Goal: Feedback & Contribution: Submit feedback/report problem

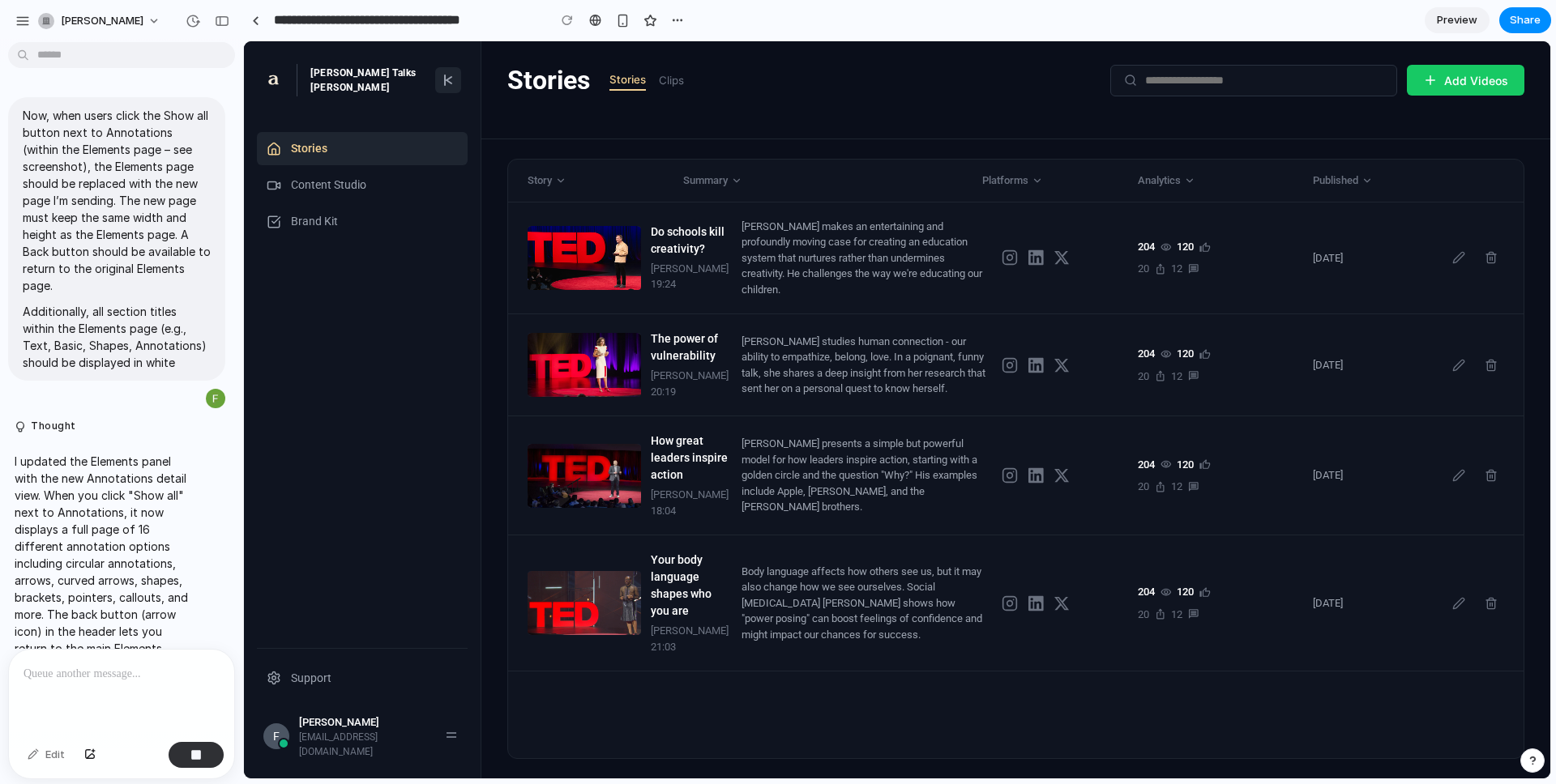
scroll to position [3574, 0]
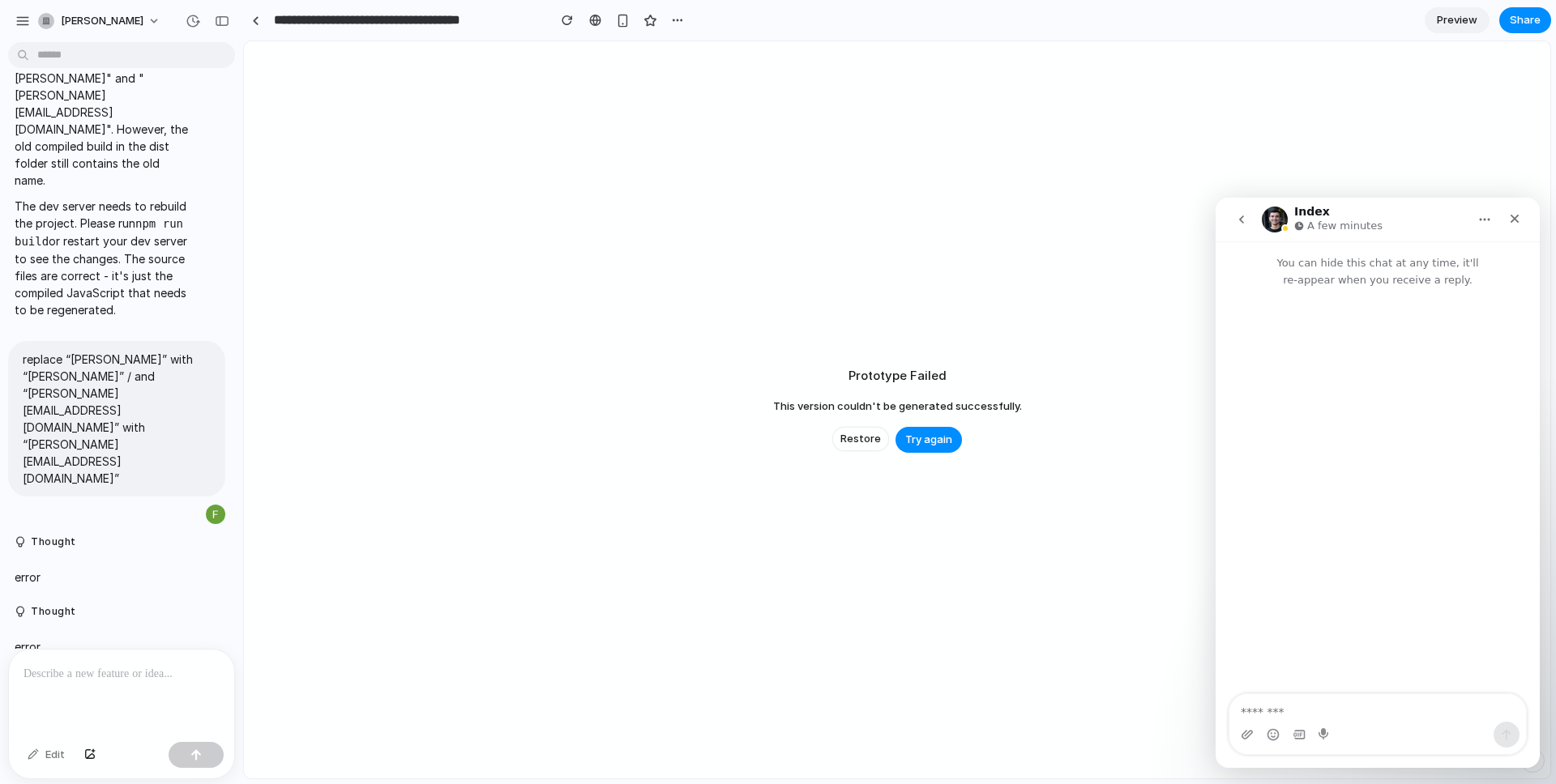
click at [78, 669] on p at bounding box center [121, 674] width 196 height 19
click at [835, 435] on button "Restore" at bounding box center [860, 439] width 57 height 24
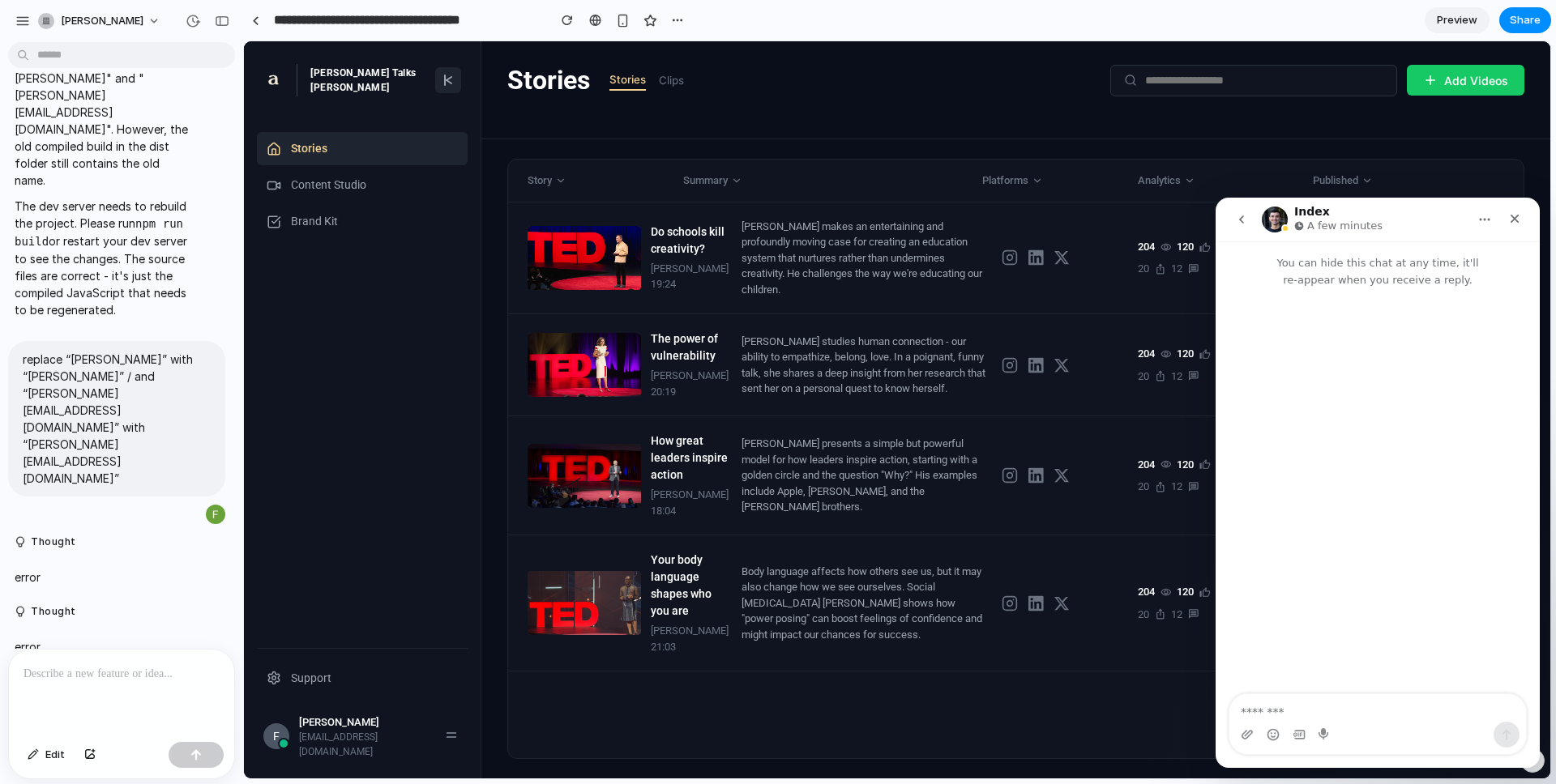
click at [349, 725] on div "F Fujiwara Mahito fujiwara@act-hq.com" at bounding box center [362, 737] width 211 height 59
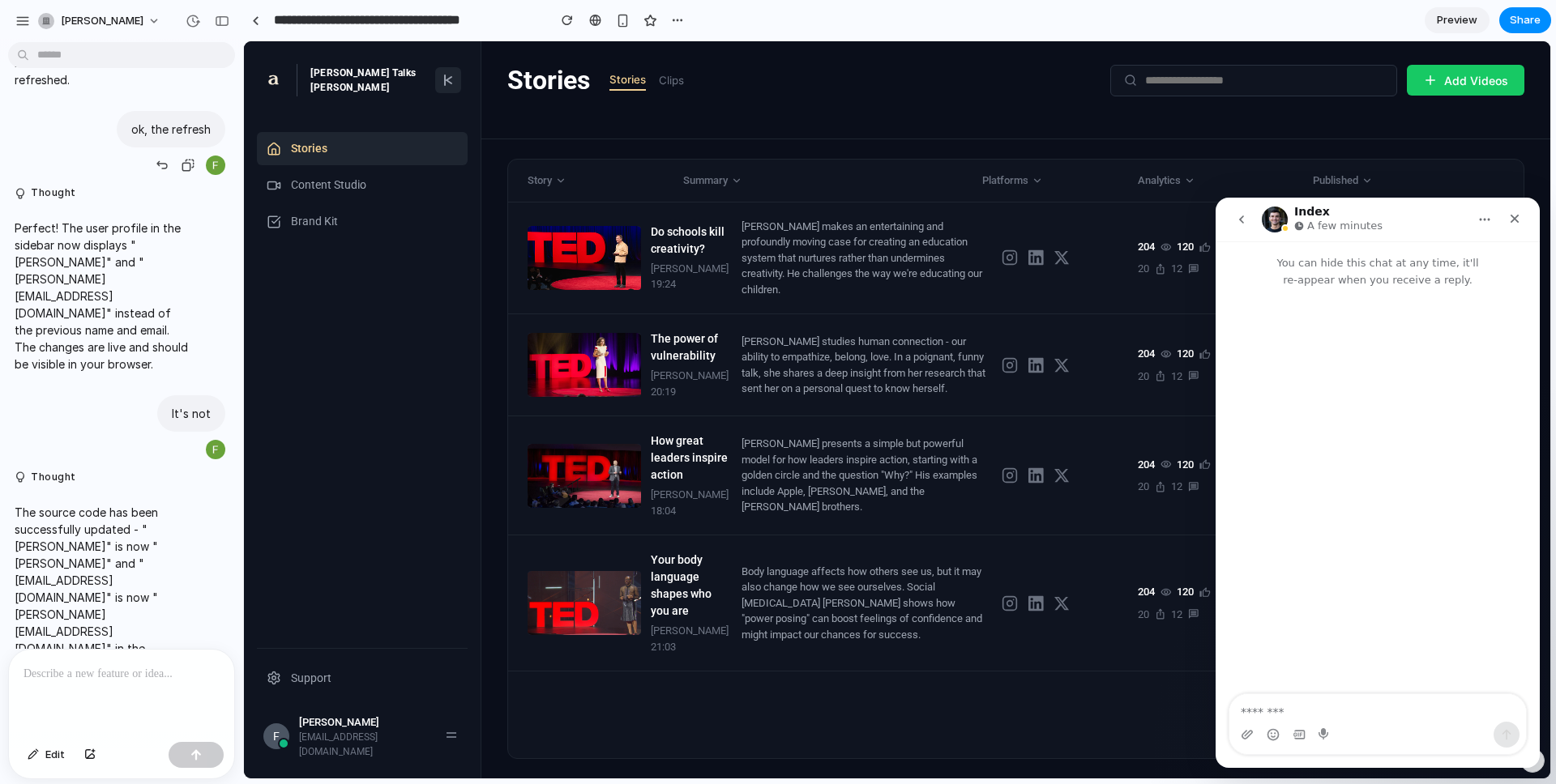
scroll to position [2021, 0]
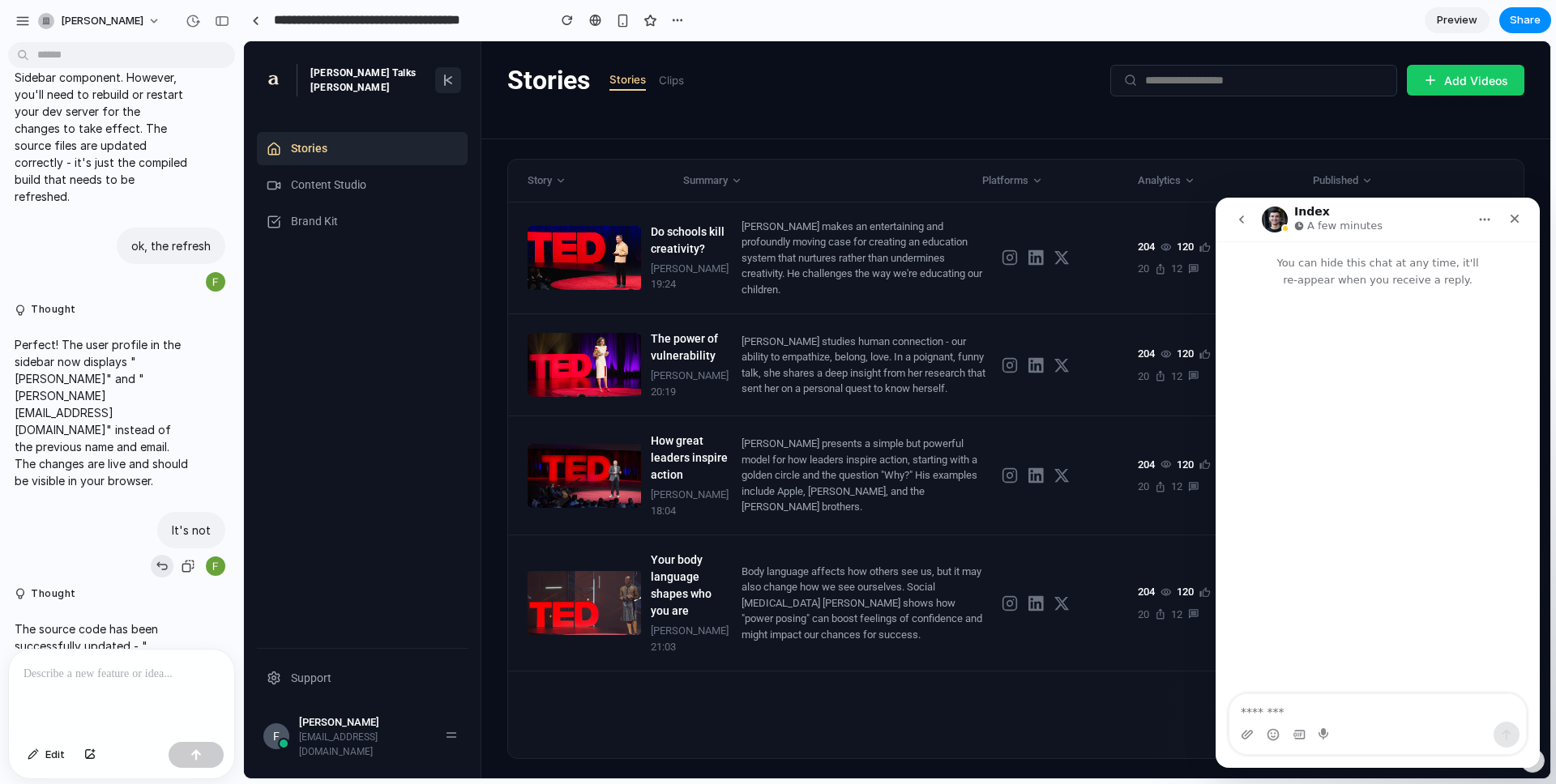
click at [159, 560] on div "button" at bounding box center [162, 567] width 13 height 13
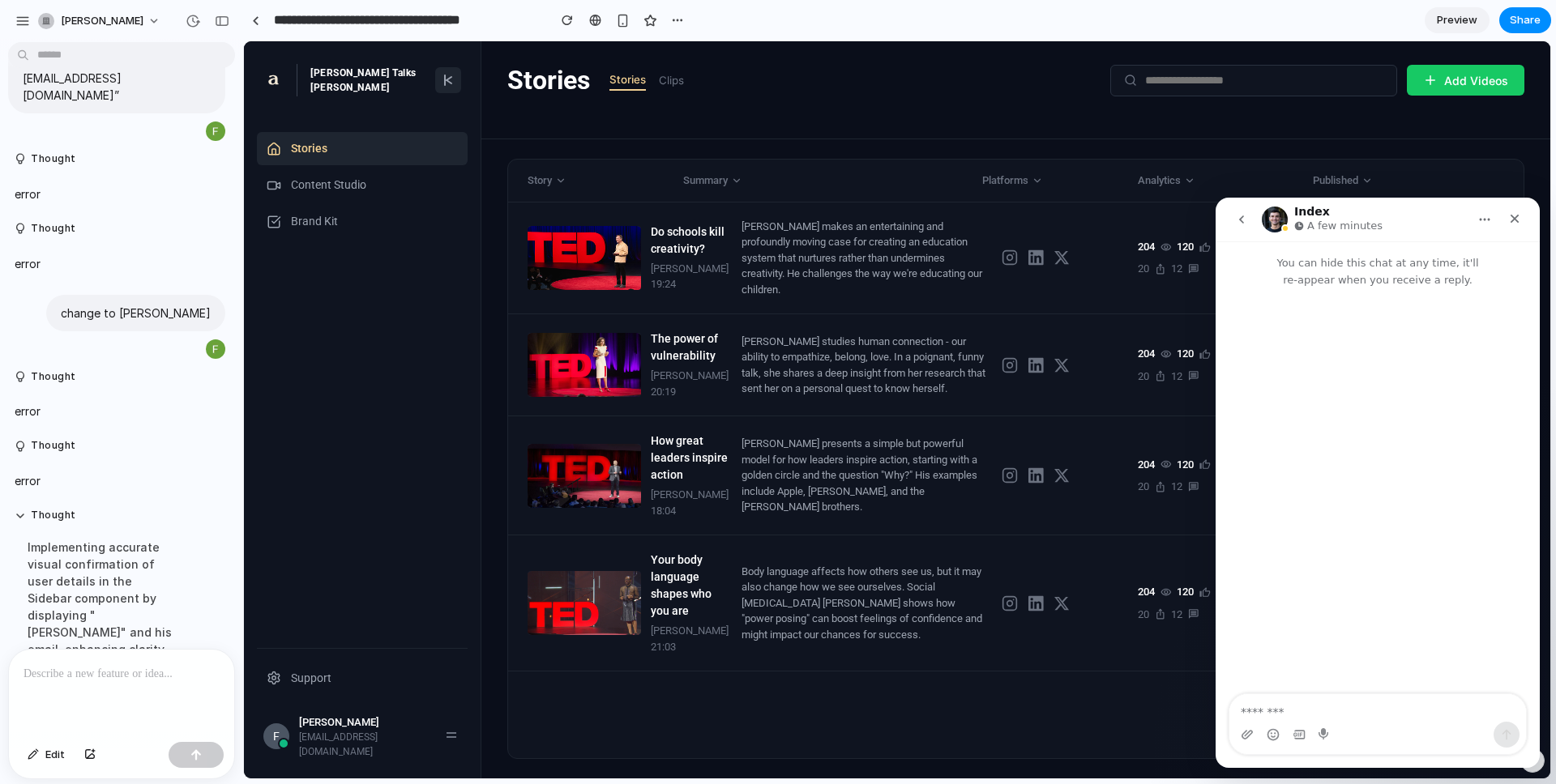
scroll to position [0, 0]
click at [329, 729] on div "[PERSON_NAME]" at bounding box center [365, 722] width 133 height 16
click at [1324, 713] on textarea "Message…" at bounding box center [1377, 708] width 297 height 28
paste textarea "**********"
type textarea "**********"
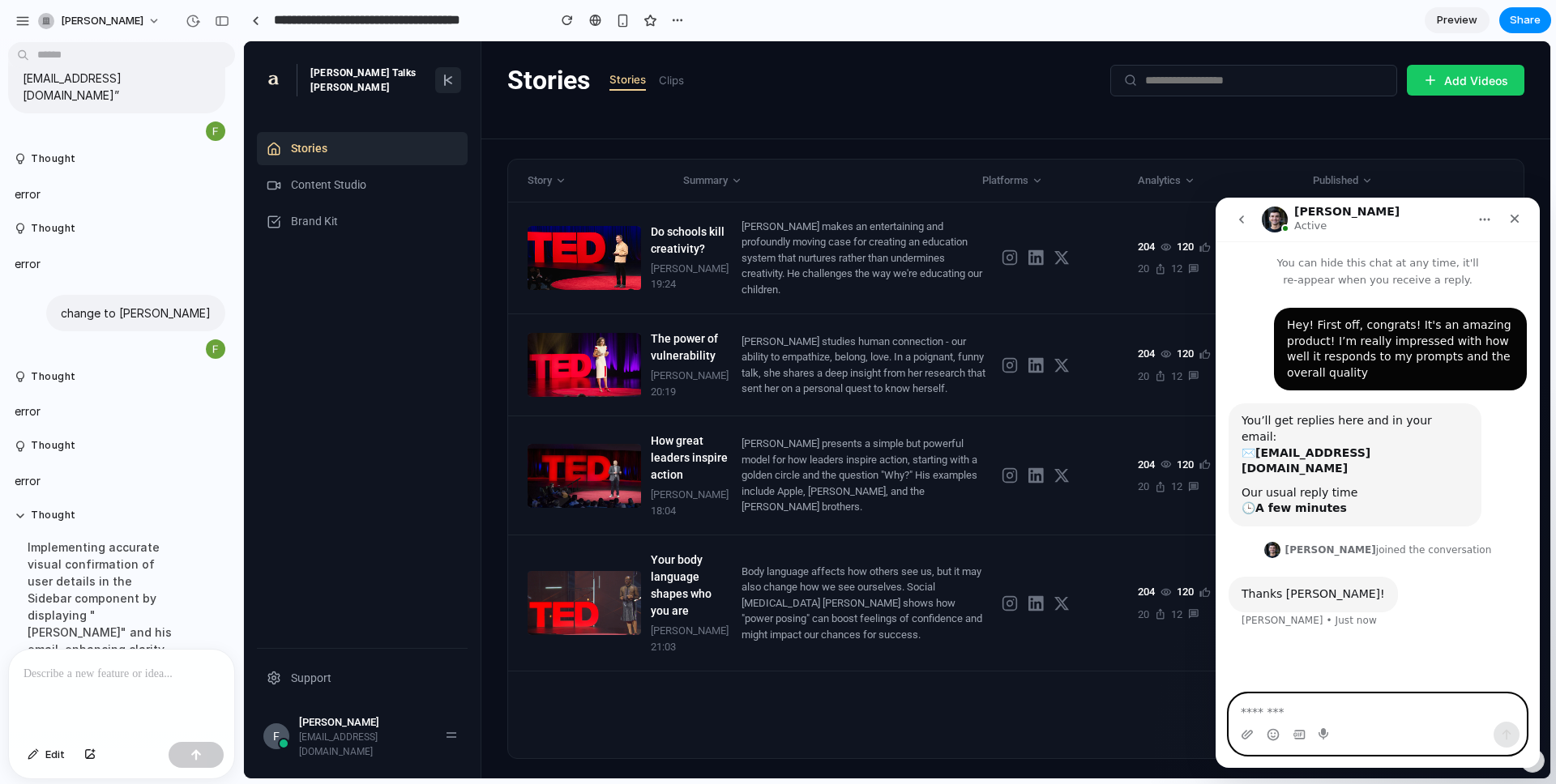
click at [1273, 719] on textarea "Message…" at bounding box center [1377, 708] width 297 height 28
paste textarea "**********"
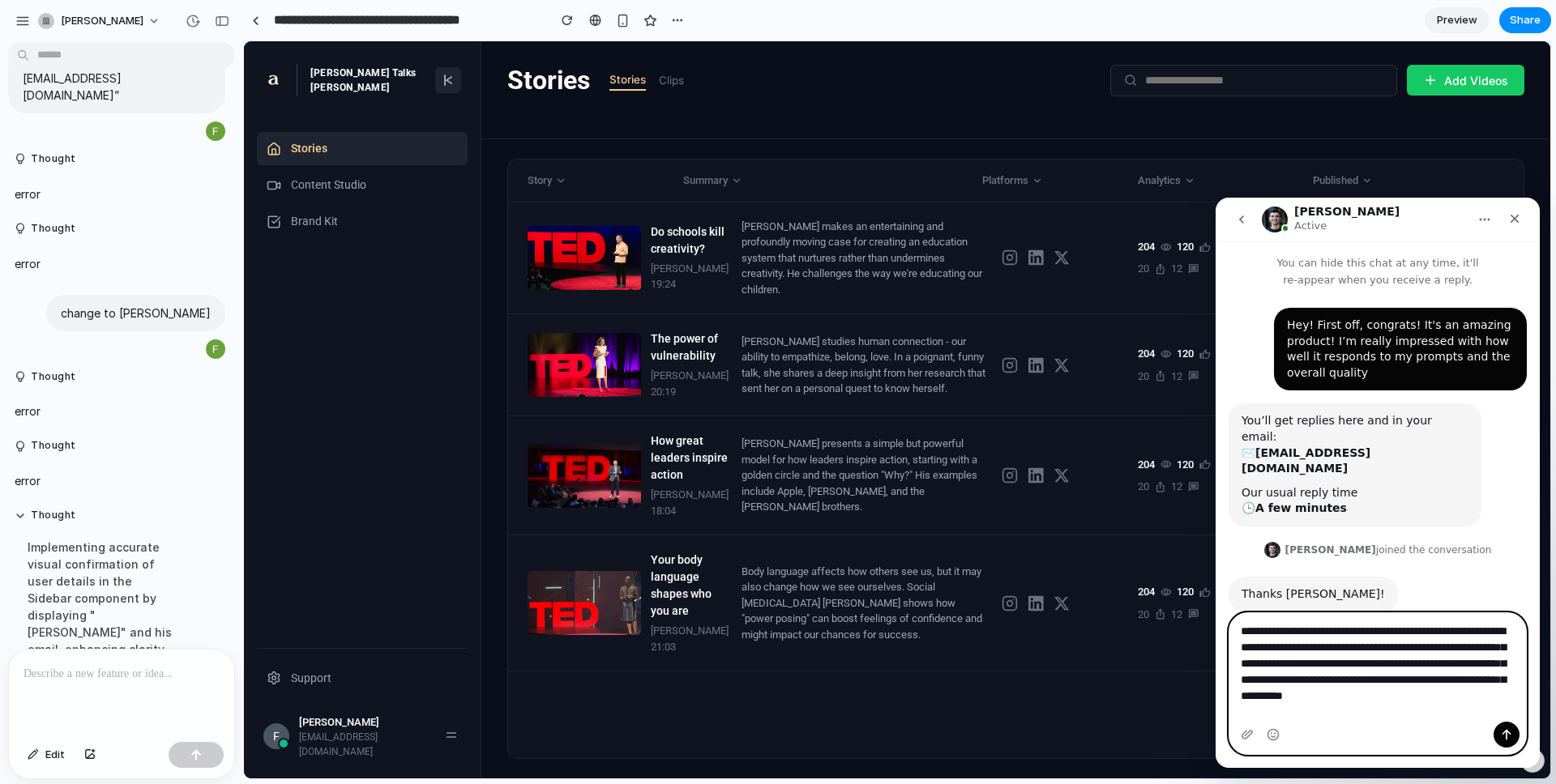
scroll to position [1, 0]
click at [1274, 629] on textarea "**********" at bounding box center [1377, 668] width 297 height 109
click at [1254, 630] on textarea "**********" at bounding box center [1377, 668] width 297 height 109
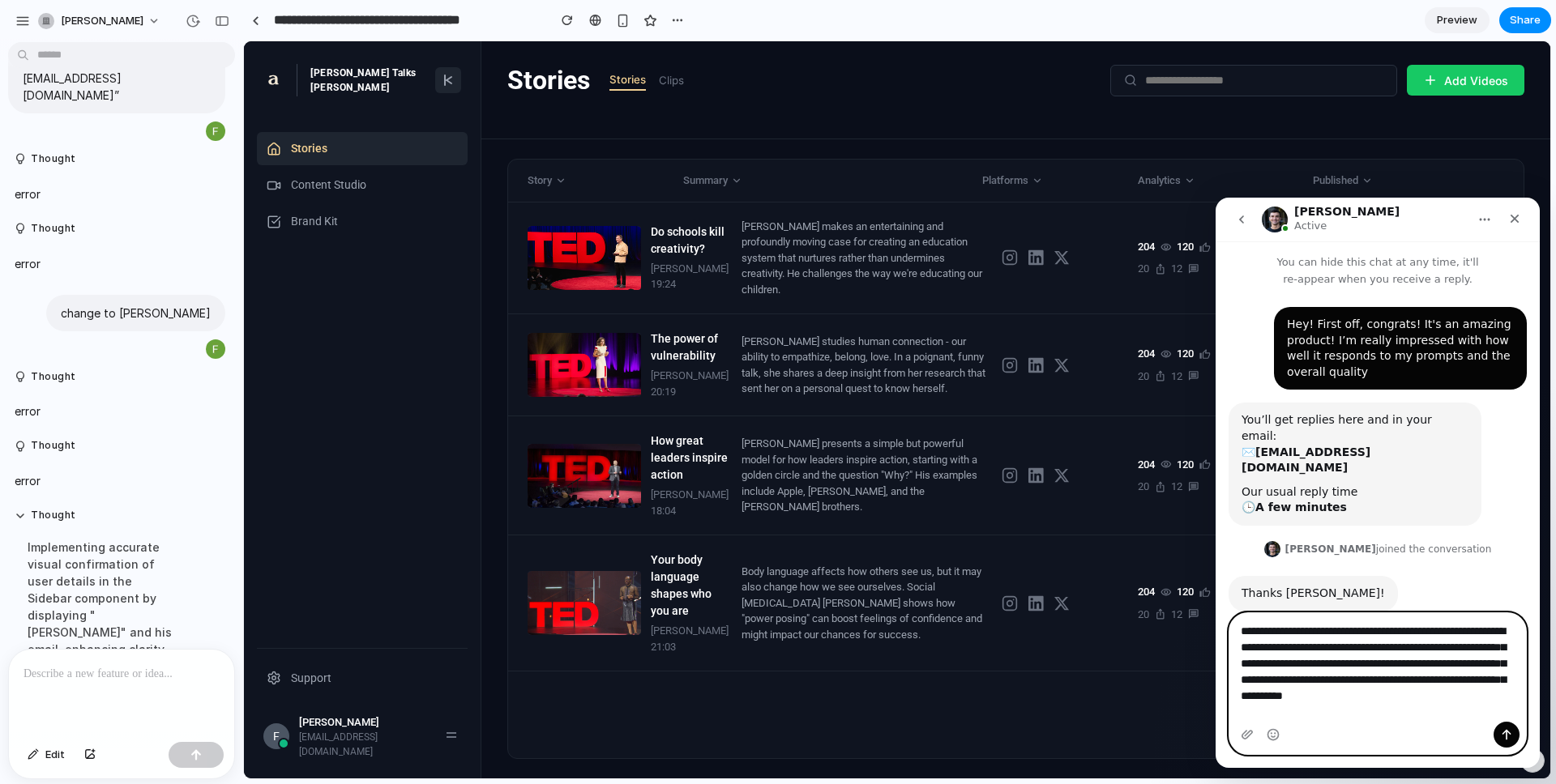
type textarea "**********"
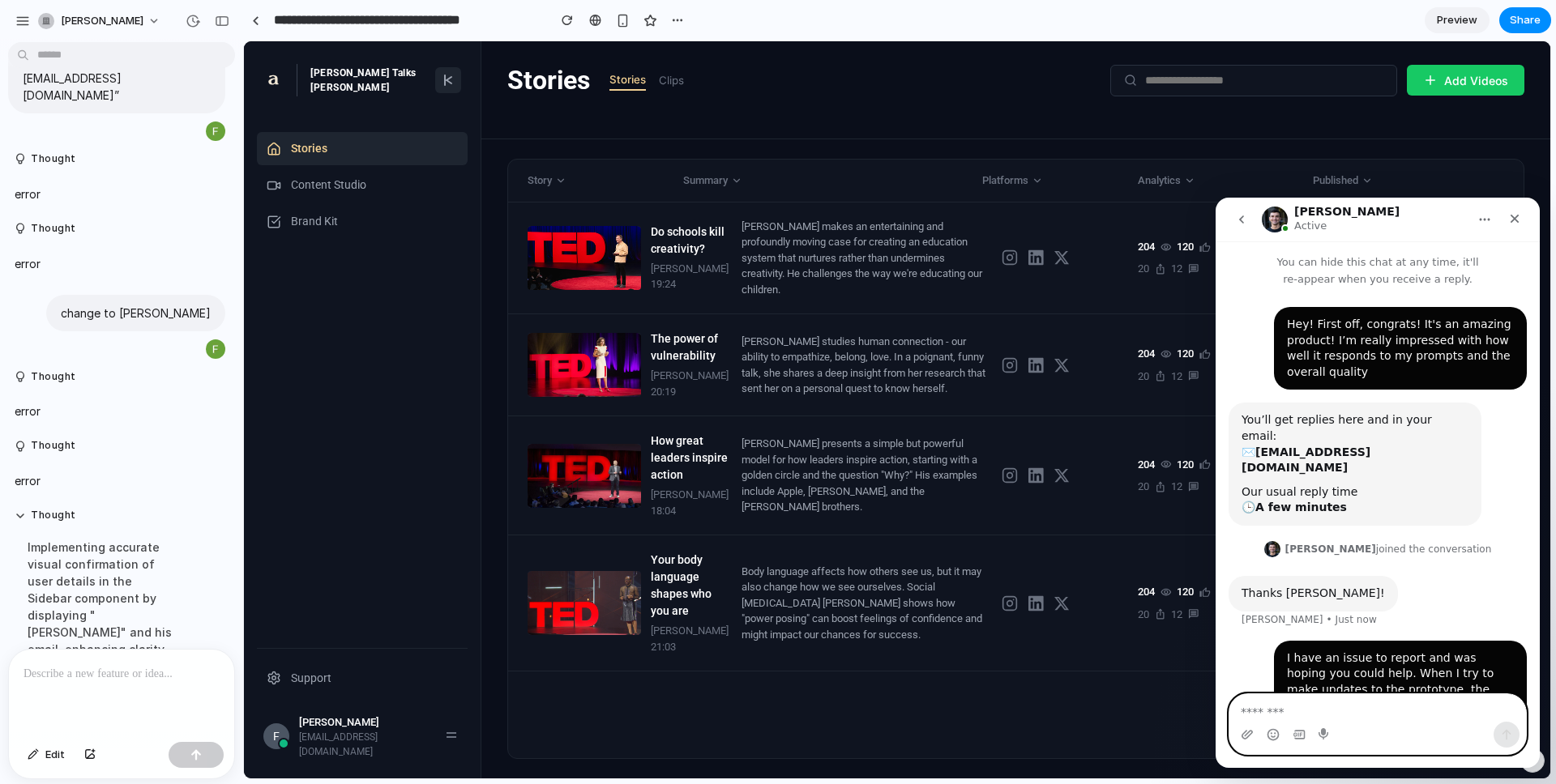
scroll to position [64, 0]
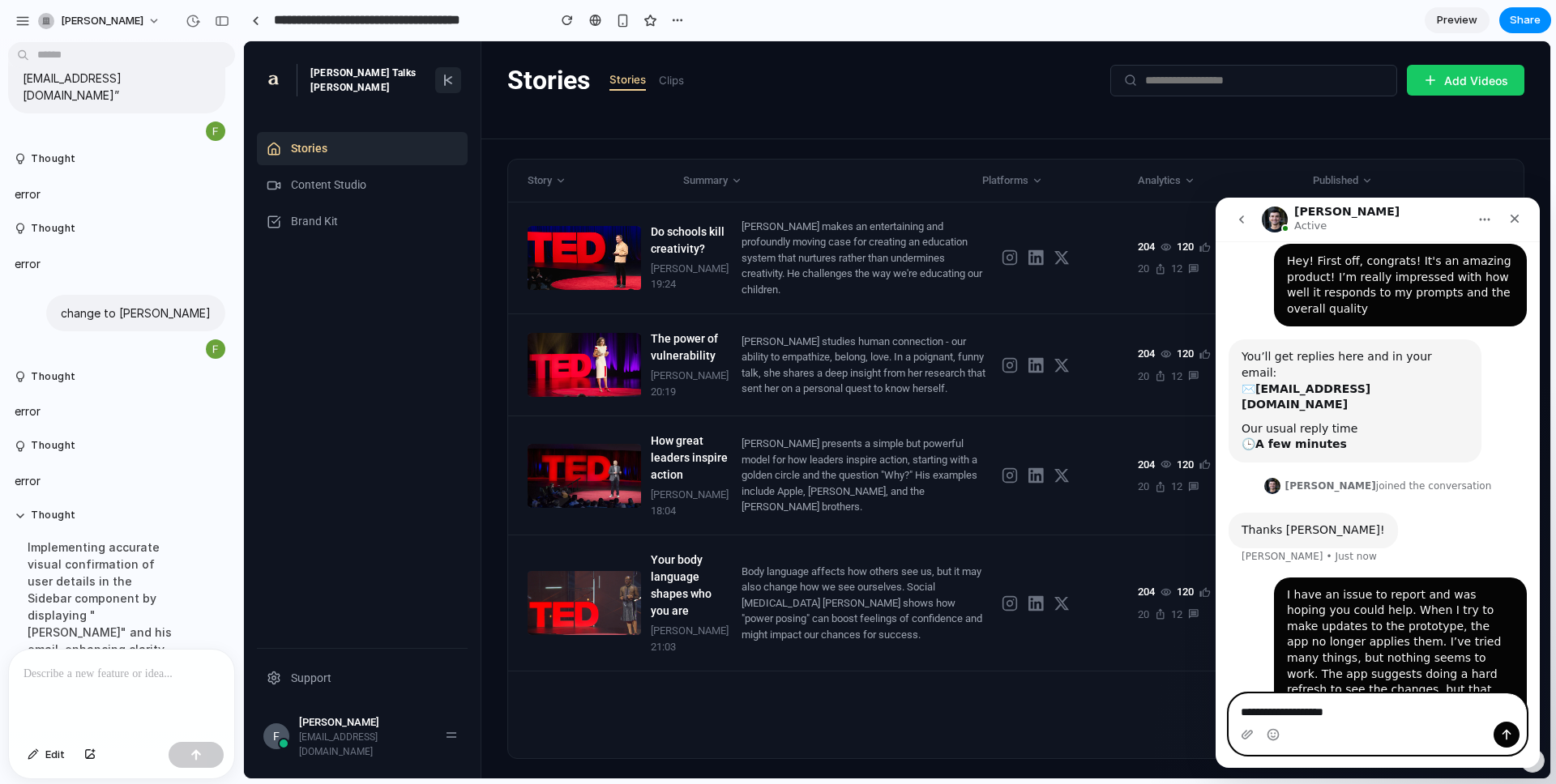
paste textarea "**********"
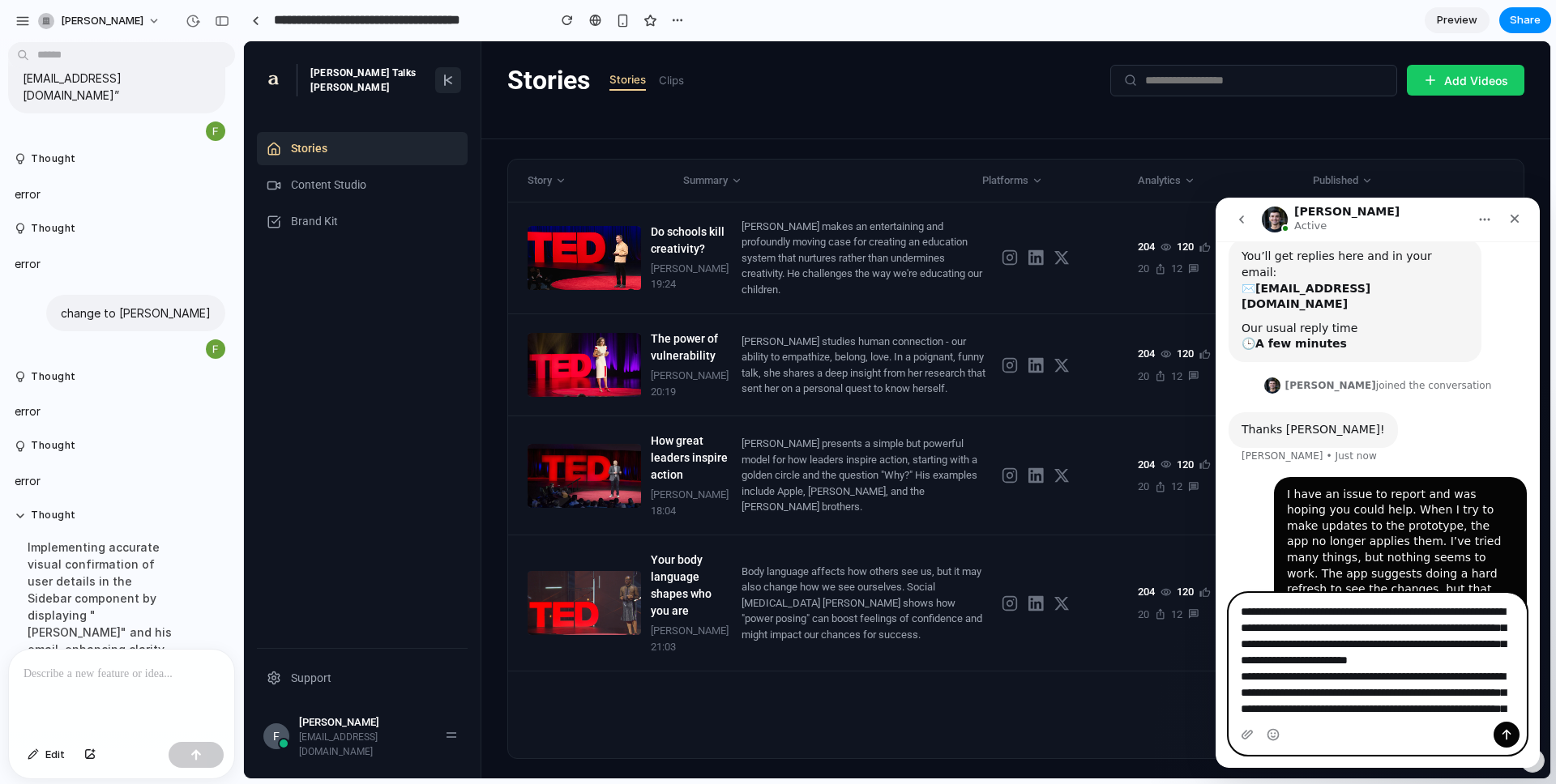
scroll to position [227, 0]
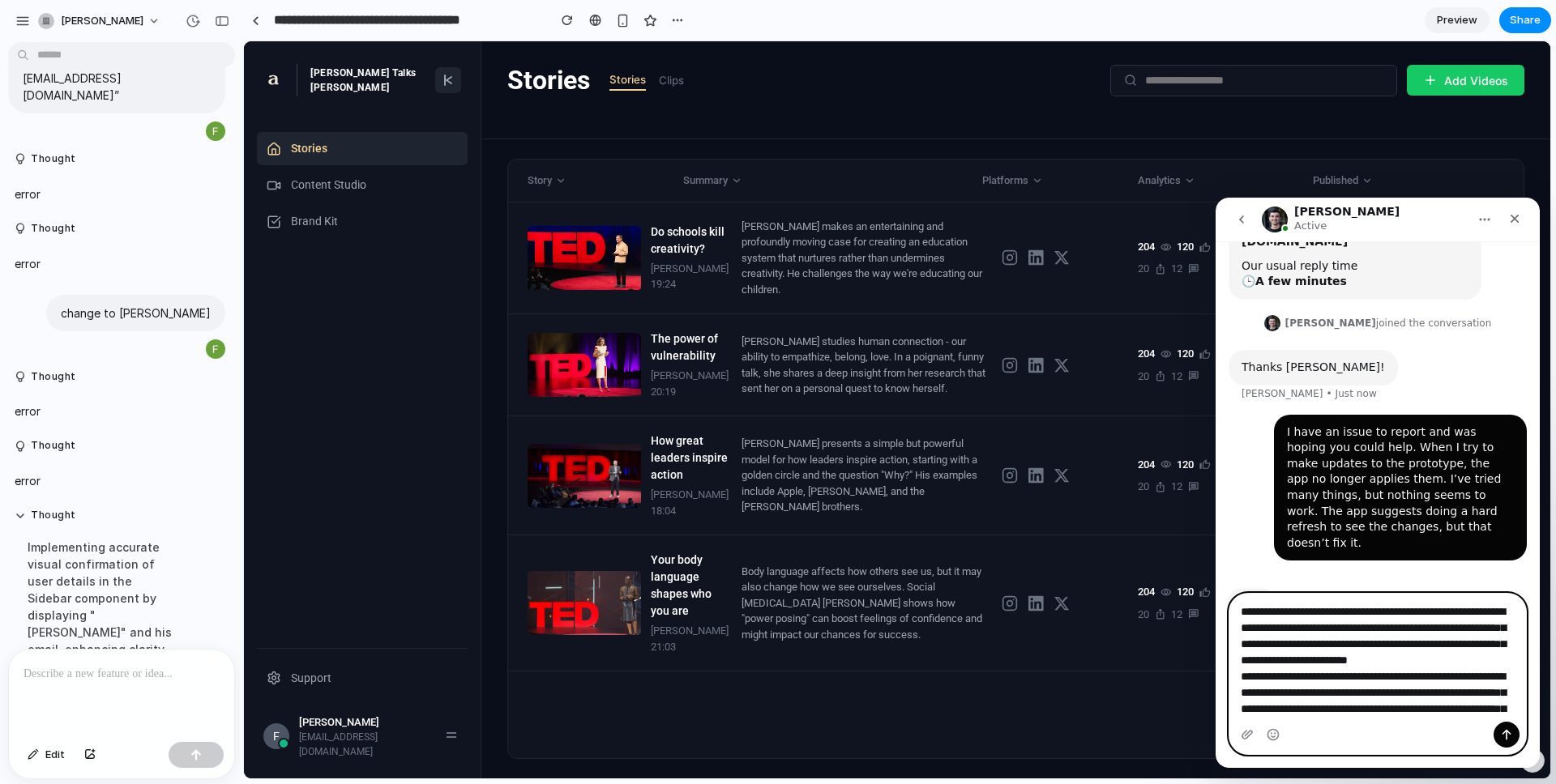
drag, startPoint x: 1343, startPoint y: 612, endPoint x: 1424, endPoint y: 608, distance: 81.1
click at [1424, 608] on textarea "**********" at bounding box center [1377, 657] width 297 height 128
type textarea "**********"
click at [1319, 614] on textarea "**********" at bounding box center [1377, 657] width 297 height 128
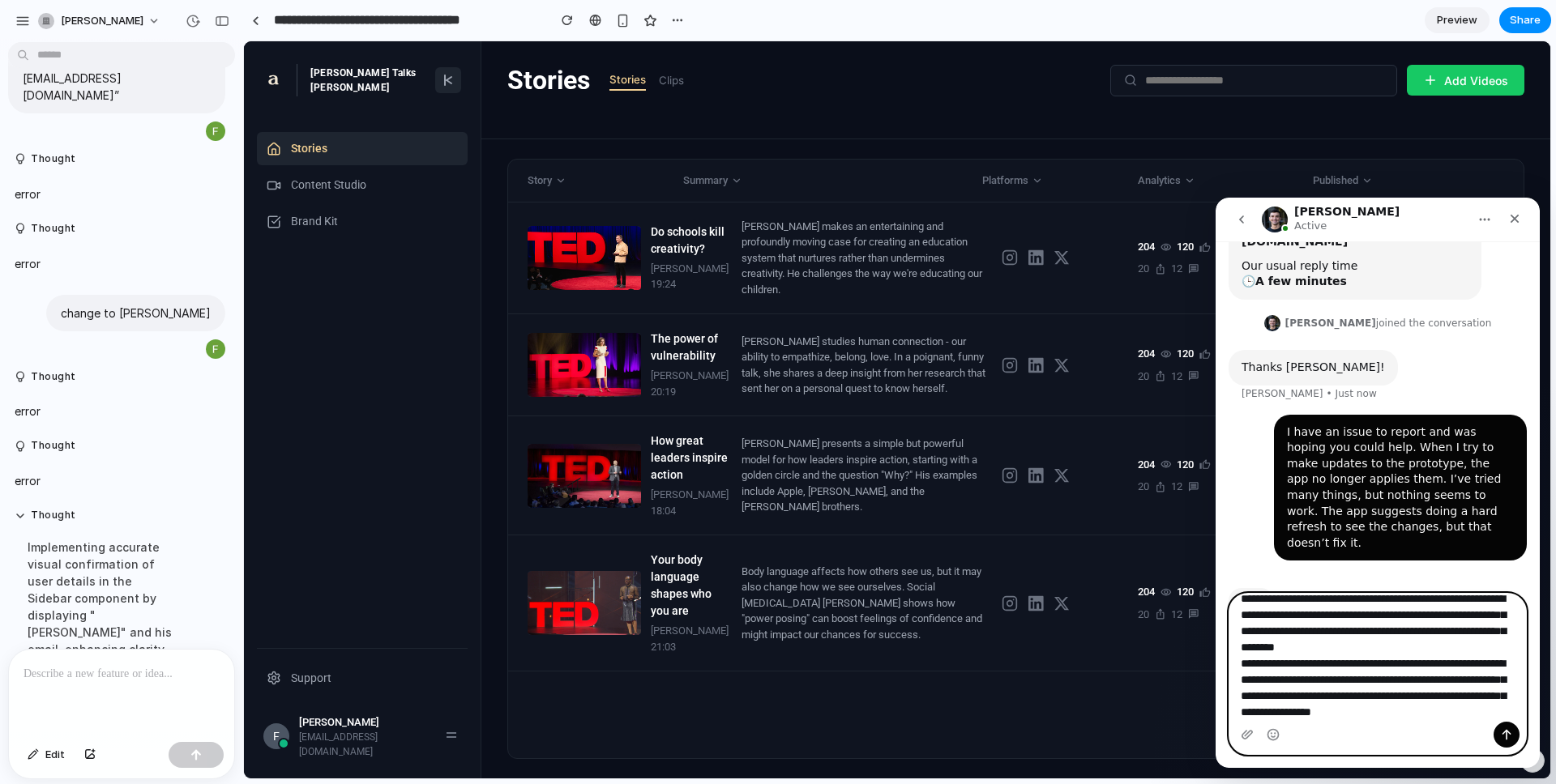
scroll to position [29, 0]
click at [1327, 715] on textarea "**********" at bounding box center [1377, 657] width 297 height 128
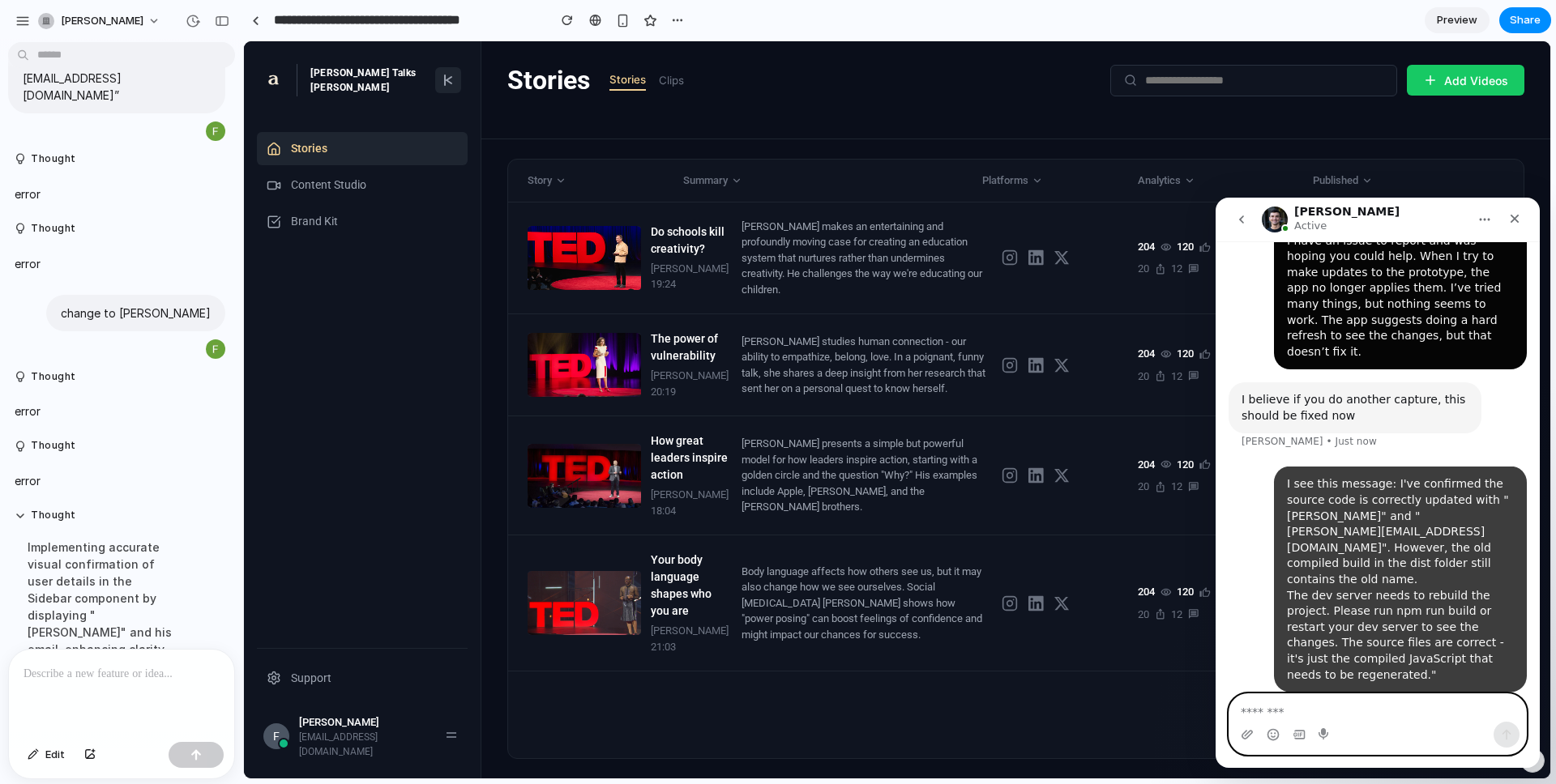
scroll to position [413, 0]
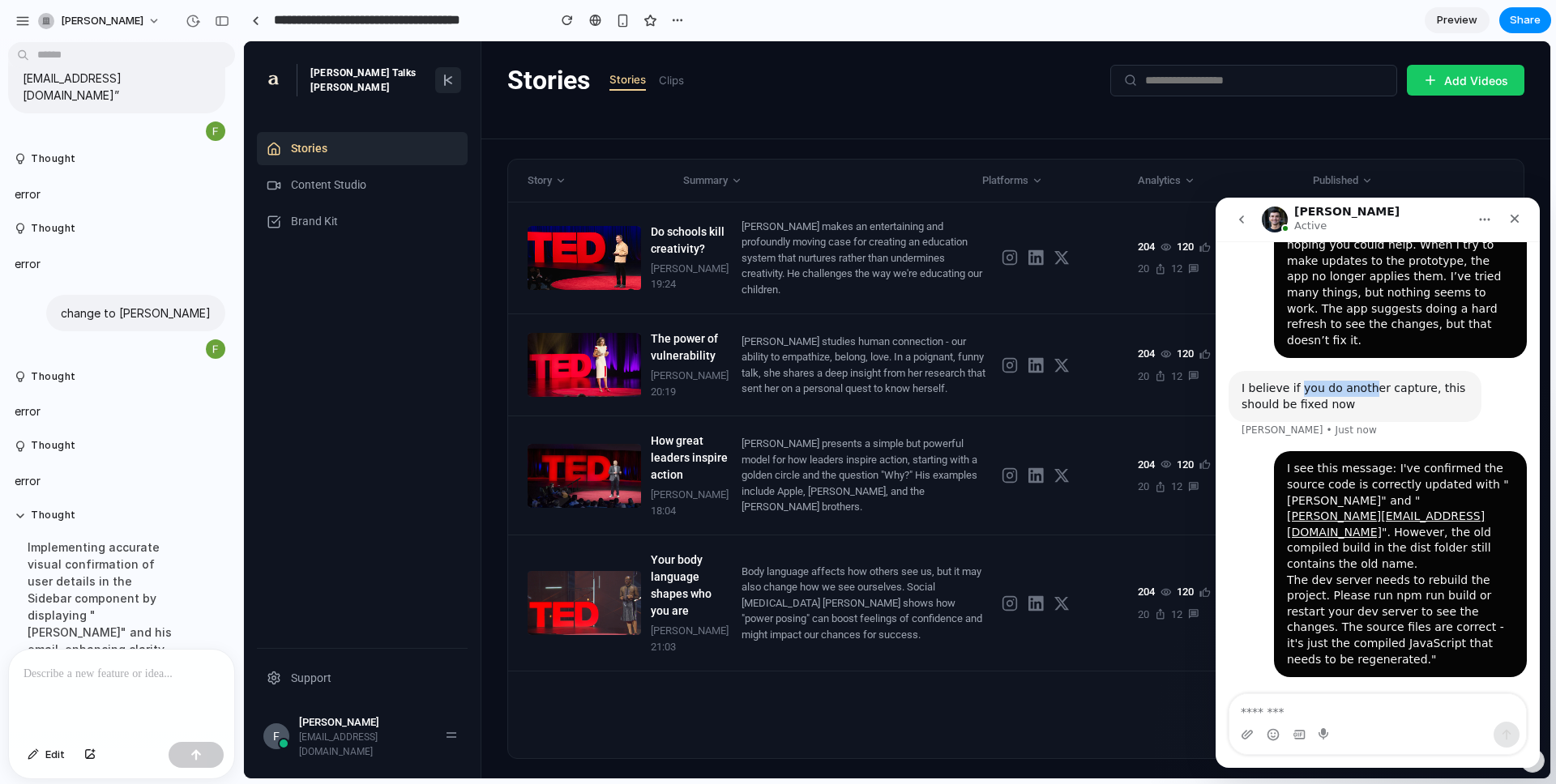
drag, startPoint x: 1299, startPoint y: 344, endPoint x: 1363, endPoint y: 344, distance: 64.0
click at [1363, 380] on div "I believe if you do another capture, this should be fixed now" at bounding box center [1354, 396] width 227 height 32
click at [1364, 380] on div "I believe if you do another capture, this should be fixed now" at bounding box center [1354, 396] width 227 height 32
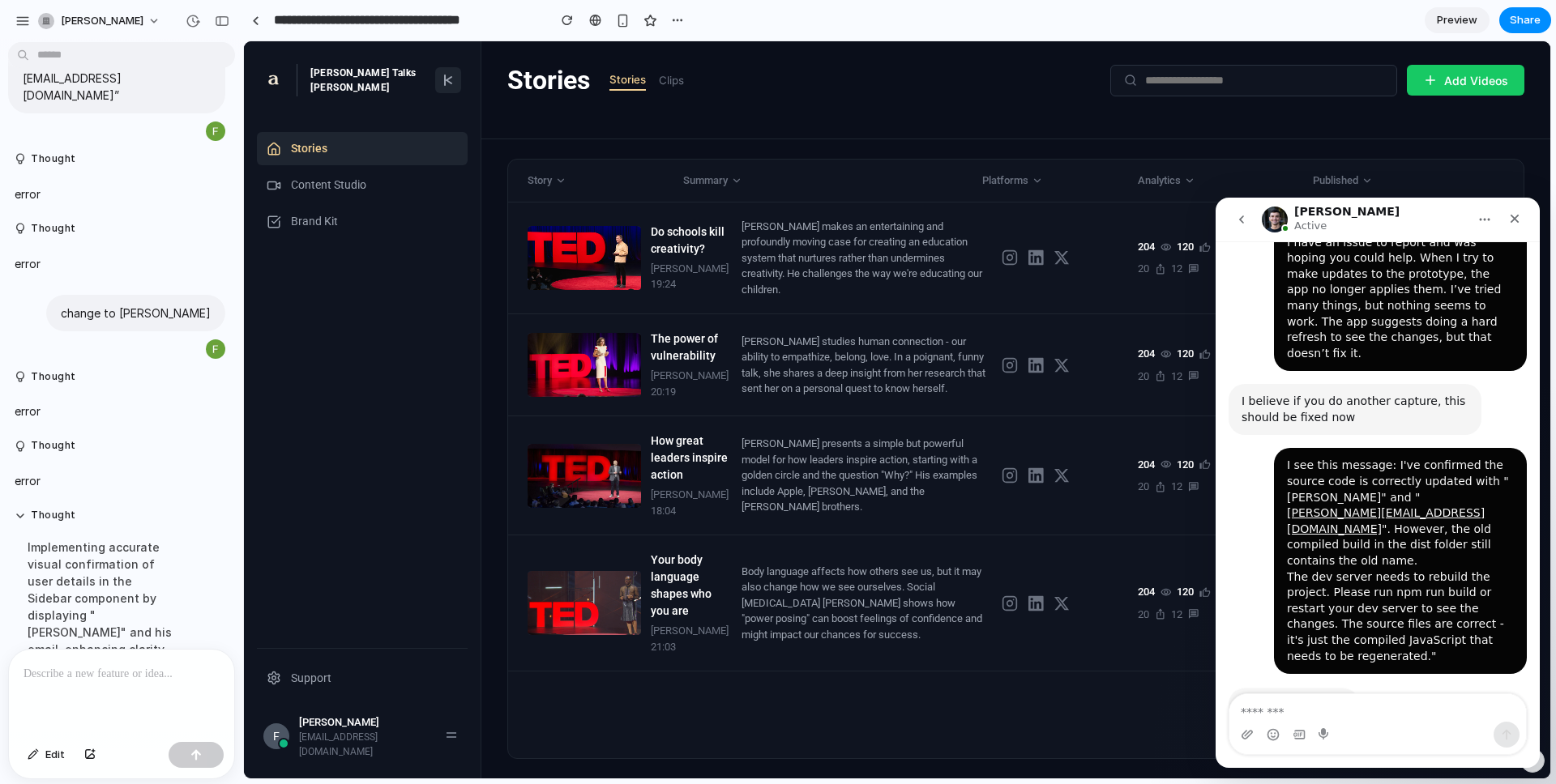
scroll to position [399, 0]
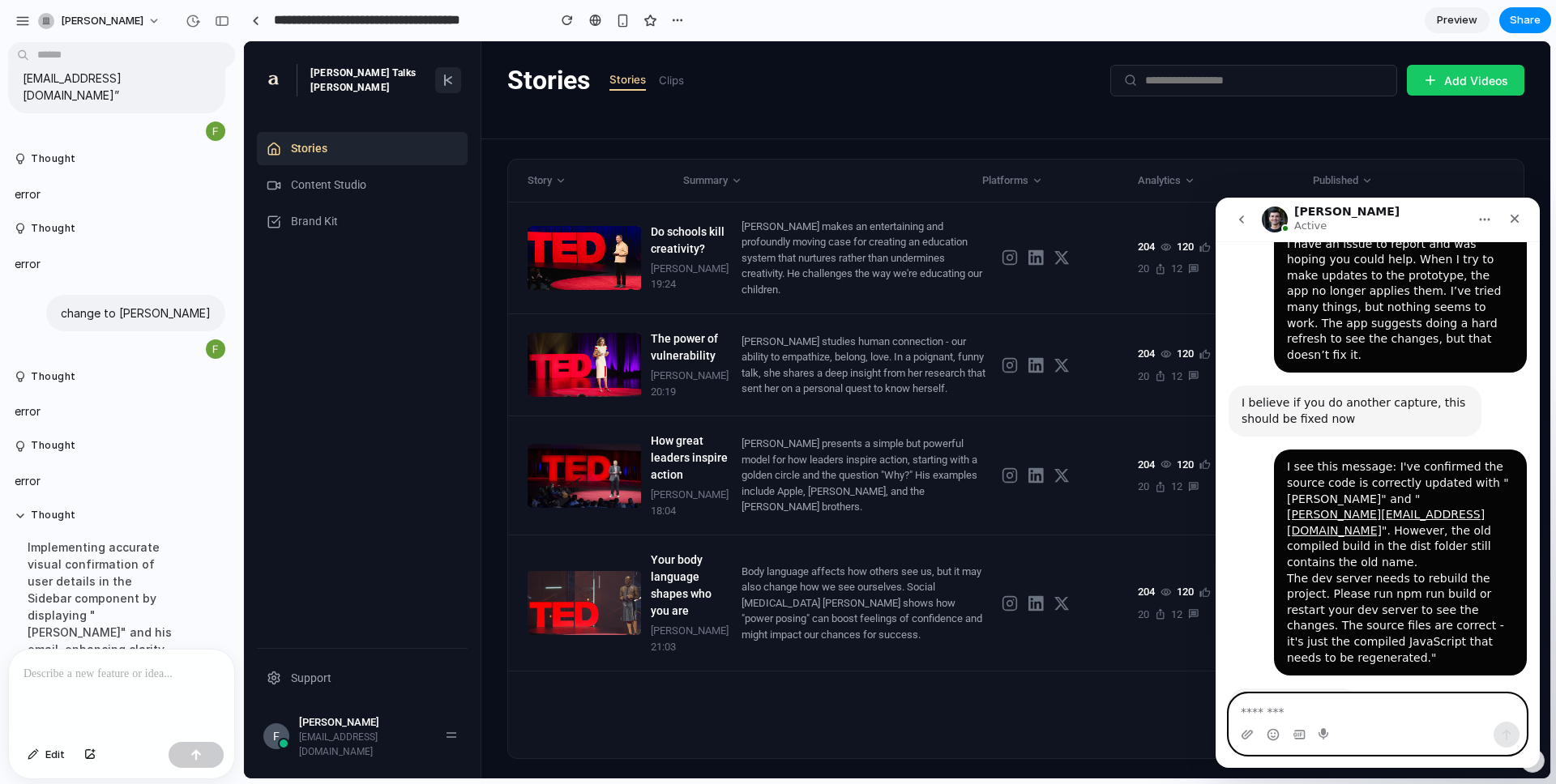
click at [1339, 705] on textarea "Message…" at bounding box center [1377, 708] width 297 height 28
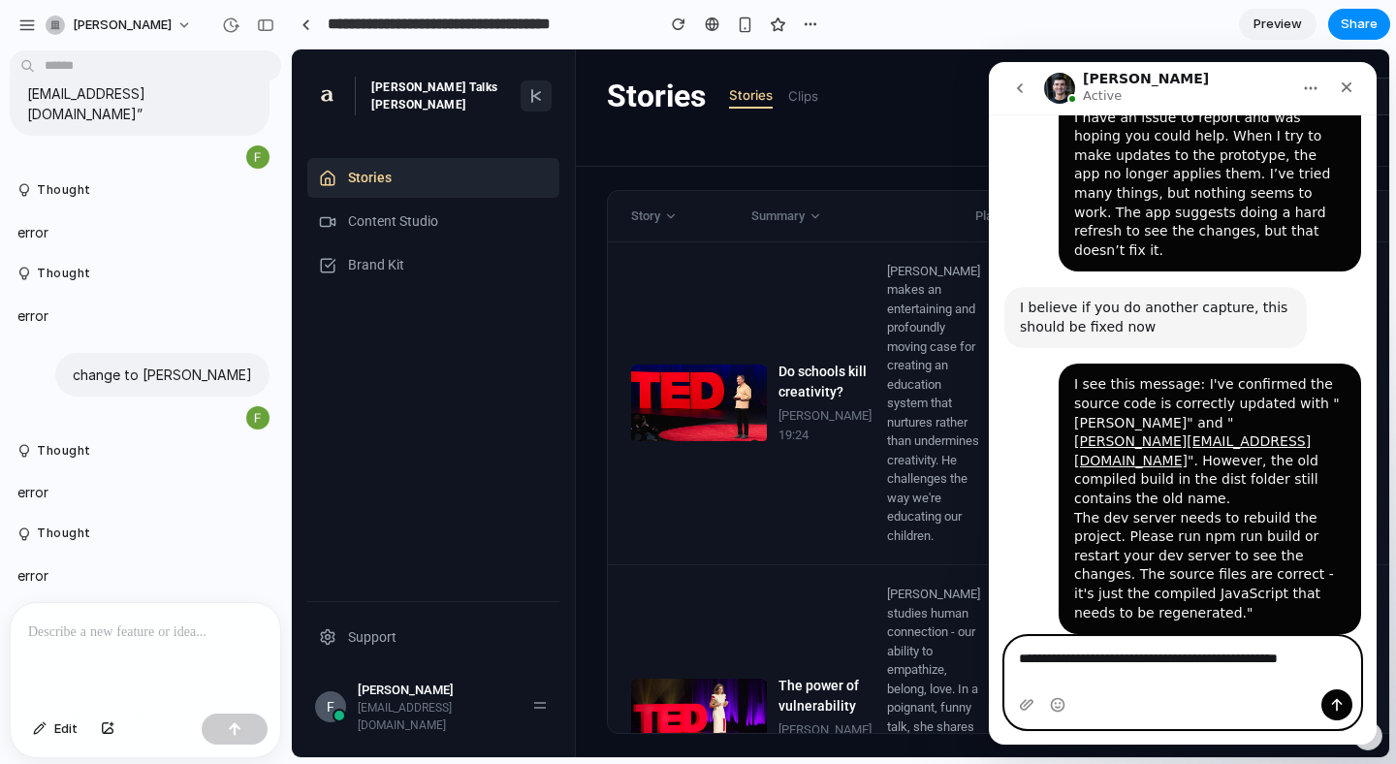
scroll to position [496, 0]
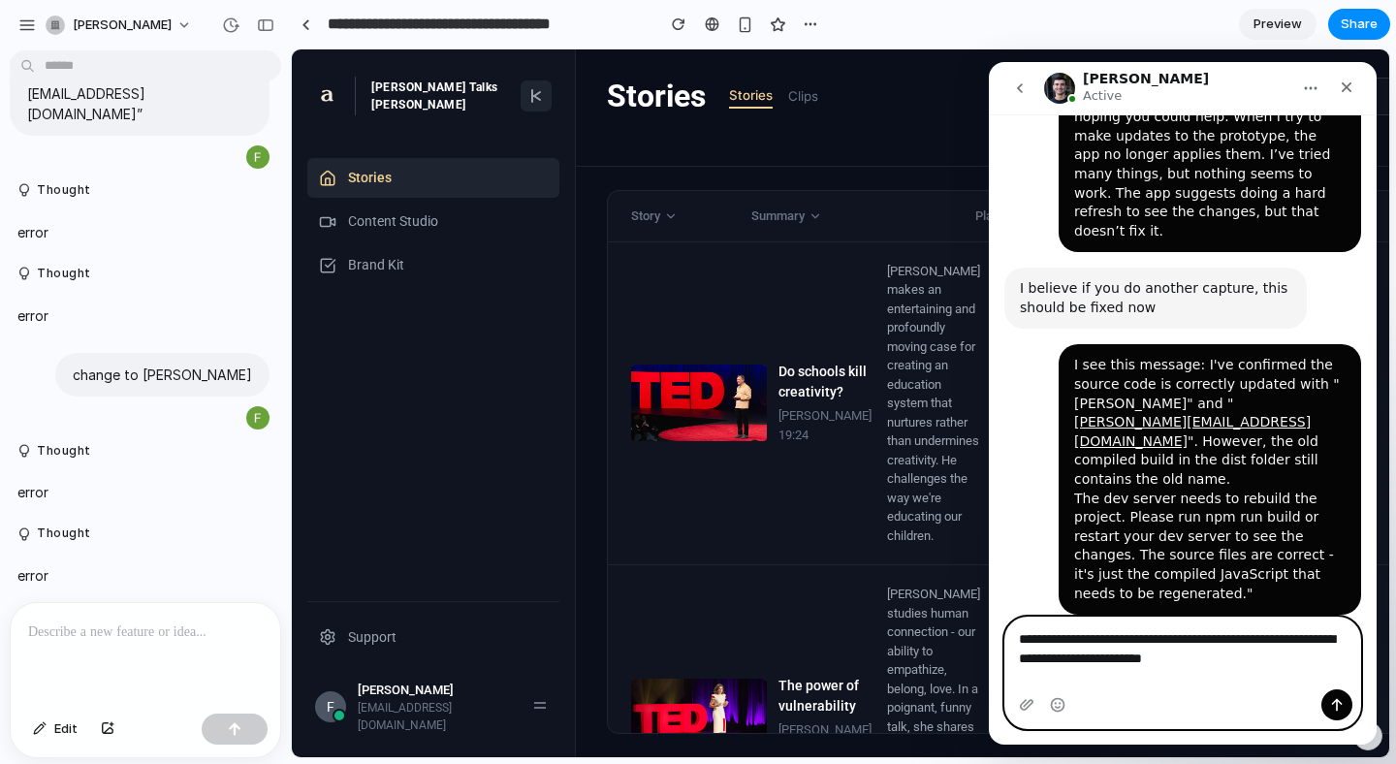
type textarea "**********"
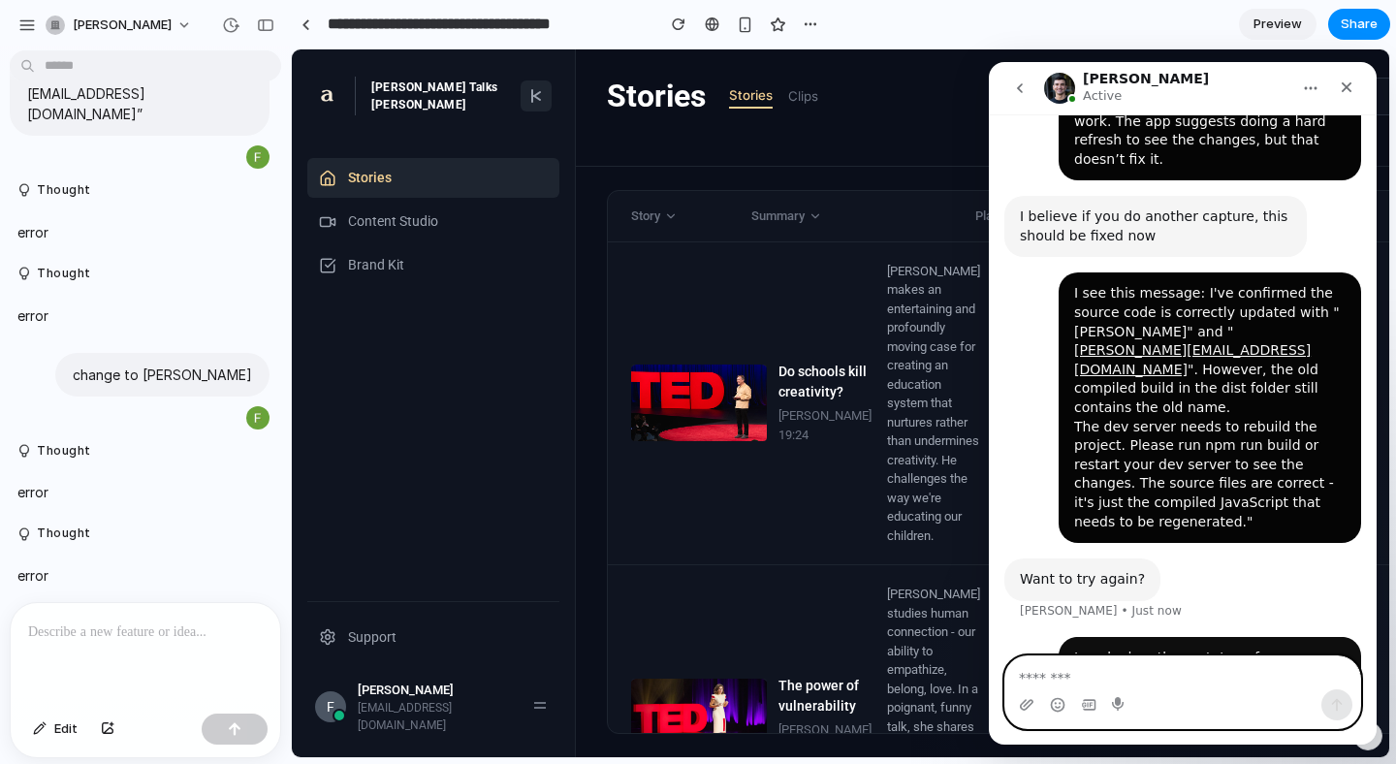
scroll to position [573, 0]
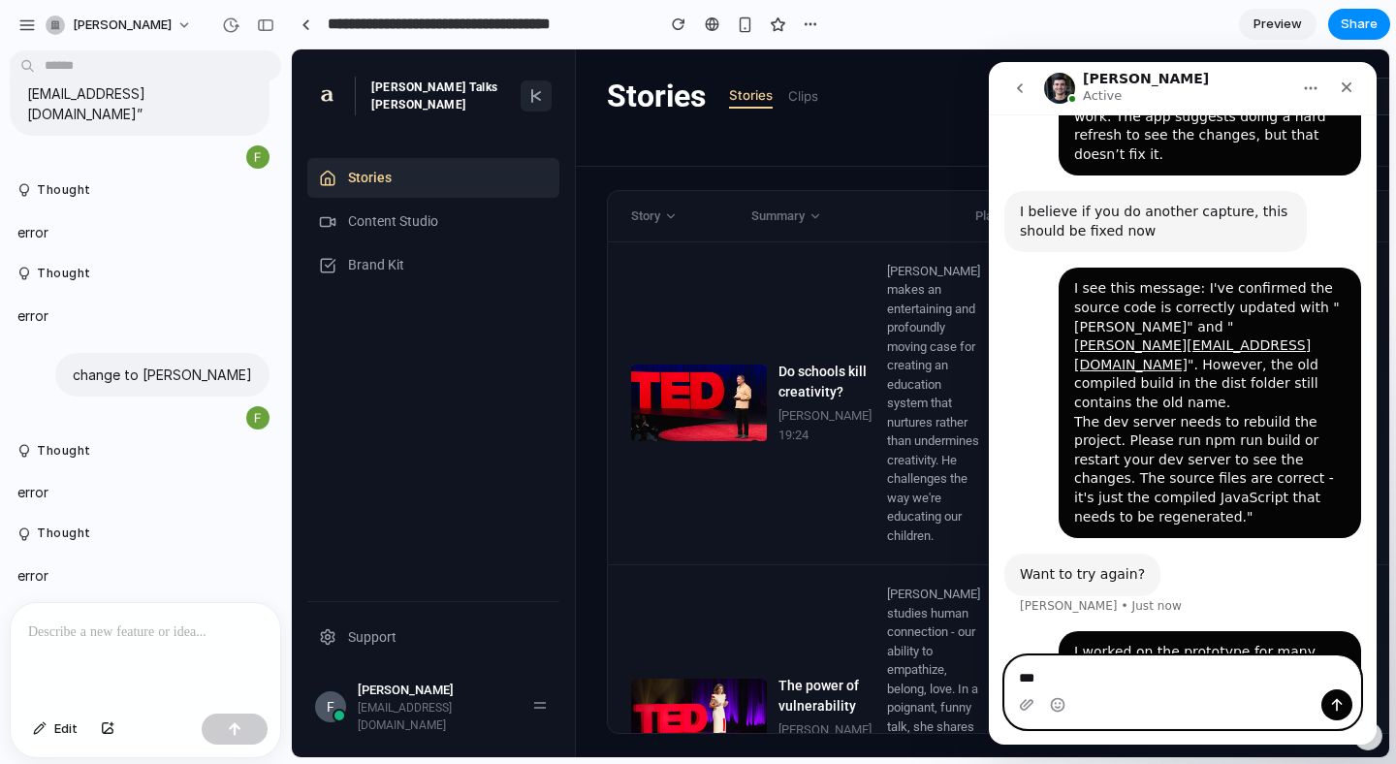
type textarea "***"
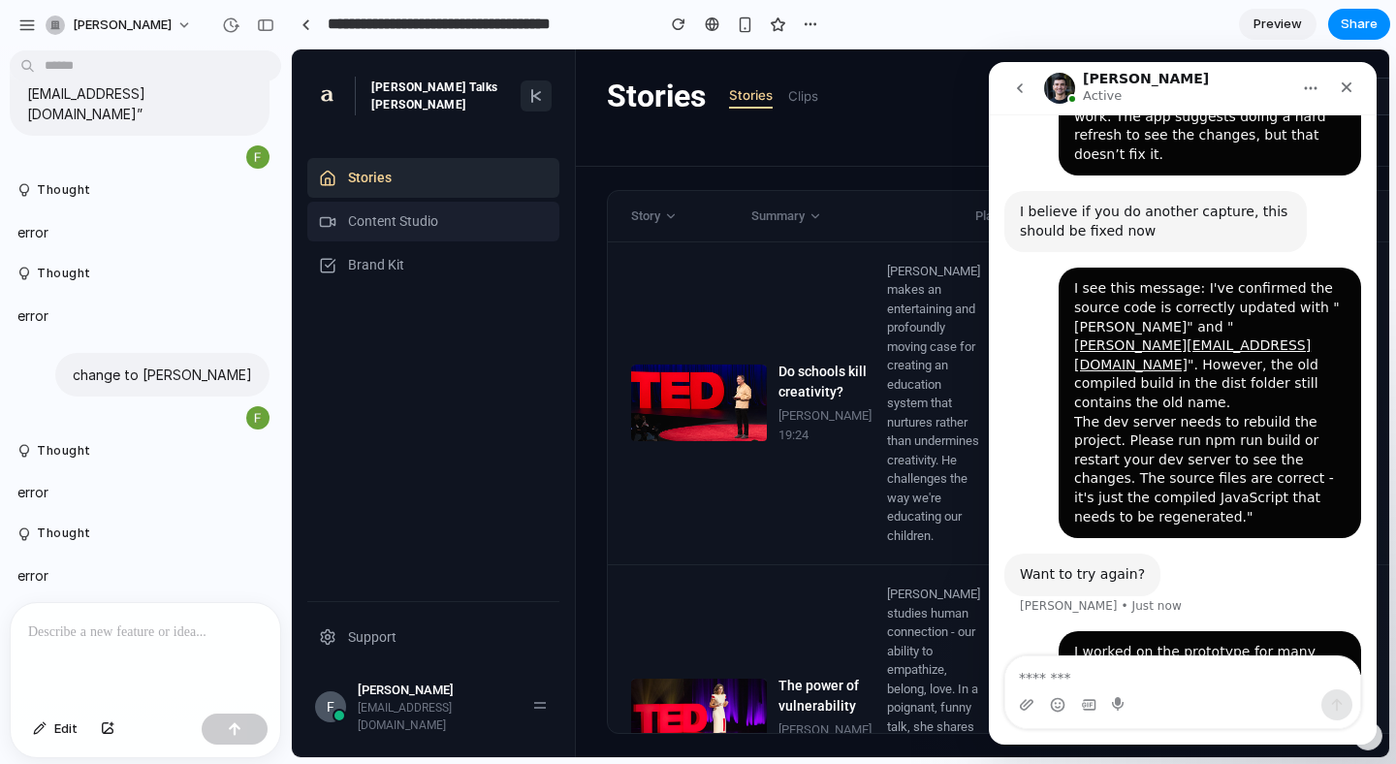
click at [403, 222] on span "Content Studio" at bounding box center [393, 221] width 90 height 20
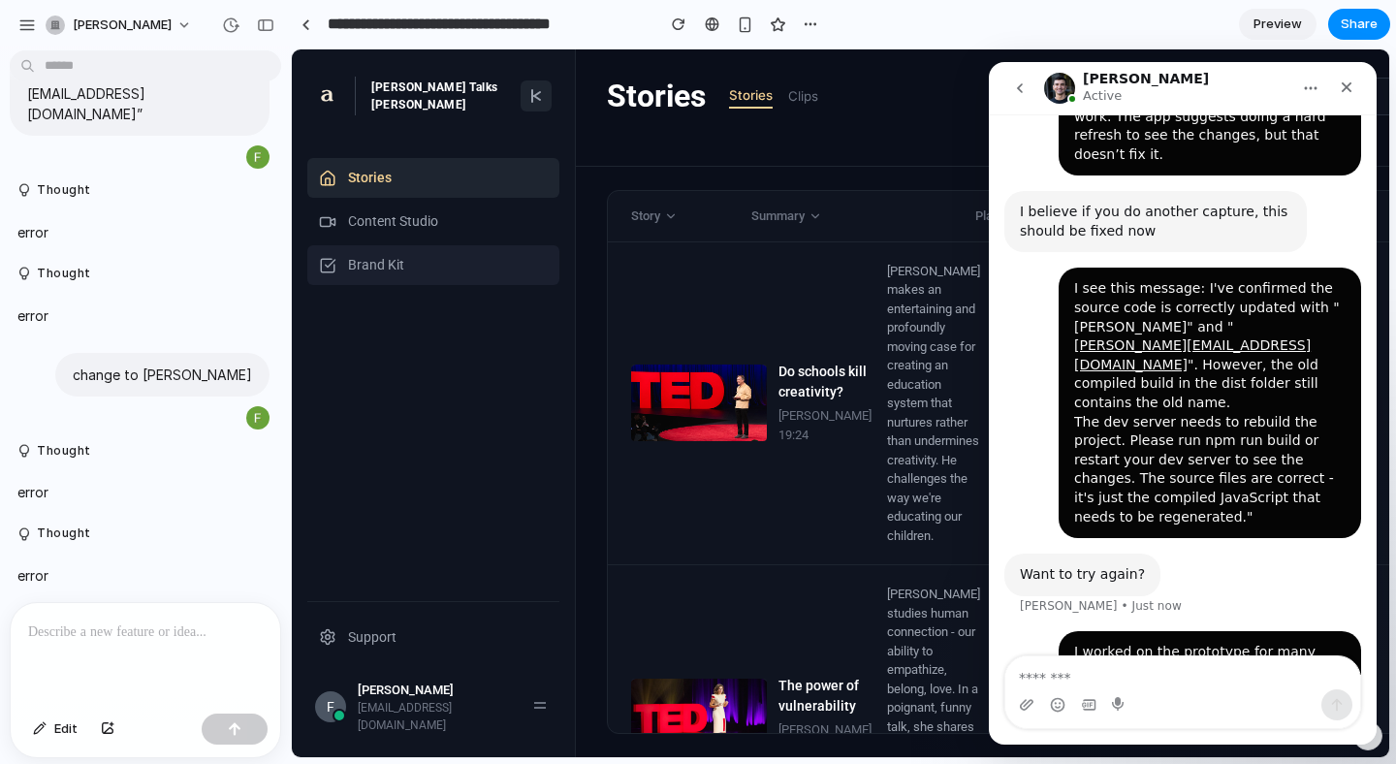
click at [420, 267] on div "Brand Kit" at bounding box center [433, 265] width 252 height 40
click at [1068, 694] on div "Intercom messenger" at bounding box center [1182, 704] width 355 height 31
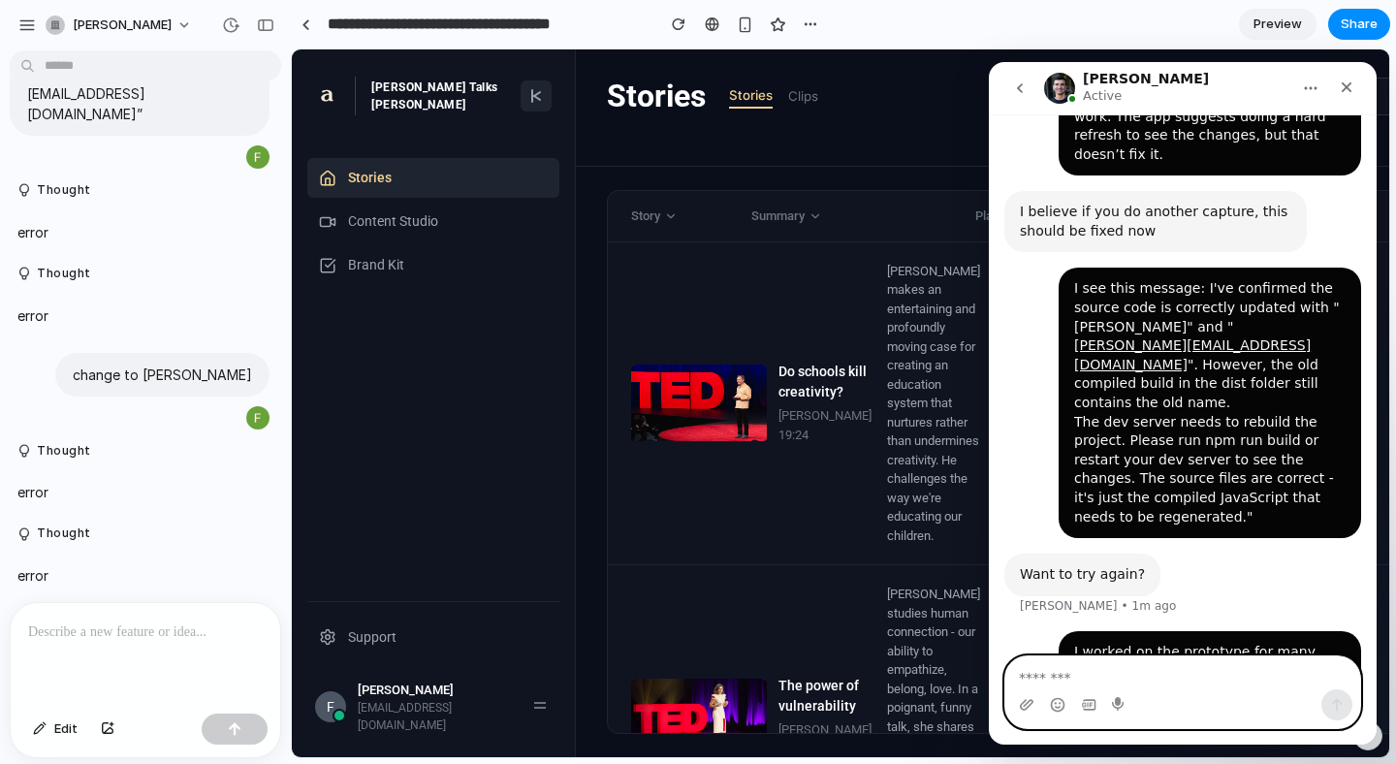
click at [1071, 683] on textarea "Message…" at bounding box center [1182, 672] width 355 height 33
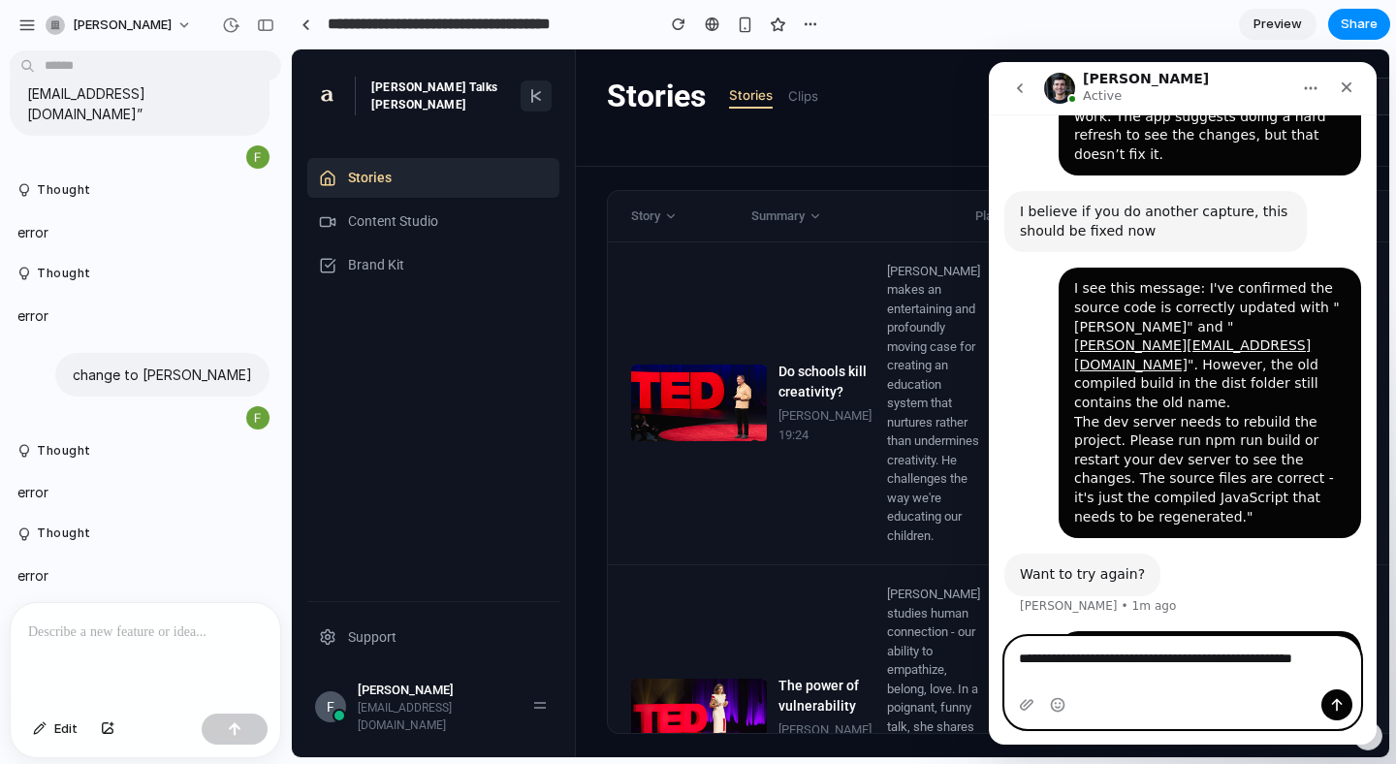
scroll to position [592, 0]
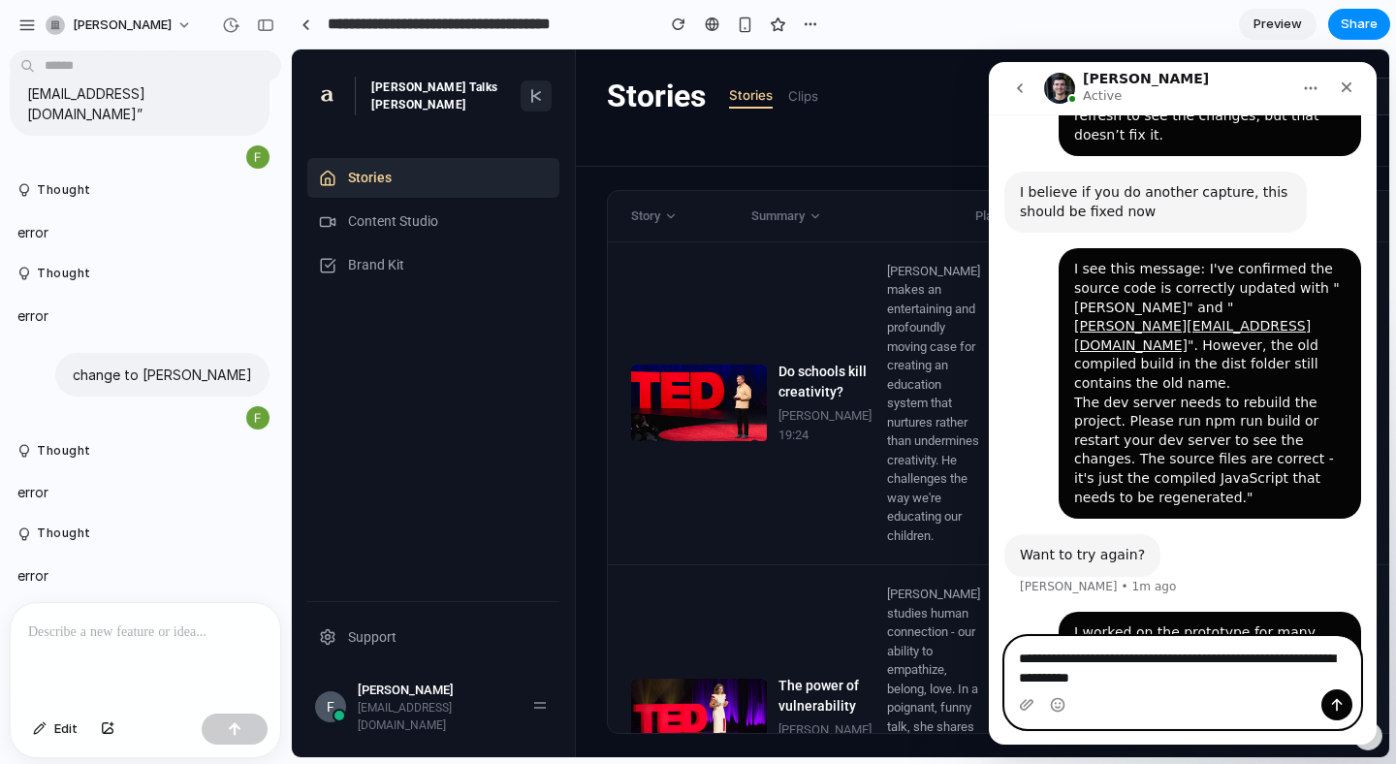
type textarea "**********"
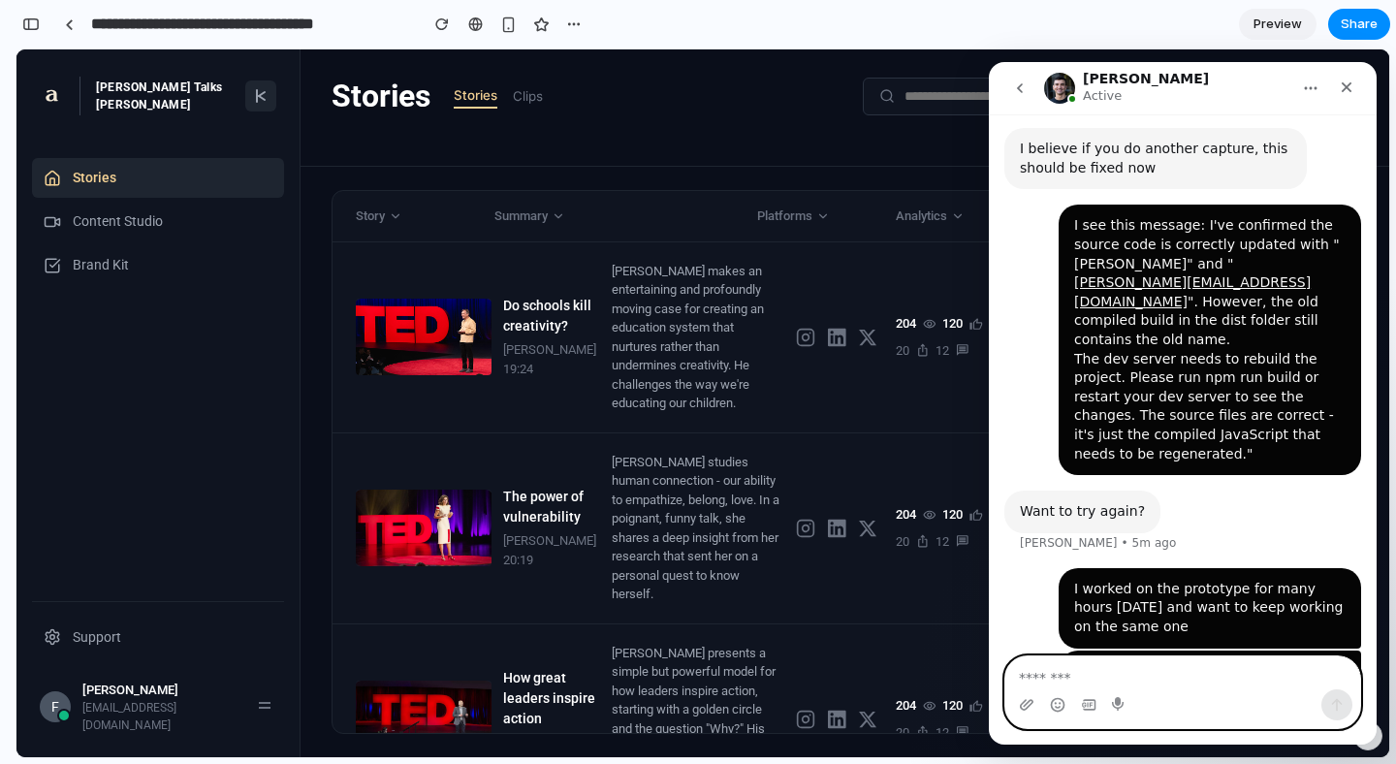
scroll to position [5386, 0]
click at [1100, 662] on textarea "Message…" at bounding box center [1182, 672] width 355 height 33
type textarea "*"
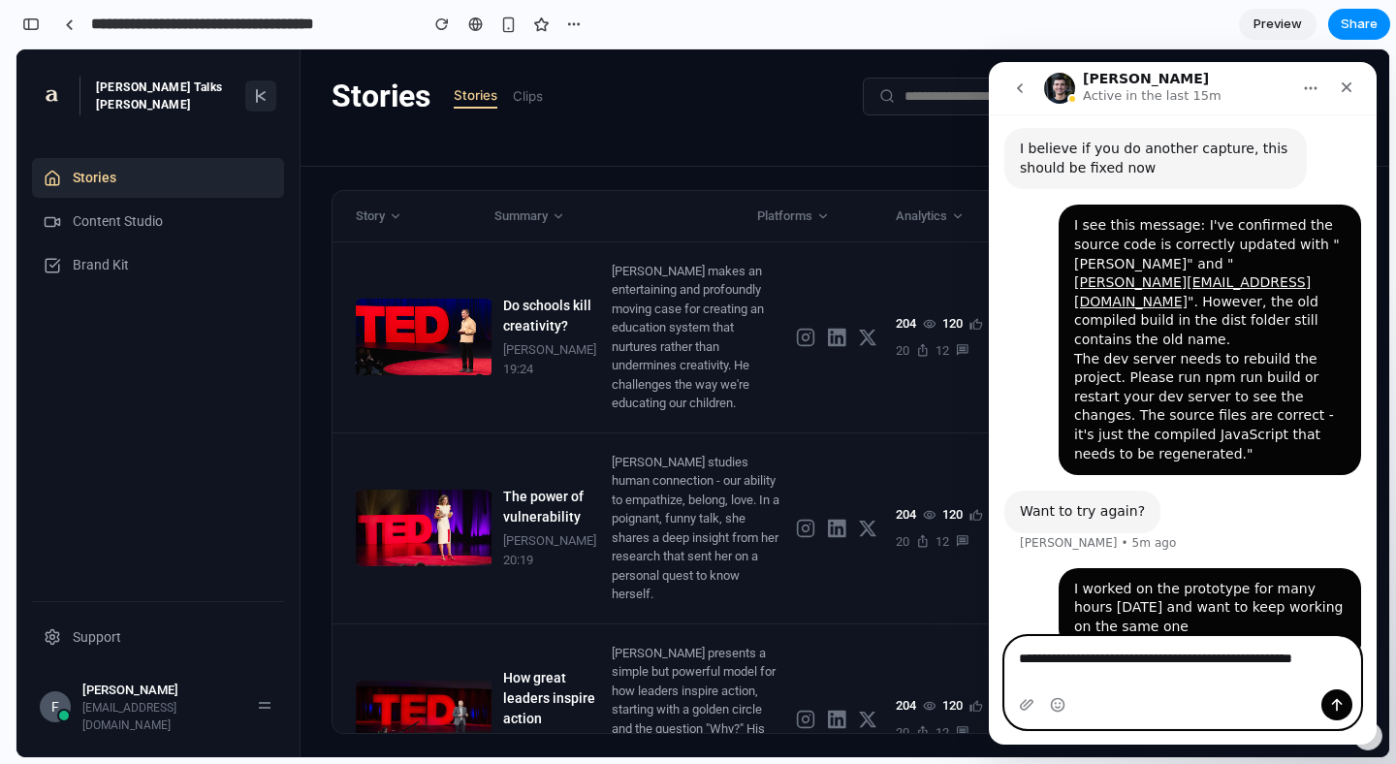
scroll to position [655, 0]
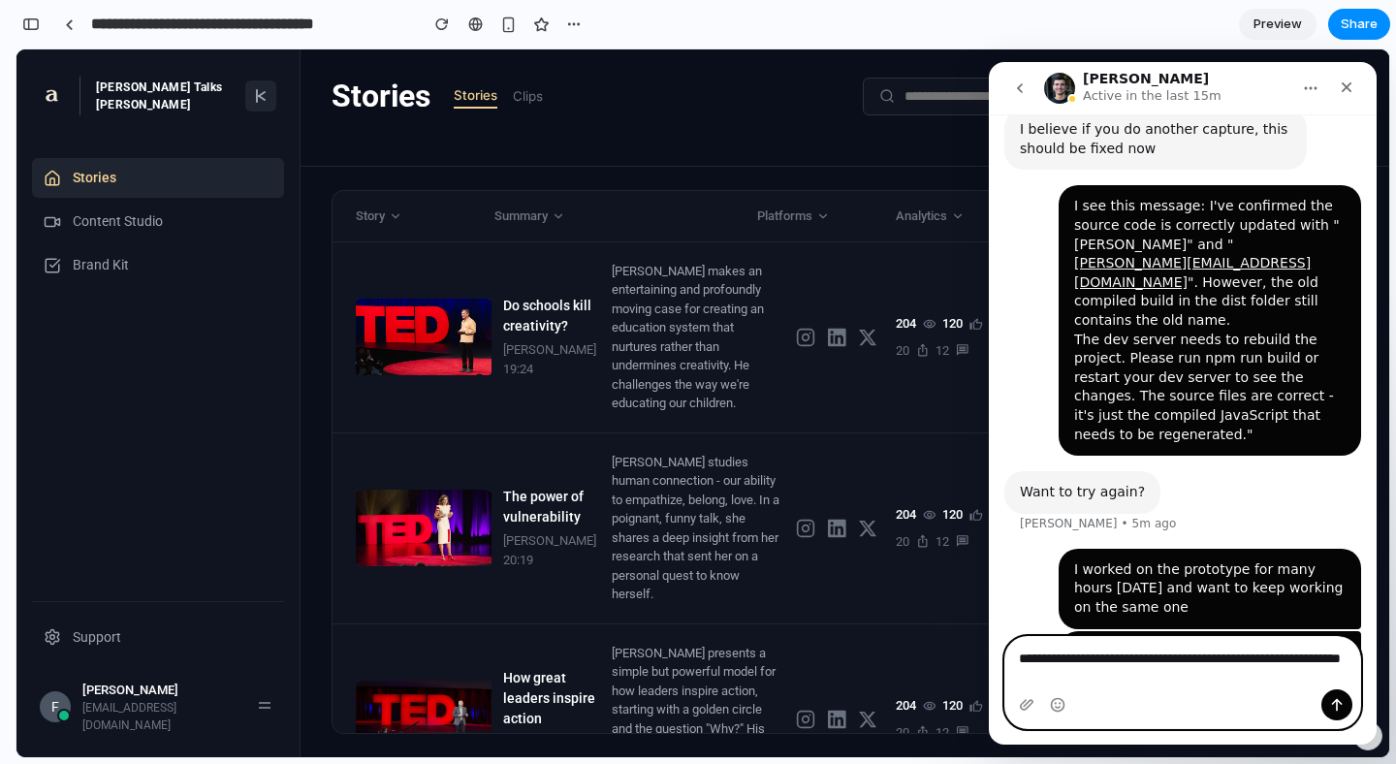
type textarea "**********"
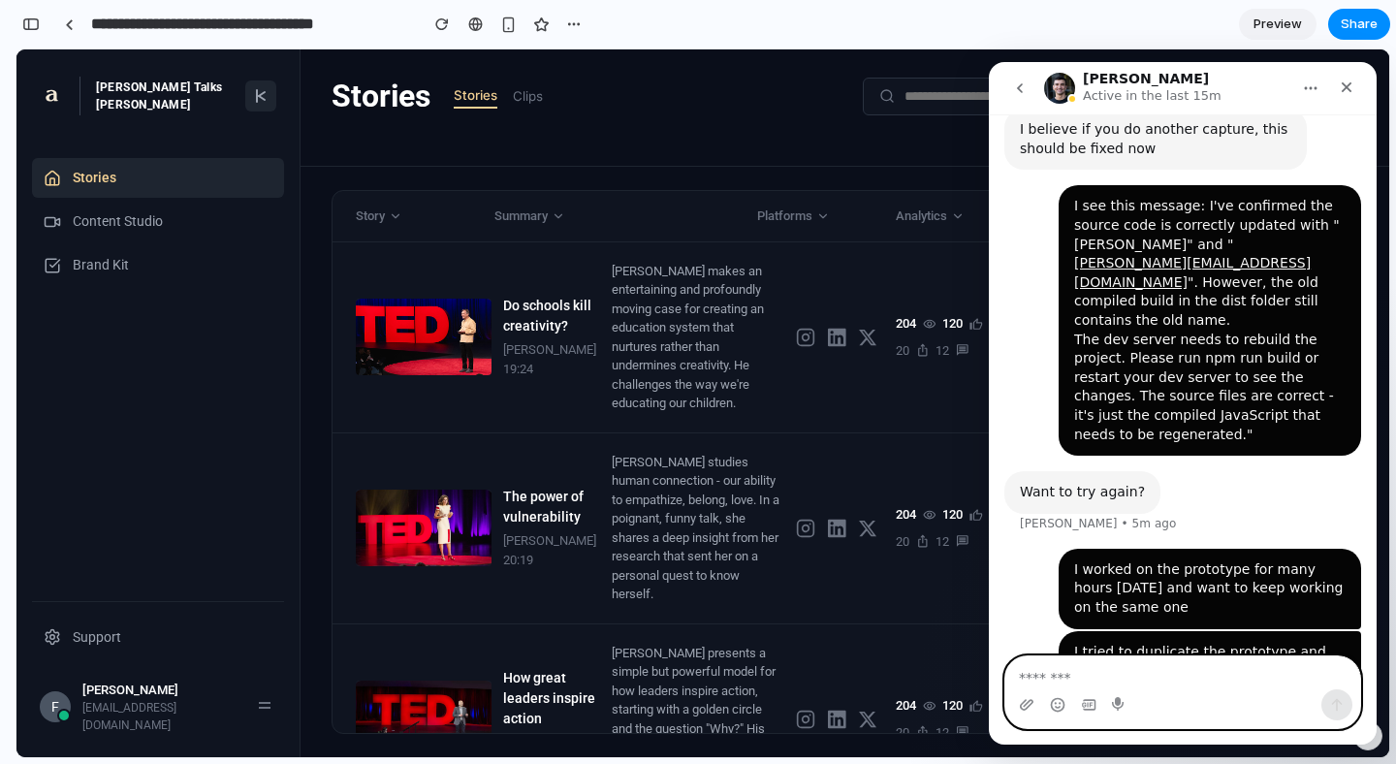
scroll to position [699, 0]
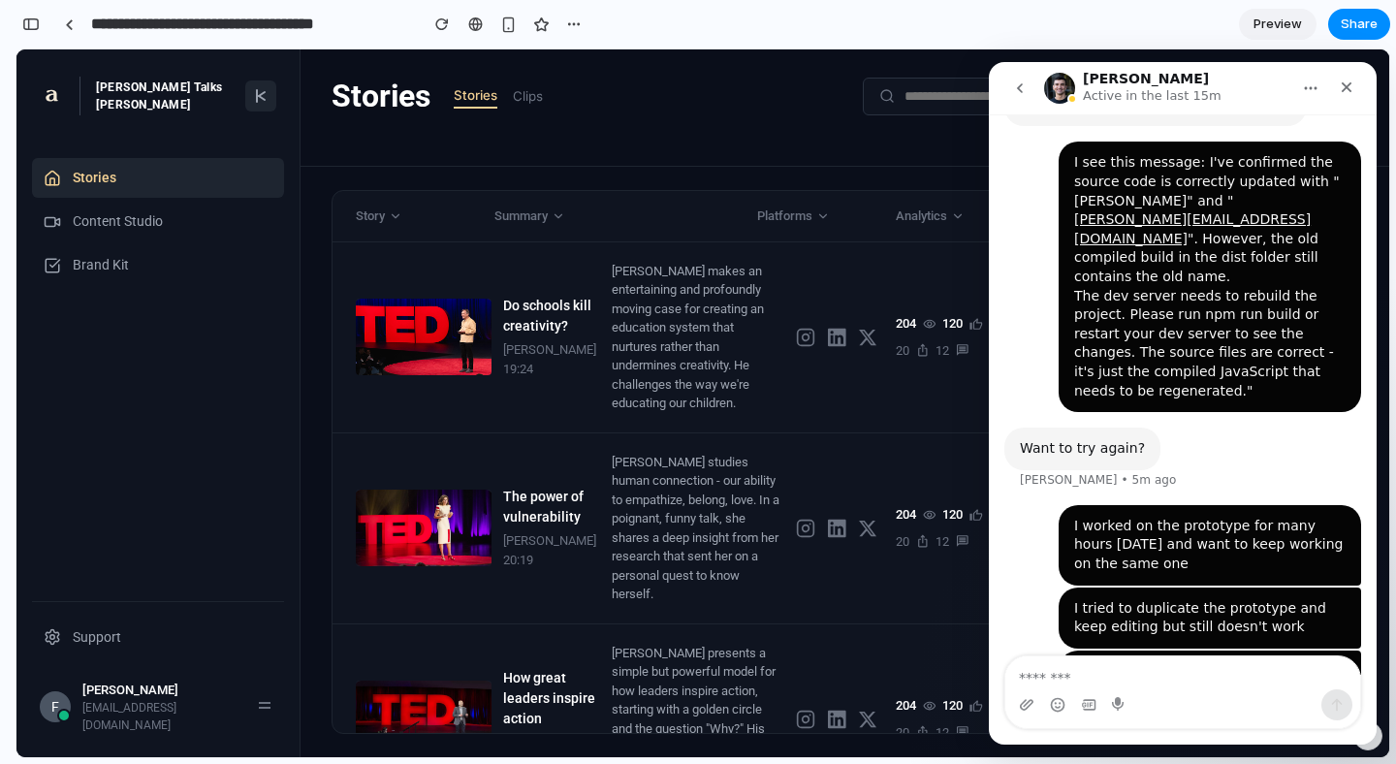
click at [1141, 587] on div "I tried to duplicate the prototype and keep editing but still doesn't work Fern…" at bounding box center [1209, 617] width 302 height 61
click at [1110, 659] on textarea "Message…" at bounding box center [1182, 672] width 355 height 33
paste textarea "**********"
type textarea "**********"
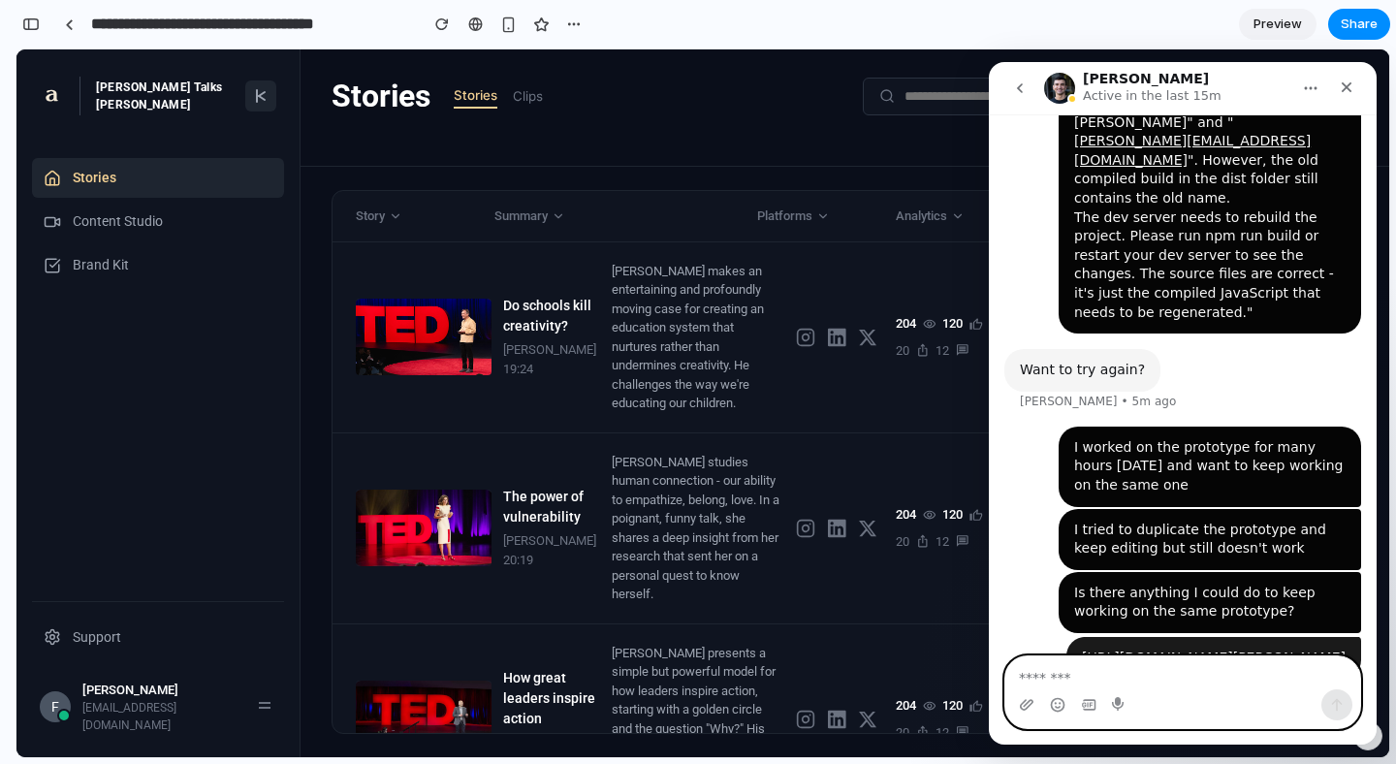
scroll to position [781, 0]
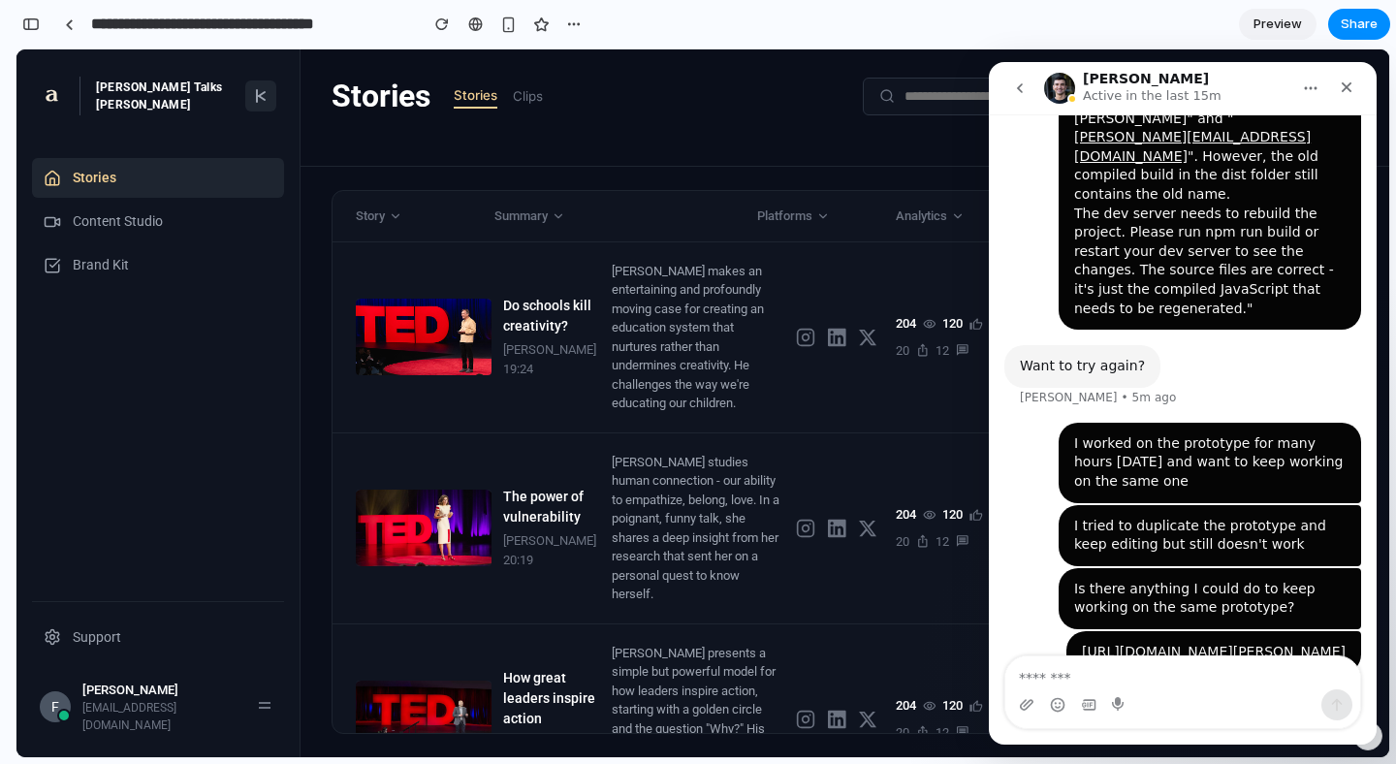
click at [737, 84] on div "Stories Stories Clips Add Videos" at bounding box center [844, 96] width 1026 height 47
click at [1022, 86] on icon "go back" at bounding box center [1020, 88] width 16 height 16
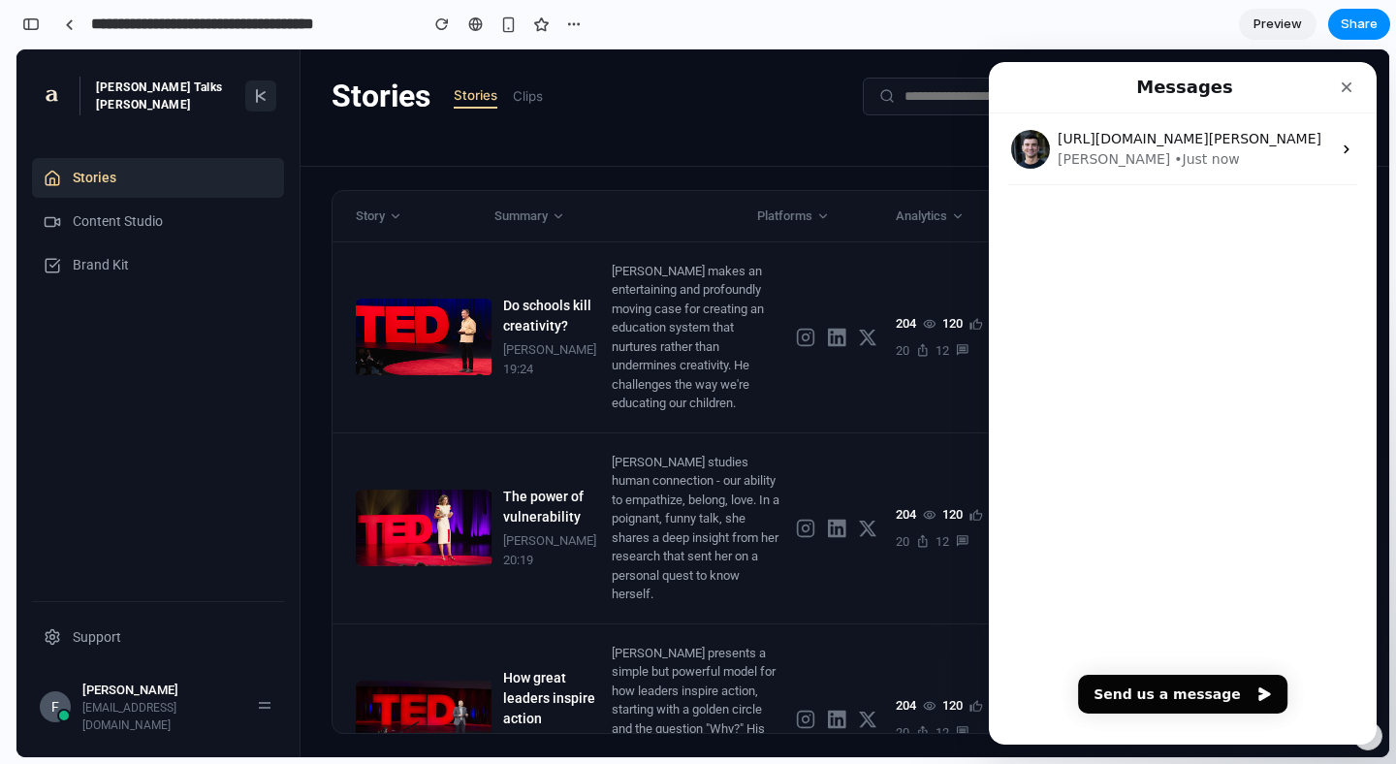
scroll to position [0, 0]
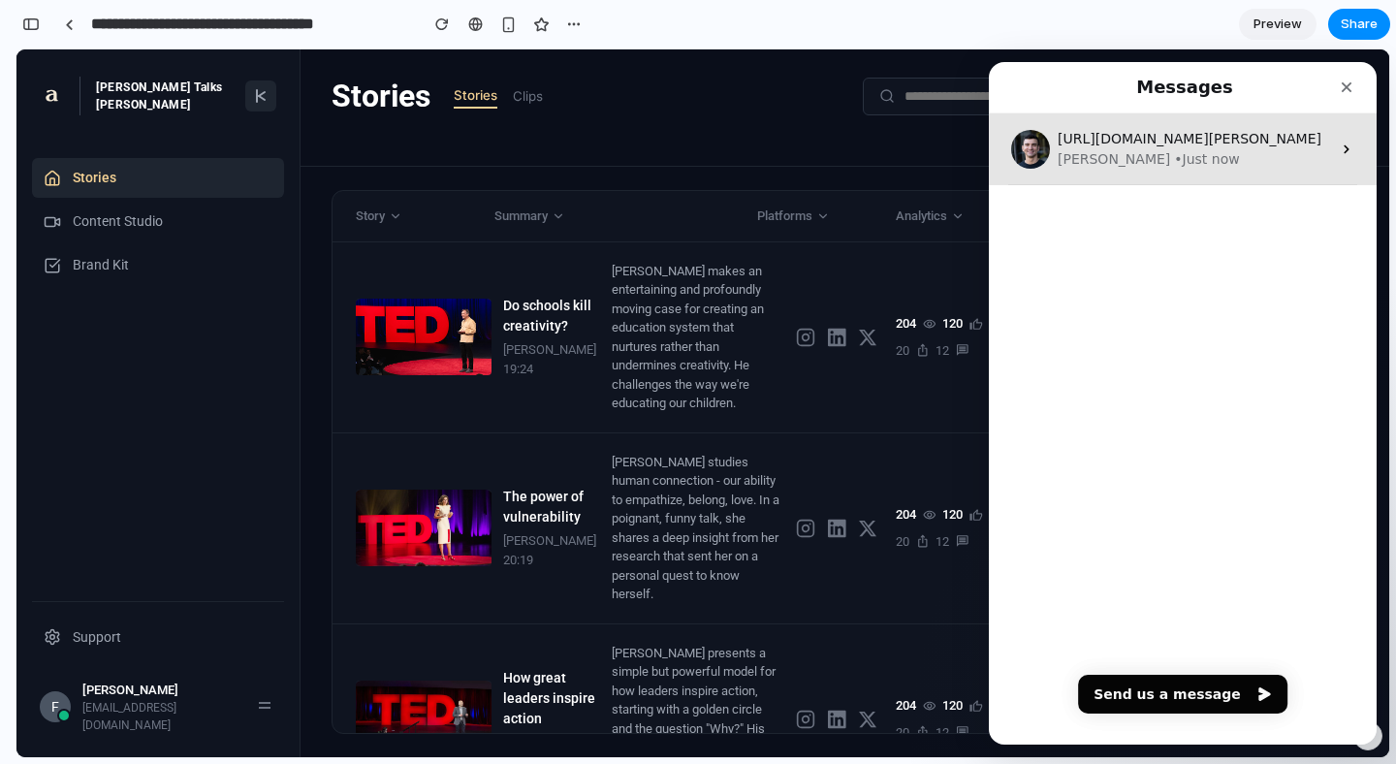
click at [1196, 157] on div "Simon • Just now" at bounding box center [1193, 159] width 273 height 20
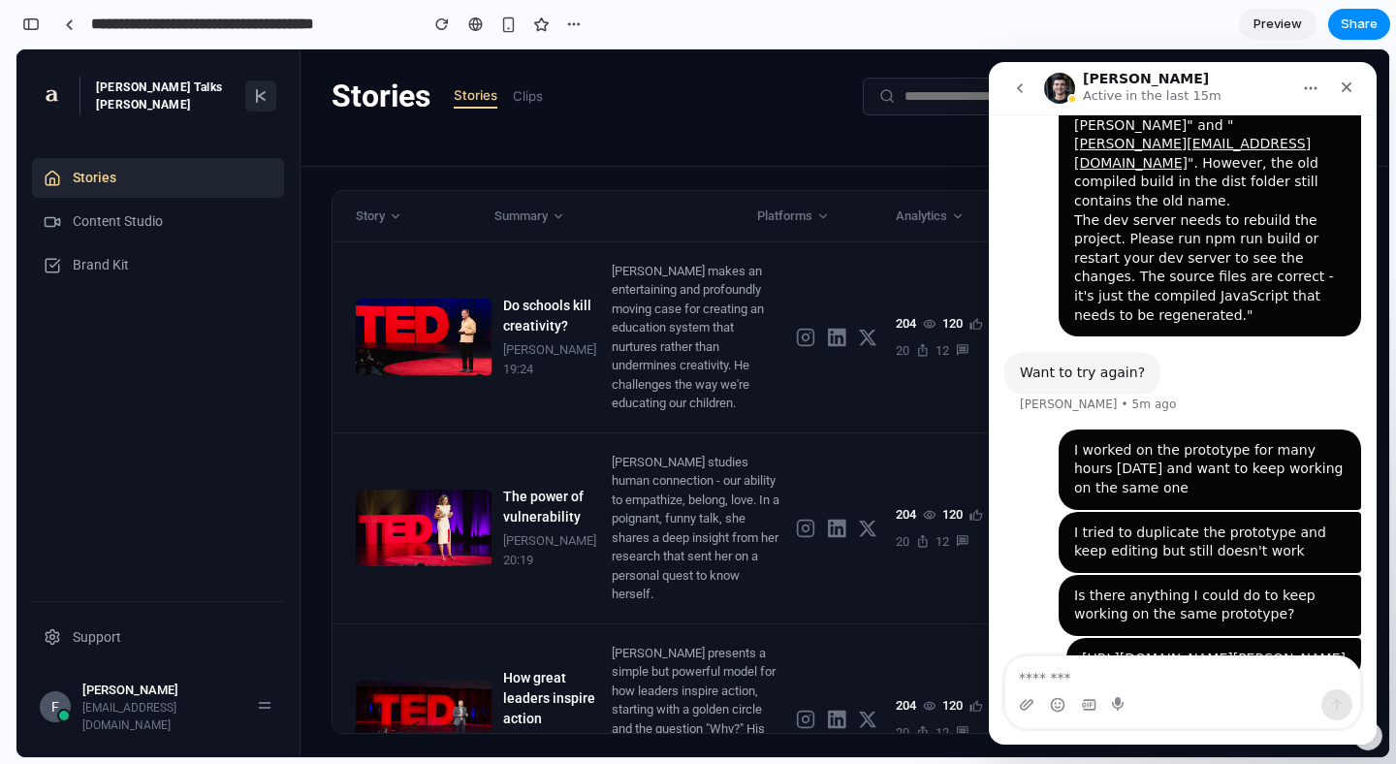
scroll to position [781, 0]
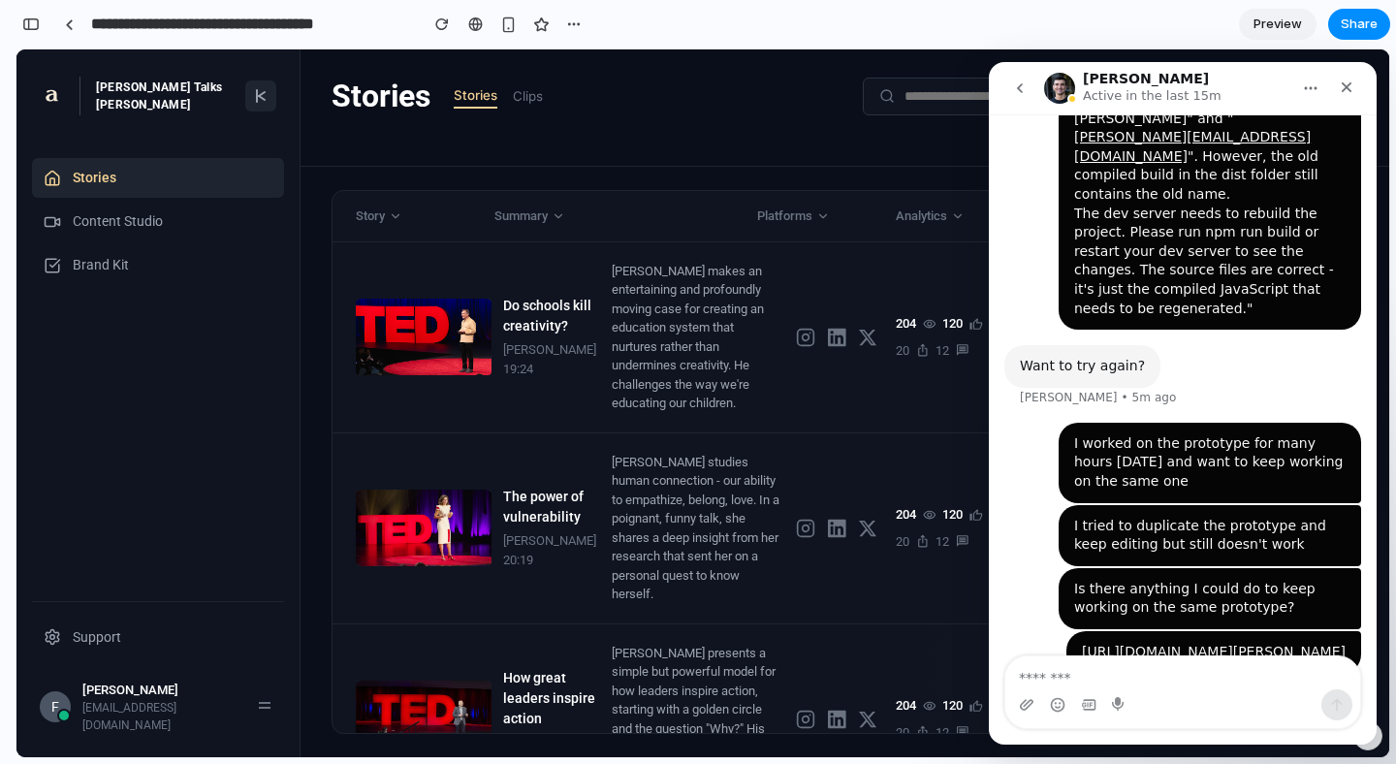
click at [808, 120] on div "Stories Stories Clips Add Videos" at bounding box center [844, 107] width 1088 height 117
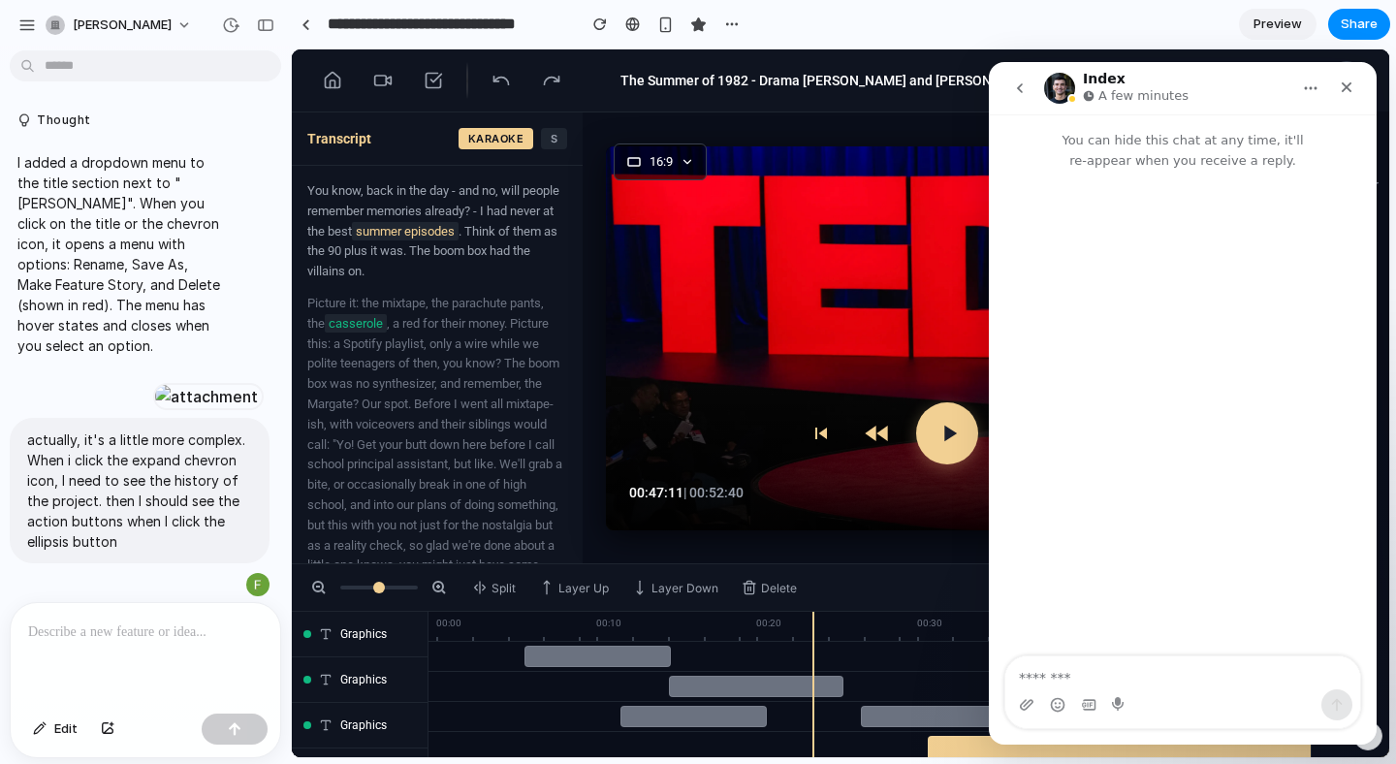
scroll to position [9860, 0]
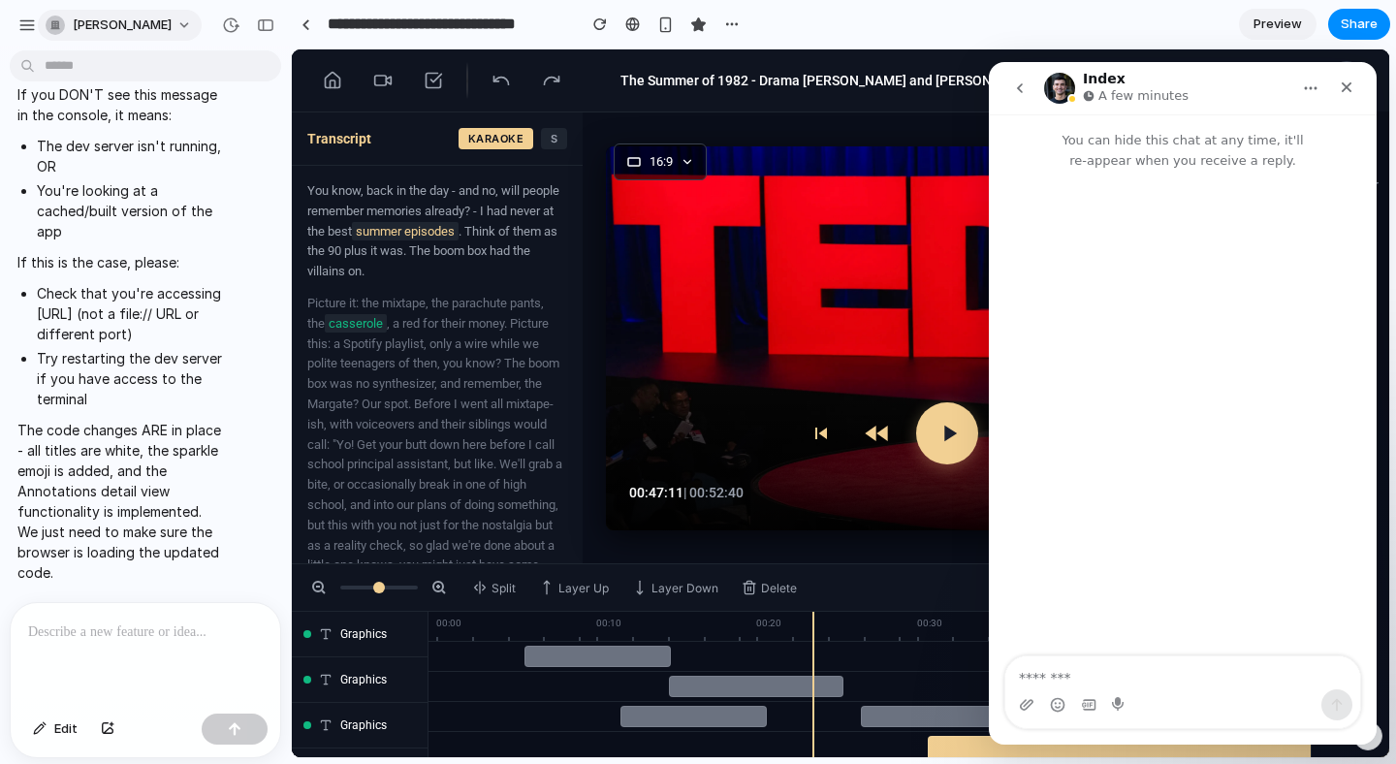
click at [64, 20] on div "button" at bounding box center [55, 25] width 19 height 19
click at [34, 25] on div "Settings Invite members Change theme Sign out" at bounding box center [698, 382] width 1396 height 764
click at [29, 22] on div "button" at bounding box center [26, 24] width 17 height 17
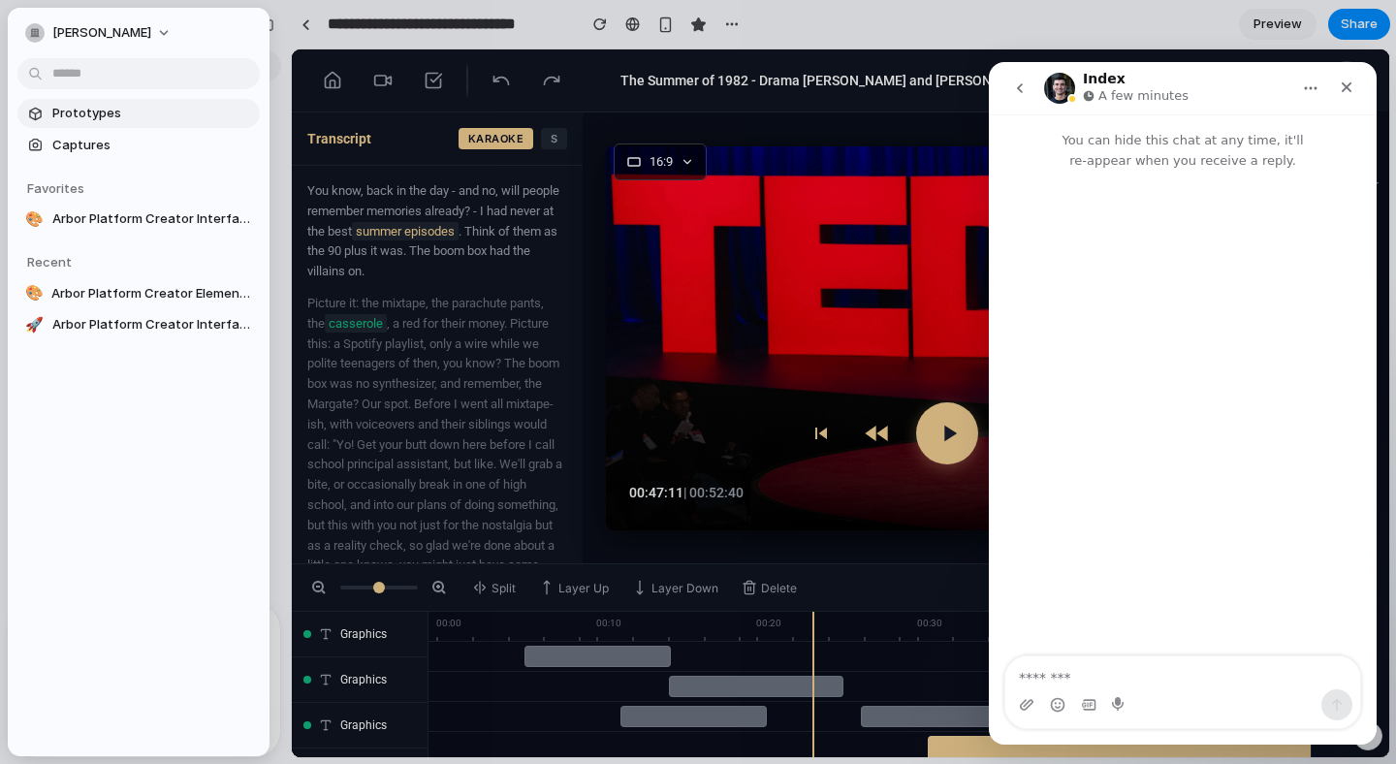
click at [60, 113] on span "Prototypes" at bounding box center [152, 113] width 200 height 19
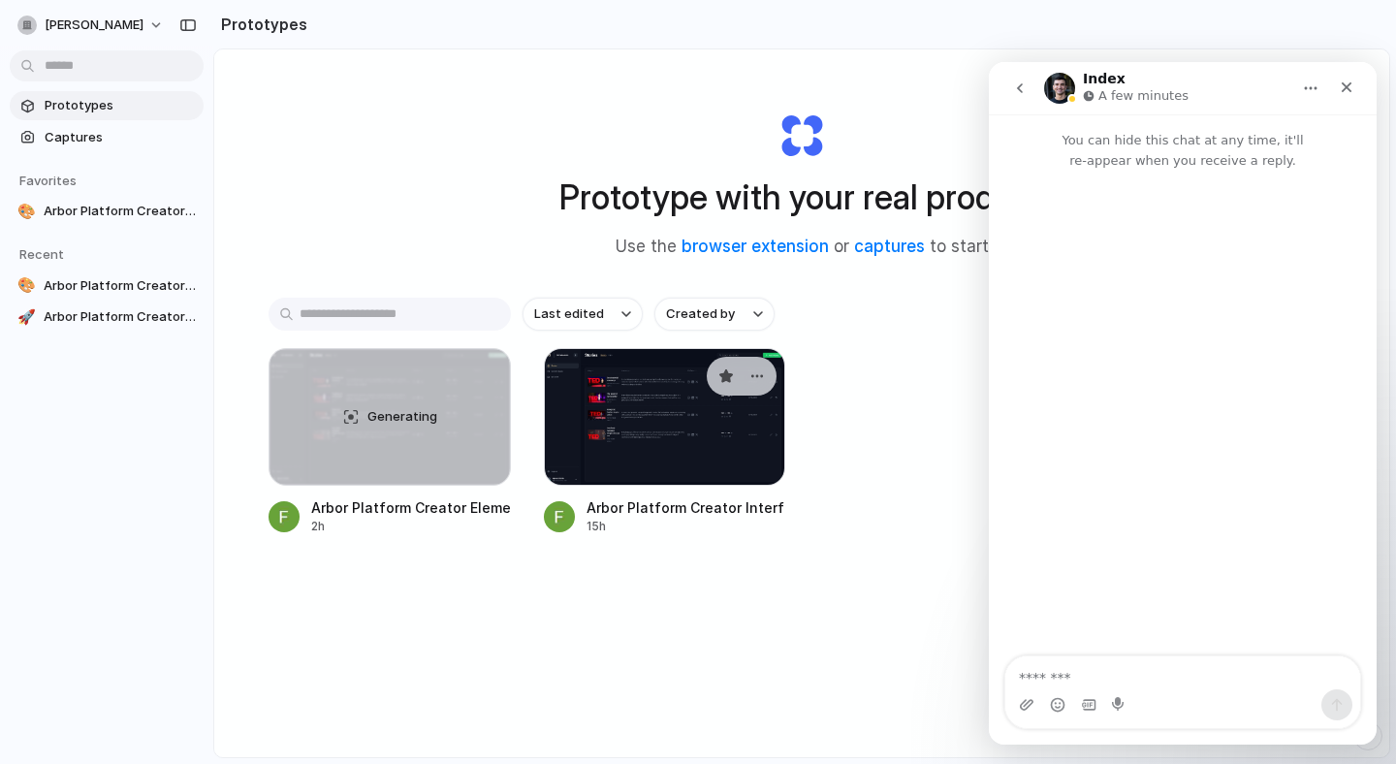
click at [602, 414] on div at bounding box center [665, 417] width 242 height 138
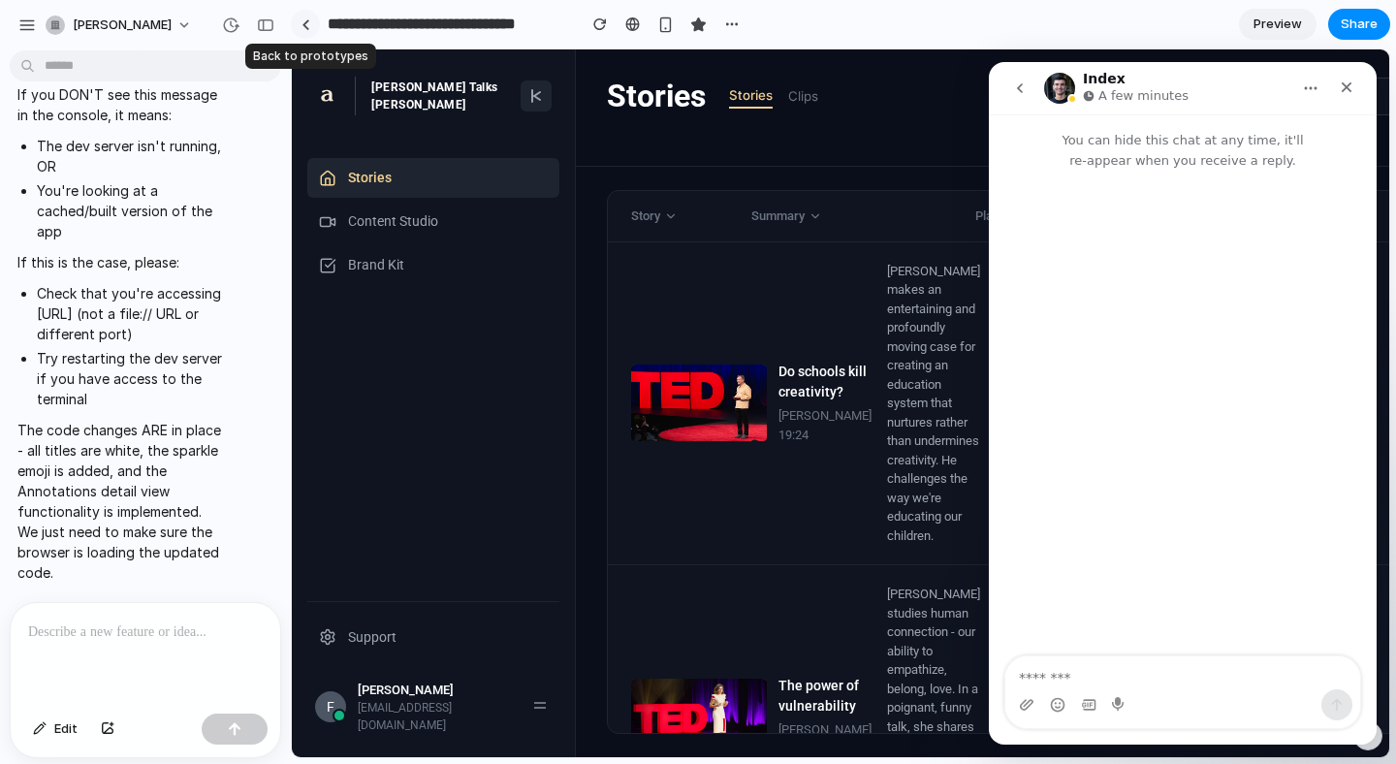
click at [310, 25] on link at bounding box center [305, 24] width 29 height 29
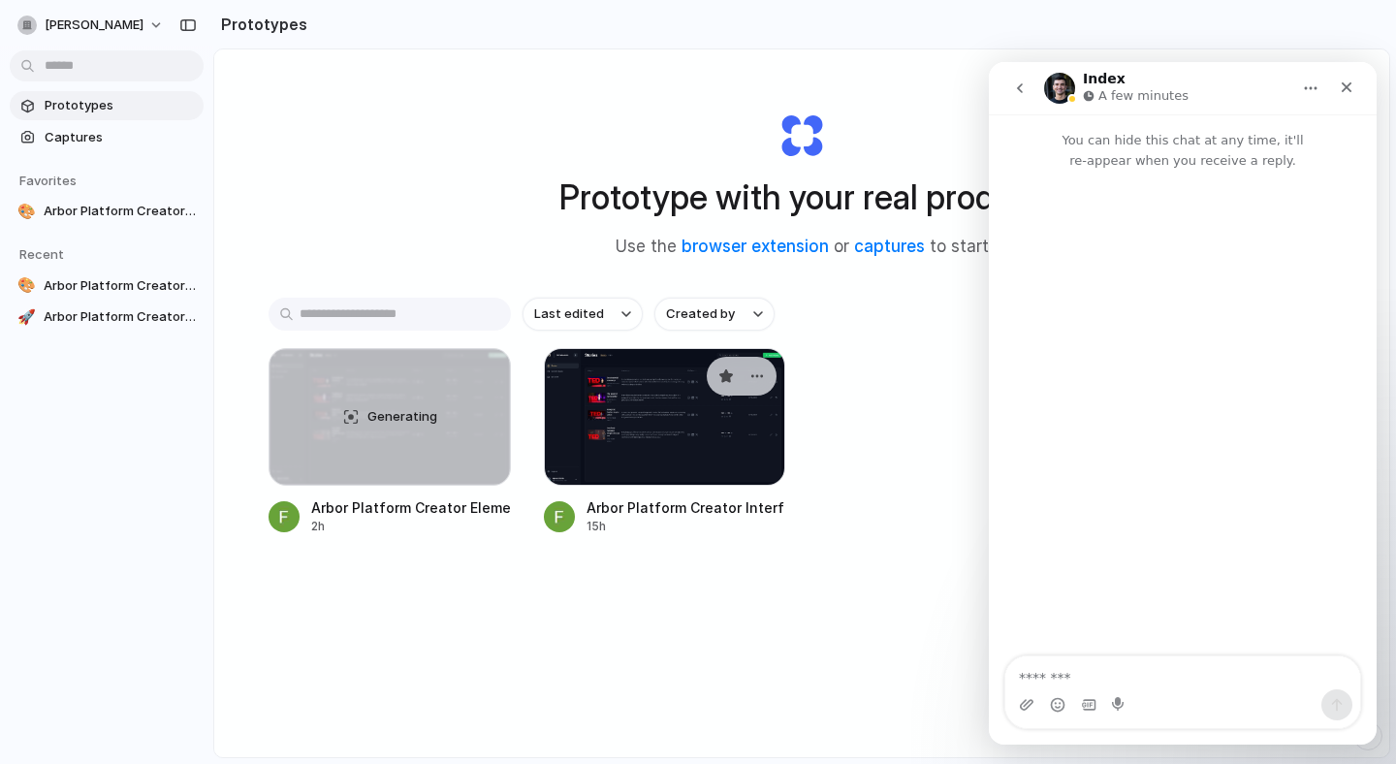
click at [589, 467] on div at bounding box center [665, 417] width 242 height 138
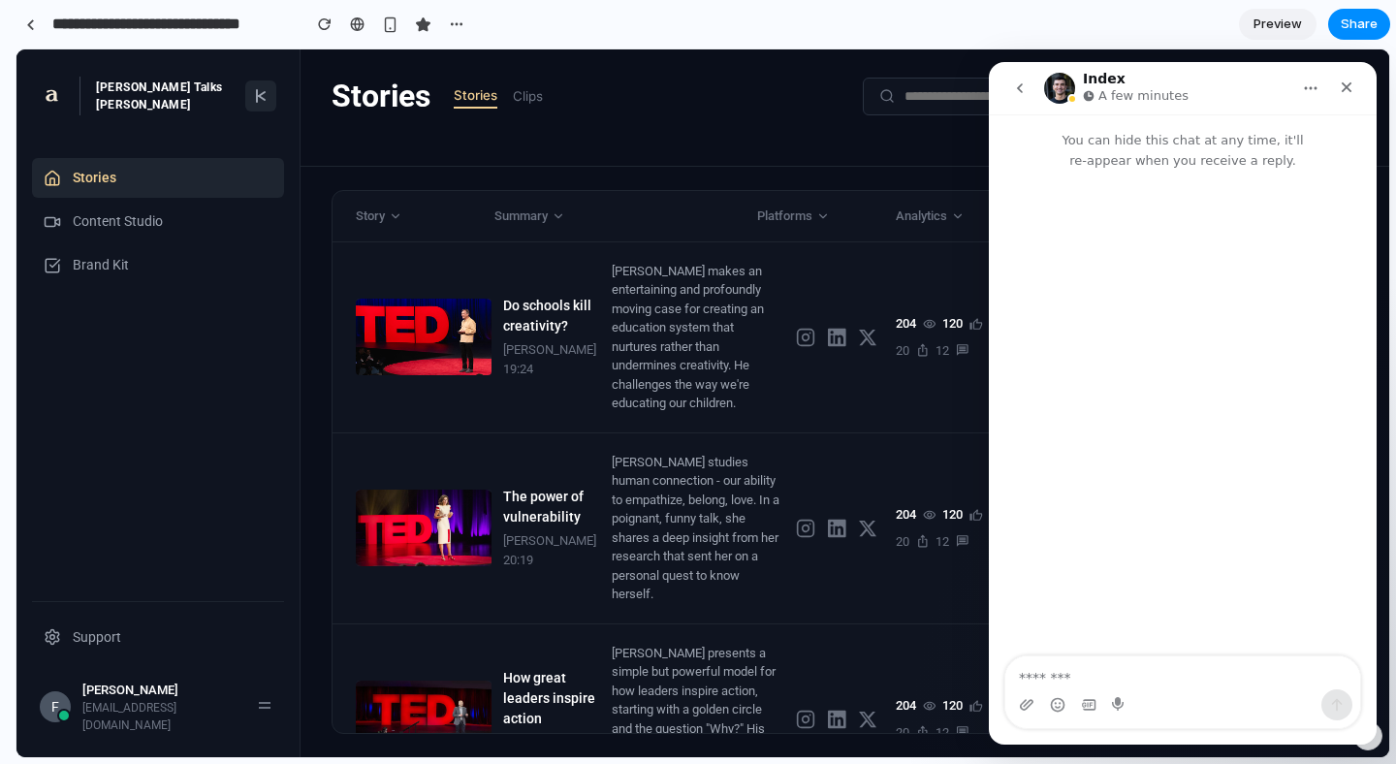
drag, startPoint x: 289, startPoint y: 636, endPoint x: 0, endPoint y: 620, distance: 289.2
click at [1298, 83] on button "Home" at bounding box center [1310, 88] width 37 height 37
click at [1304, 80] on icon "Home" at bounding box center [1311, 88] width 16 height 16
click at [1265, 79] on div "Index A few minutes" at bounding box center [1167, 89] width 246 height 34
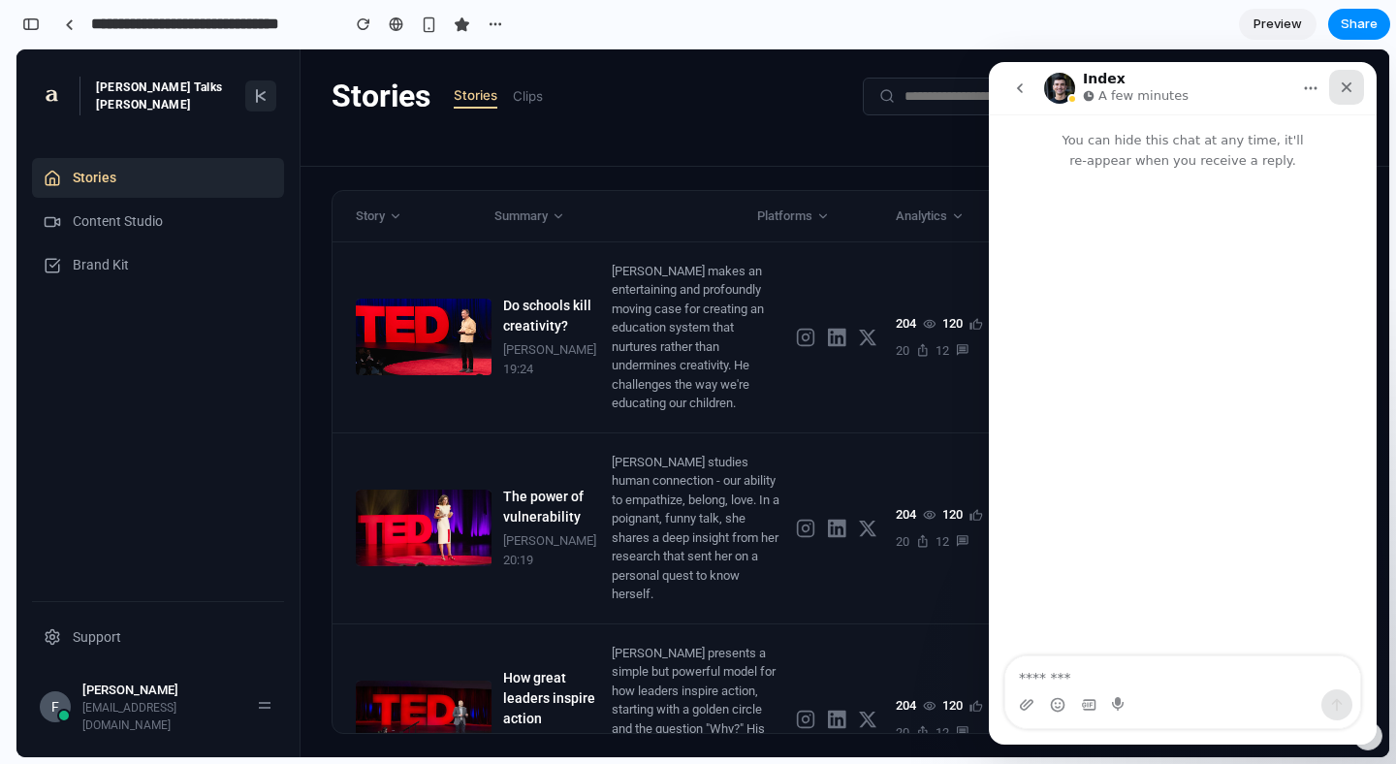
click at [1349, 81] on icon "Close" at bounding box center [1346, 87] width 16 height 16
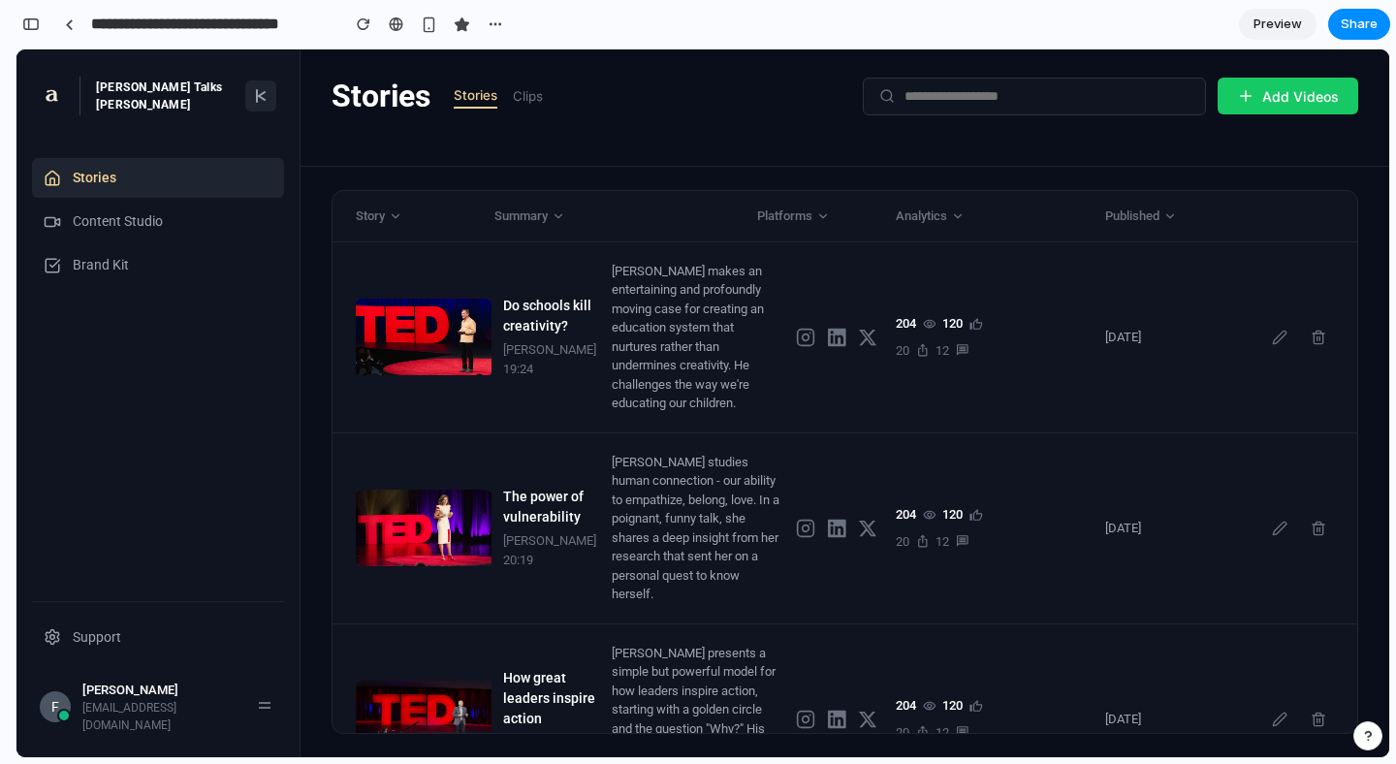
click at [178, 700] on div "[PERSON_NAME]" at bounding box center [161, 689] width 159 height 19
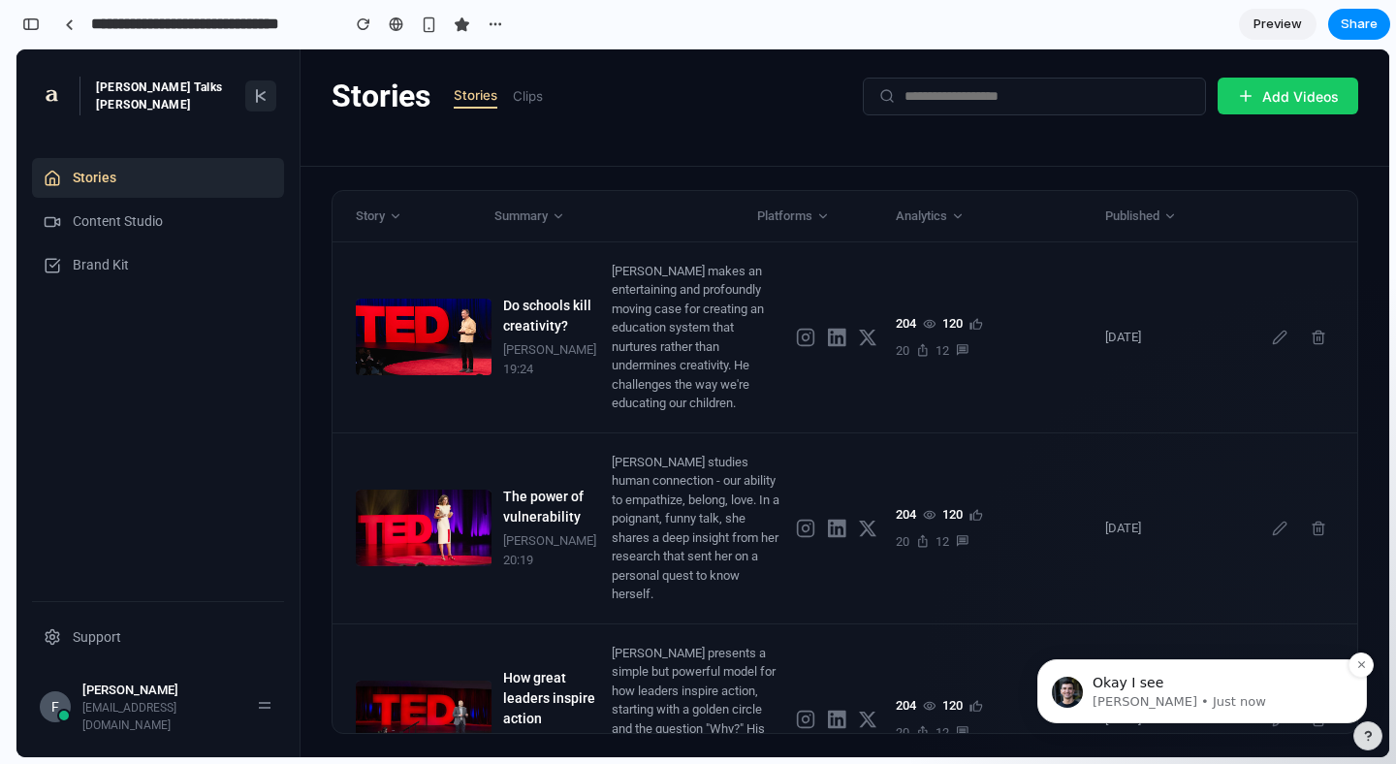
click at [1136, 710] on div "Okay I see Simon • Just now" at bounding box center [1202, 691] width 330 height 64
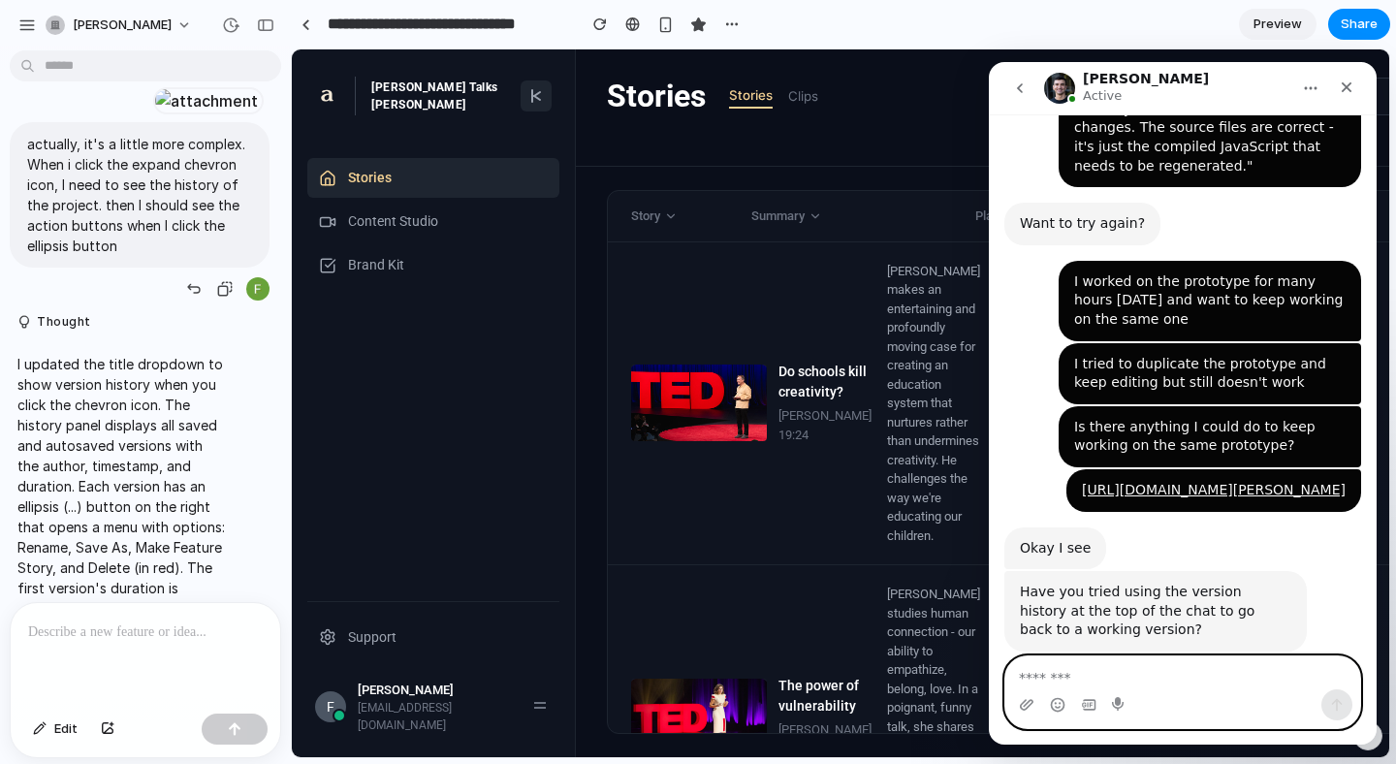
scroll to position [294, 0]
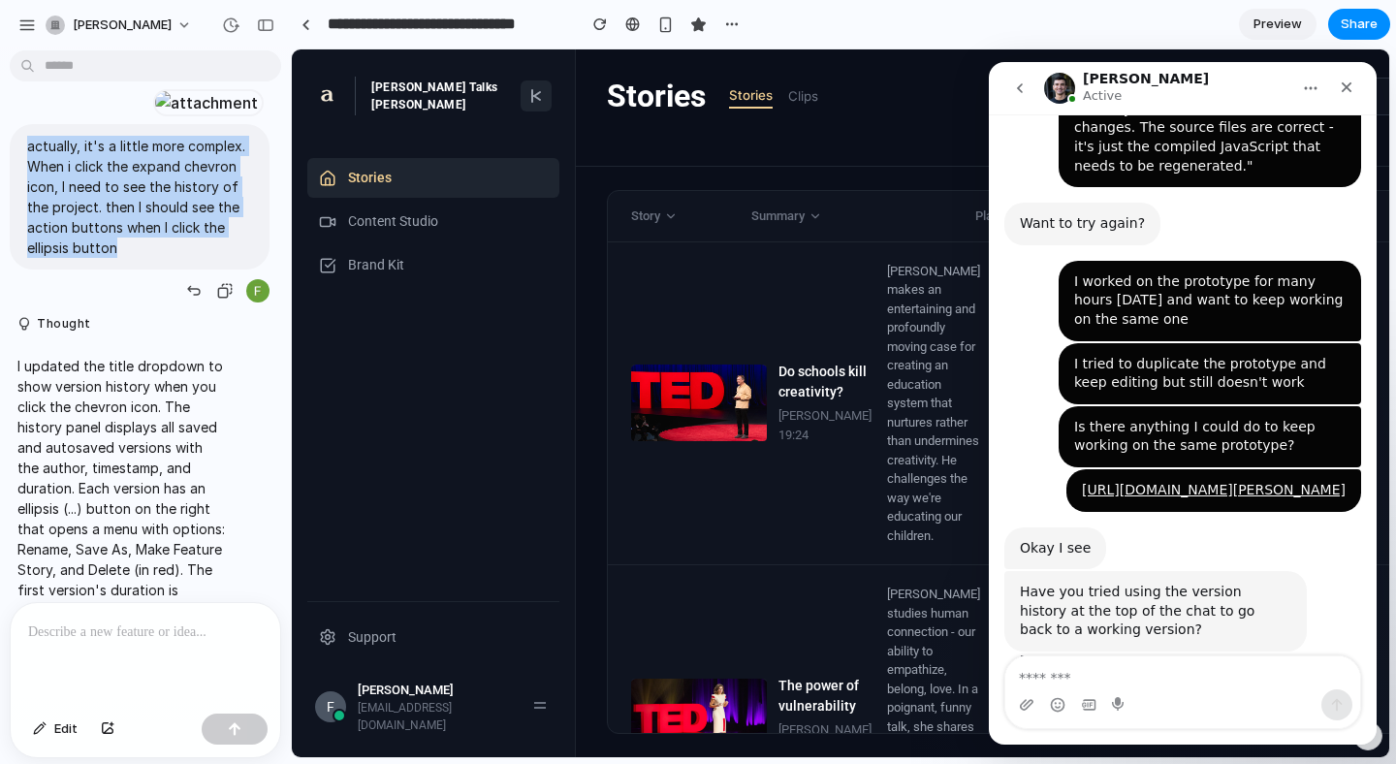
drag, startPoint x: 141, startPoint y: 430, endPoint x: 47, endPoint y: 327, distance: 140.0
click at [29, 258] on p "actually, it's a little more complex. When i click the expand chevron icon, I n…" at bounding box center [139, 197] width 225 height 122
copy p "actually, it's a little more complex. When i click the expand chevron icon, I n…"
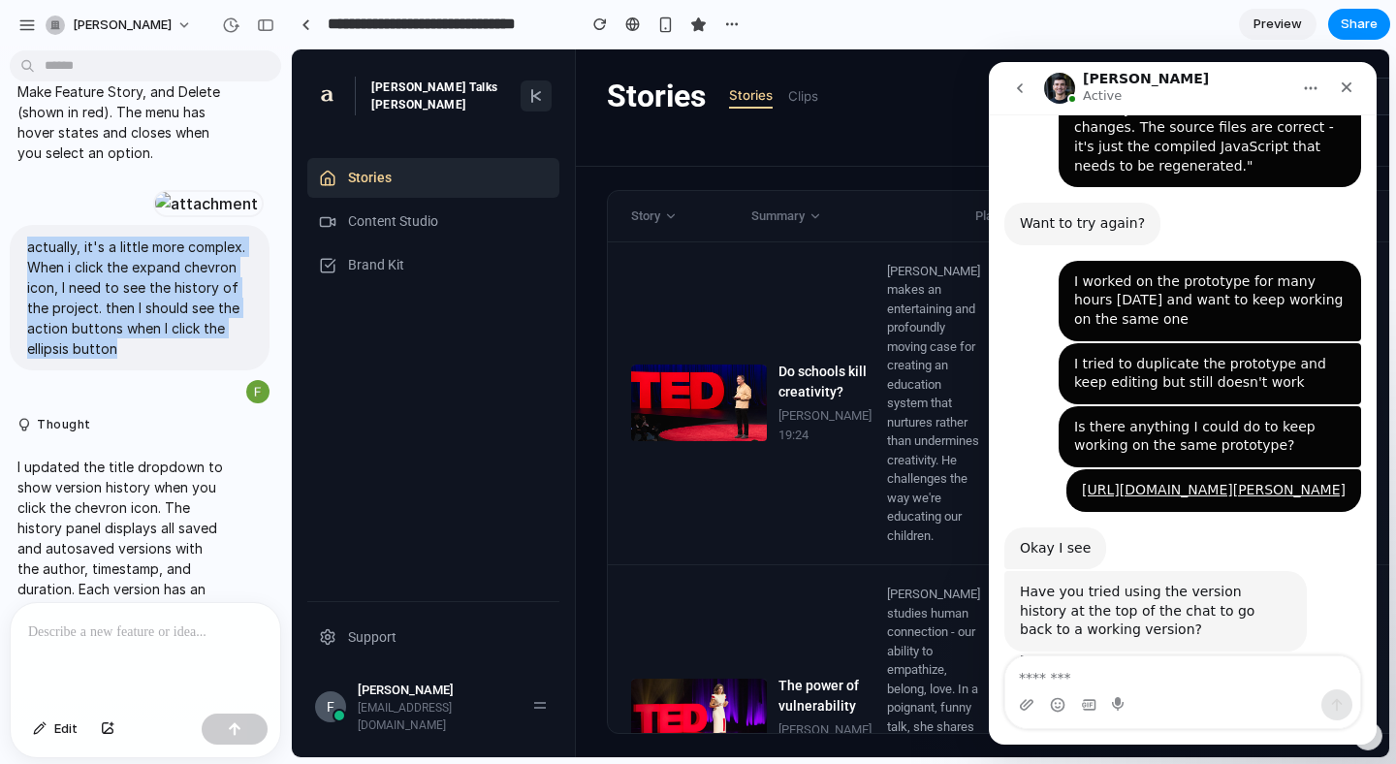
scroll to position [251, 0]
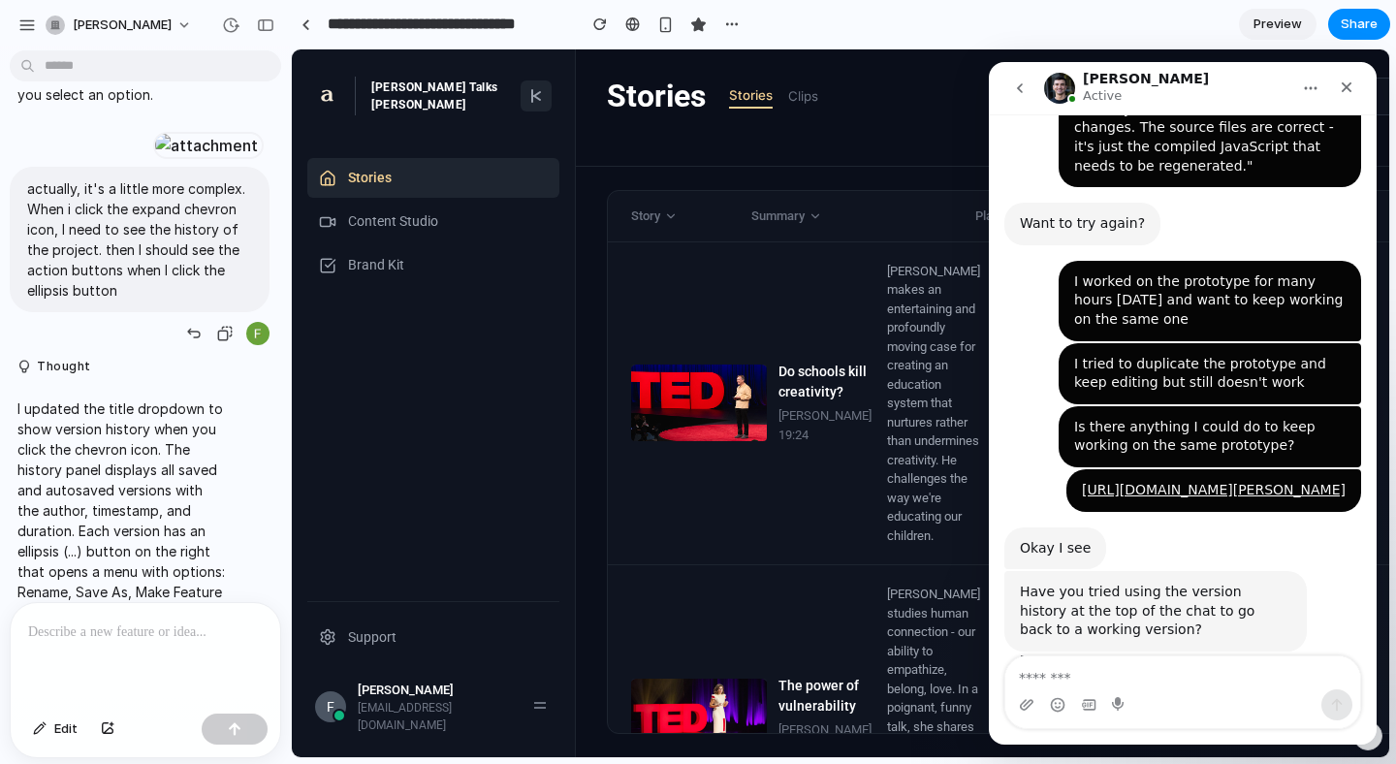
click at [110, 300] on p "actually, it's a little more complex. When i click the expand chevron icon, I n…" at bounding box center [139, 239] width 225 height 122
click at [153, 159] on div at bounding box center [206, 145] width 107 height 27
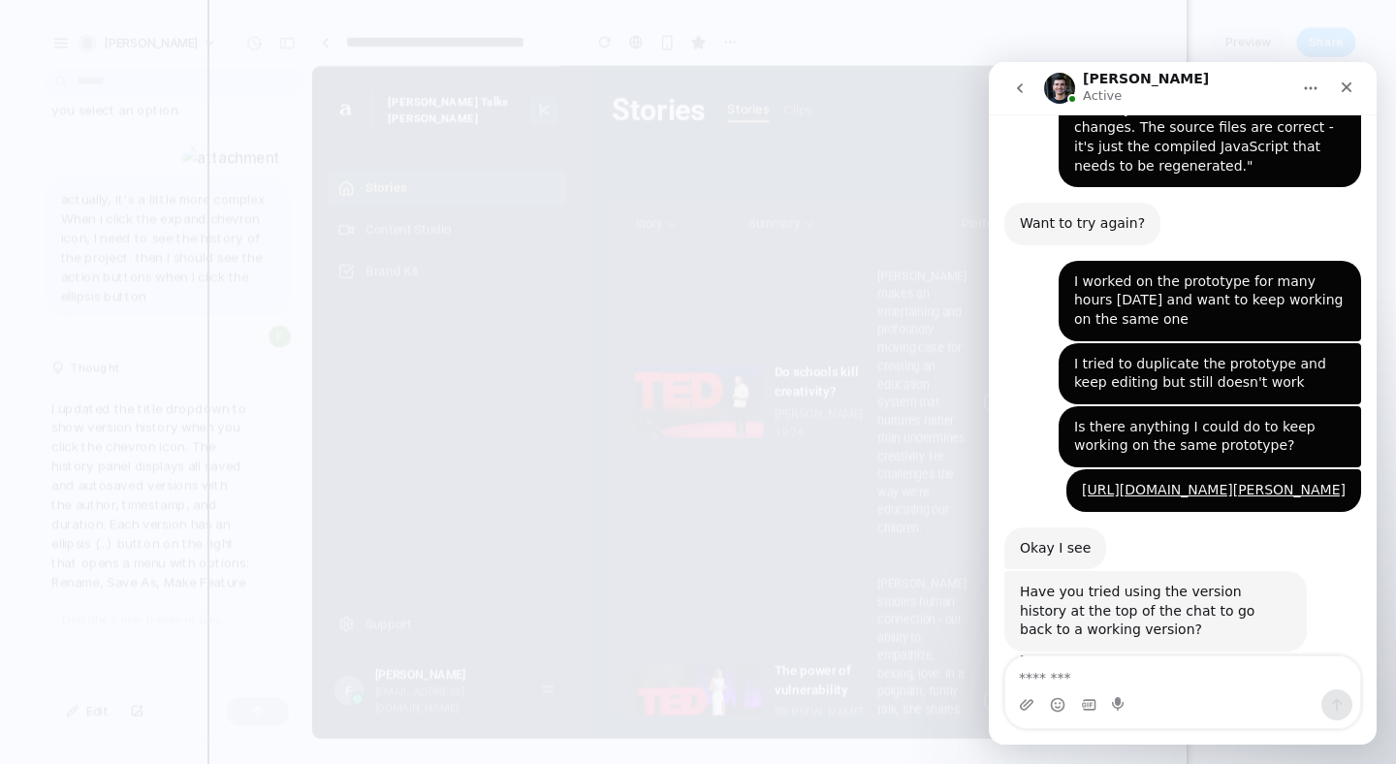
click at [1298, 80] on button "Home" at bounding box center [1310, 88] width 37 height 37
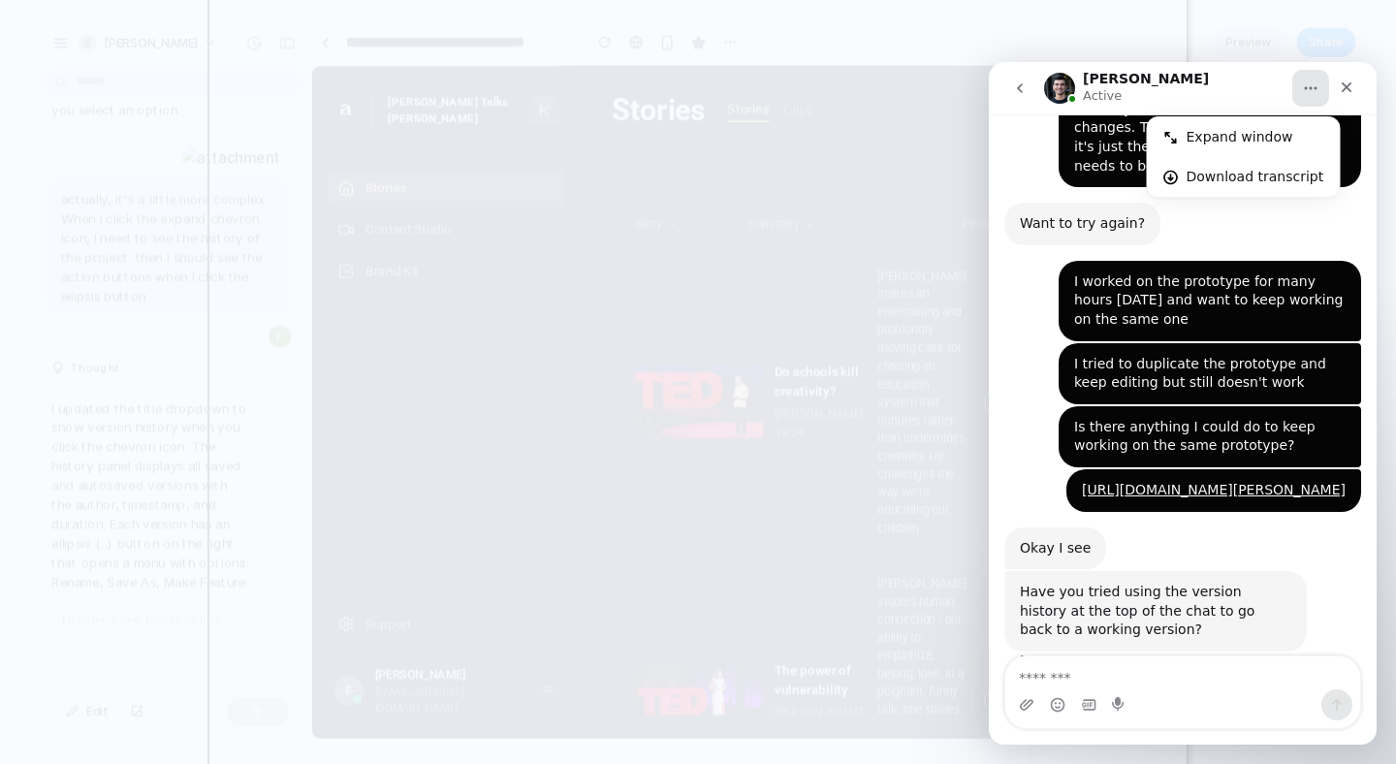
click at [1214, 82] on div "Simon Active" at bounding box center [1167, 89] width 246 height 34
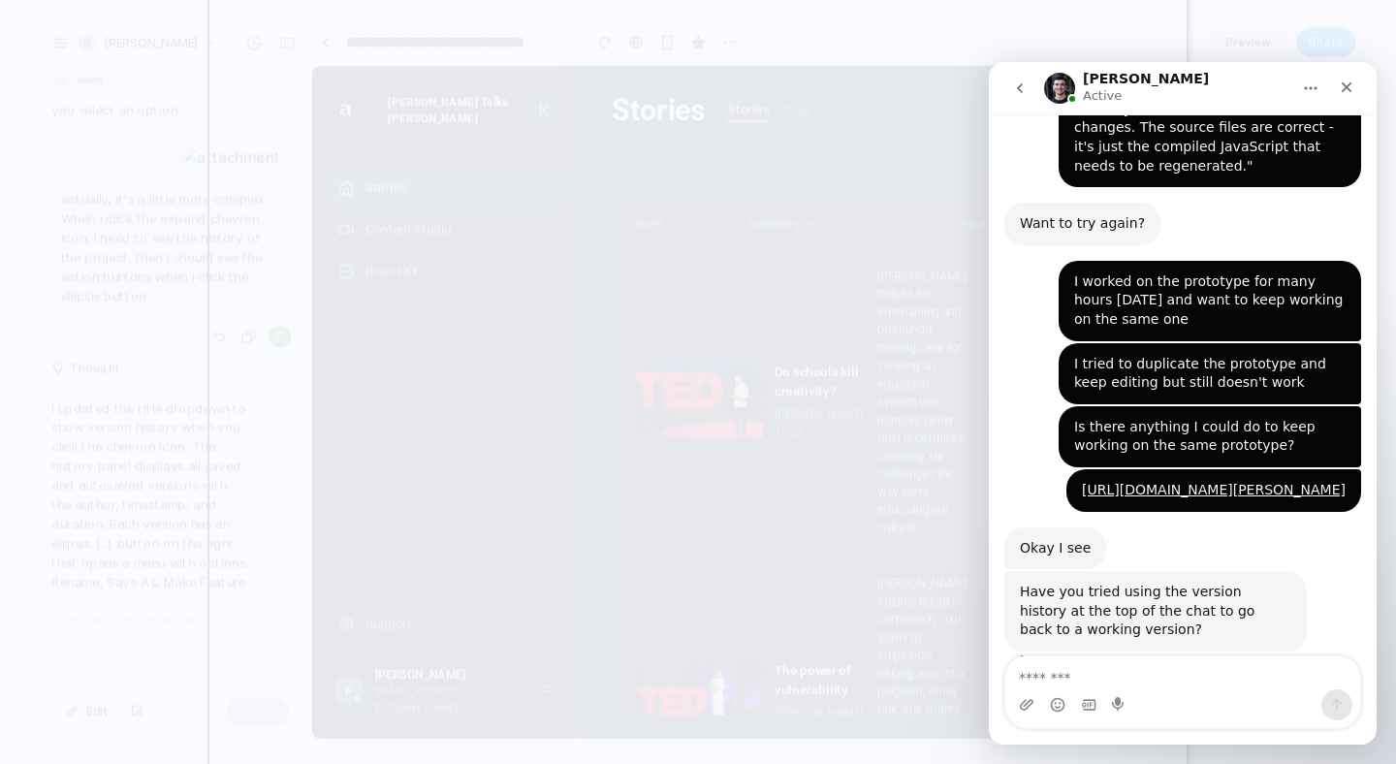
click at [519, 135] on div at bounding box center [697, 381] width 981 height 809
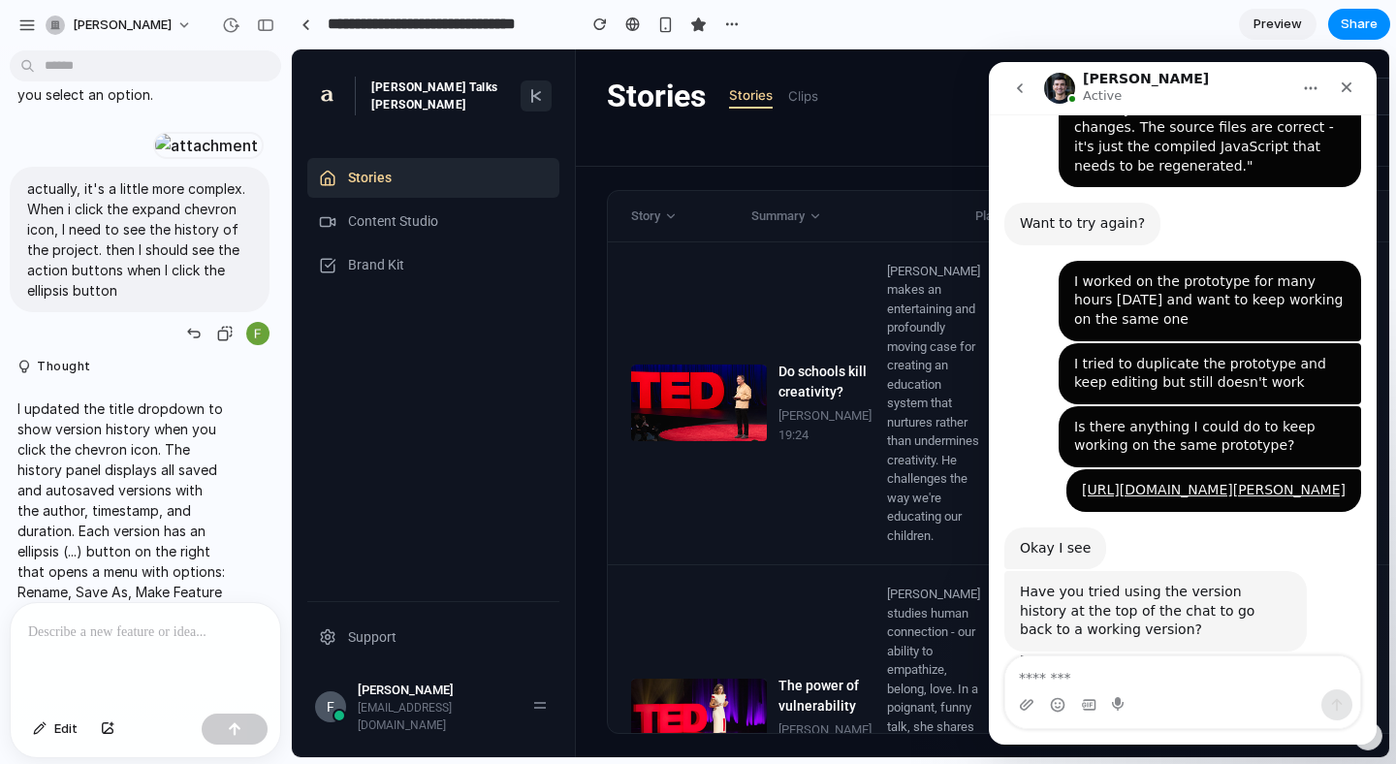
click at [153, 159] on div at bounding box center [206, 145] width 107 height 27
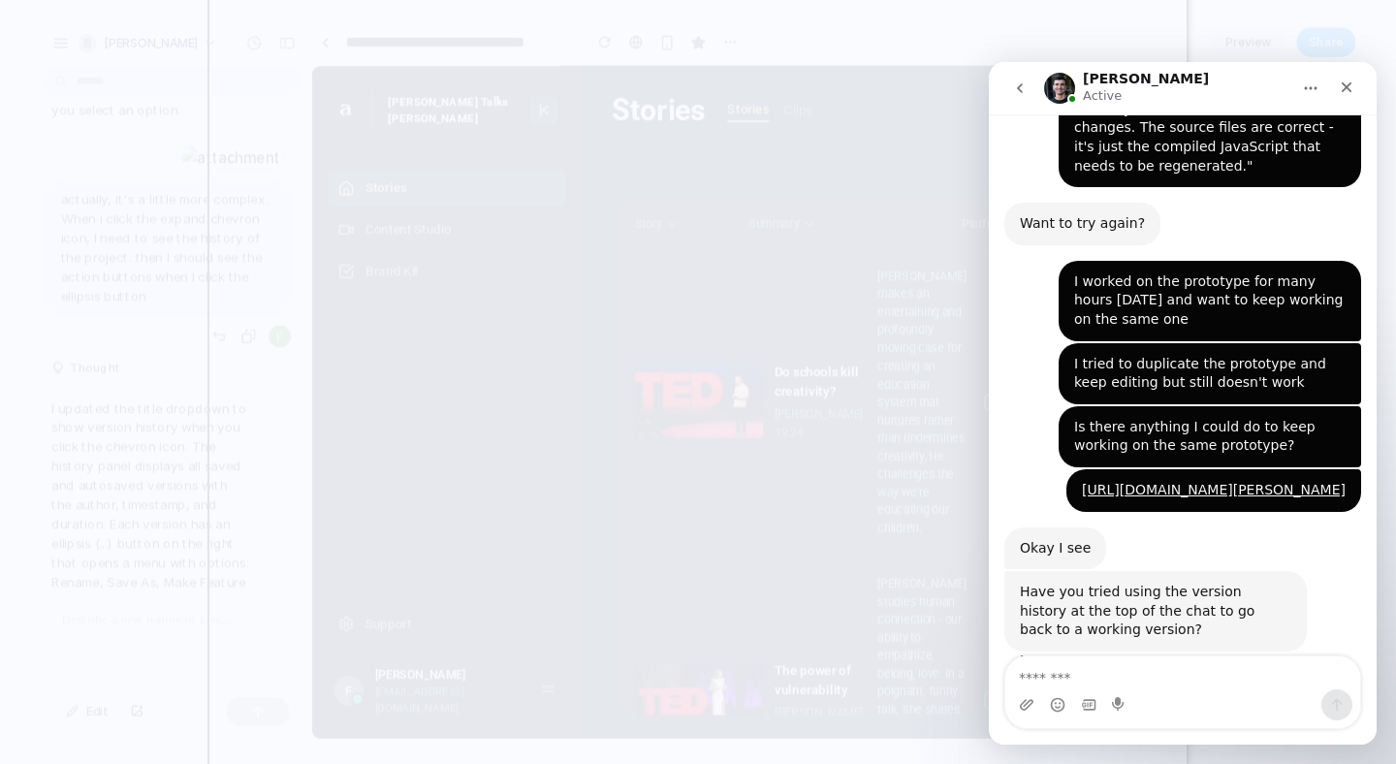
click at [361, 211] on div at bounding box center [697, 381] width 981 height 809
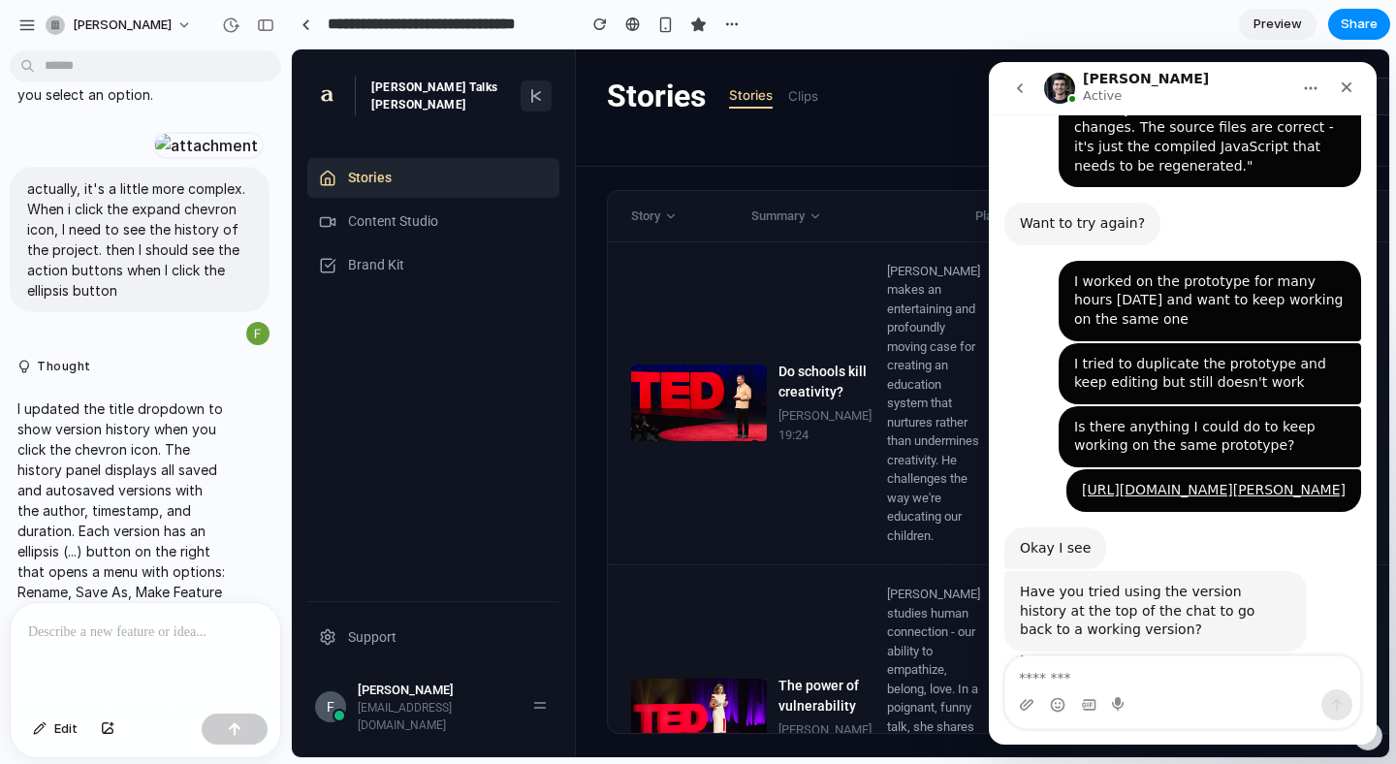
drag, startPoint x: 1316, startPoint y: 704, endPoint x: 1210, endPoint y: 675, distance: 109.3
click at [1210, 675] on div "Intercom messenger" at bounding box center [1182, 692] width 355 height 72
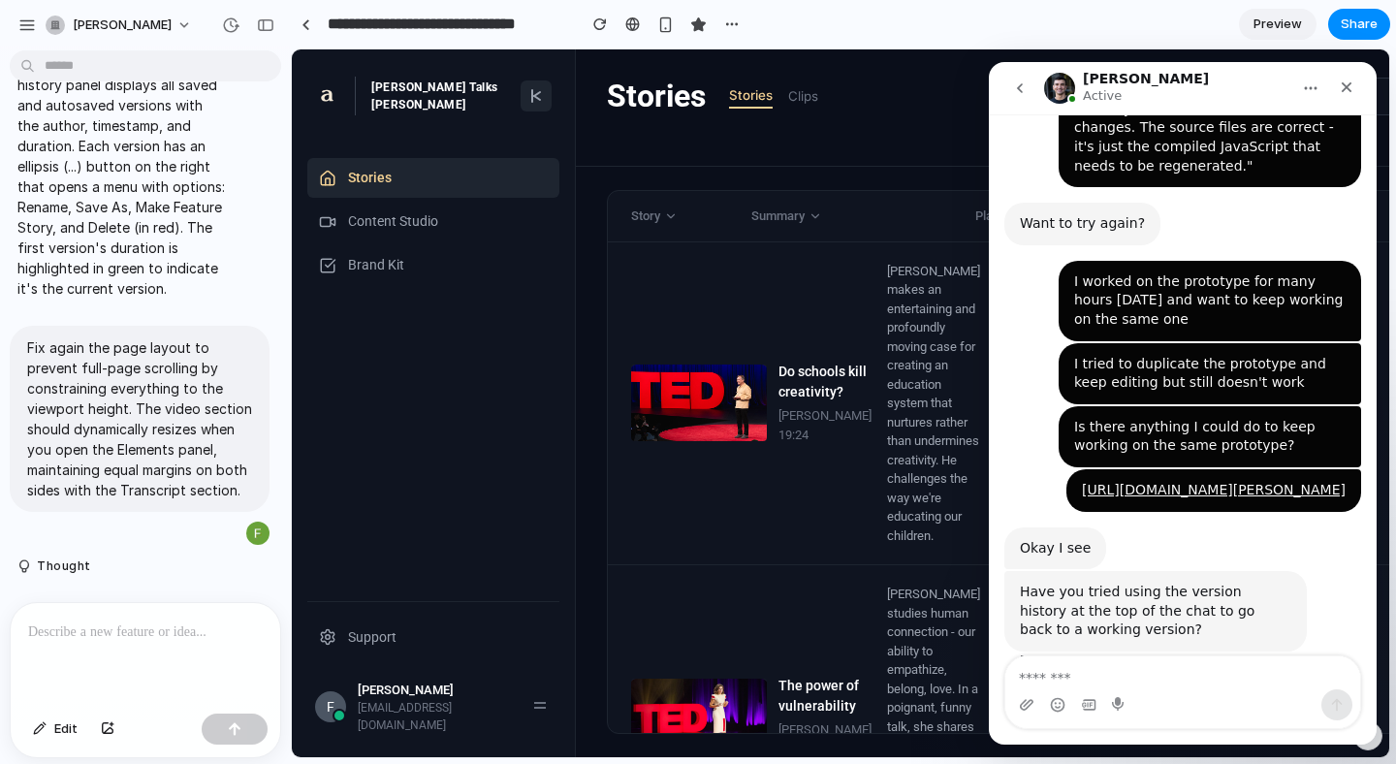
scroll to position [939, 0]
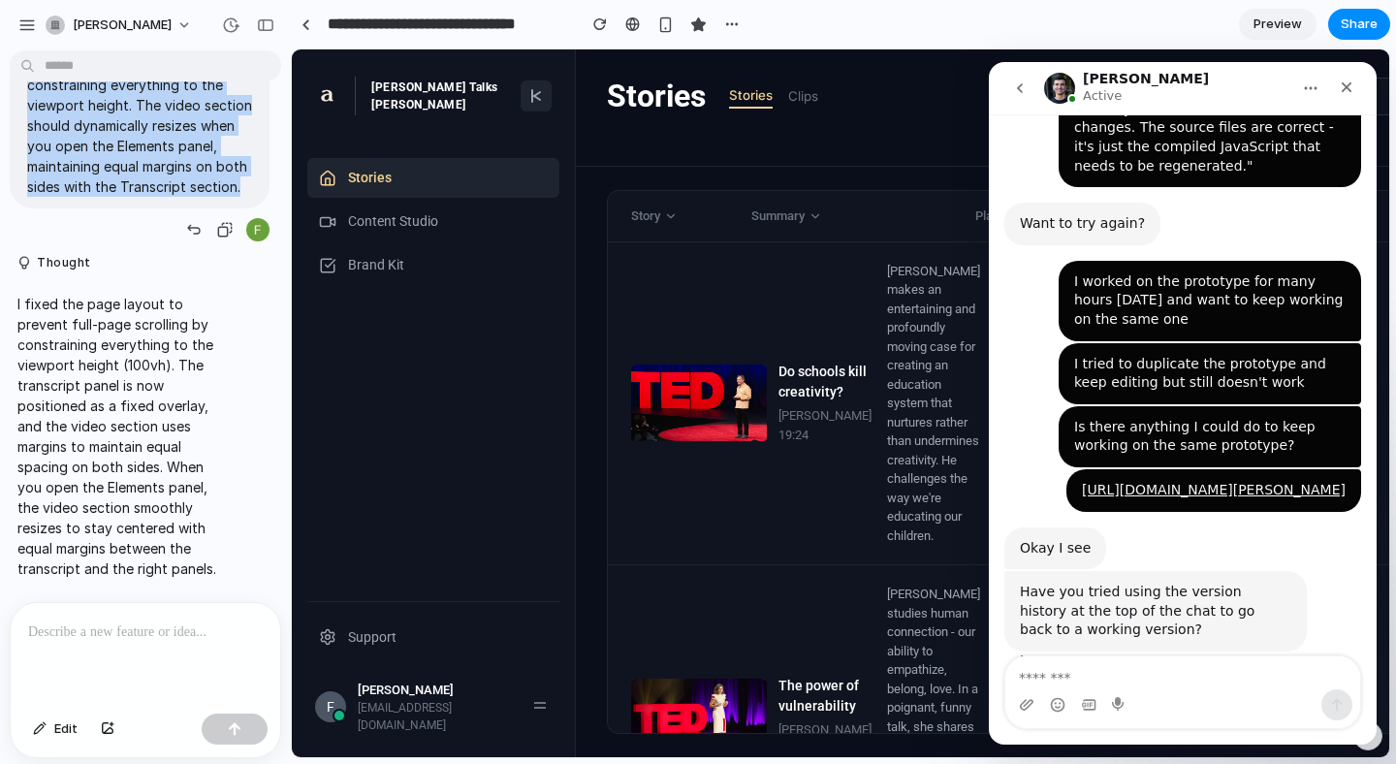
drag, startPoint x: 241, startPoint y: 363, endPoint x: 30, endPoint y: 218, distance: 256.5
click at [30, 197] on p "Fix again the page layout to prevent full-page scrolling by constraining everyt…" at bounding box center [139, 115] width 225 height 163
copy p "Fix again the page layout to prevent full-page scrolling by constraining everyt…"
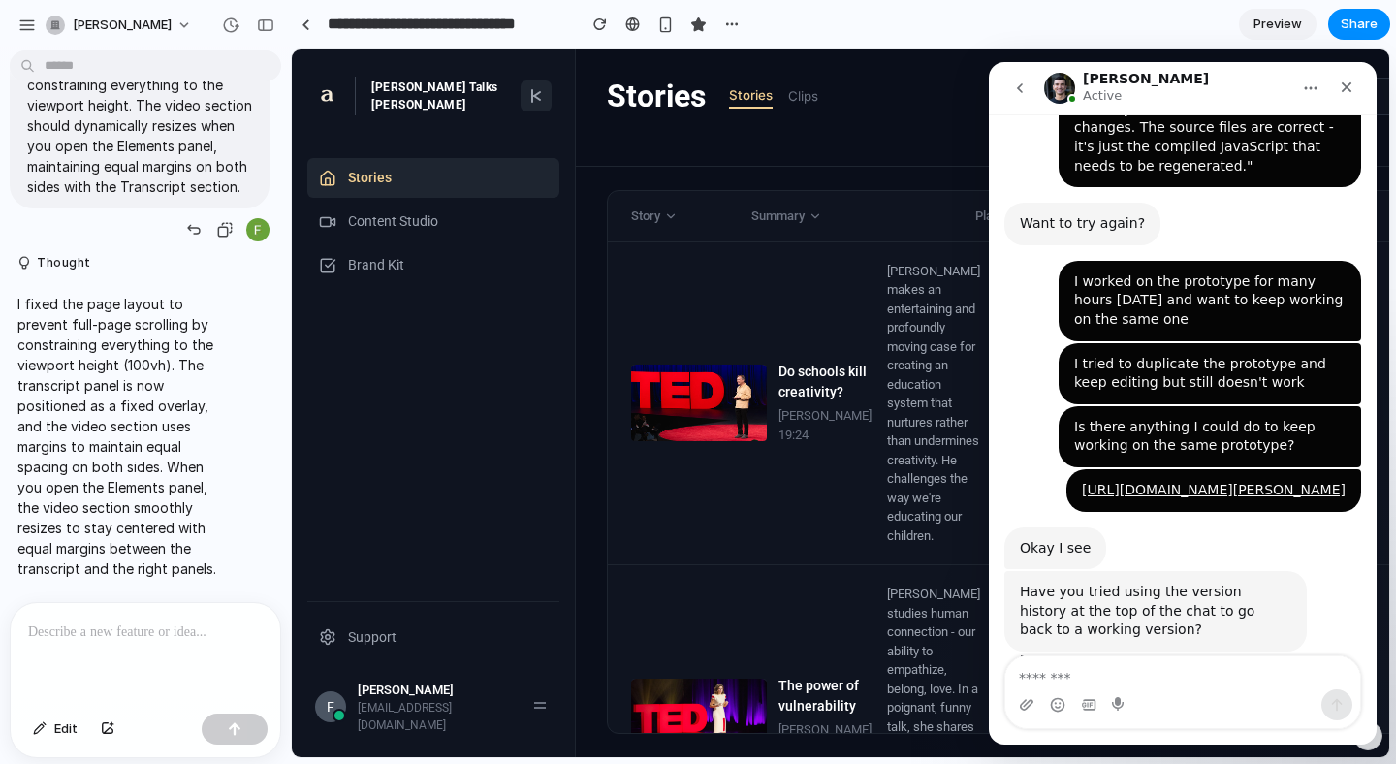
click at [155, 197] on p "Fix again the page layout to prevent full-page scrolling by constraining everyt…" at bounding box center [139, 115] width 225 height 163
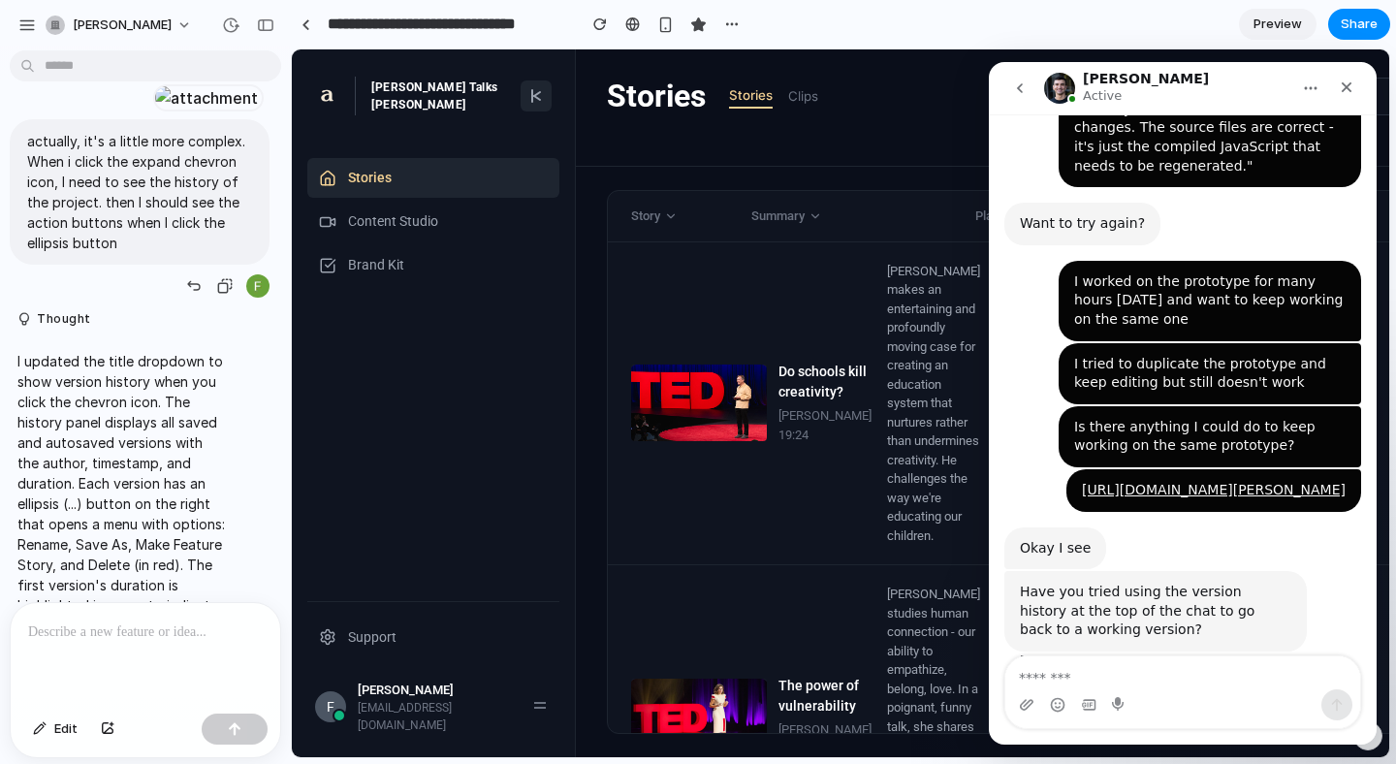
scroll to position [351, 0]
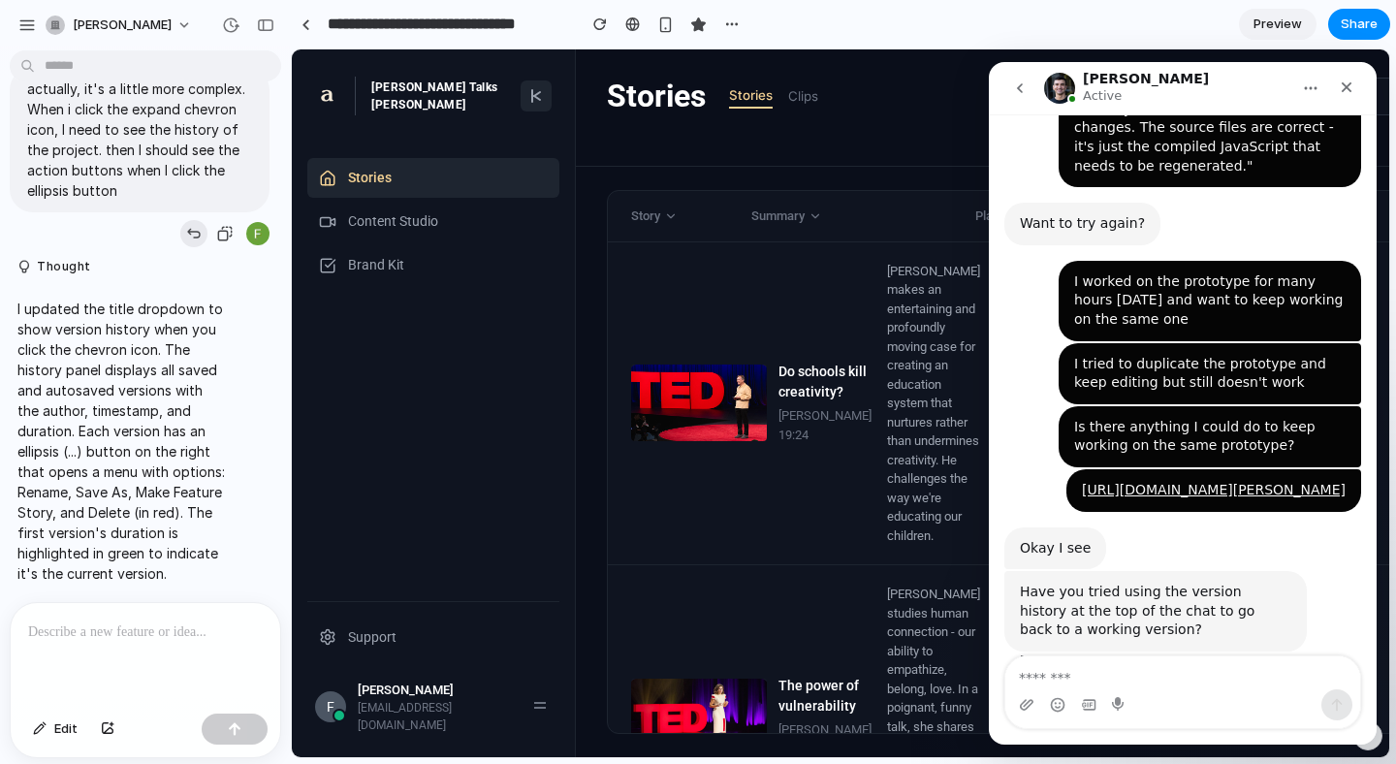
click at [196, 241] on div "button" at bounding box center [194, 234] width 16 height 16
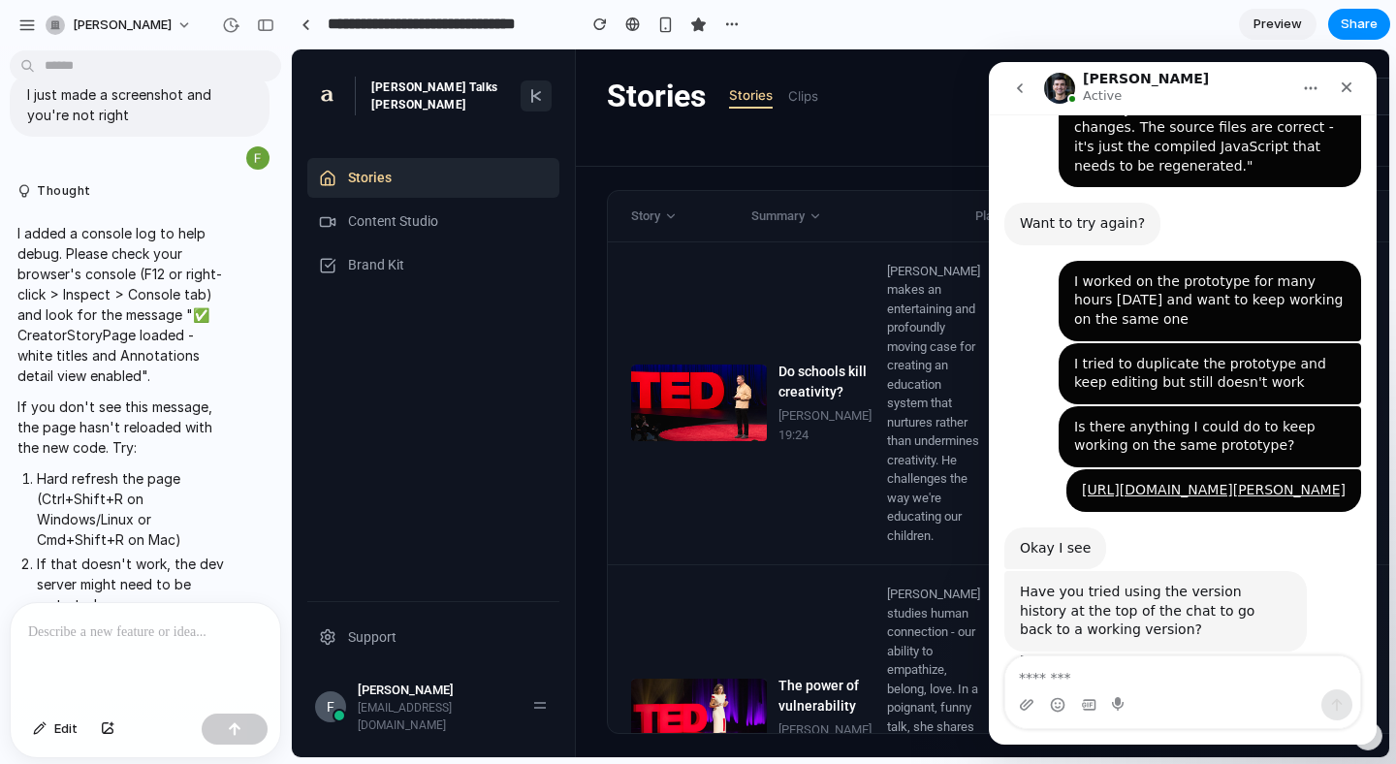
scroll to position [0, 0]
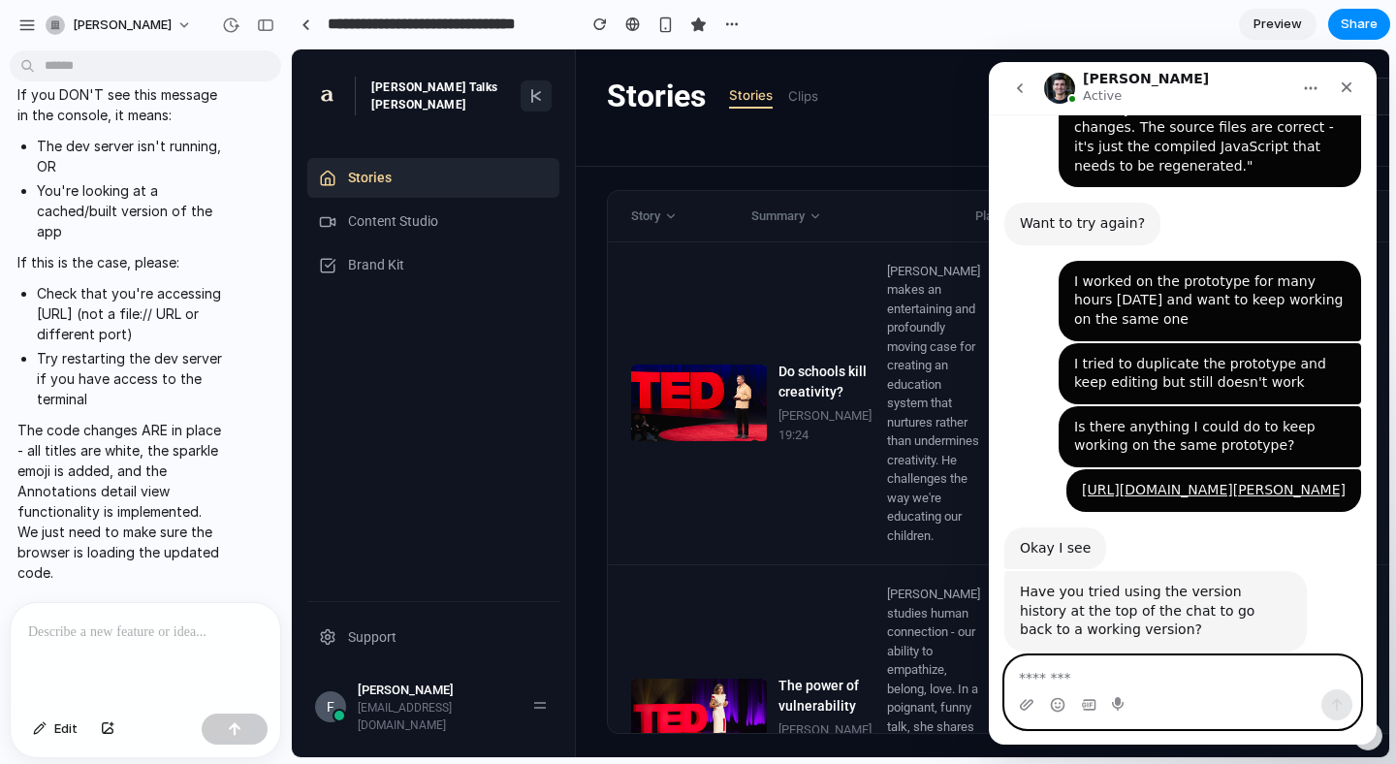
click at [1092, 657] on textarea "Message…" at bounding box center [1182, 672] width 355 height 33
type textarea "**"
type textarea "*****"
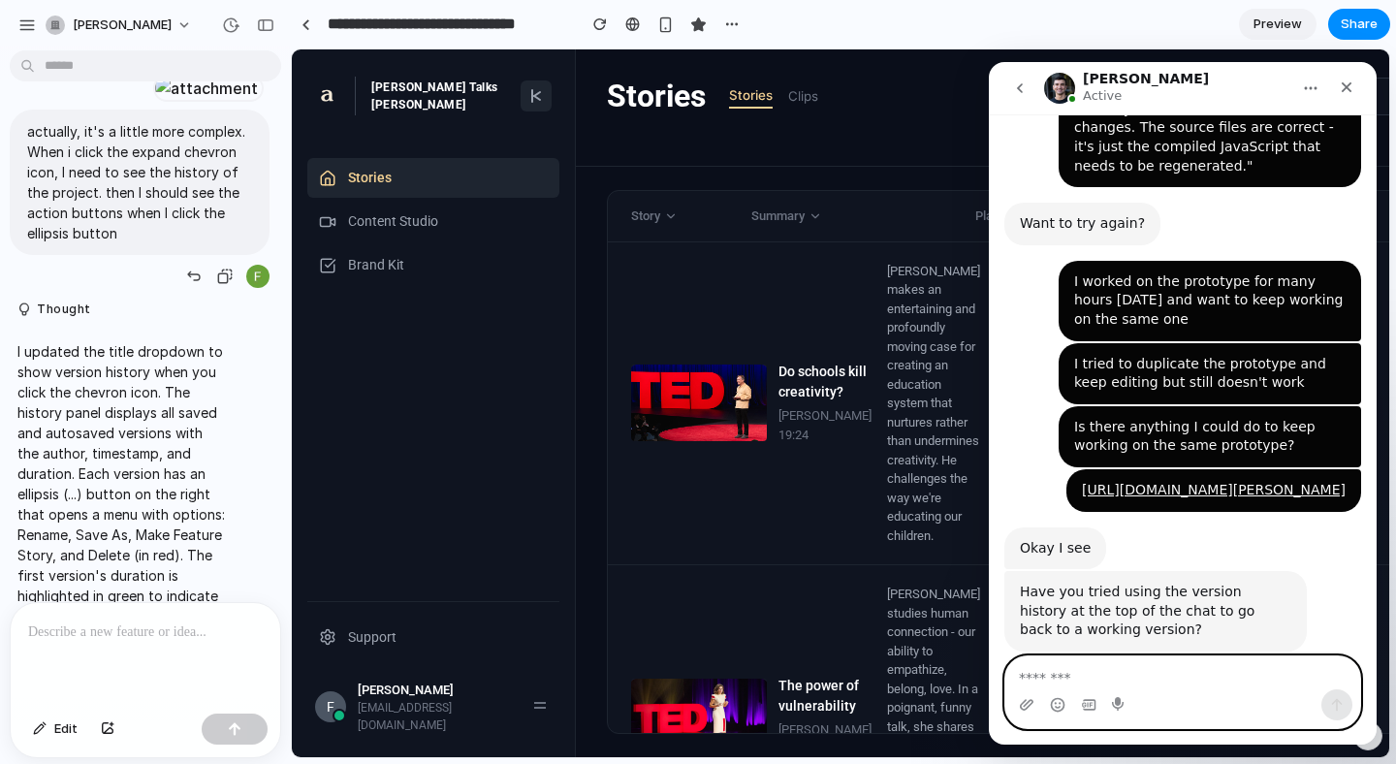
scroll to position [374, 0]
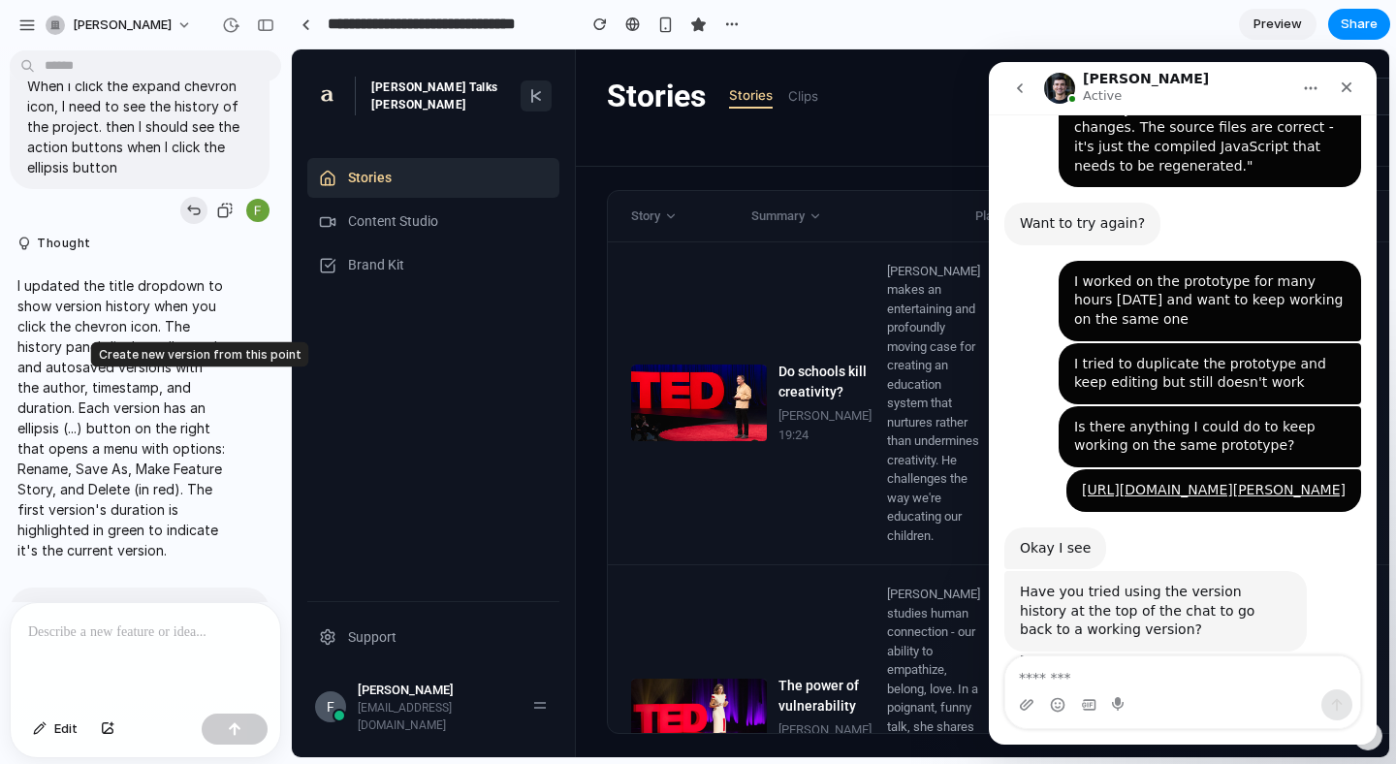
click at [191, 218] on div "button" at bounding box center [194, 211] width 16 height 16
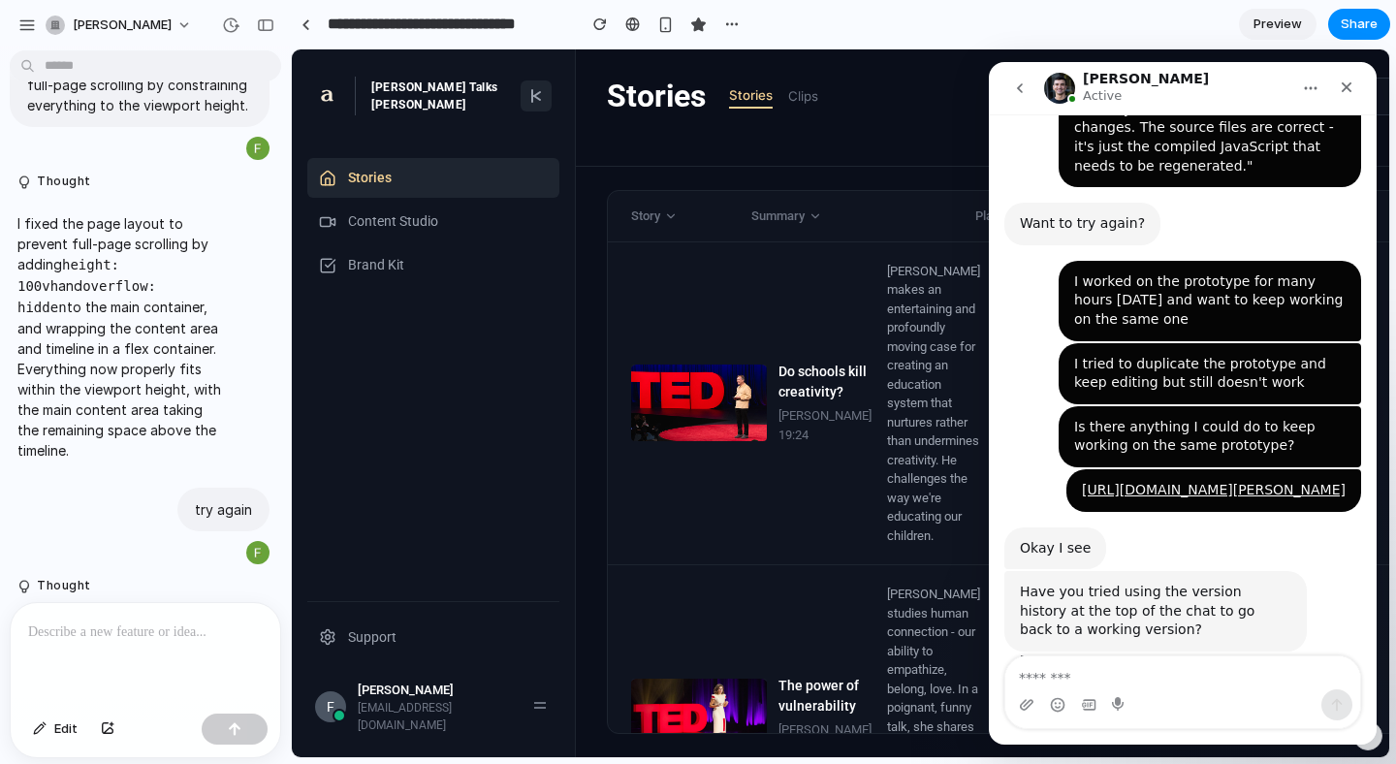
scroll to position [0, 0]
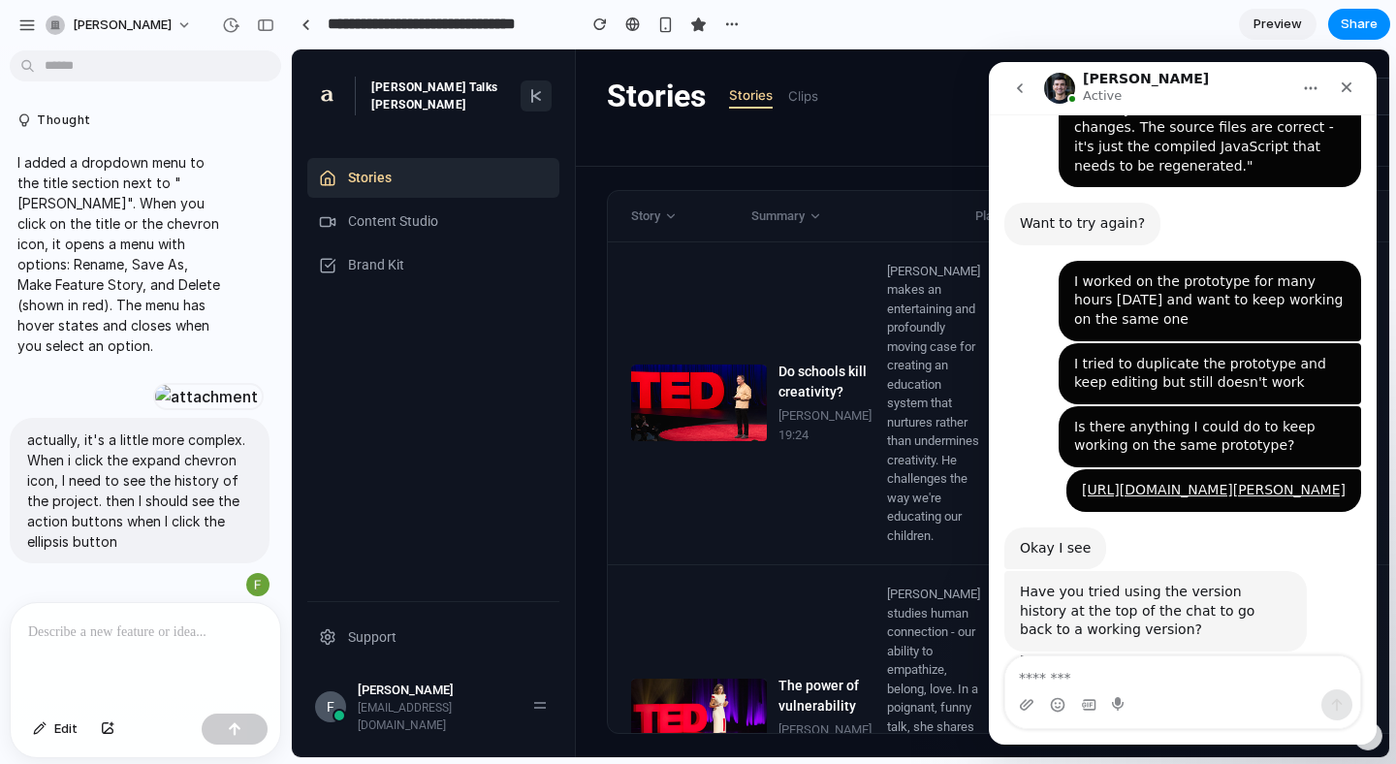
click at [108, 625] on p at bounding box center [145, 631] width 235 height 23
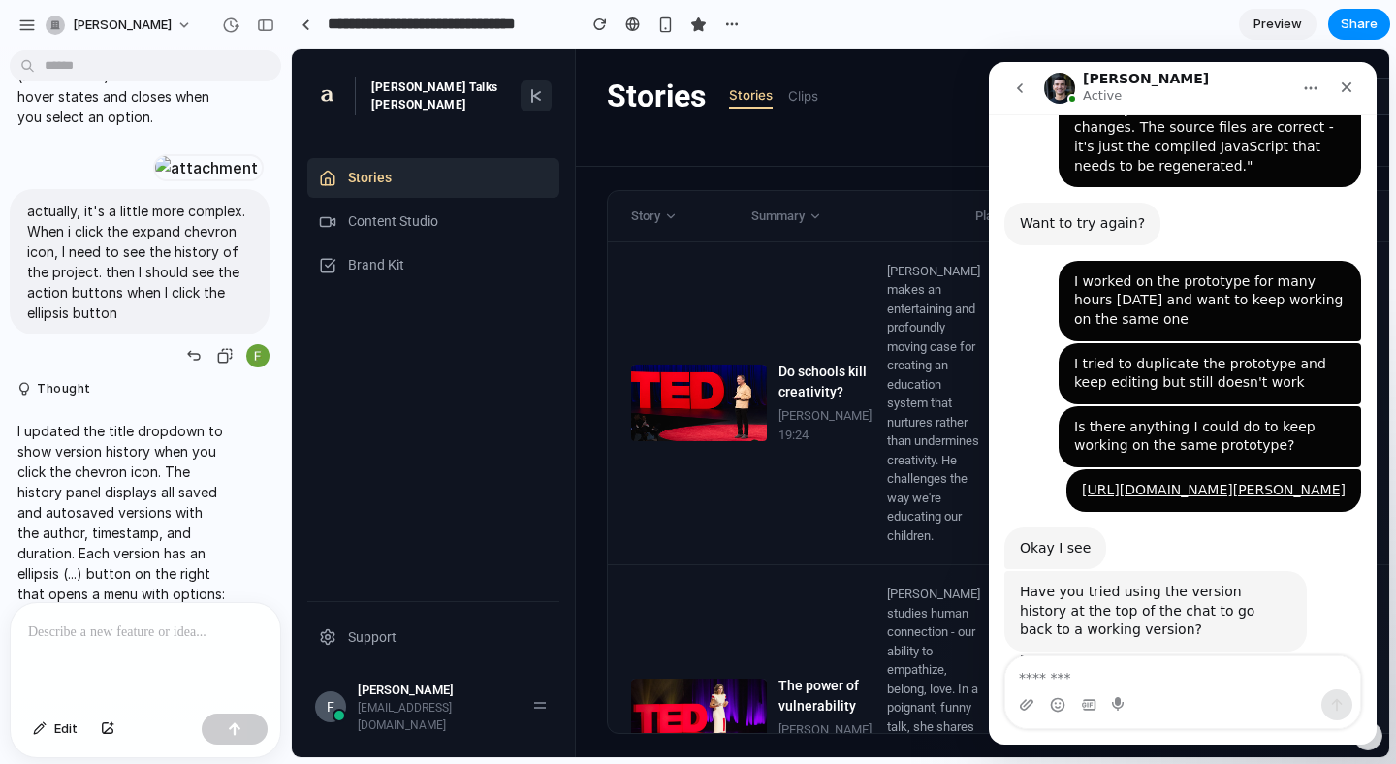
scroll to position [273, 0]
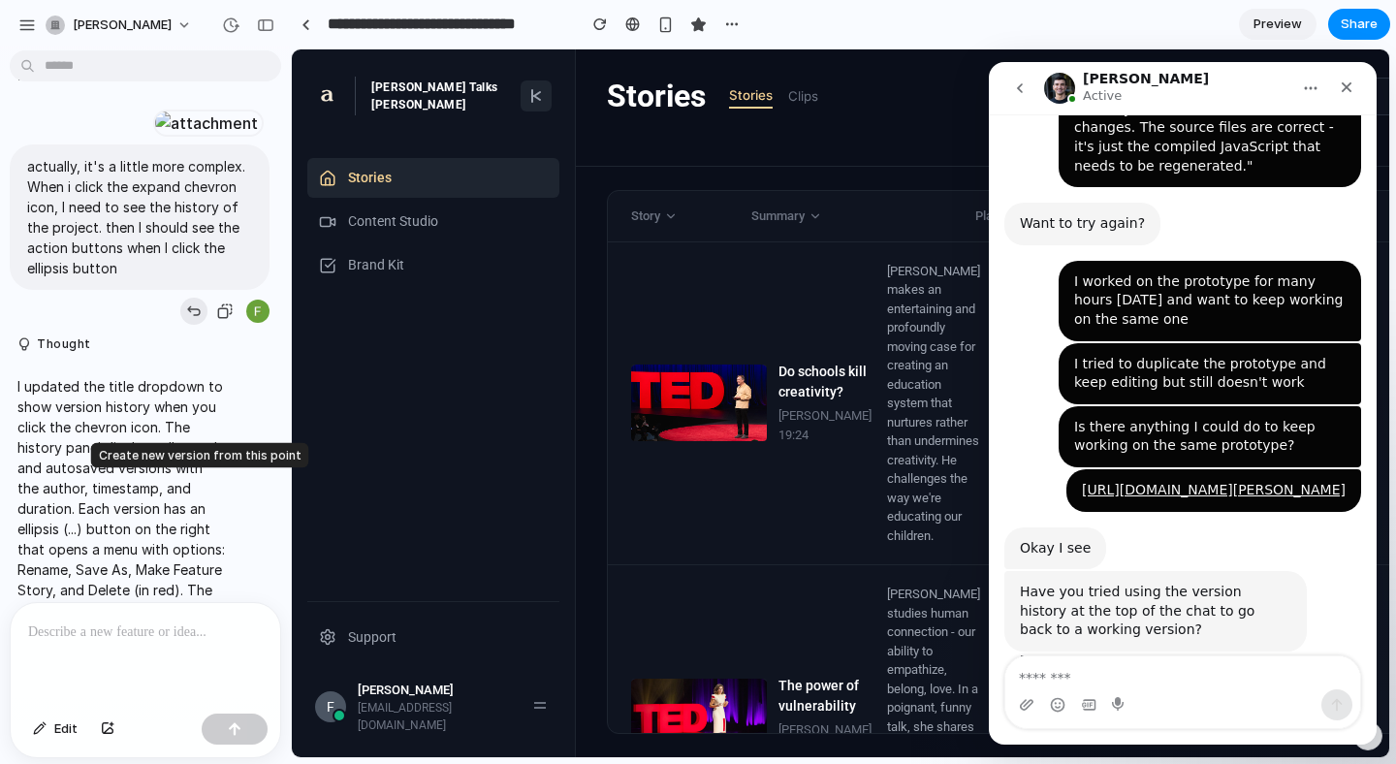
click at [189, 319] on div "button" at bounding box center [194, 311] width 16 height 16
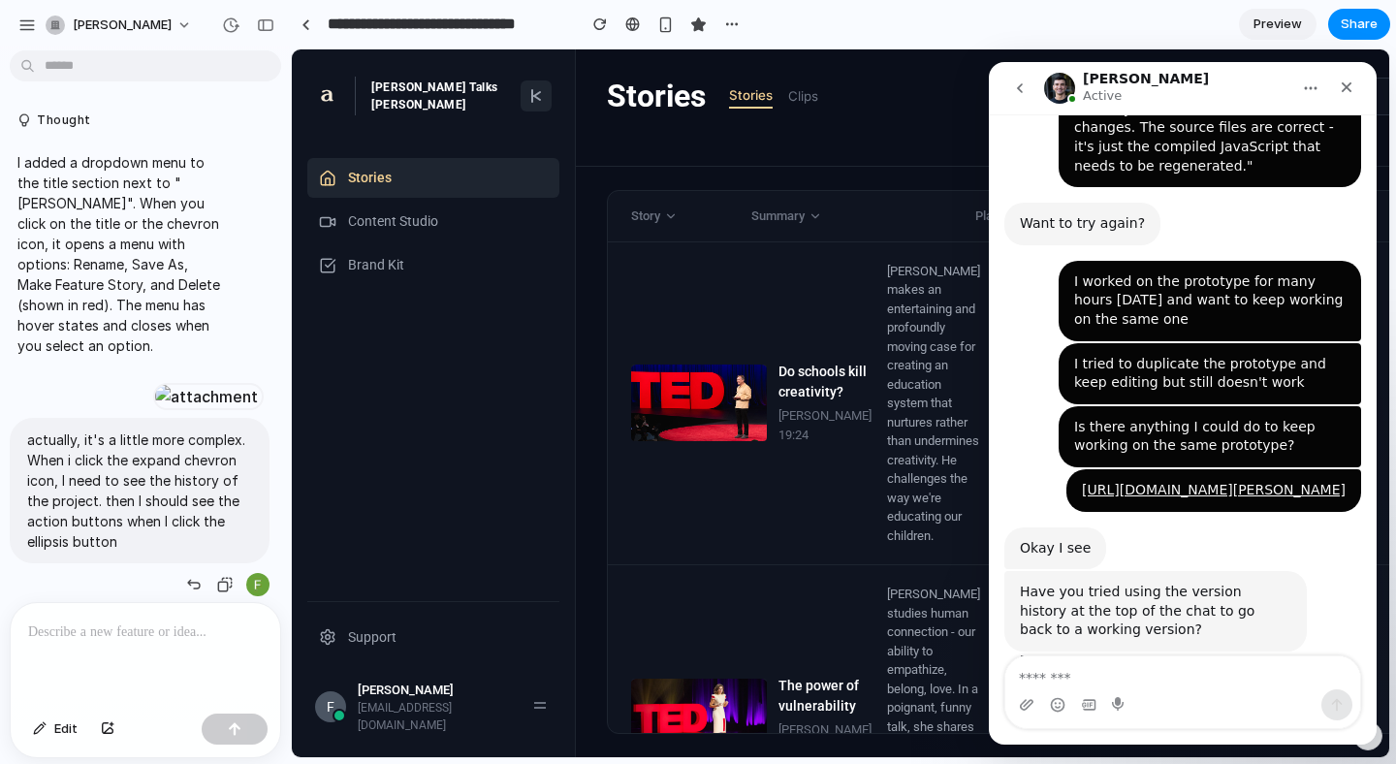
scroll to position [240, 0]
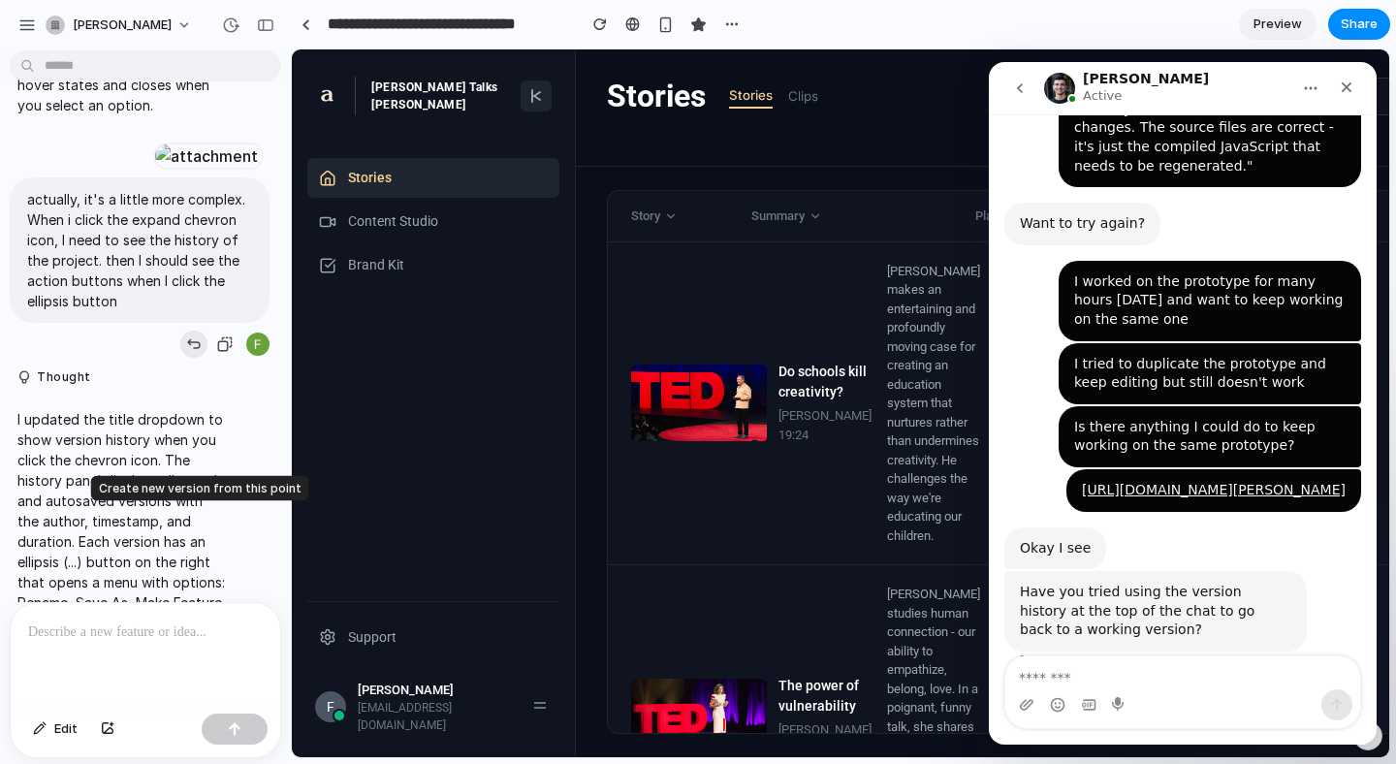
click at [187, 352] on div "button" at bounding box center [194, 344] width 16 height 16
click at [76, 612] on div at bounding box center [145, 654] width 269 height 103
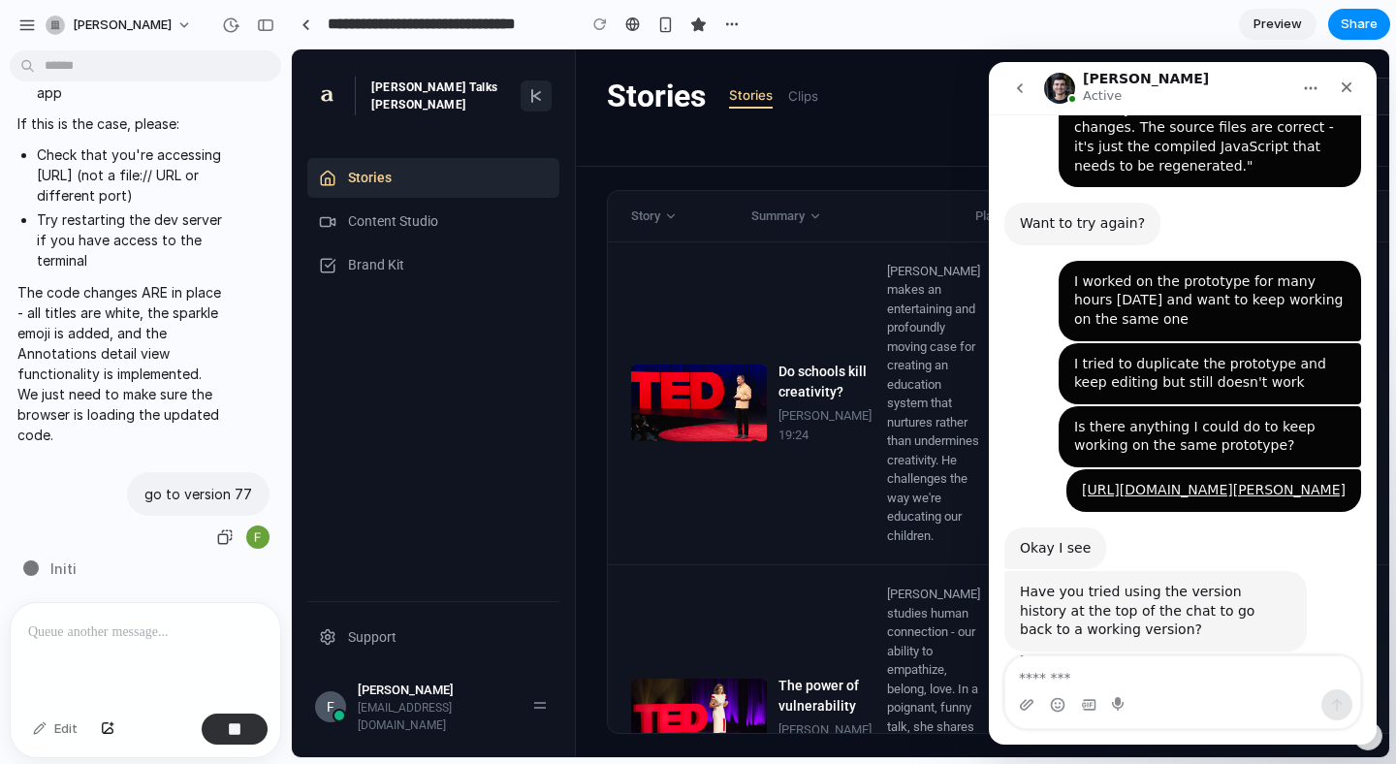
scroll to position [10128, 0]
click at [1084, 664] on textarea "Message…" at bounding box center [1182, 672] width 355 height 33
type textarea "*"
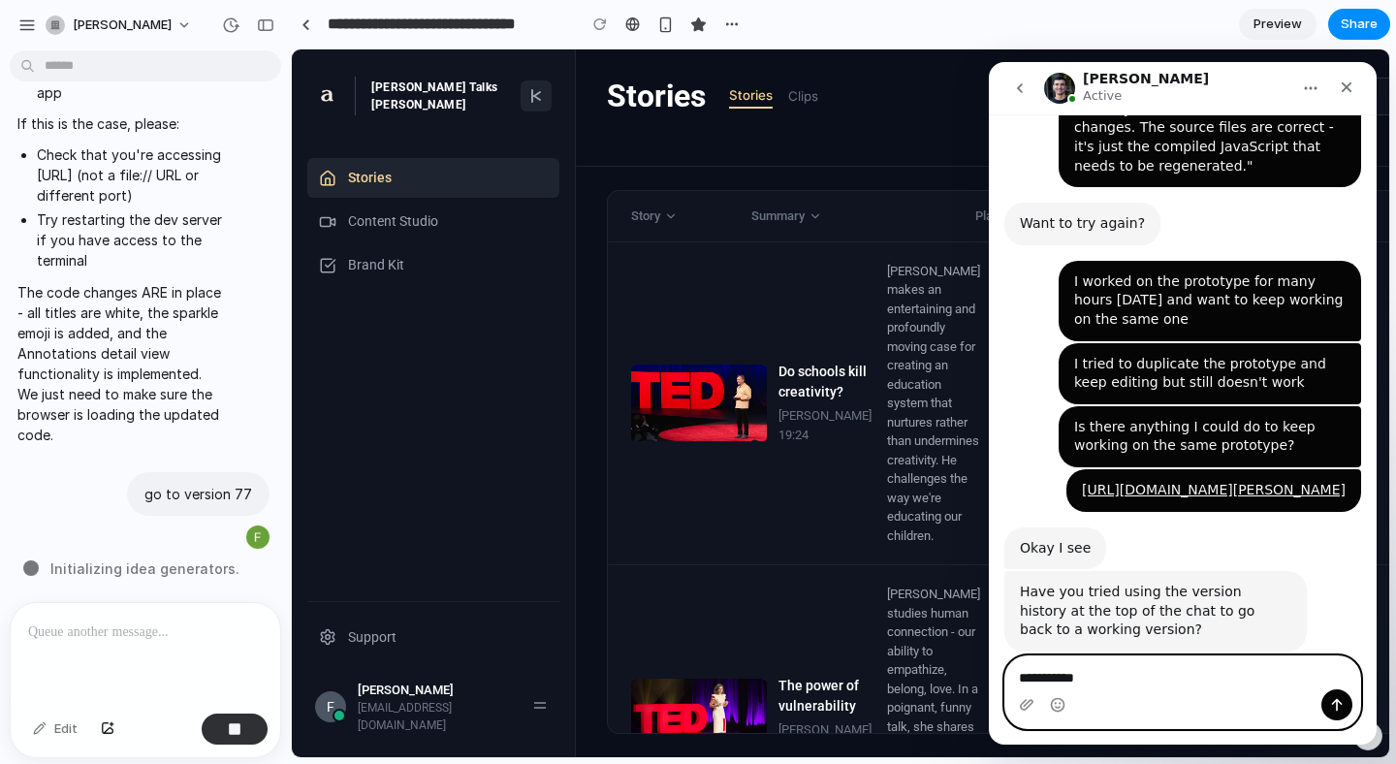
type textarea "**********"
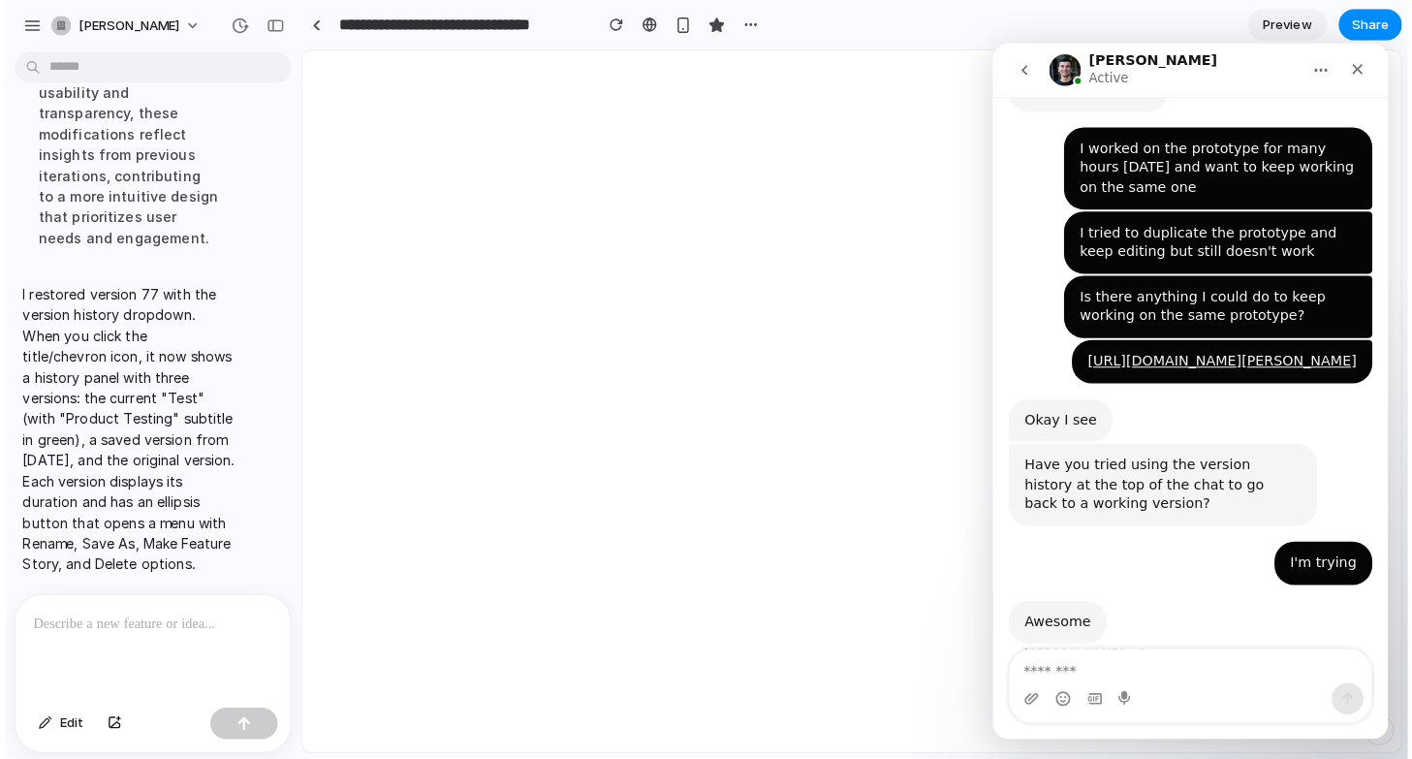
scroll to position [0, 0]
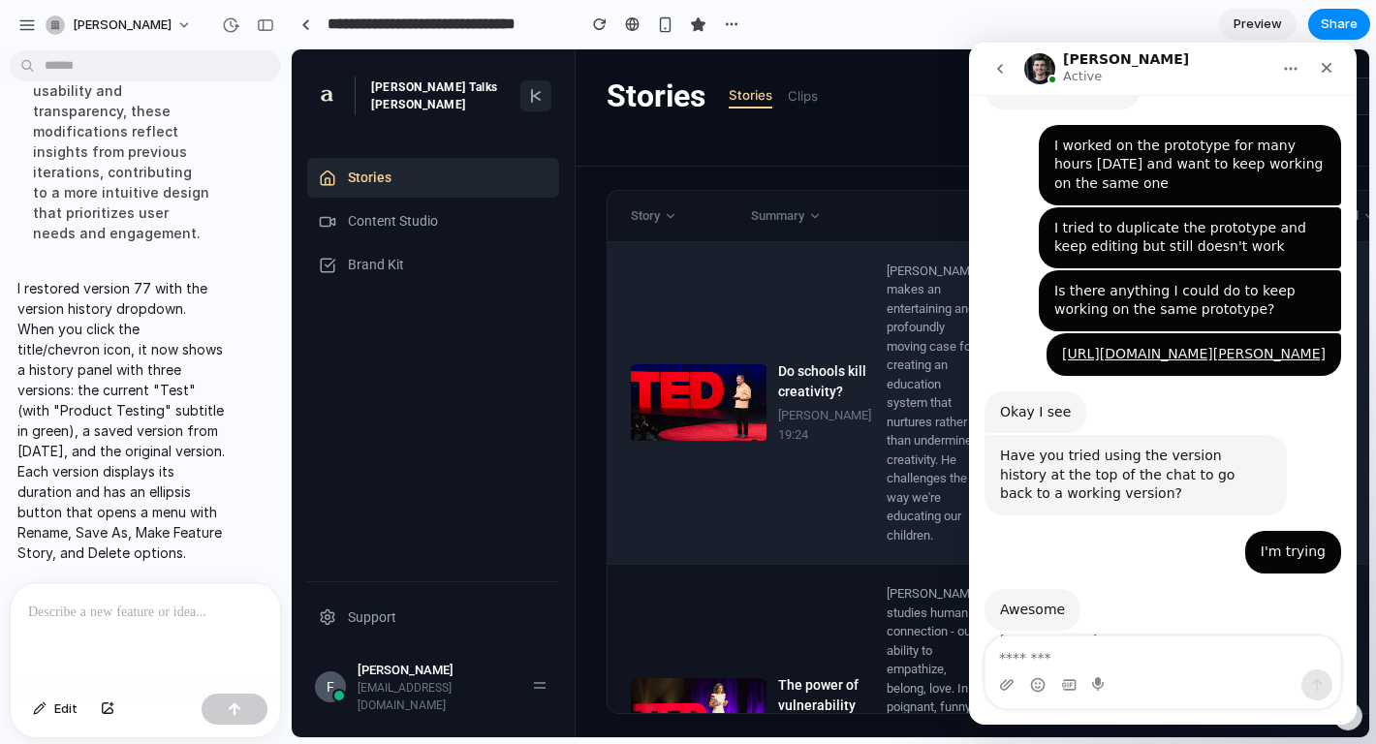
click at [897, 331] on div "[PERSON_NAME] makes an entertaining and profoundly moving case for creating an …" at bounding box center [935, 404] width 96 height 284
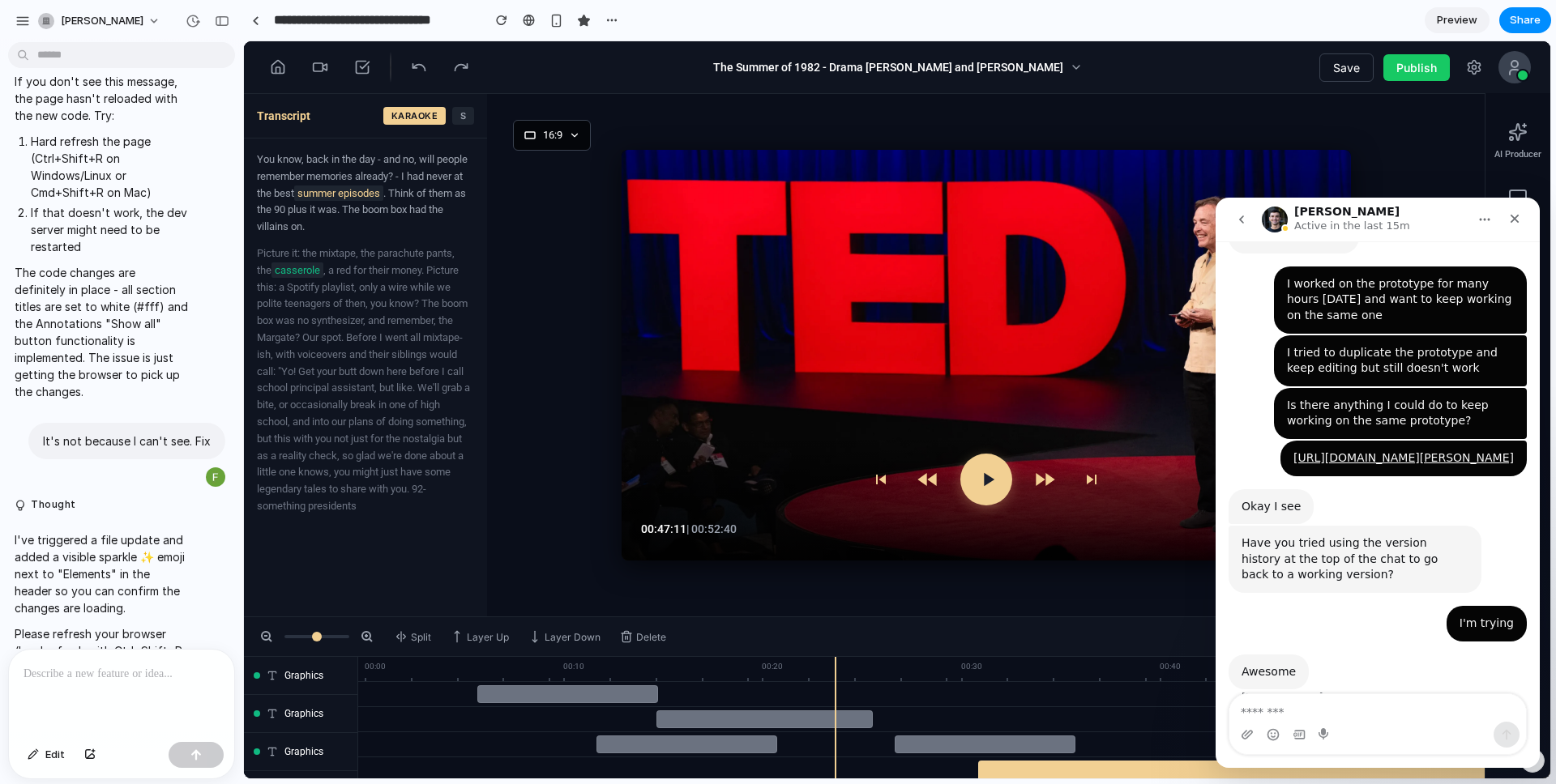
scroll to position [8484, 0]
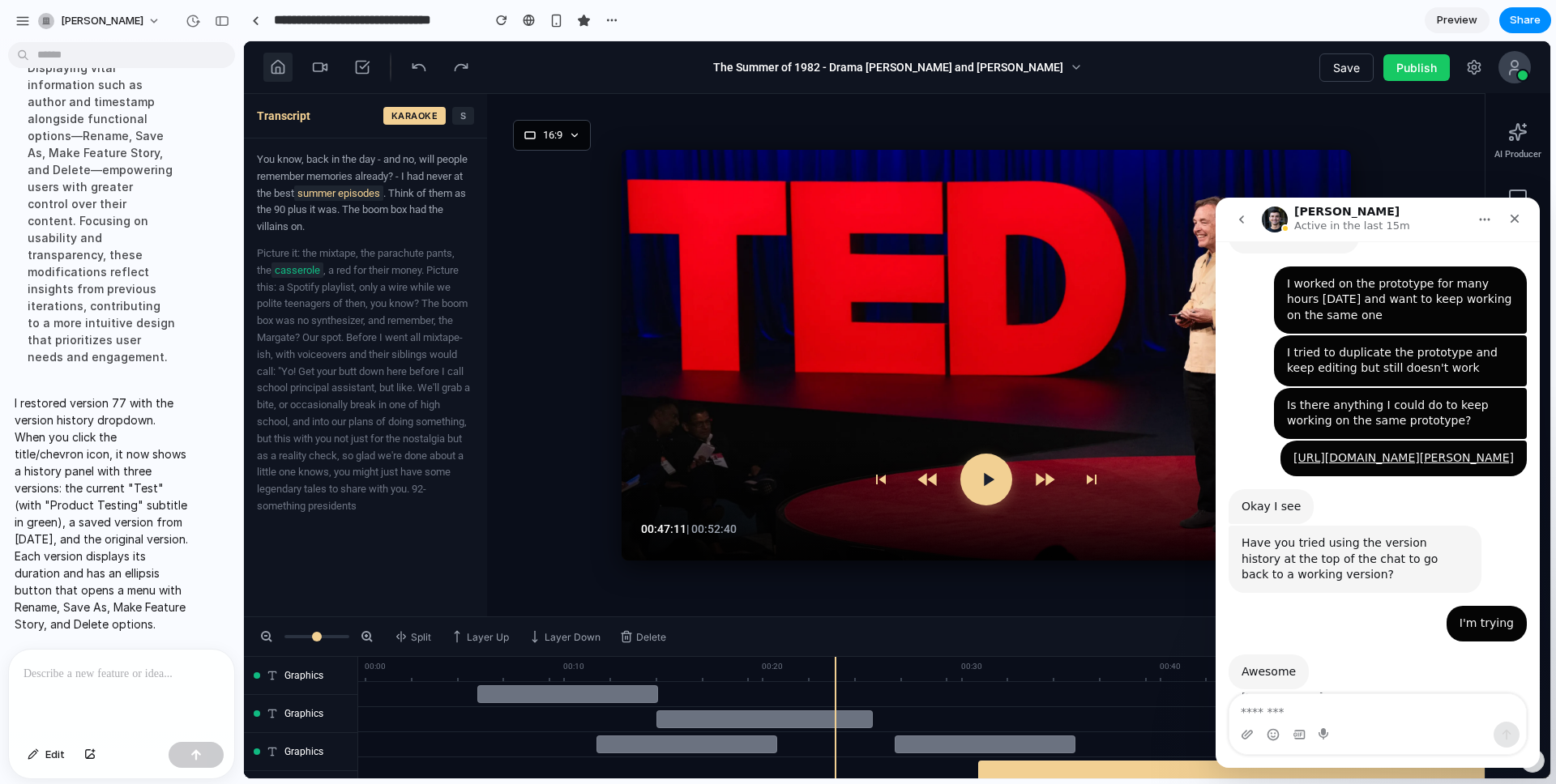
click at [281, 66] on icon at bounding box center [278, 67] width 16 height 16
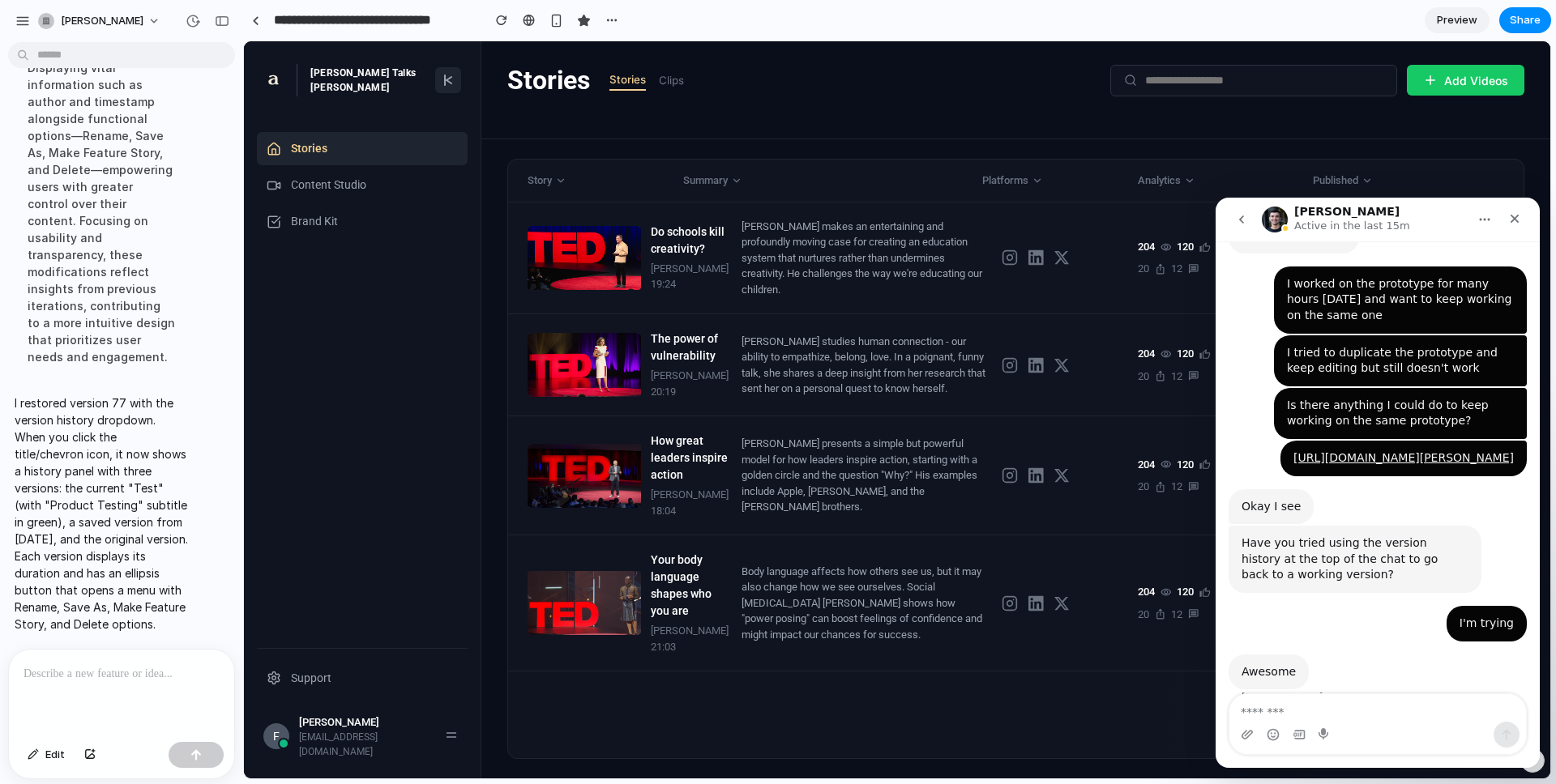
click at [36, 638] on div at bounding box center [121, 692] width 225 height 86
click at [67, 638] on p at bounding box center [121, 674] width 196 height 19
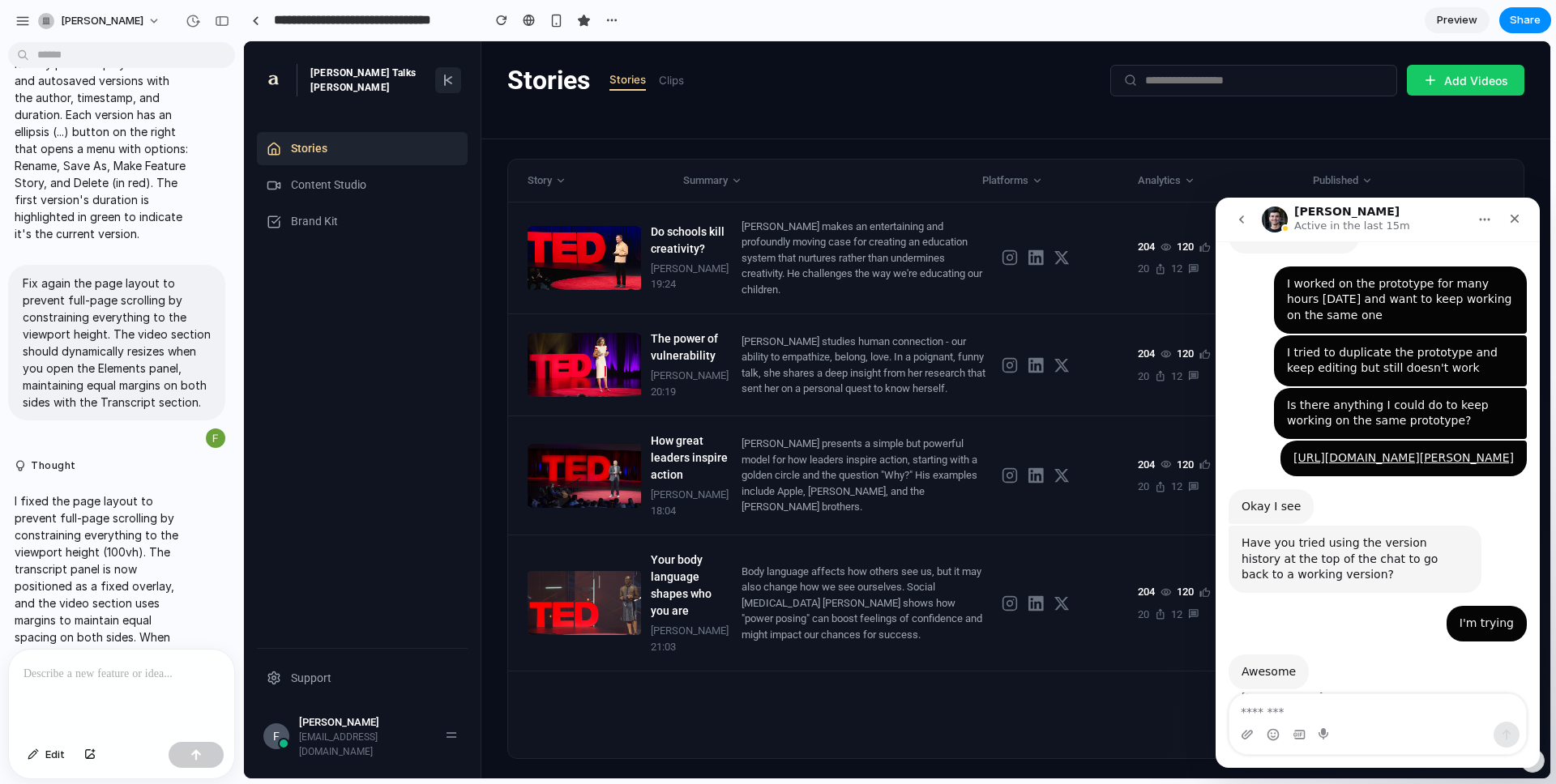
scroll to position [0, 0]
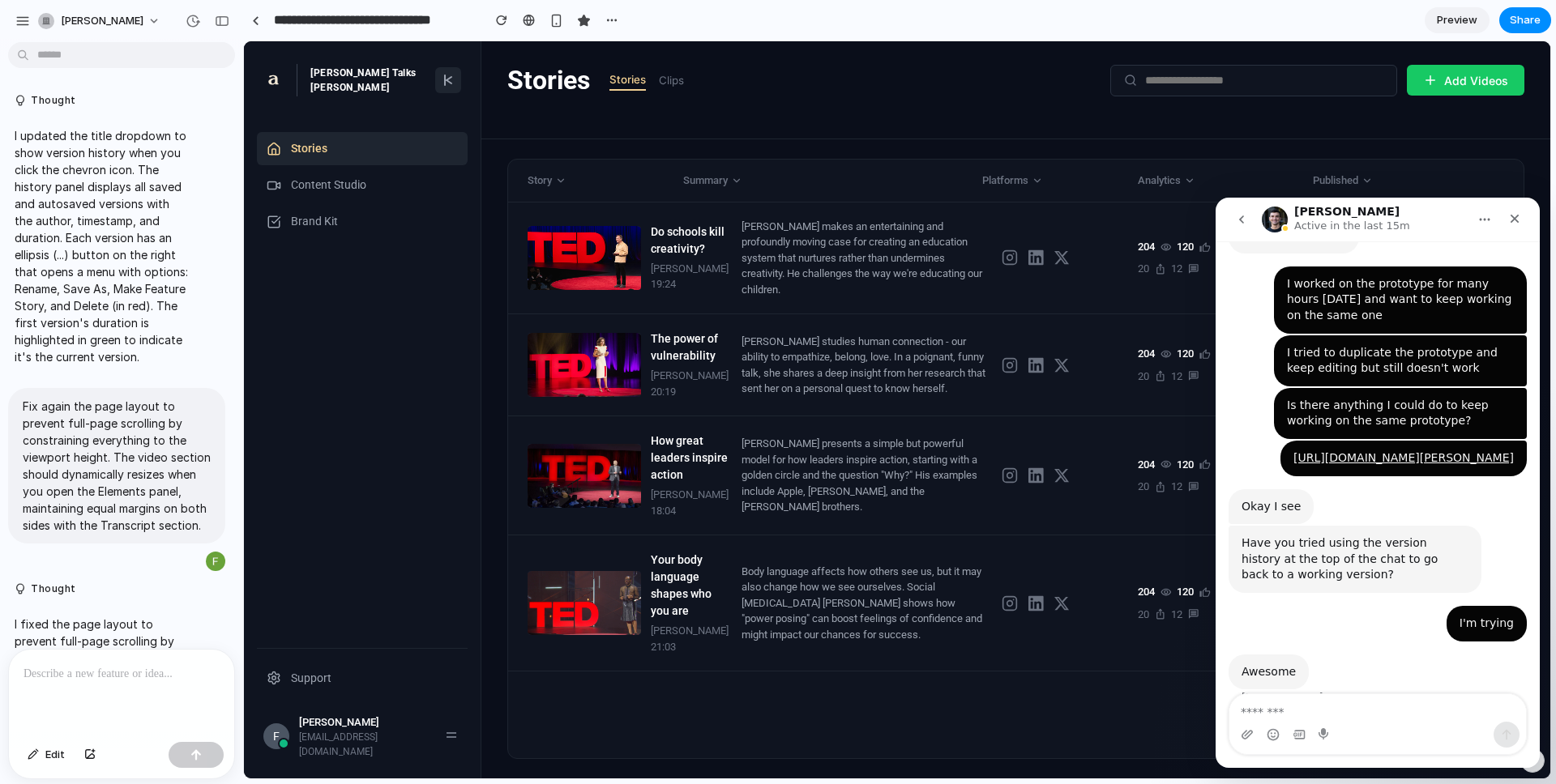
click at [101, 638] on p at bounding box center [121, 674] width 196 height 19
drag, startPoint x: 185, startPoint y: 747, endPoint x: 166, endPoint y: 700, distance: 50.7
click at [185, 638] on button "button" at bounding box center [196, 755] width 55 height 26
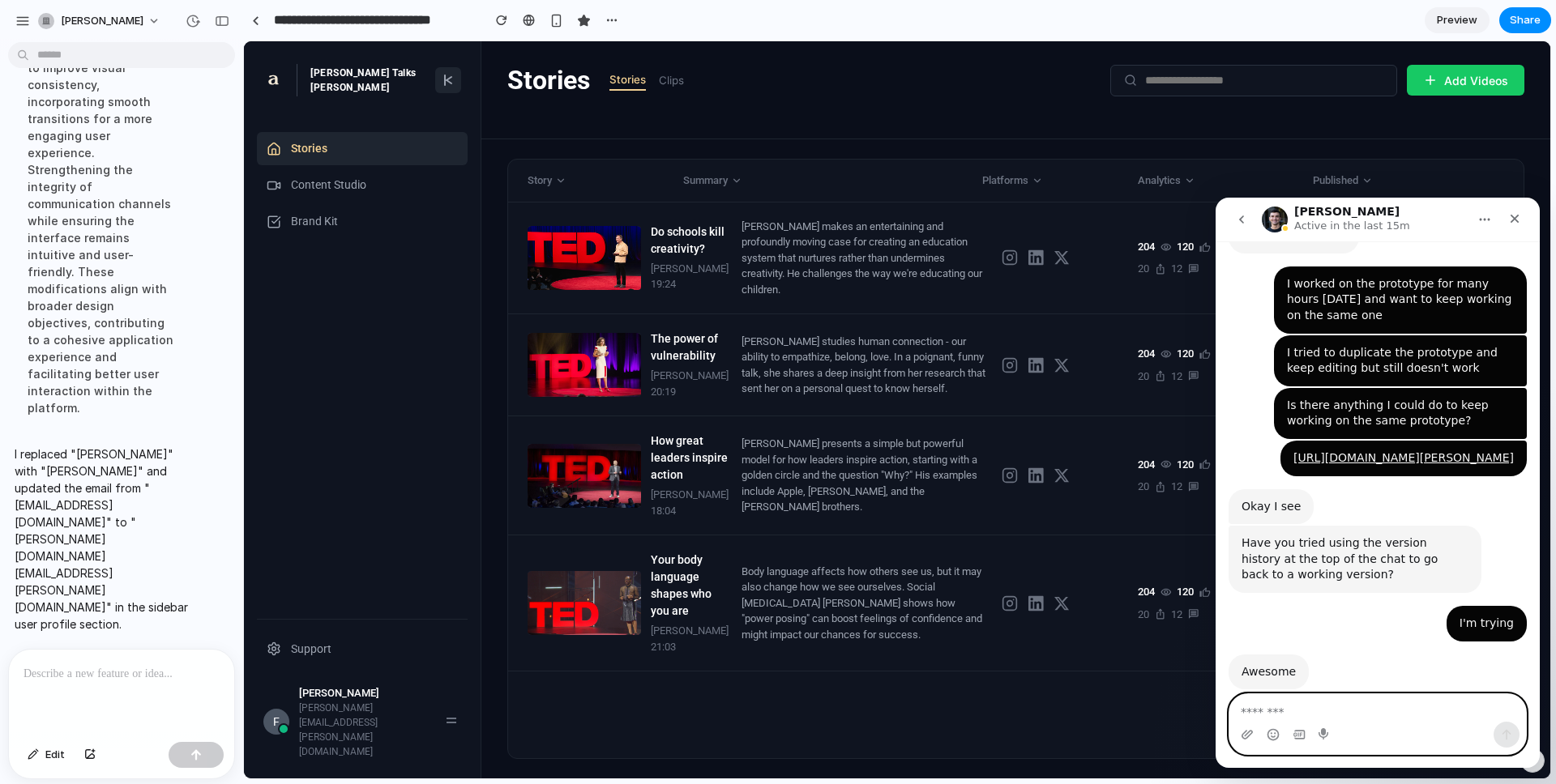
click at [1166, 638] on textarea "Message…" at bounding box center [1377, 708] width 297 height 28
drag, startPoint x: 1383, startPoint y: 718, endPoint x: 1330, endPoint y: 717, distance: 53.0
click at [1166, 638] on textarea "**********" at bounding box center [1377, 708] width 297 height 28
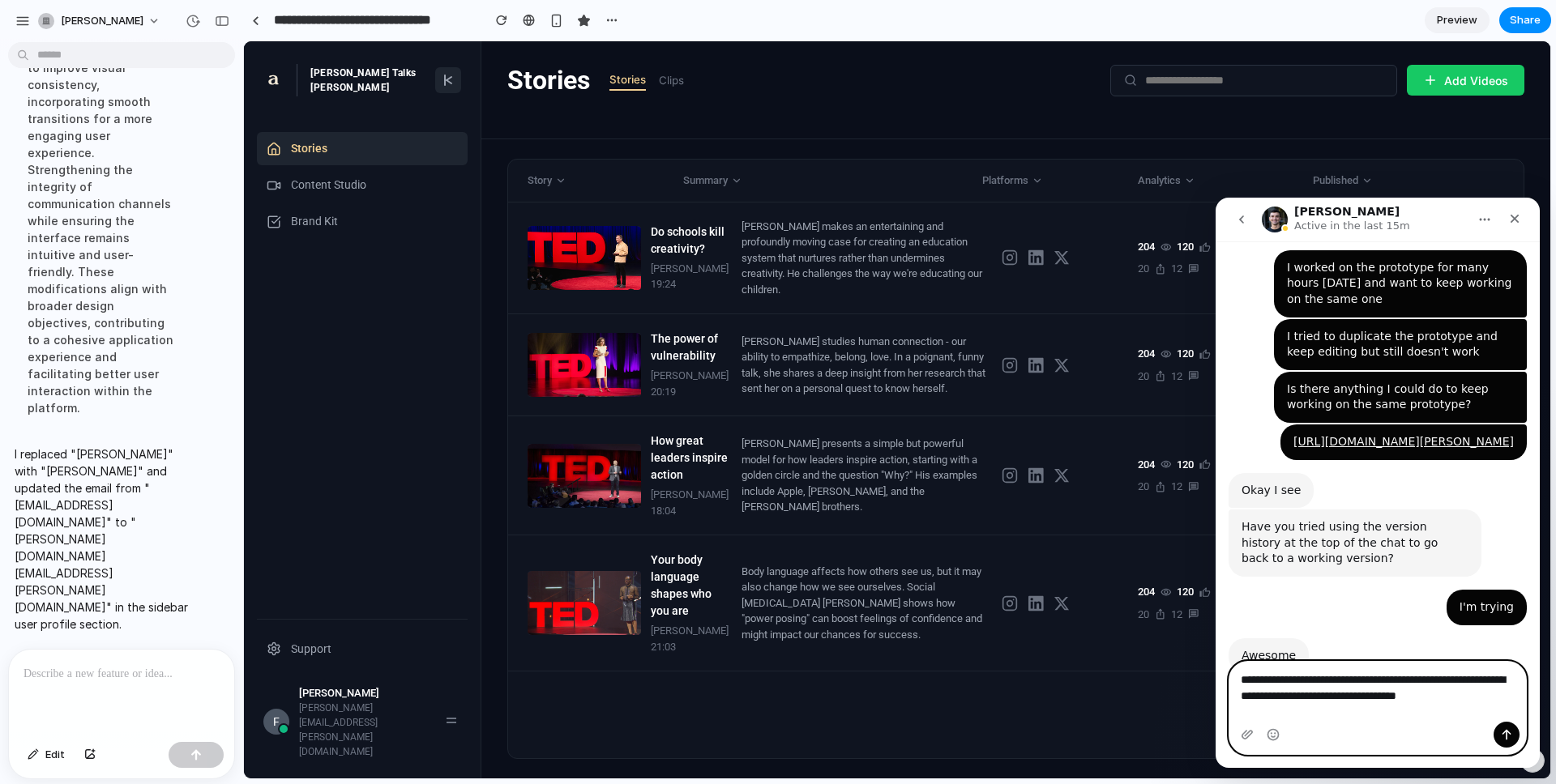
scroll to position [899, 0]
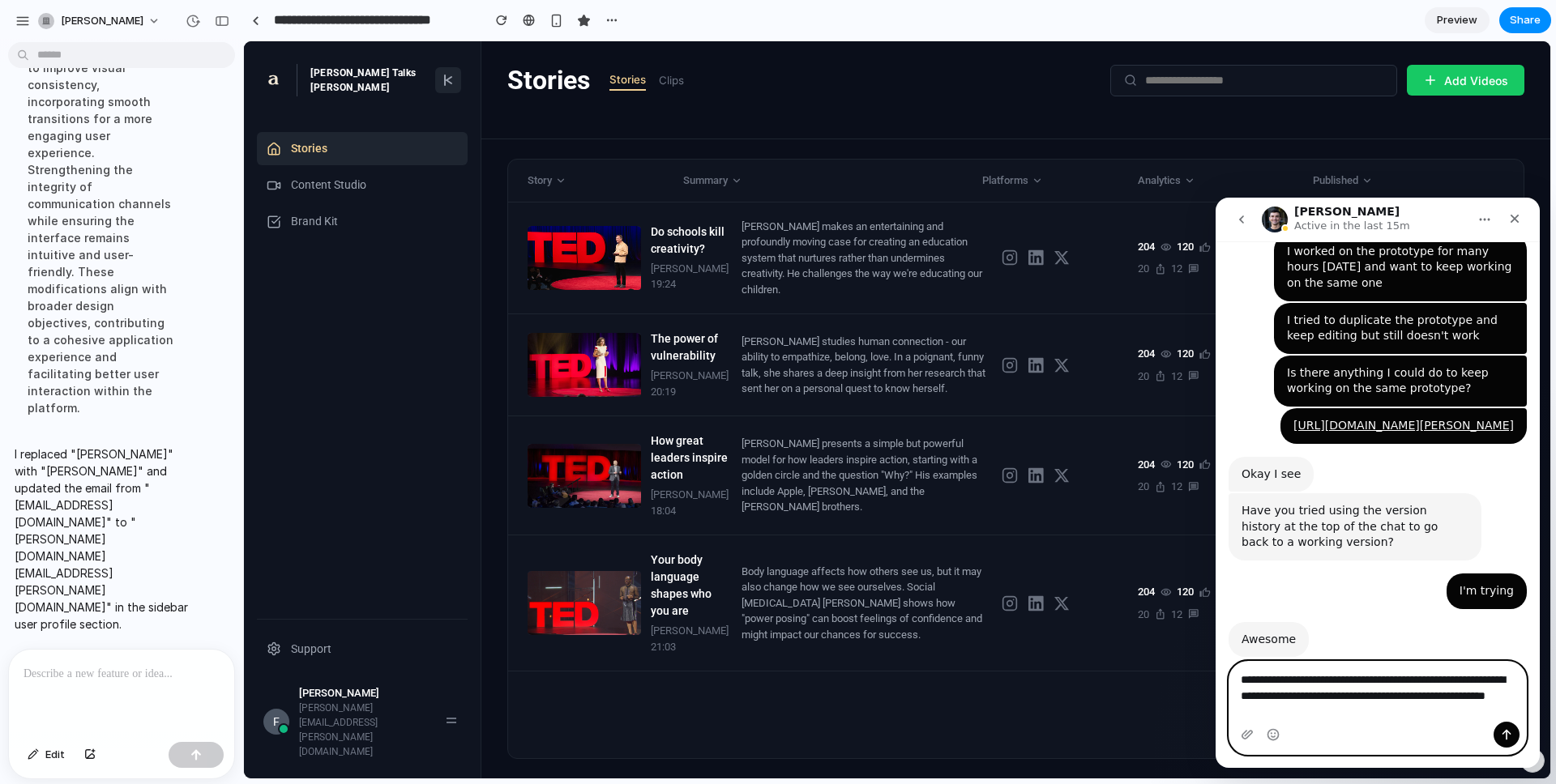
type textarea "**********"
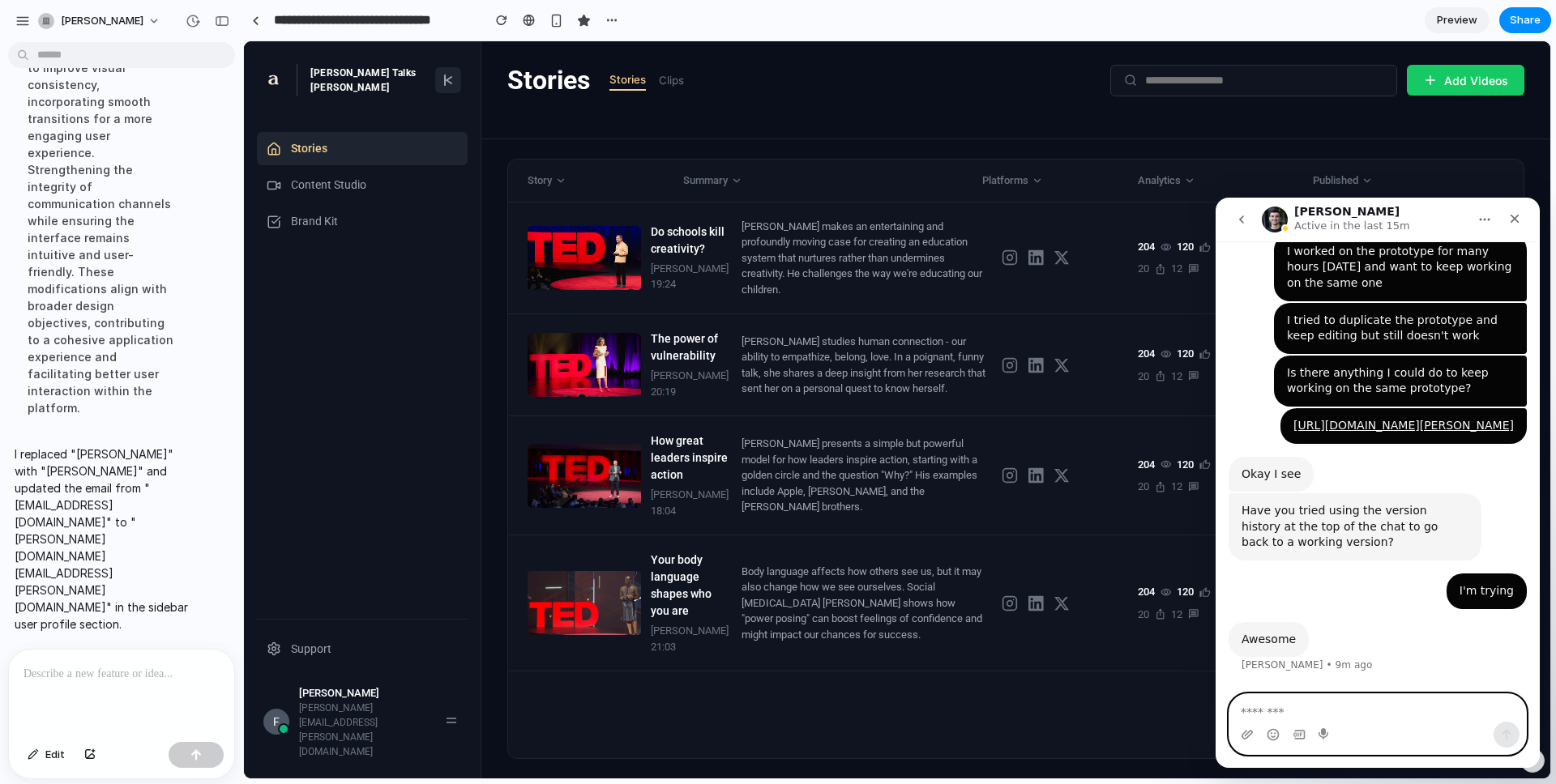
scroll to position [962, 0]
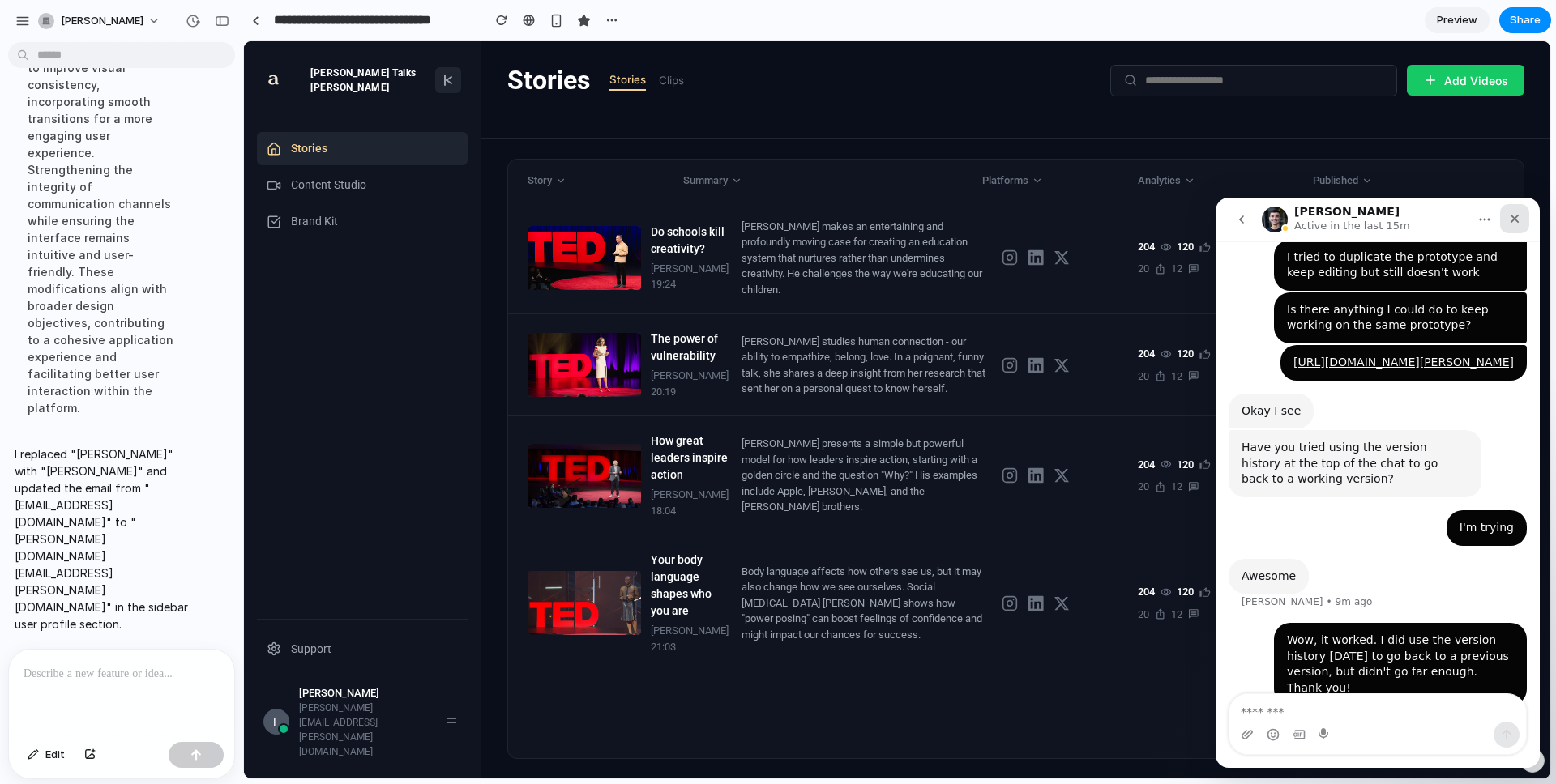
click at [1166, 219] on icon "Close" at bounding box center [1515, 219] width 13 height 13
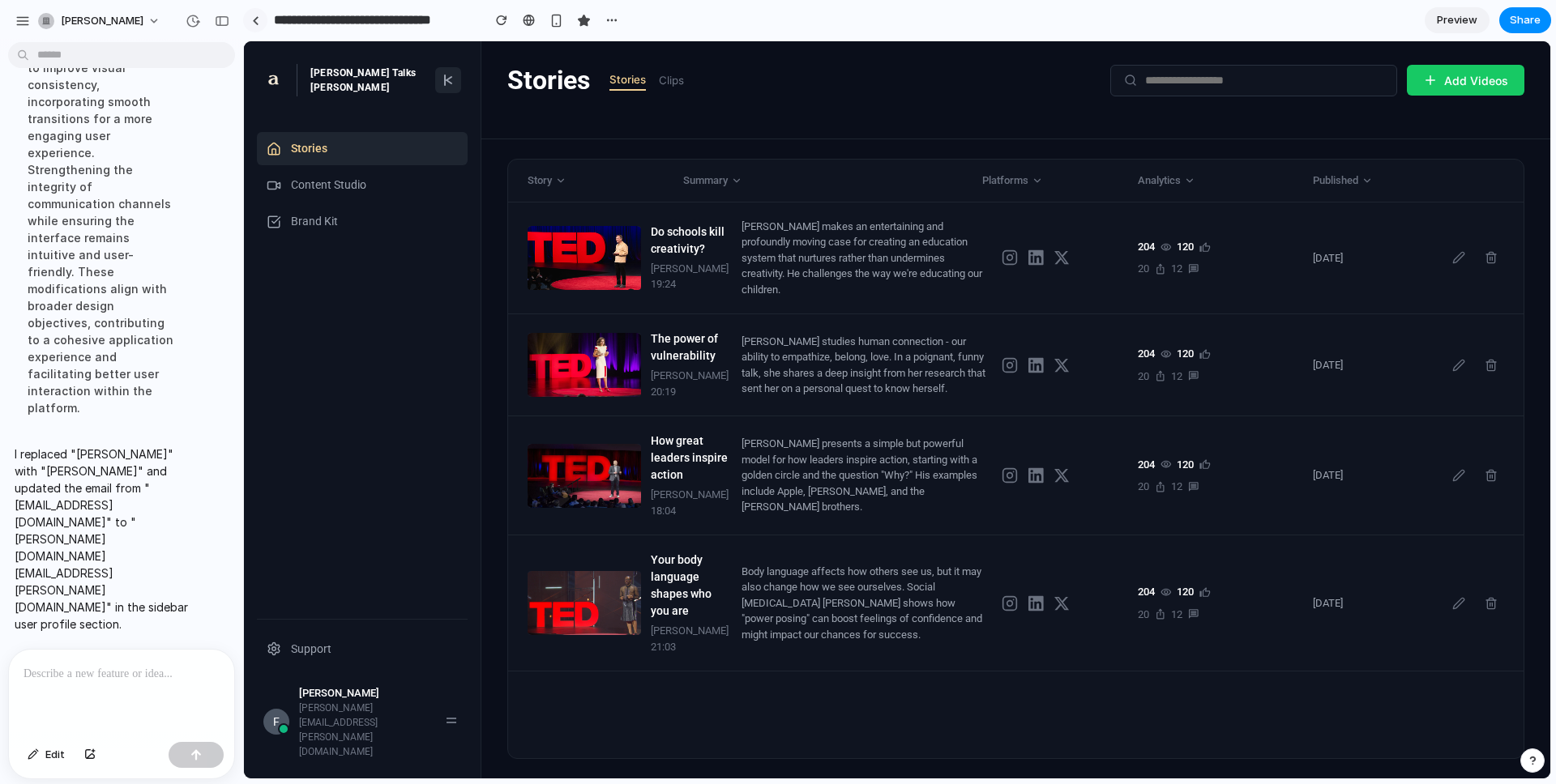
click at [249, 18] on link at bounding box center [255, 20] width 24 height 24
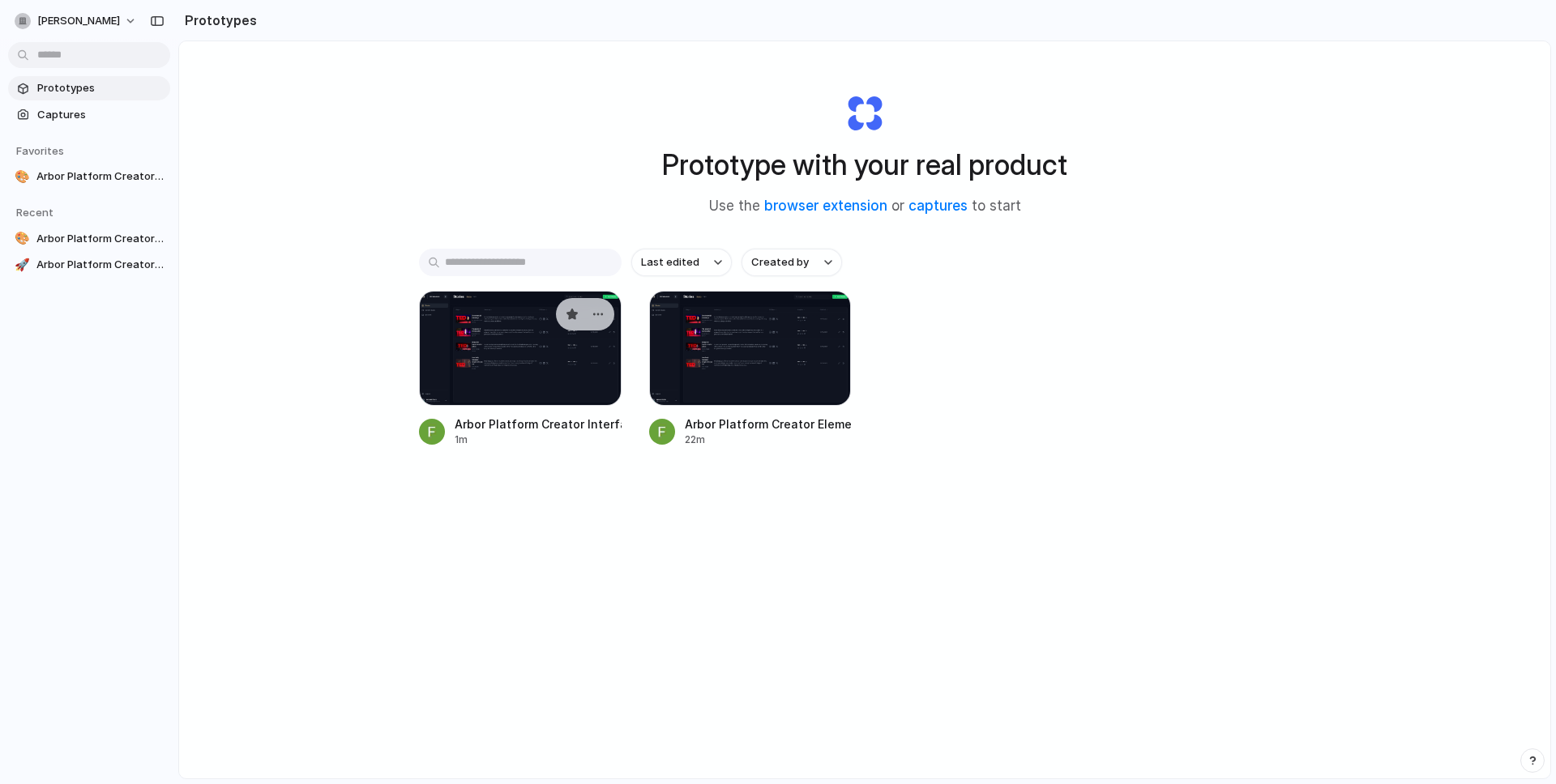
click at [481, 382] on div at bounding box center [520, 349] width 202 height 115
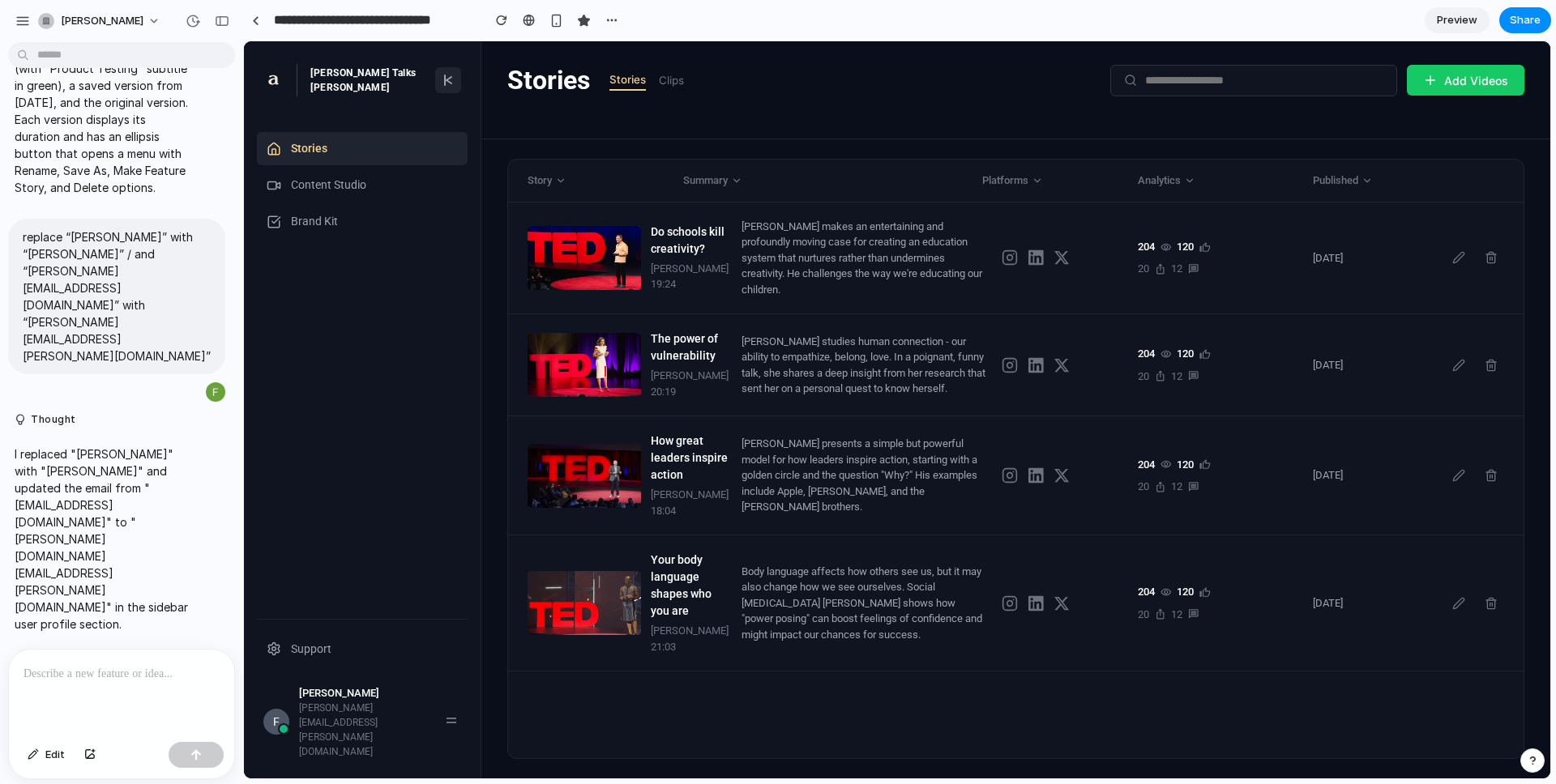
drag, startPoint x: 217, startPoint y: 23, endPoint x: 215, endPoint y: 36, distance: 13.2
click at [217, 23] on div "button" at bounding box center [222, 21] width 14 height 12
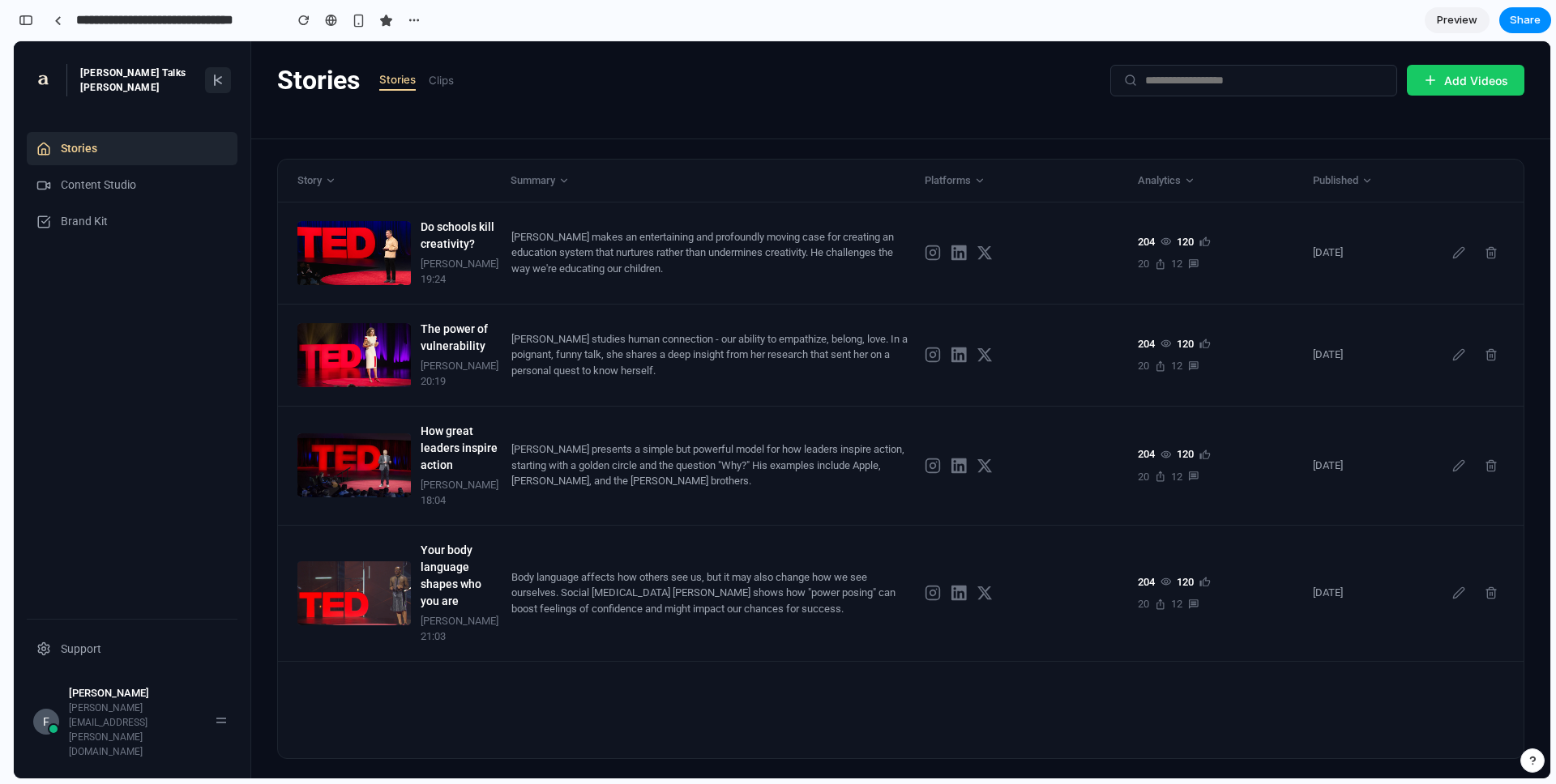
scroll to position [10205, 0]
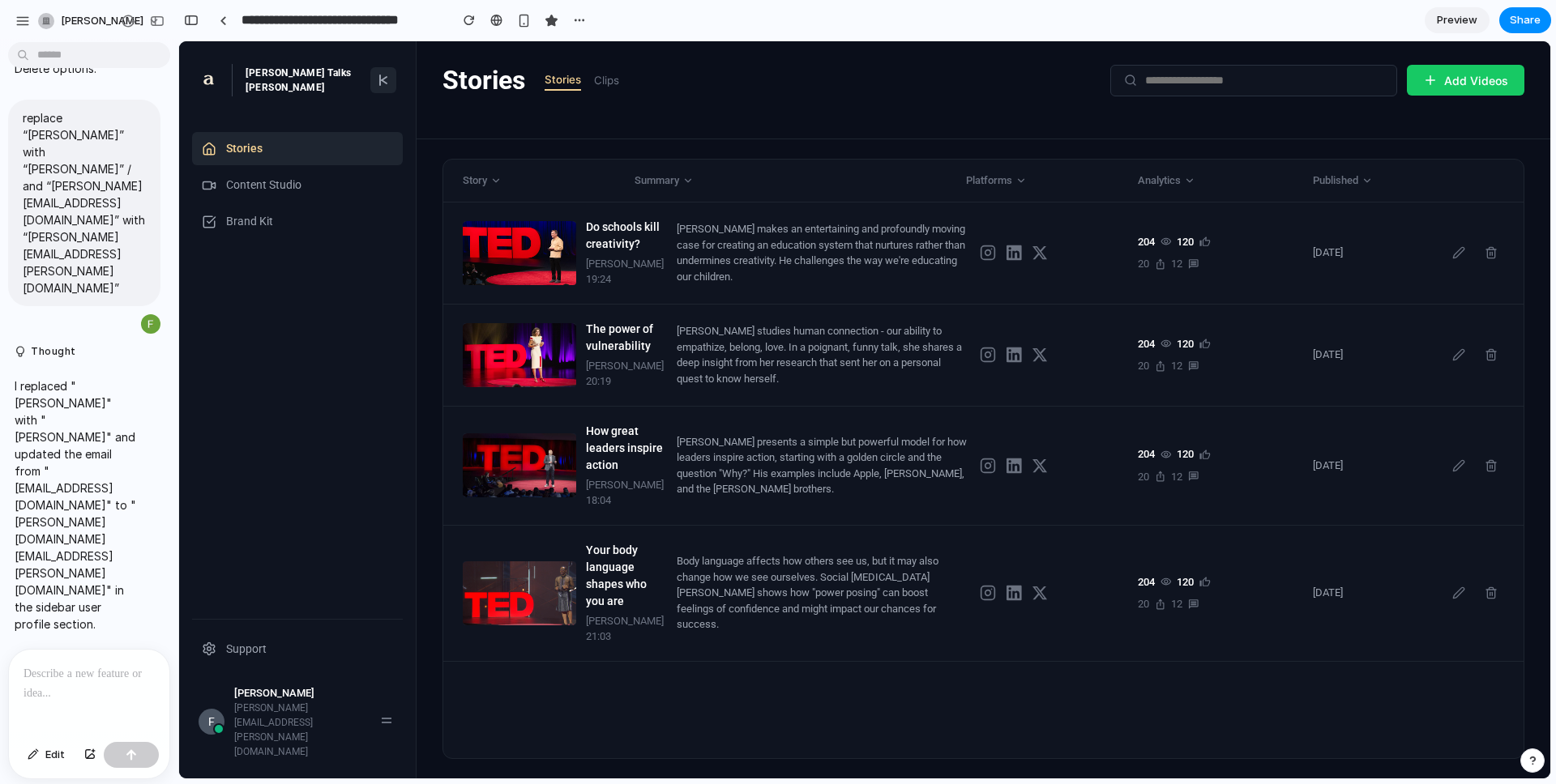
click at [79, 638] on p at bounding box center [89, 674] width 131 height 19
click at [38, 570] on p "I replaced "Fujiwara Mahito" with "Fernando Chaves" and updated the email from …" at bounding box center [74, 505] width 121 height 255
drag, startPoint x: 38, startPoint y: 570, endPoint x: 48, endPoint y: 585, distance: 18.0
click at [48, 585] on p "I replaced "Fujiwara Mahito" with "Fernando Chaves" and updated the email from …" at bounding box center [74, 505] width 121 height 255
copy p "fernando.chaves@tryarbor.com"
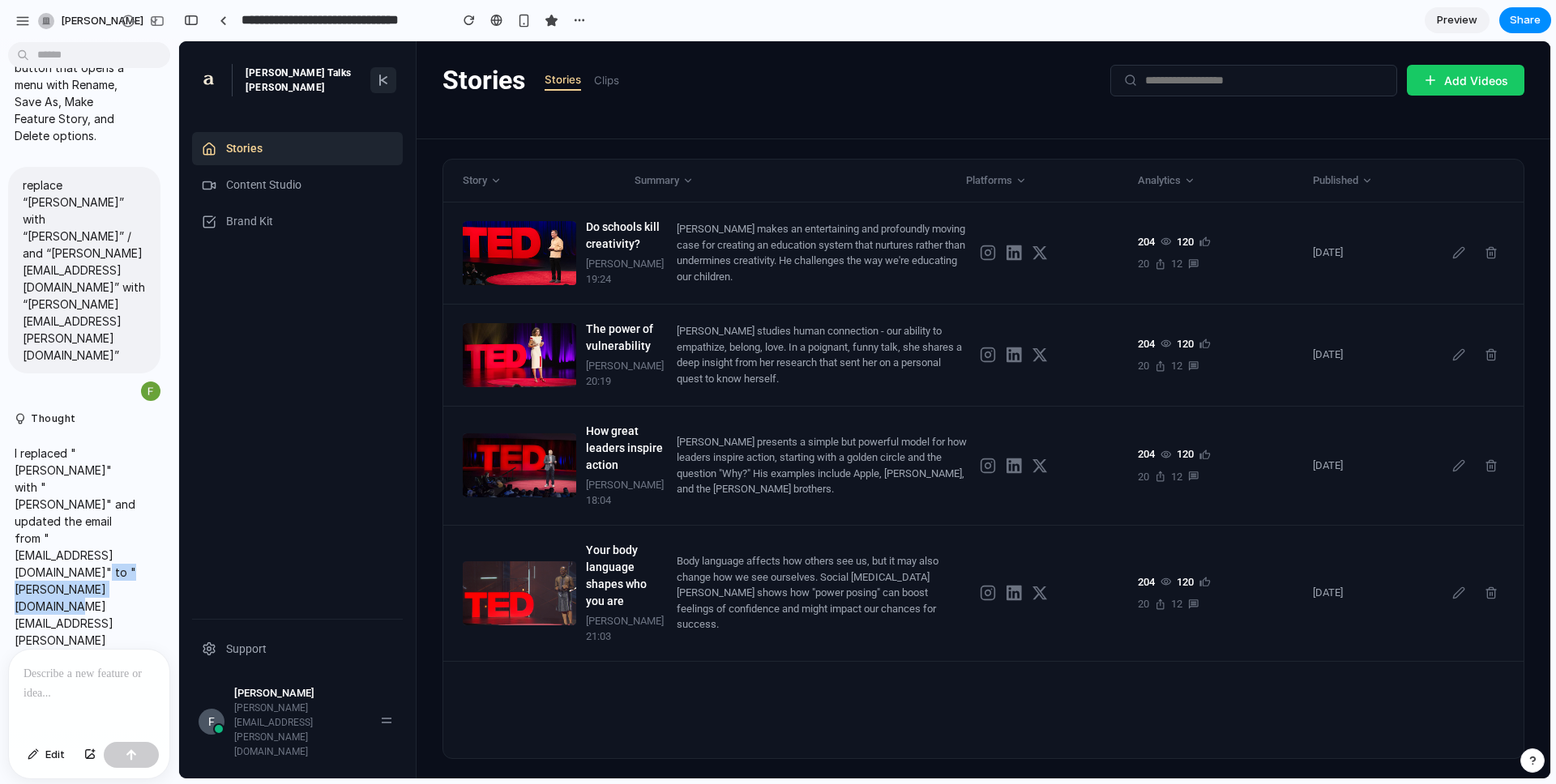
scroll to position [9818, 0]
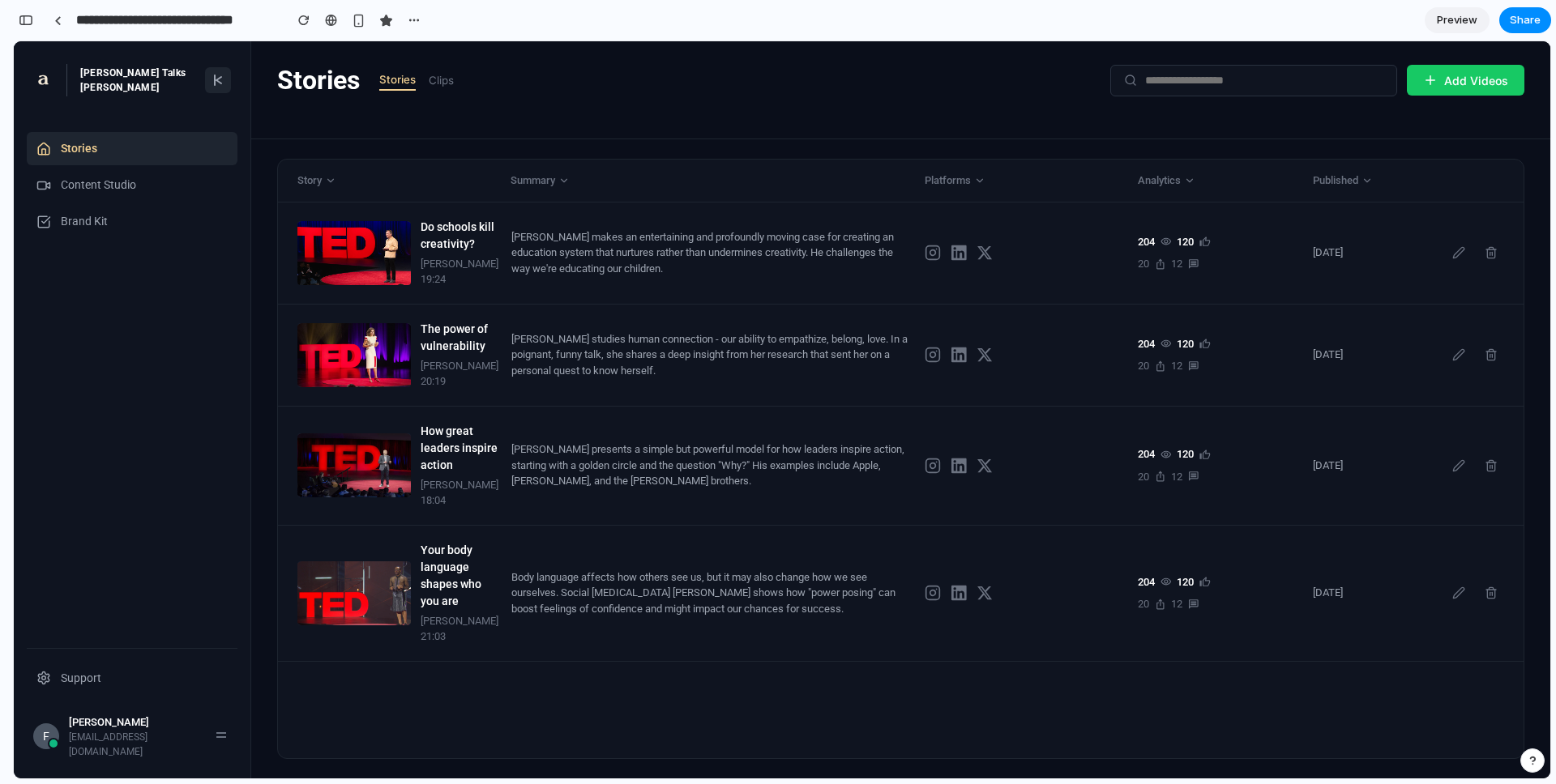
scroll to position [10206, 0]
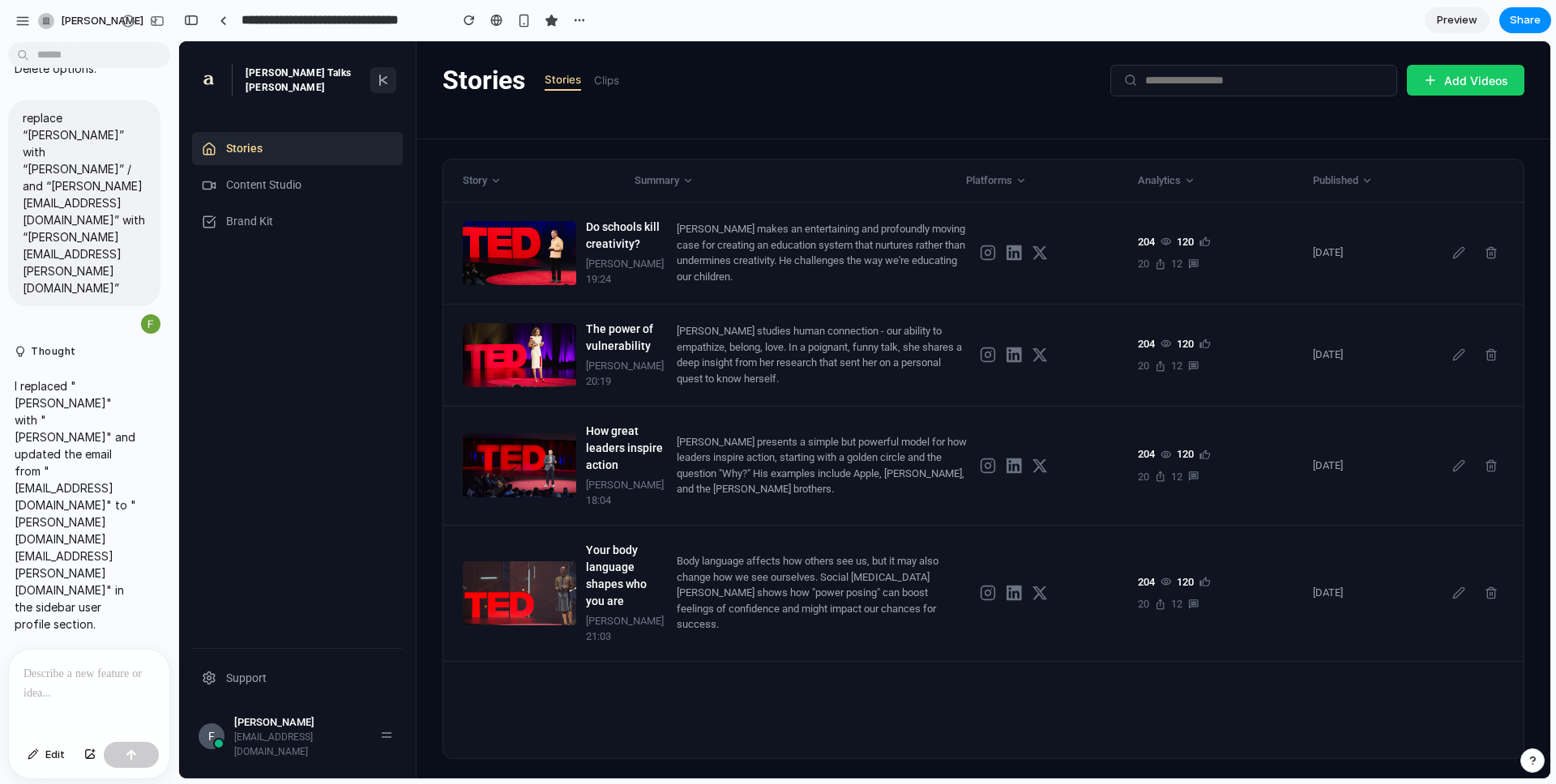
click at [74, 638] on p at bounding box center [89, 674] width 131 height 19
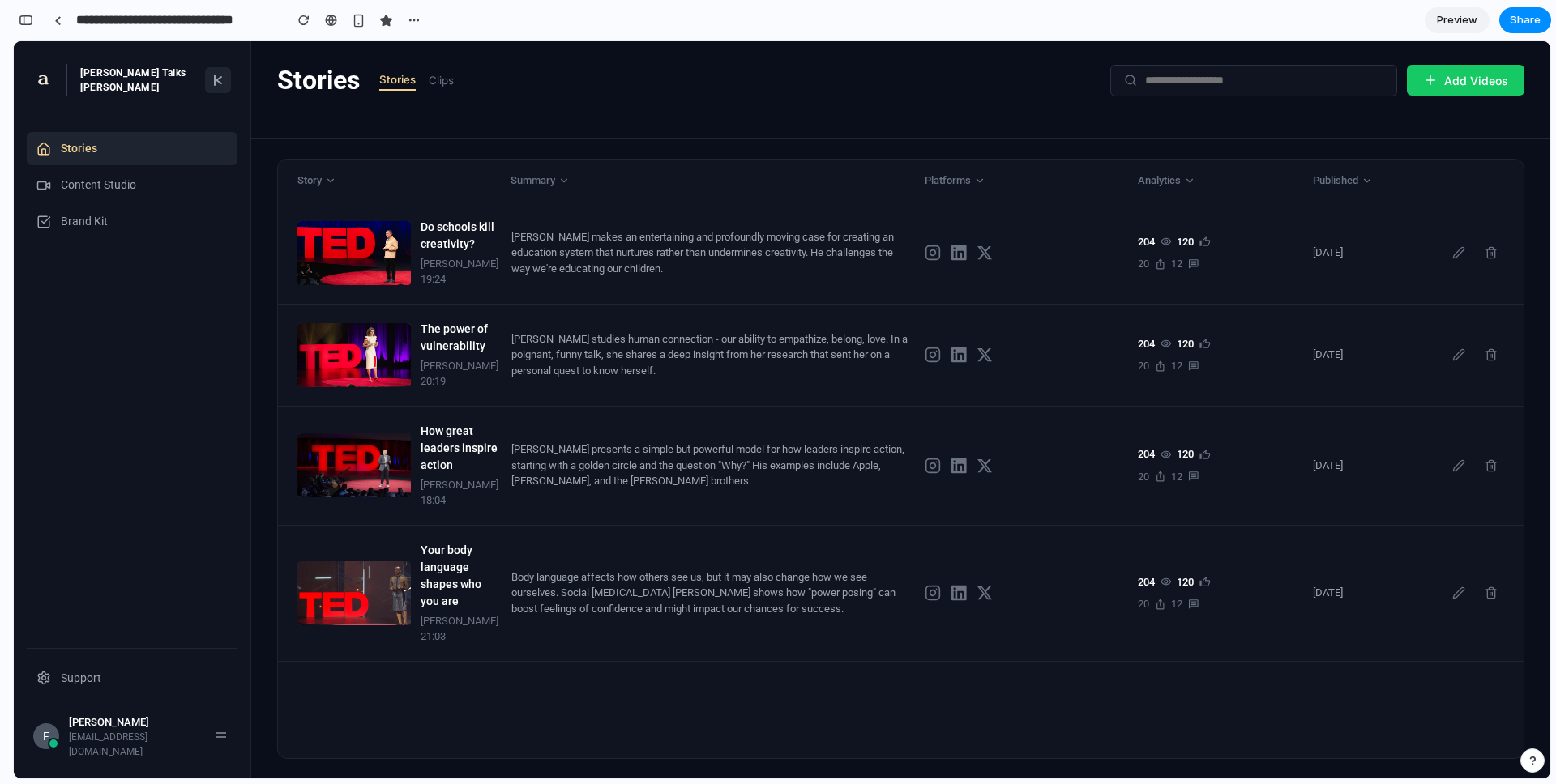
click at [156, 438] on nav "Stories Content Studio Brand Kit" at bounding box center [132, 389] width 211 height 516
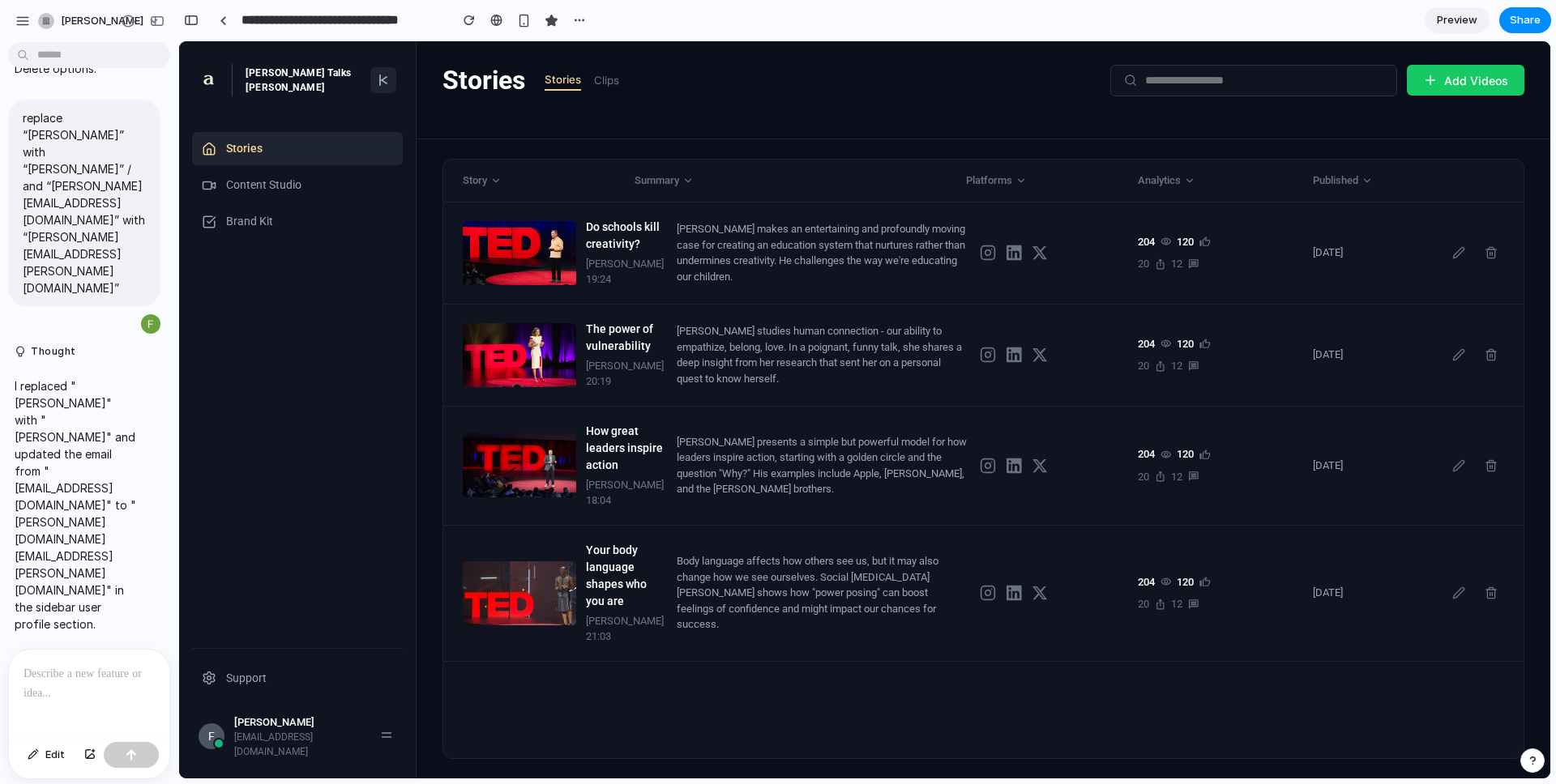
click at [74, 638] on div at bounding box center [89, 692] width 161 height 86
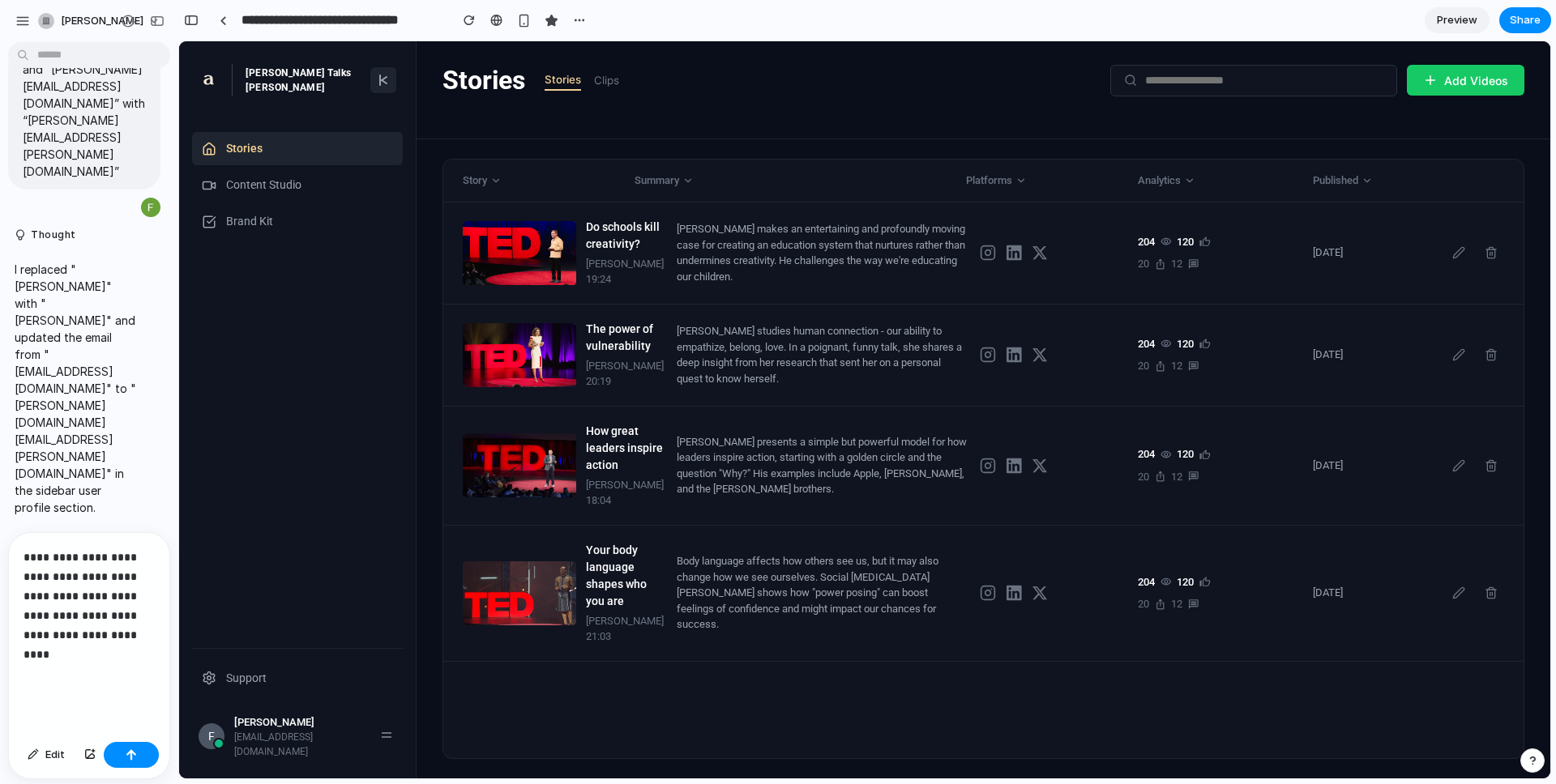
click at [136, 638] on div "Edit" at bounding box center [89, 756] width 161 height 43
click at [136, 638] on button "button" at bounding box center [131, 755] width 55 height 26
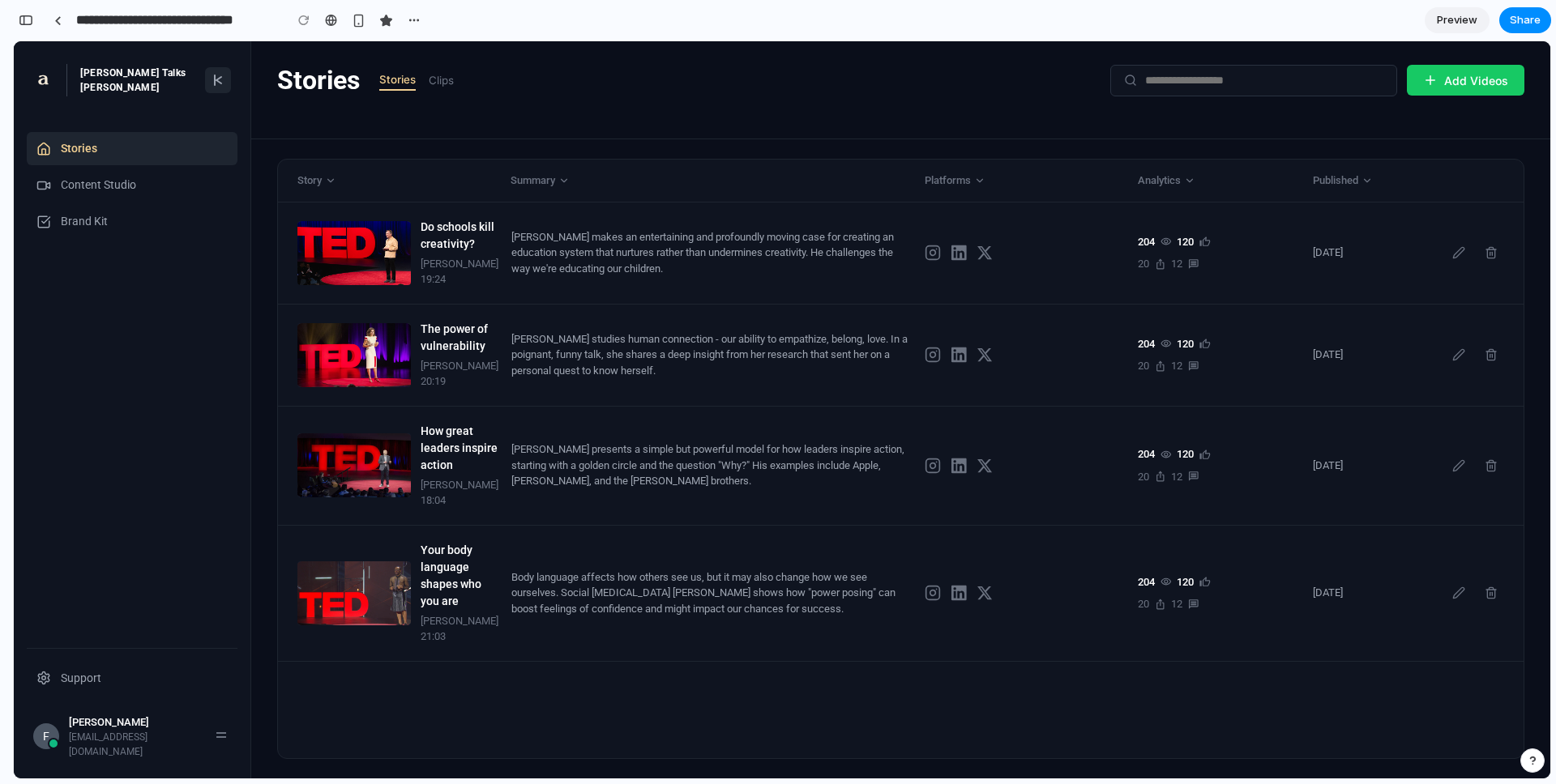
scroll to position [10408, 0]
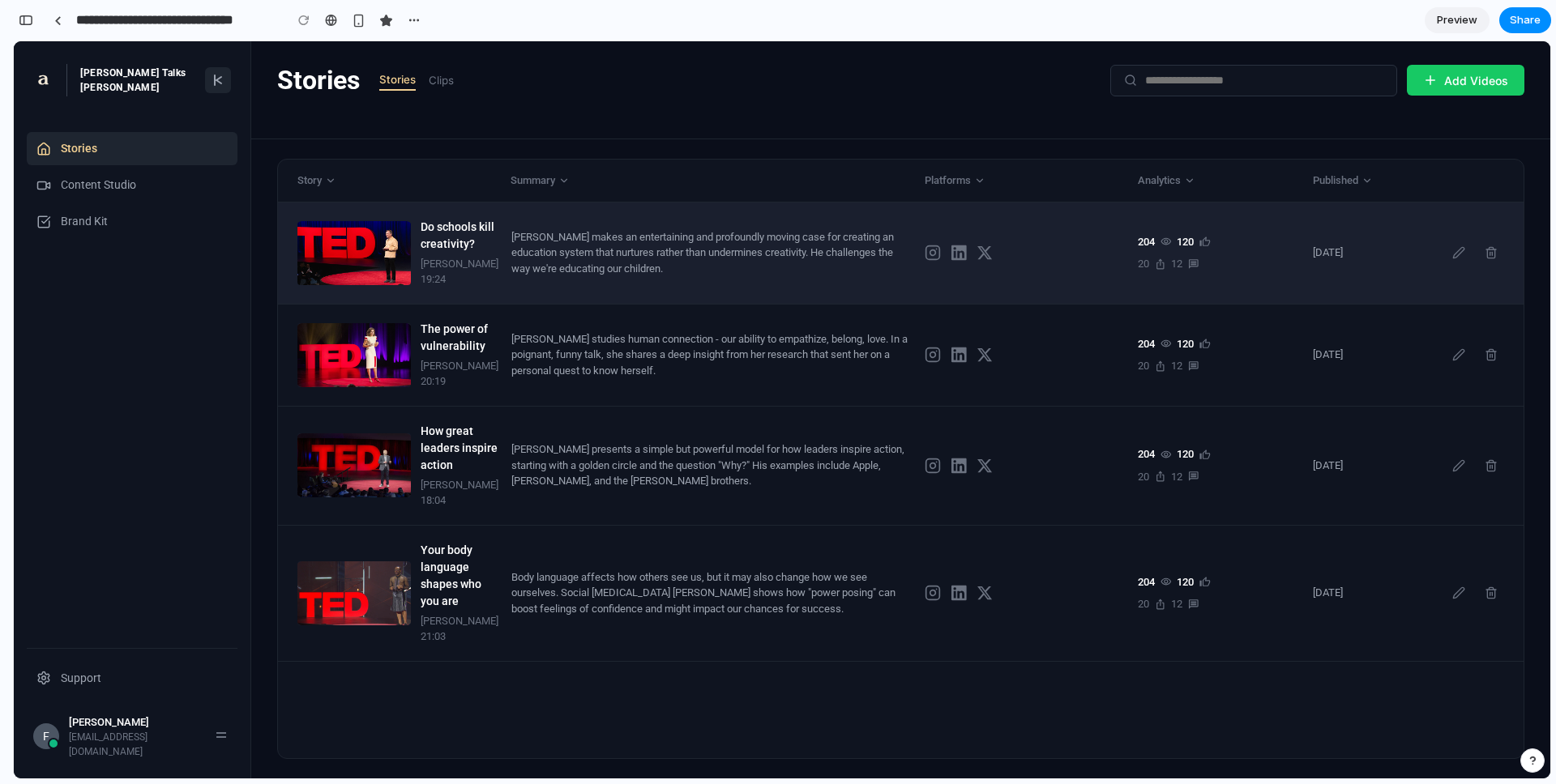
click at [814, 284] on div "Do schools kill creativity? Sir Ken Robinson 19:24 Sir Ken Robinson makes an en…" at bounding box center [900, 253] width 1246 height 102
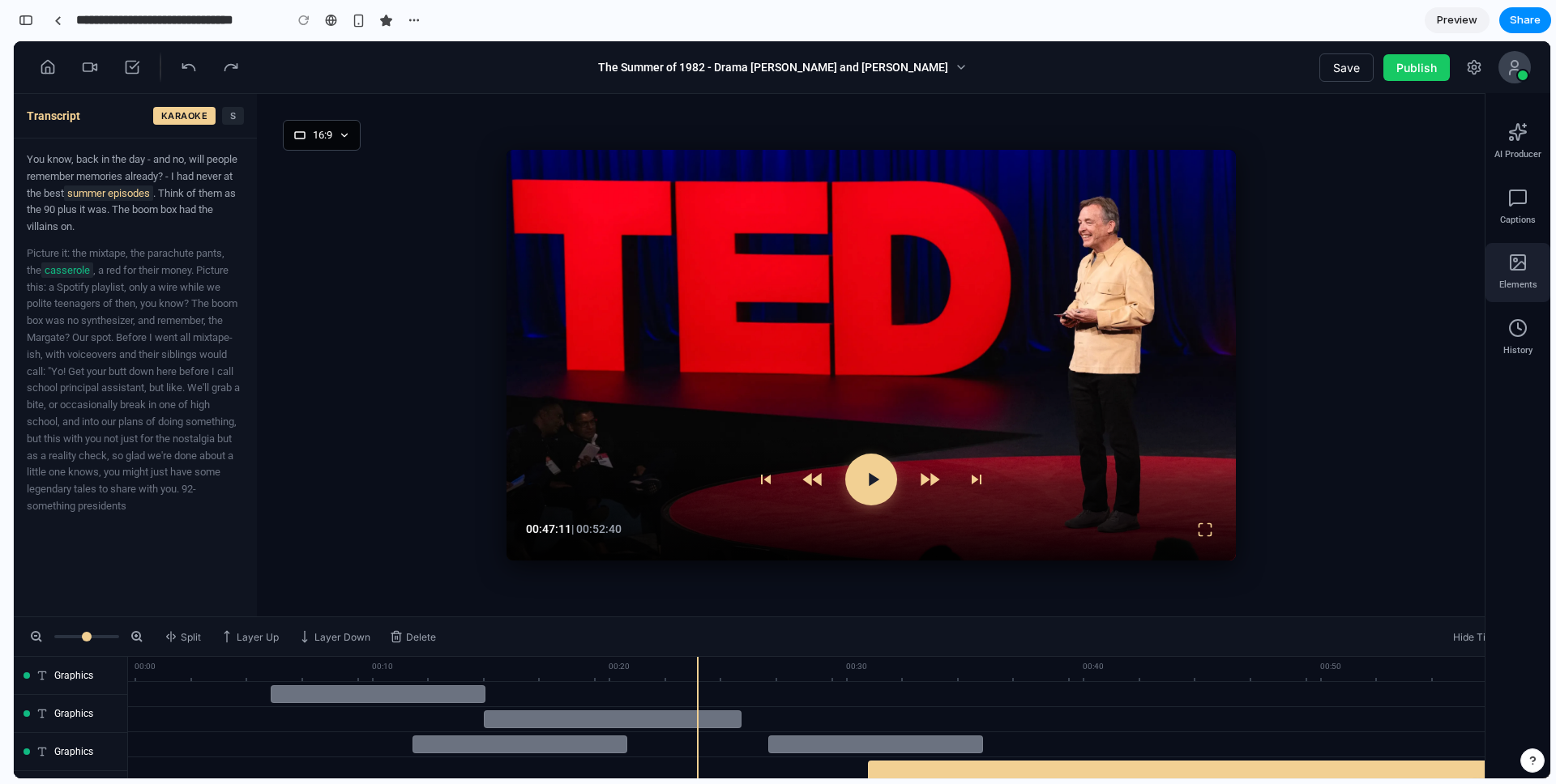
click at [1166, 283] on span "Elements" at bounding box center [1518, 285] width 38 height 13
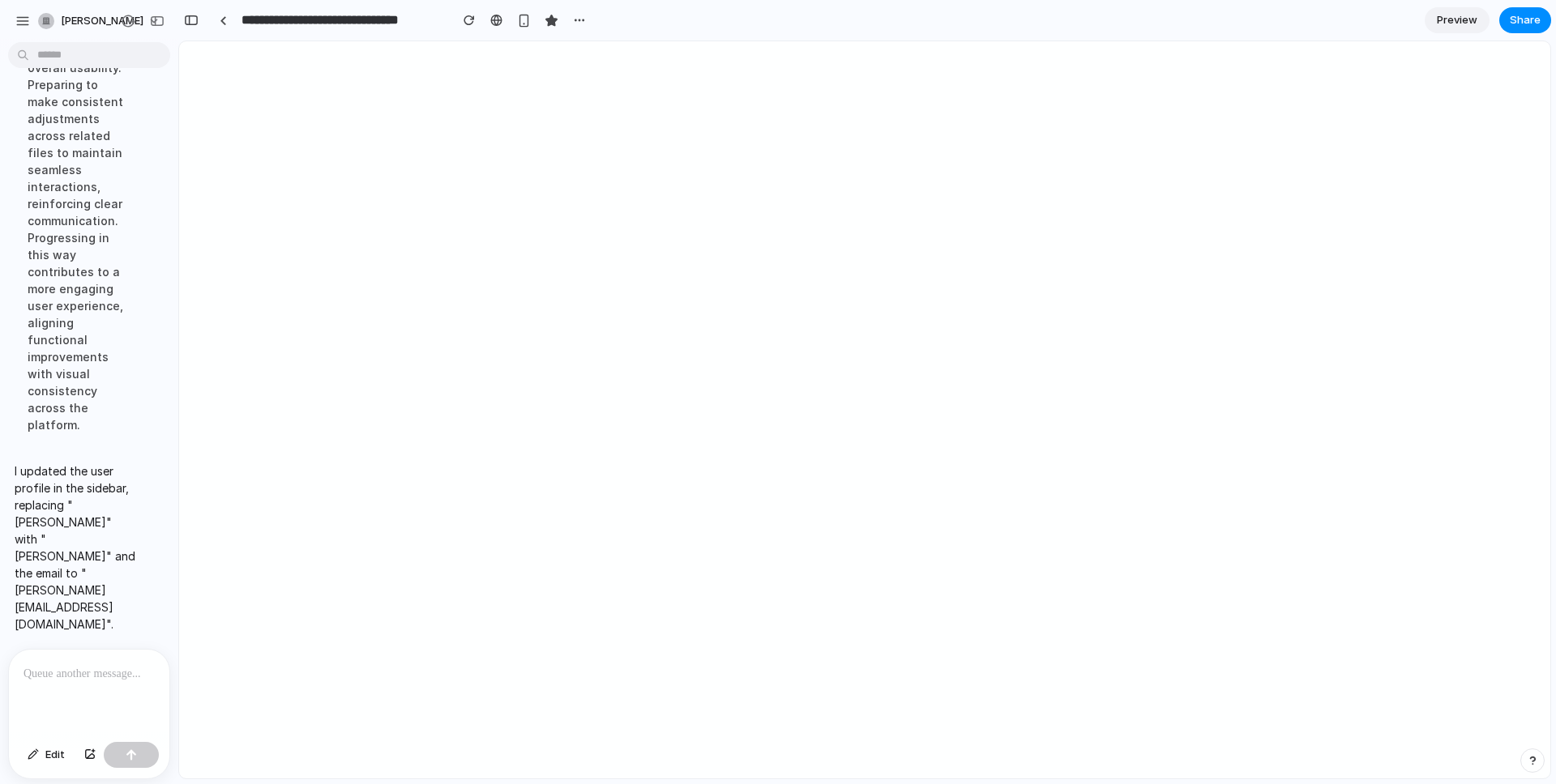
scroll to position [10776, 0]
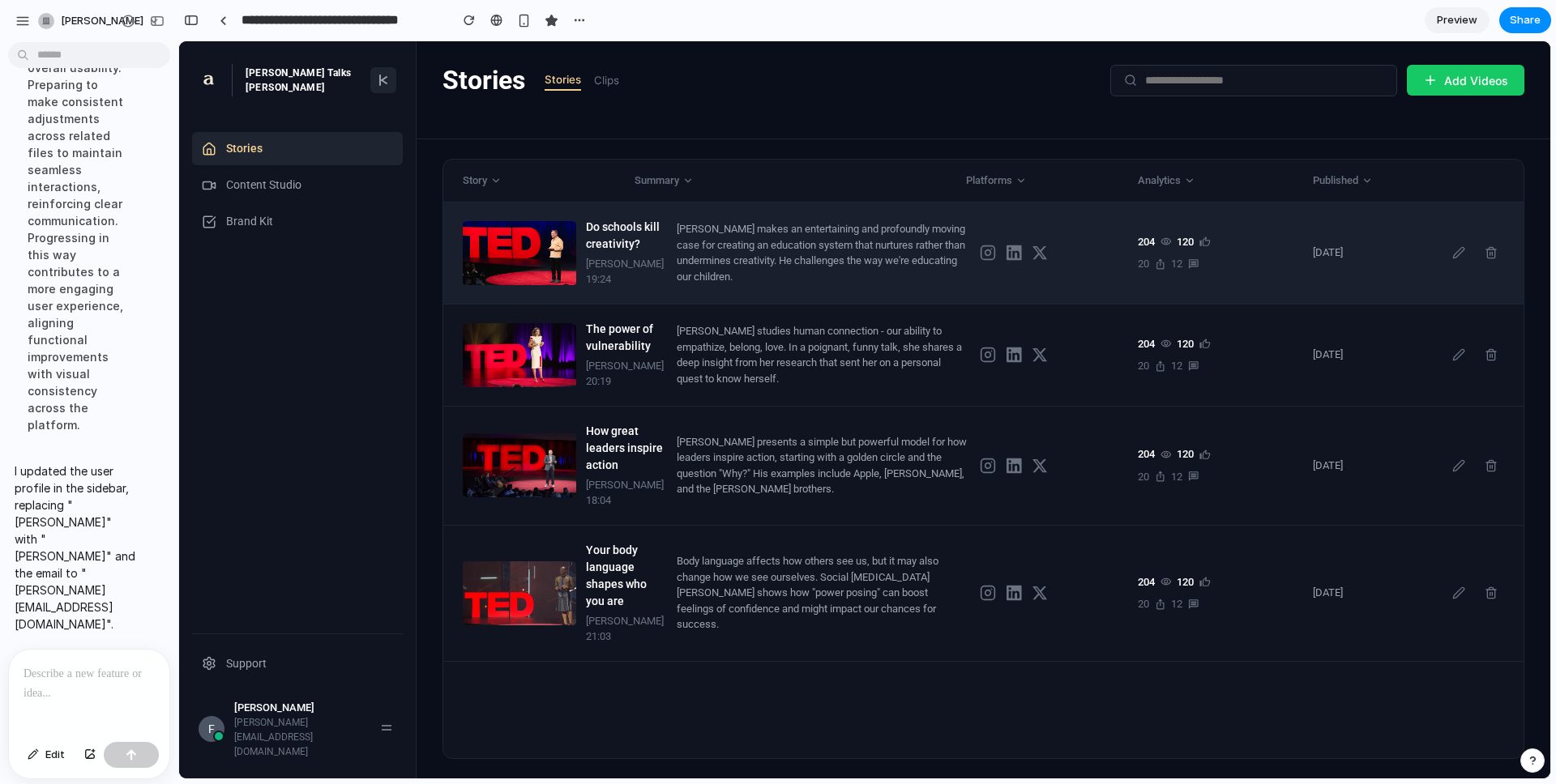
click at [948, 284] on div "[PERSON_NAME] makes an entertaining and profoundly moving case for creating an …" at bounding box center [821, 253] width 290 height 64
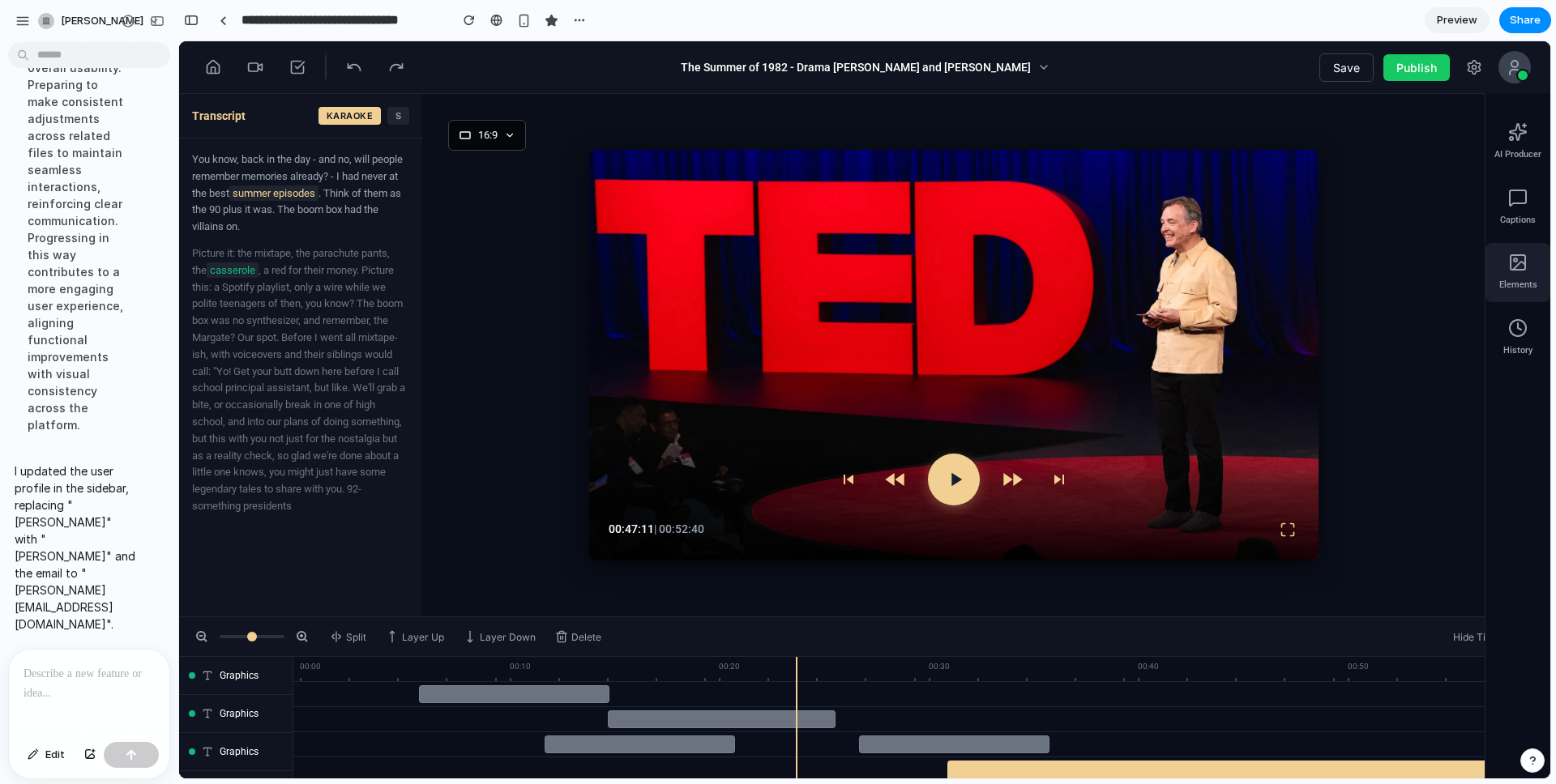
click at [1166, 277] on div "Elements" at bounding box center [1518, 272] width 65 height 59
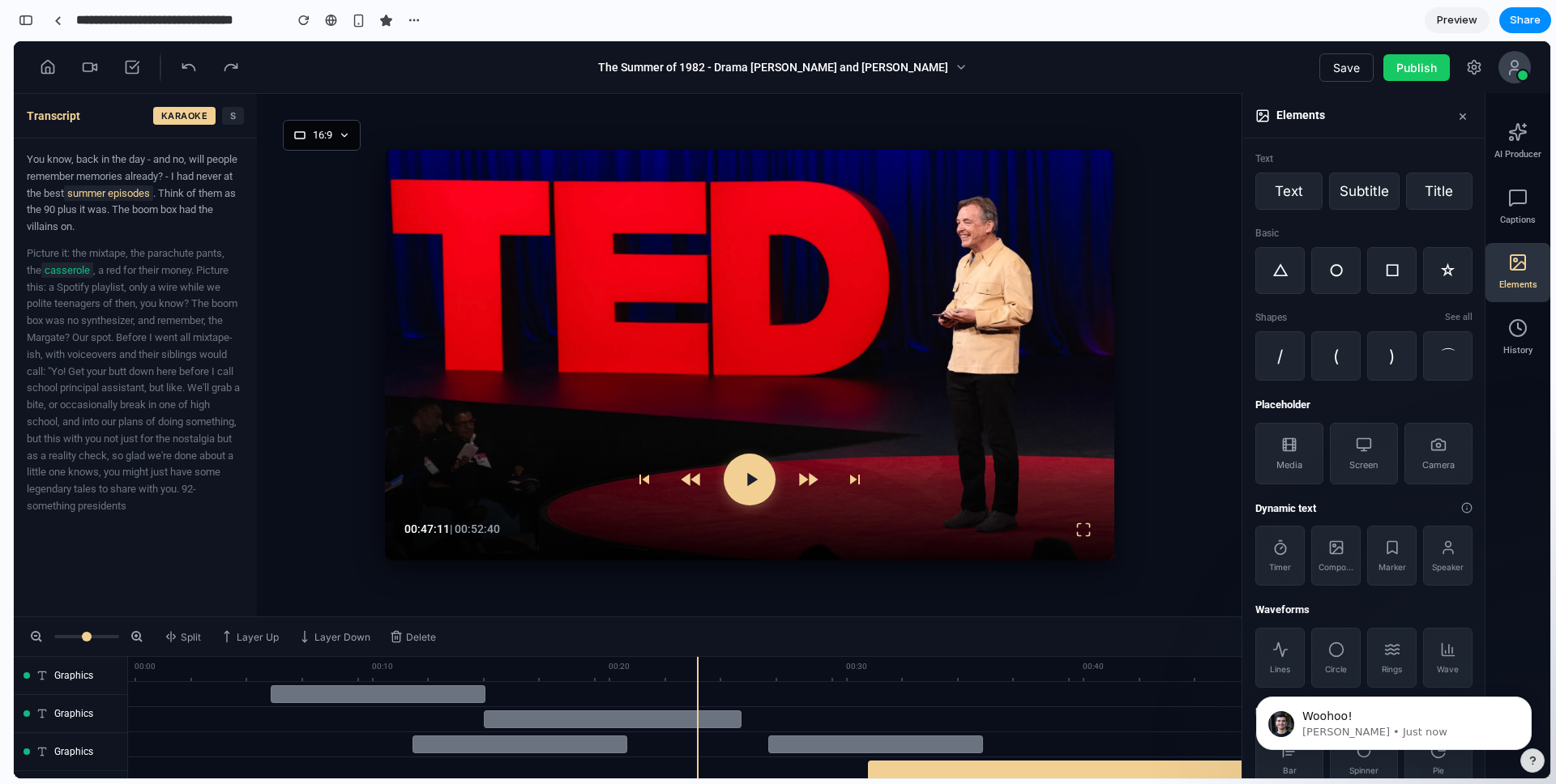
scroll to position [1073, 0]
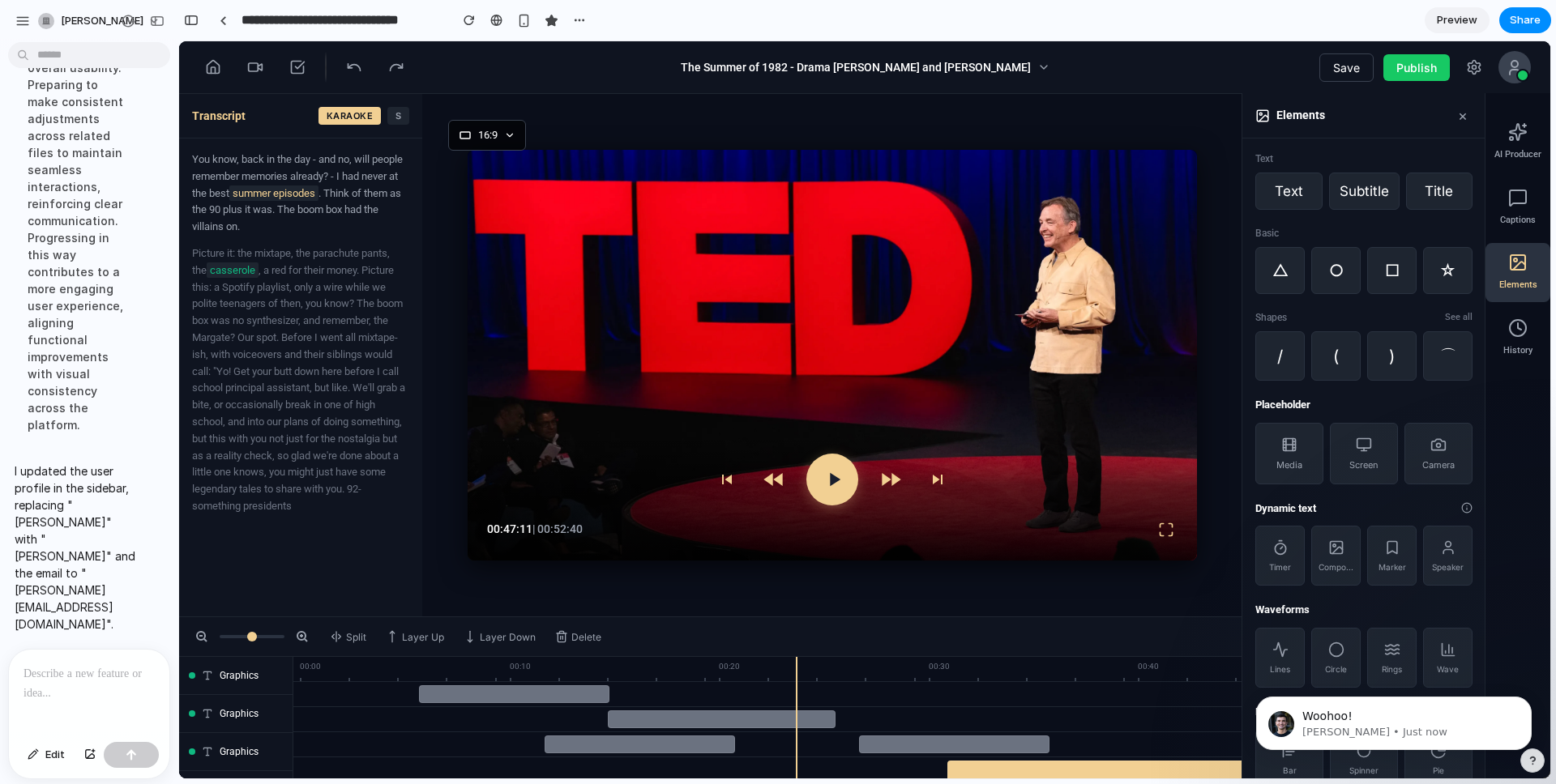
click at [45, 638] on p at bounding box center [89, 674] width 131 height 19
click at [60, 638] on p at bounding box center [89, 674] width 131 height 19
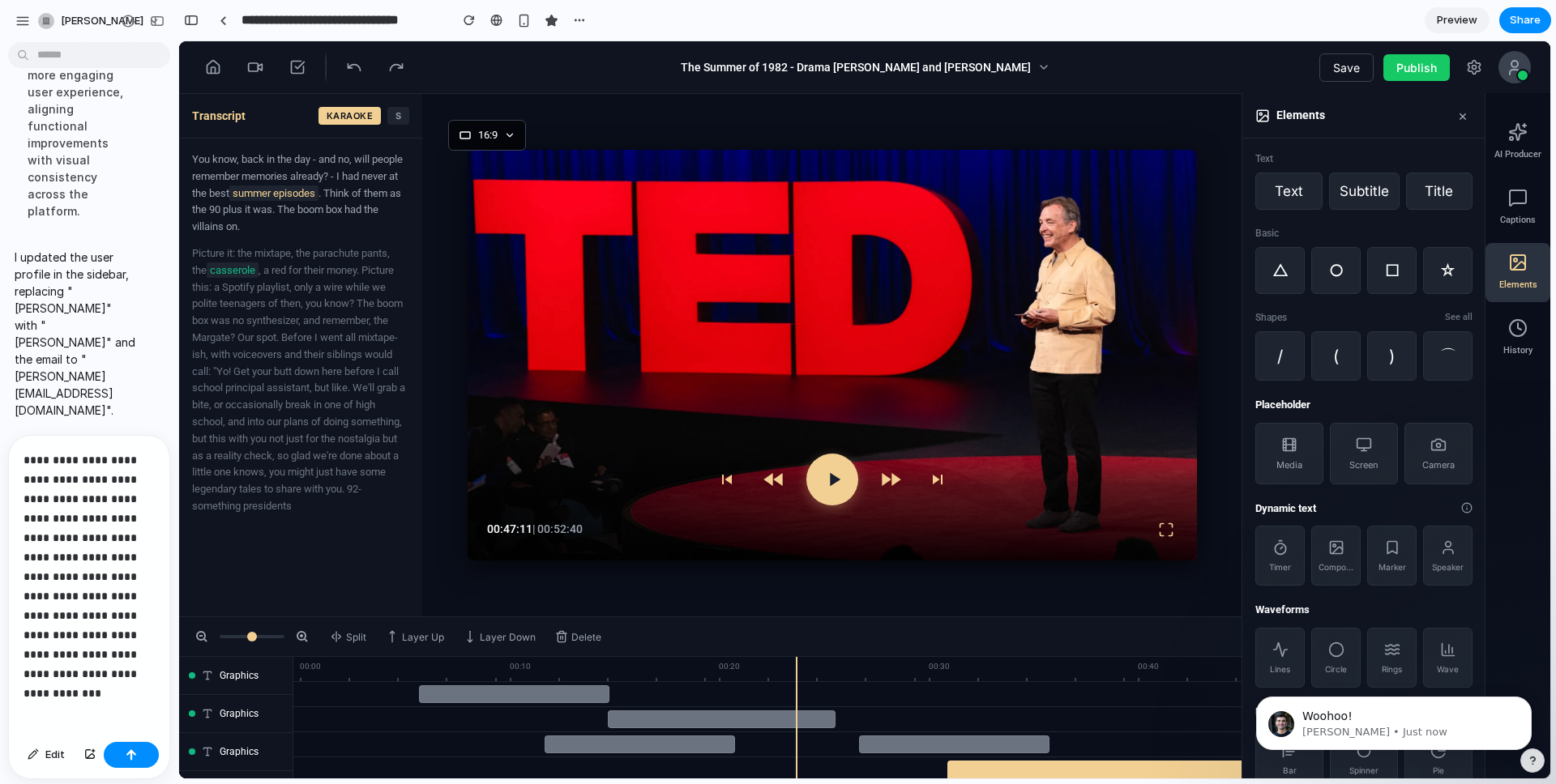
scroll to position [10813, 0]
click at [79, 638] on button "button" at bounding box center [89, 755] width 28 height 26
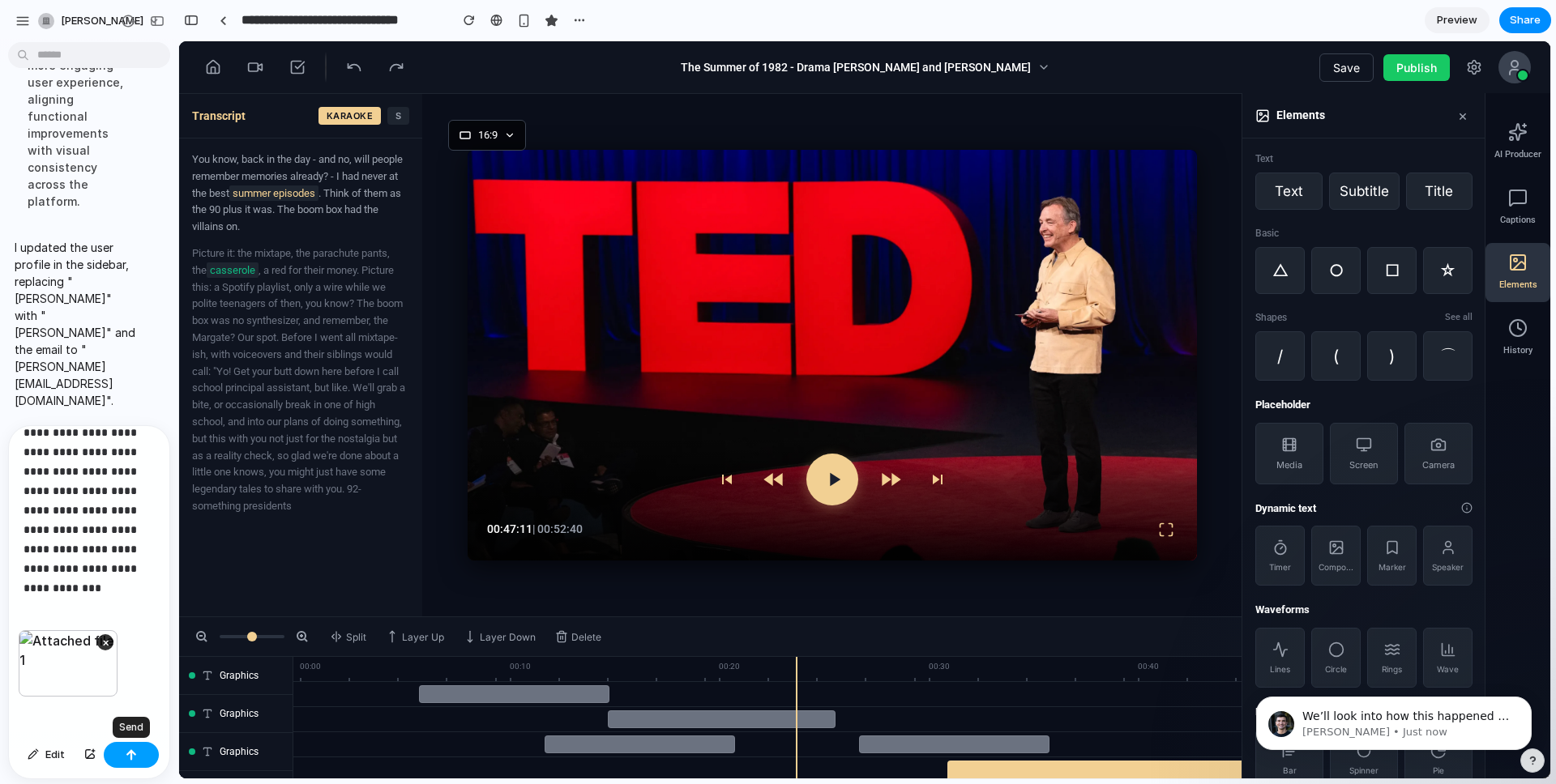
click at [138, 638] on button "button" at bounding box center [131, 755] width 55 height 26
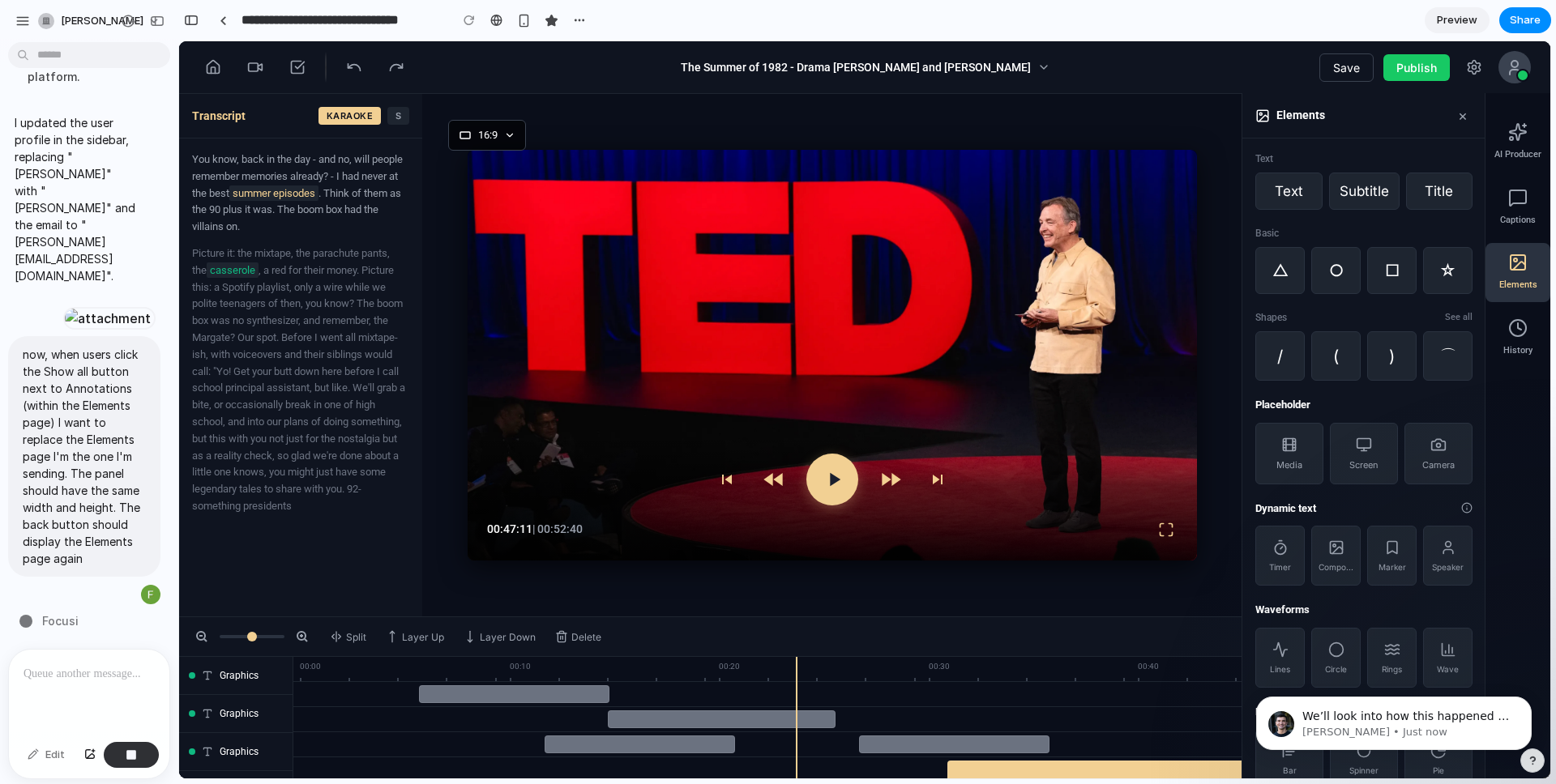
scroll to position [11316, 0]
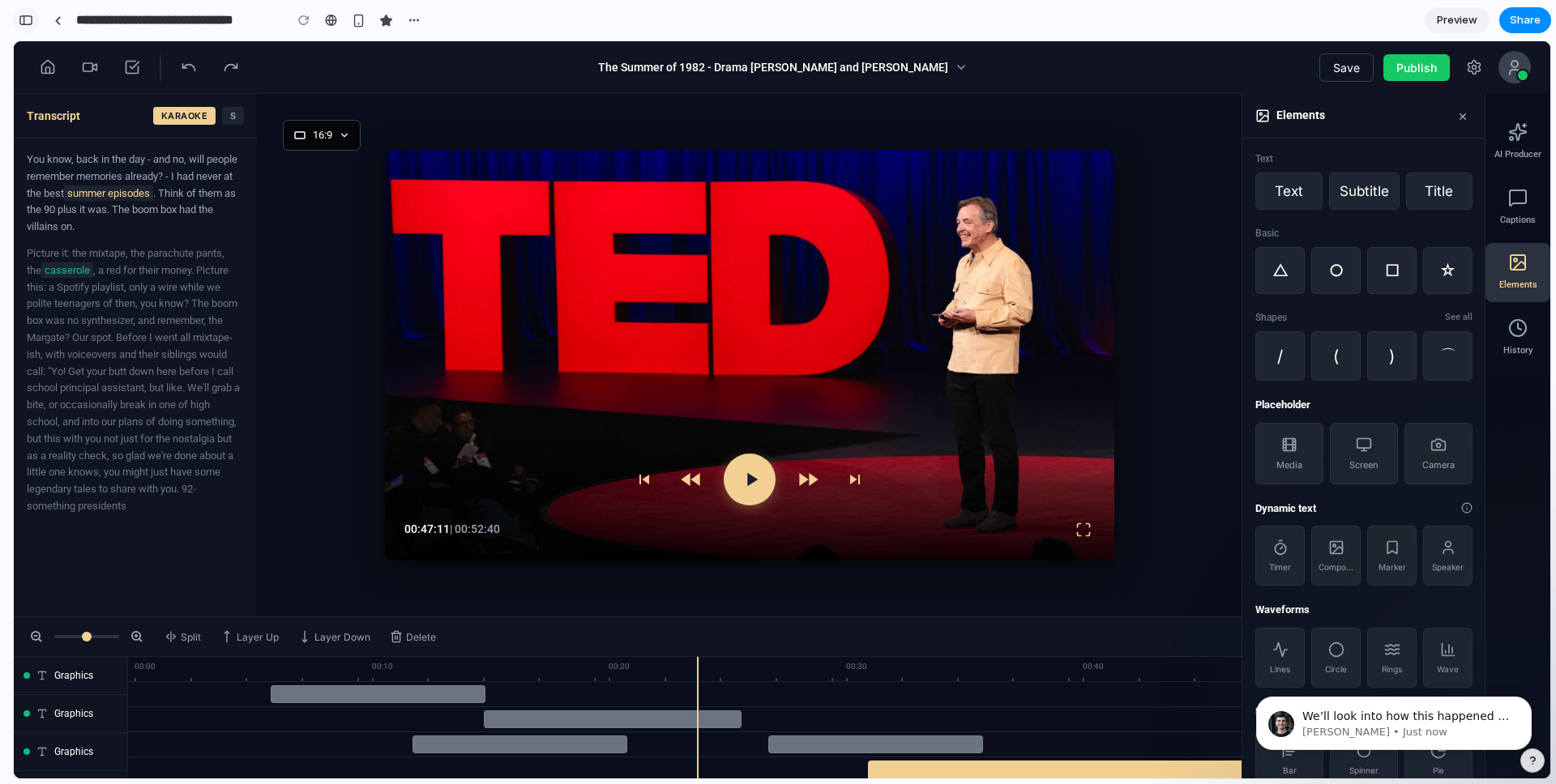
click at [24, 20] on div "button" at bounding box center [25, 20] width 14 height 12
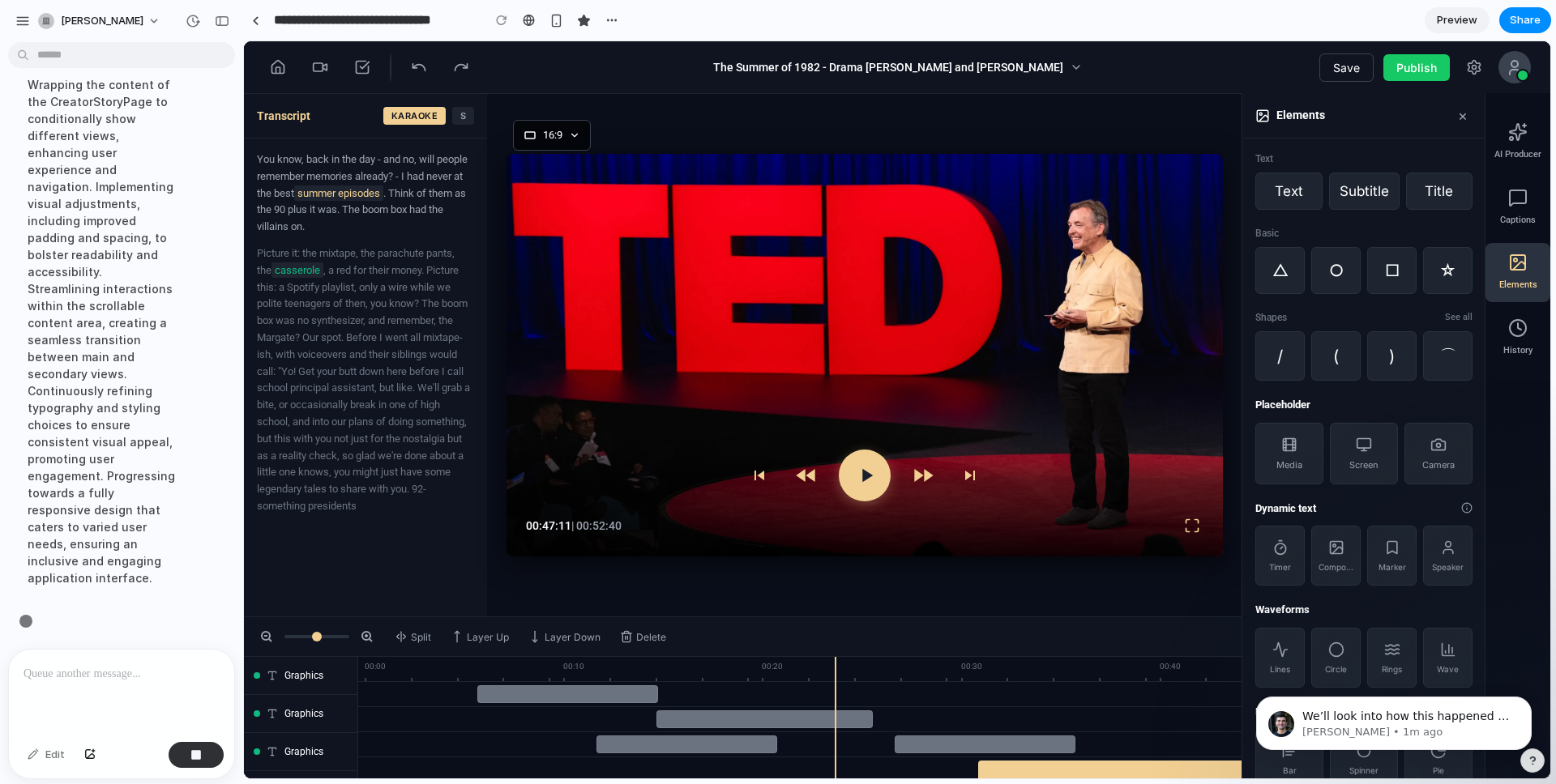
scroll to position [8833, 0]
click at [1166, 638] on span "We’ll look into how this happened so that it doesn’t happen again. Hope you’re …" at bounding box center [1406, 732] width 208 height 45
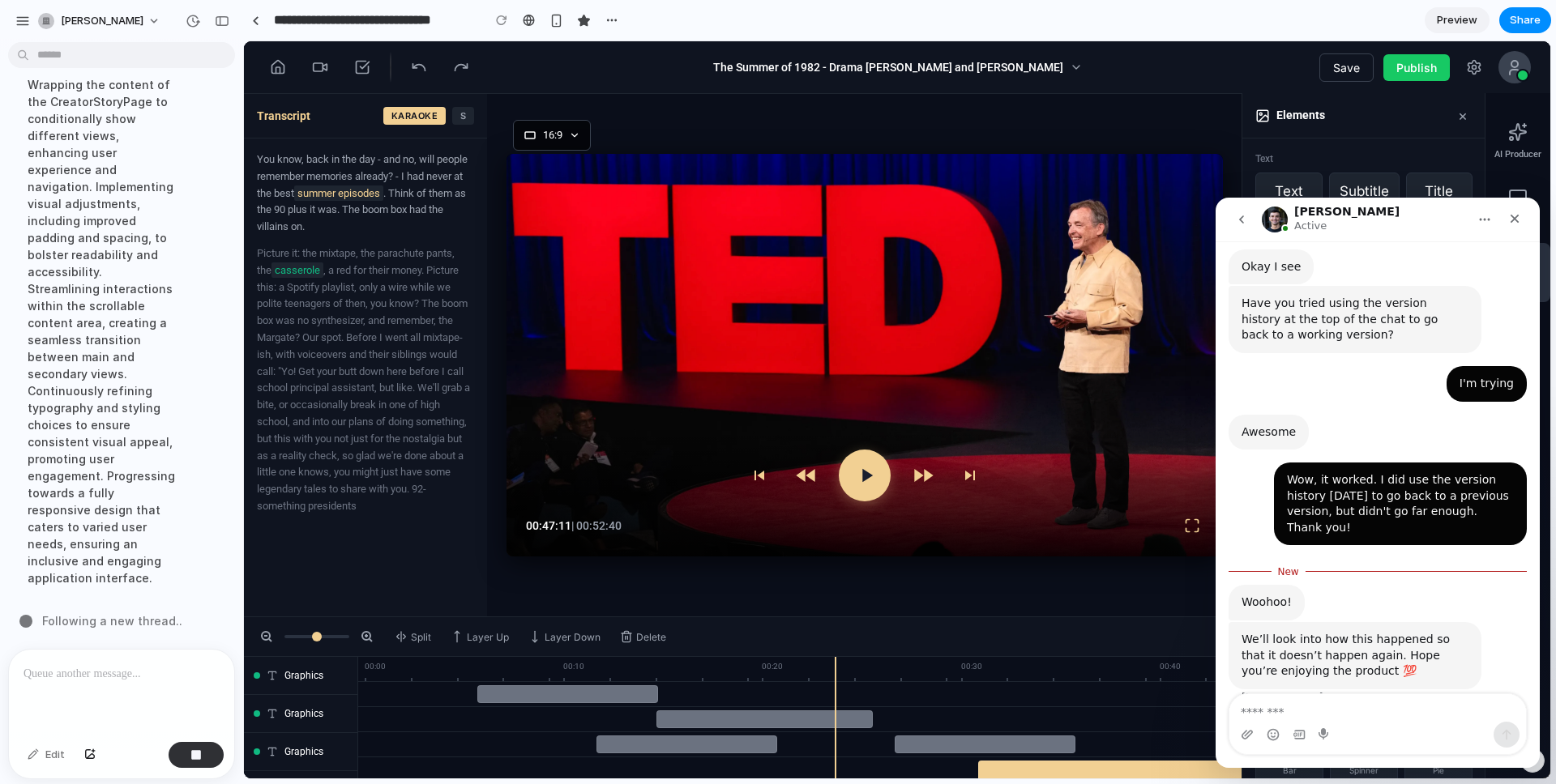
scroll to position [1106, 0]
click at [1166, 638] on textarea "Message…" at bounding box center [1377, 708] width 297 height 28
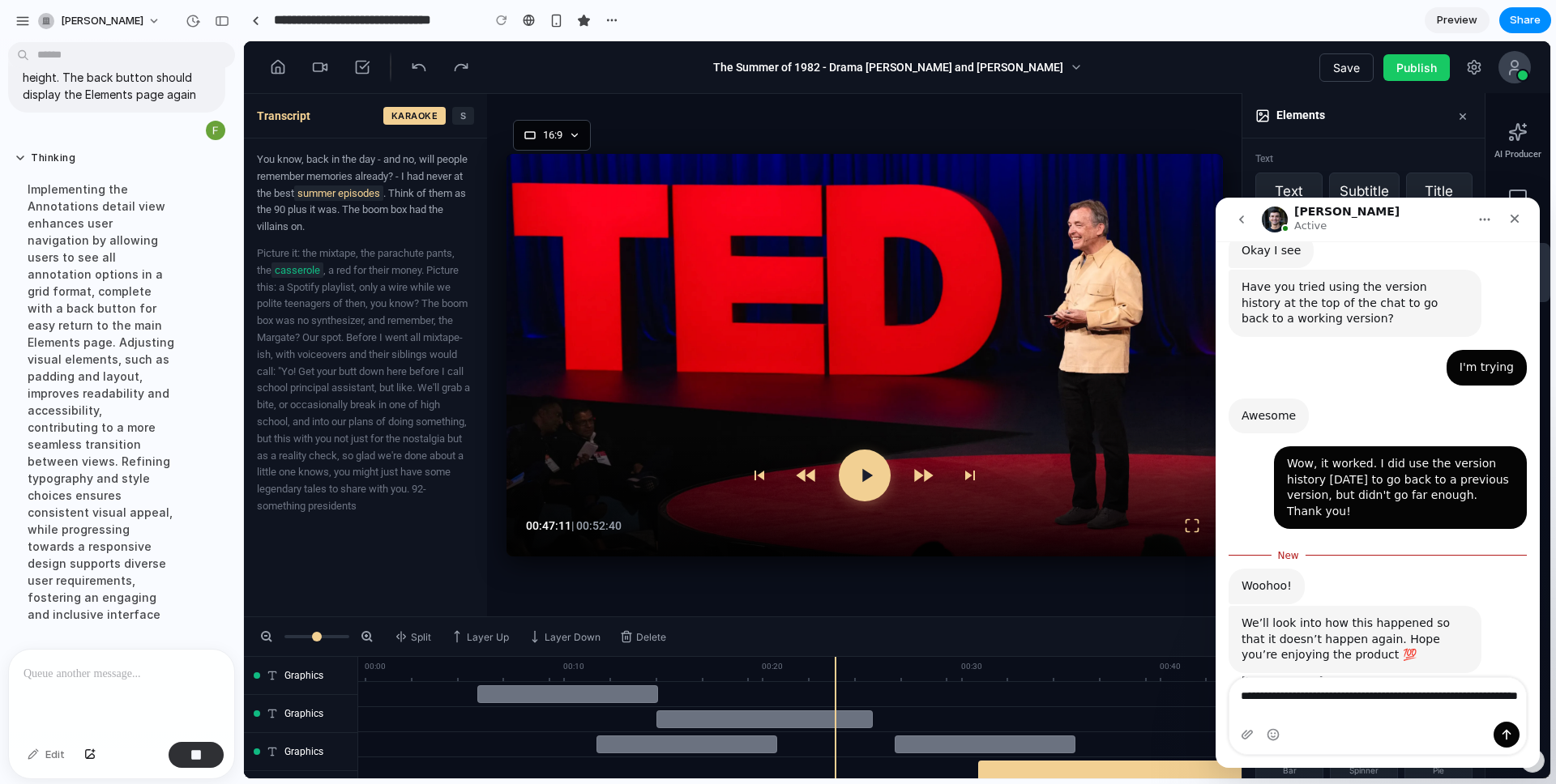
scroll to position [8781, 0]
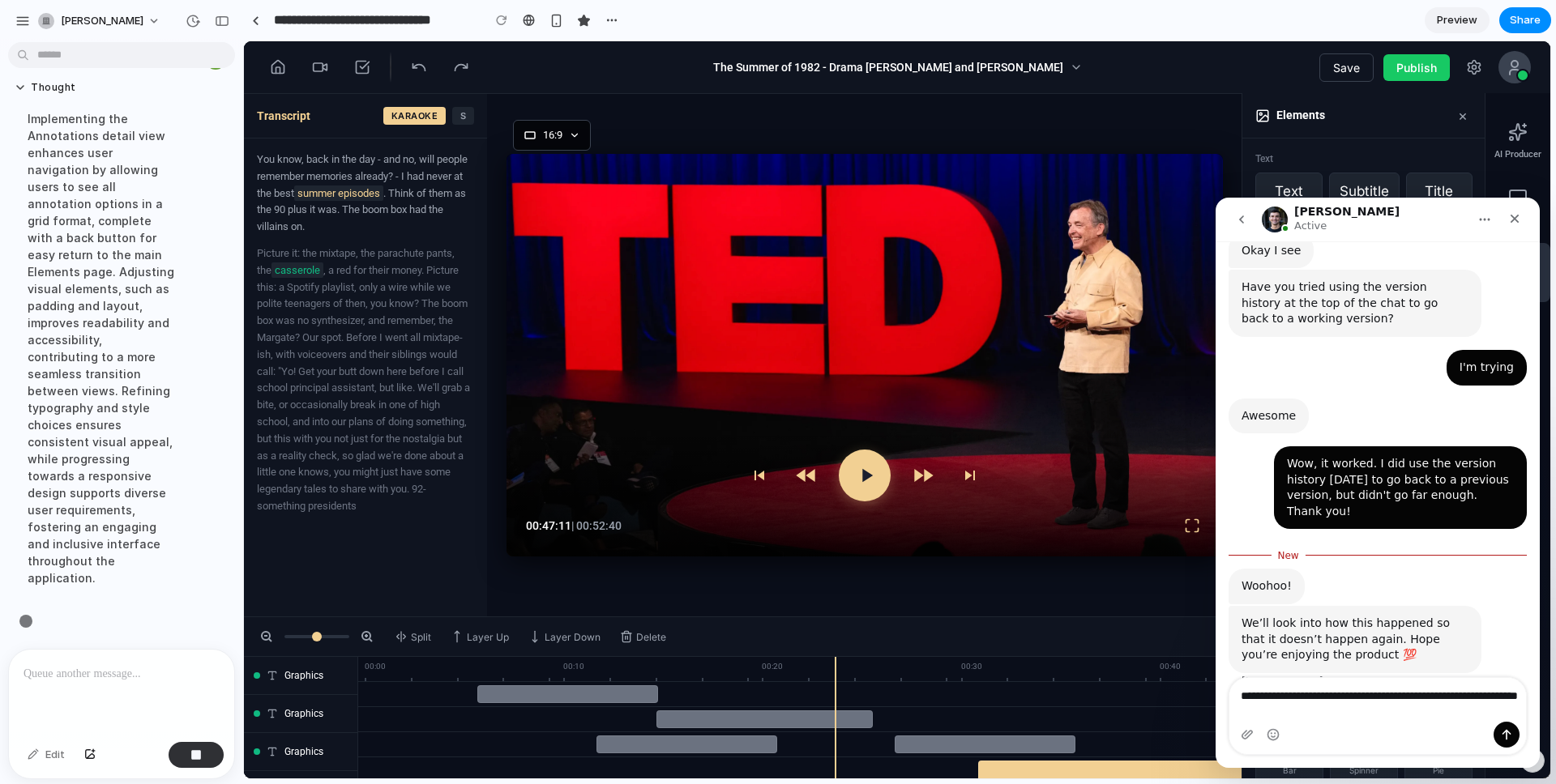
type textarea "**********"
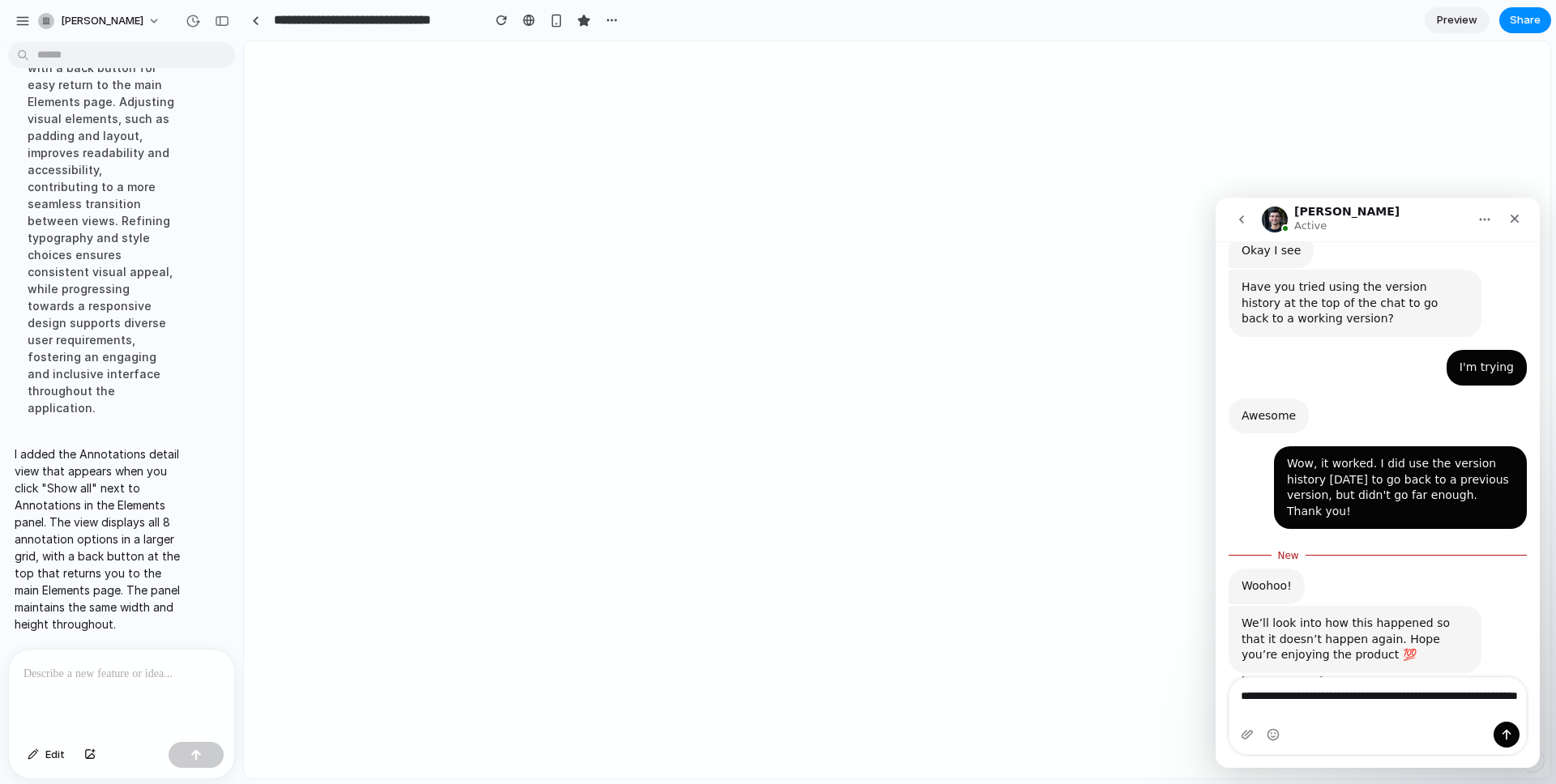
scroll to position [8665, 0]
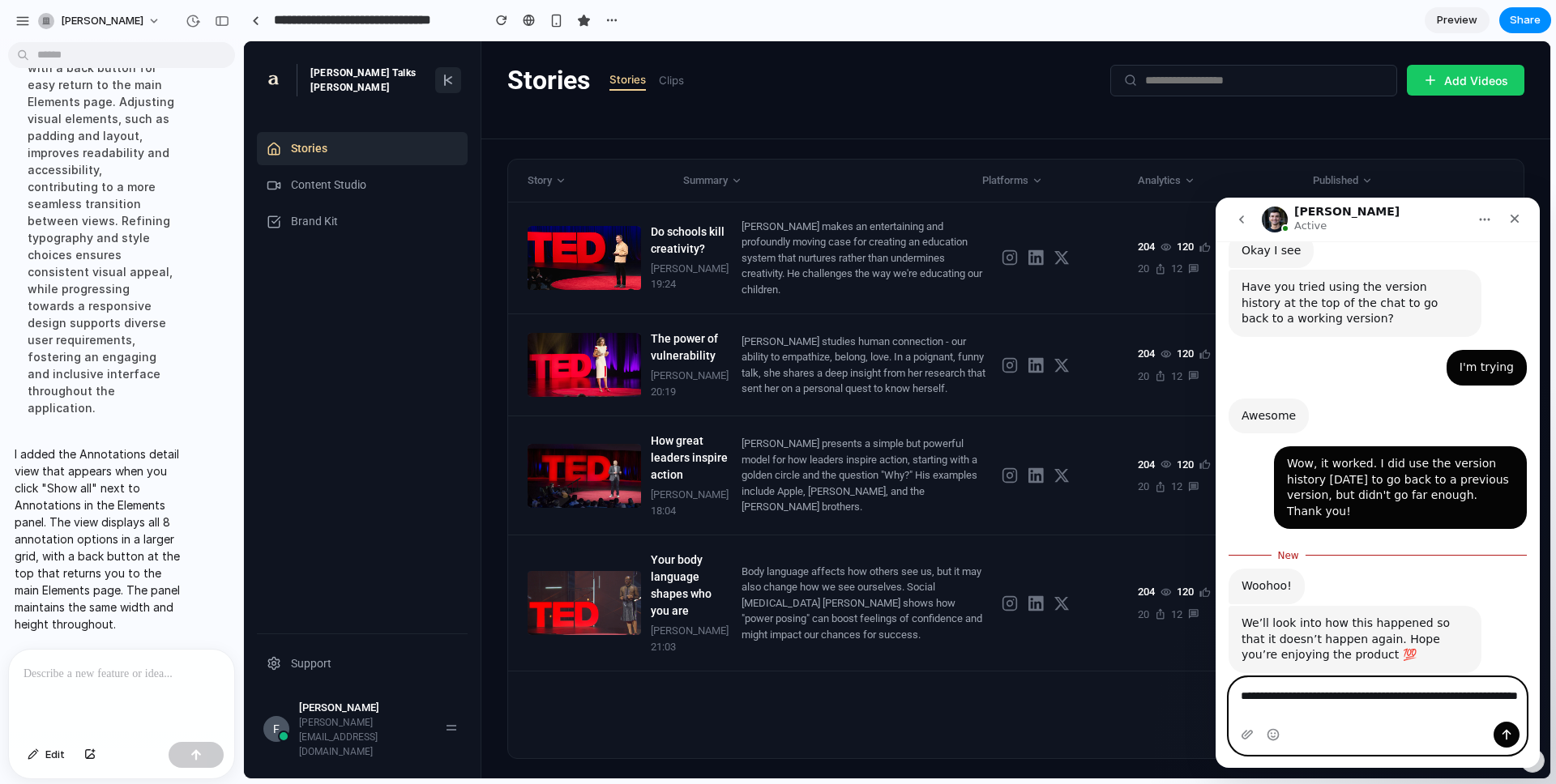
click at [1166, 638] on textarea "**********" at bounding box center [1377, 700] width 297 height 43
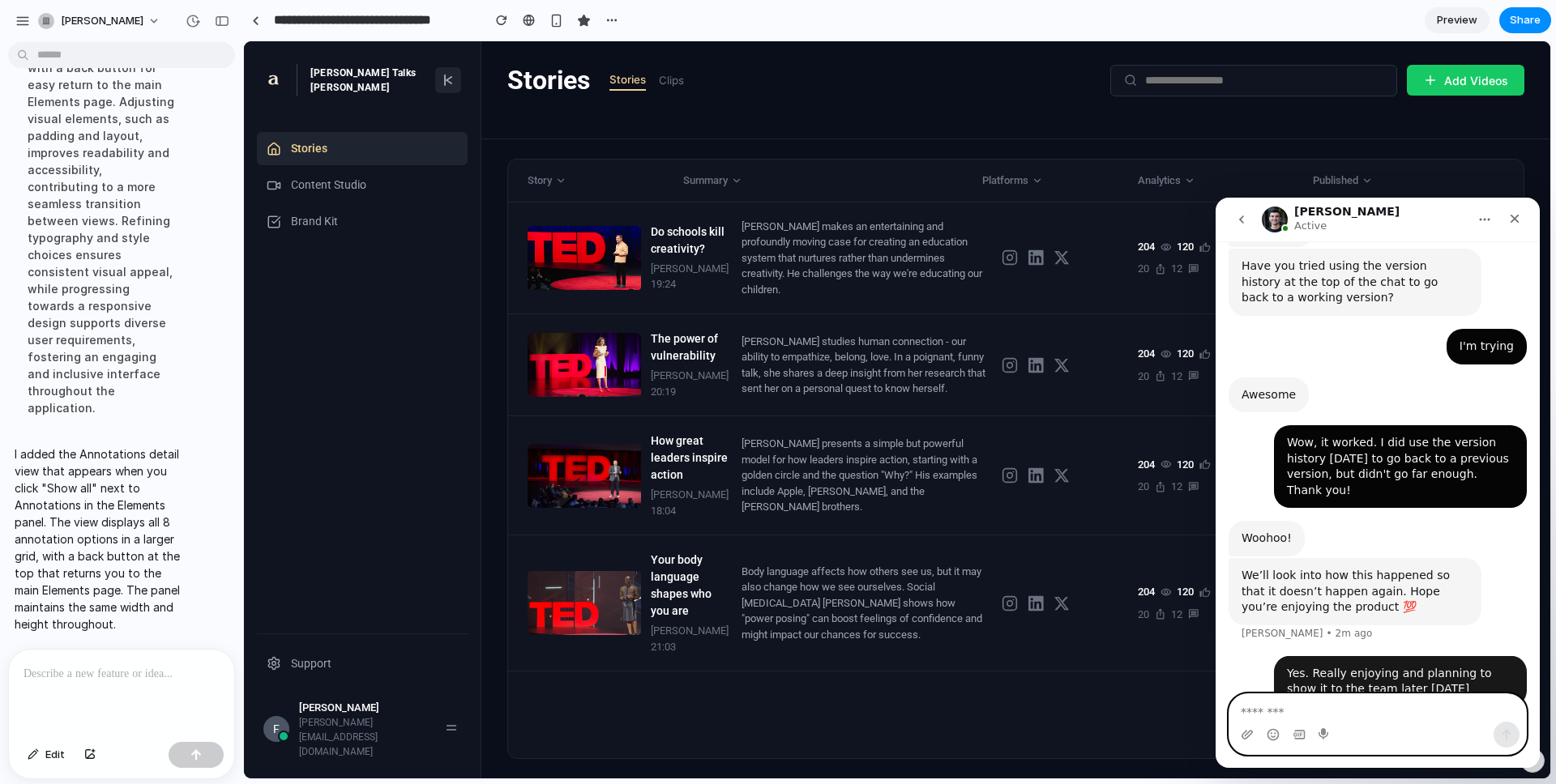
paste textarea "**********"
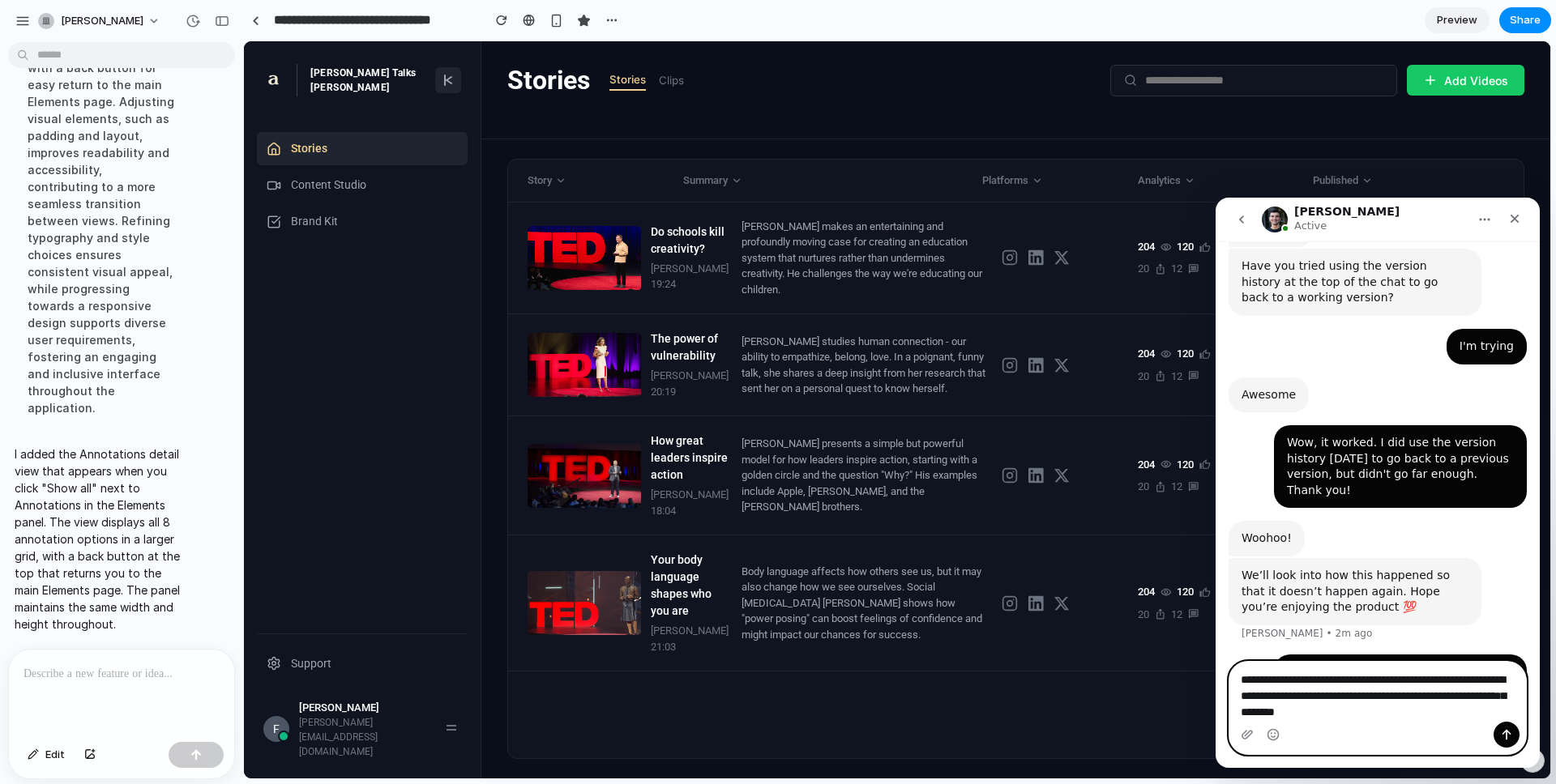
scroll to position [1176, 0]
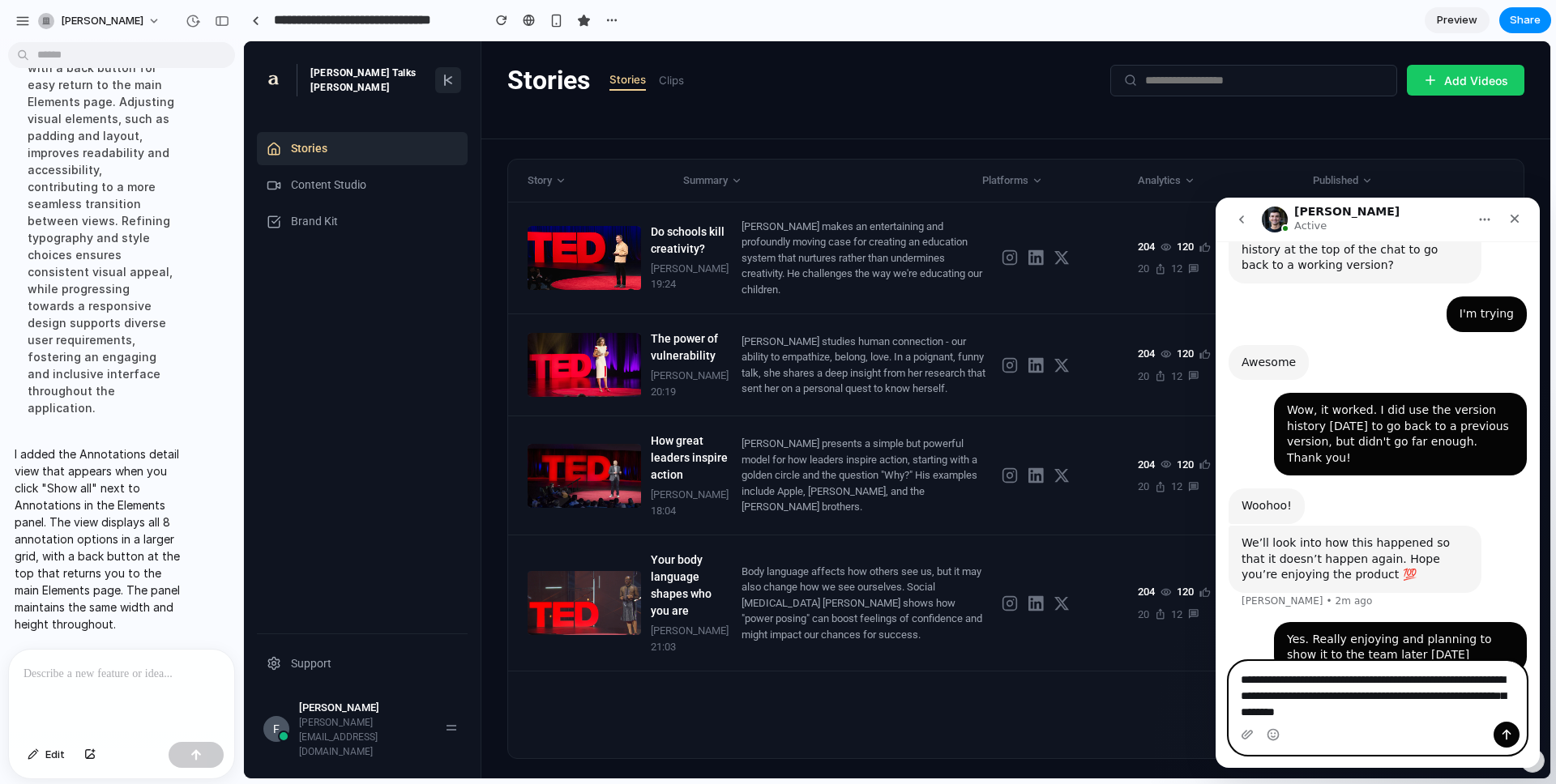
drag, startPoint x: 1269, startPoint y: 680, endPoint x: 1237, endPoint y: 680, distance: 32.0
click at [1166, 638] on textarea "**********" at bounding box center [1377, 692] width 297 height 60
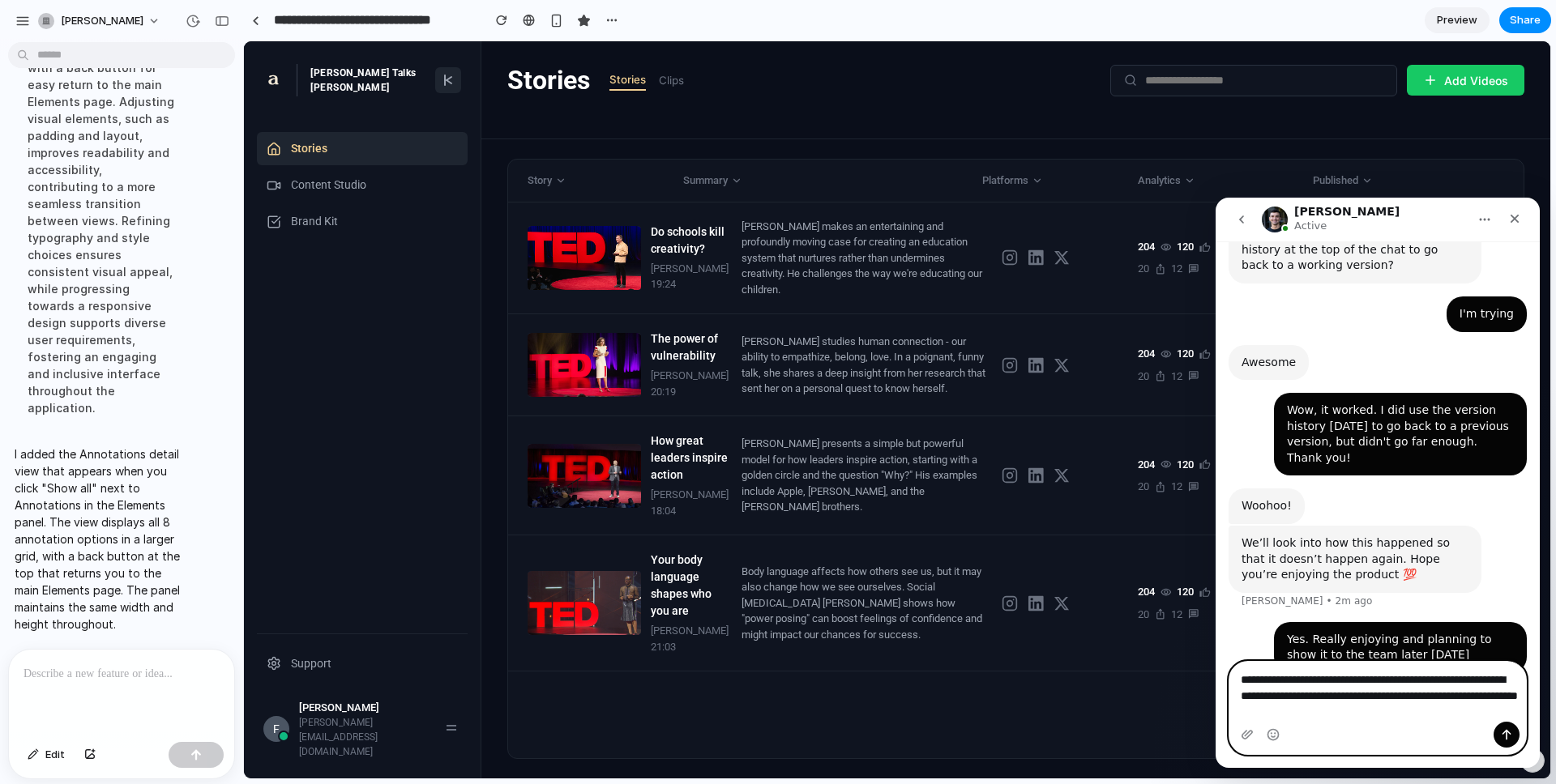
click at [1166, 638] on textarea "**********" at bounding box center [1377, 692] width 297 height 60
type textarea "**********"
click at [1166, 638] on icon "Send a message…" at bounding box center [1507, 735] width 13 height 13
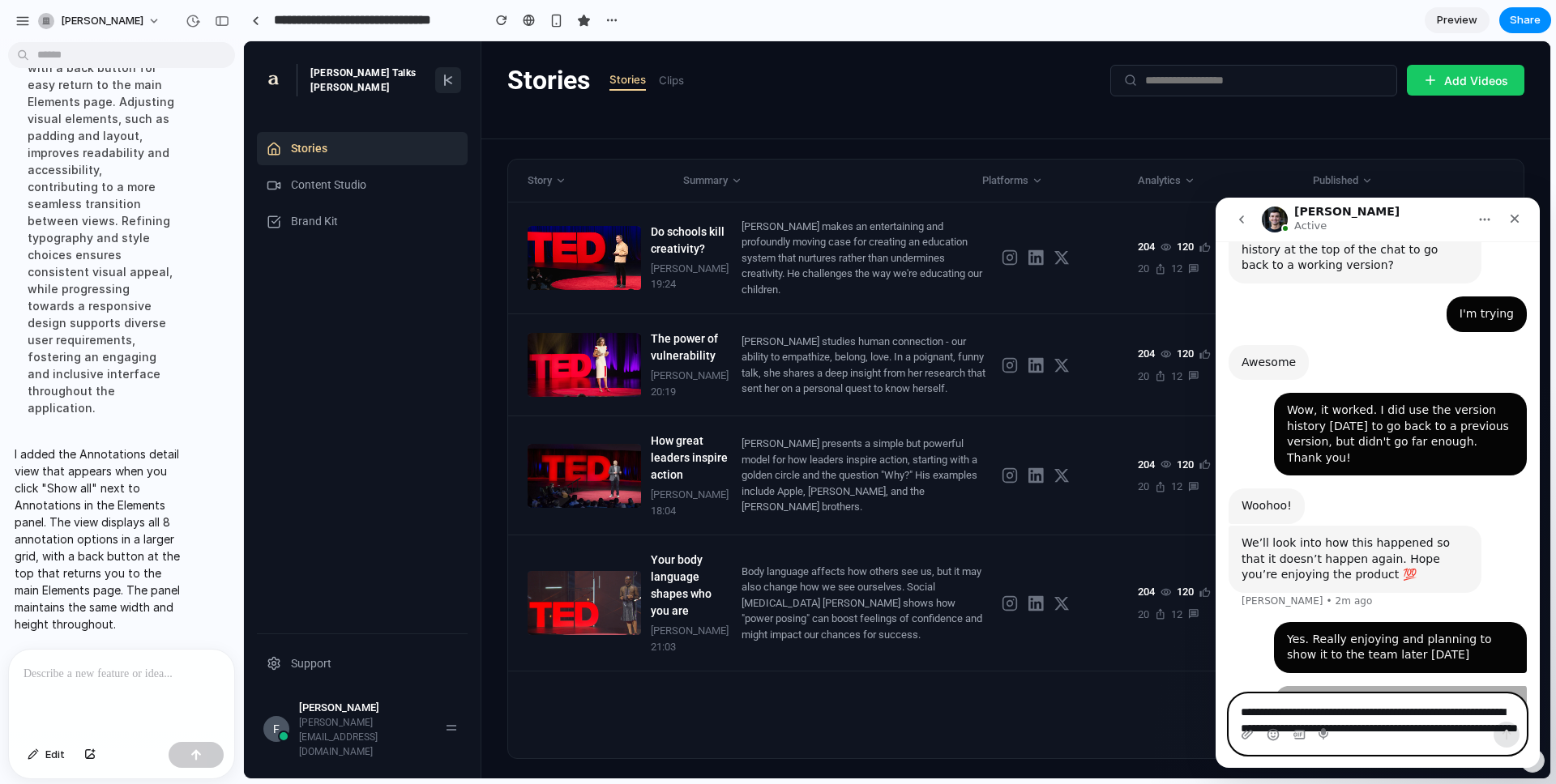
scroll to position [1228, 0]
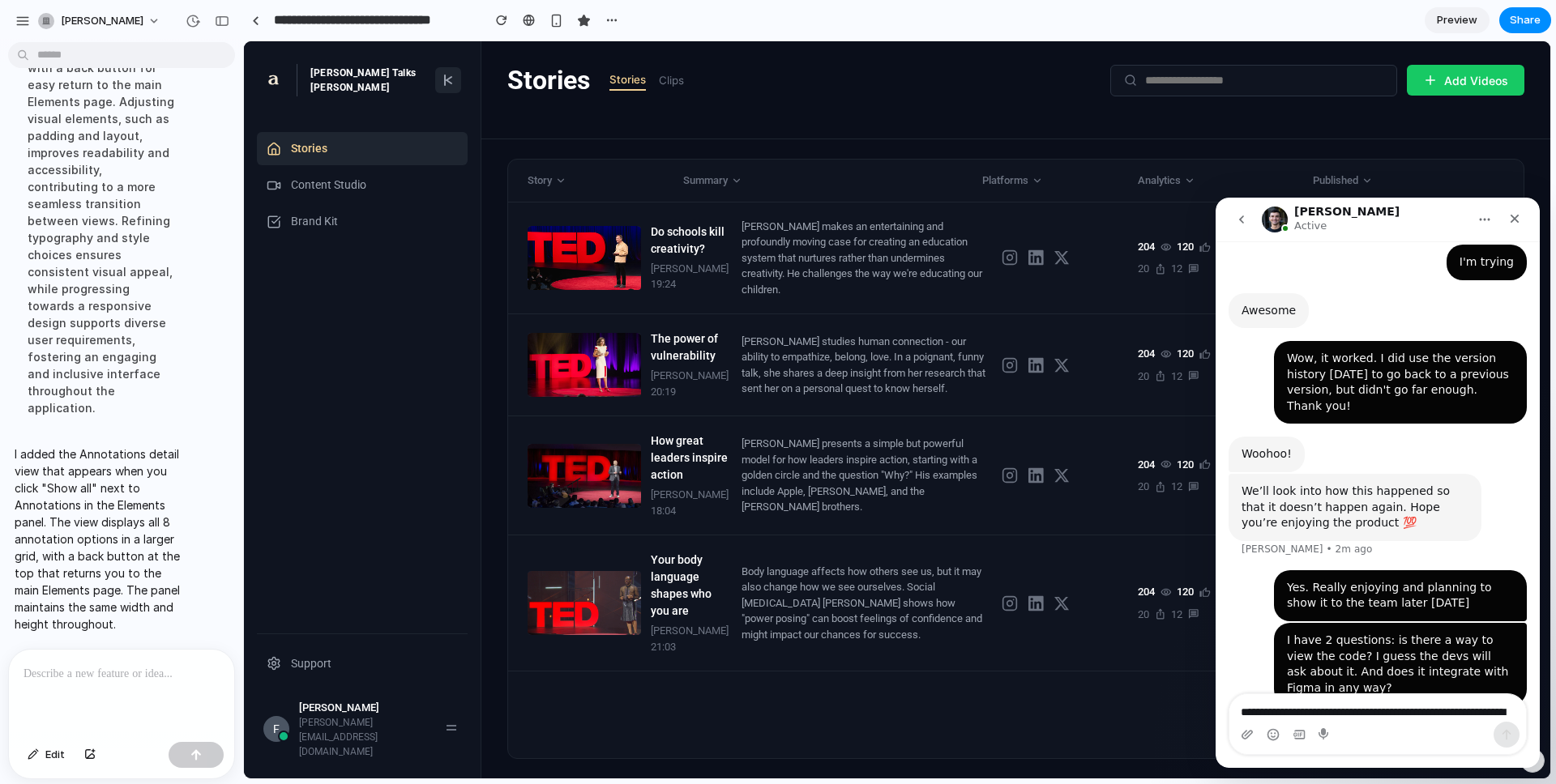
click at [780, 74] on div "Stories Stories Clips Add Videos" at bounding box center [1016, 80] width 1017 height 39
click at [1166, 214] on icon "Close" at bounding box center [1515, 219] width 13 height 13
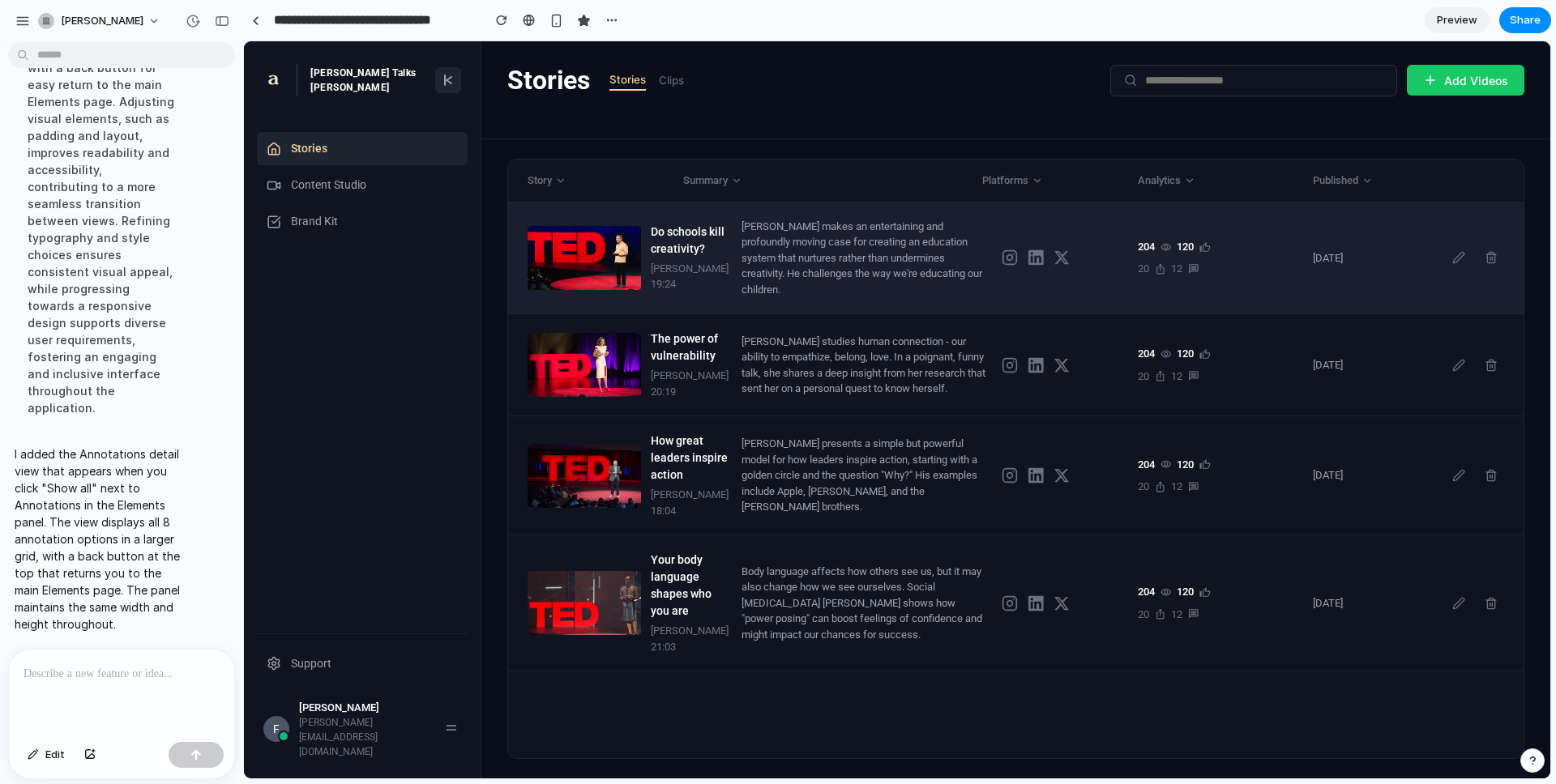
click at [824, 256] on div "[PERSON_NAME] makes an entertaining and profoundly moving case for creating an …" at bounding box center [865, 258] width 247 height 79
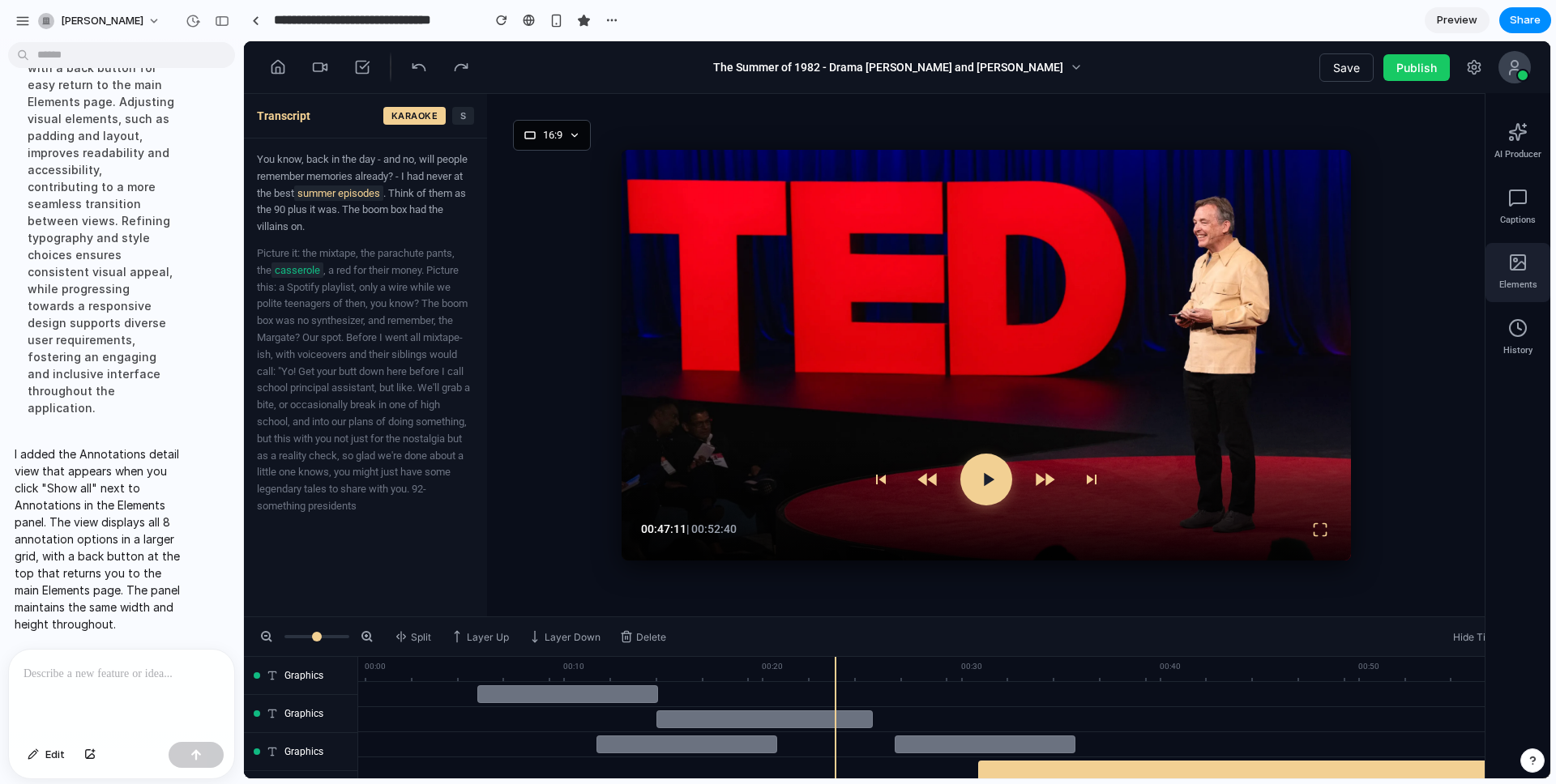
click at [1166, 273] on div "Elements" at bounding box center [1518, 272] width 65 height 59
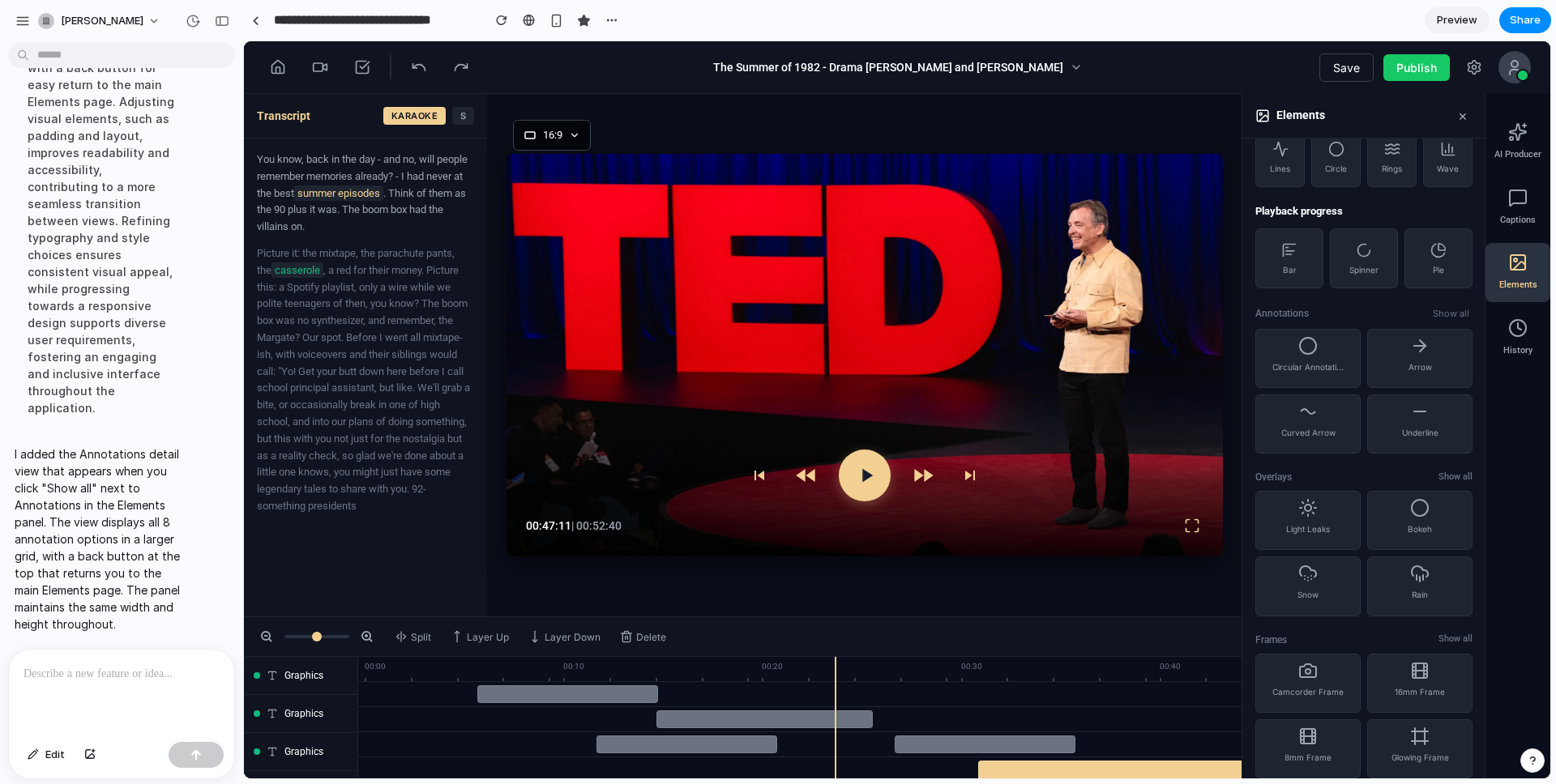
scroll to position [531, 0]
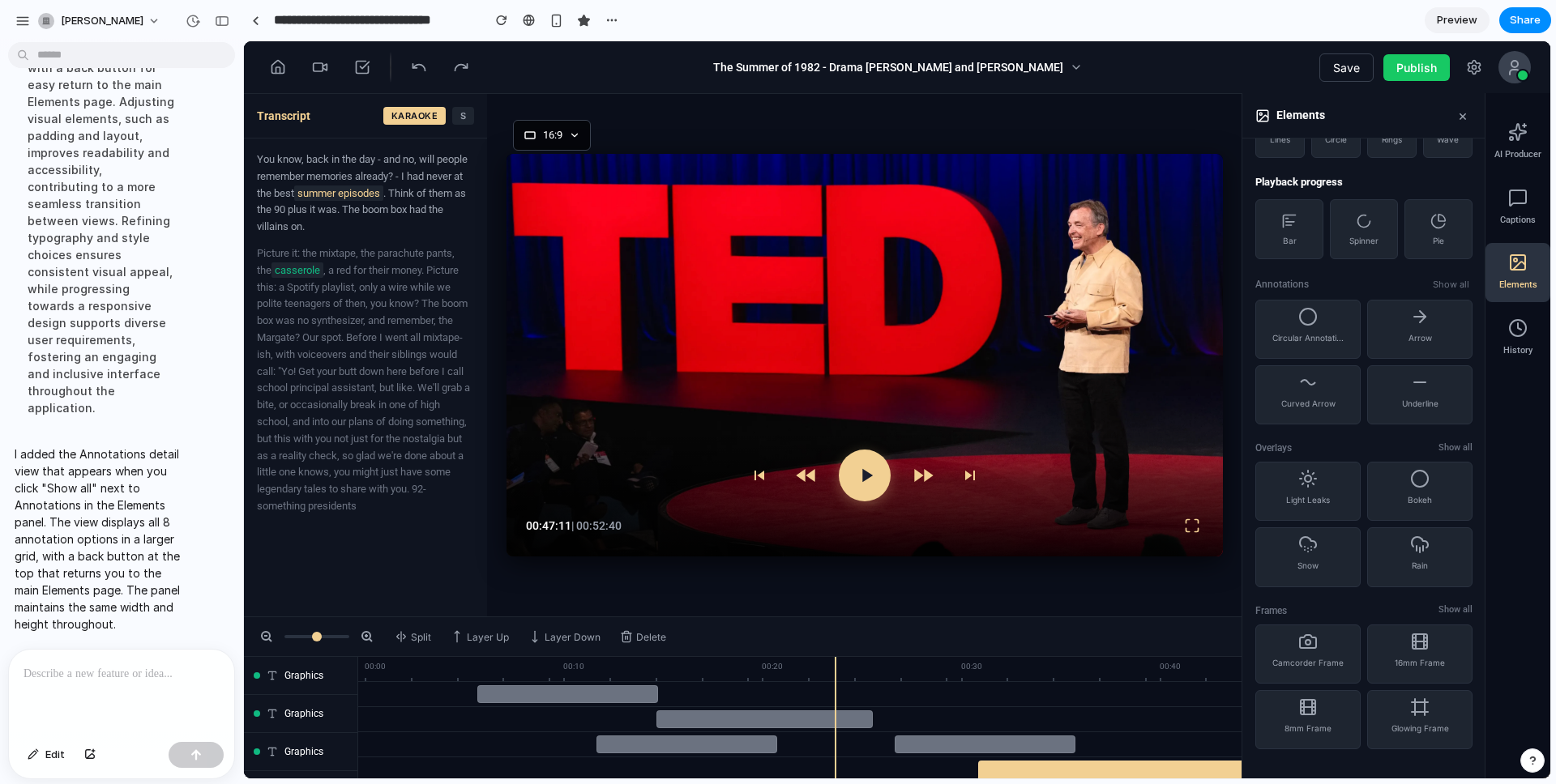
drag, startPoint x: 90, startPoint y: 494, endPoint x: 147, endPoint y: 507, distance: 58.5
click at [90, 494] on p "I added the Annotations detail view that appears when you click "Show all" next…" at bounding box center [100, 539] width 173 height 187
click at [97, 223] on div "Implementing the Annotations detail view enhances user navigation by allowing u…" at bounding box center [100, 178] width 173 height 496
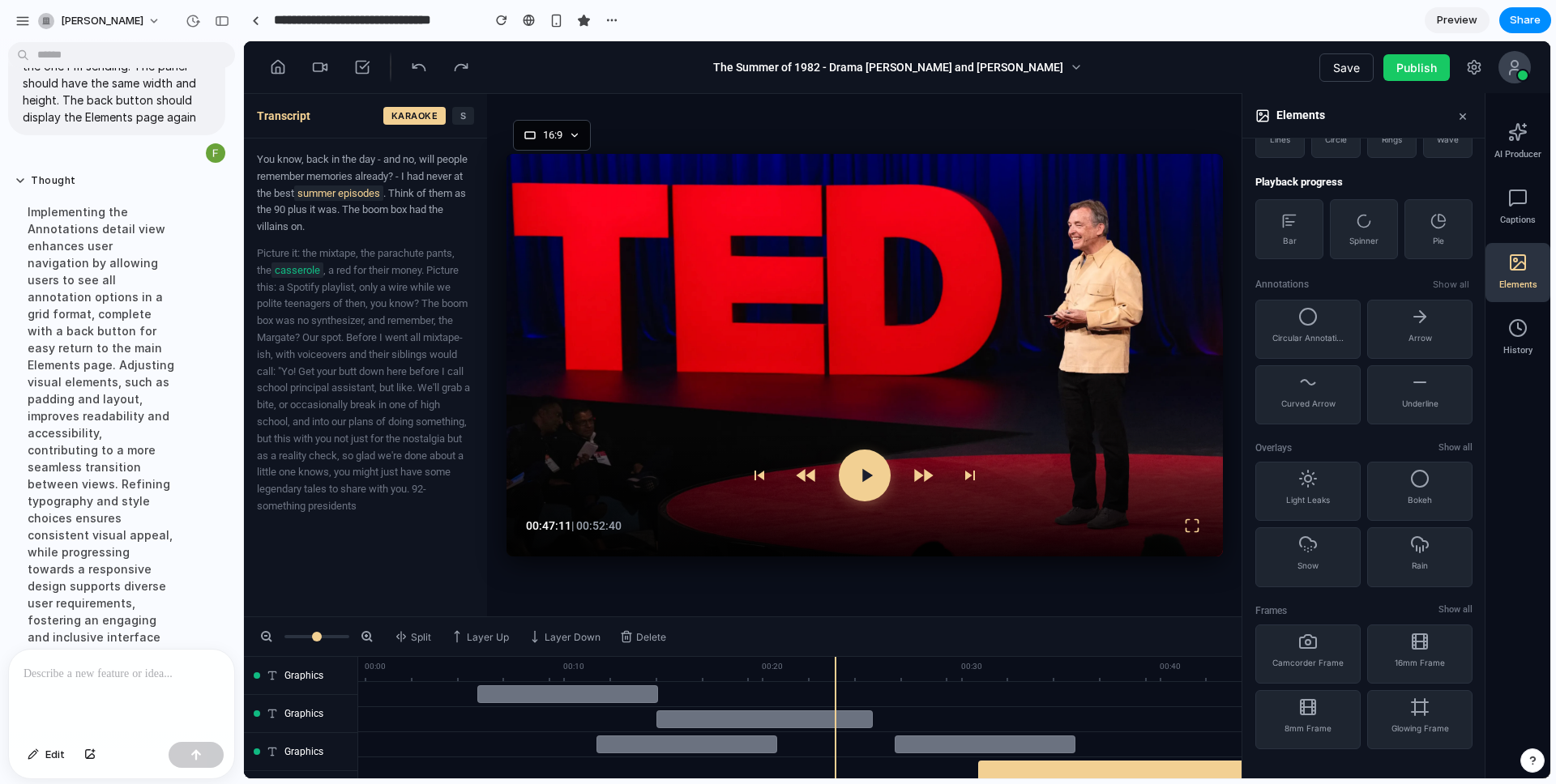
scroll to position [7641, 0]
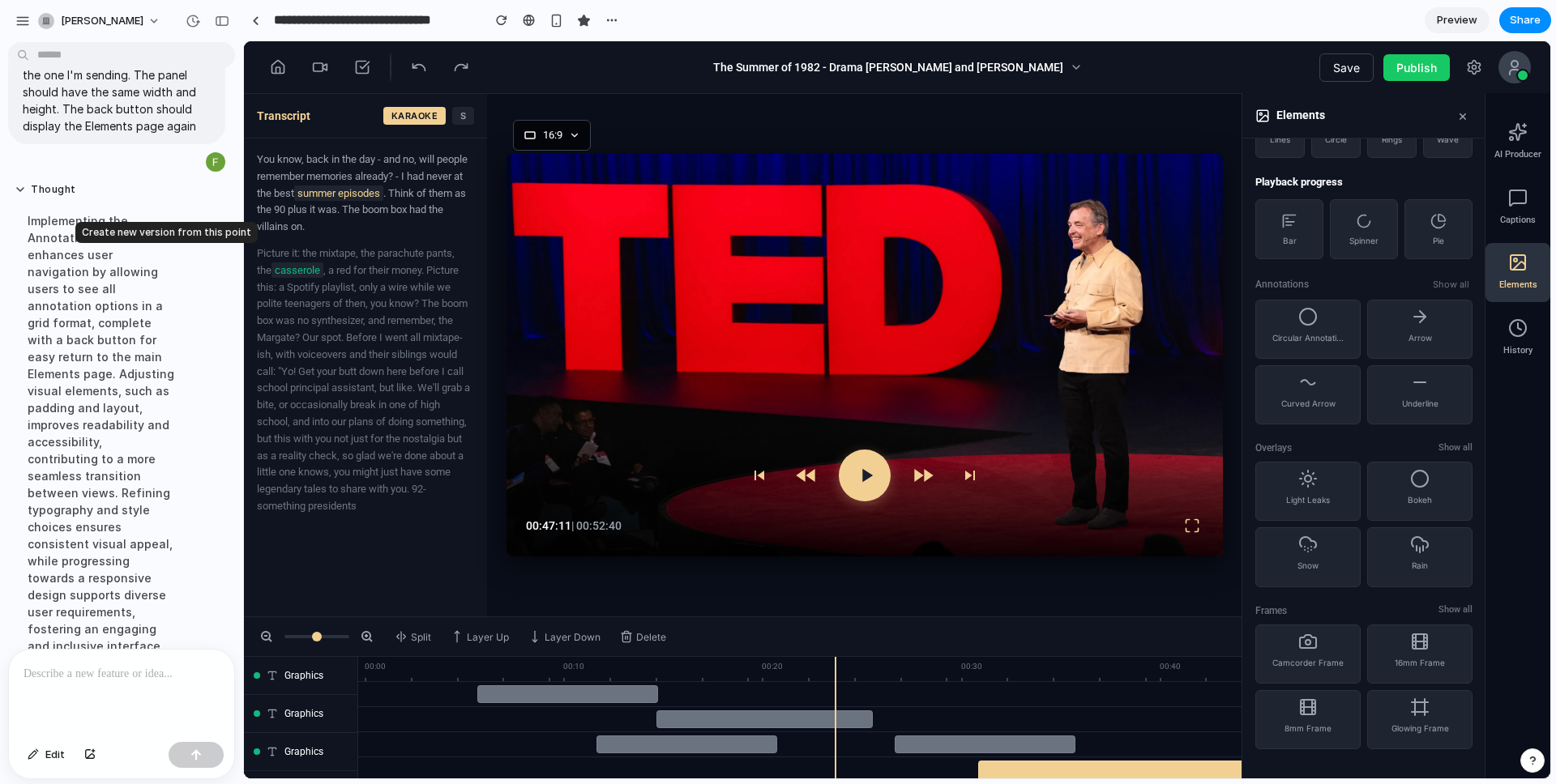
click at [189, 18] on div "button" at bounding box center [192, 20] width 14 height 14
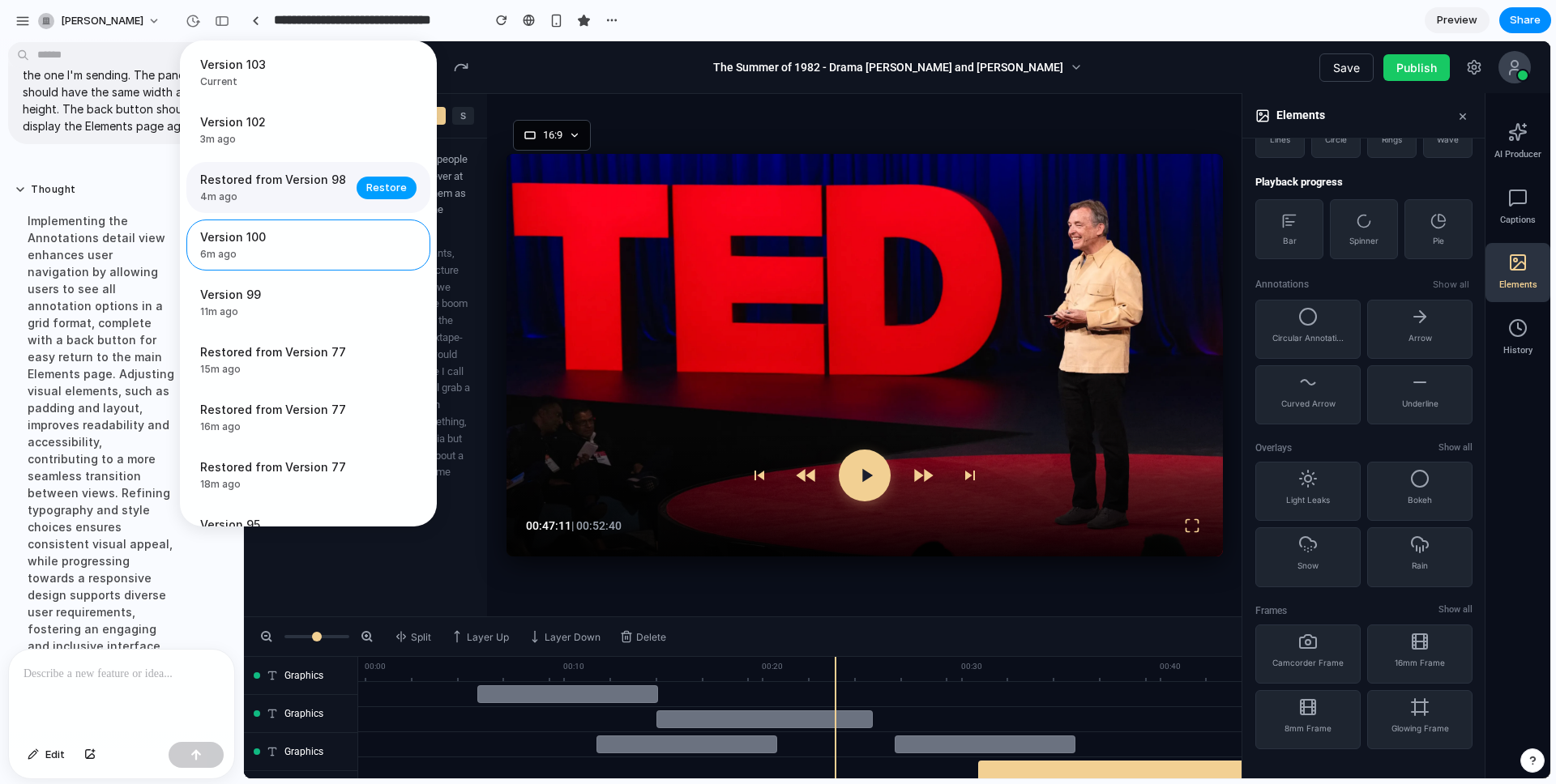
scroll to position [1291, 0]
click at [378, 186] on span "Restore" at bounding box center [386, 187] width 40 height 16
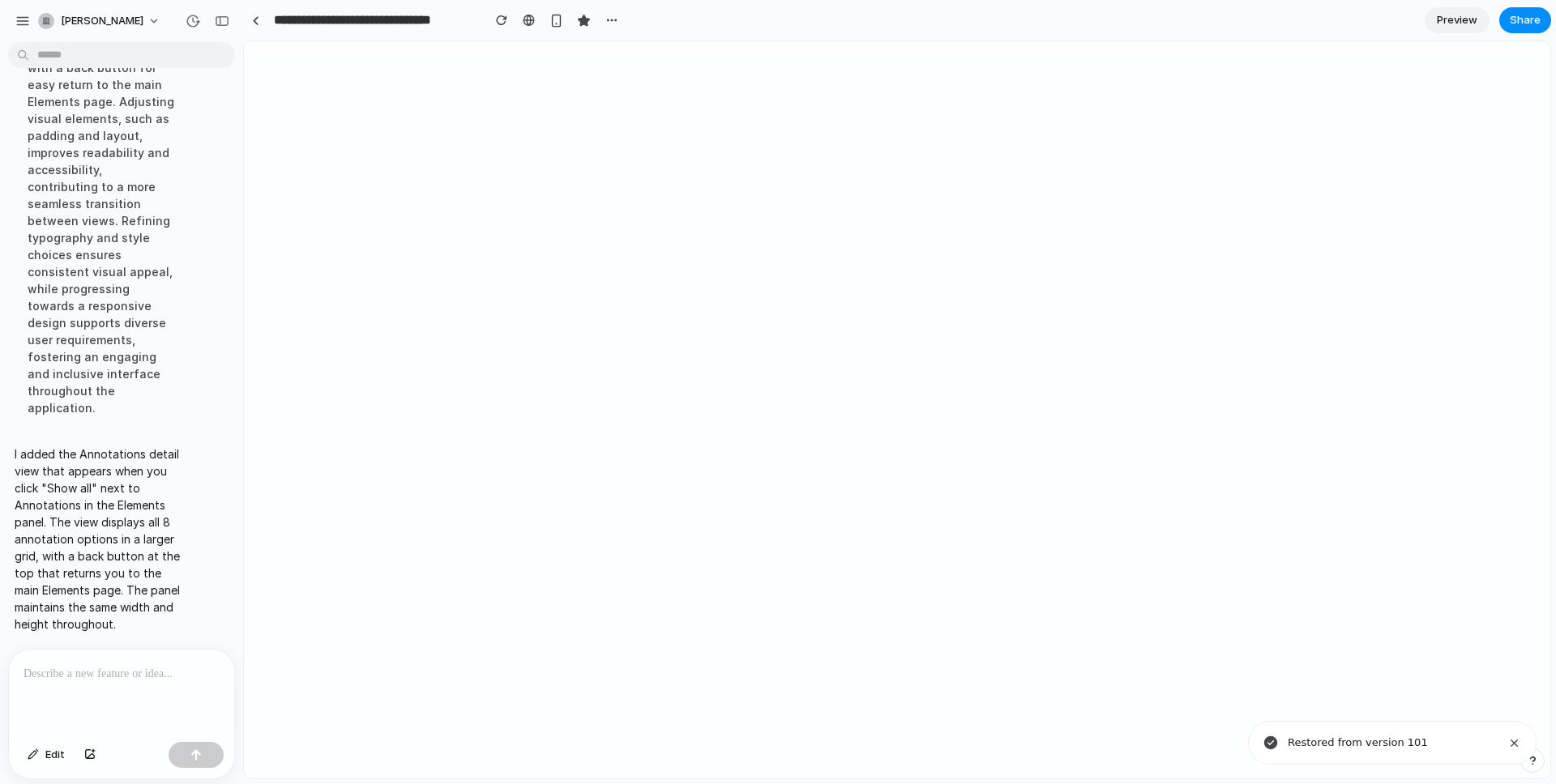
scroll to position [0, 0]
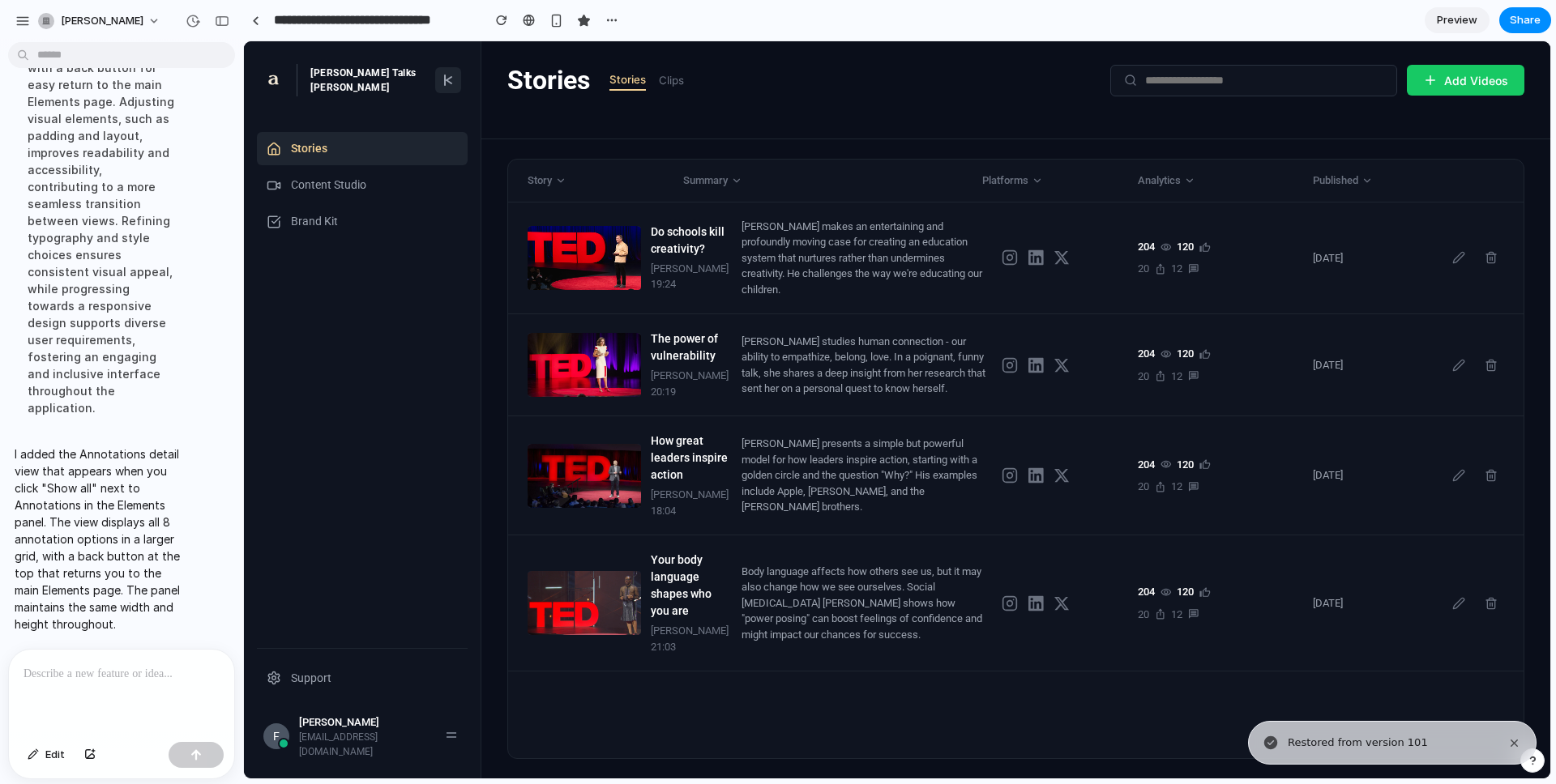
click at [69, 638] on div at bounding box center [121, 692] width 225 height 86
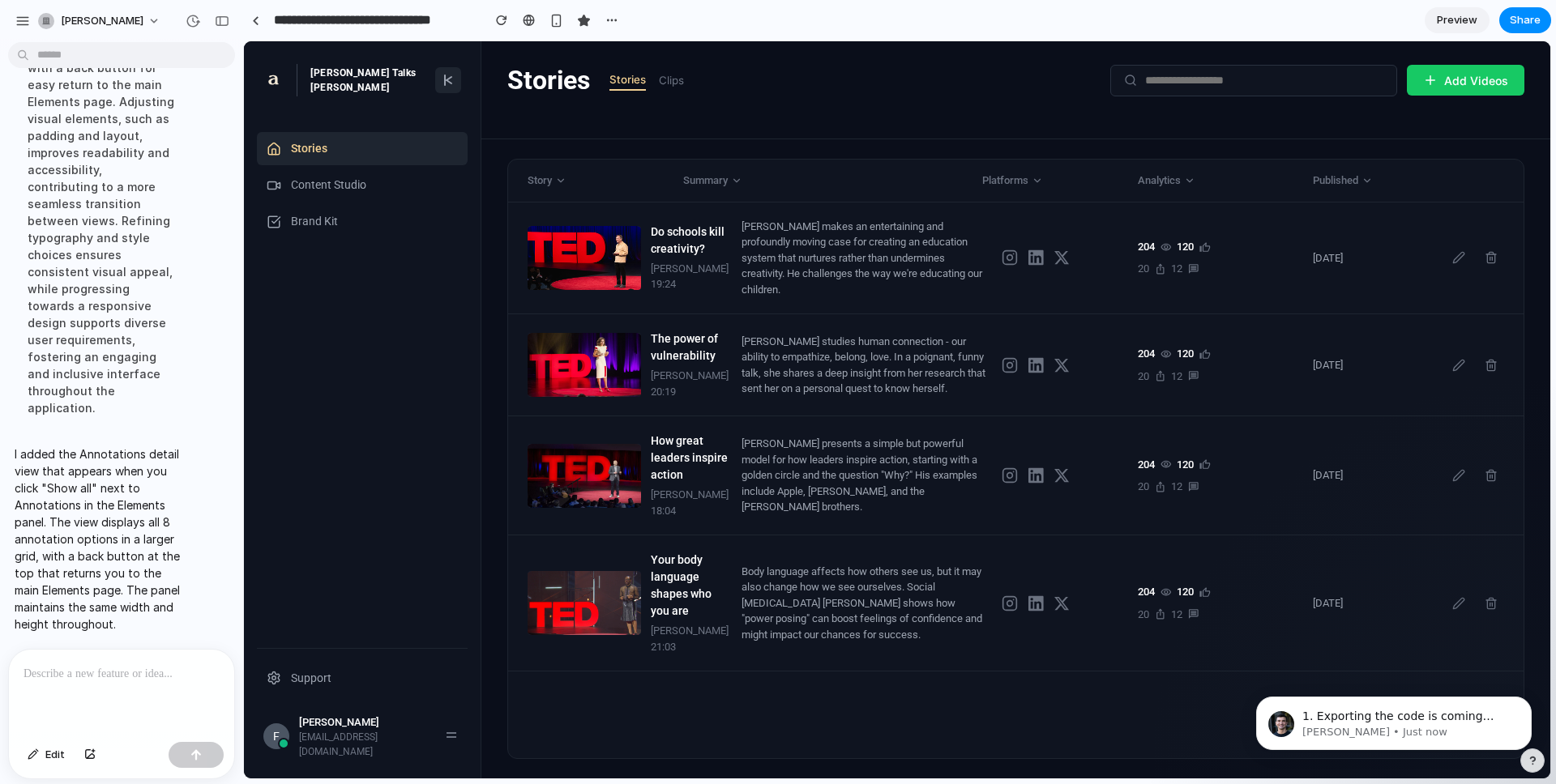
scroll to position [1339, 0]
click at [65, 638] on p at bounding box center [121, 674] width 196 height 19
click at [135, 593] on p "I added the Annotations detail view that appears when you click "Show all" next…" at bounding box center [100, 539] width 173 height 187
click at [142, 638] on div at bounding box center [121, 692] width 225 height 86
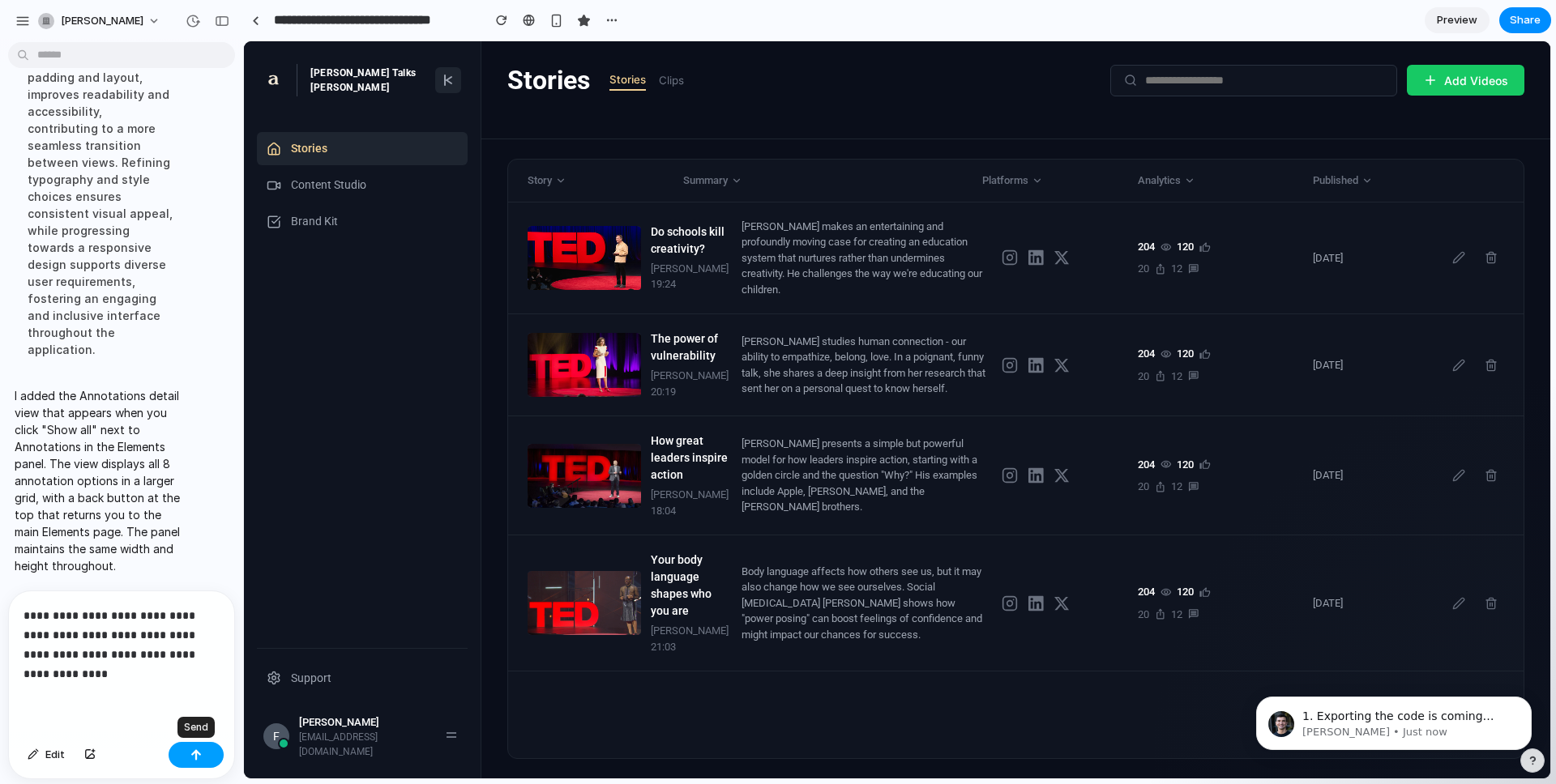
click at [196, 638] on button "button" at bounding box center [196, 755] width 55 height 26
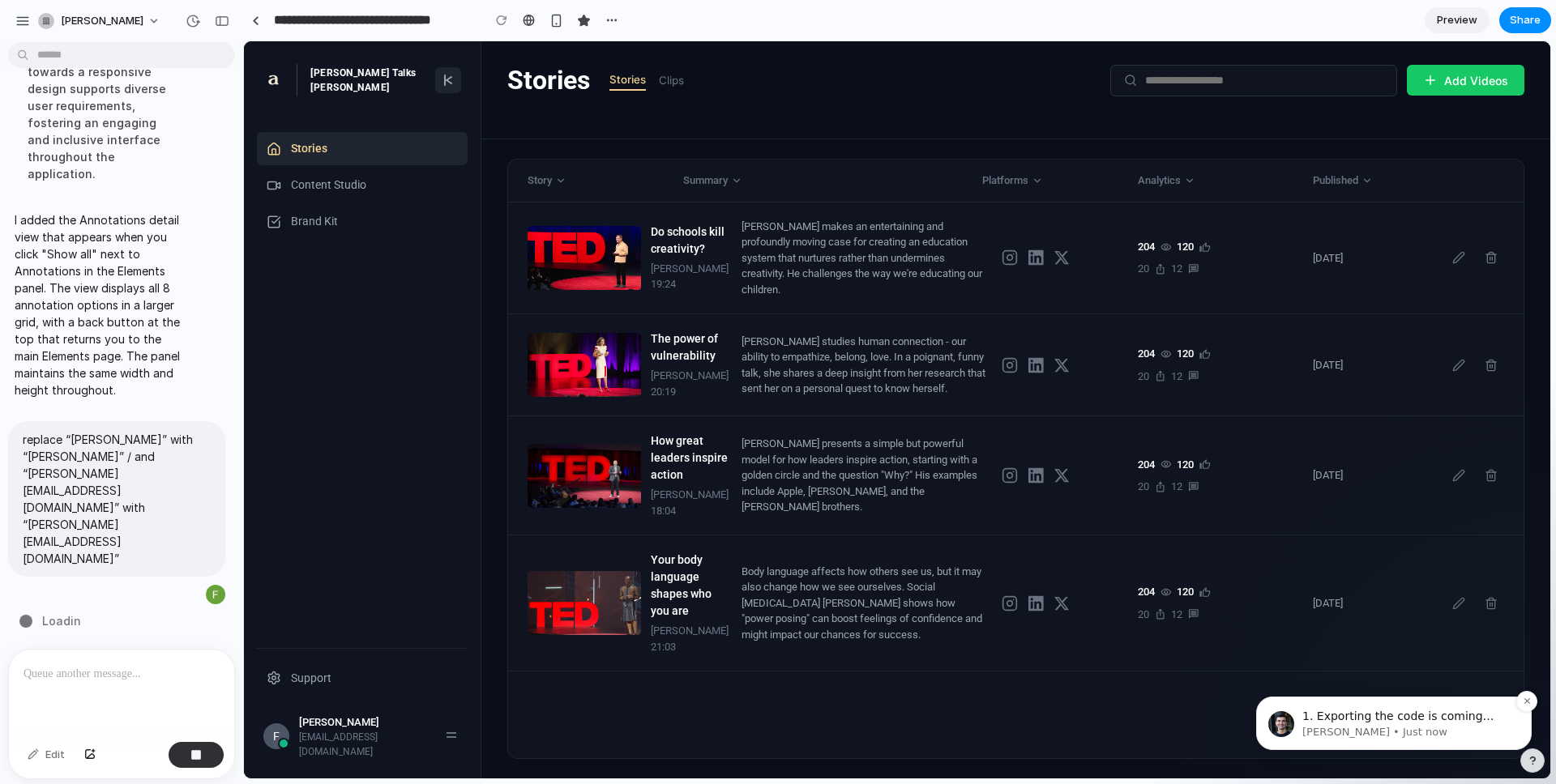
click at [1166, 638] on span "1. Exporting the code is coming next week" at bounding box center [1398, 724] width 192 height 29
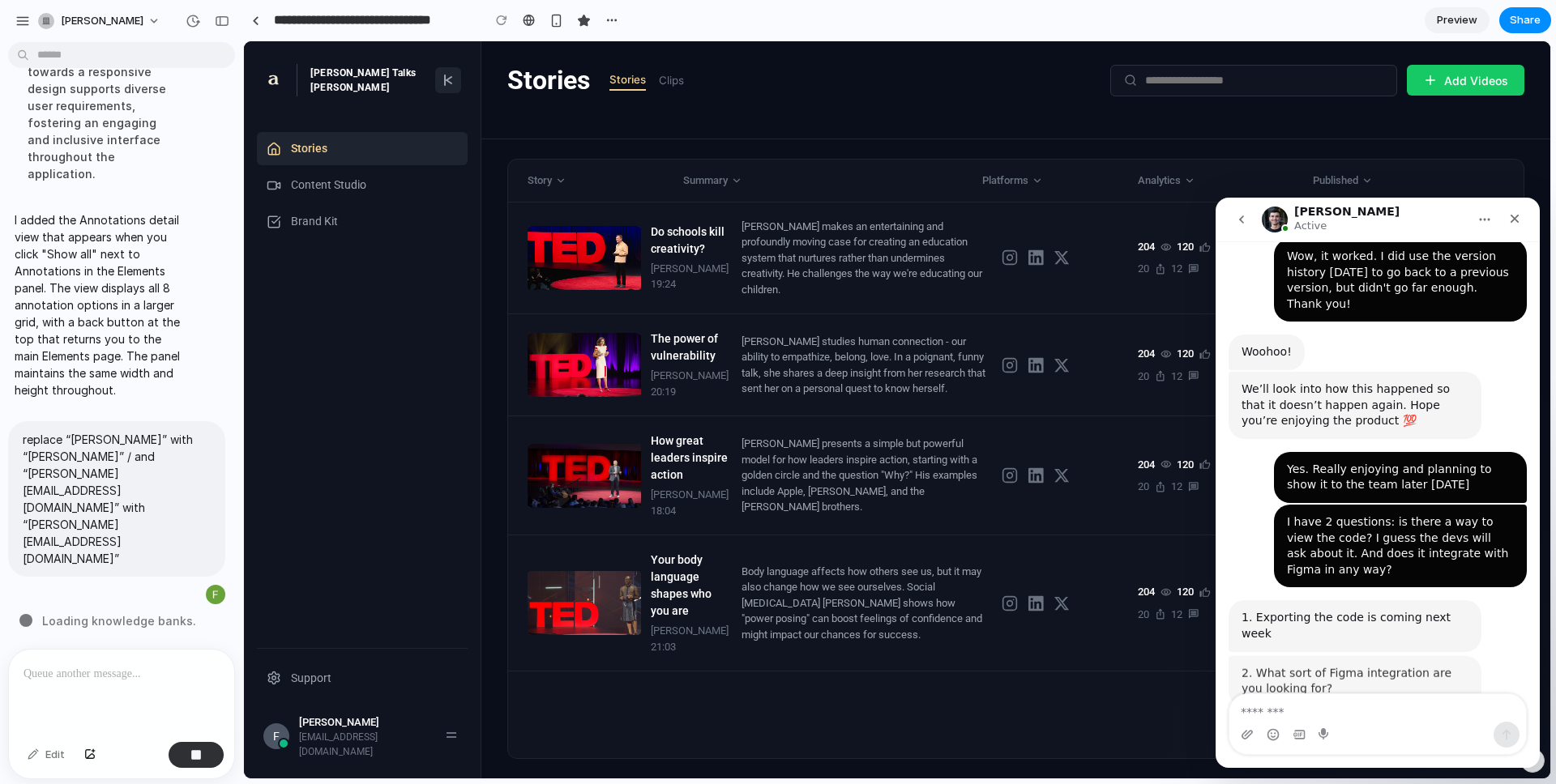
scroll to position [1329, 0]
click at [1166, 638] on div "2. What sort of Figma integration are you looking for?" at bounding box center [1354, 680] width 227 height 32
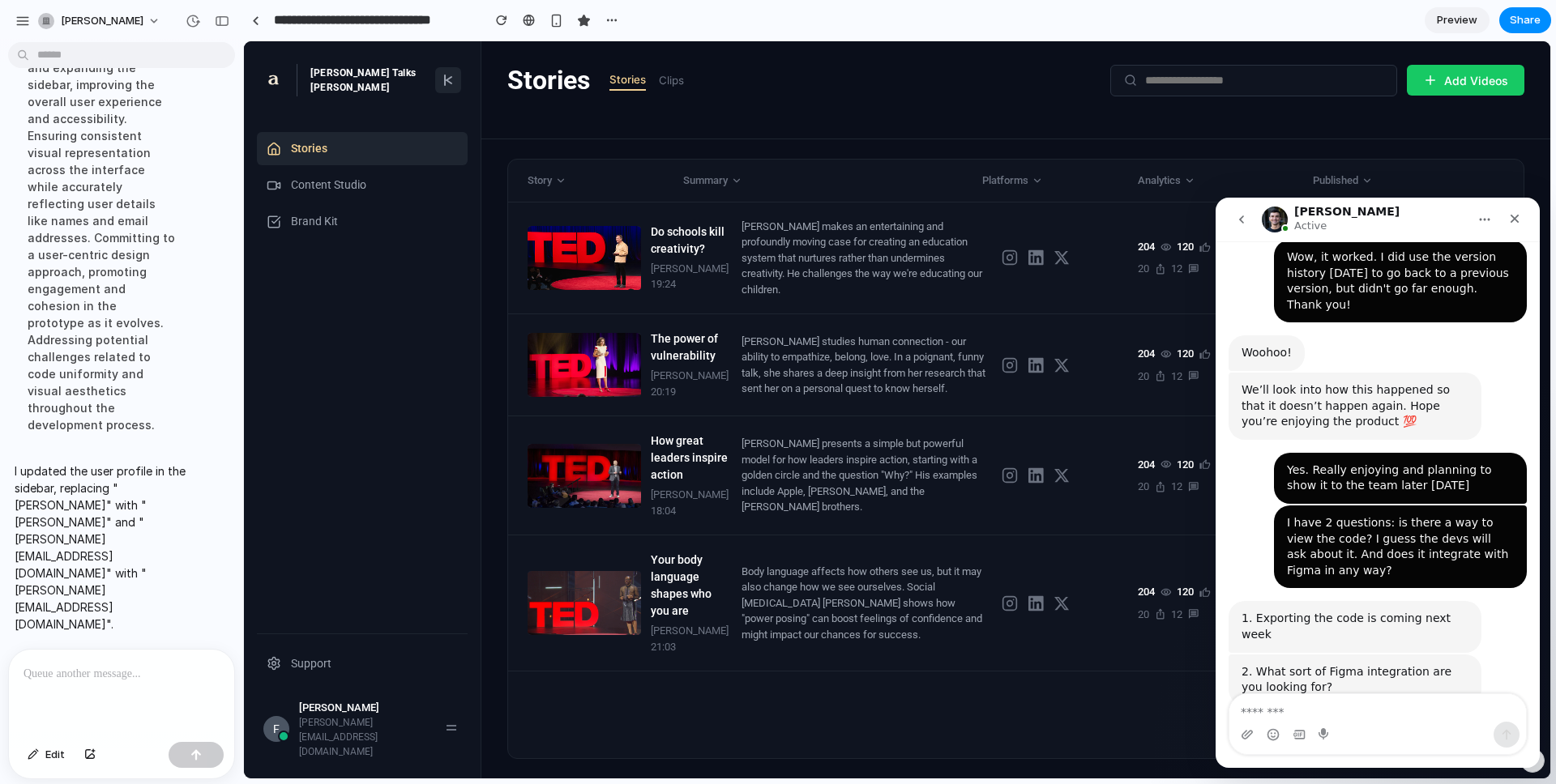
scroll to position [8611, 0]
drag, startPoint x: 1328, startPoint y: 641, endPoint x: 1228, endPoint y: 623, distance: 101.6
click at [1166, 638] on div "2. What sort of Figma integration are you looking for?" at bounding box center [1354, 680] width 227 height 32
copy div "2. What sort of Figma integration are you looking for?"
click at [1166, 638] on textarea "Message…" at bounding box center [1377, 708] width 297 height 28
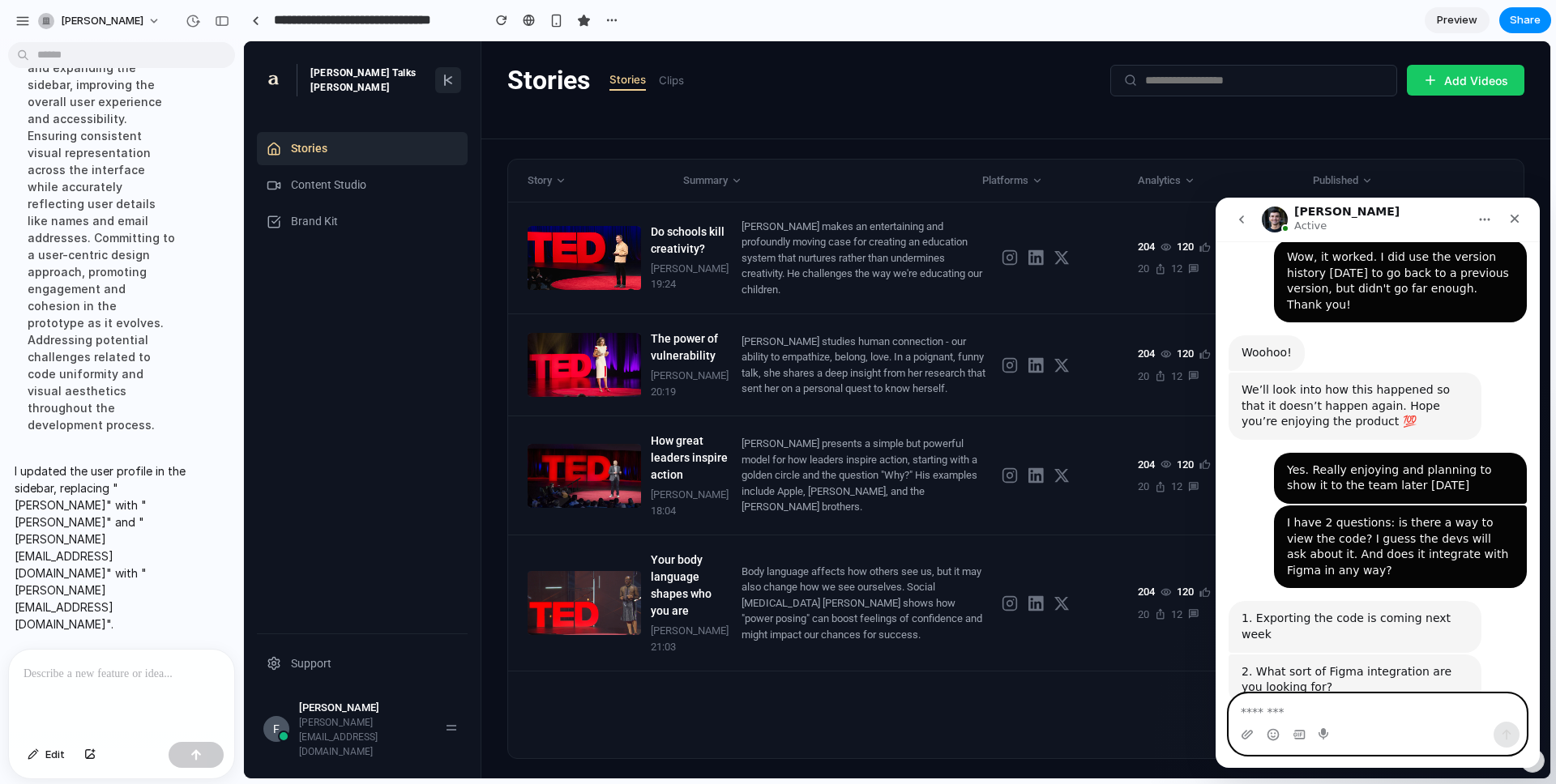
paste textarea "**********"
type textarea "**********"
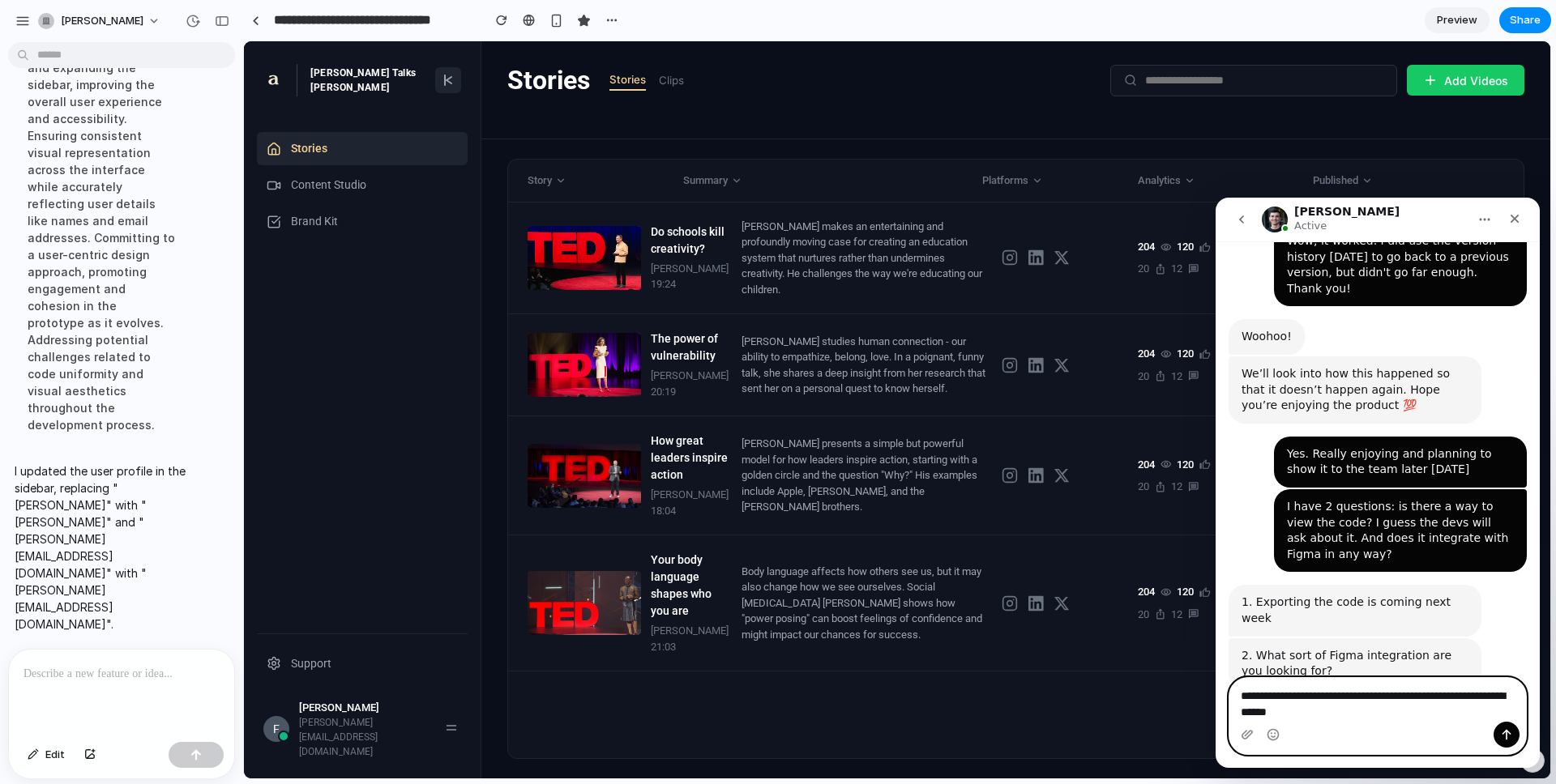
drag, startPoint x: 1359, startPoint y: 711, endPoint x: 1303, endPoint y: 714, distance: 56.1
click at [1166, 638] on textarea "**********" at bounding box center [1377, 700] width 297 height 43
type textarea "**********"
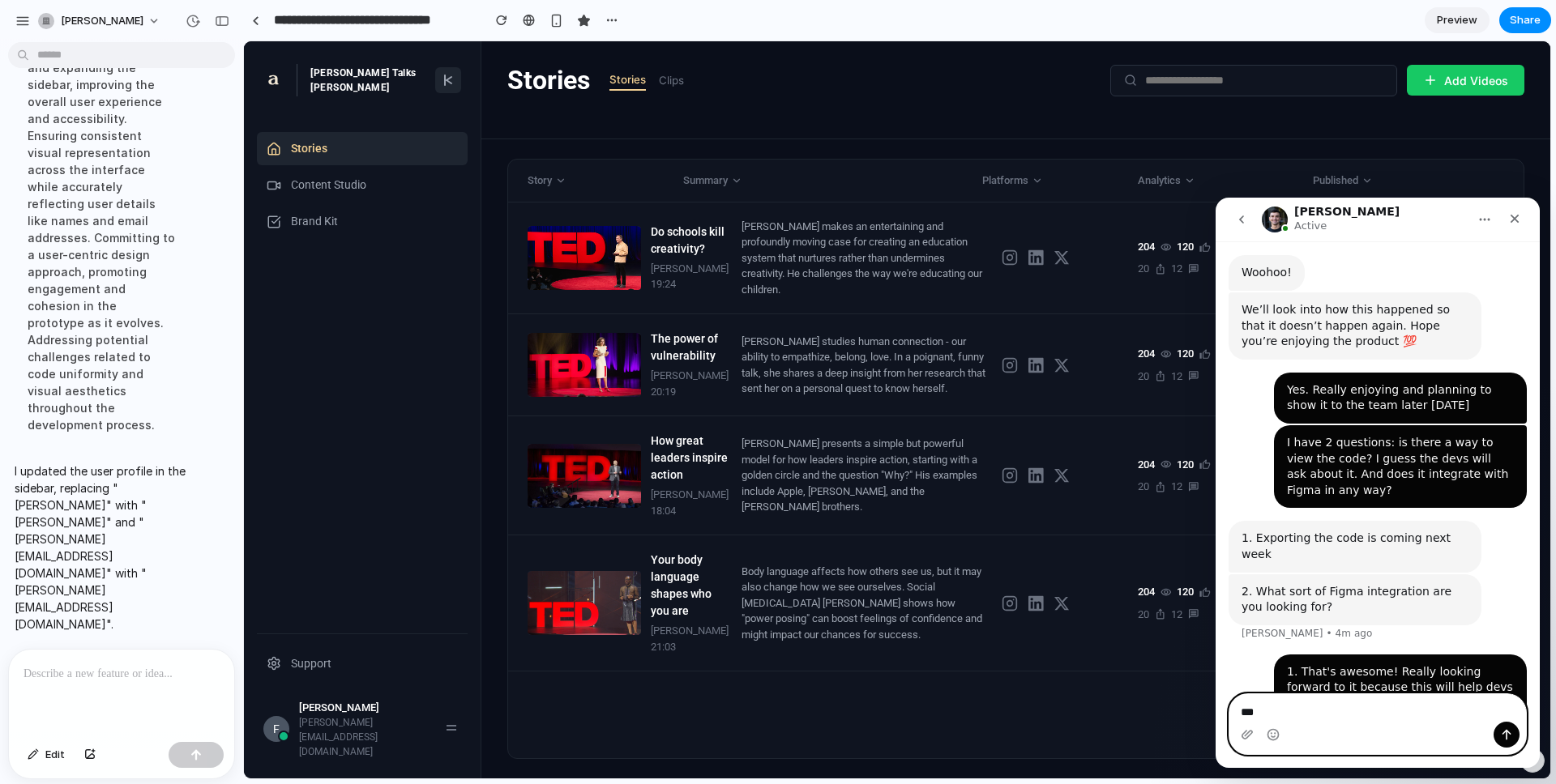
paste textarea "**********"
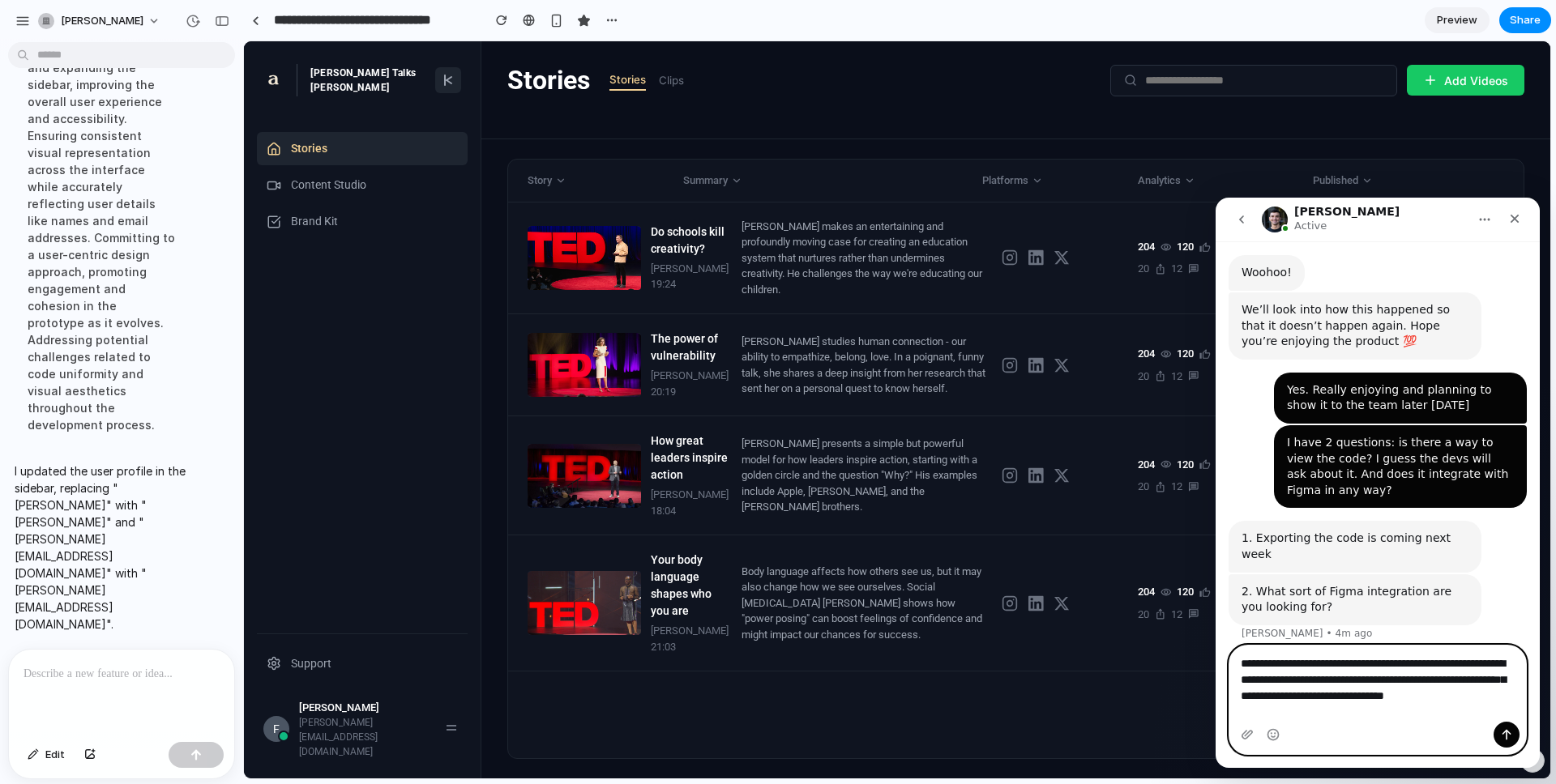
scroll to position [1458, 0]
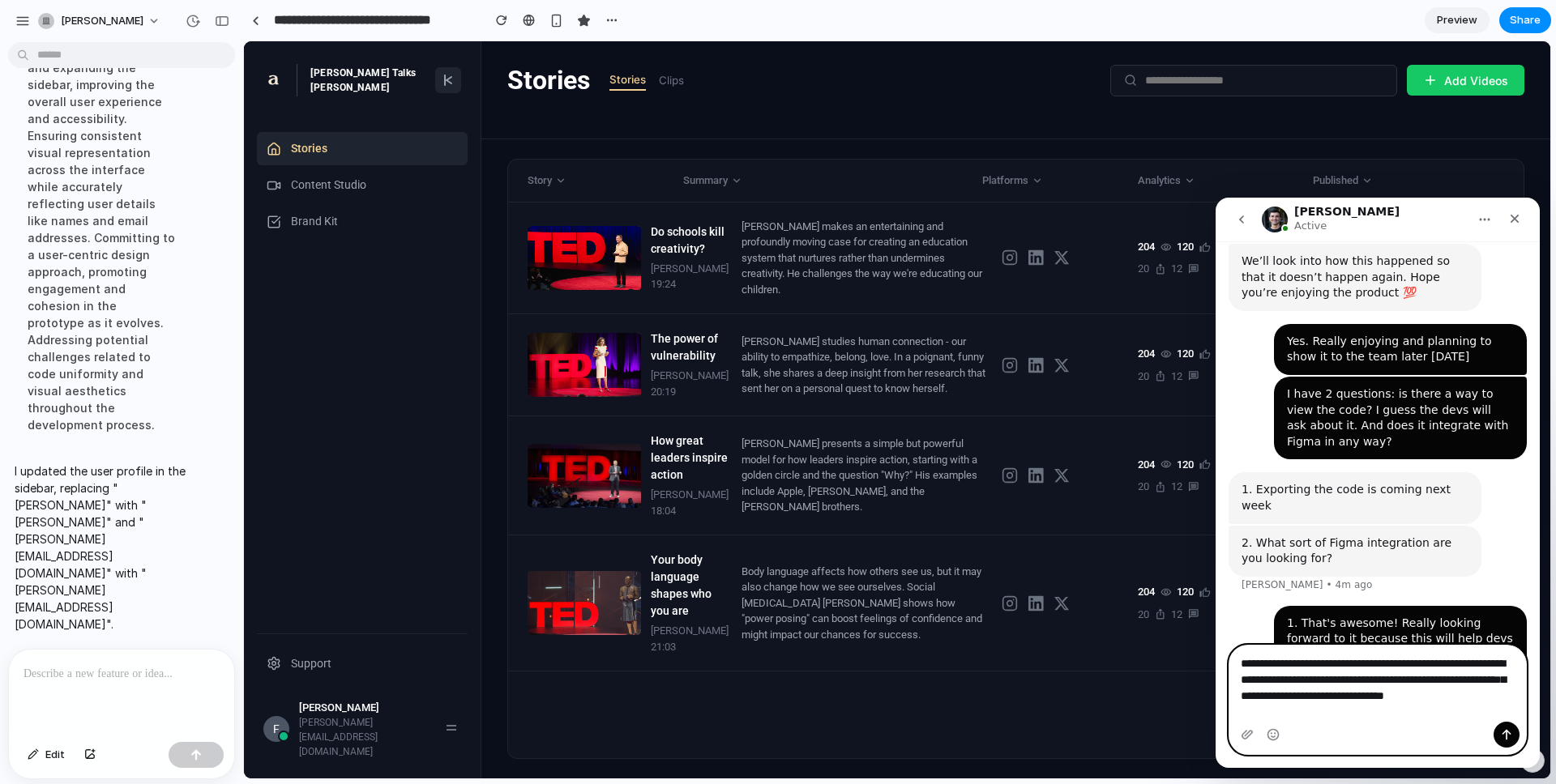
click at [1166, 638] on textarea "**********" at bounding box center [1377, 683] width 297 height 76
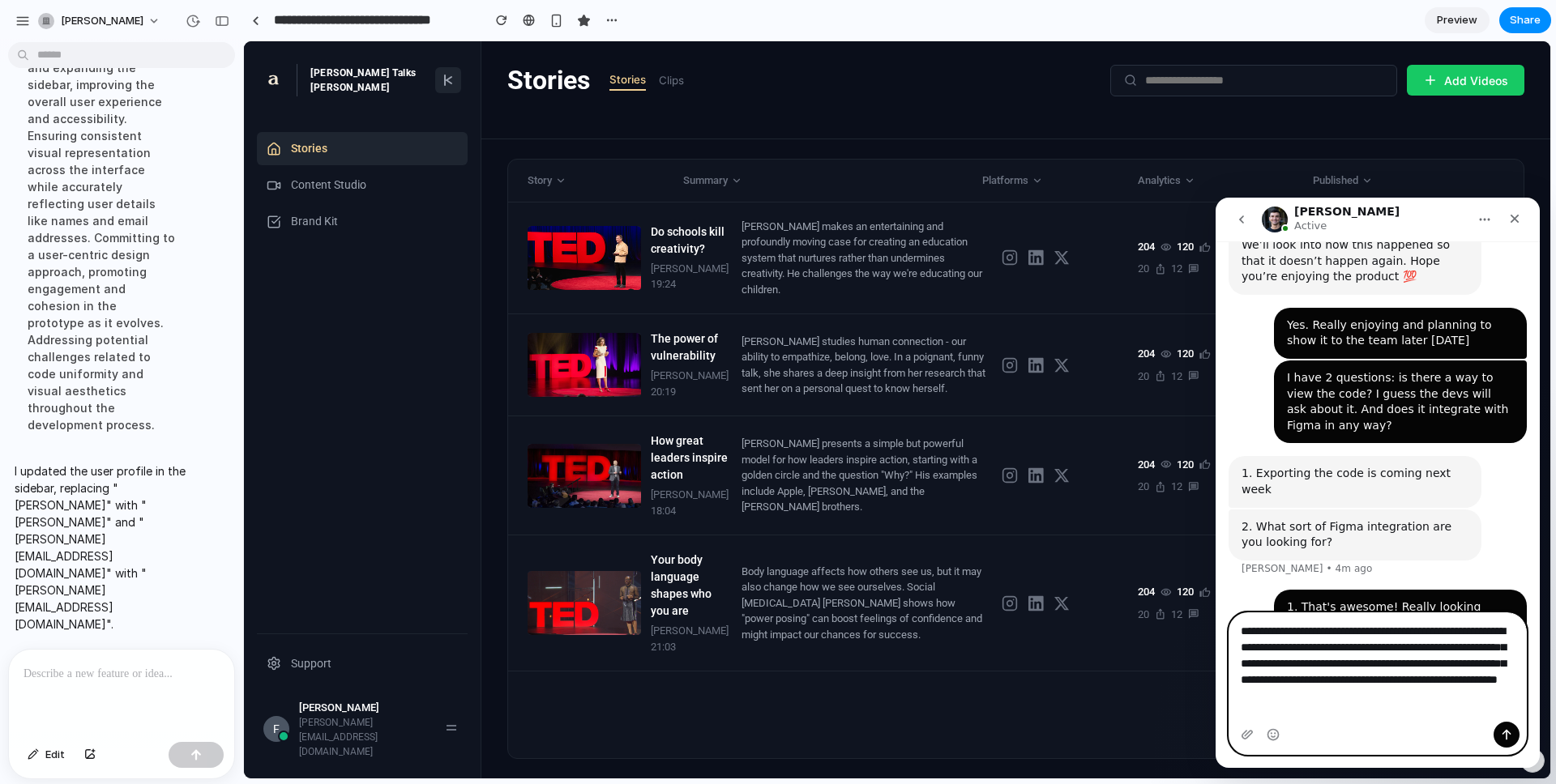
scroll to position [1490, 0]
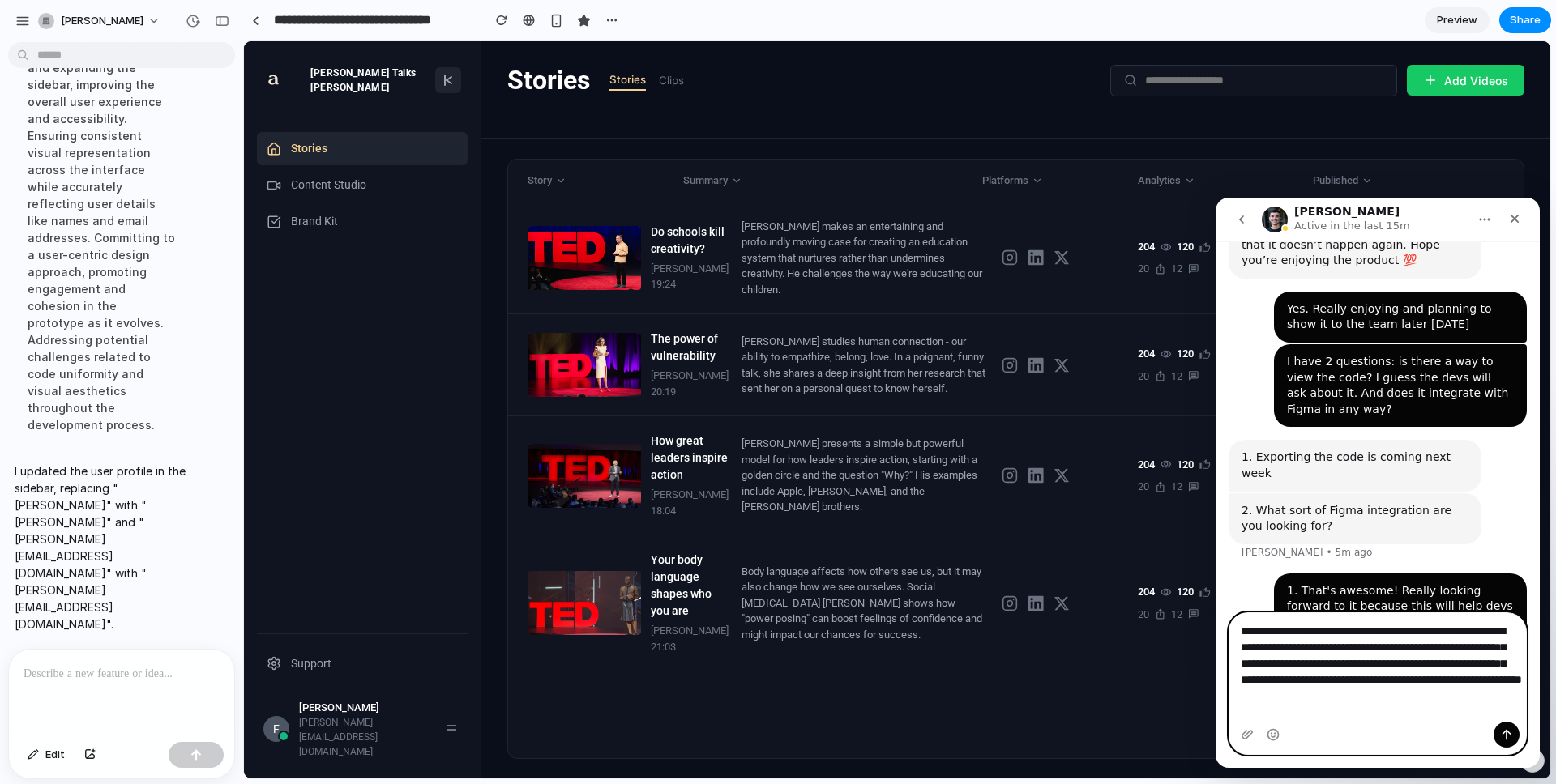
drag, startPoint x: 1327, startPoint y: 712, endPoint x: 1240, endPoint y: 713, distance: 87.0
click at [1166, 638] on textarea "**********" at bounding box center [1377, 668] width 297 height 109
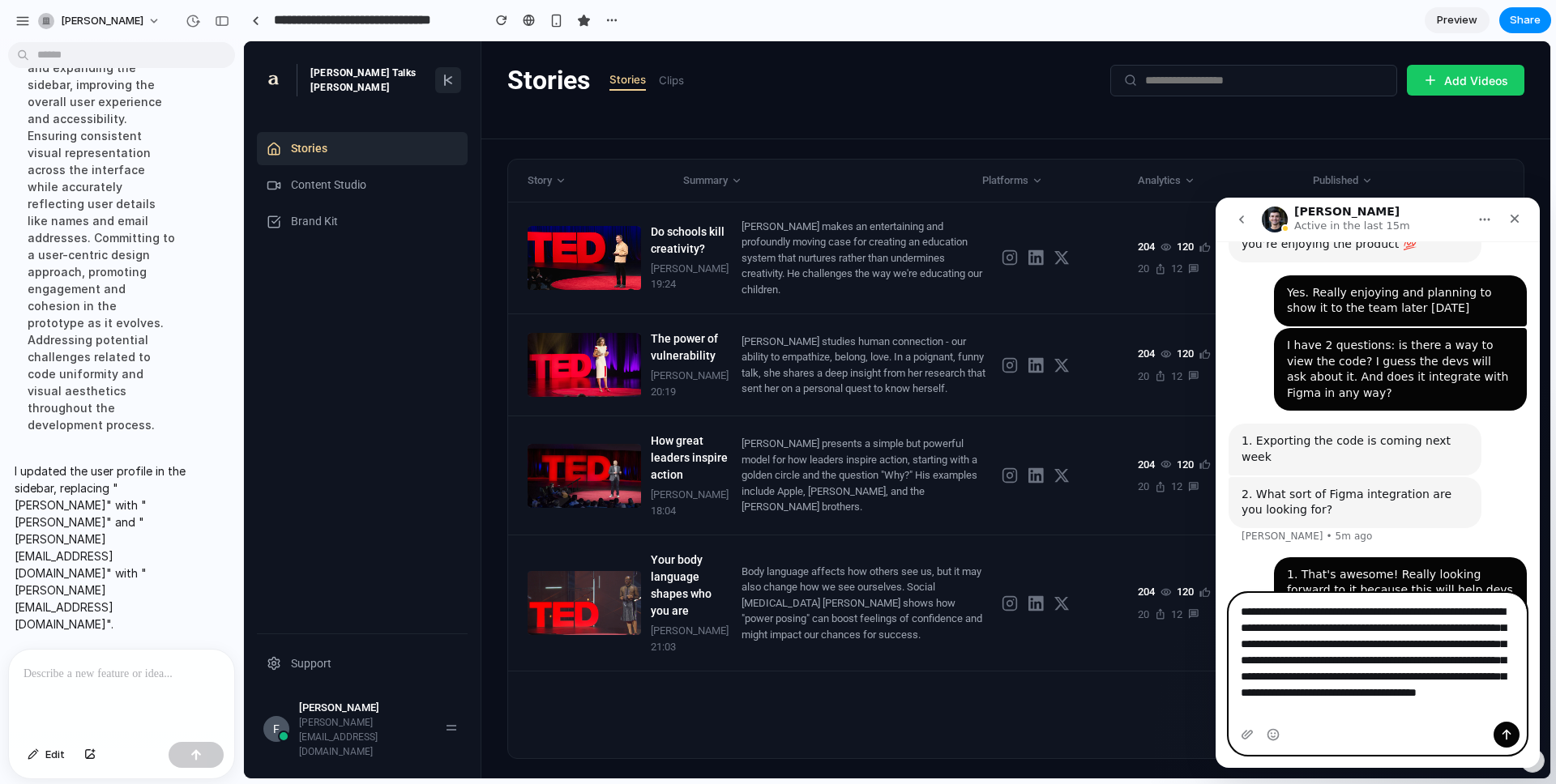
scroll to position [1509, 0]
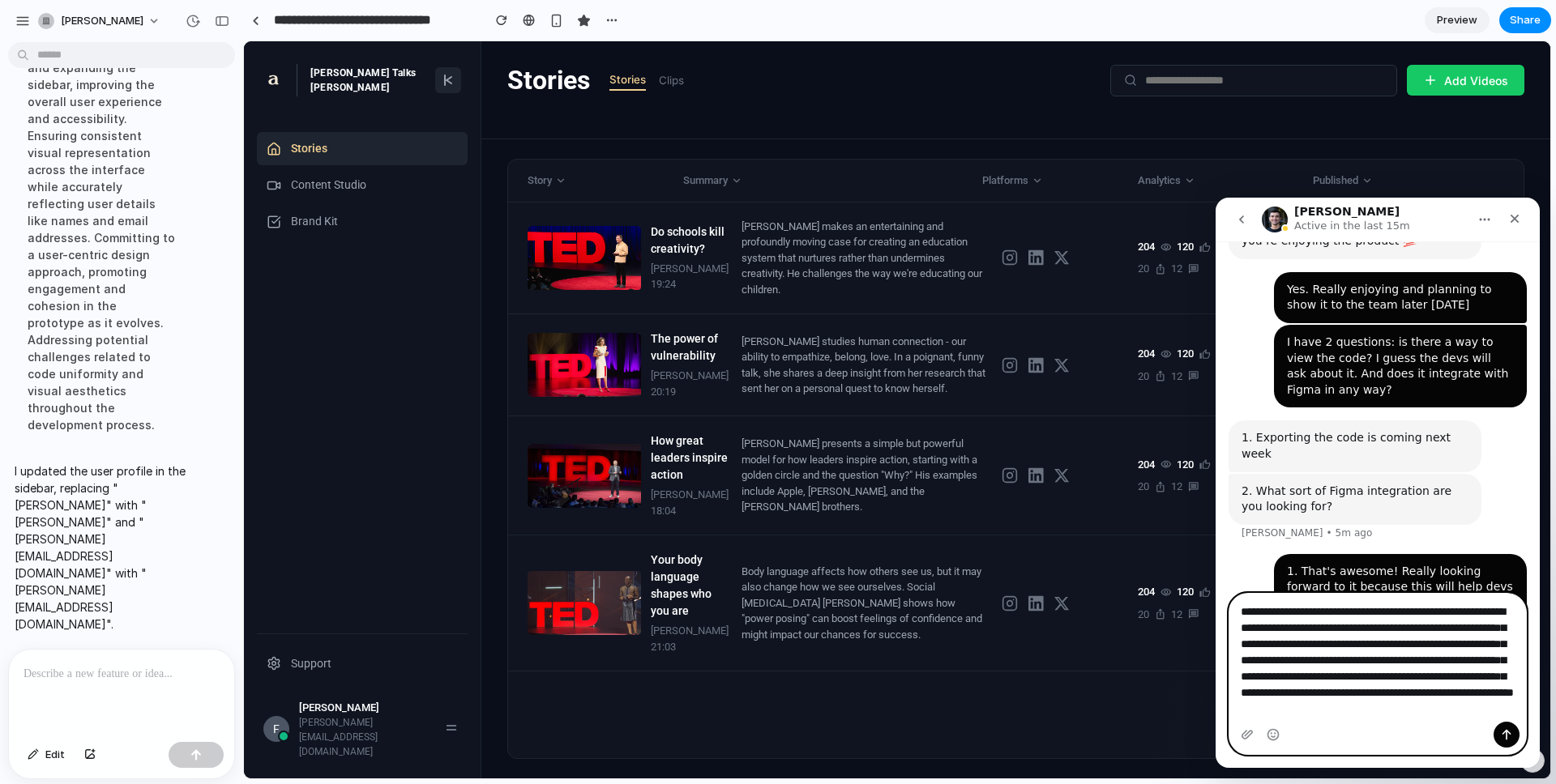
type textarea "**********"
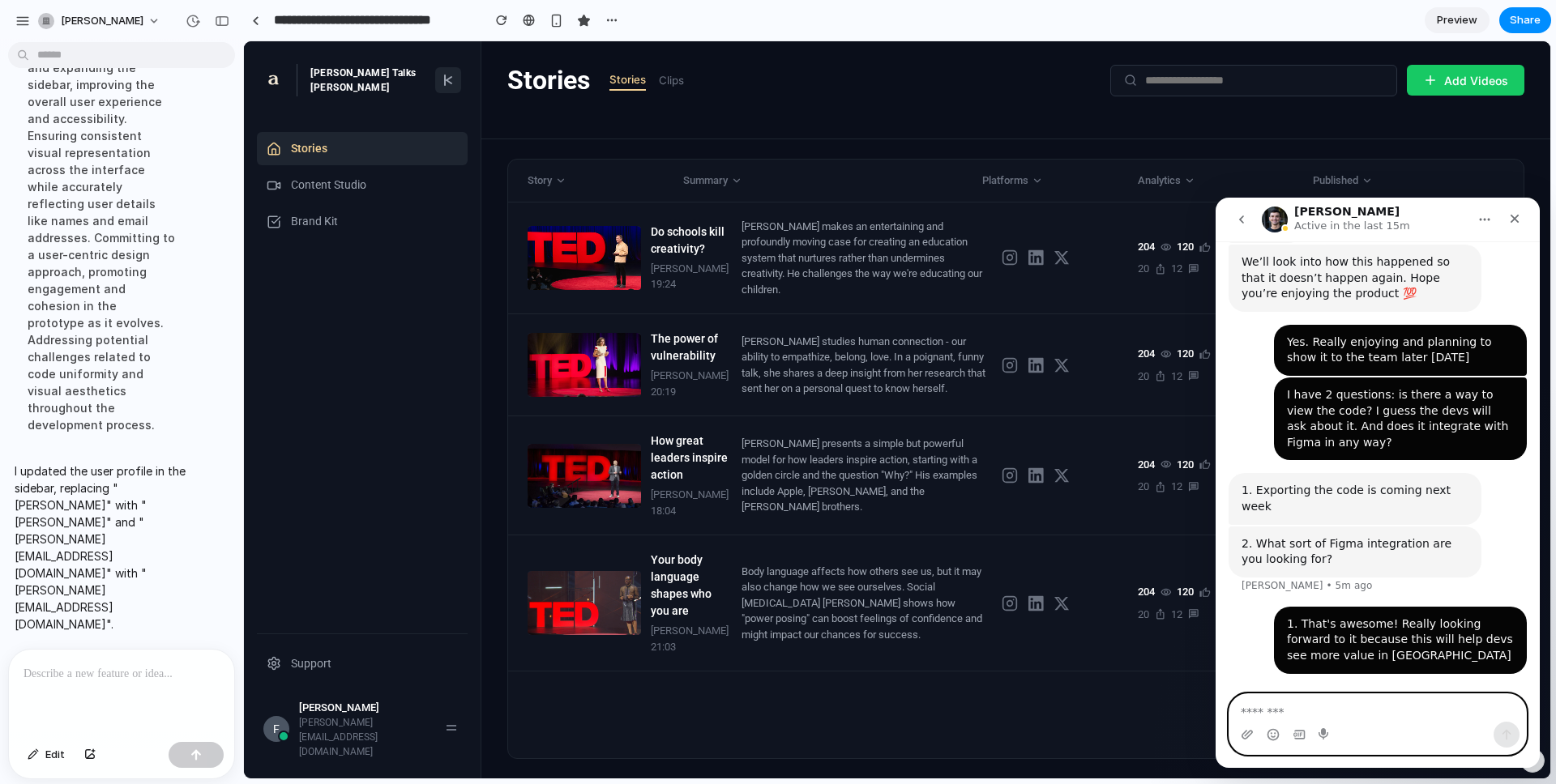
scroll to position [1409, 0]
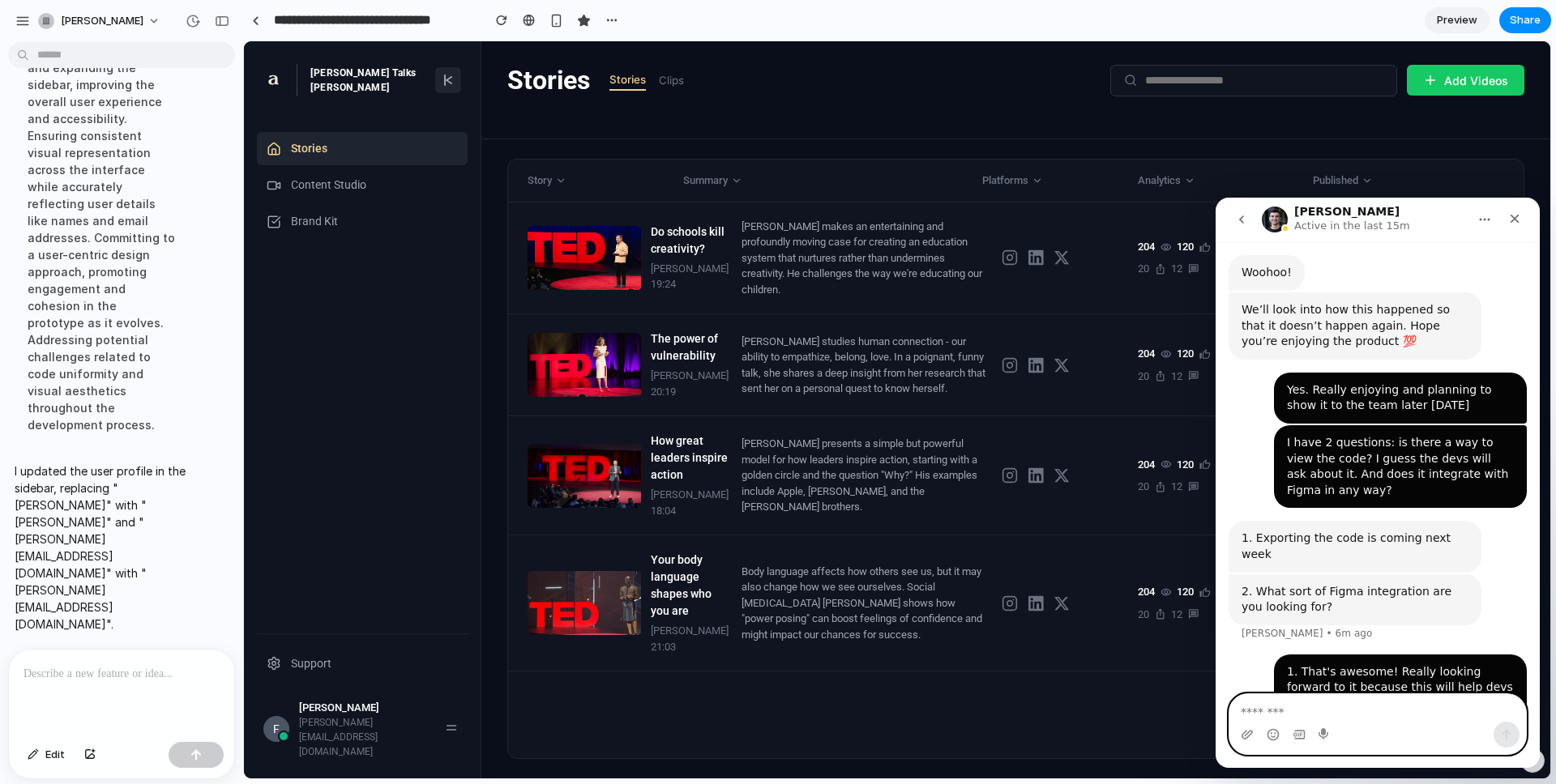
paste textarea "**********"
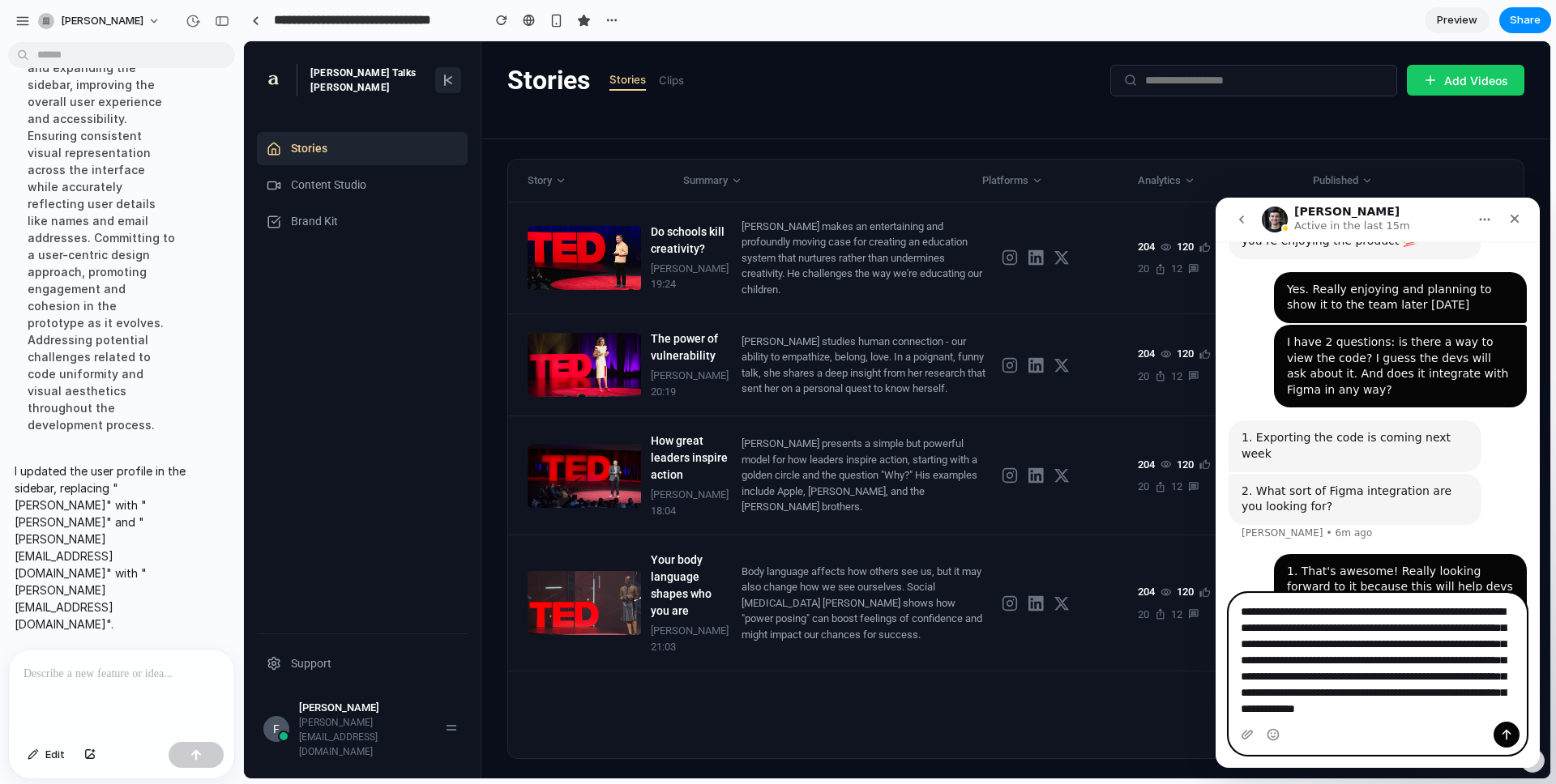
scroll to position [13, 0]
drag, startPoint x: 1380, startPoint y: 694, endPoint x: 1385, endPoint y: 711, distance: 17.7
click at [1166, 638] on textarea "**********" at bounding box center [1377, 657] width 297 height 128
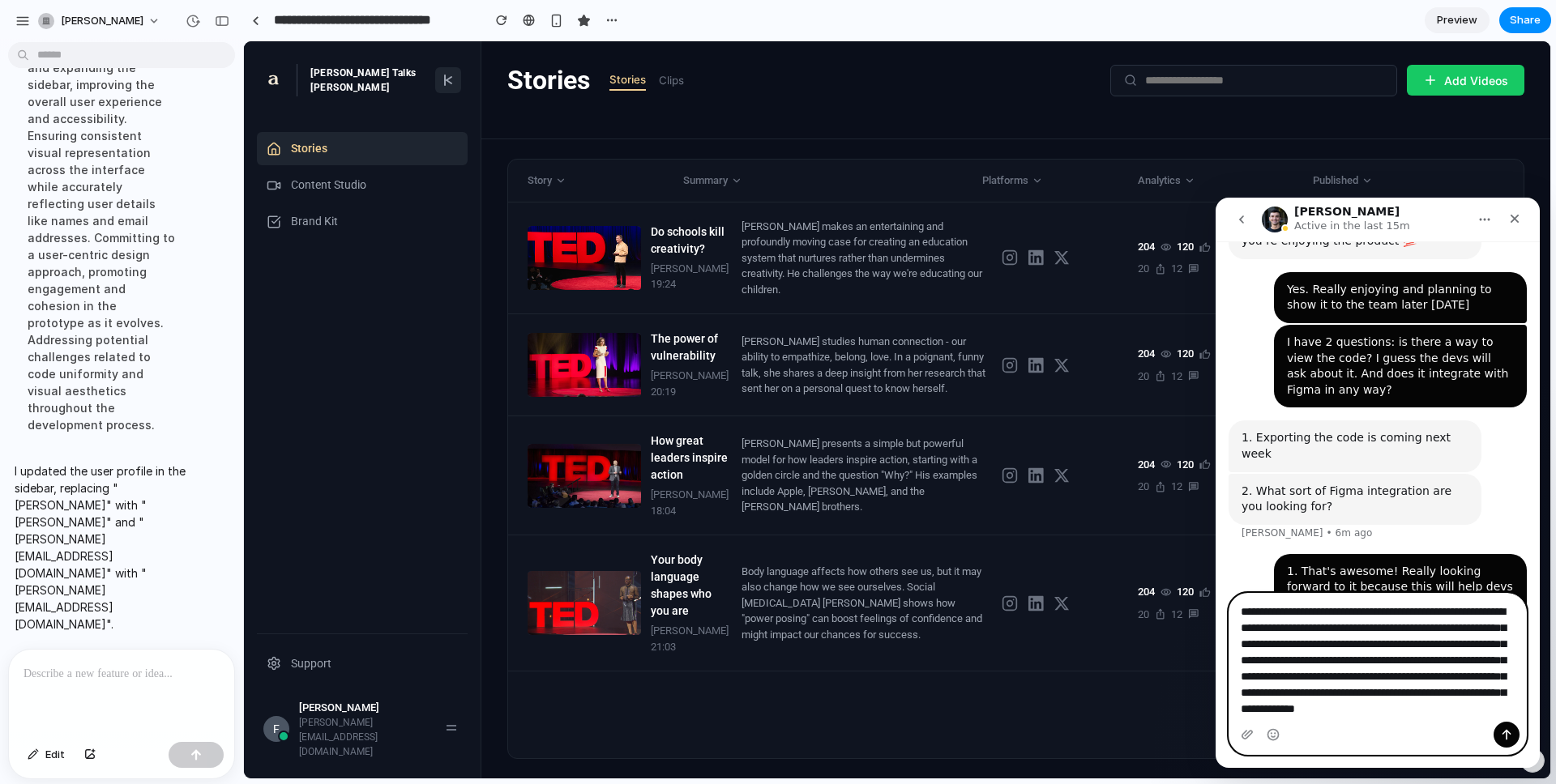
drag, startPoint x: 1254, startPoint y: 700, endPoint x: 1317, endPoint y: 699, distance: 63.0
click at [1166, 638] on textarea "**********" at bounding box center [1377, 657] width 297 height 128
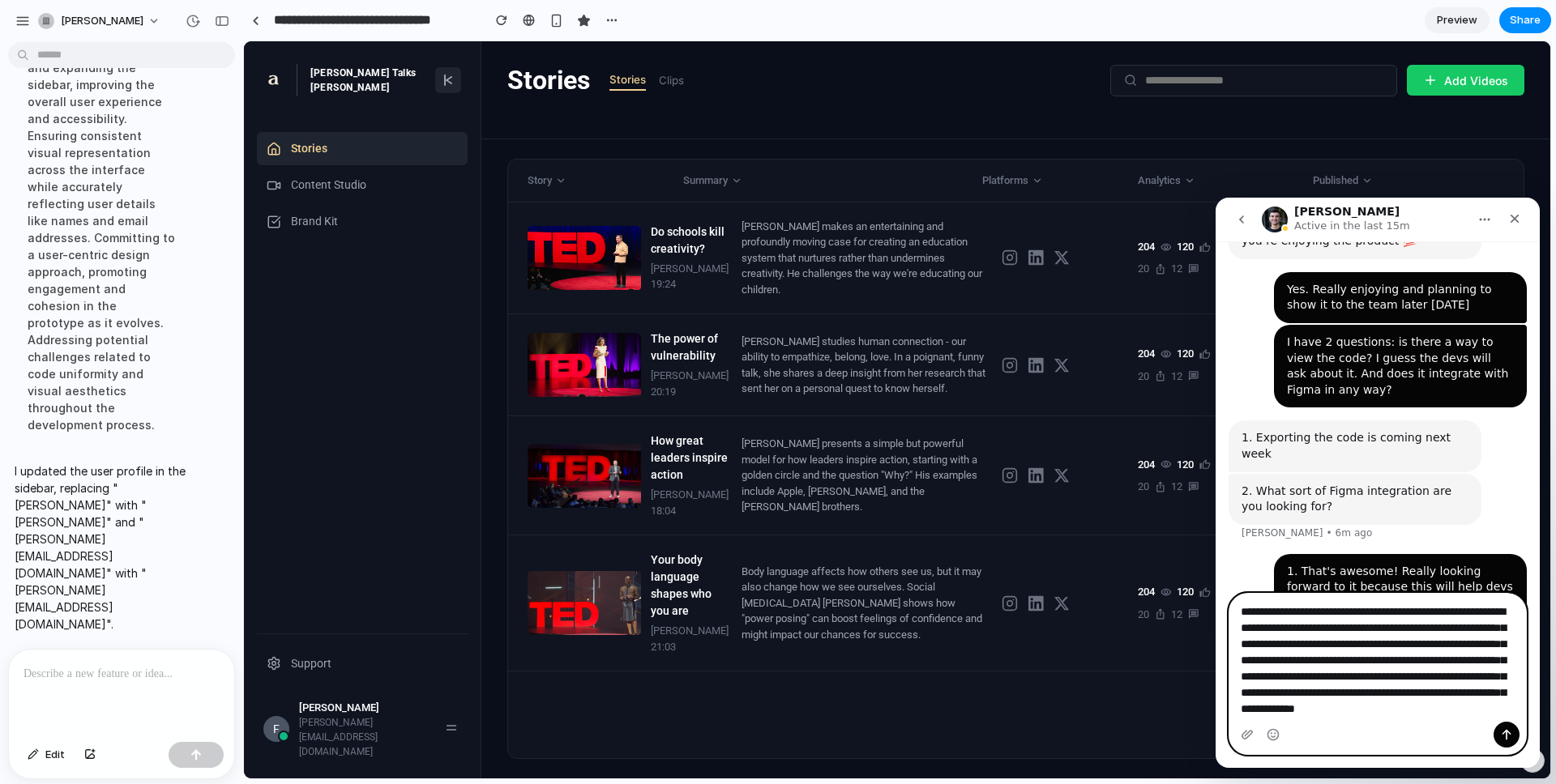
click at [1166, 638] on textarea "**********" at bounding box center [1377, 657] width 297 height 128
type textarea "**********"
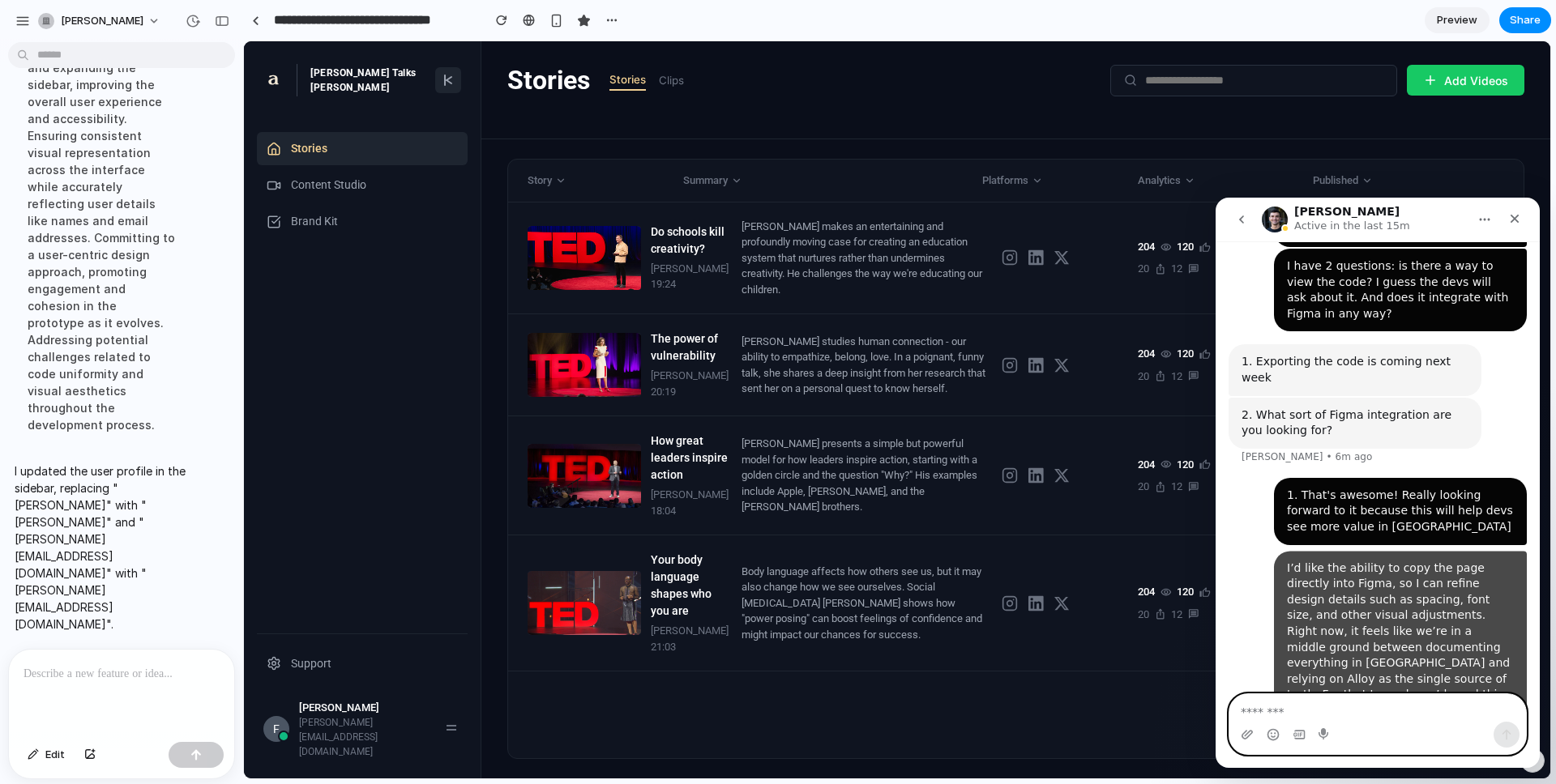
scroll to position [1589, 0]
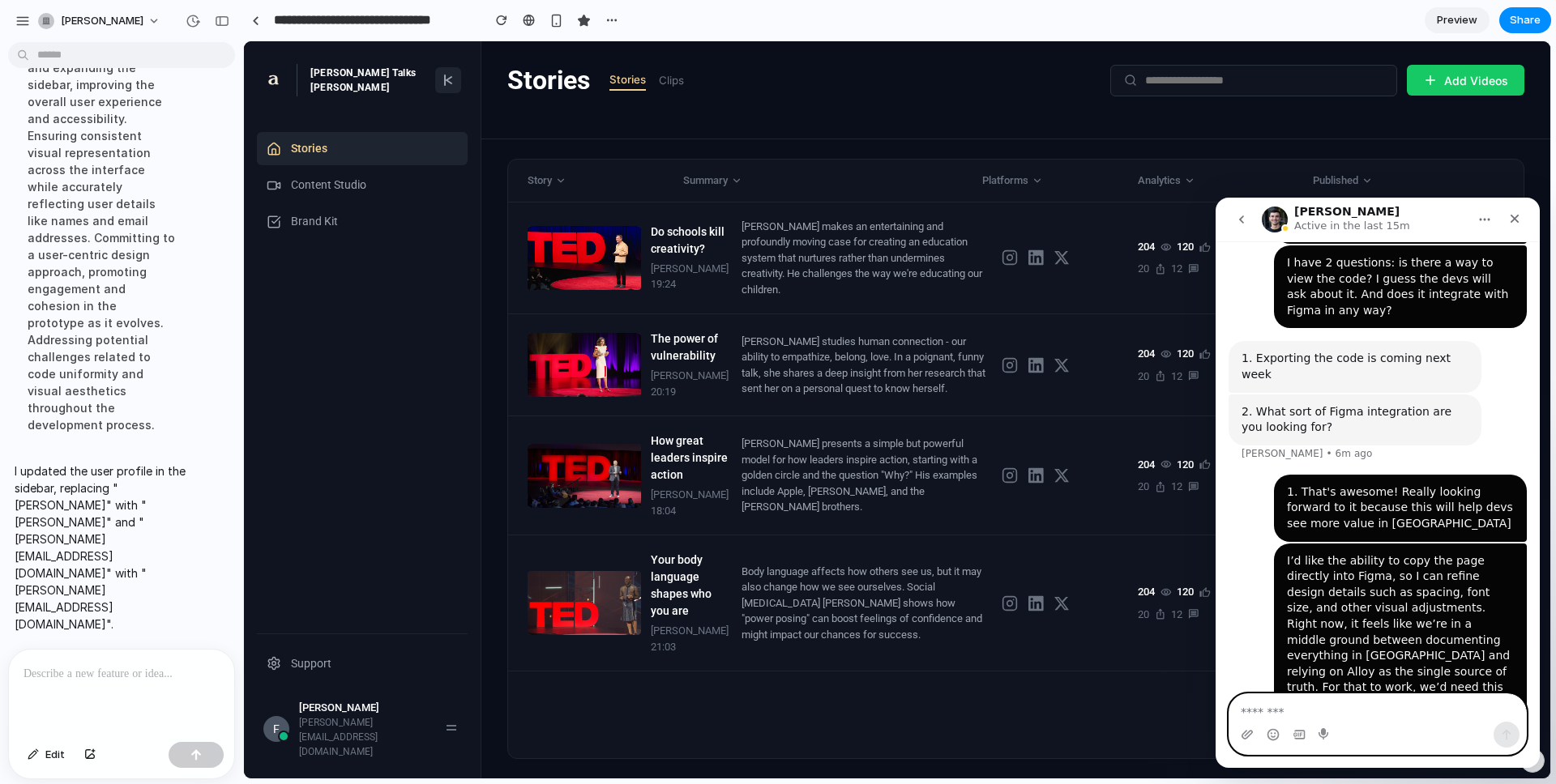
type textarea "*"
type textarea "***"
type textarea "*"
click at [1166, 220] on icon "Close" at bounding box center [1514, 219] width 9 height 9
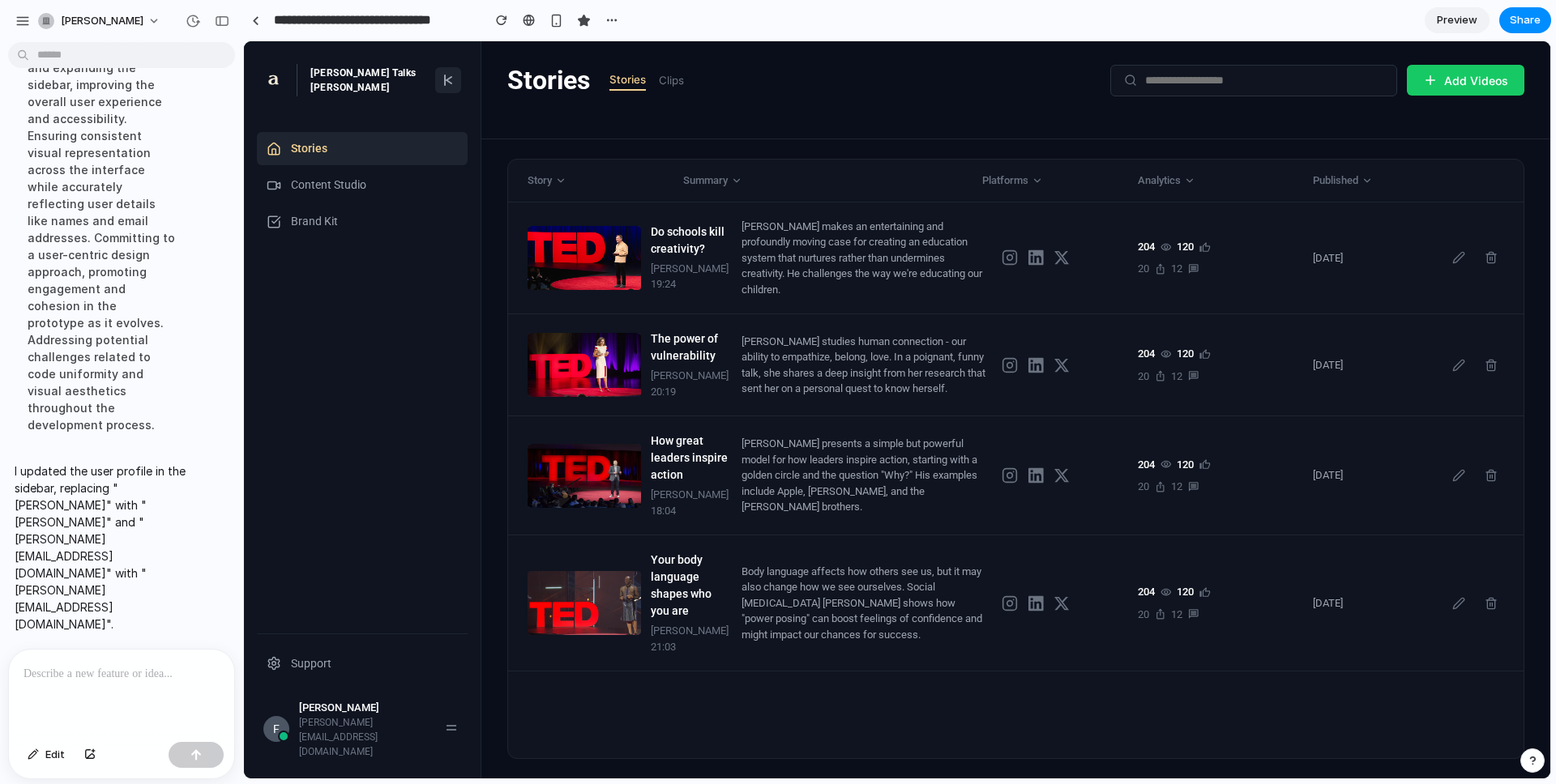
click at [145, 287] on div "Updating the user profile in the sidebar, enhancing personalization by replacin…" at bounding box center [100, 178] width 173 height 530
click at [334, 190] on span "Content Studio" at bounding box center [329, 185] width 75 height 17
click at [327, 241] on nav "Stories Content Studio Brand Kit" at bounding box center [362, 383] width 211 height 501
click at [333, 228] on span "Brand Kit" at bounding box center [314, 221] width 47 height 17
click at [355, 193] on span "Content Studio" at bounding box center [329, 185] width 75 height 17
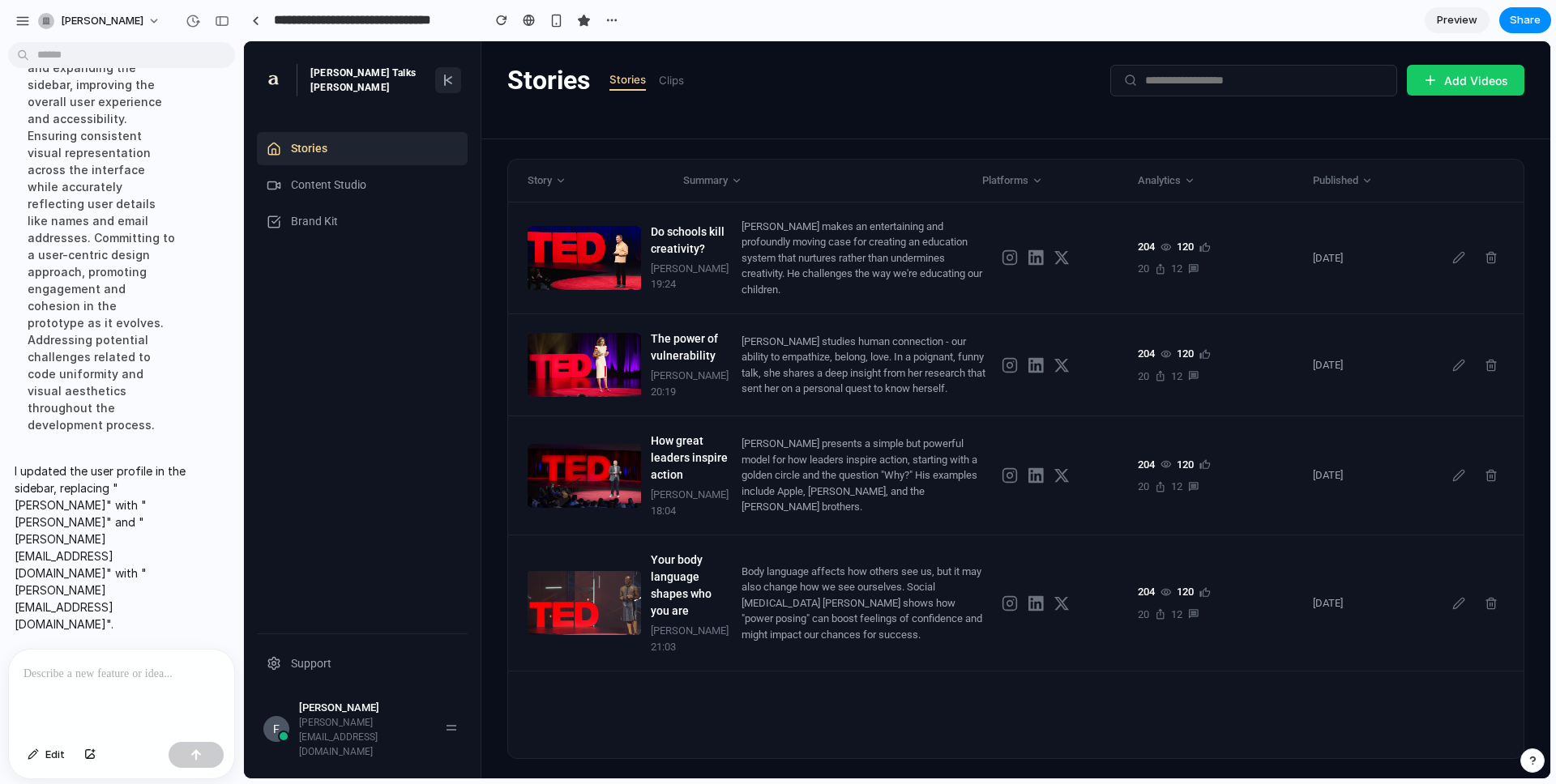
click at [445, 75] on line at bounding box center [445, 80] width 0 height 10
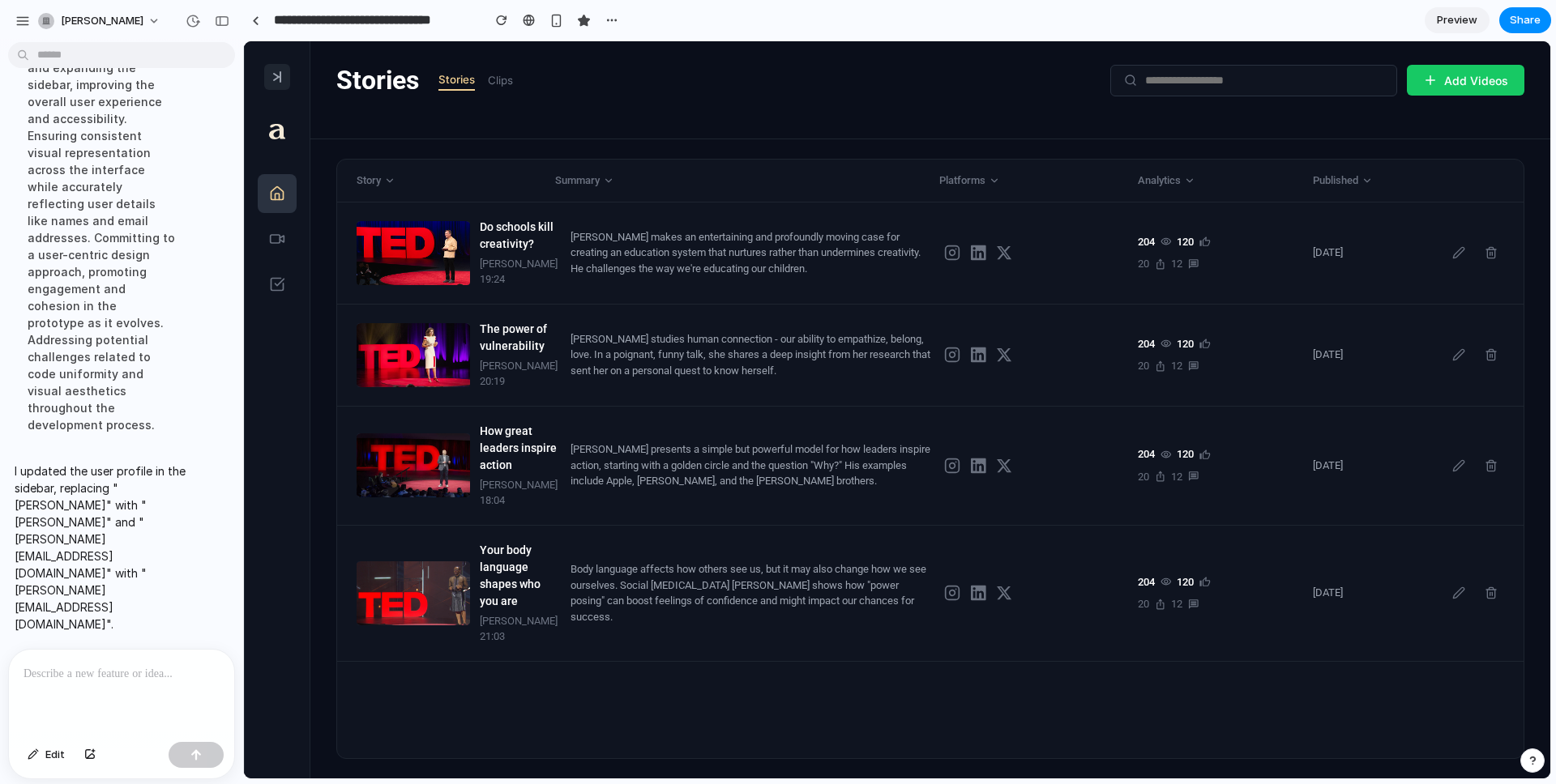
click at [271, 70] on icon at bounding box center [278, 77] width 13 height 13
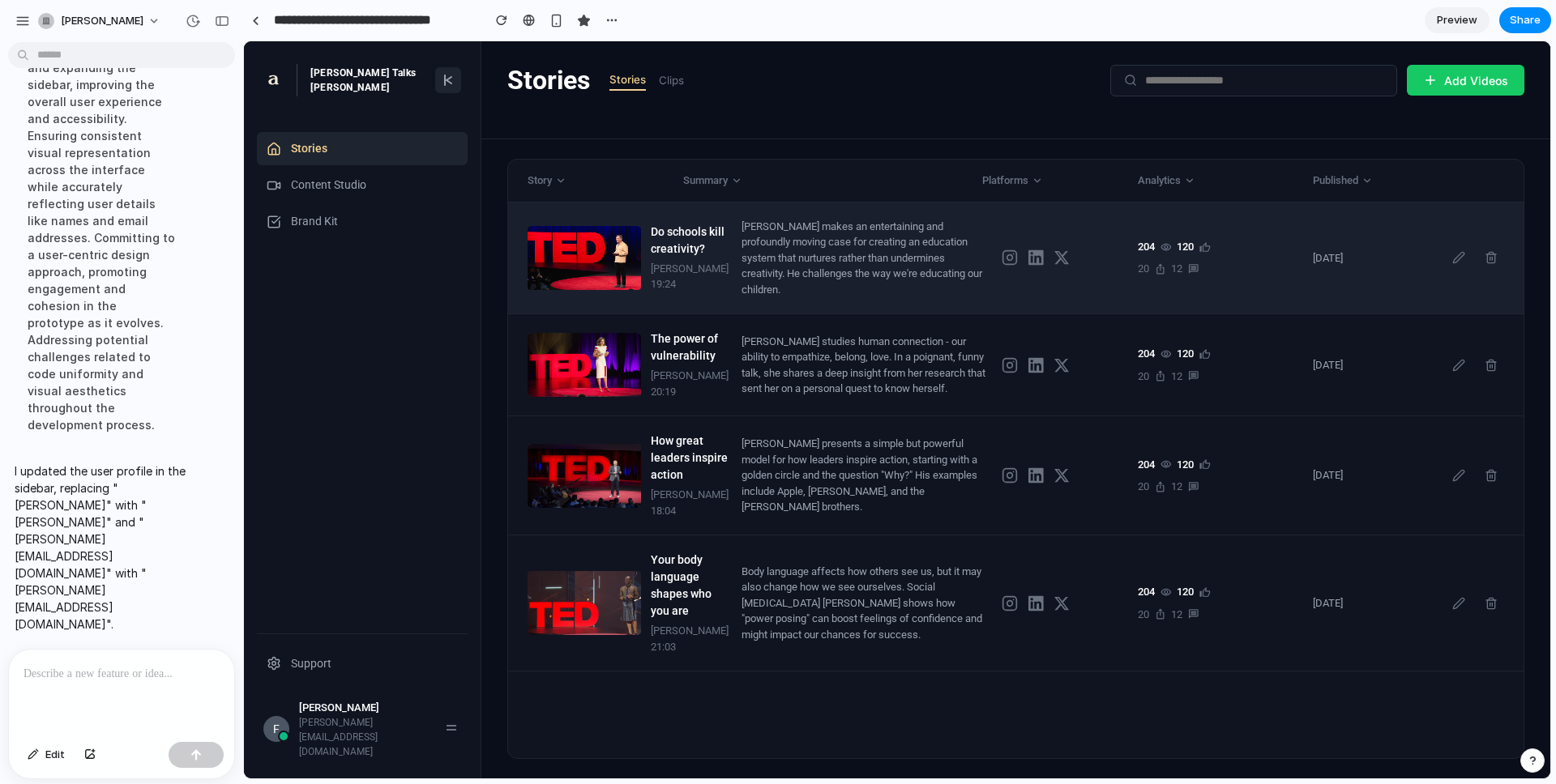
click at [742, 238] on div "[PERSON_NAME] makes an entertaining and profoundly moving case for creating an …" at bounding box center [865, 258] width 247 height 79
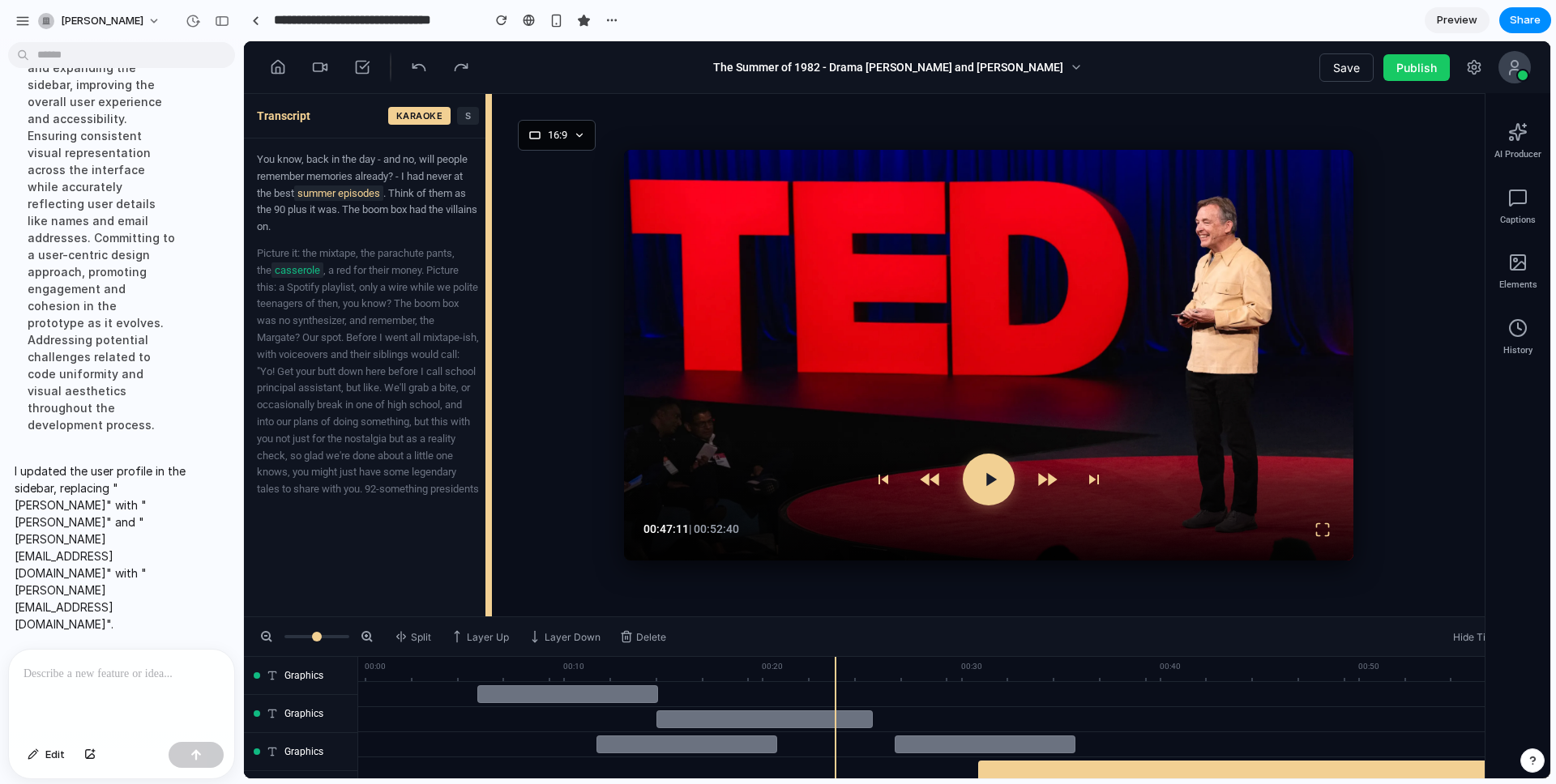
drag, startPoint x: 488, startPoint y: 225, endPoint x: 504, endPoint y: 231, distance: 17.1
click at [492, 228] on div "Transcript KARAOKE S You know, back in the day - and no, will people remember m…" at bounding box center [897, 354] width 1306 height 522
click at [461, 116] on button "S" at bounding box center [468, 115] width 22 height 18
click at [403, 67] on div at bounding box center [370, 67] width 212 height 31
click at [407, 66] on button at bounding box center [419, 67] width 29 height 29
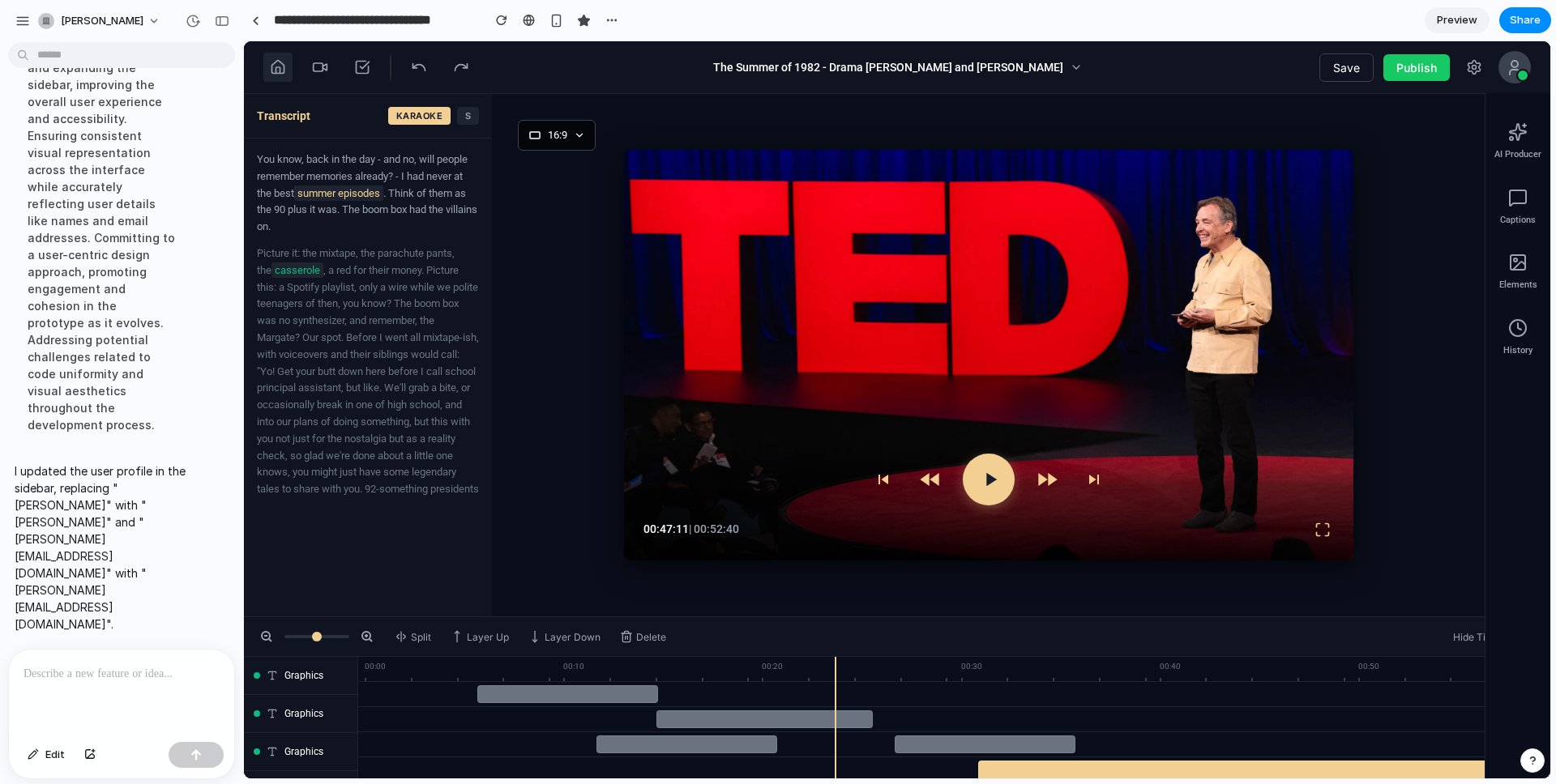
click at [274, 66] on icon at bounding box center [278, 67] width 16 height 16
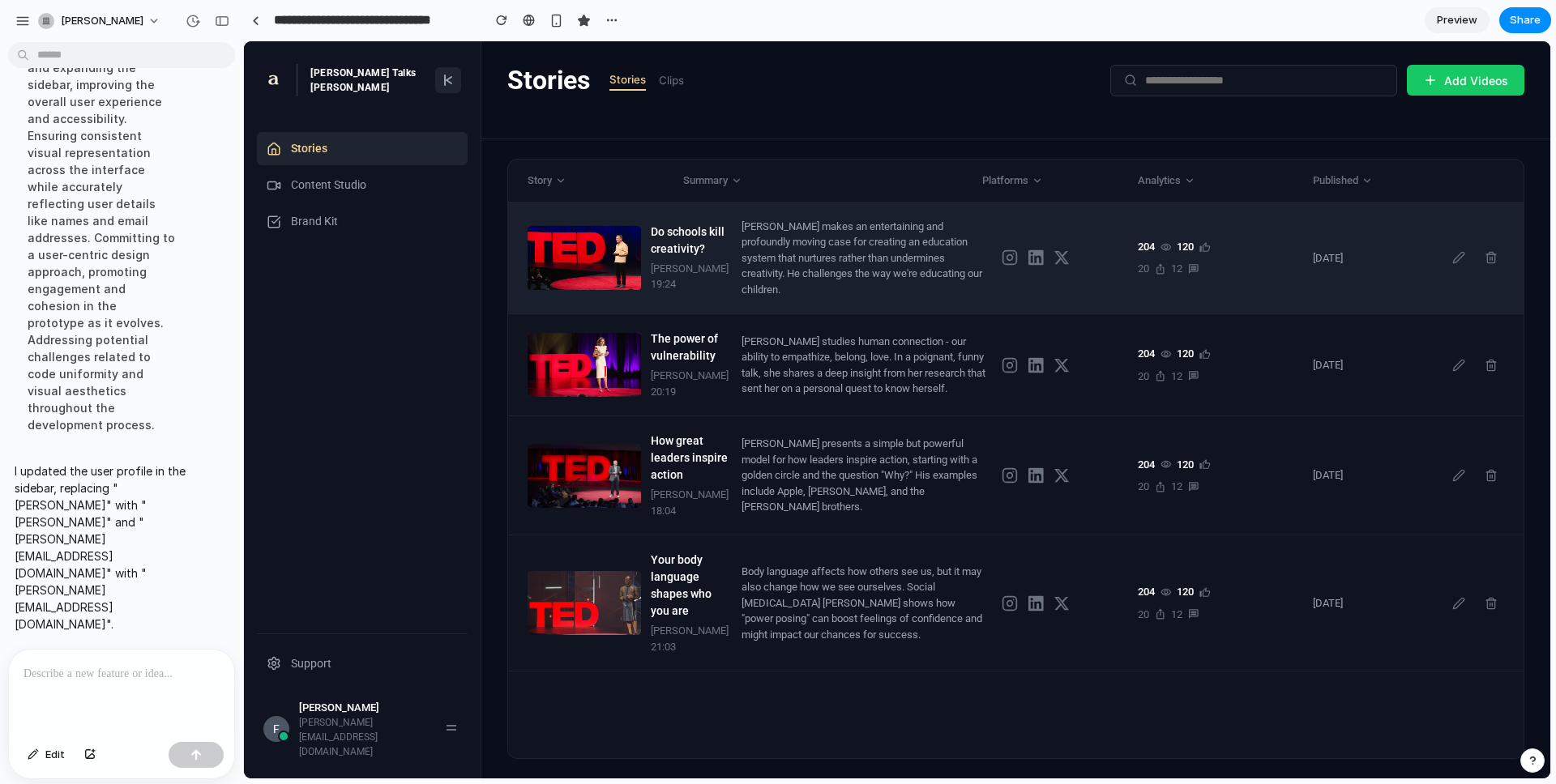
click at [844, 292] on div "[PERSON_NAME] makes an entertaining and profoundly moving case for creating an …" at bounding box center [865, 258] width 247 height 79
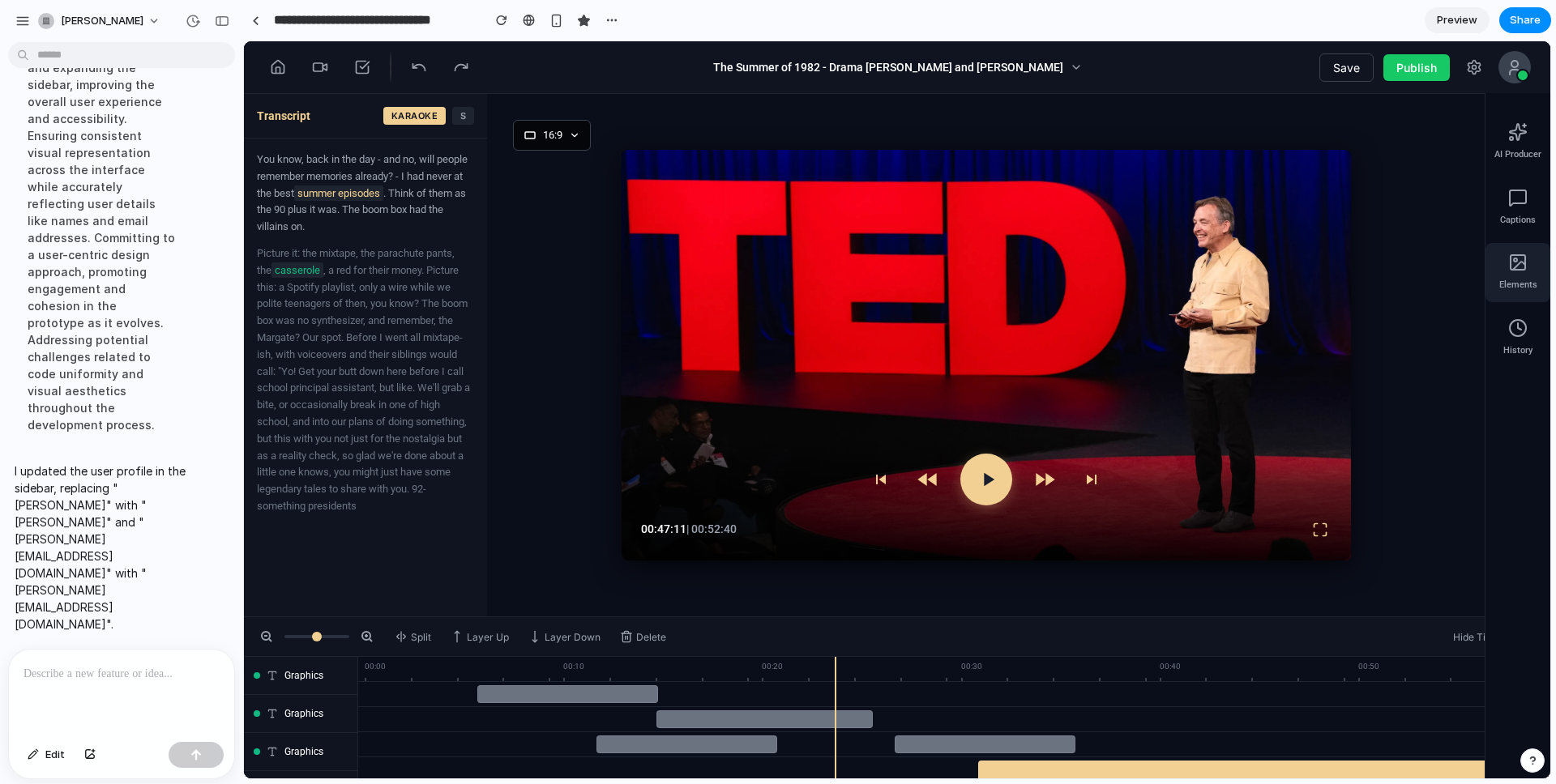
click at [1166, 265] on icon at bounding box center [1518, 262] width 19 height 19
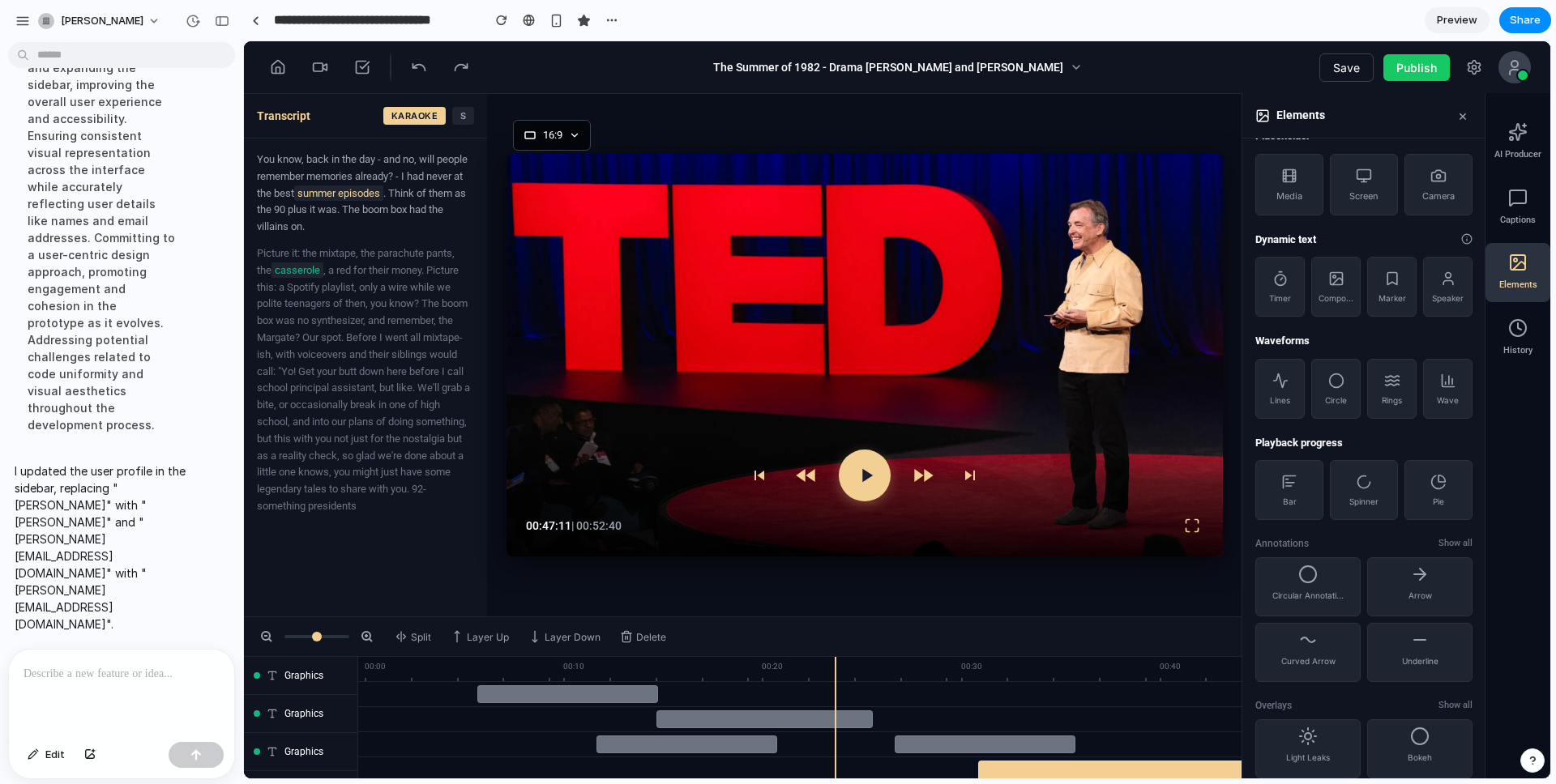
scroll to position [0, 0]
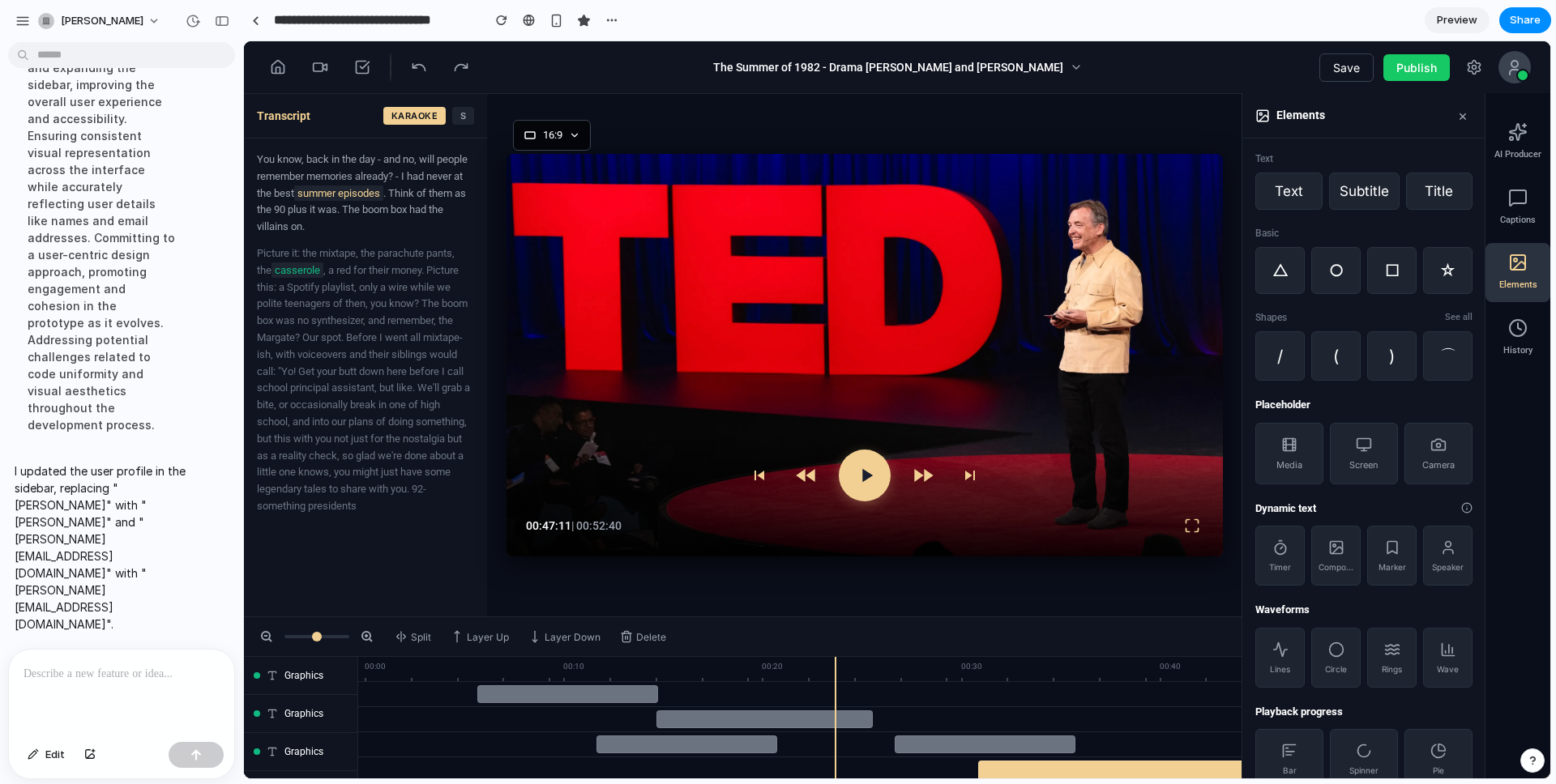
click at [92, 638] on div at bounding box center [121, 692] width 225 height 86
drag, startPoint x: 1457, startPoint y: 313, endPoint x: 1451, endPoint y: 330, distance: 18.0
click at [1166, 314] on span "See all" at bounding box center [1458, 318] width 28 height 13
drag, startPoint x: 1451, startPoint y: 317, endPoint x: 1458, endPoint y: 322, distance: 8.6
click at [1166, 317] on span "See all" at bounding box center [1458, 318] width 28 height 13
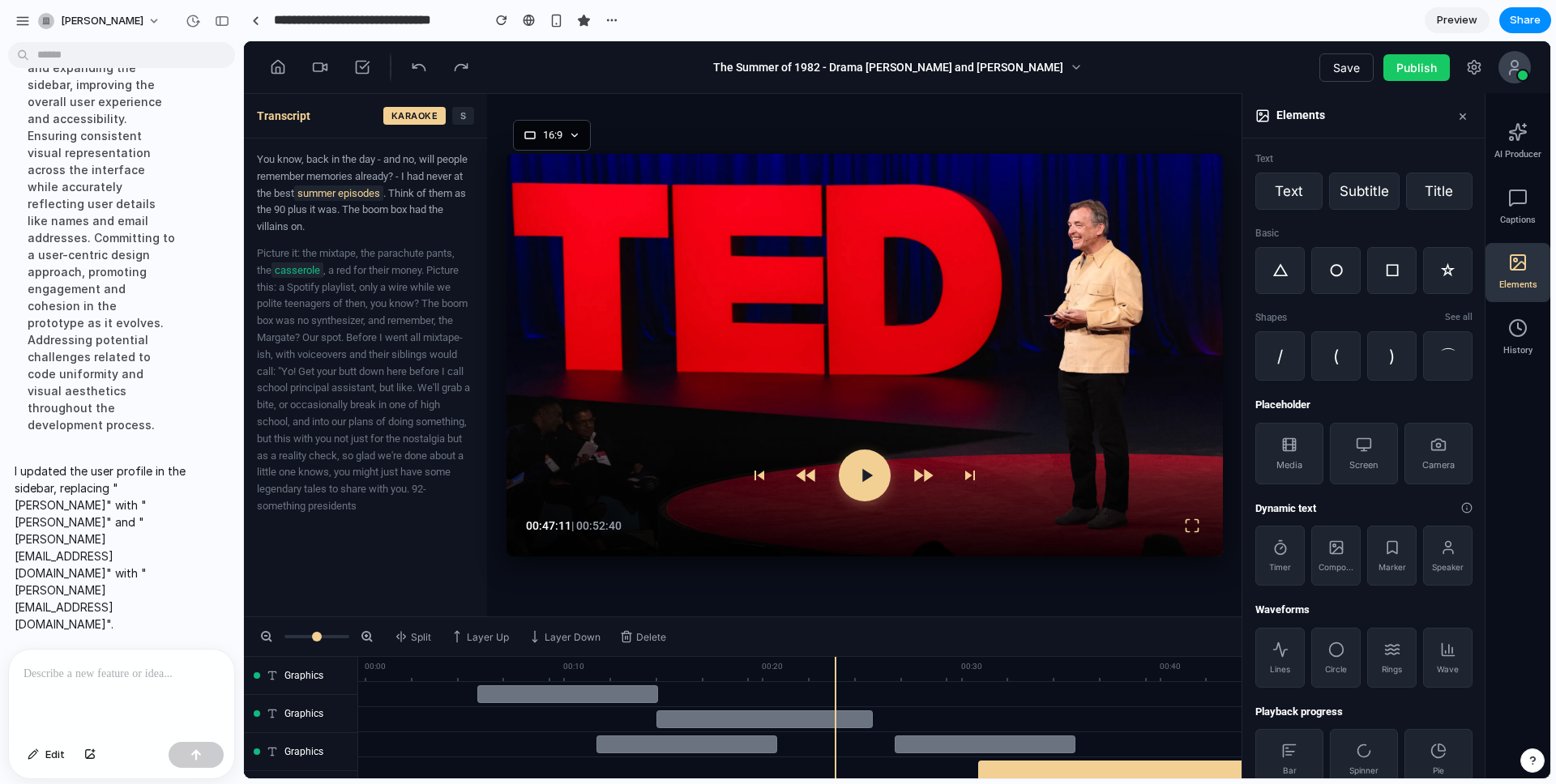
click at [125, 638] on div at bounding box center [121, 692] width 225 height 86
click at [60, 638] on span "Edit" at bounding box center [54, 755] width 19 height 16
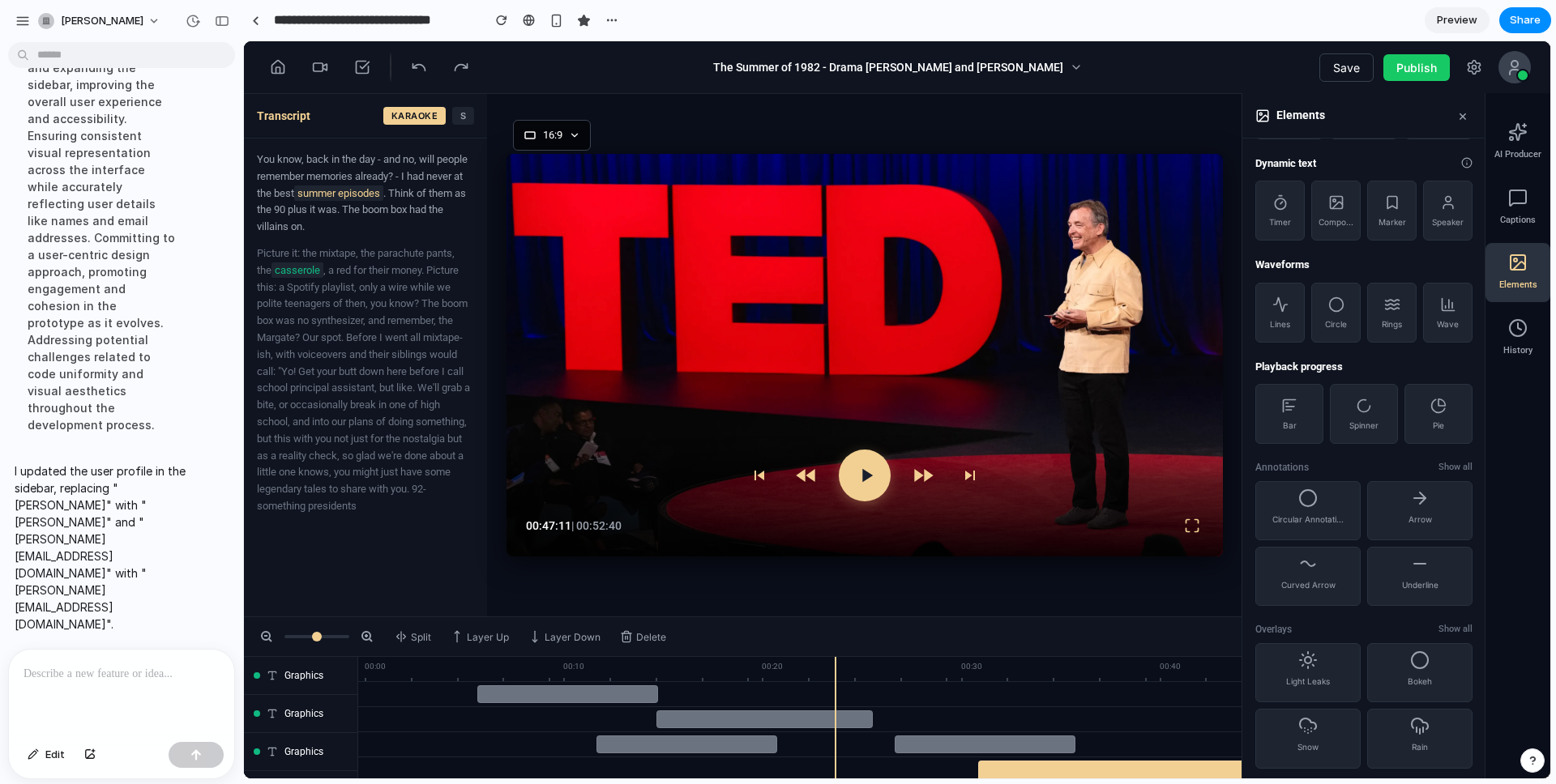
scroll to position [342, 0]
drag, startPoint x: 41, startPoint y: 756, endPoint x: 212, endPoint y: 725, distance: 173.8
click at [41, 638] on button "Edit" at bounding box center [46, 755] width 54 height 26
click at [1166, 472] on div at bounding box center [897, 410] width 1306 height 737
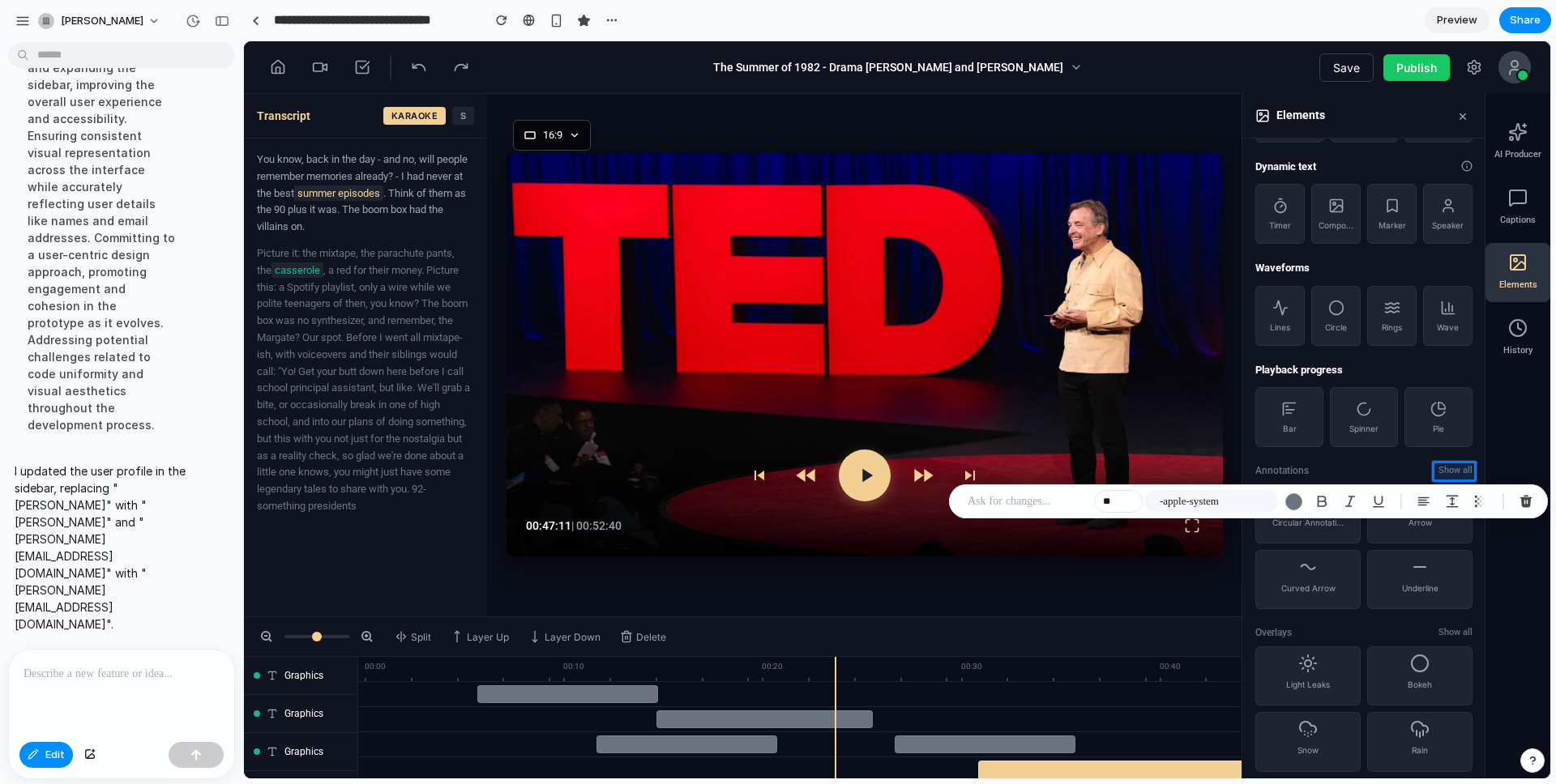
click at [1046, 501] on p at bounding box center [1027, 501] width 120 height 19
click at [1015, 501] on p at bounding box center [1027, 501] width 120 height 19
click at [1002, 501] on p at bounding box center [1027, 501] width 120 height 19
click at [1002, 501] on p at bounding box center [1027, 501] width 120 height 19
click at [1009, 503] on p at bounding box center [1027, 501] width 120 height 19
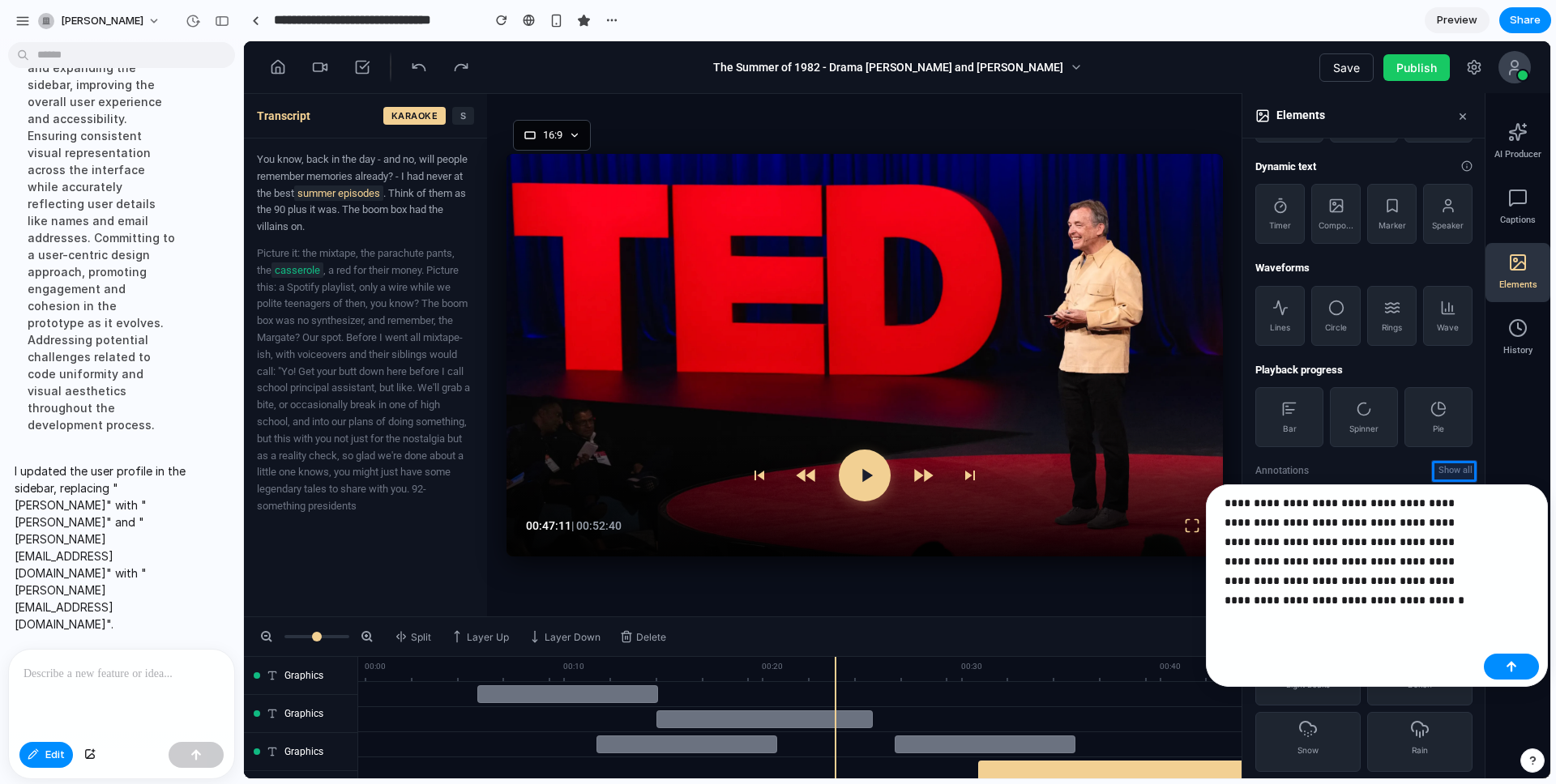
click at [1166, 502] on p "**********" at bounding box center [1350, 552] width 253 height 117
drag, startPoint x: 1437, startPoint y: 522, endPoint x: 1431, endPoint y: 504, distance: 19.0
click at [1166, 504] on p "**********" at bounding box center [1350, 552] width 253 height 117
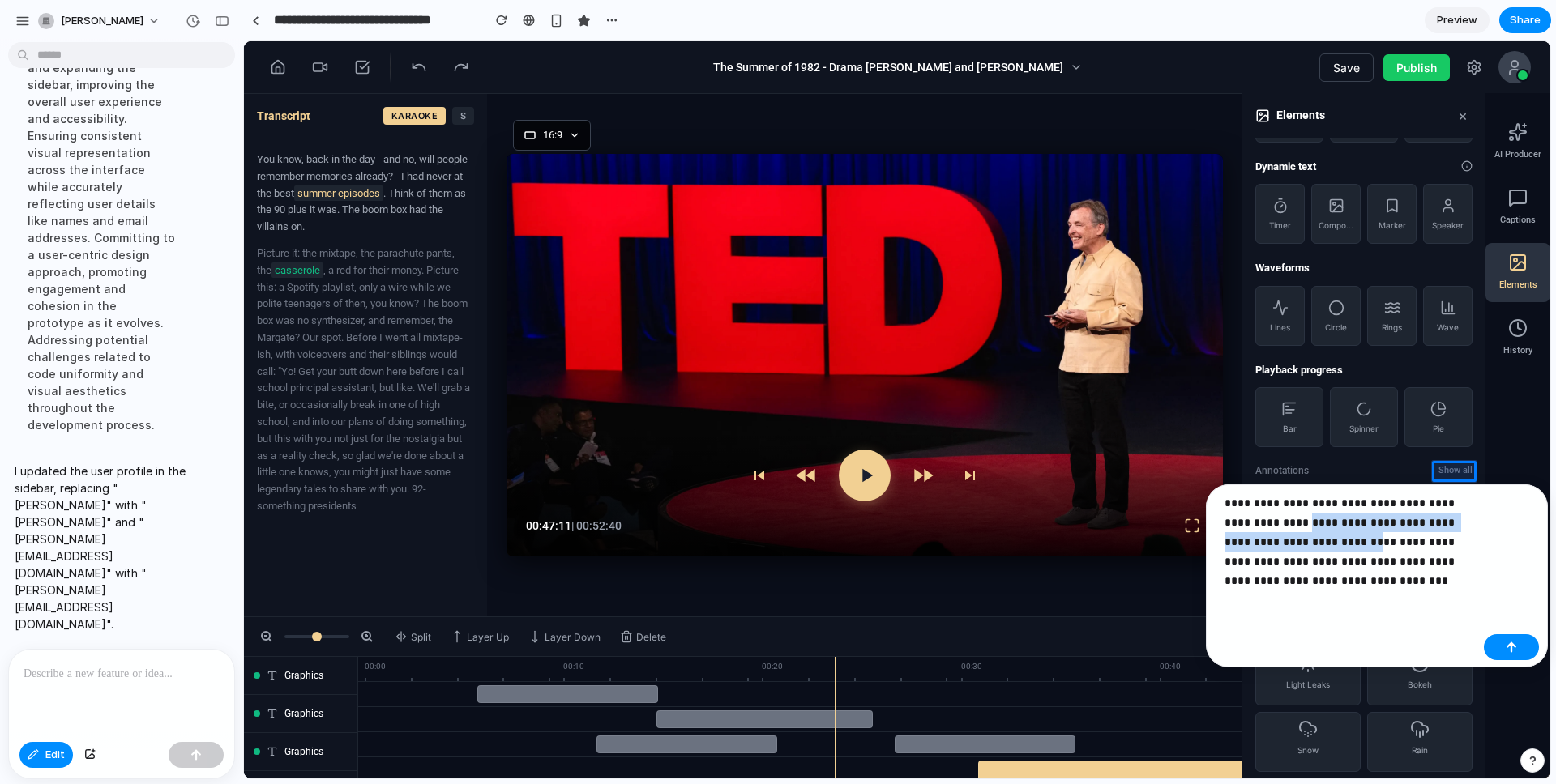
drag, startPoint x: 1259, startPoint y: 523, endPoint x: 1293, endPoint y: 538, distance: 37.2
click at [1166, 538] on p "**********" at bounding box center [1350, 542] width 253 height 97
click at [1166, 522] on p "**********" at bounding box center [1350, 542] width 253 height 97
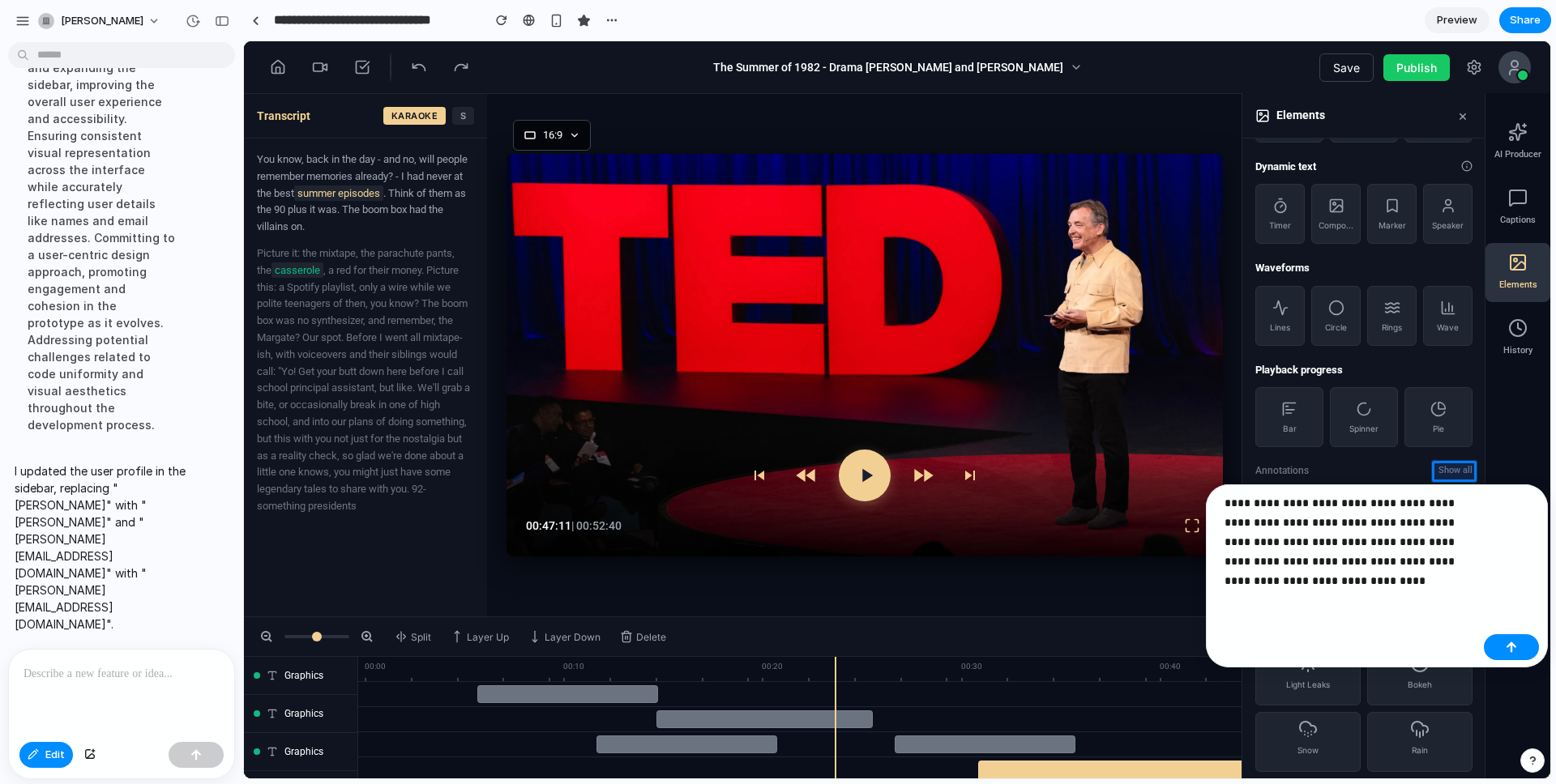
click at [1166, 519] on p "**********" at bounding box center [1350, 542] width 253 height 97
click at [1166, 521] on p "**********" at bounding box center [1350, 542] width 253 height 97
click at [1166, 519] on p "**********" at bounding box center [1350, 542] width 253 height 97
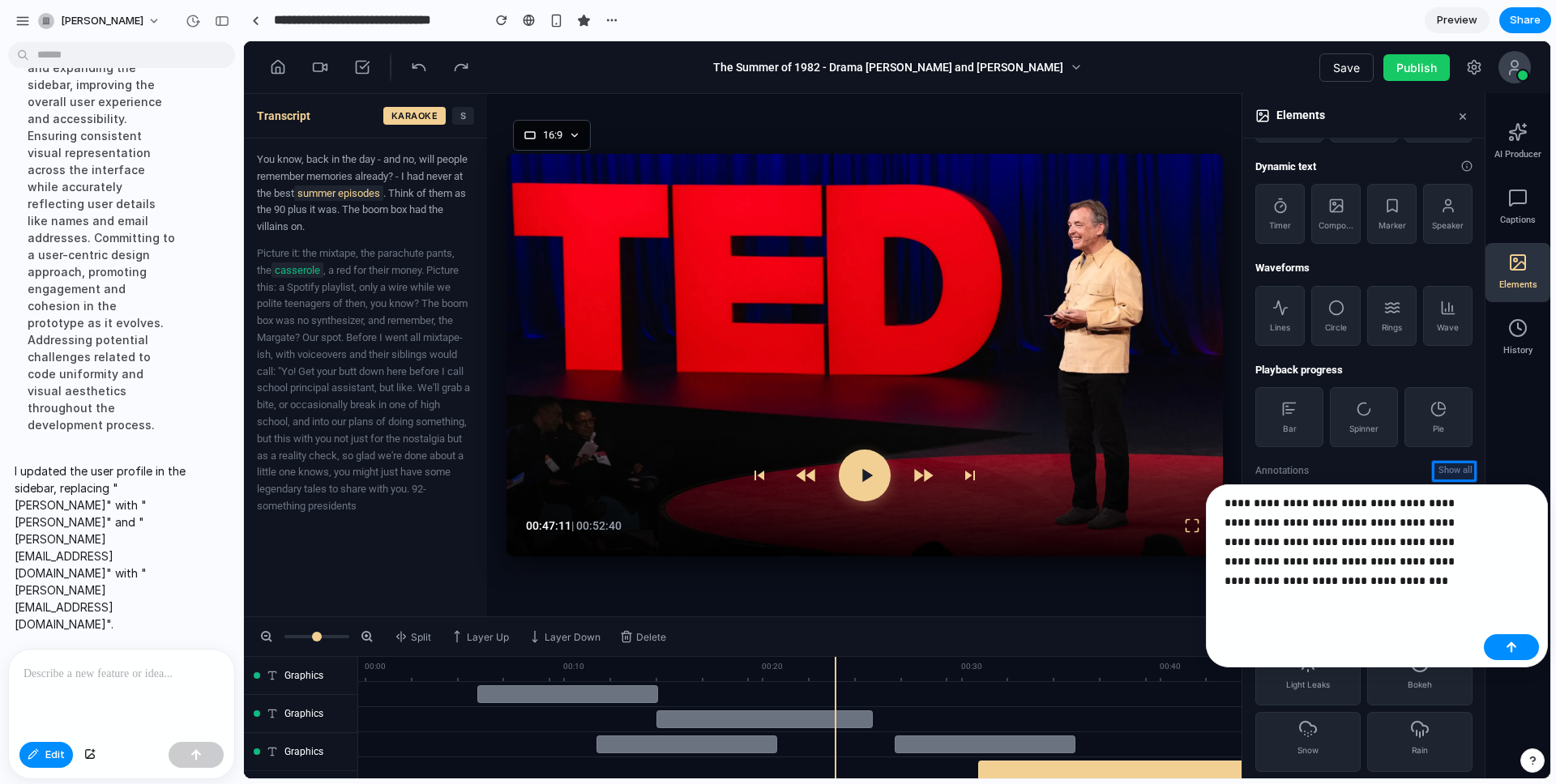
click at [1166, 519] on p "**********" at bounding box center [1350, 542] width 253 height 97
click at [1166, 520] on p "**********" at bounding box center [1350, 542] width 253 height 97
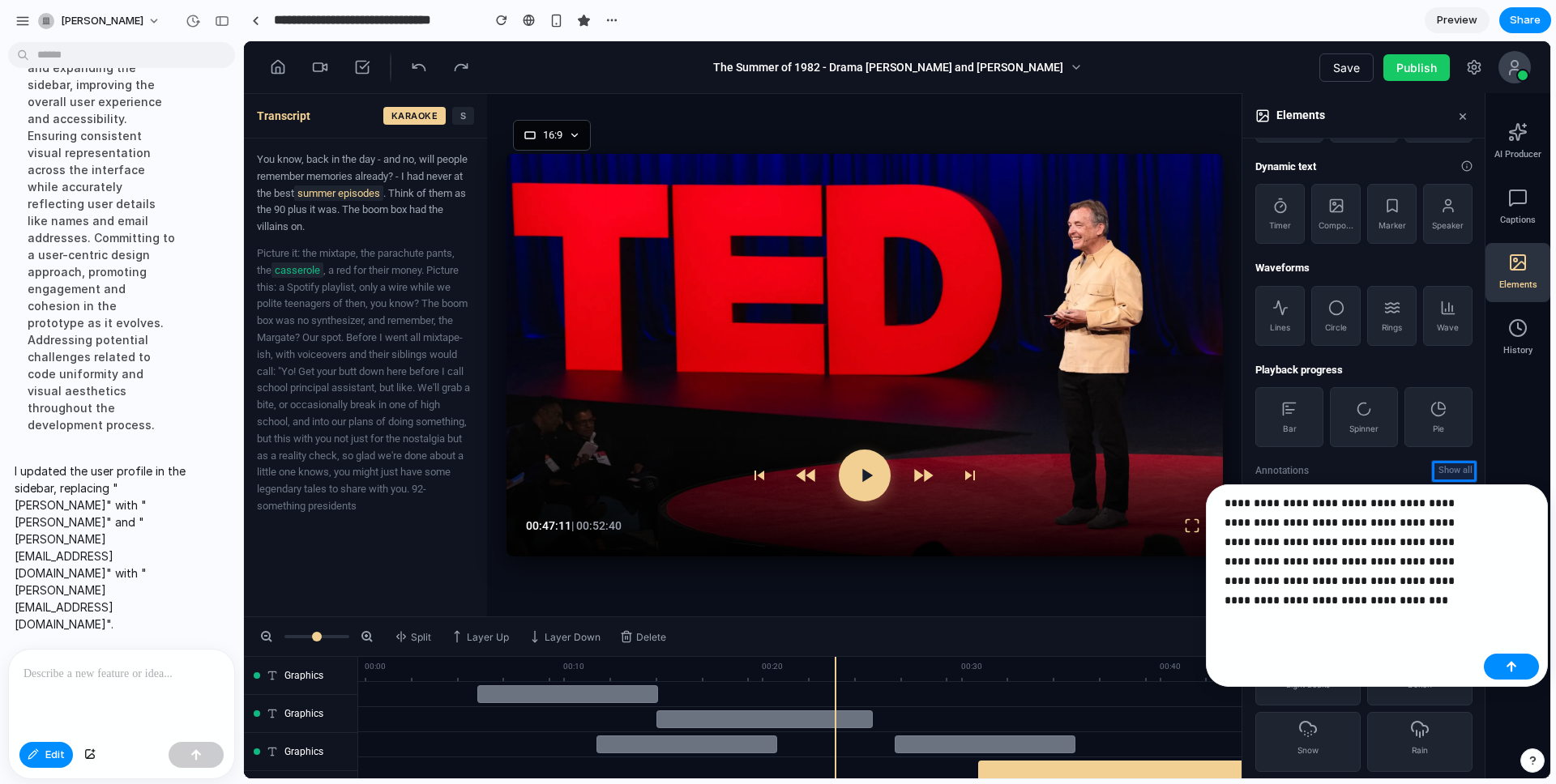
click at [1166, 583] on p "**********" at bounding box center [1350, 552] width 253 height 117
click at [1166, 581] on p "**********" at bounding box center [1350, 552] width 253 height 117
click at [1166, 594] on p "**********" at bounding box center [1350, 552] width 253 height 117
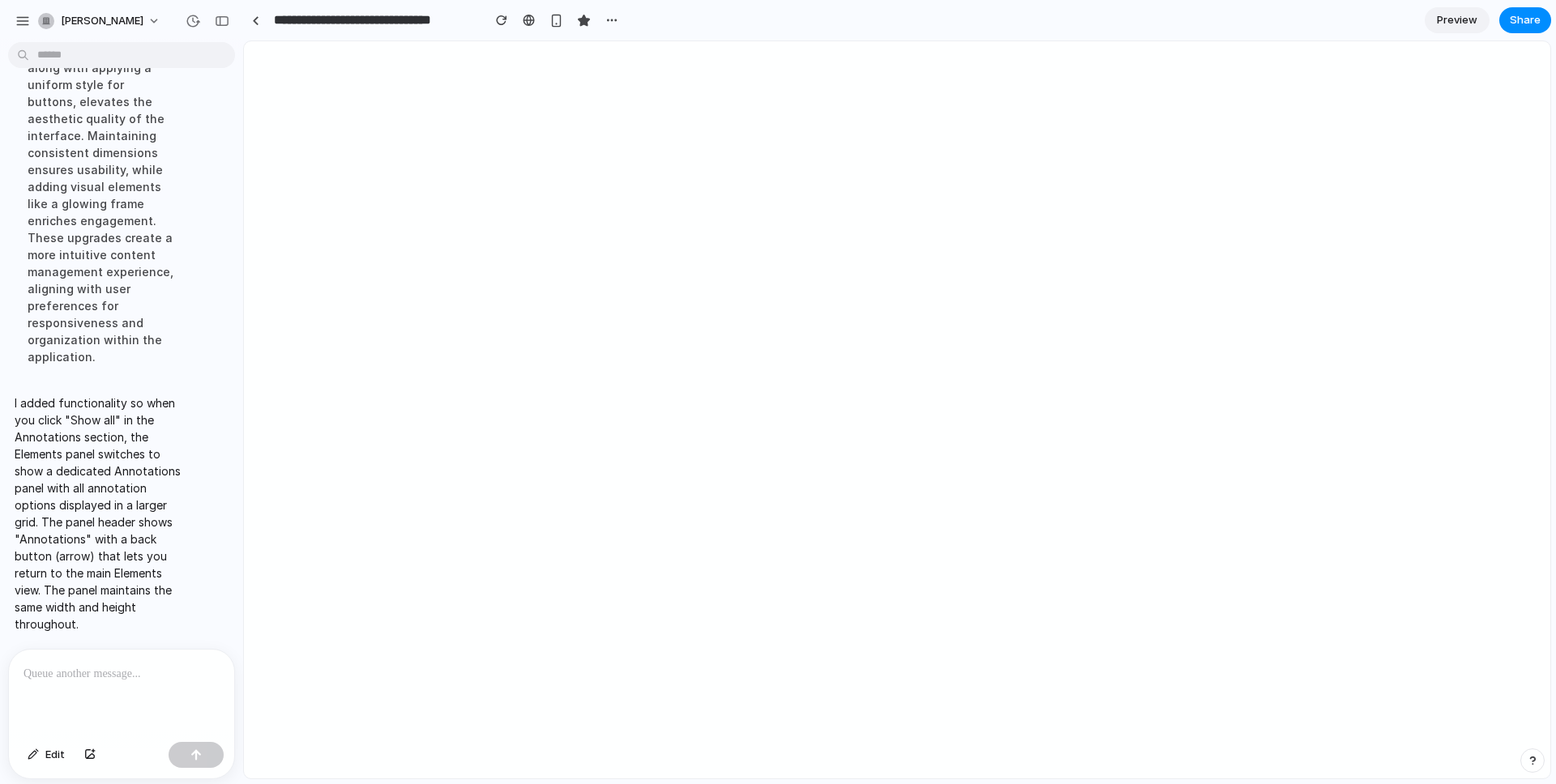
scroll to position [8797, 0]
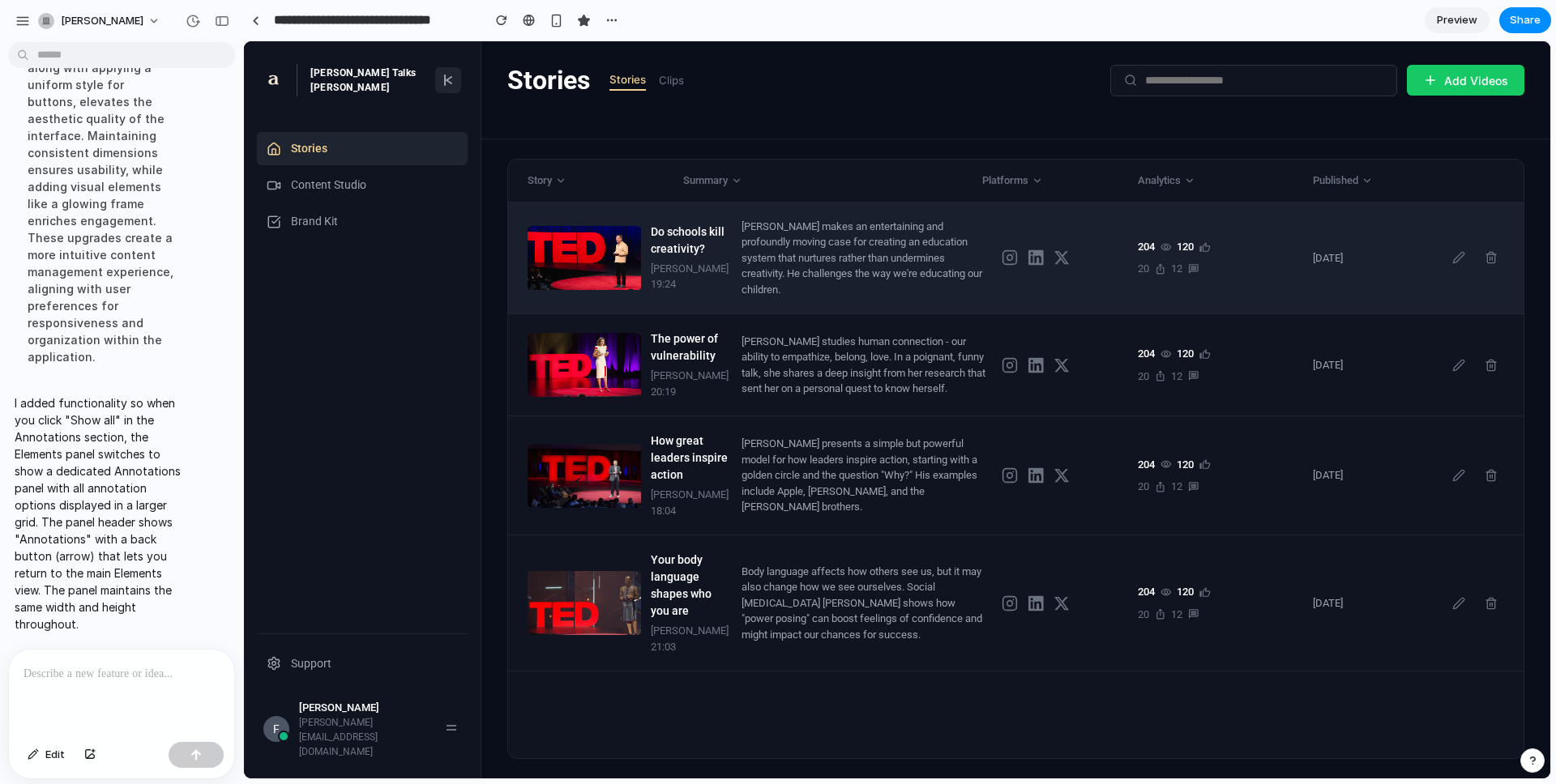
click at [877, 277] on div "[PERSON_NAME] makes an entertaining and profoundly moving case for creating an …" at bounding box center [865, 258] width 247 height 79
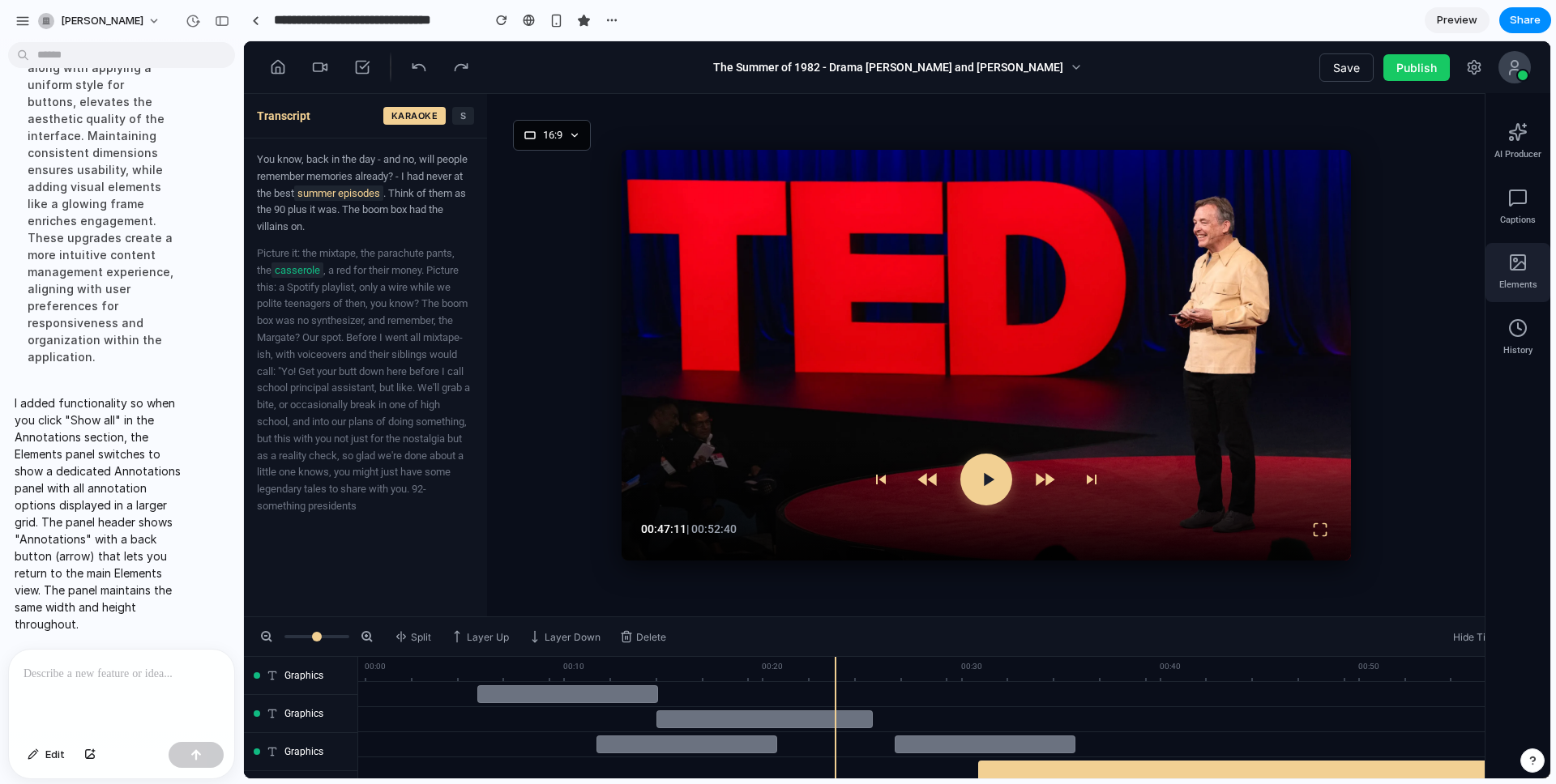
click at [1166, 260] on circle at bounding box center [1515, 260] width 3 height 3
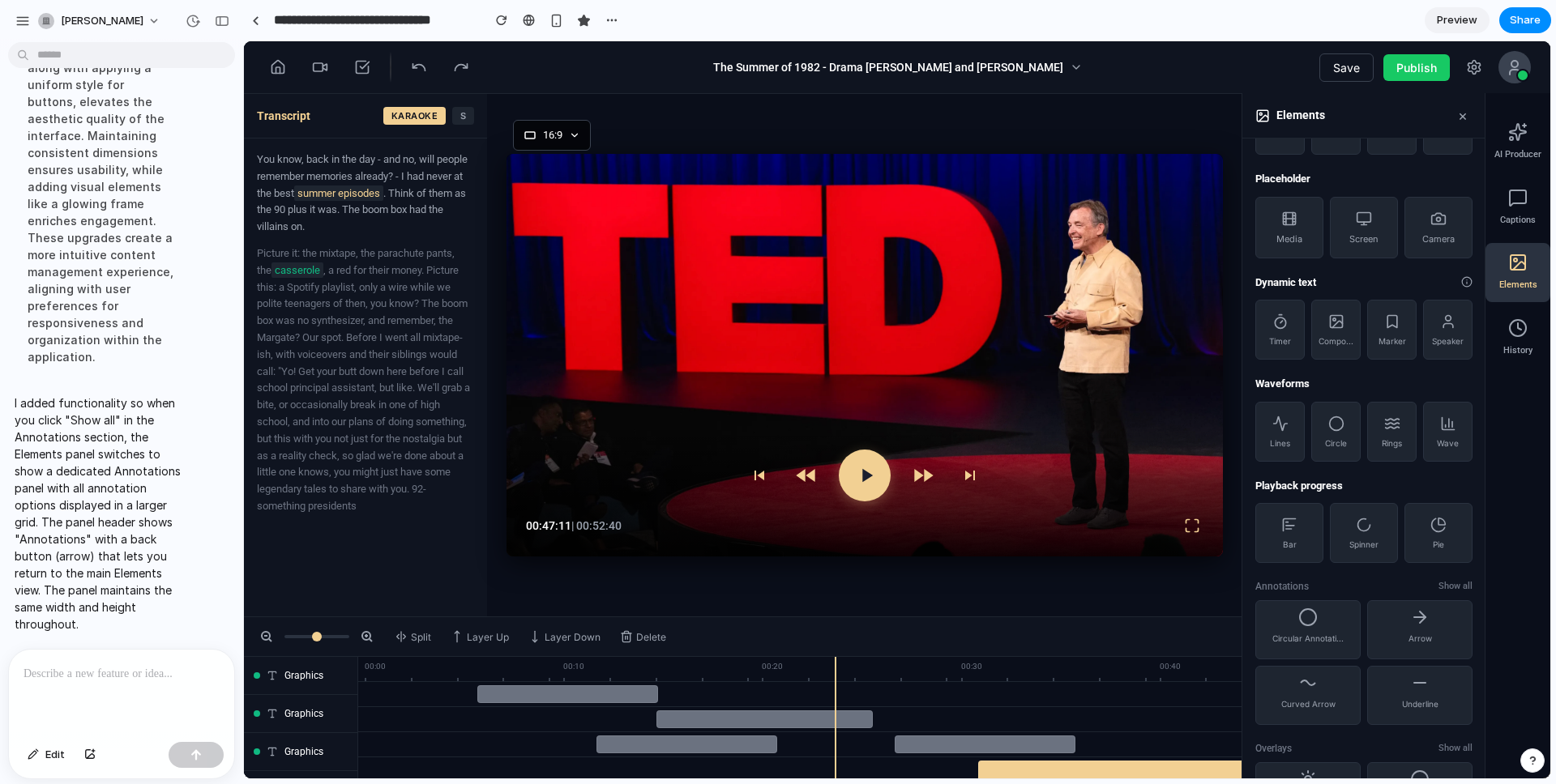
scroll to position [231, 0]
click at [1166, 583] on span "Show all" at bounding box center [1455, 582] width 34 height 13
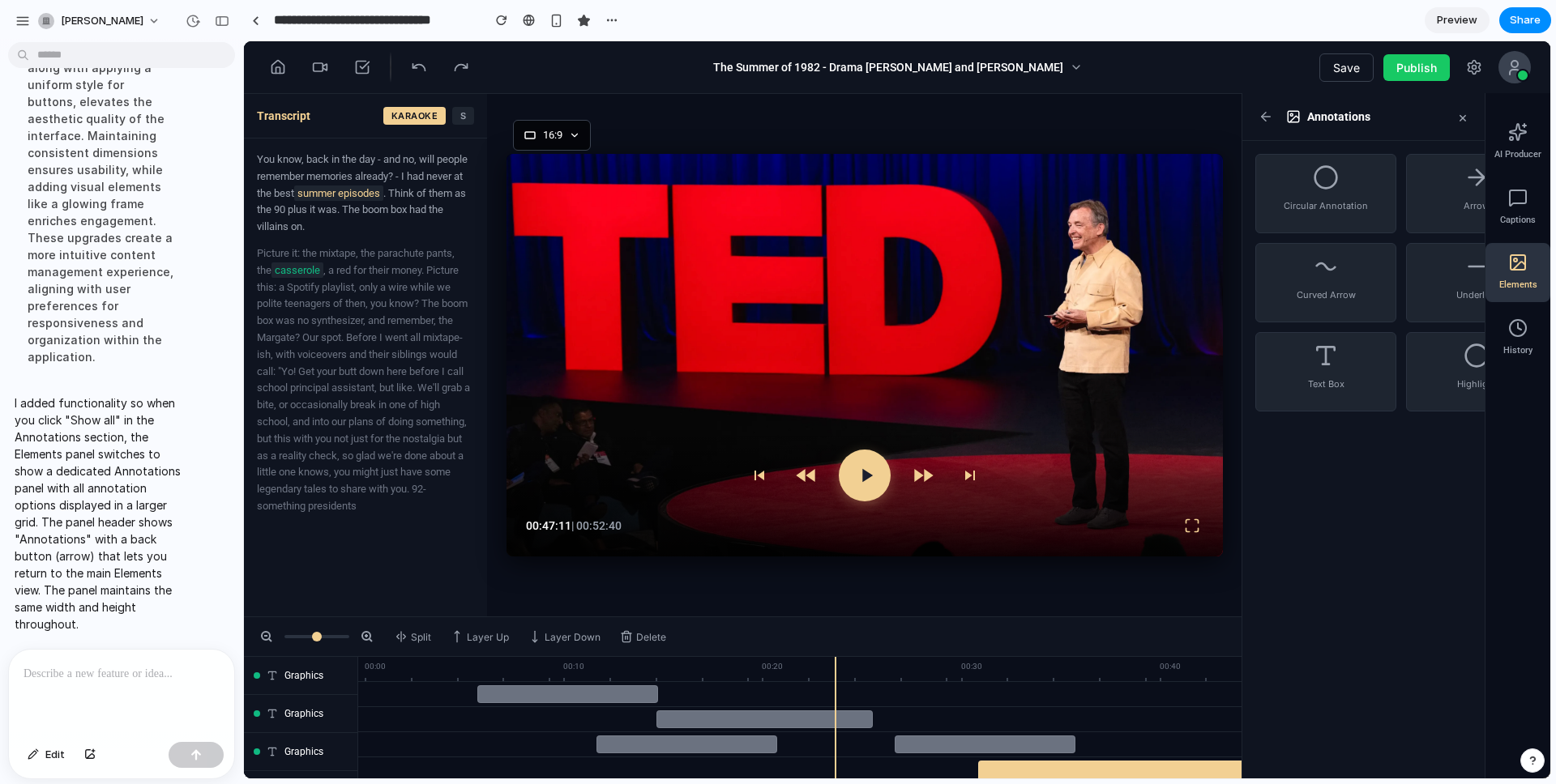
scroll to position [0, 22]
click at [1166, 117] on icon at bounding box center [1266, 117] width 9 height 0
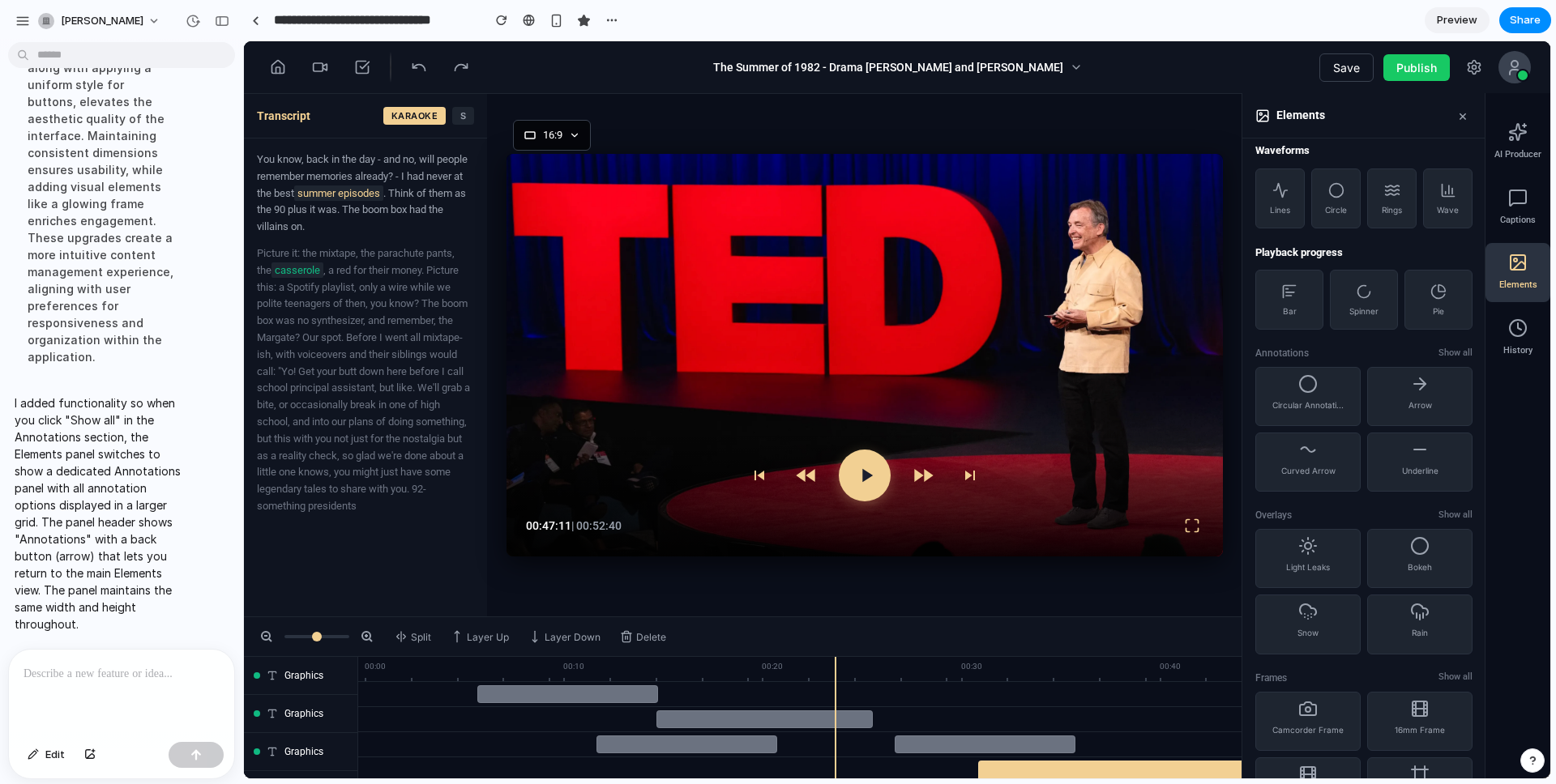
scroll to position [527, 0]
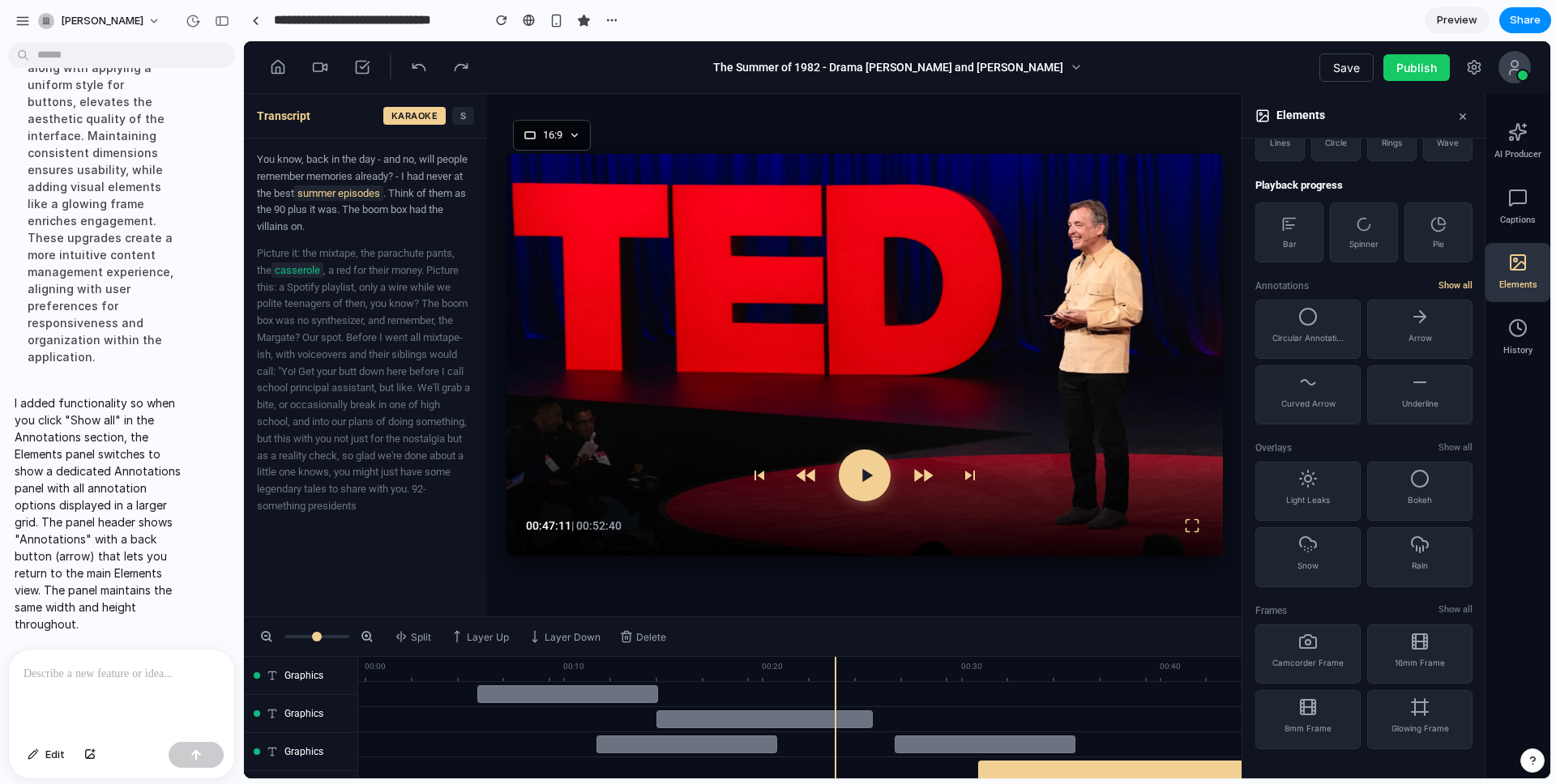
click at [1166, 282] on span "Show all" at bounding box center [1455, 286] width 34 height 13
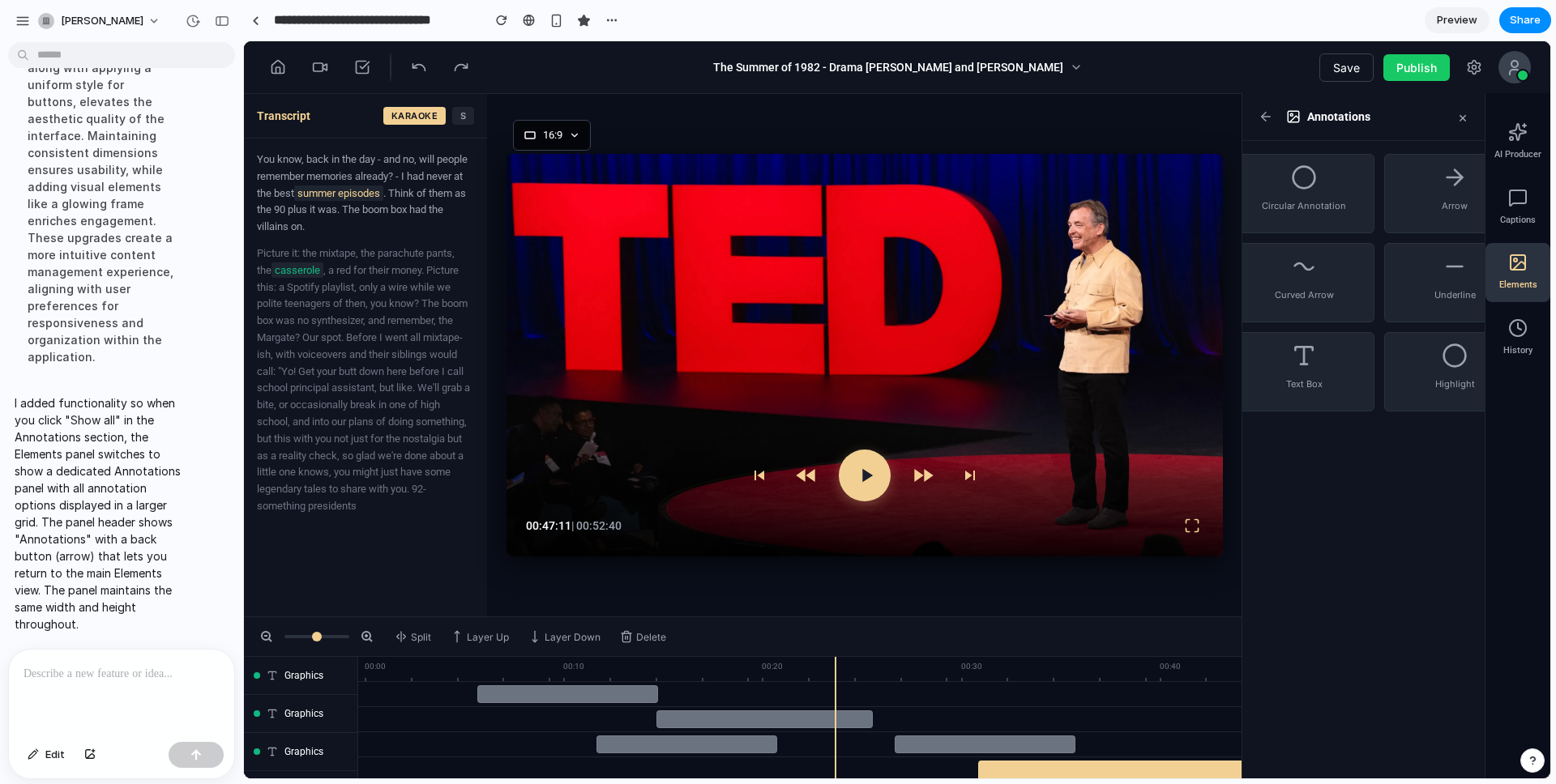
scroll to position [0, 0]
click at [1166, 119] on icon at bounding box center [1265, 116] width 14 height 14
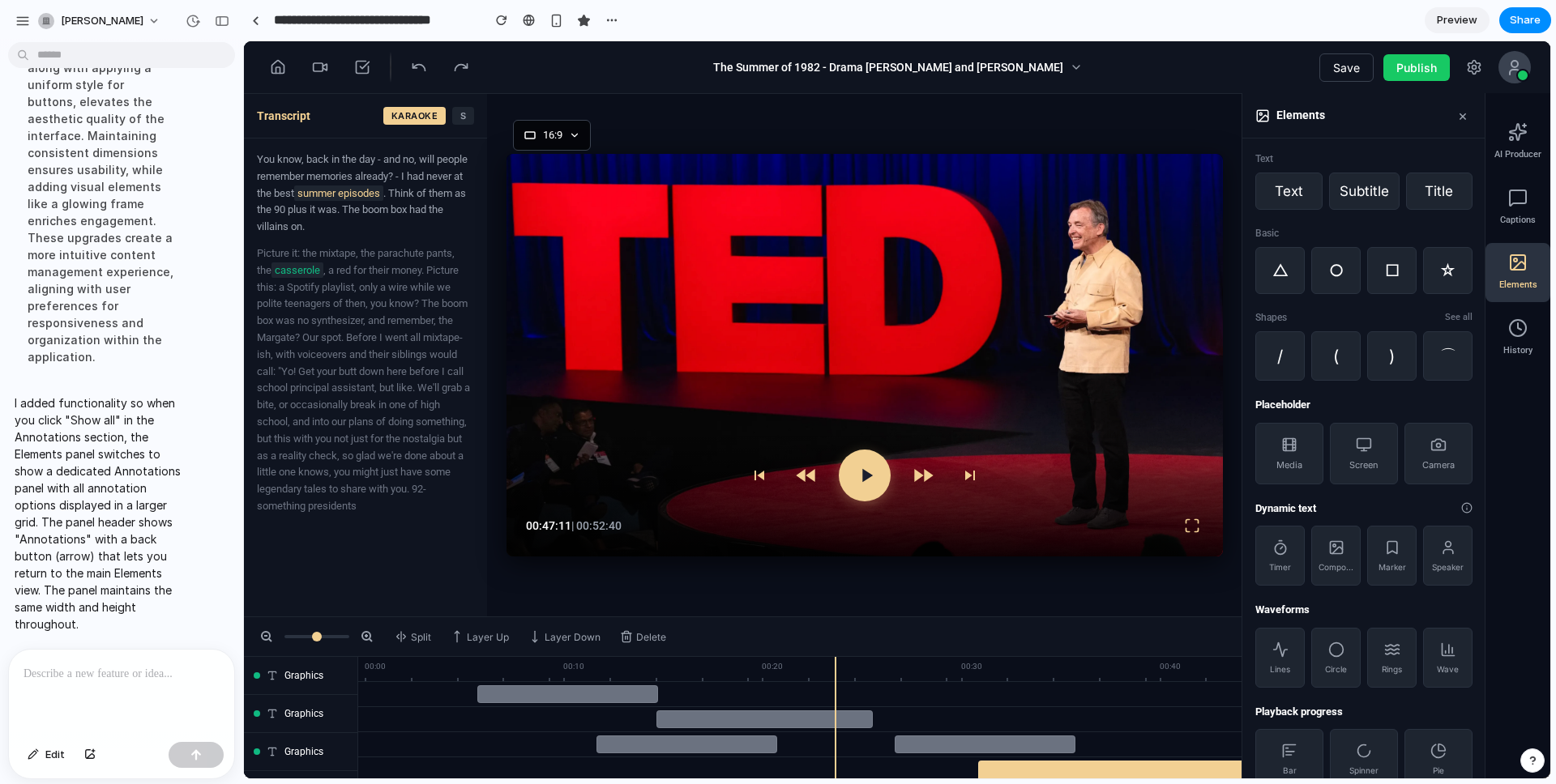
click at [121, 441] on p "I added functionality so when you click "Show all" in the Annotations section, …" at bounding box center [100, 513] width 173 height 238
click at [1166, 157] on div "Text" at bounding box center [1364, 158] width 217 height 14
click at [1166, 160] on div "Text" at bounding box center [1364, 158] width 217 height 14
click at [1166, 161] on div "Text" at bounding box center [1364, 158] width 217 height 14
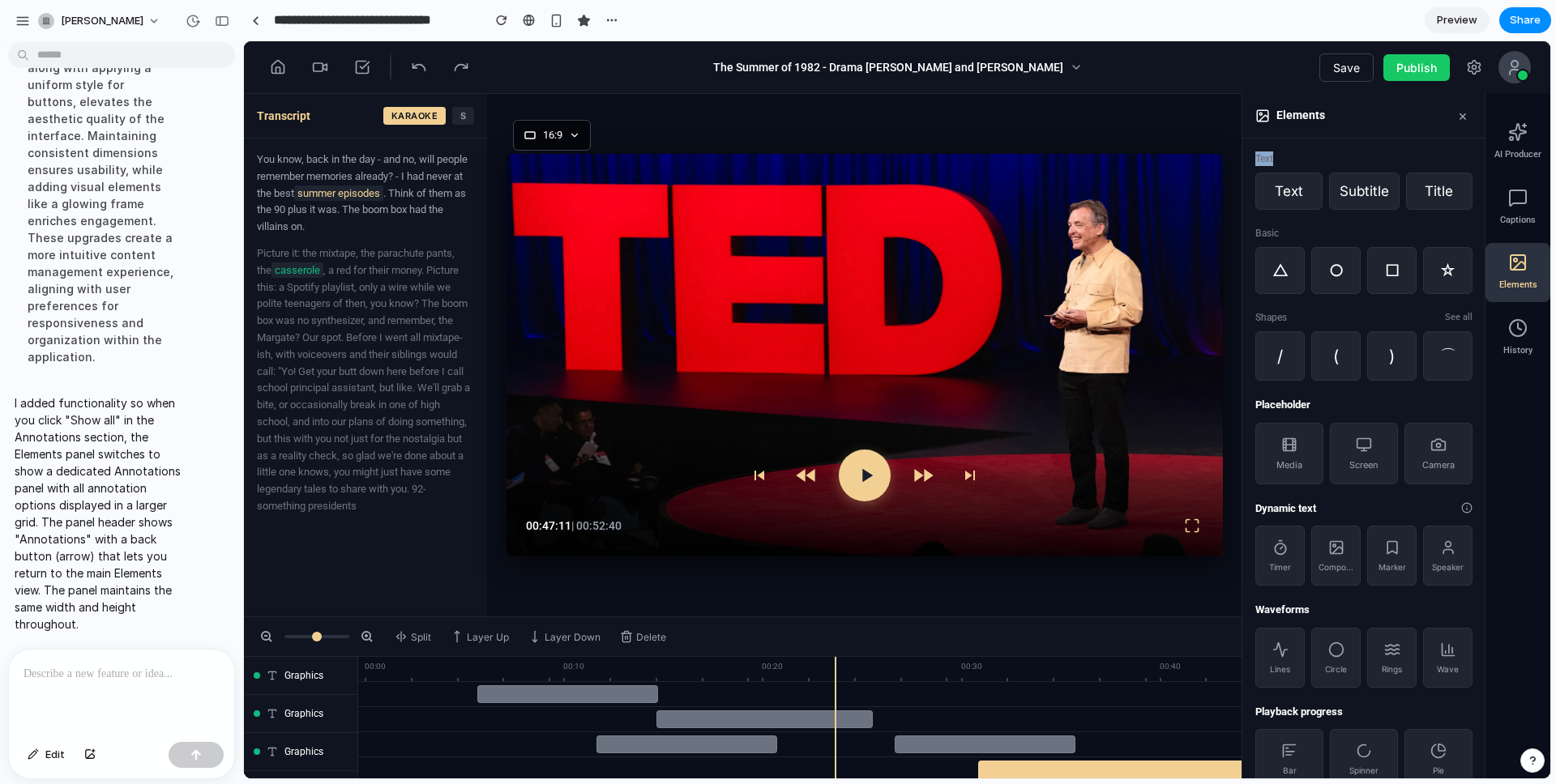
click at [1166, 161] on div "Text" at bounding box center [1364, 158] width 217 height 14
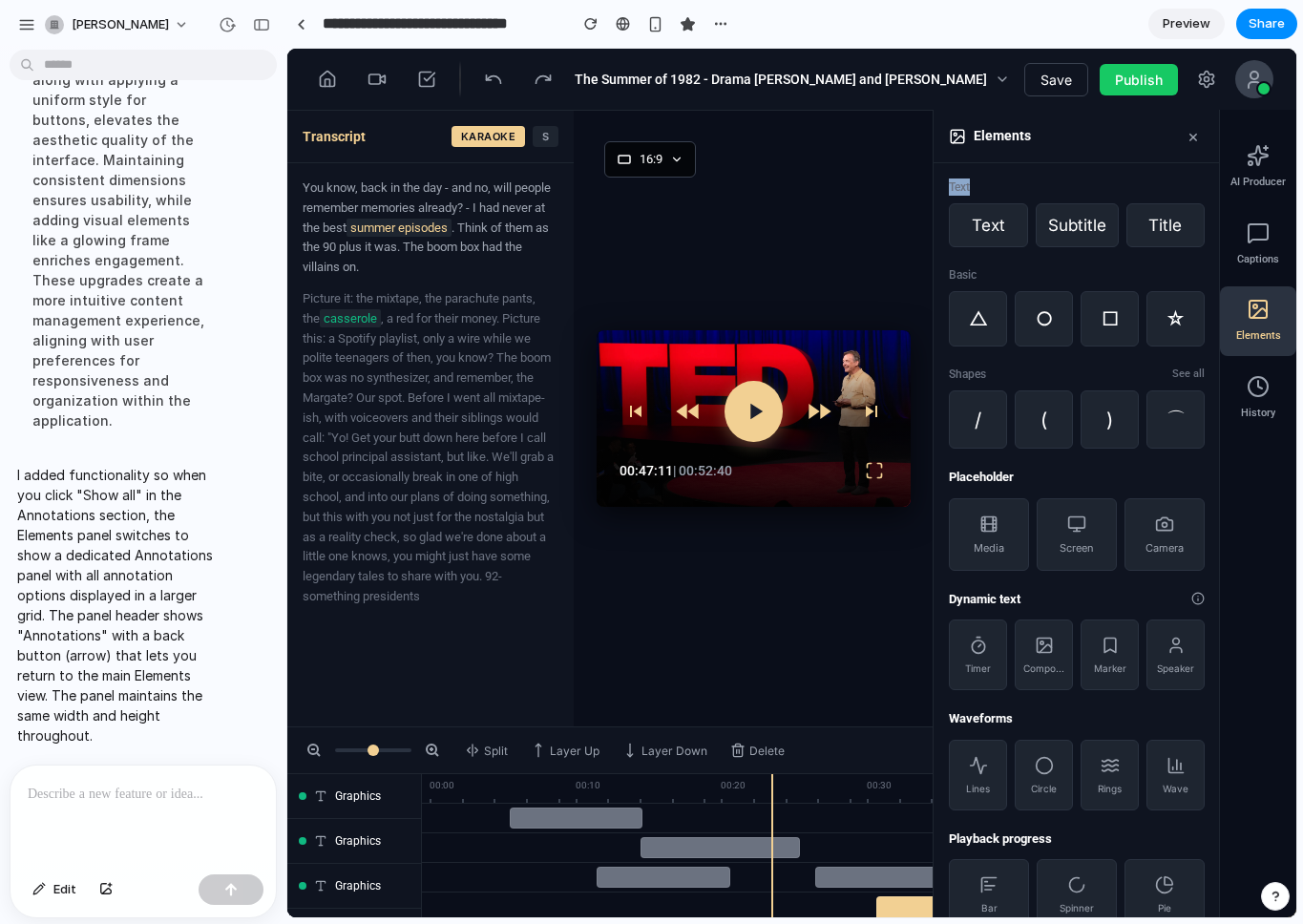
click at [959, 189] on div "Text" at bounding box center [1076, 186] width 256 height 17
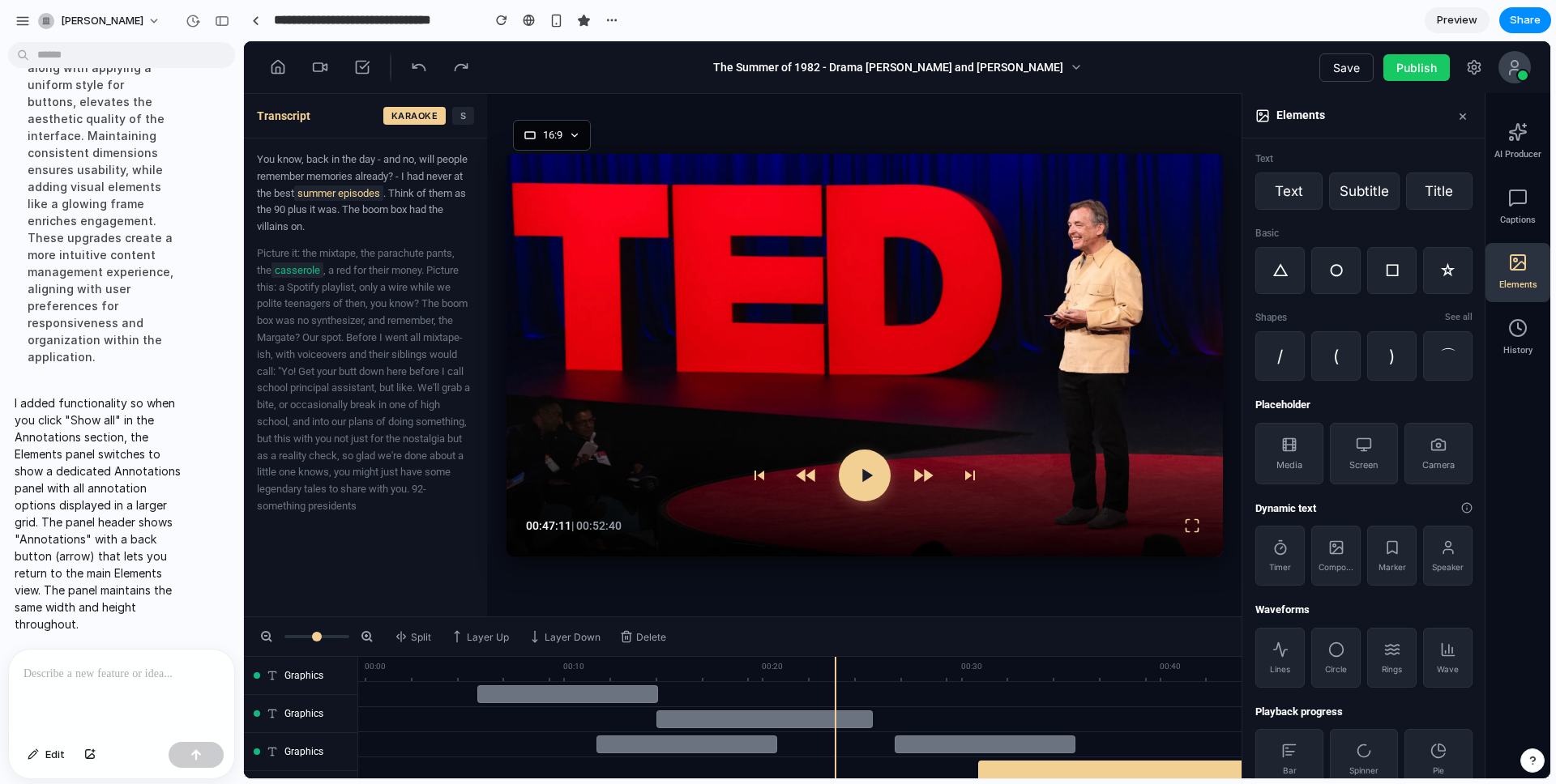
click at [74, 638] on p at bounding box center [121, 674] width 196 height 19
click at [77, 638] on div at bounding box center [121, 692] width 225 height 86
paste div
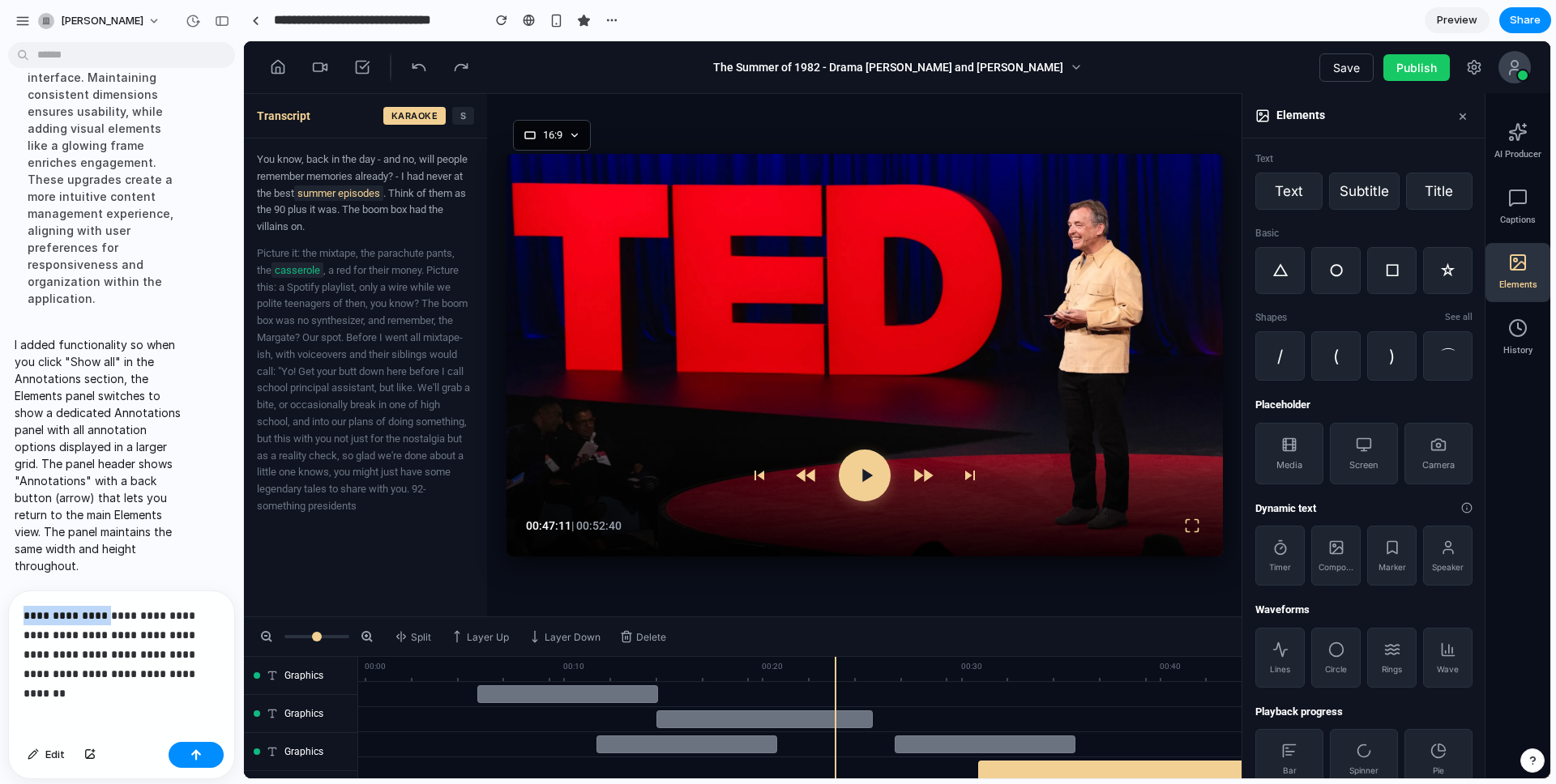
drag, startPoint x: 95, startPoint y: 613, endPoint x: 21, endPoint y: 611, distance: 74.0
click at [21, 611] on div "**********" at bounding box center [121, 663] width 225 height 145
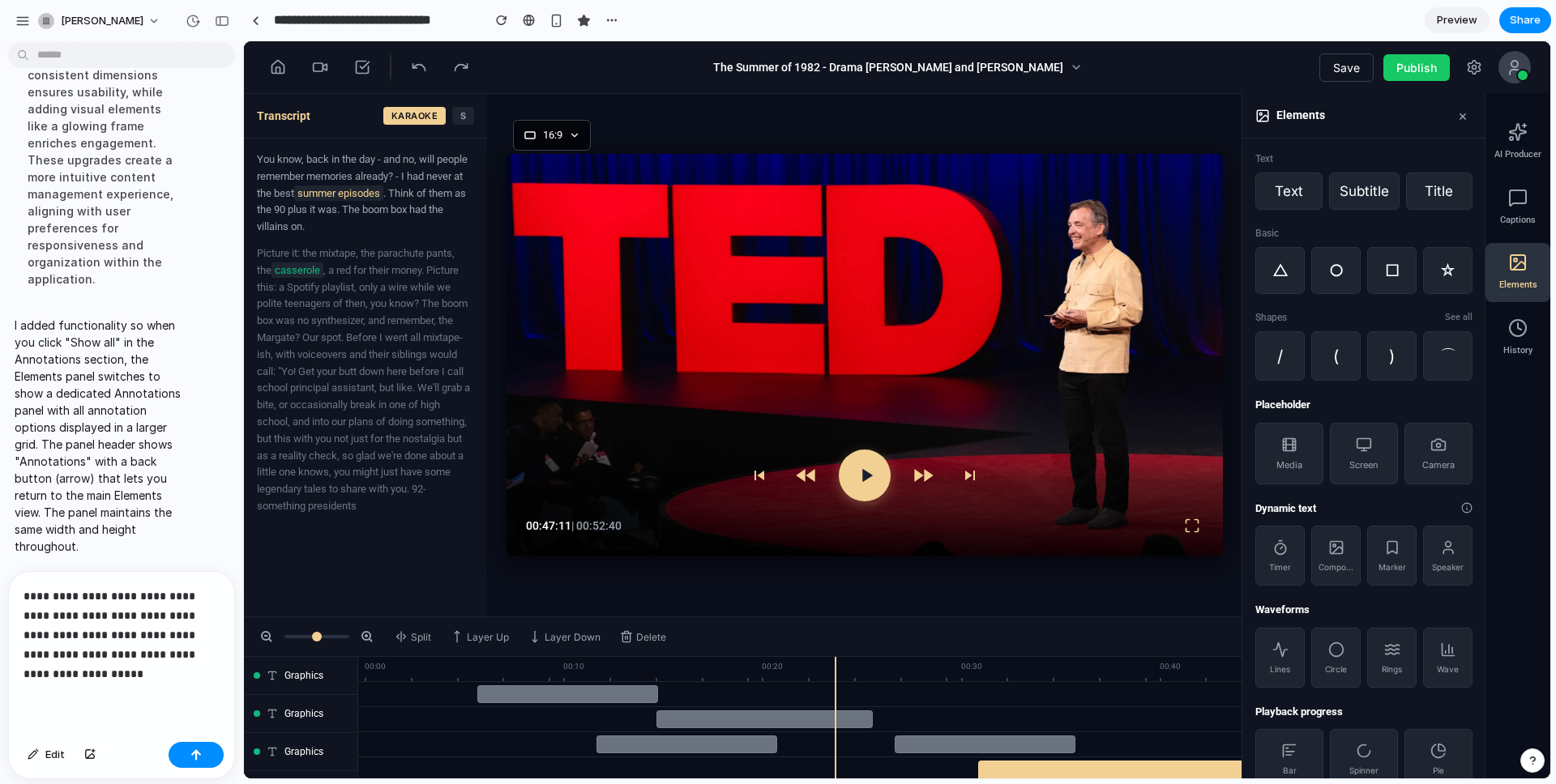
click at [38, 635] on p "**********" at bounding box center [121, 635] width 196 height 97
drag, startPoint x: 38, startPoint y: 635, endPoint x: 102, endPoint y: 619, distance: 66.0
click at [102, 619] on p "**********" at bounding box center [121, 635] width 196 height 97
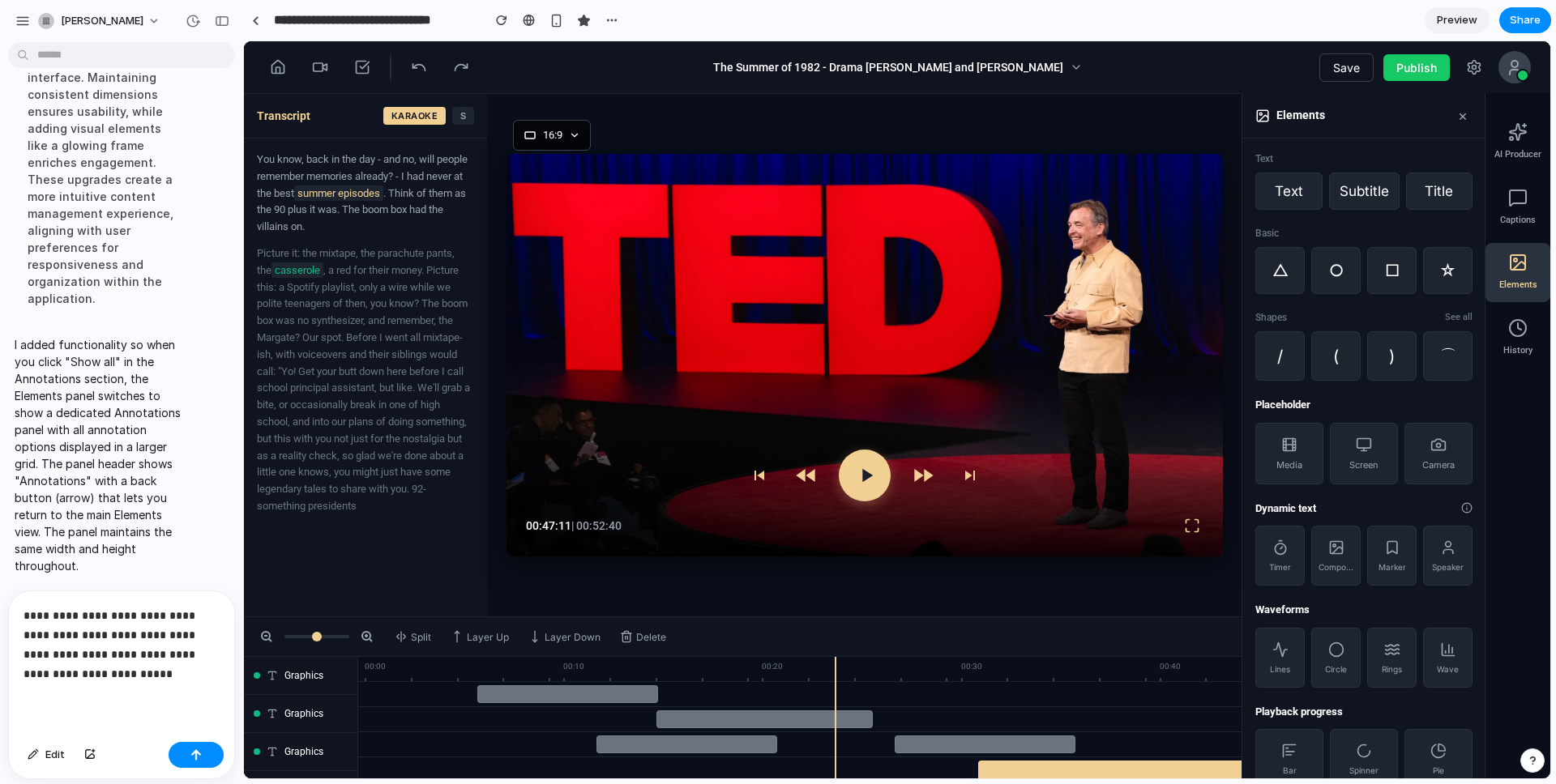
click at [135, 638] on p "**********" at bounding box center [121, 644] width 196 height 78
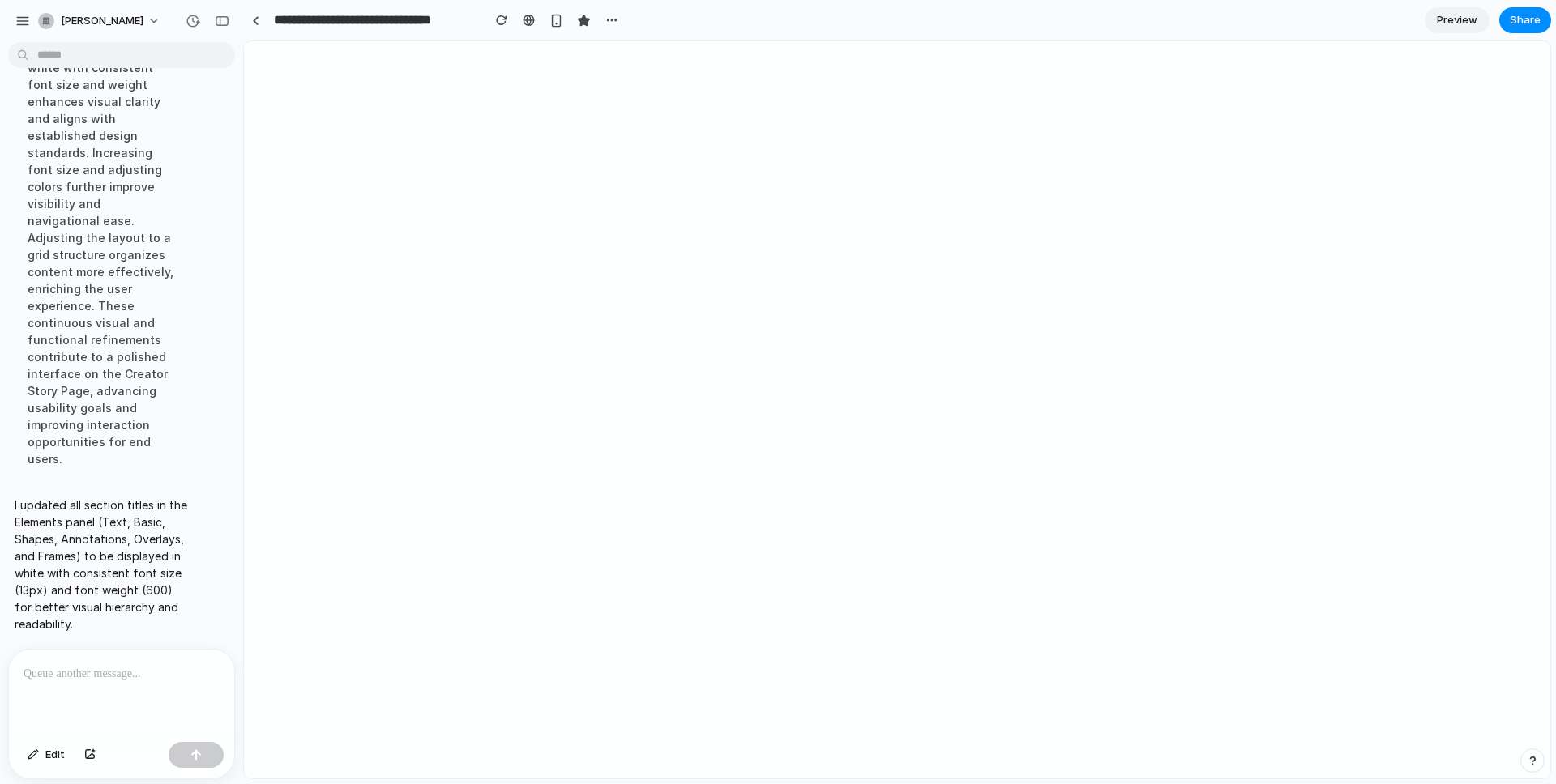
scroll to position [8779, 0]
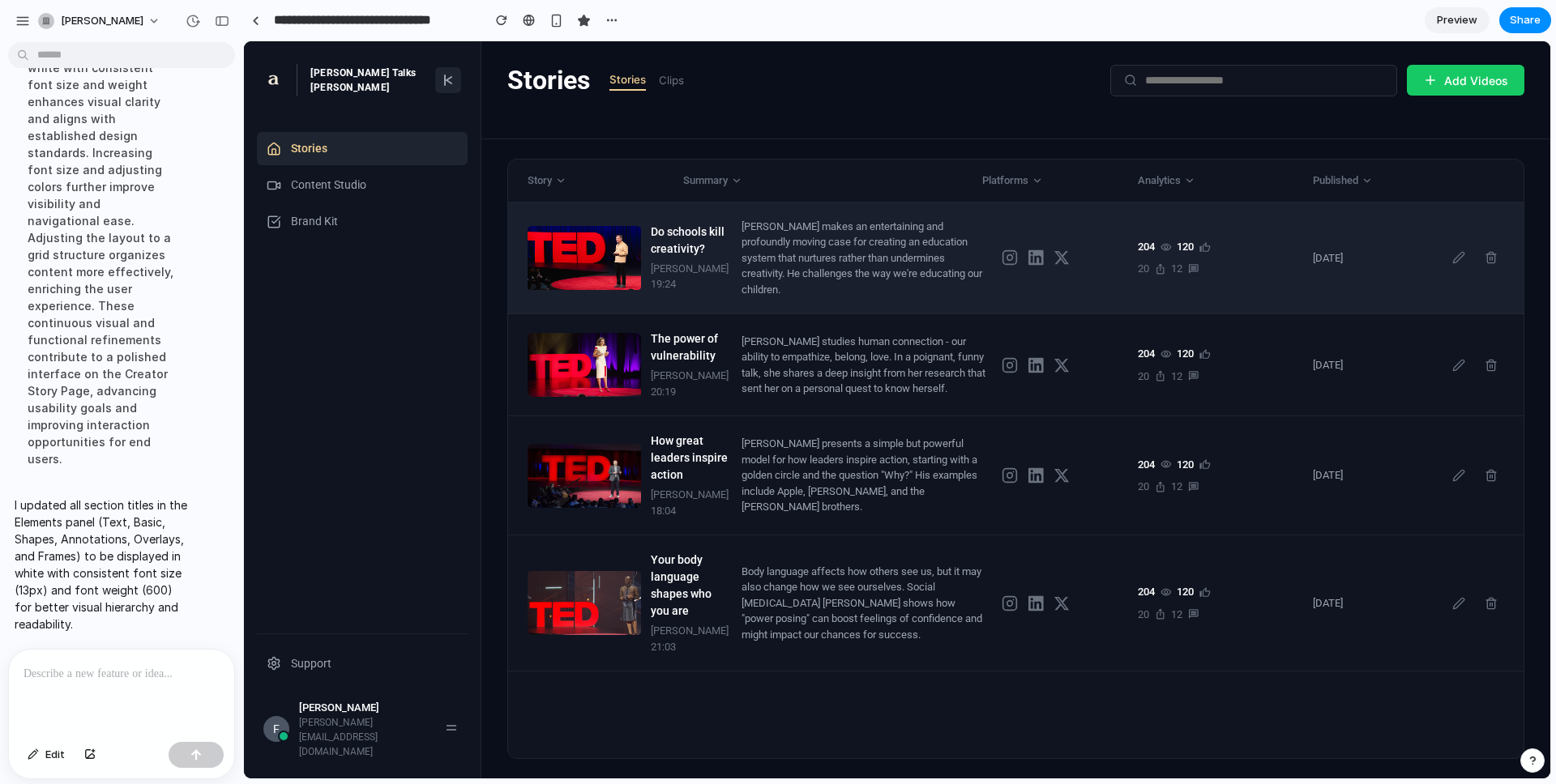
click at [816, 289] on div "[PERSON_NAME] makes an entertaining and profoundly moving case for creating an …" at bounding box center [865, 258] width 247 height 79
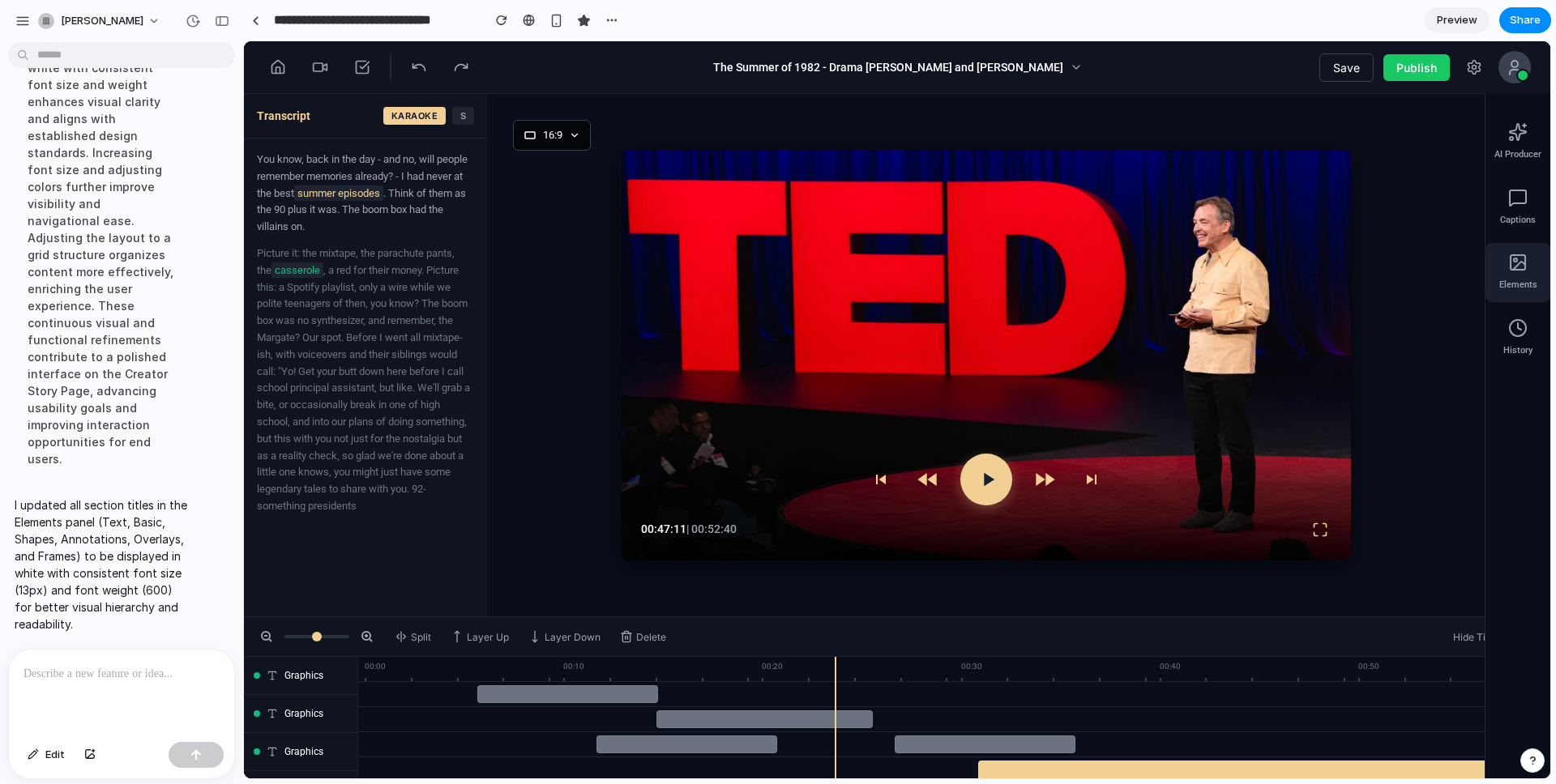
click at [1166, 270] on rect at bounding box center [1517, 262] width 14 height 14
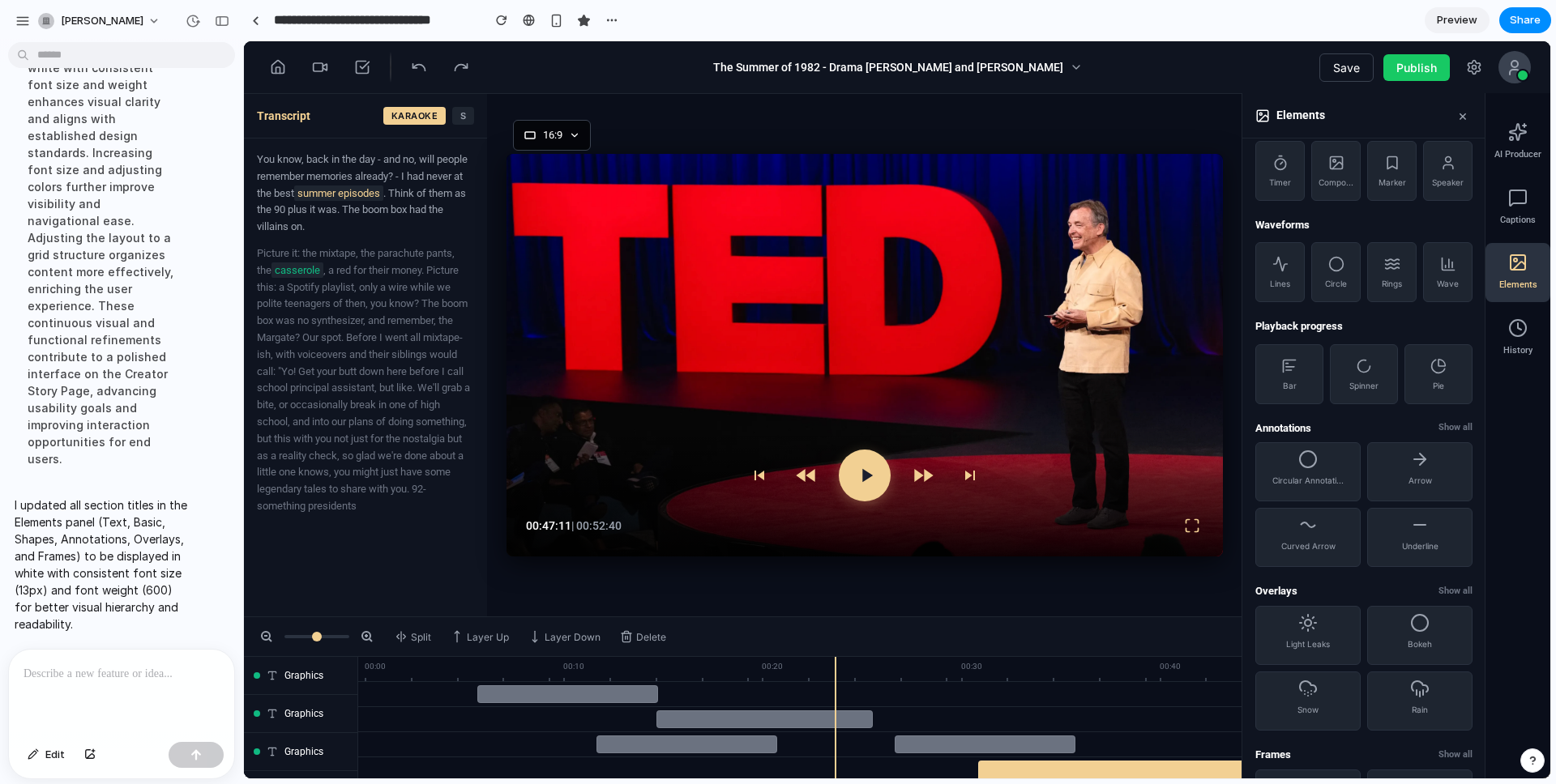
scroll to position [422, 0]
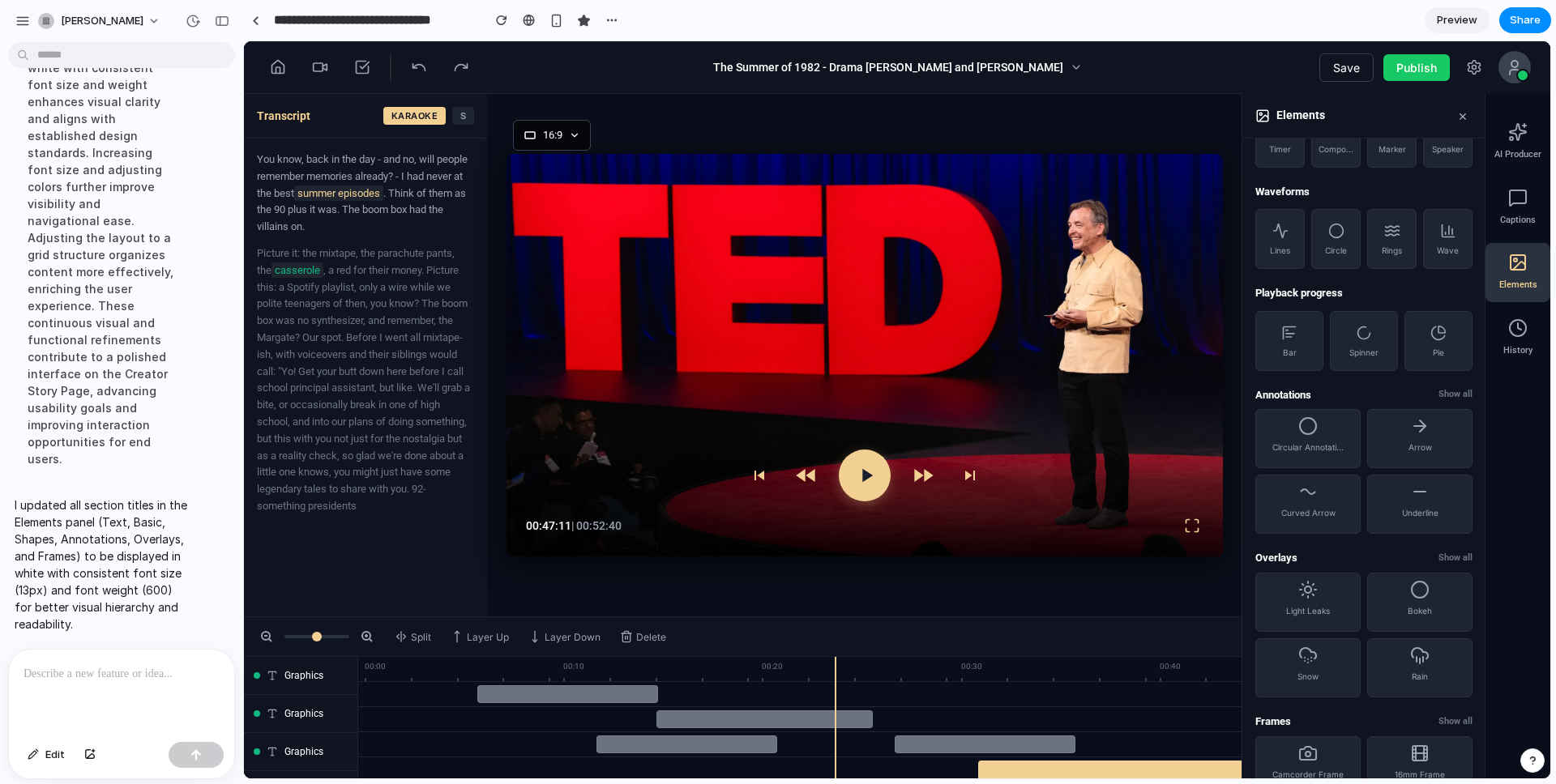
click at [1166, 445] on span "Arrow" at bounding box center [1420, 447] width 23 height 10
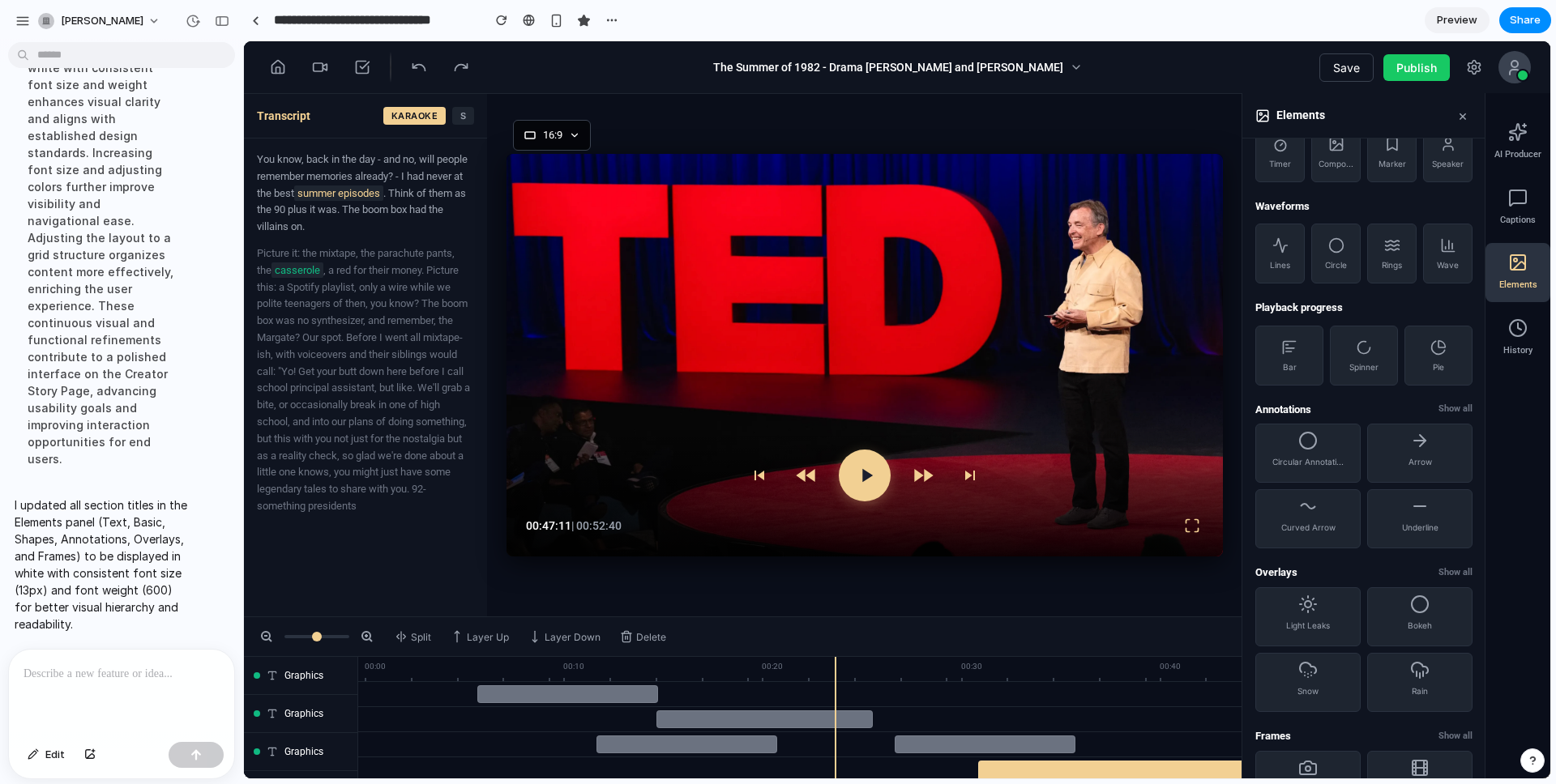
click at [1166, 436] on button "Circular Annotati..." at bounding box center [1308, 453] width 105 height 59
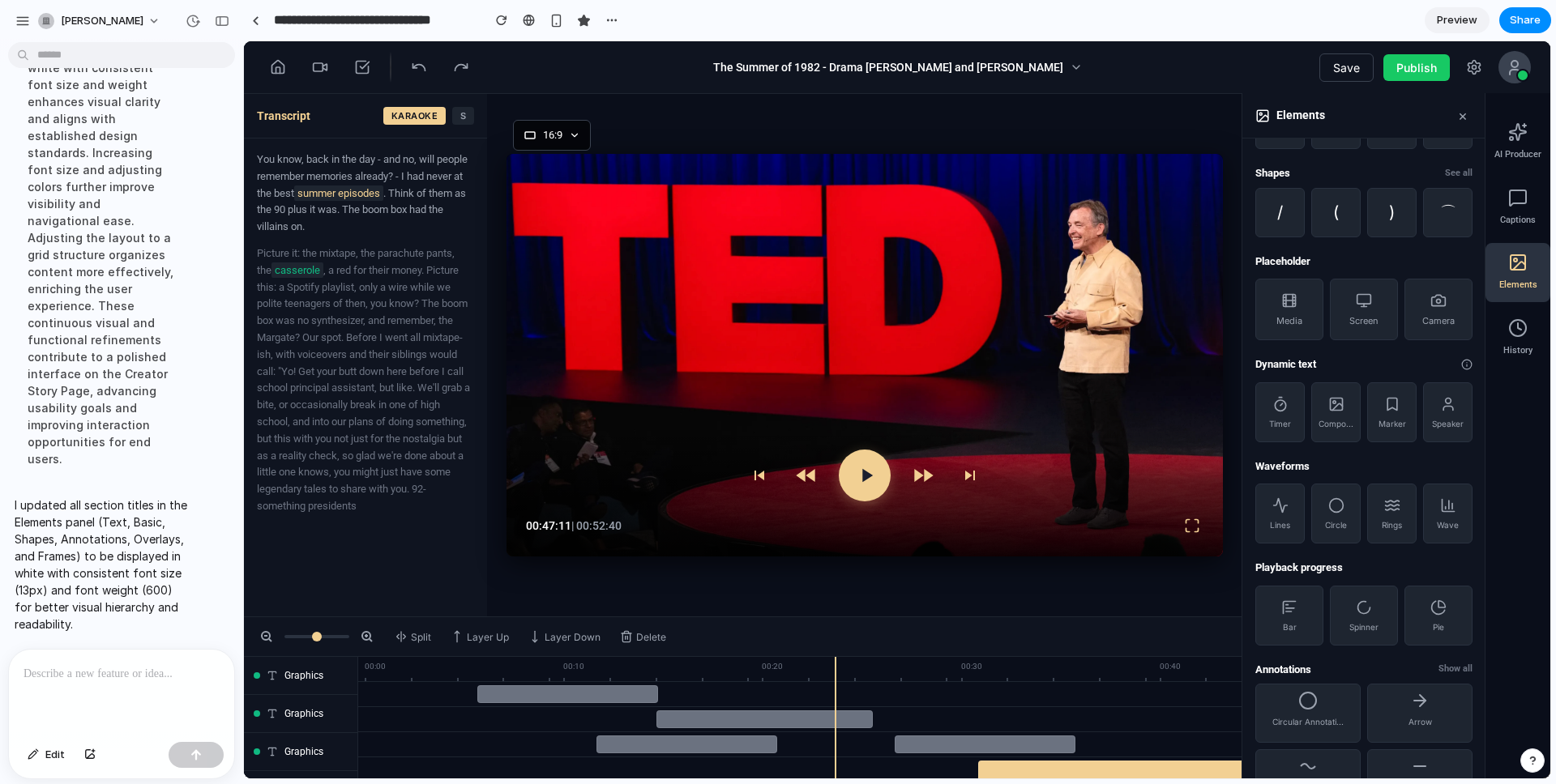
scroll to position [196, 0]
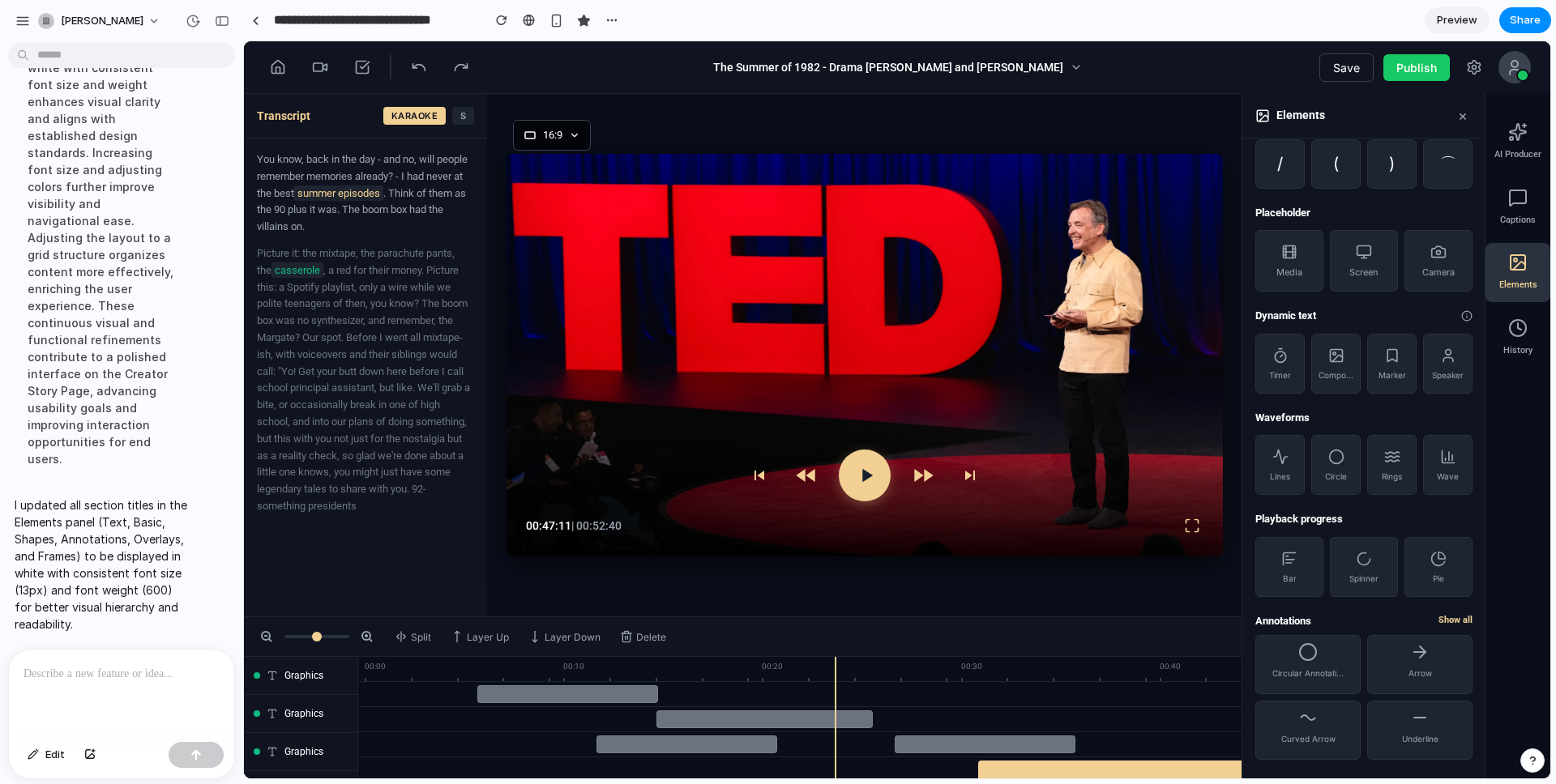
click at [1166, 621] on span "Show all" at bounding box center [1455, 621] width 34 height 13
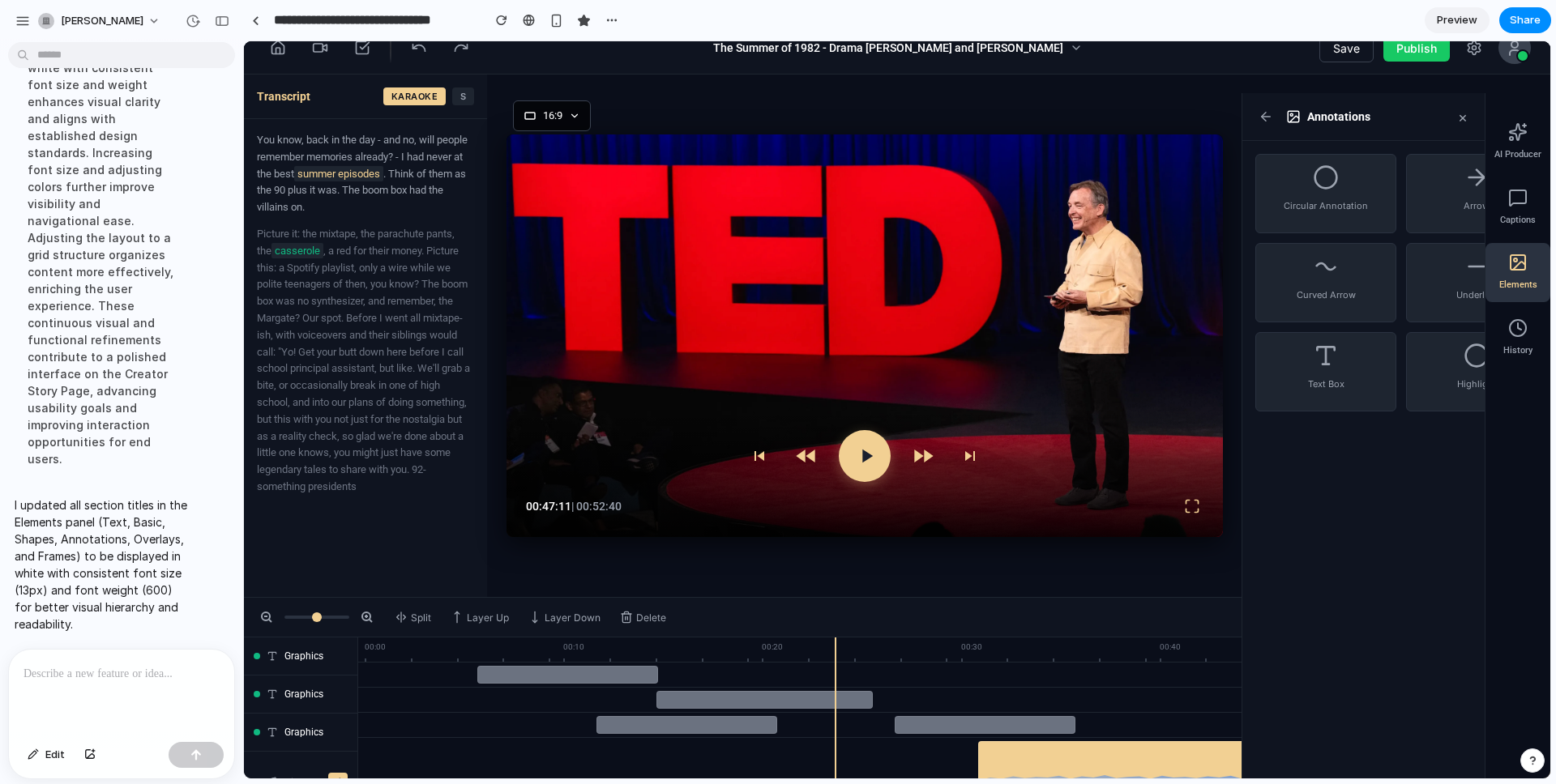
scroll to position [51, 0]
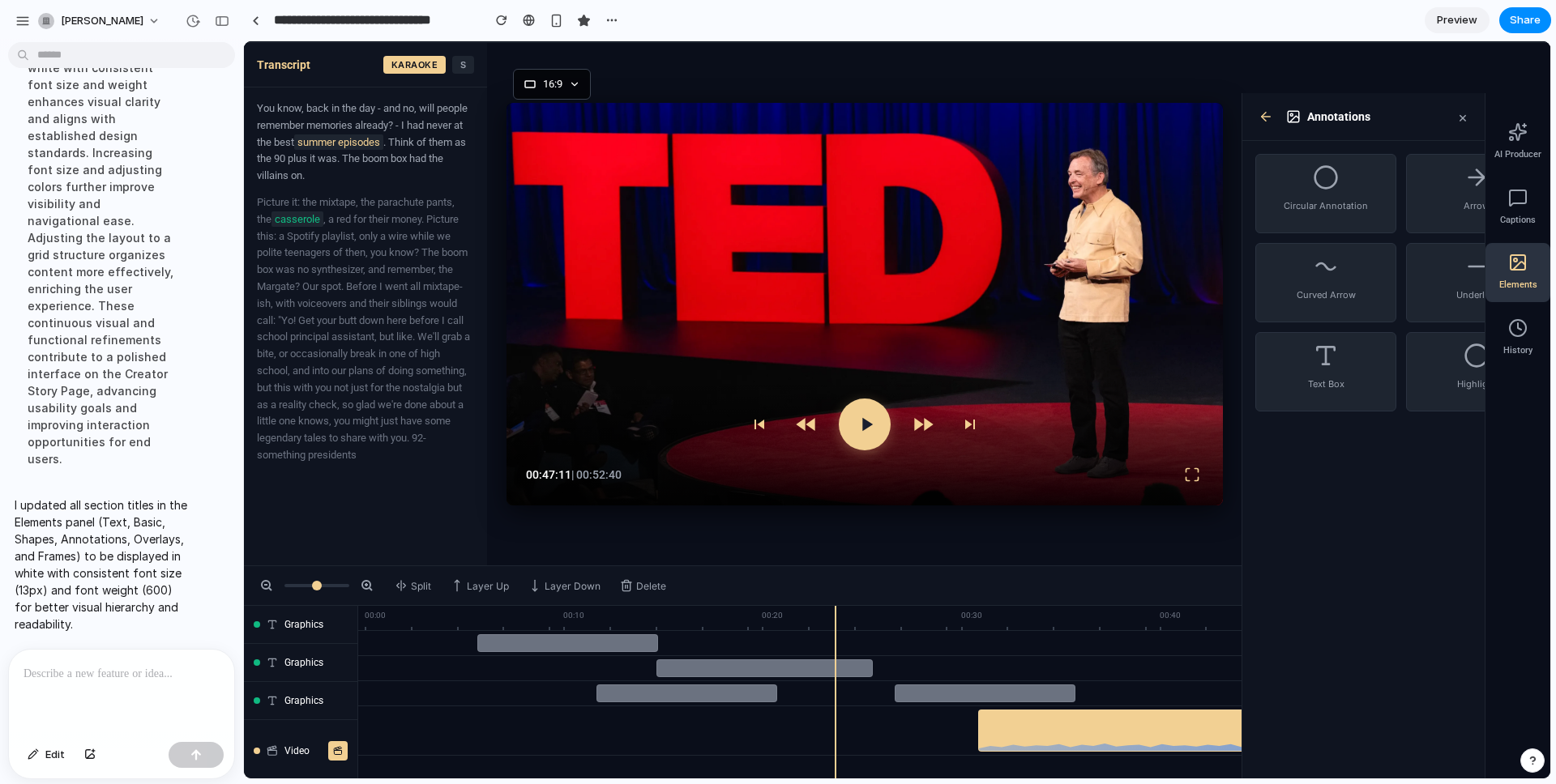
click at [1166, 116] on icon at bounding box center [1265, 116] width 14 height 14
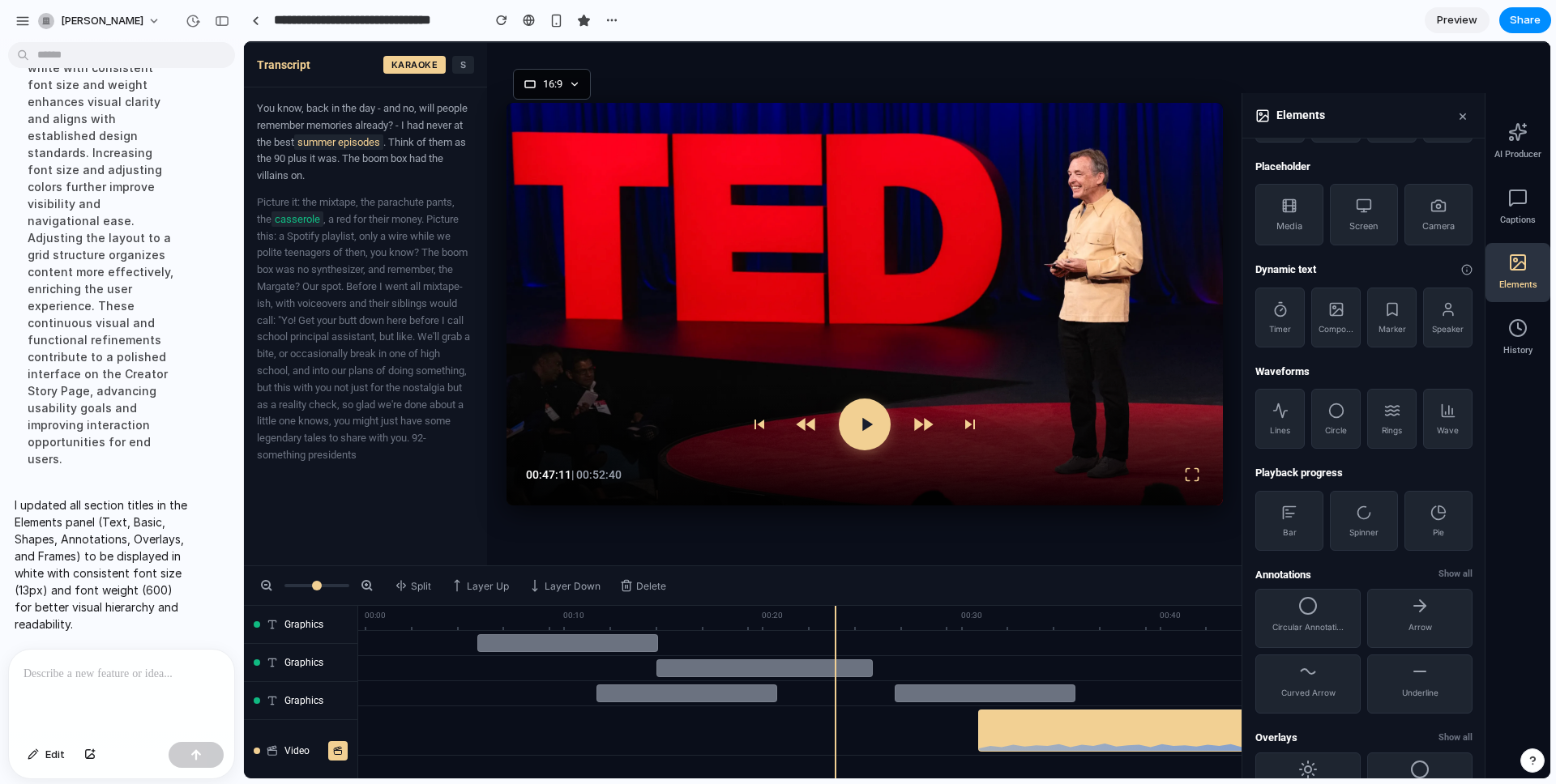
scroll to position [247, 0]
click at [1166, 569] on span "Show all" at bounding box center [1455, 571] width 34 height 13
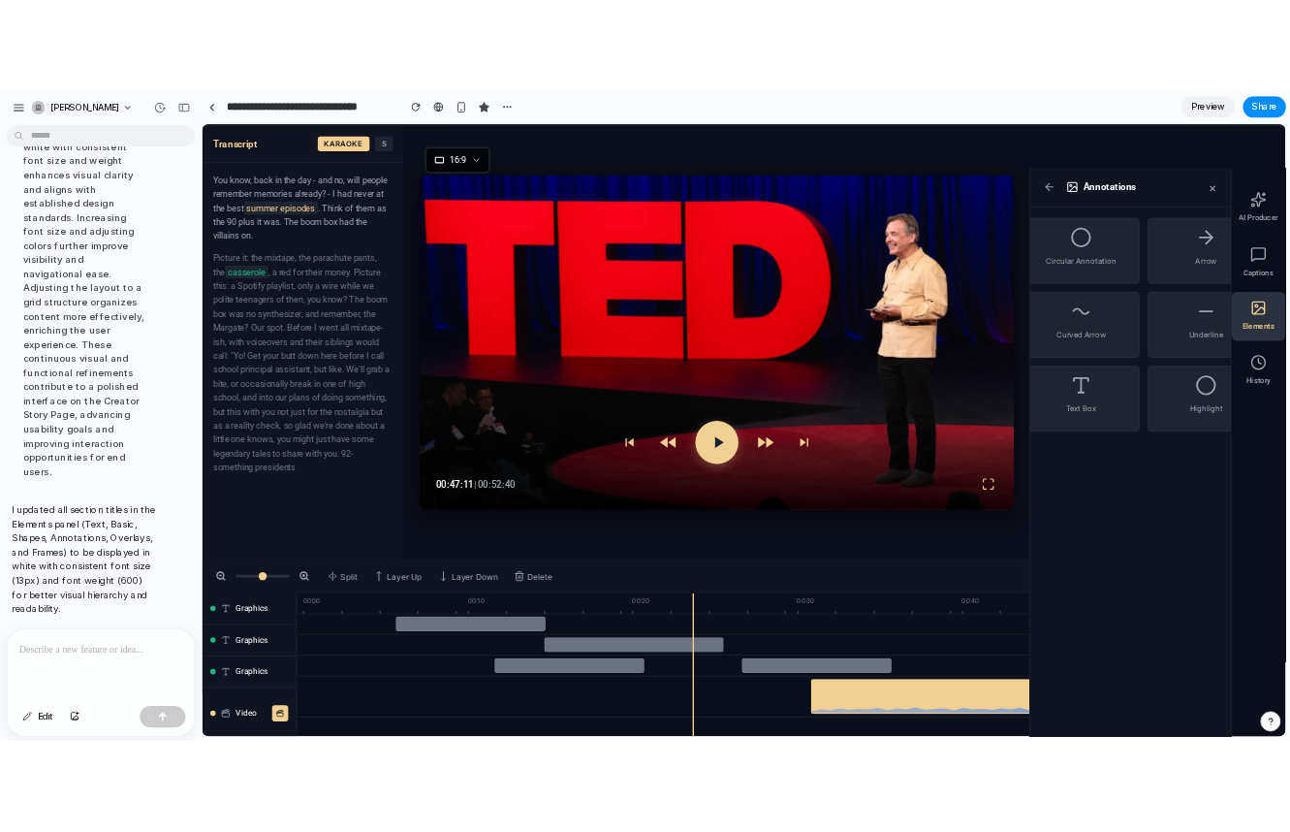
scroll to position [0, 0]
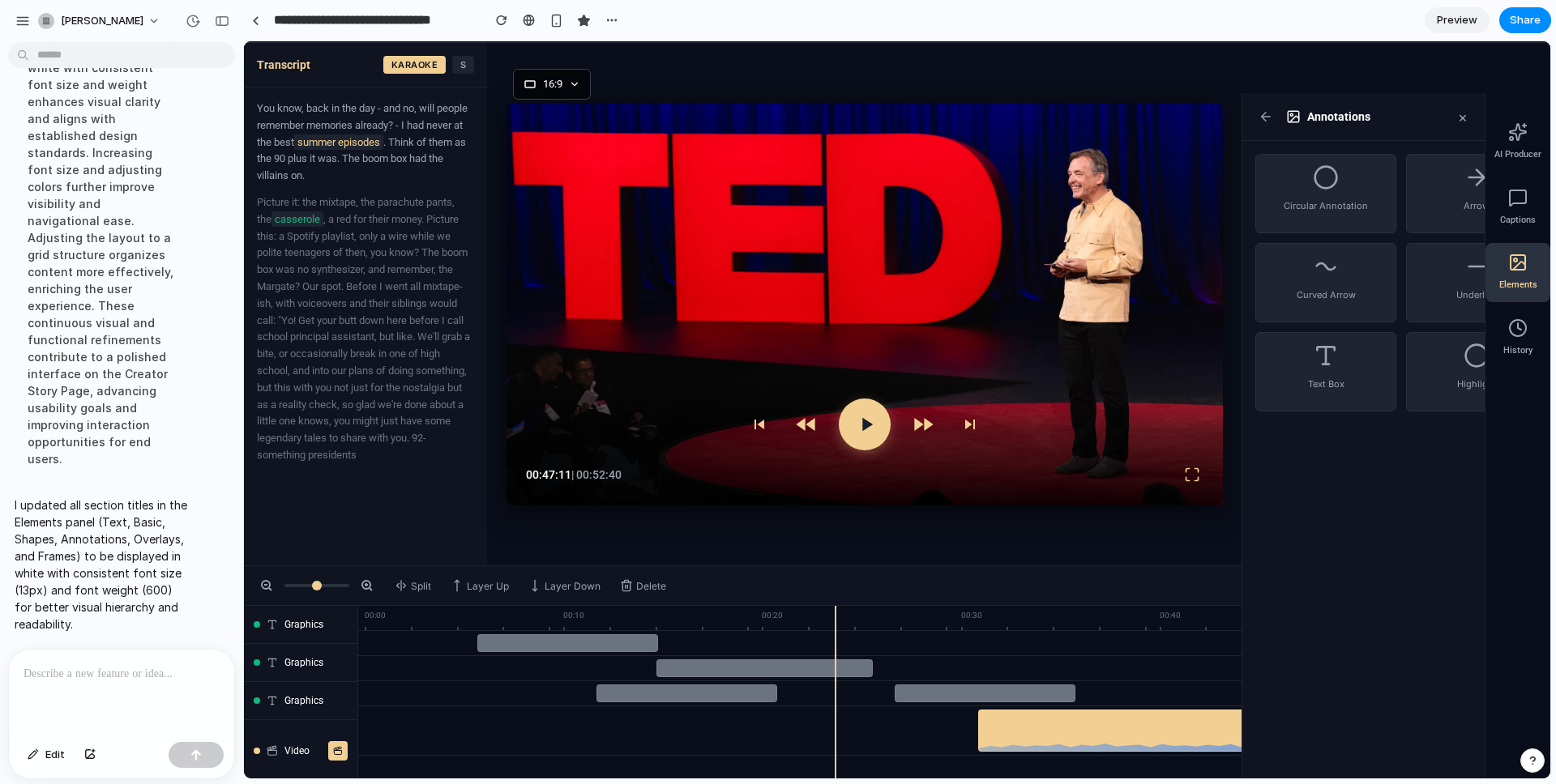
click at [100, 143] on div "Updating section titles in the Elements panel to white with consistent font siz…" at bounding box center [100, 246] width 173 height 461
click at [1166, 116] on button "×" at bounding box center [1462, 117] width 19 height 18
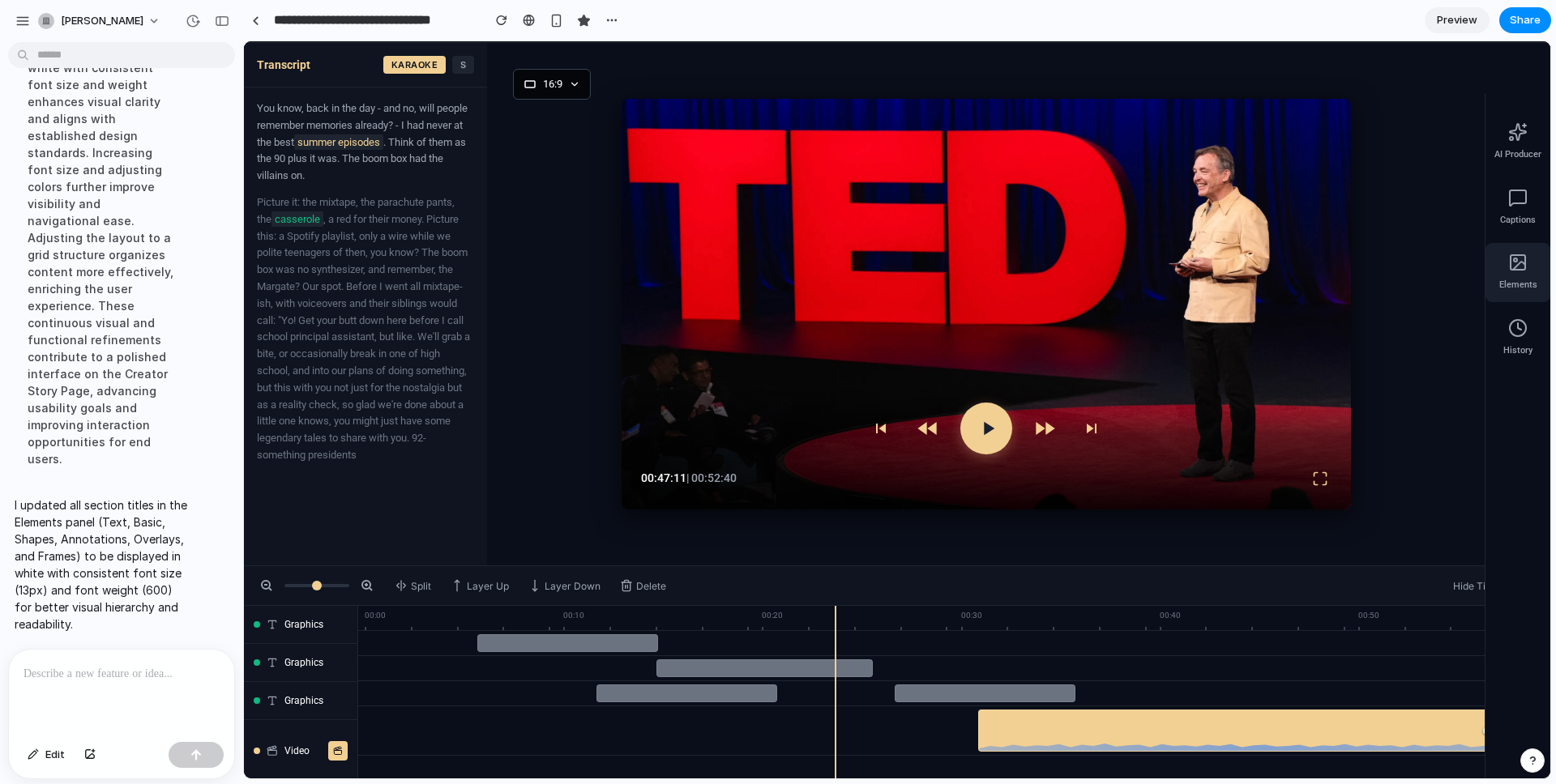
click at [1166, 264] on icon at bounding box center [1518, 262] width 19 height 19
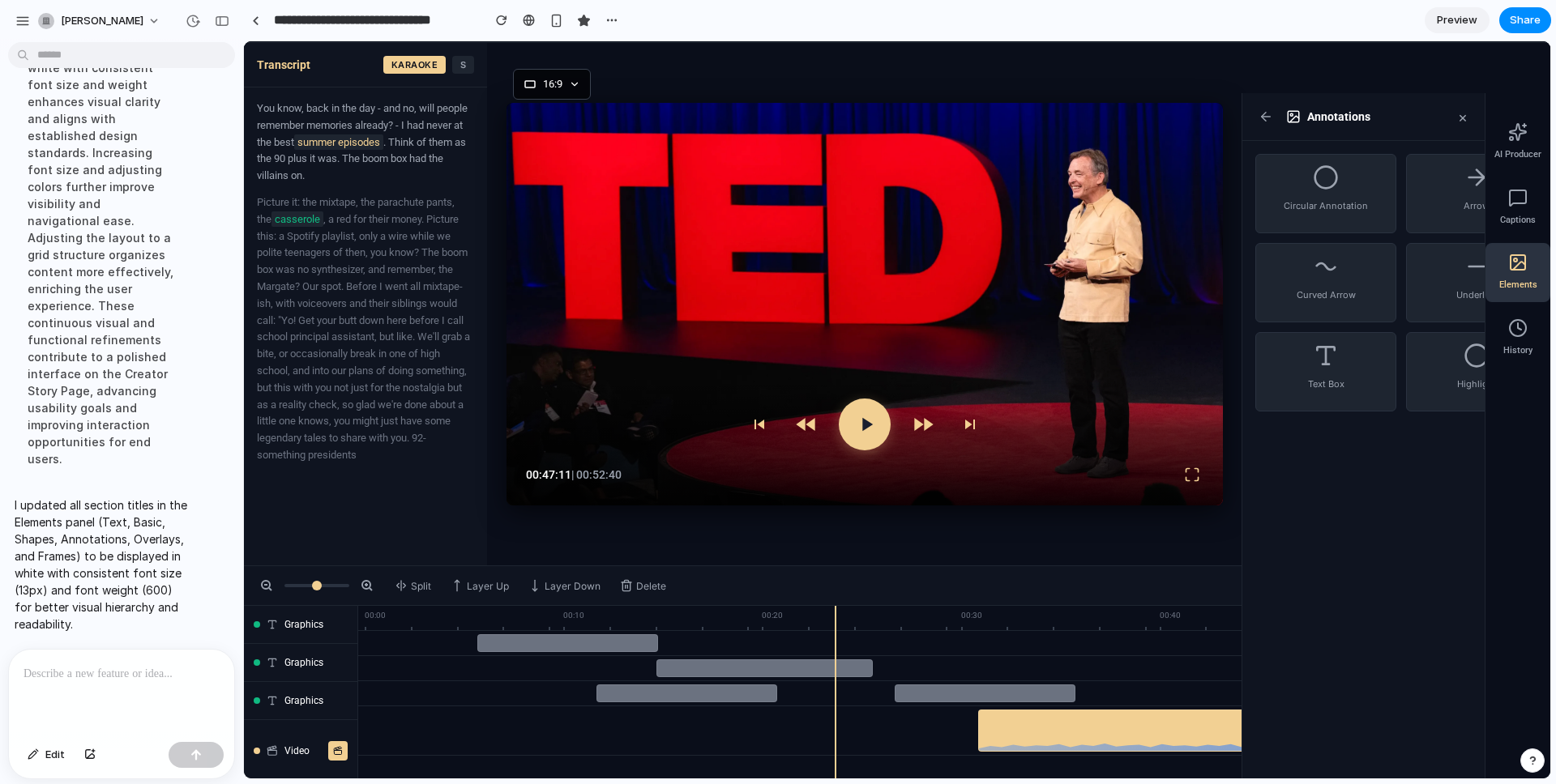
click at [1166, 266] on icon at bounding box center [1518, 262] width 19 height 19
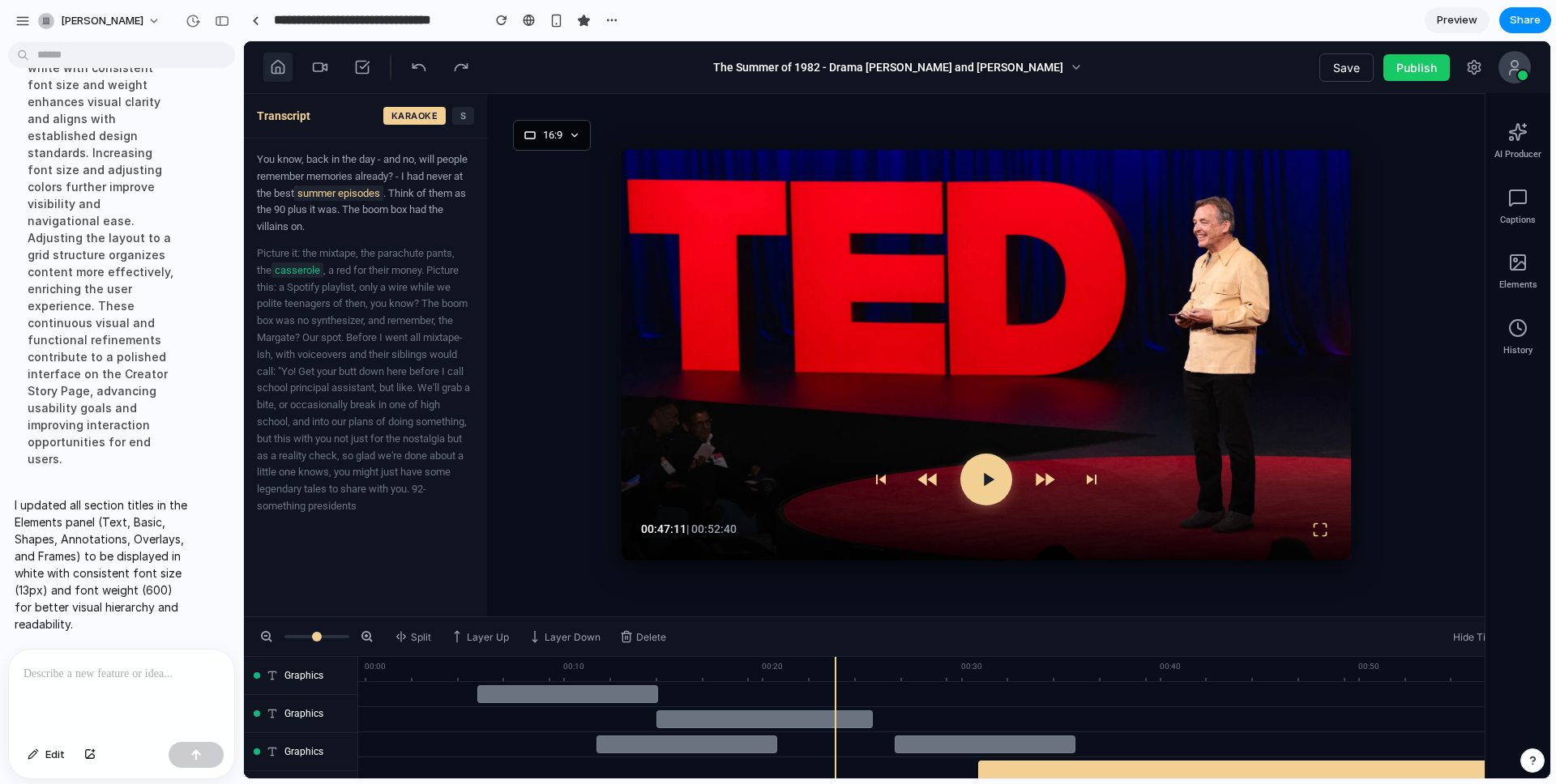
click at [280, 69] on icon at bounding box center [278, 67] width 16 height 16
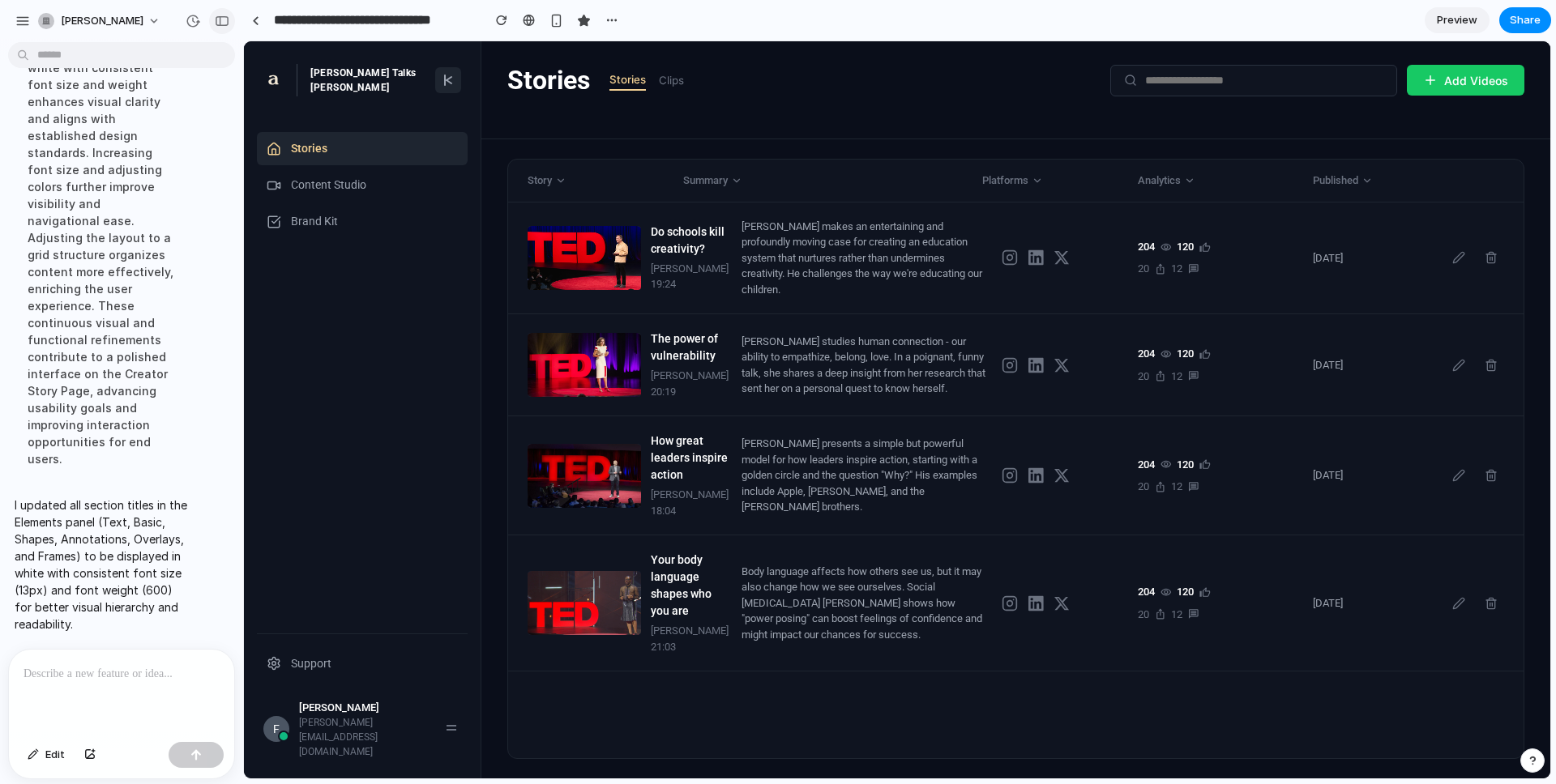
click at [221, 23] on div "button" at bounding box center [222, 21] width 14 height 12
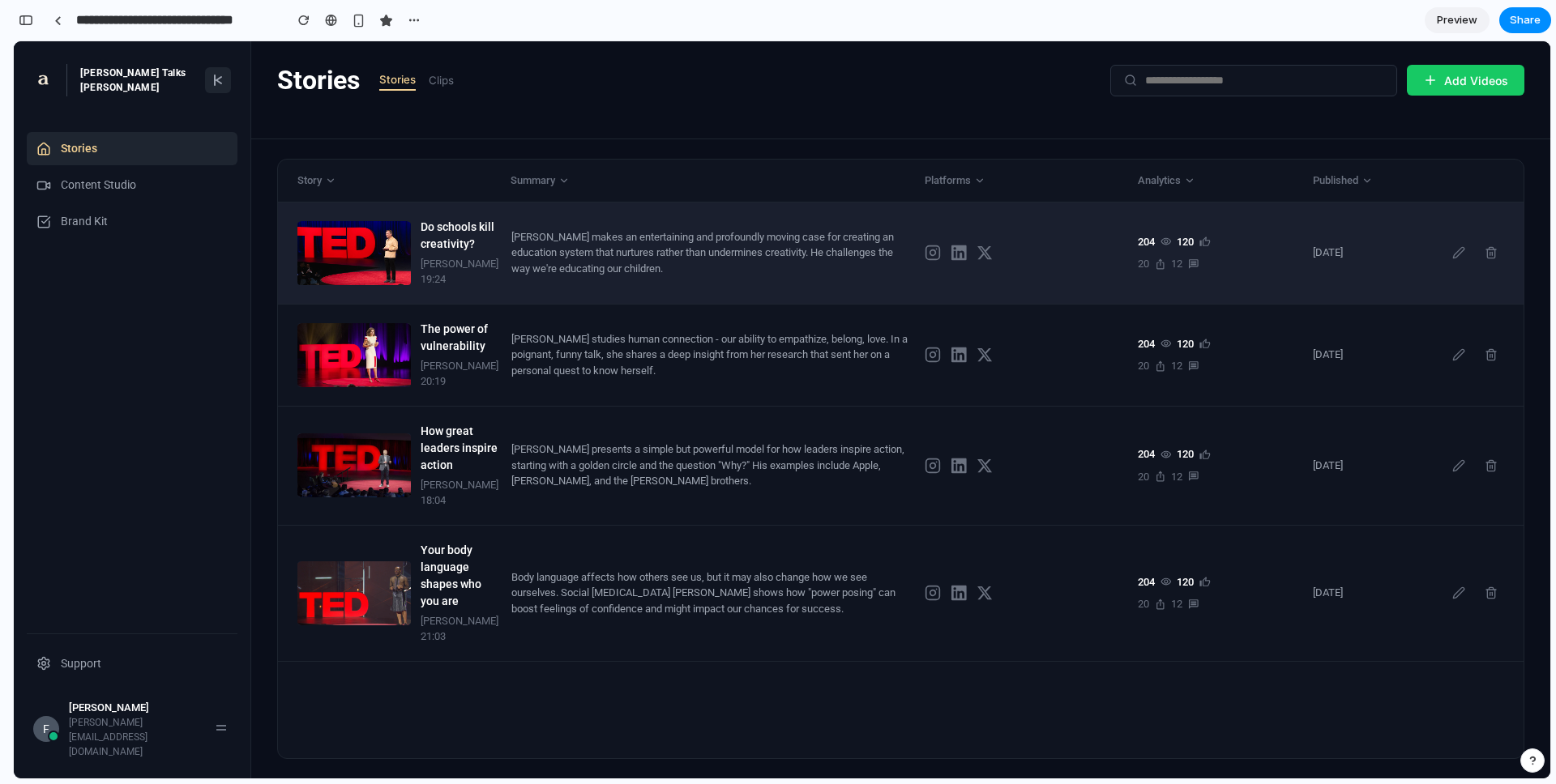
click at [615, 265] on div "[PERSON_NAME] makes an entertaining and profoundly moving case for creating an …" at bounding box center [712, 252] width 400 height 48
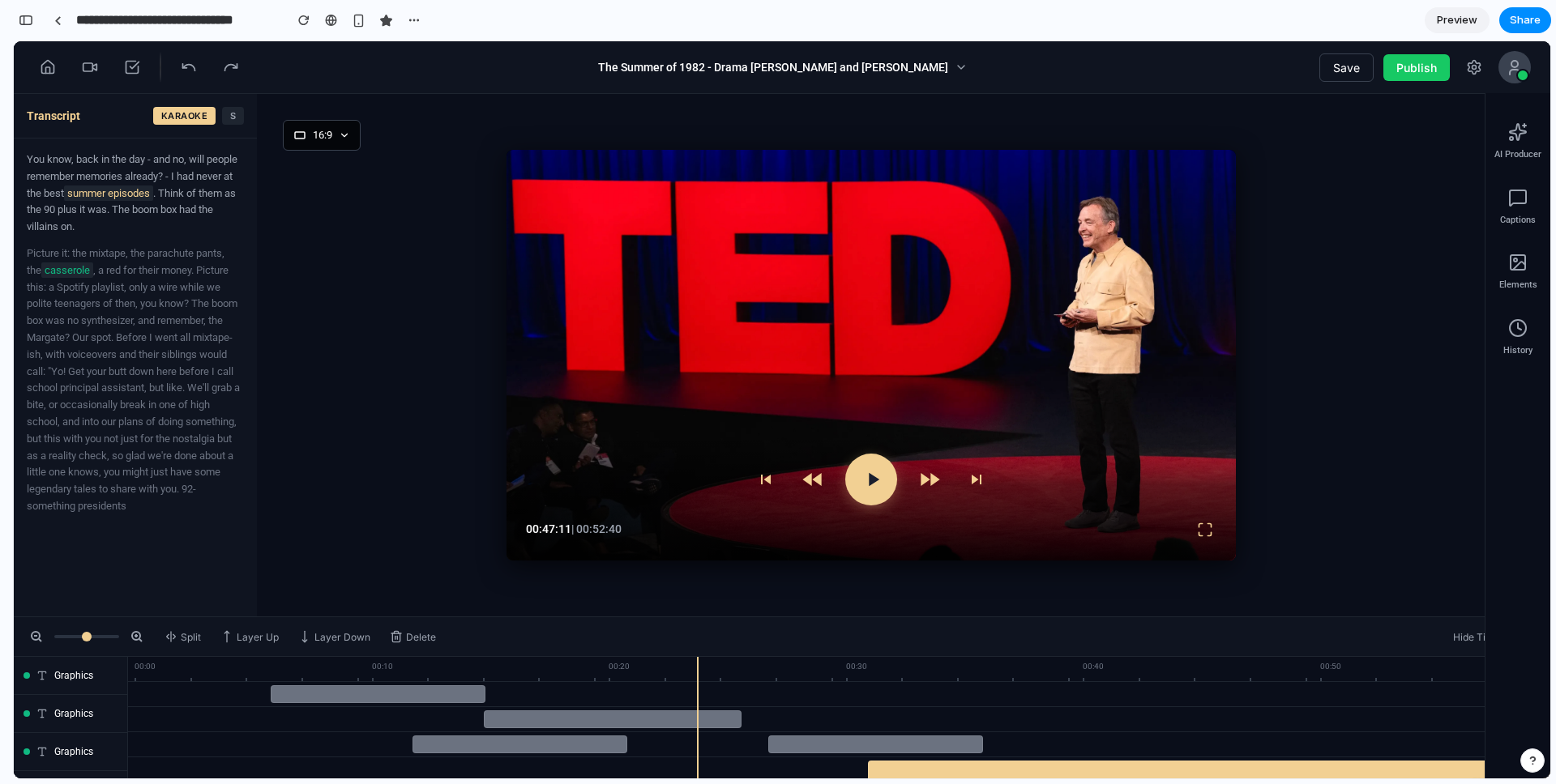
click at [883, 487] on icon at bounding box center [872, 479] width 23 height 23
click at [78, 64] on button at bounding box center [89, 67] width 29 height 29
click at [94, 63] on icon at bounding box center [89, 67] width 16 height 16
click at [54, 68] on icon at bounding box center [47, 67] width 16 height 16
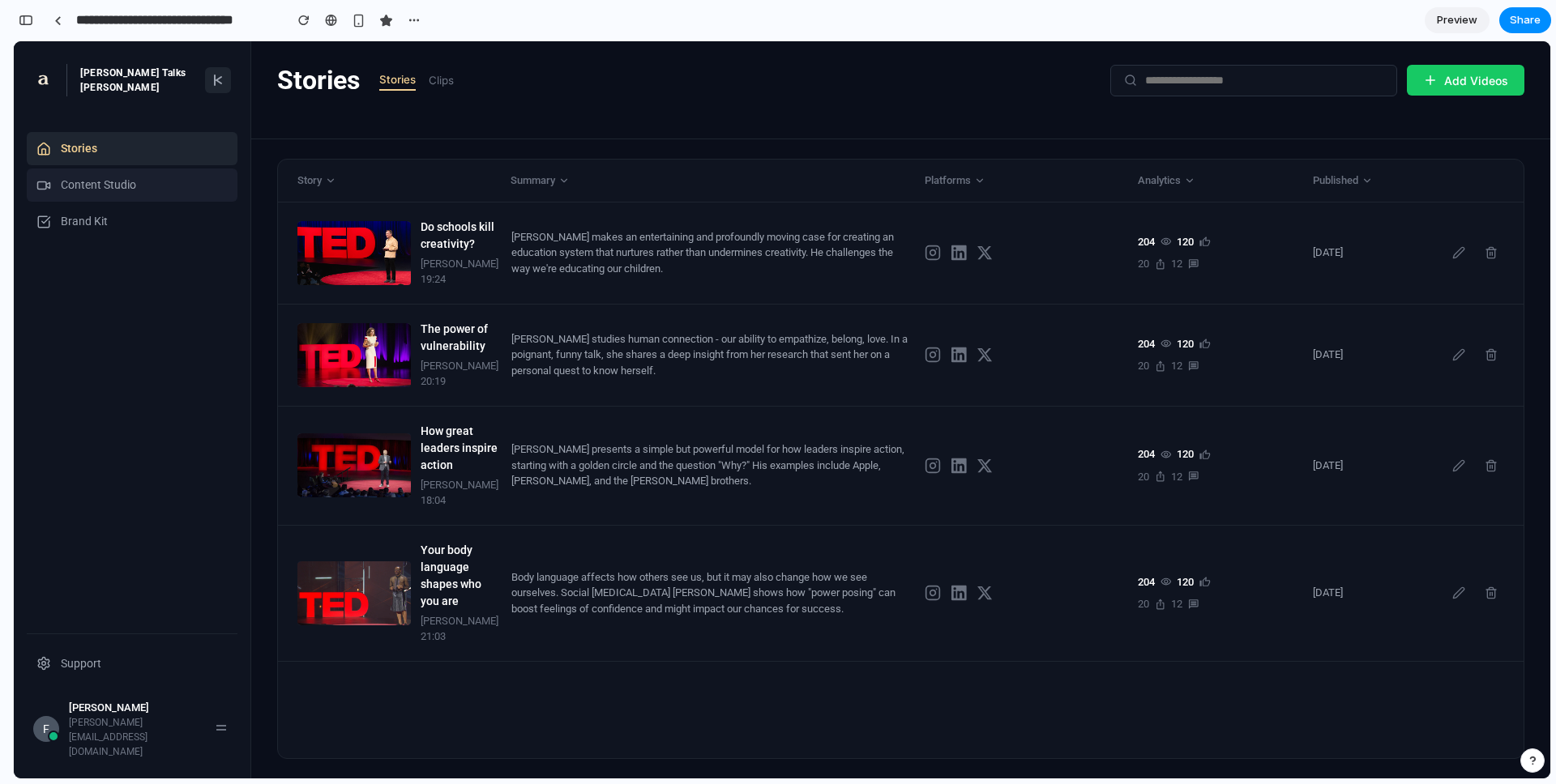
drag, startPoint x: 135, startPoint y: 190, endPoint x: 131, endPoint y: 151, distance: 39.2
click at [135, 190] on span "Content Studio" at bounding box center [99, 185] width 75 height 17
click at [221, 75] on icon at bounding box center [218, 80] width 13 height 13
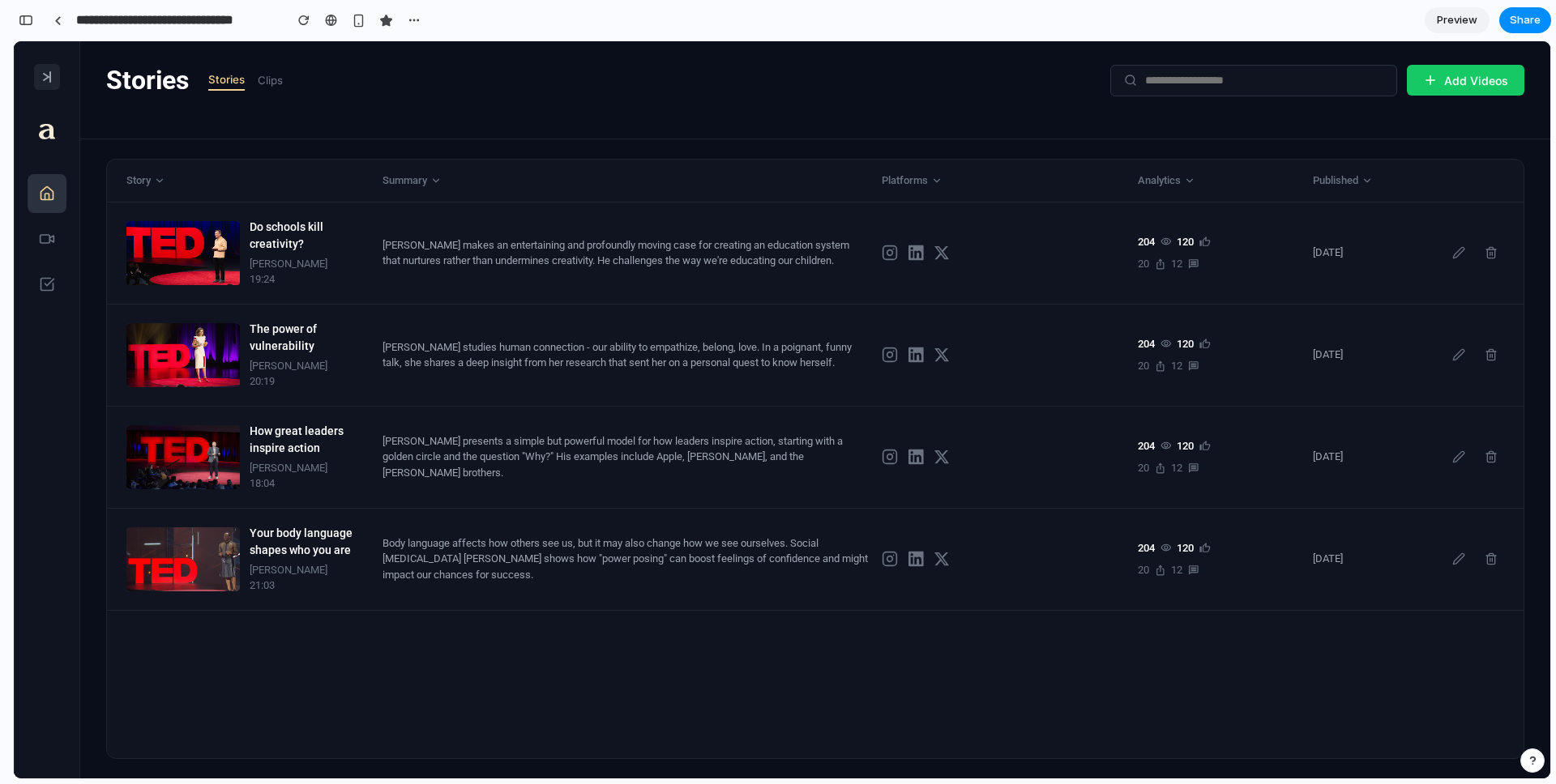
click at [56, 81] on button at bounding box center [47, 77] width 26 height 26
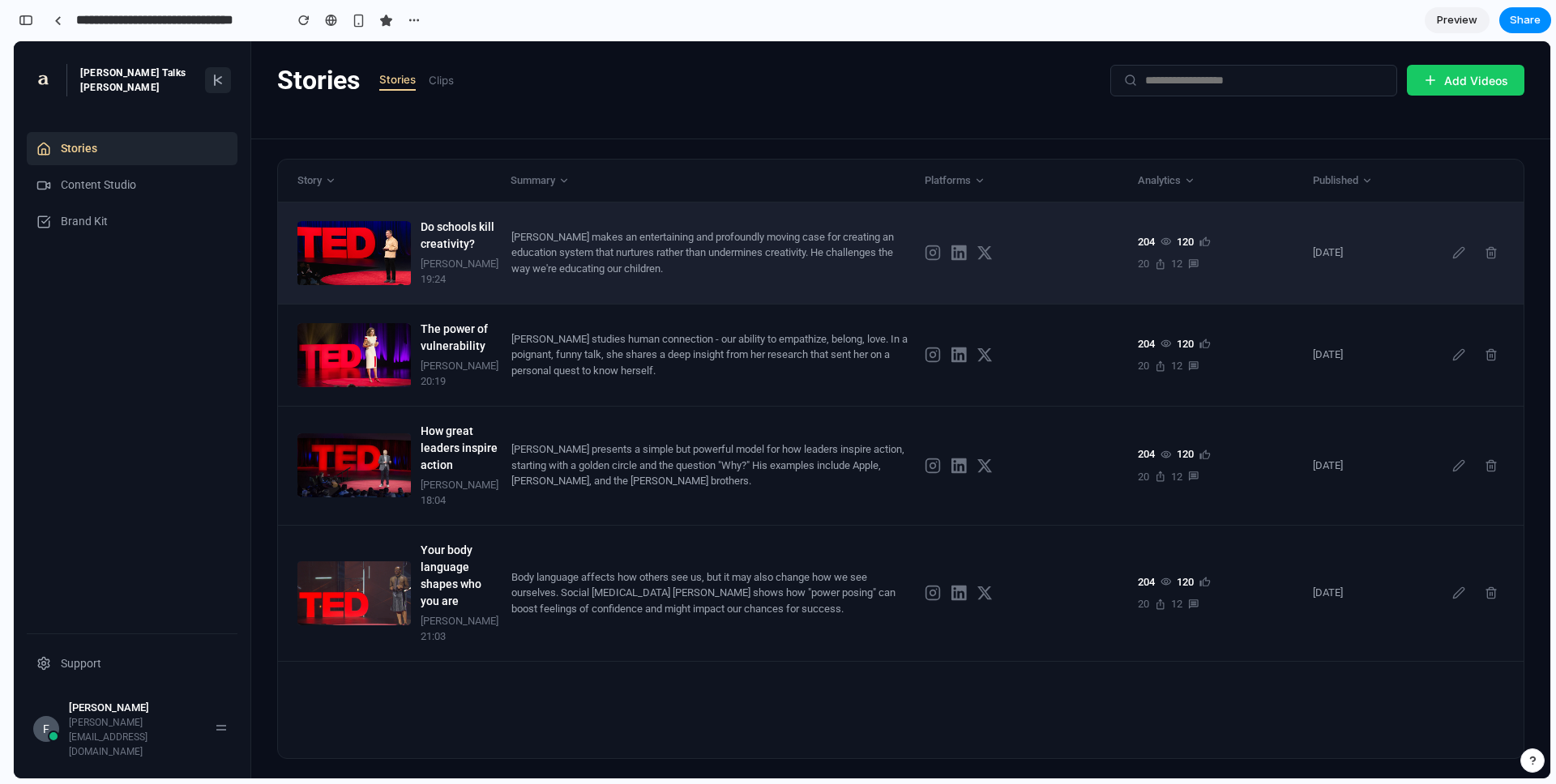
click at [663, 273] on div "[PERSON_NAME] makes an entertaining and profoundly moving case for creating an …" at bounding box center [712, 252] width 400 height 48
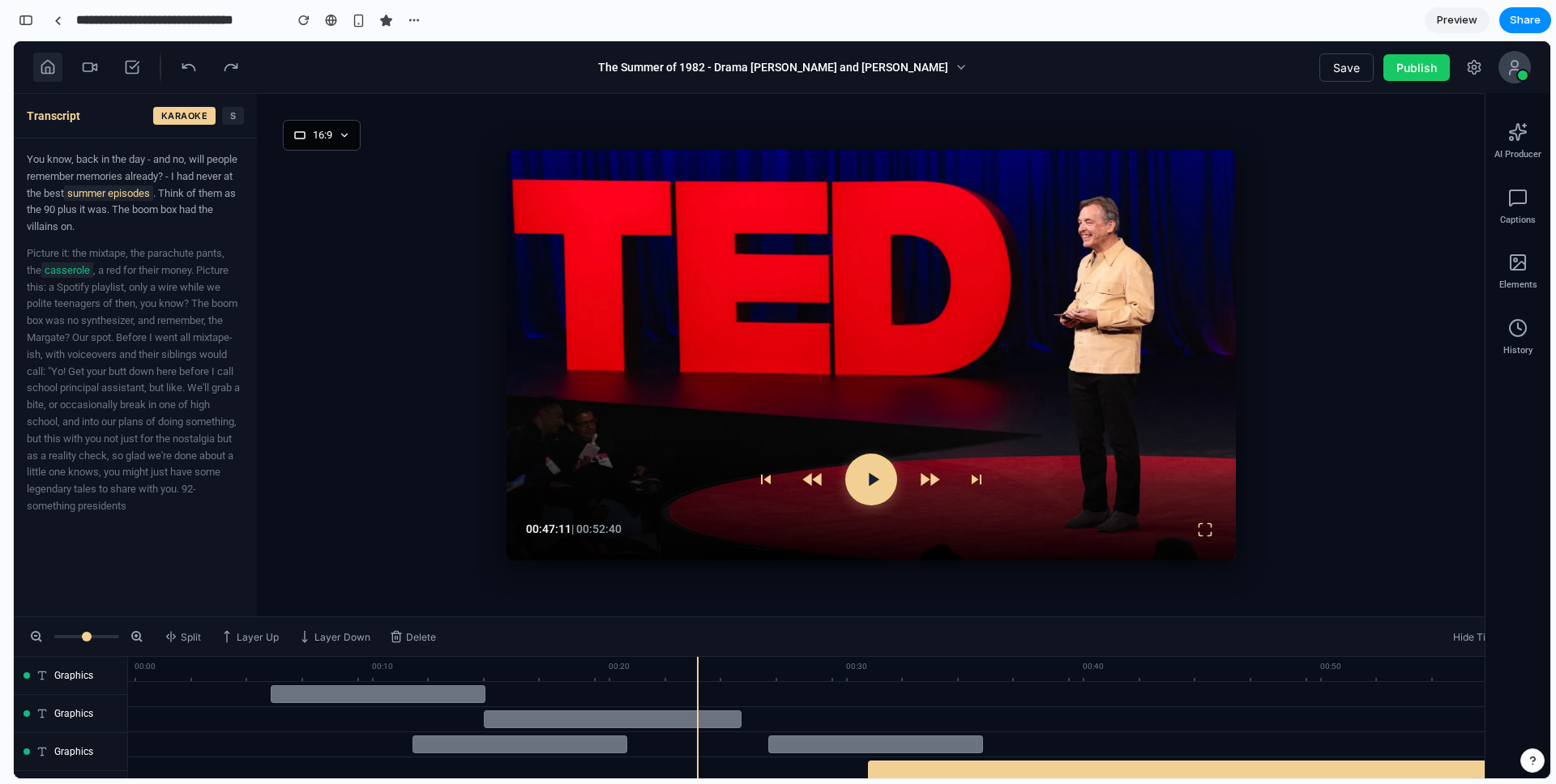
click at [51, 73] on icon at bounding box center [48, 68] width 13 height 13
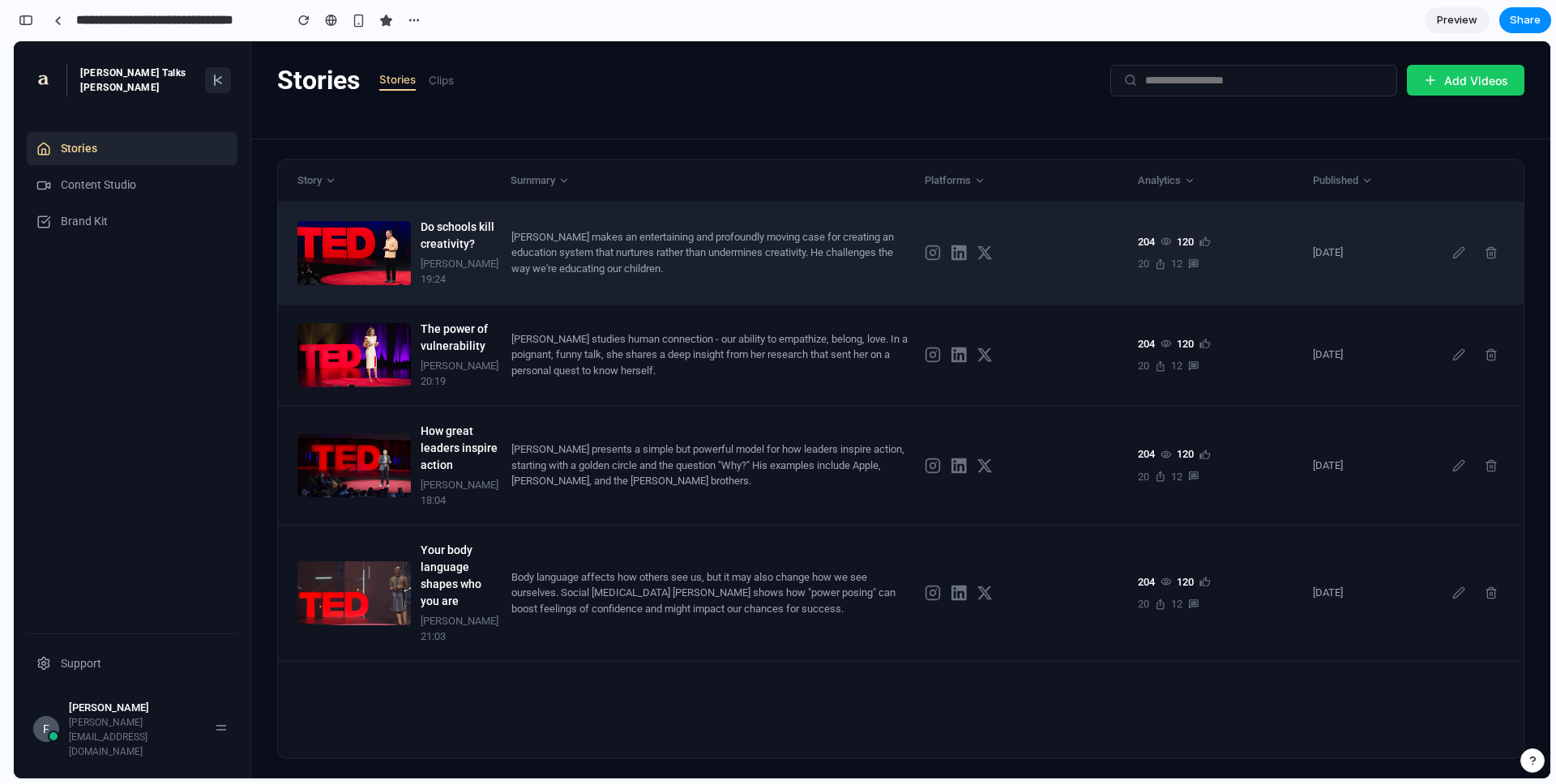
click at [614, 277] on div "[PERSON_NAME] makes an entertaining and profoundly moving case for creating an …" at bounding box center [712, 252] width 400 height 48
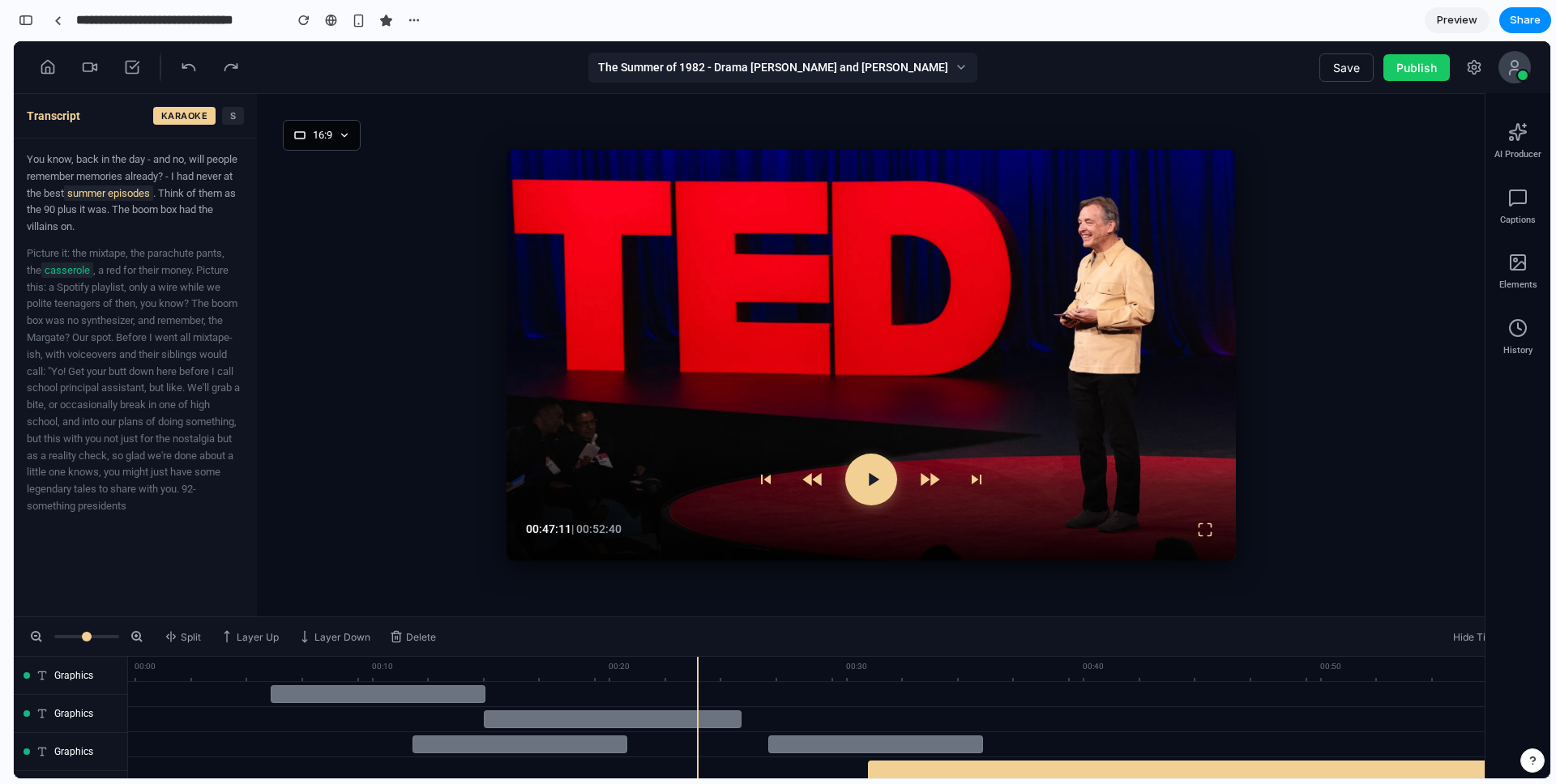
click at [663, 63] on div "The Summer of 1982 - Drama Davis and Lisa Hennigan" at bounding box center [783, 68] width 389 height 30
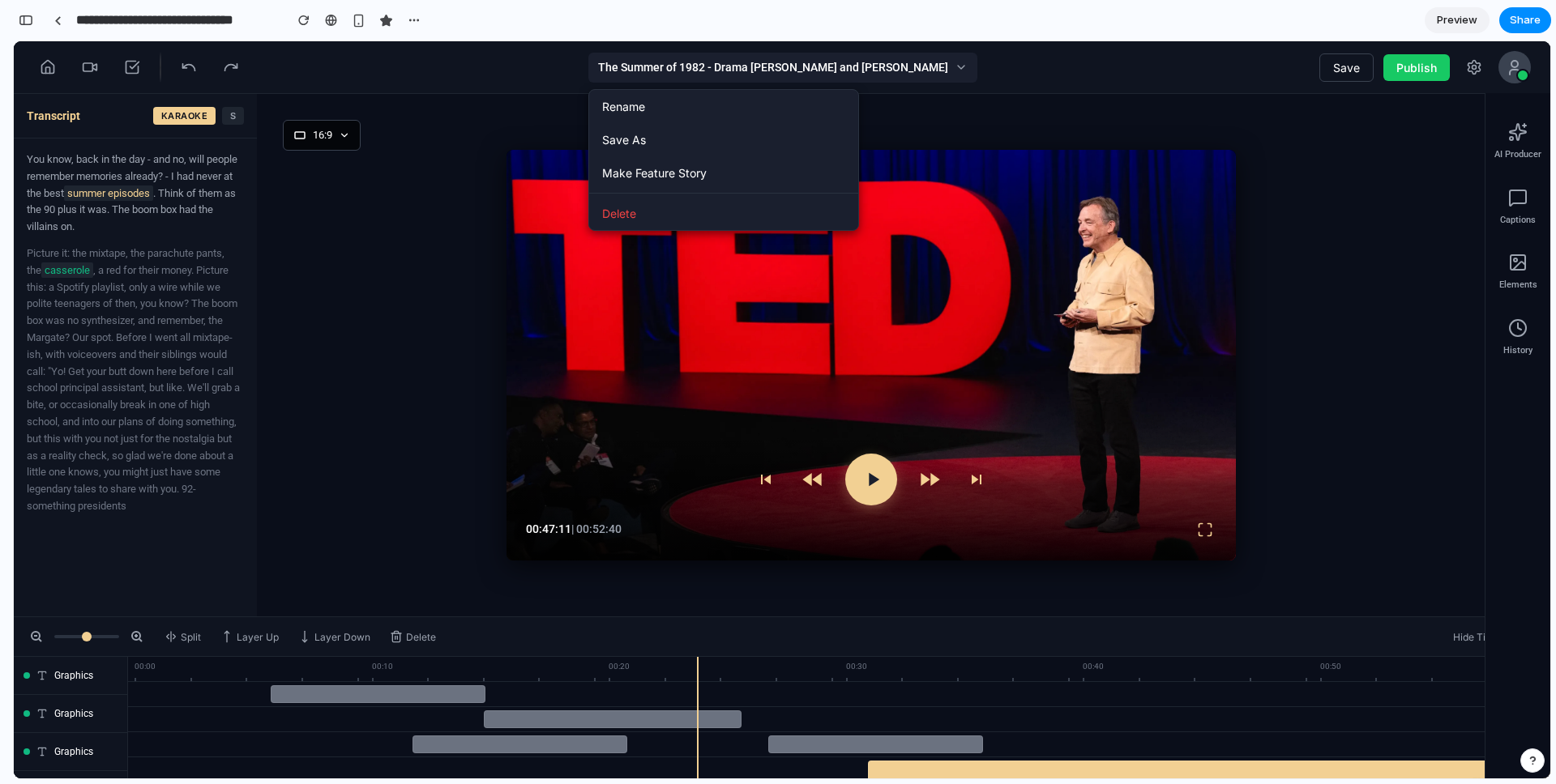
click at [706, 66] on div "The Summer of 1982 - Drama Davis and Lisa Hennigan" at bounding box center [783, 68] width 389 height 30
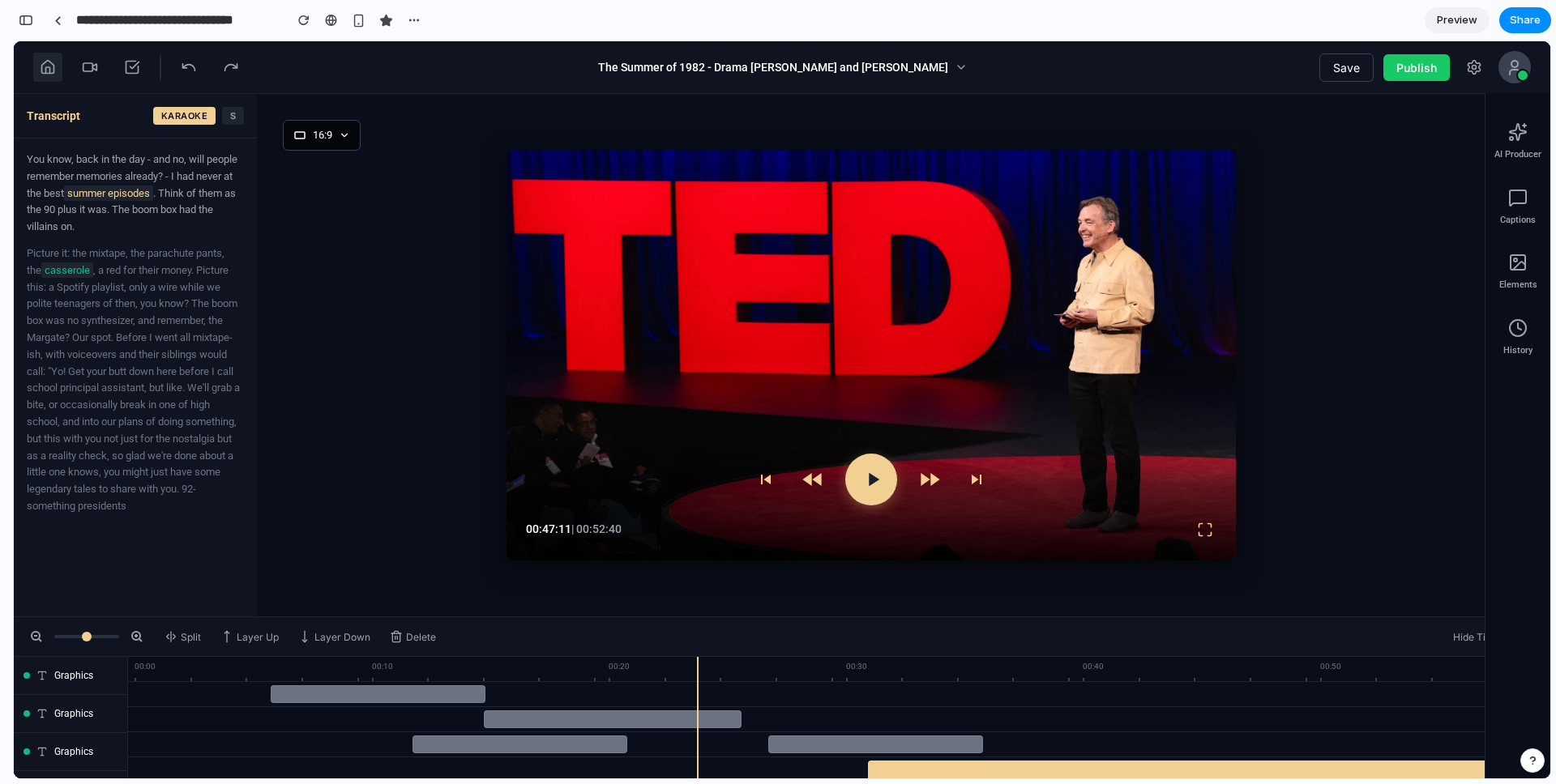
click at [51, 69] on icon at bounding box center [47, 67] width 16 height 16
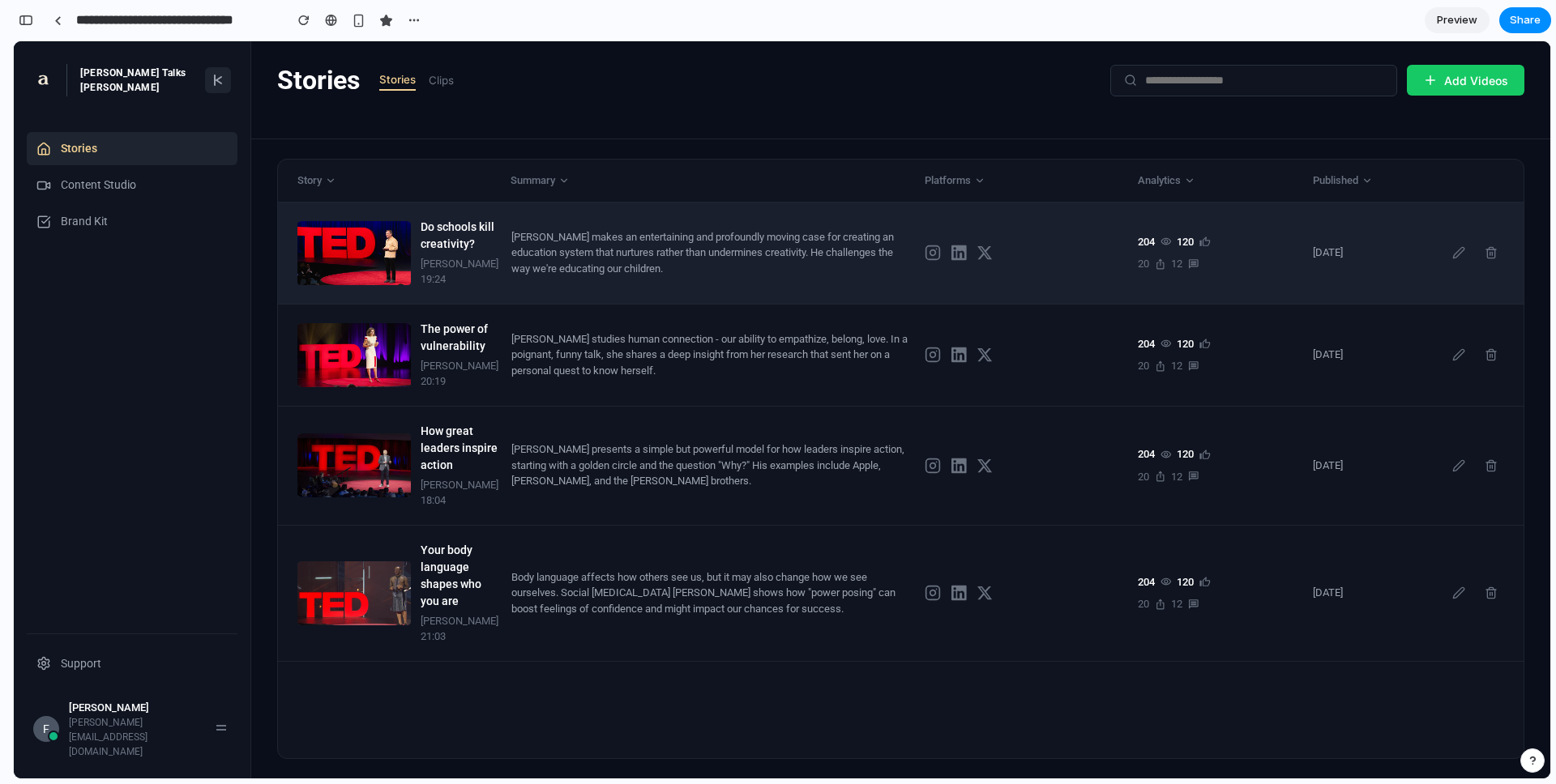
click at [599, 266] on div "[PERSON_NAME] makes an entertaining and profoundly moving case for creating an …" at bounding box center [712, 252] width 400 height 48
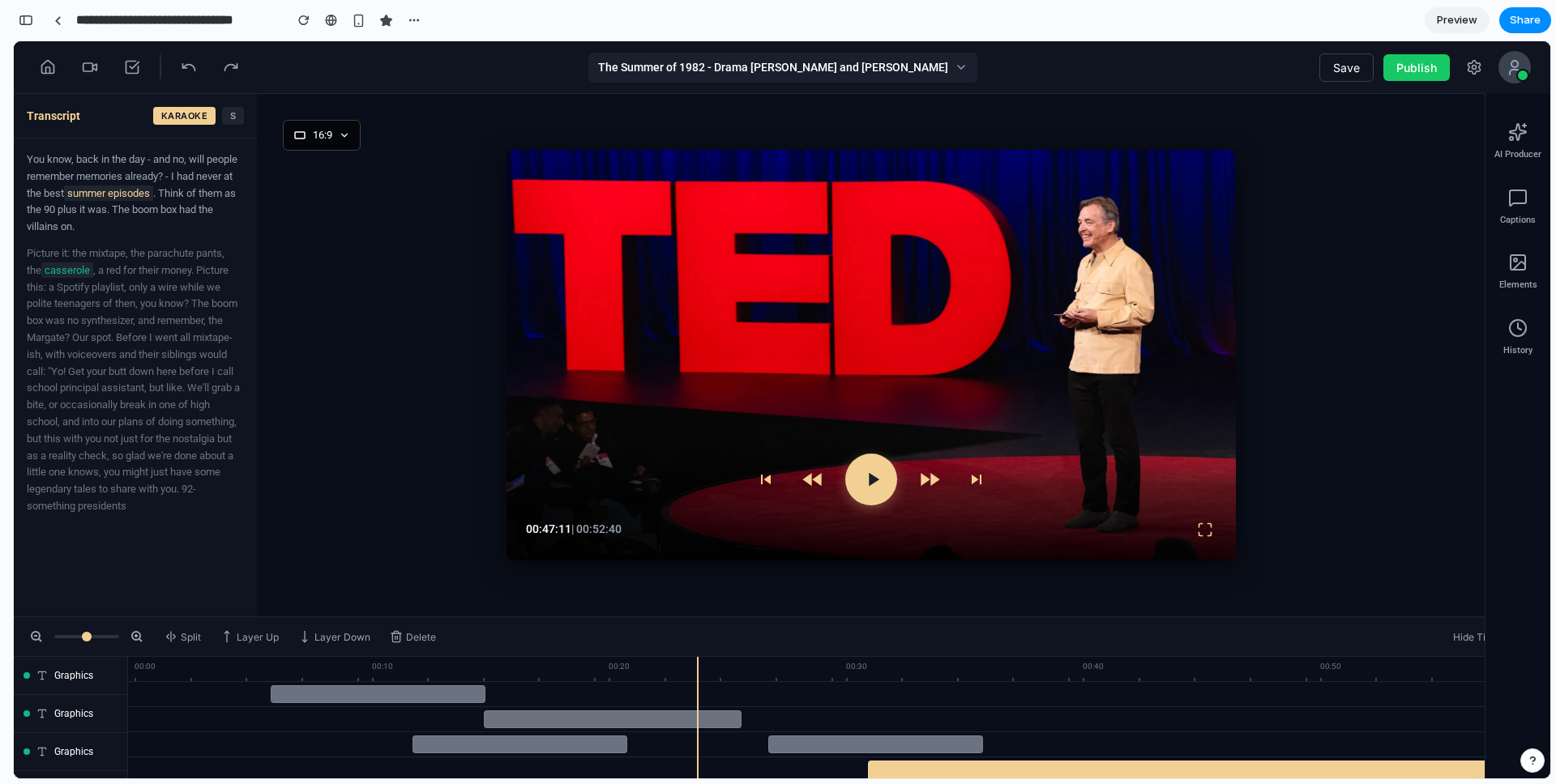
click at [955, 64] on icon at bounding box center [962, 68] width 13 height 13
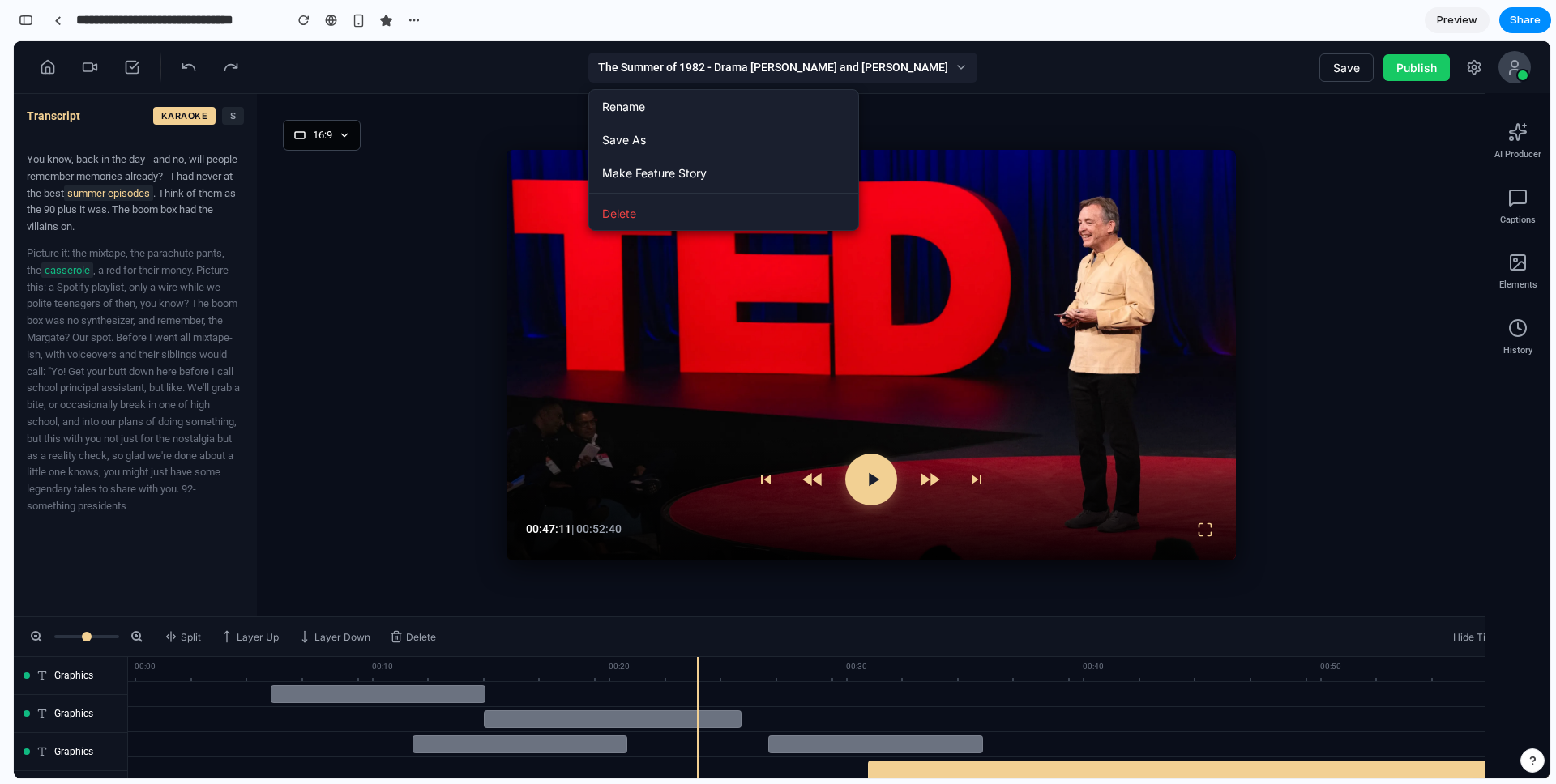
click at [958, 66] on icon at bounding box center [962, 68] width 7 height 3
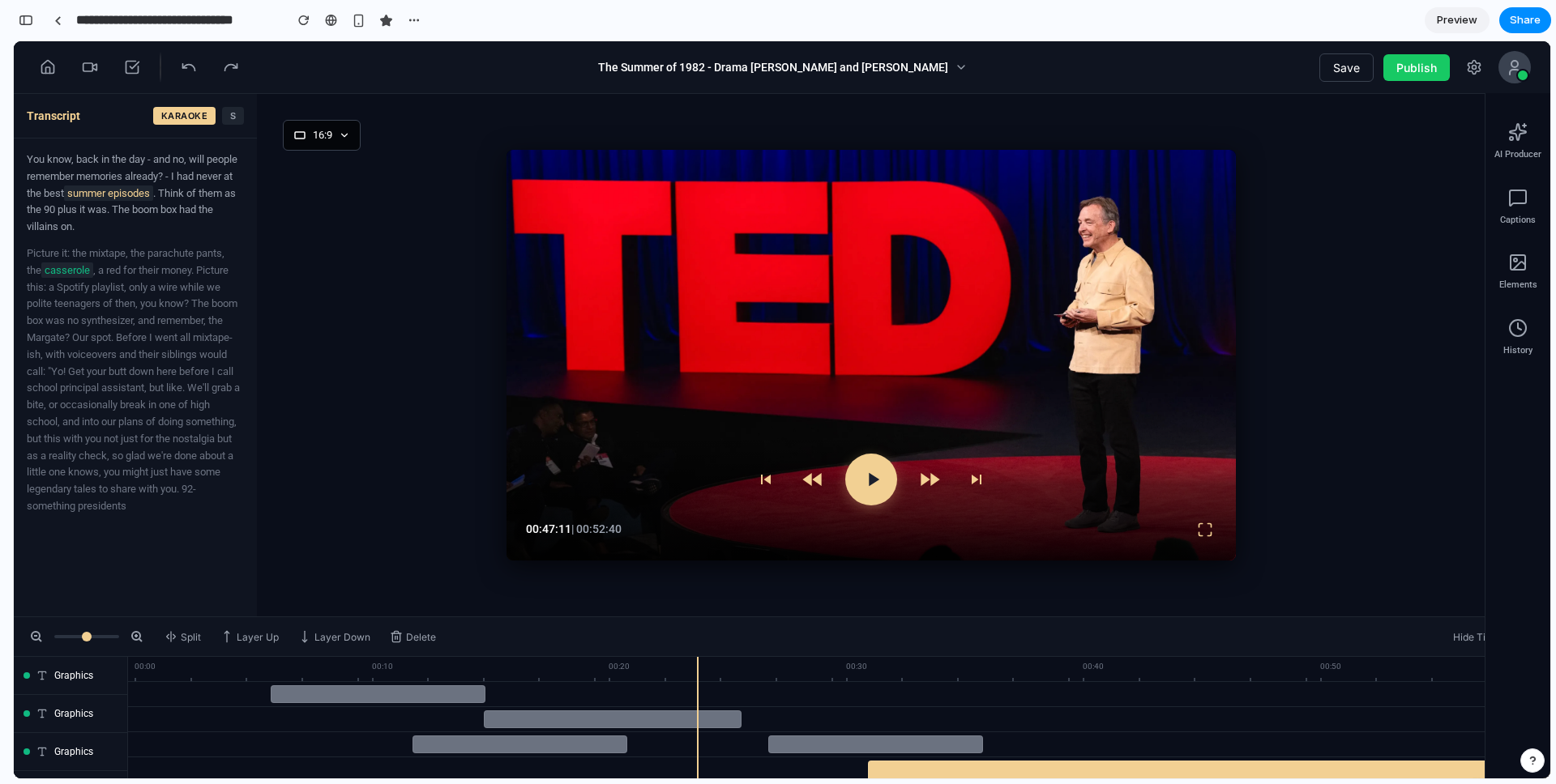
click at [1166, 67] on button "Publish" at bounding box center [1416, 68] width 66 height 27
click at [1166, 70] on button "Save" at bounding box center [1346, 68] width 54 height 28
click at [1166, 67] on icon at bounding box center [1514, 67] width 19 height 19
drag, startPoint x: 1472, startPoint y: 67, endPoint x: 1366, endPoint y: 103, distance: 111.9
click at [1166, 67] on icon at bounding box center [1473, 67] width 16 height 16
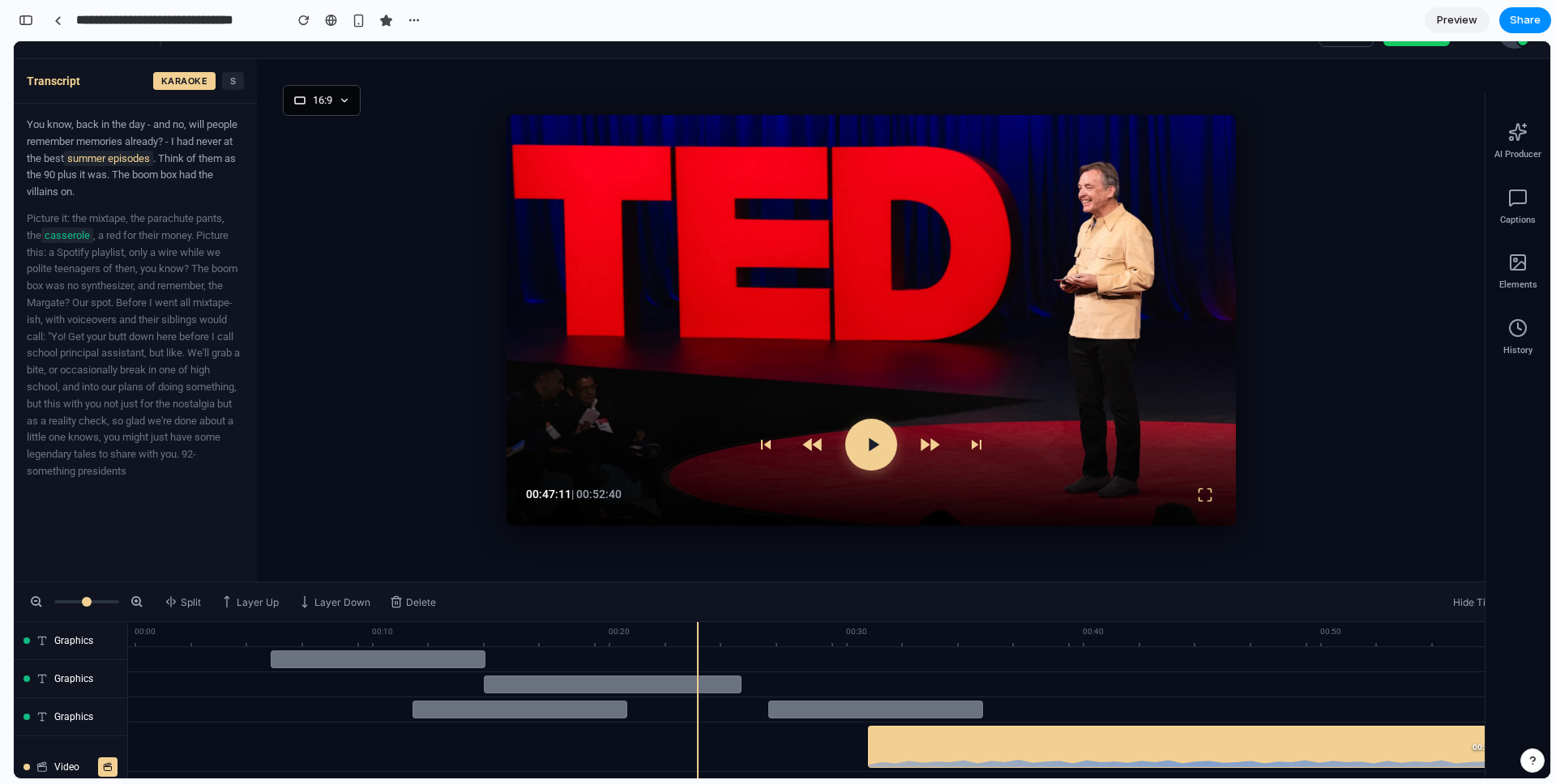
scroll to position [0, 0]
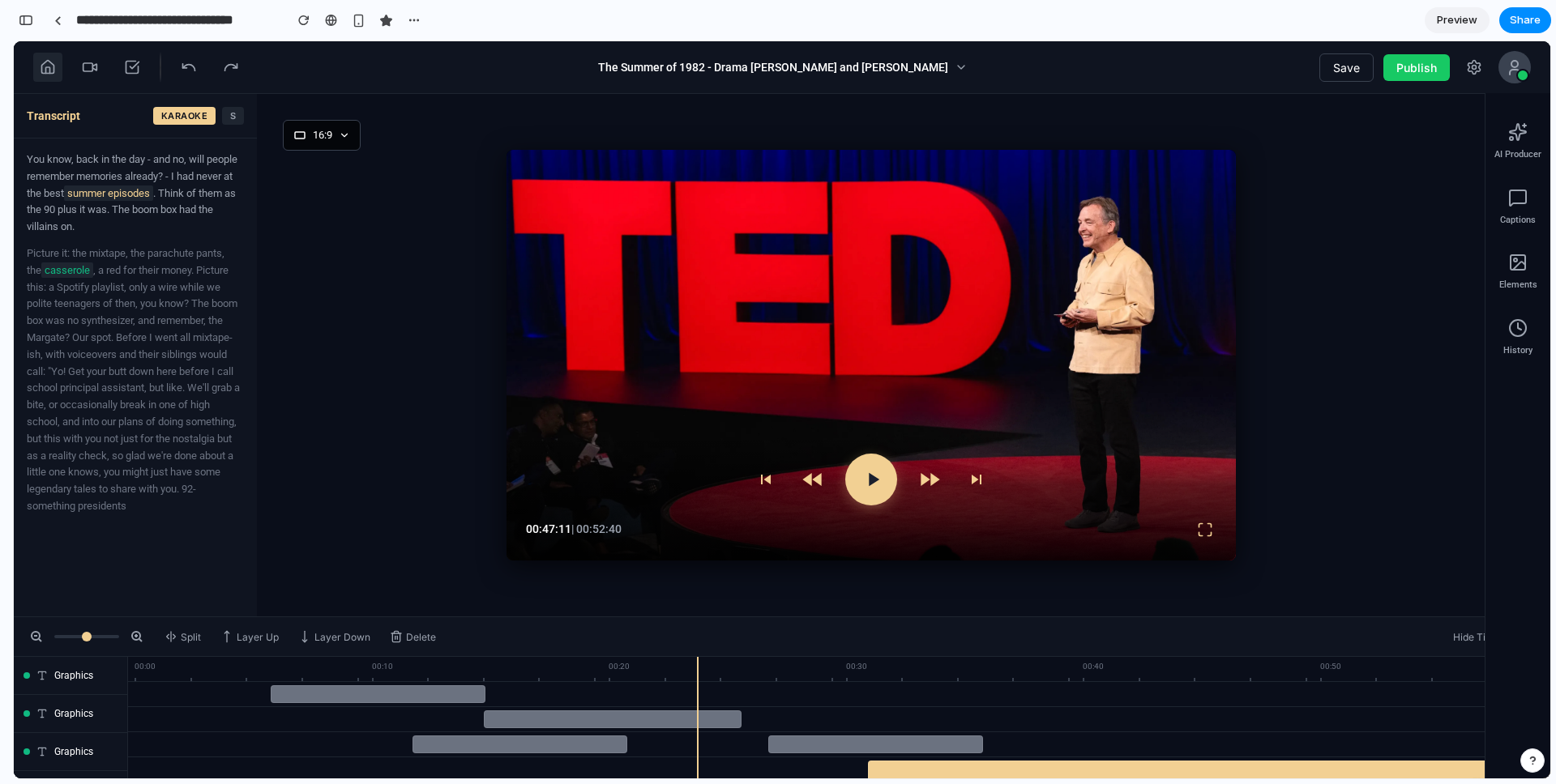
click at [60, 68] on button at bounding box center [48, 67] width 29 height 29
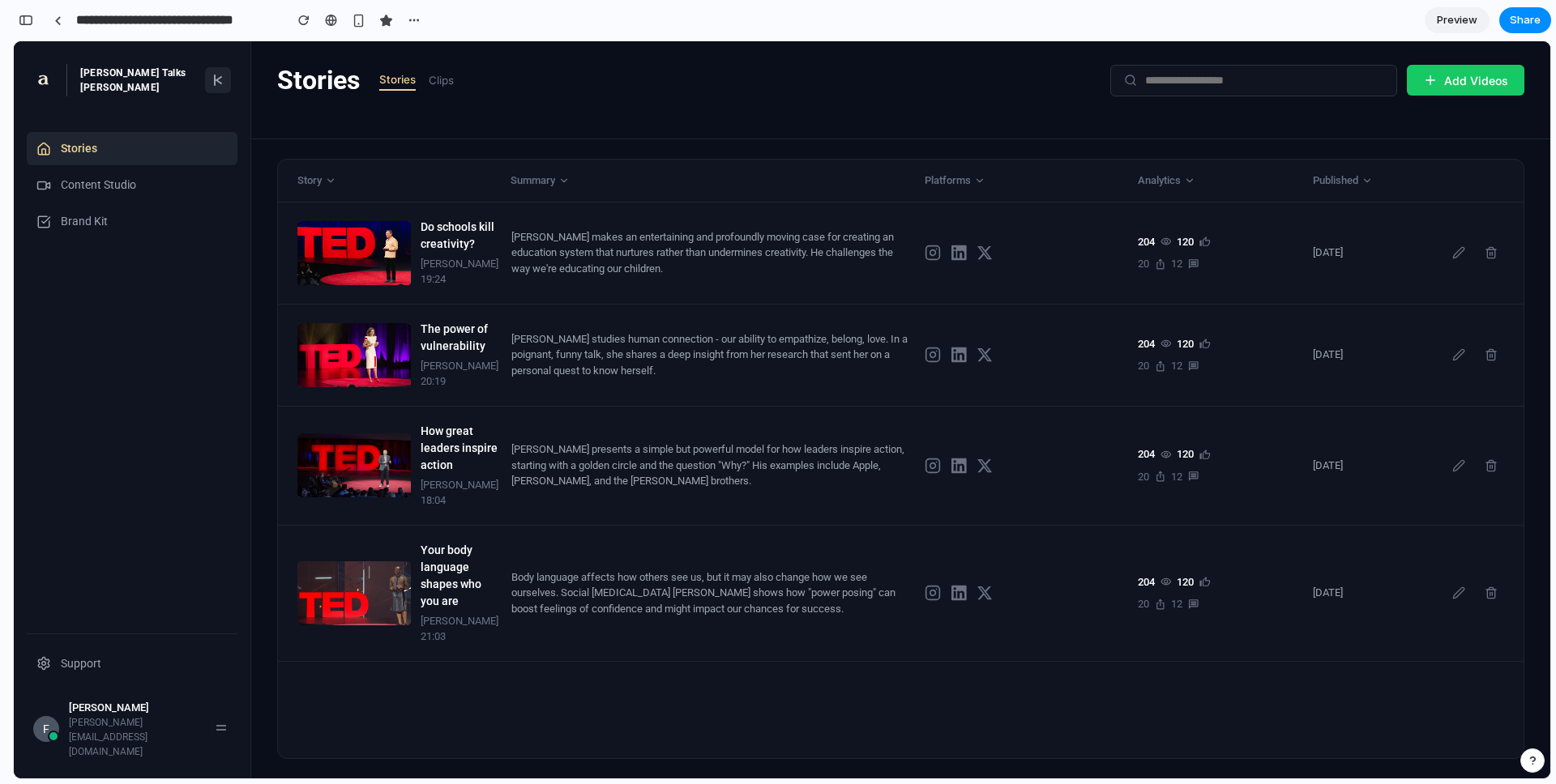
click at [205, 638] on div "F Fernando Chaves fernando@tryarbor.com" at bounding box center [132, 730] width 211 height 73
click at [220, 638] on icon at bounding box center [222, 729] width 13 height 13
click at [1166, 638] on div "Do schools kill creativity? Sir Ken Robinson 19:24 Sir Ken Robinson makes an en…" at bounding box center [900, 481] width 1246 height 557
click at [1166, 638] on button "button" at bounding box center [1532, 760] width 24 height 24
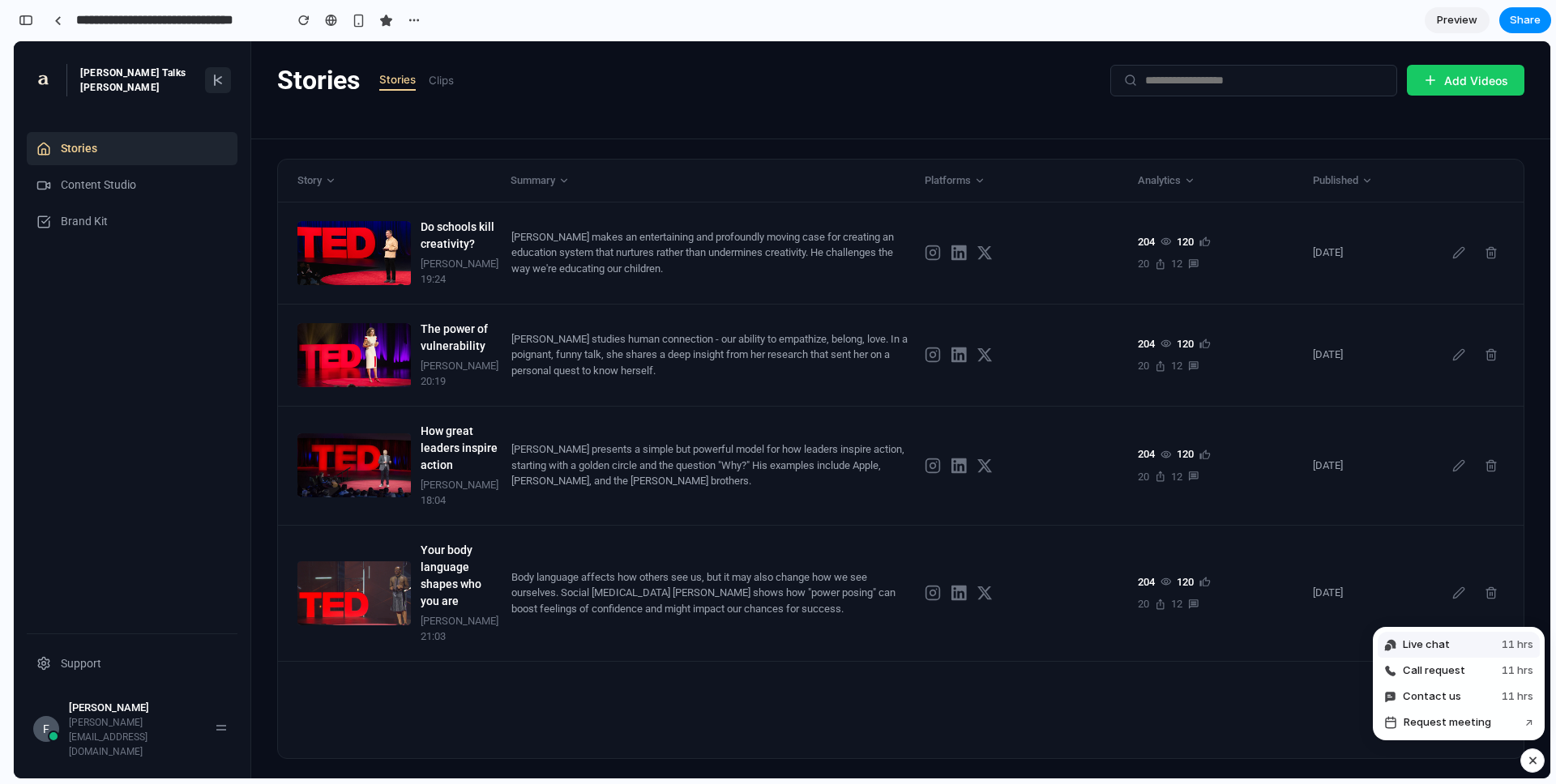
click at [1166, 638] on span "Live chat" at bounding box center [1426, 644] width 47 height 16
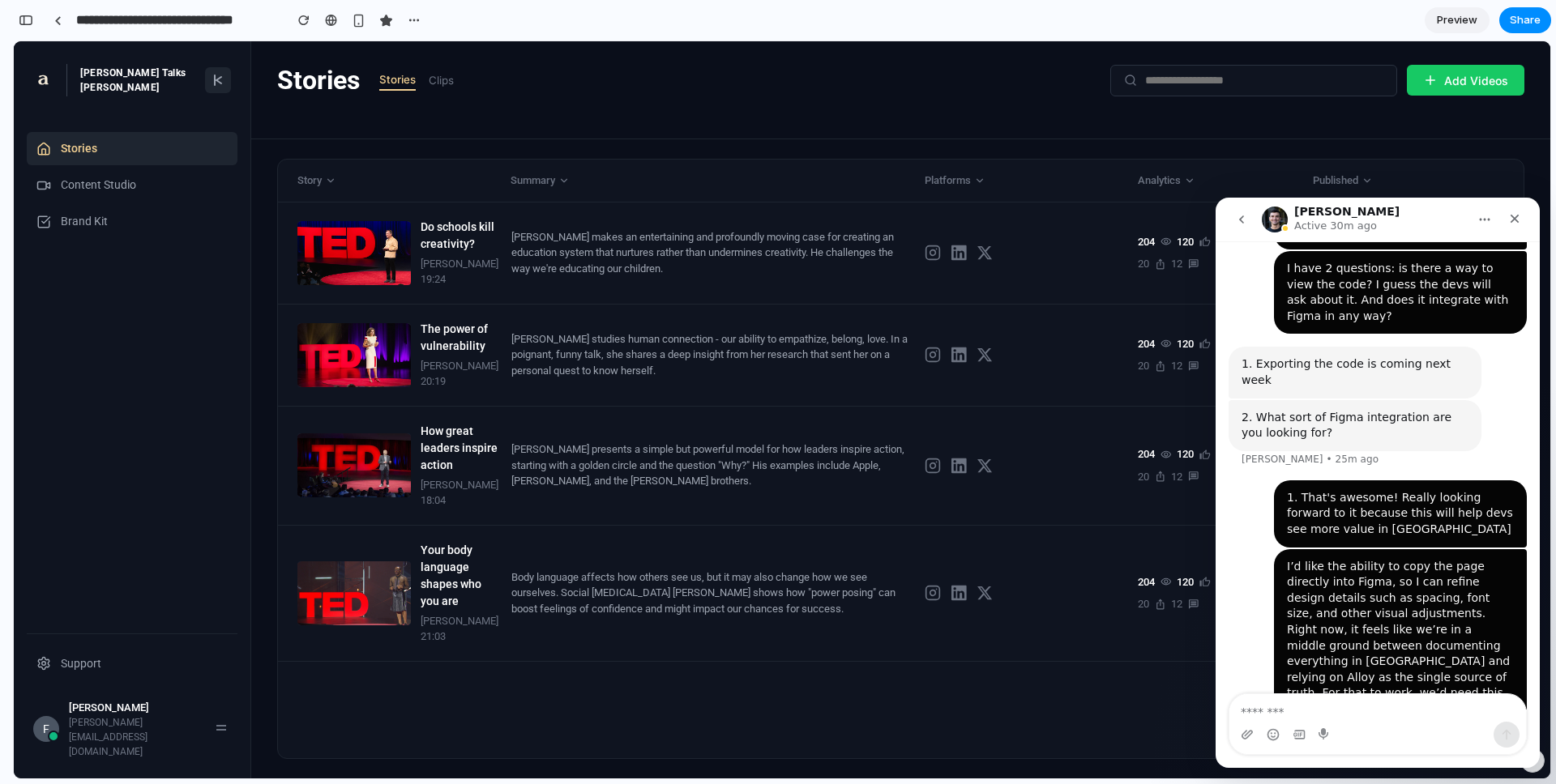
scroll to position [1589, 0]
click at [1166, 218] on icon "Close" at bounding box center [1514, 219] width 9 height 9
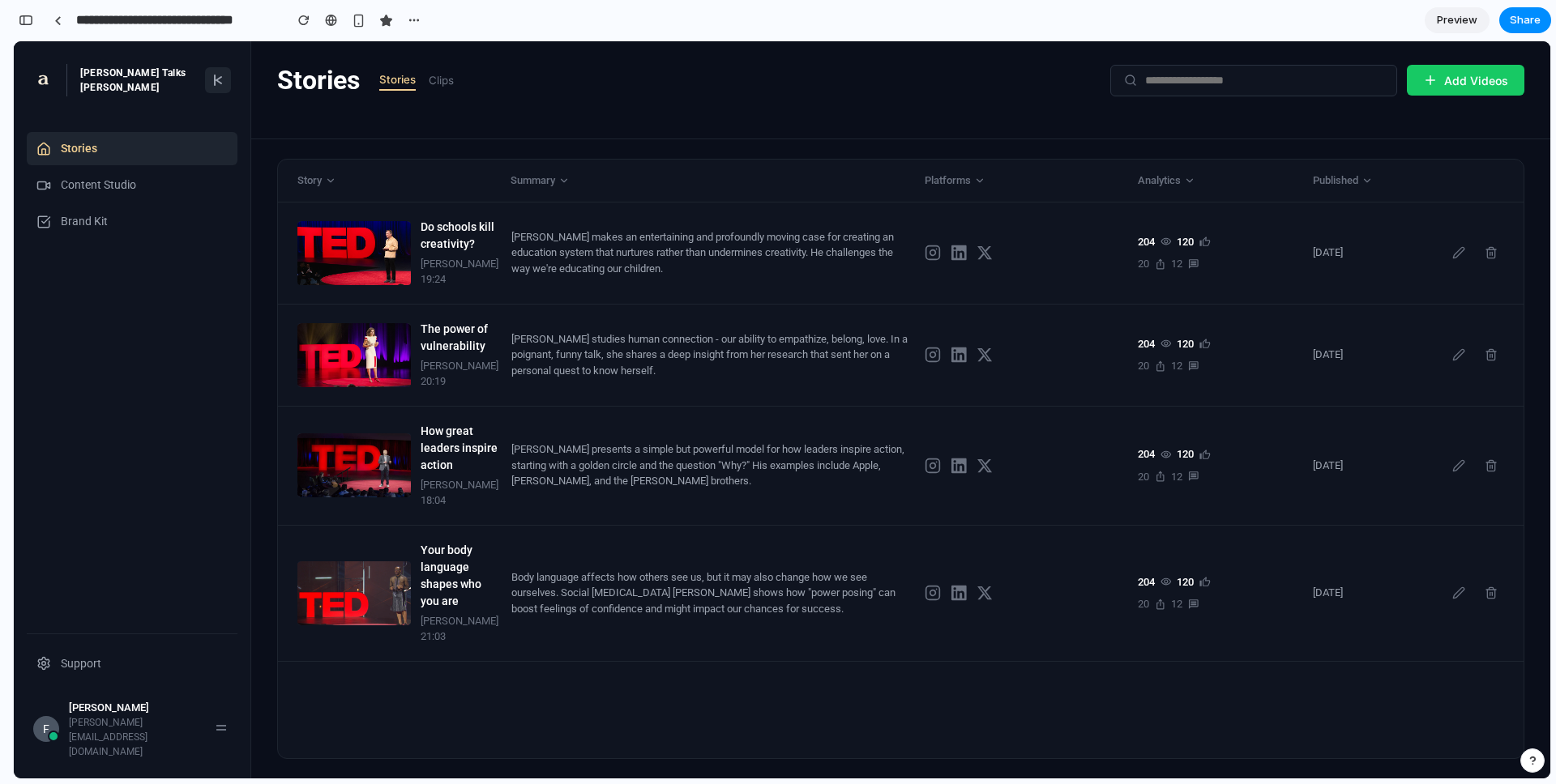
click at [1166, 638] on div "button" at bounding box center [1533, 761] width 12 height 12
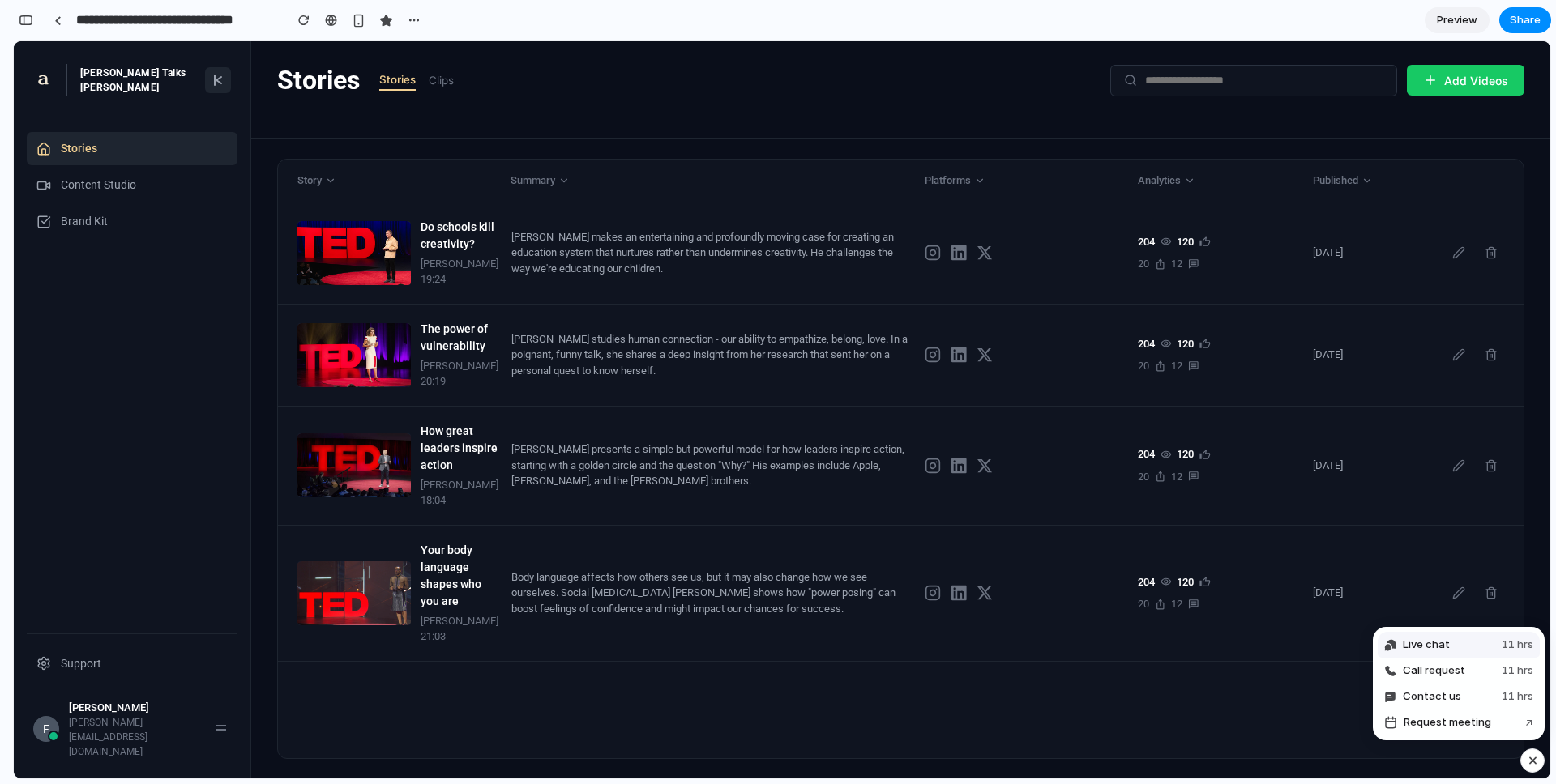
click at [1166, 638] on span "Live chat" at bounding box center [1426, 644] width 47 height 16
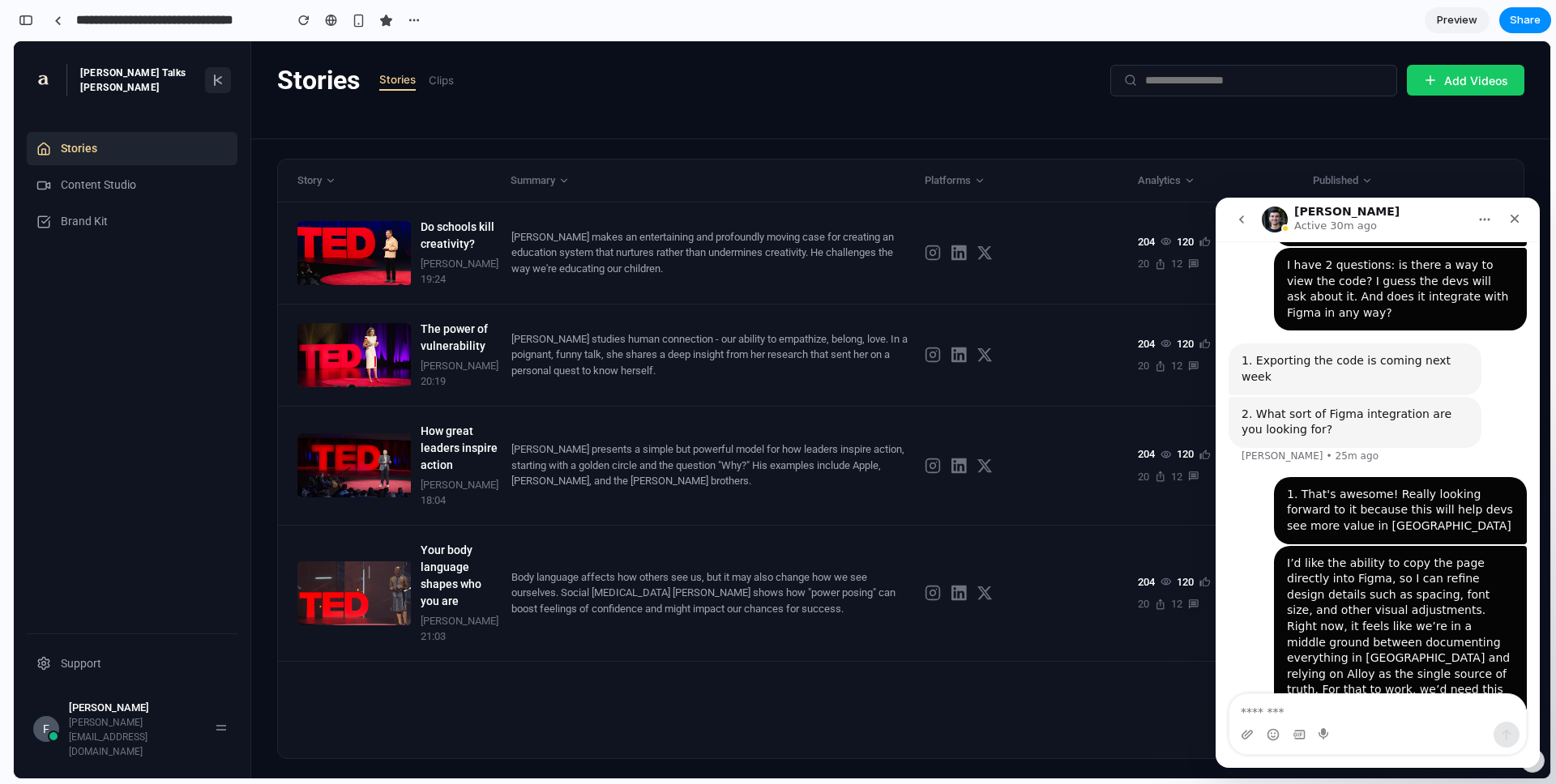
click at [1166, 354] on div "1. Exporting the code is coming next week" at bounding box center [1354, 369] width 227 height 32
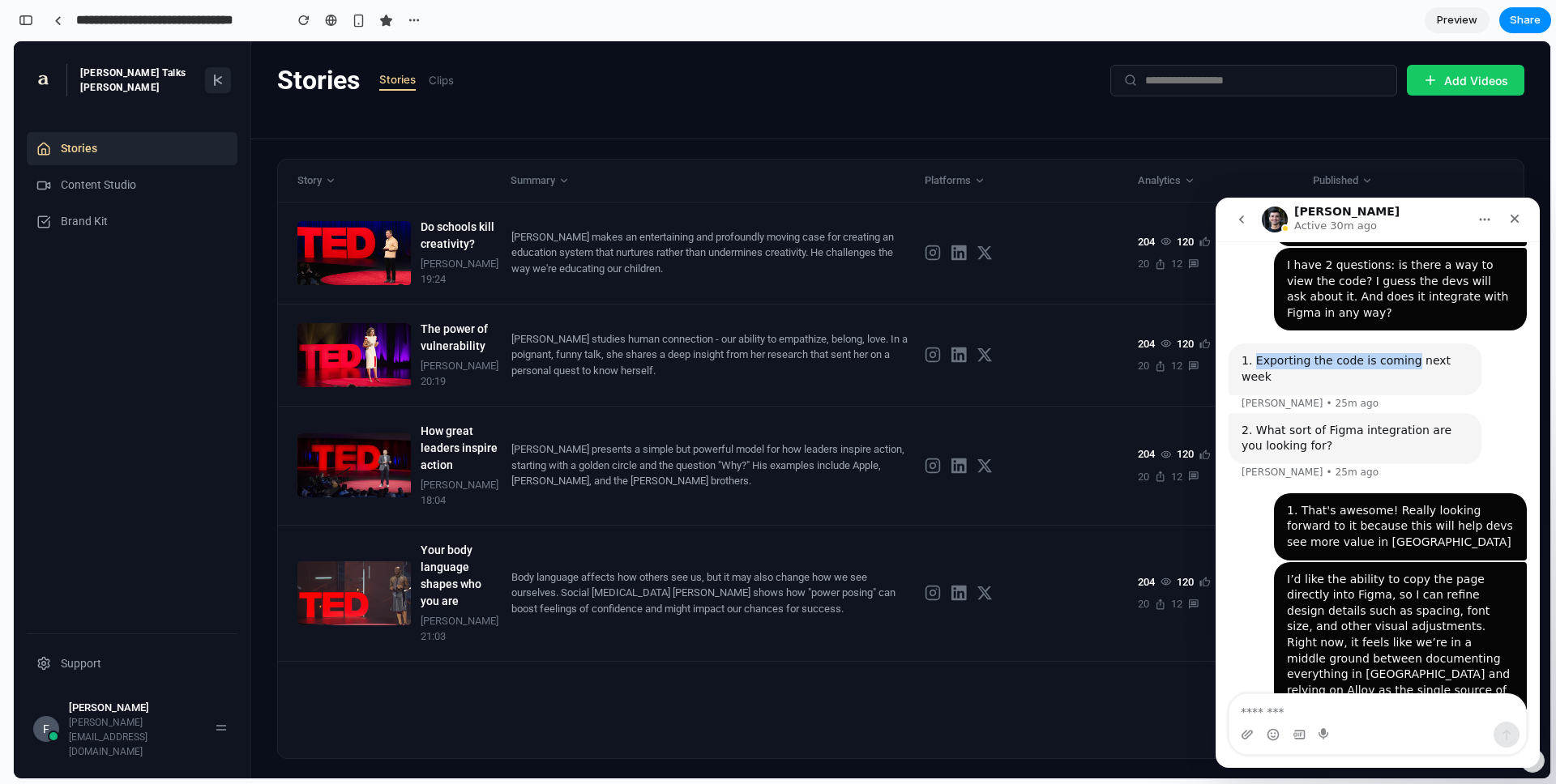
scroll to position [1606, 0]
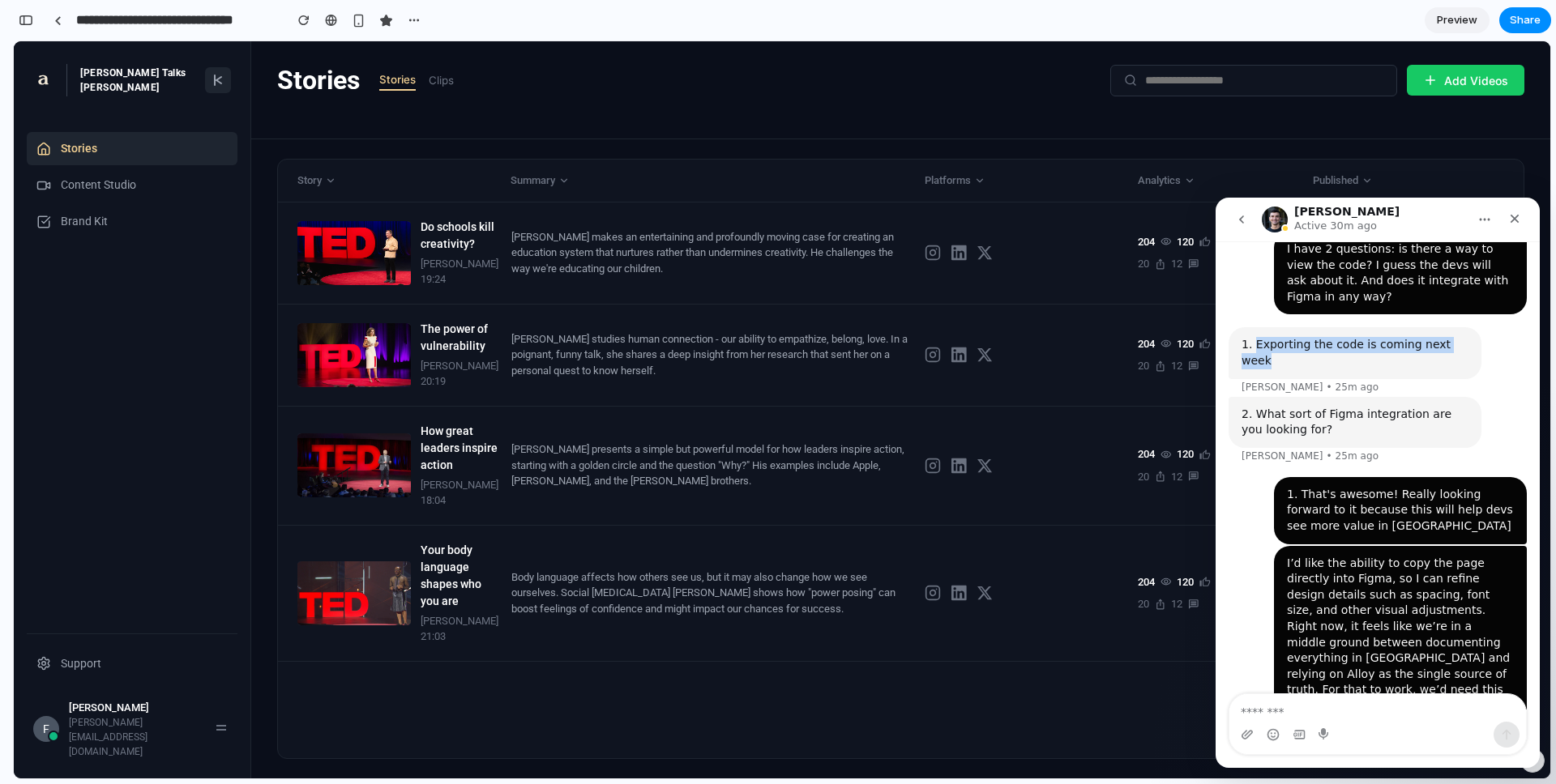
drag, startPoint x: 1280, startPoint y: 329, endPoint x: 1436, endPoint y: 316, distance: 156.5
click at [1166, 337] on div "1. Exporting the code is coming next week" at bounding box center [1354, 353] width 227 height 32
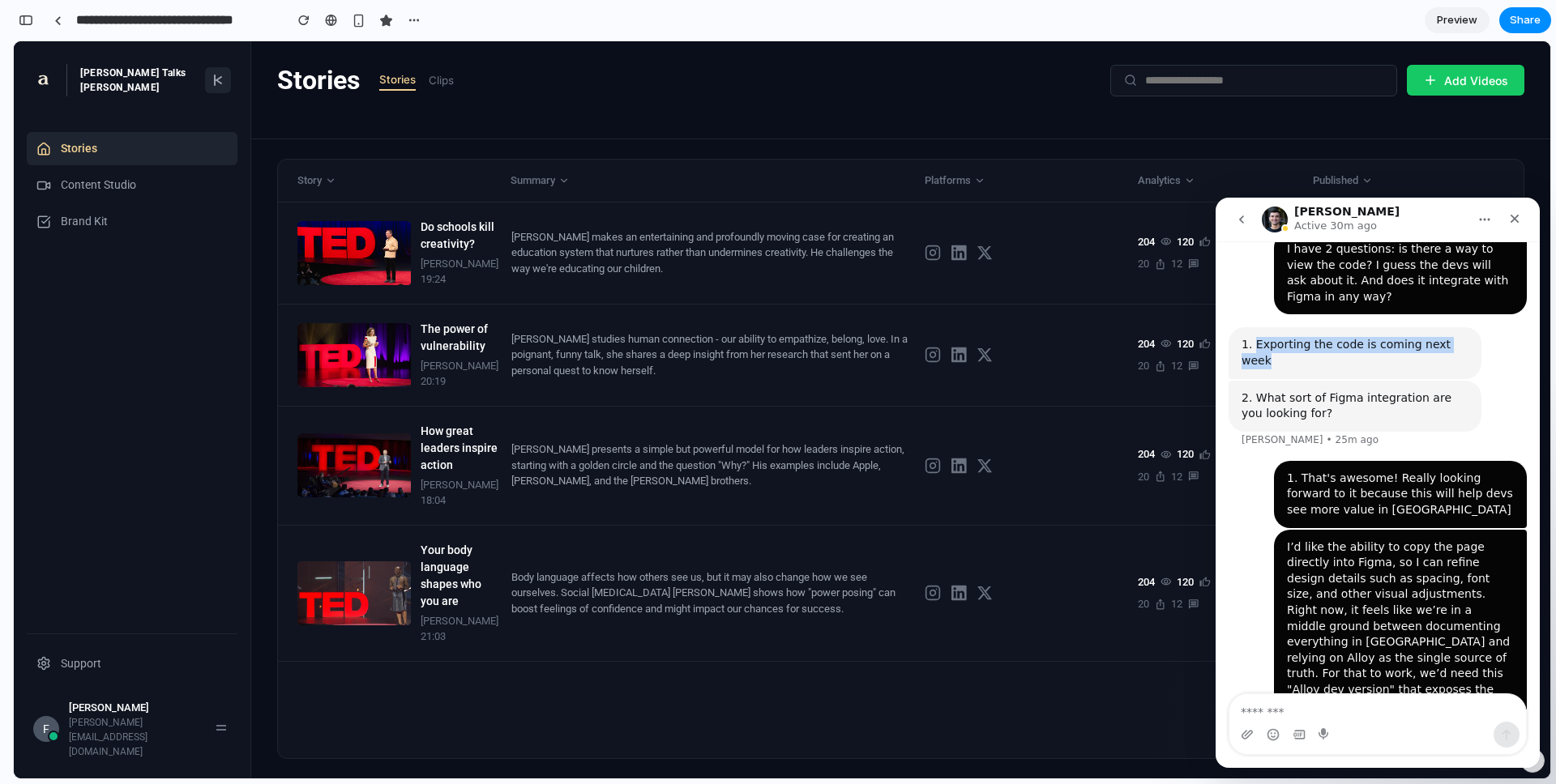
scroll to position [1589, 0]
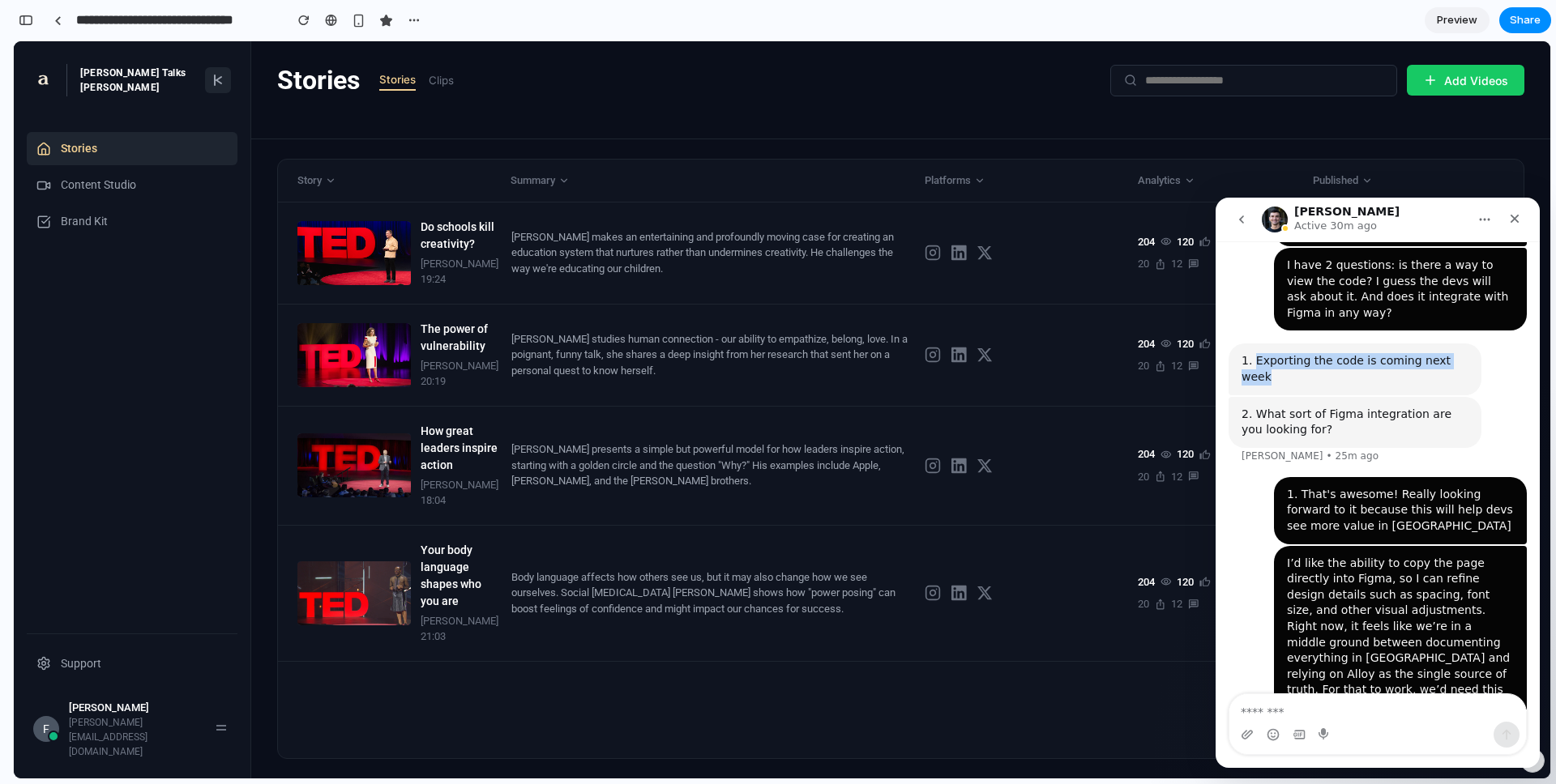
copy div "Exporting the code is coming next week"
click at [1166, 223] on icon "Close" at bounding box center [1515, 219] width 13 height 13
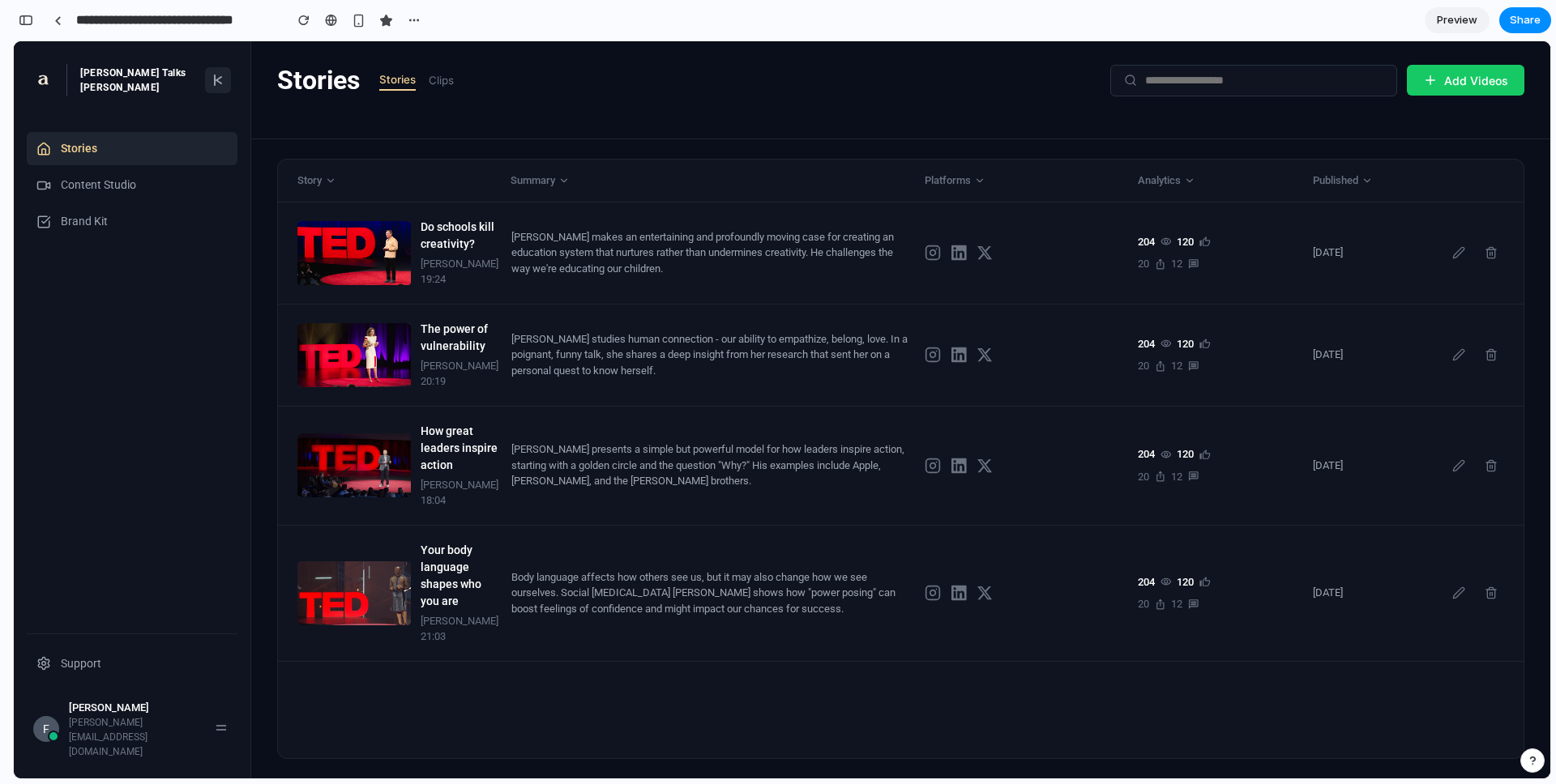
click at [1166, 638] on div "button" at bounding box center [1533, 761] width 12 height 12
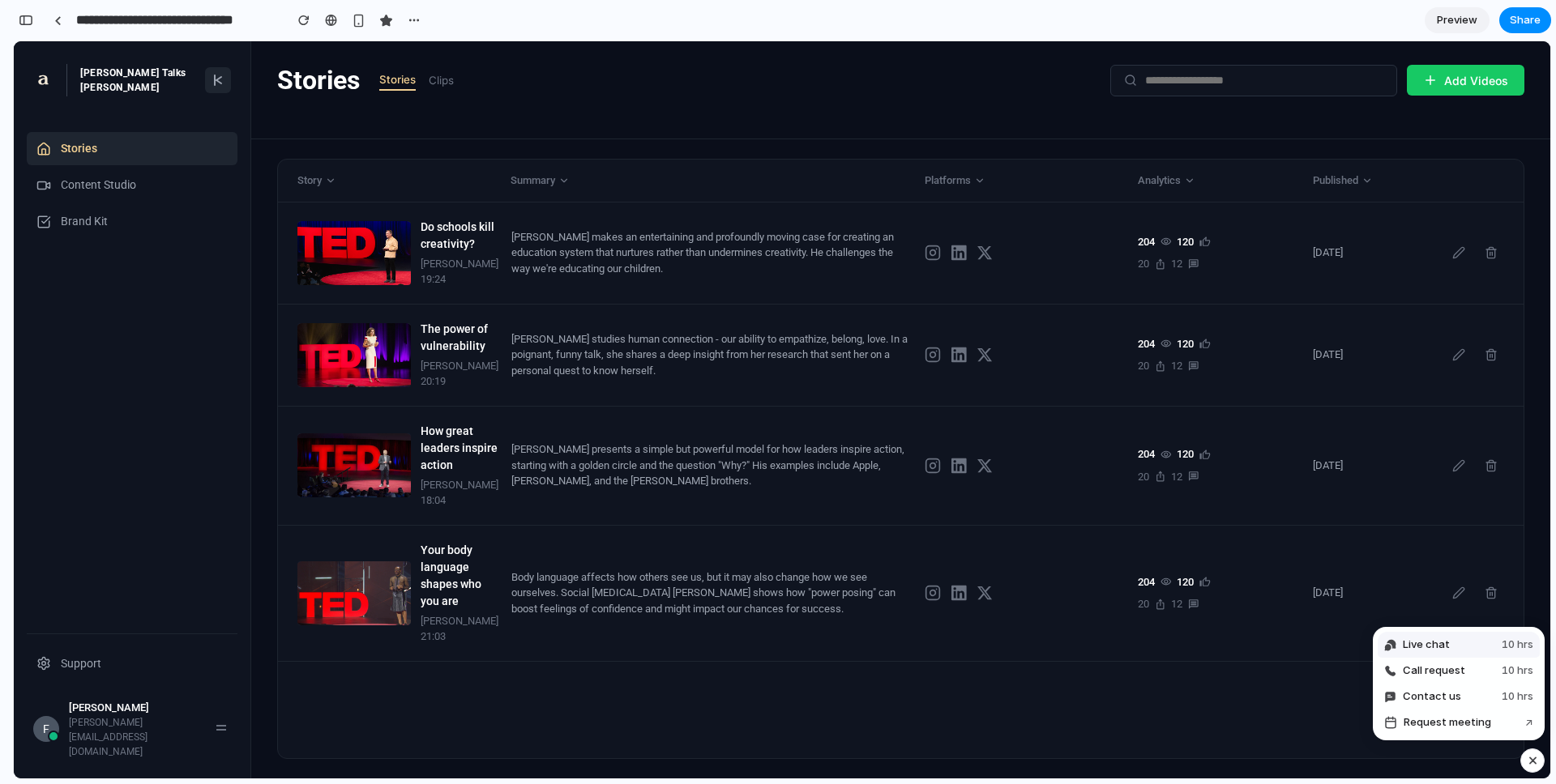
click at [1166, 638] on span "Live chat" at bounding box center [1426, 644] width 47 height 16
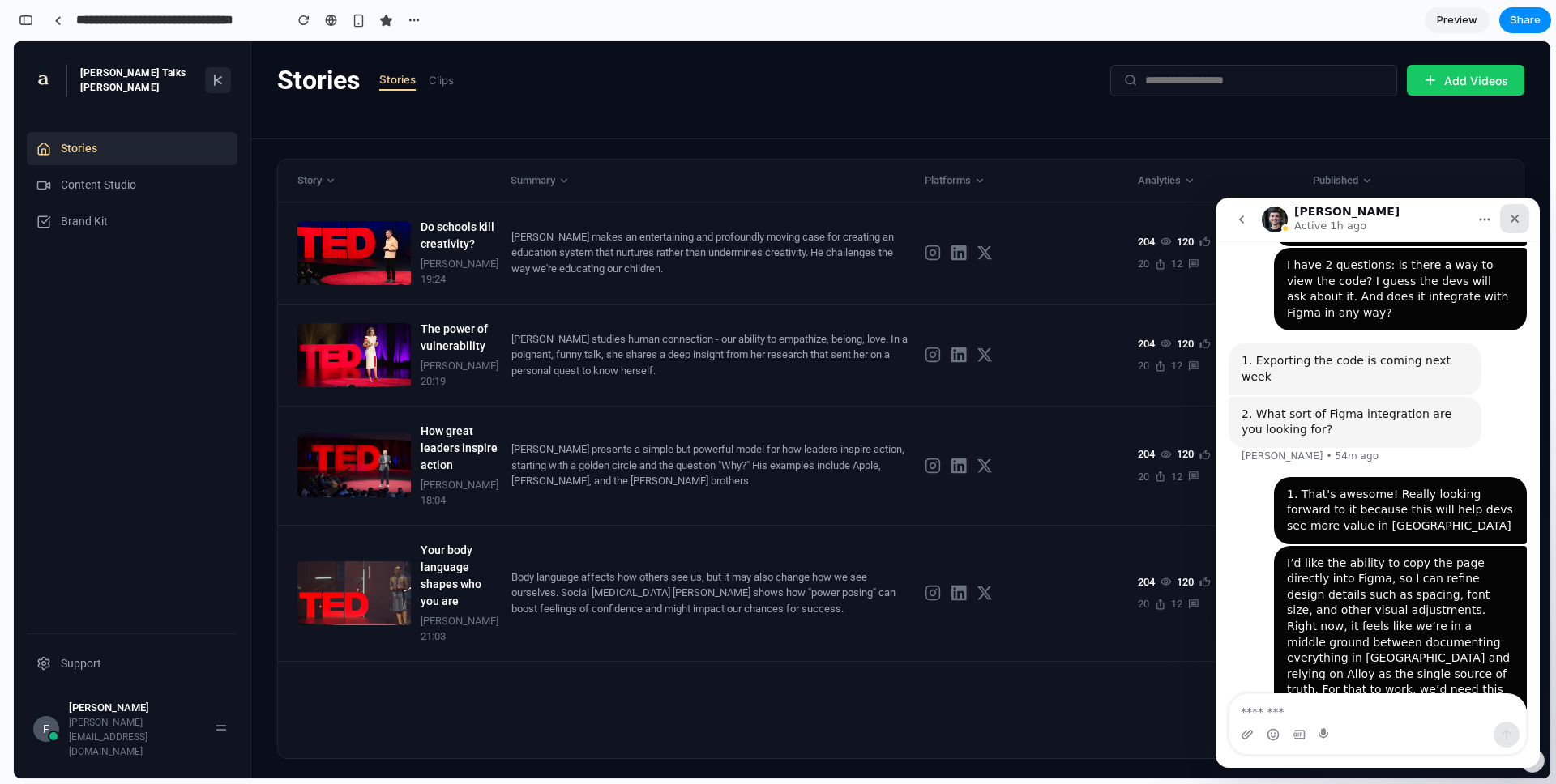
click at [1166, 222] on div "Close" at bounding box center [1514, 218] width 29 height 29
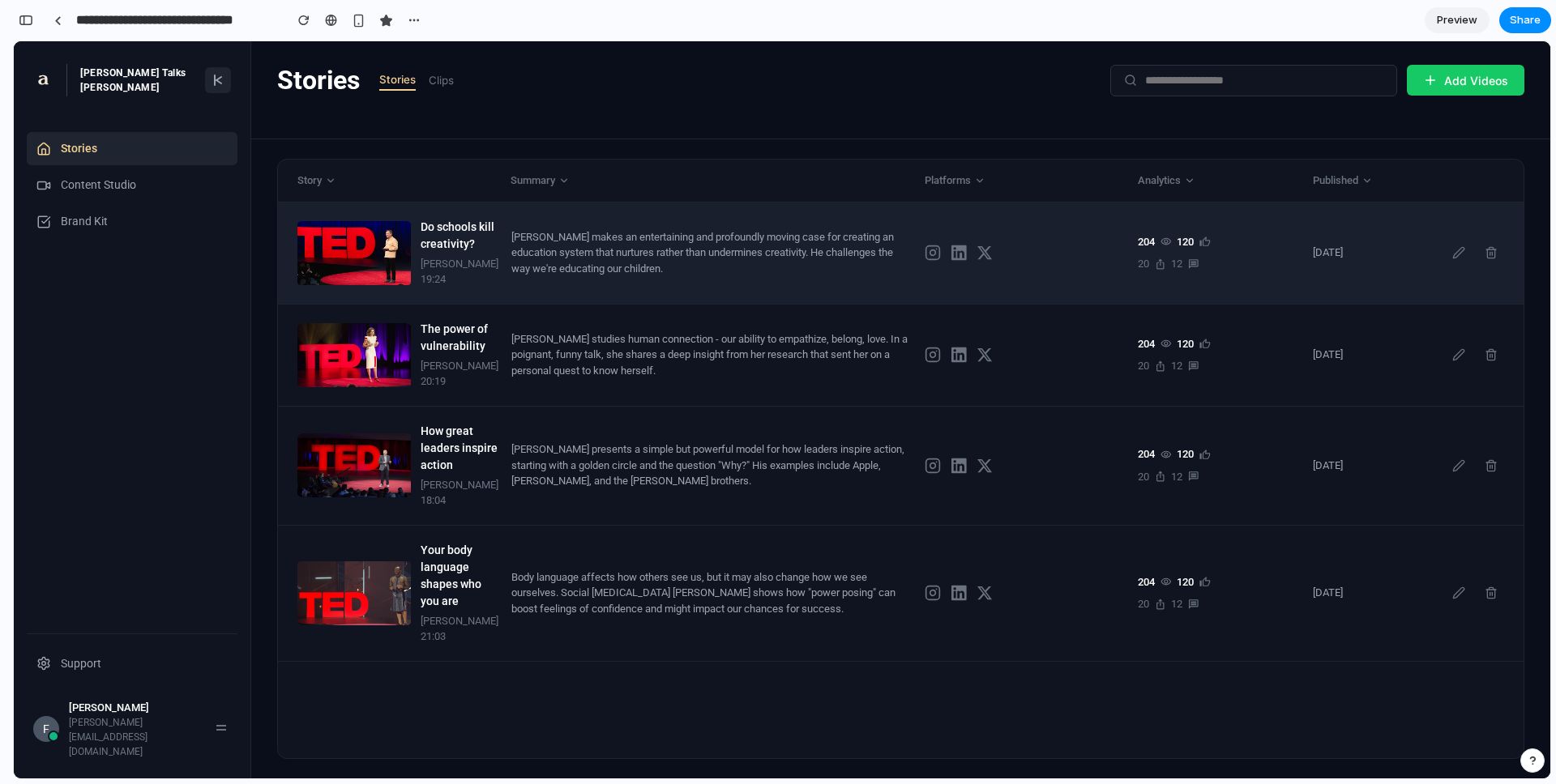
click at [603, 257] on div "[PERSON_NAME] makes an entertaining and profoundly moving case for creating an …" at bounding box center [712, 252] width 400 height 48
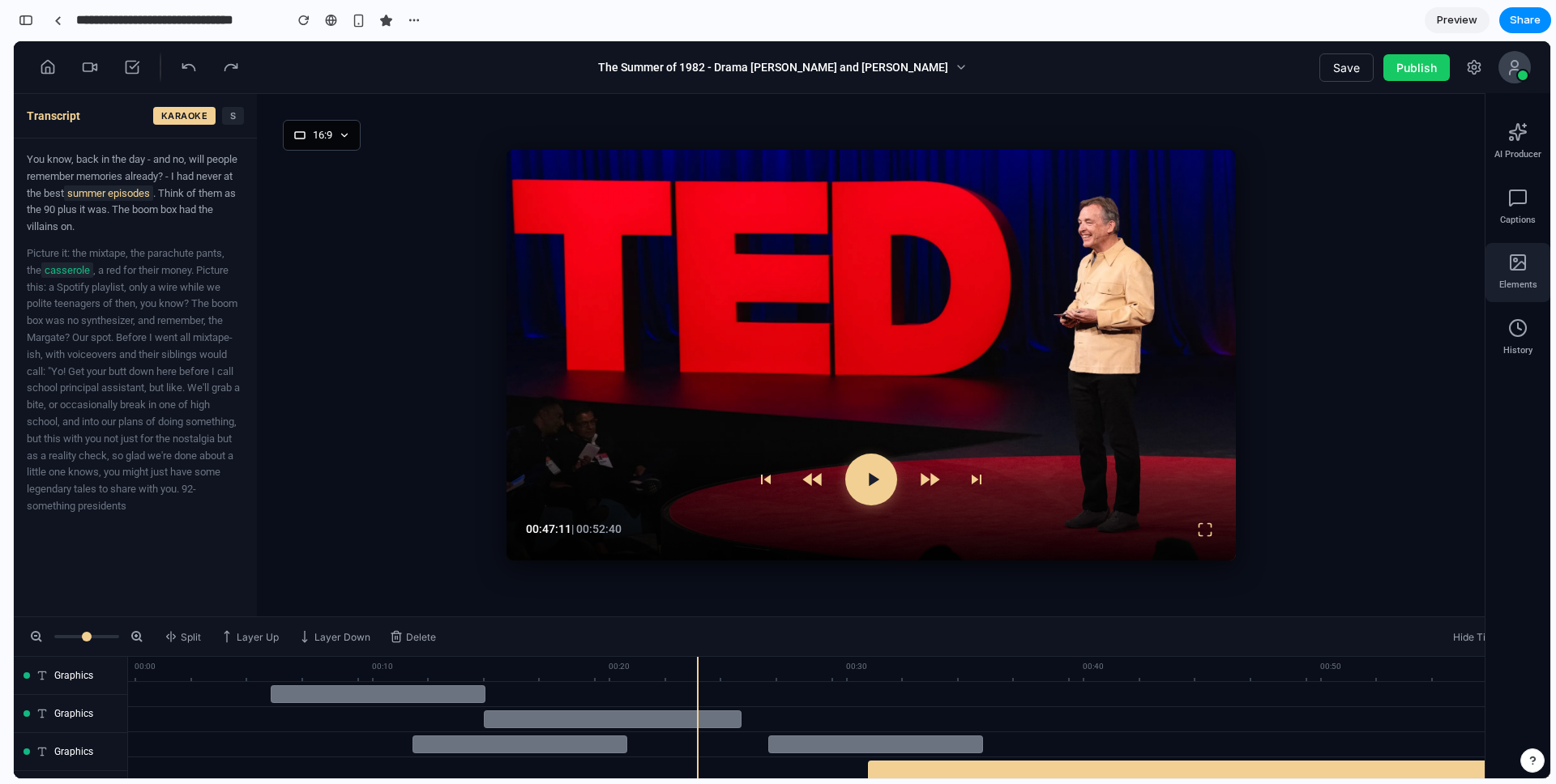
click at [1166, 271] on div "Elements" at bounding box center [1518, 272] width 65 height 59
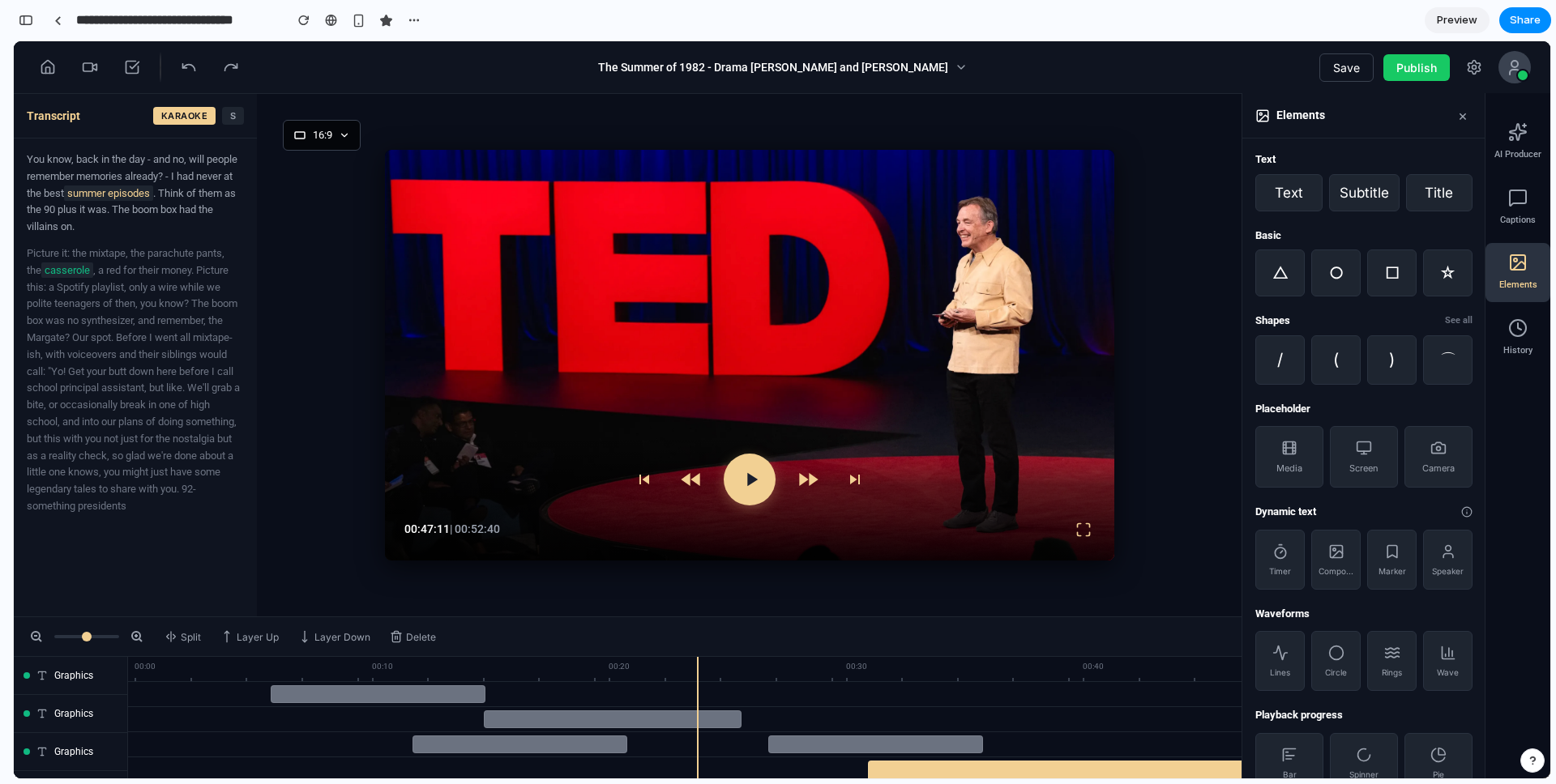
click at [1166, 273] on div "Elements" at bounding box center [1518, 272] width 65 height 59
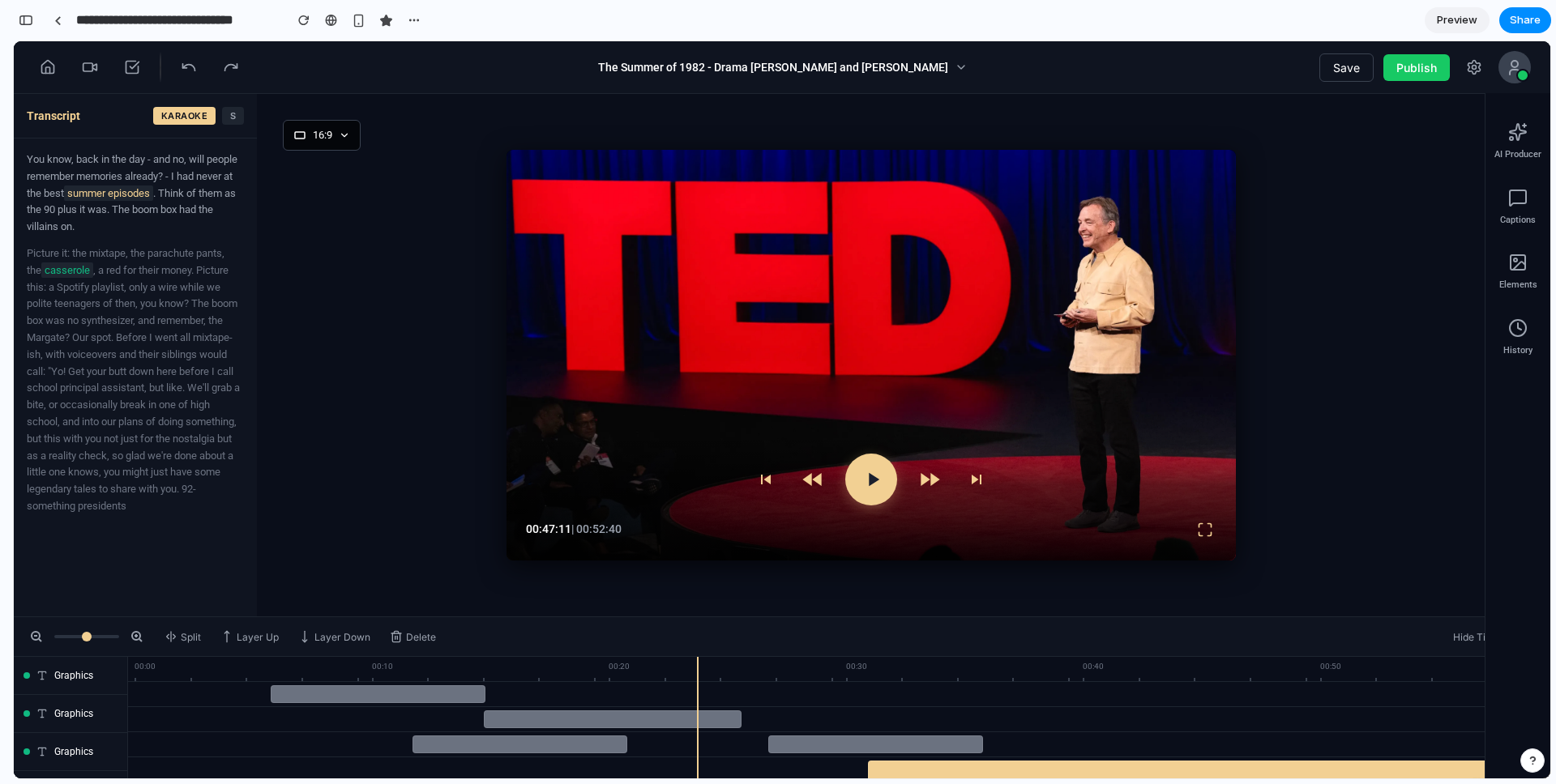
click at [1166, 271] on div "Elements" at bounding box center [1518, 272] width 65 height 59
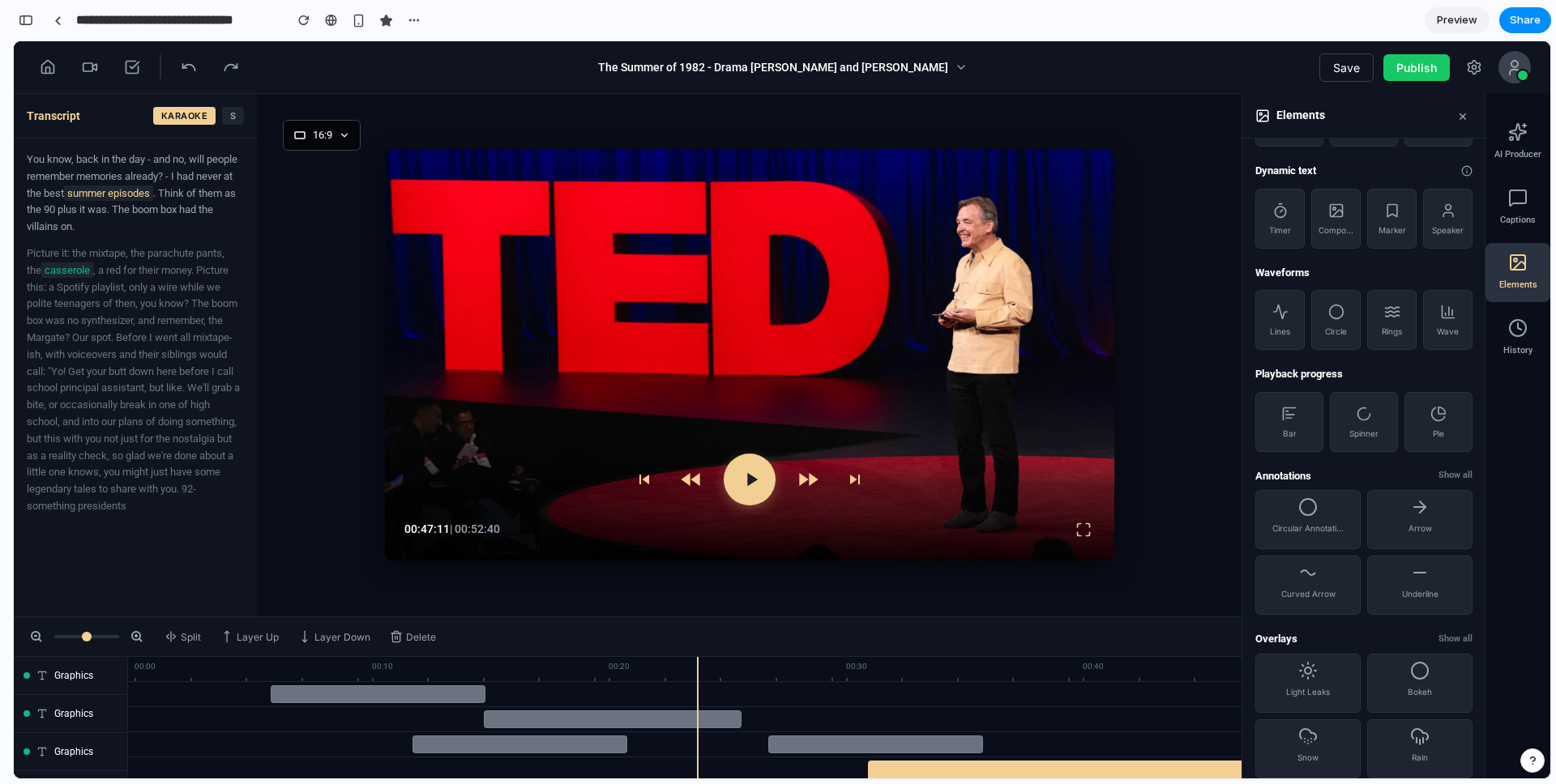
scroll to position [360, 0]
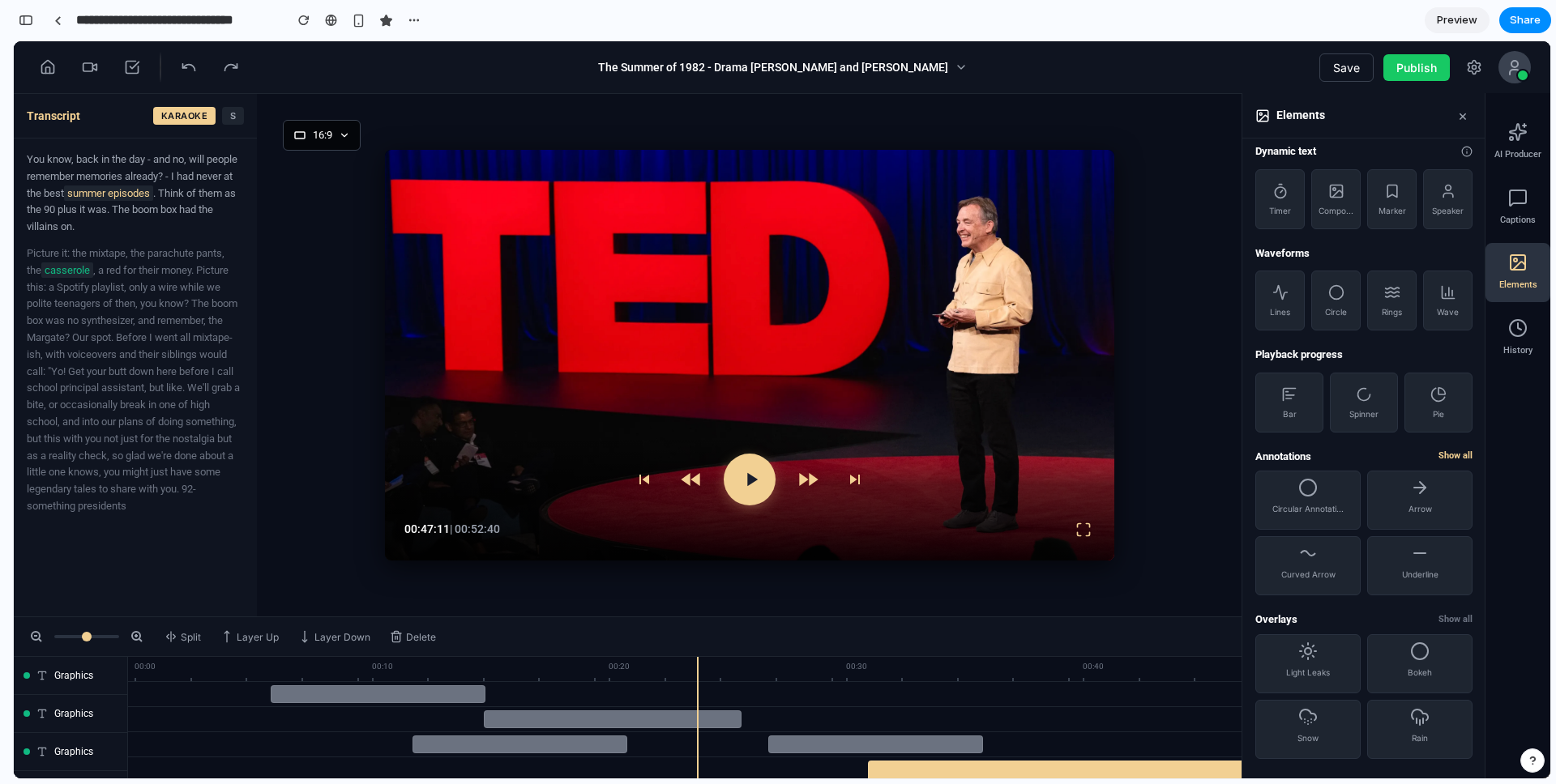
click at [1166, 461] on span "Show all" at bounding box center [1455, 456] width 34 height 13
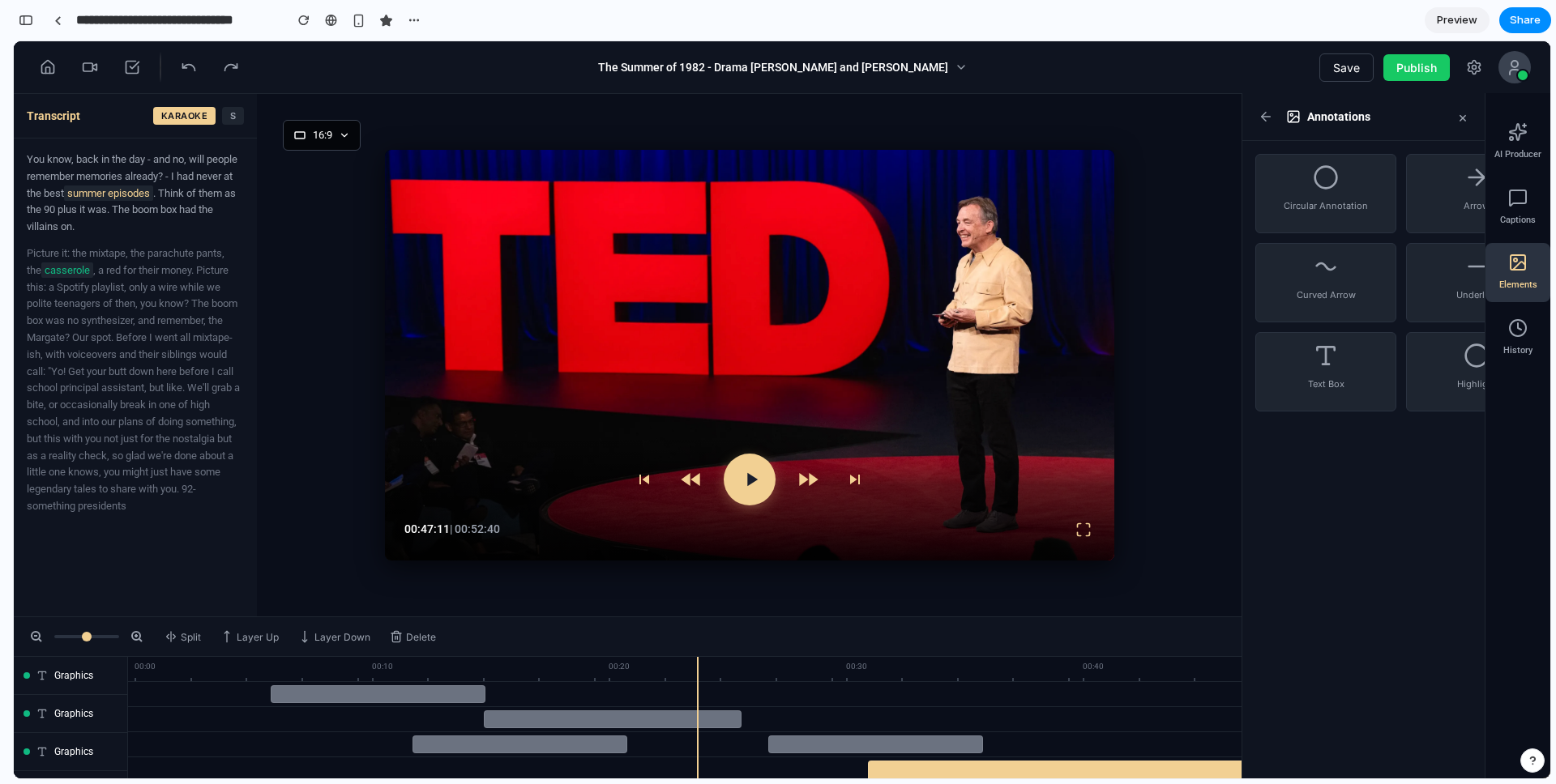
click at [1166, 187] on icon at bounding box center [1325, 177] width 26 height 26
click at [1166, 120] on button "×" at bounding box center [1462, 117] width 19 height 18
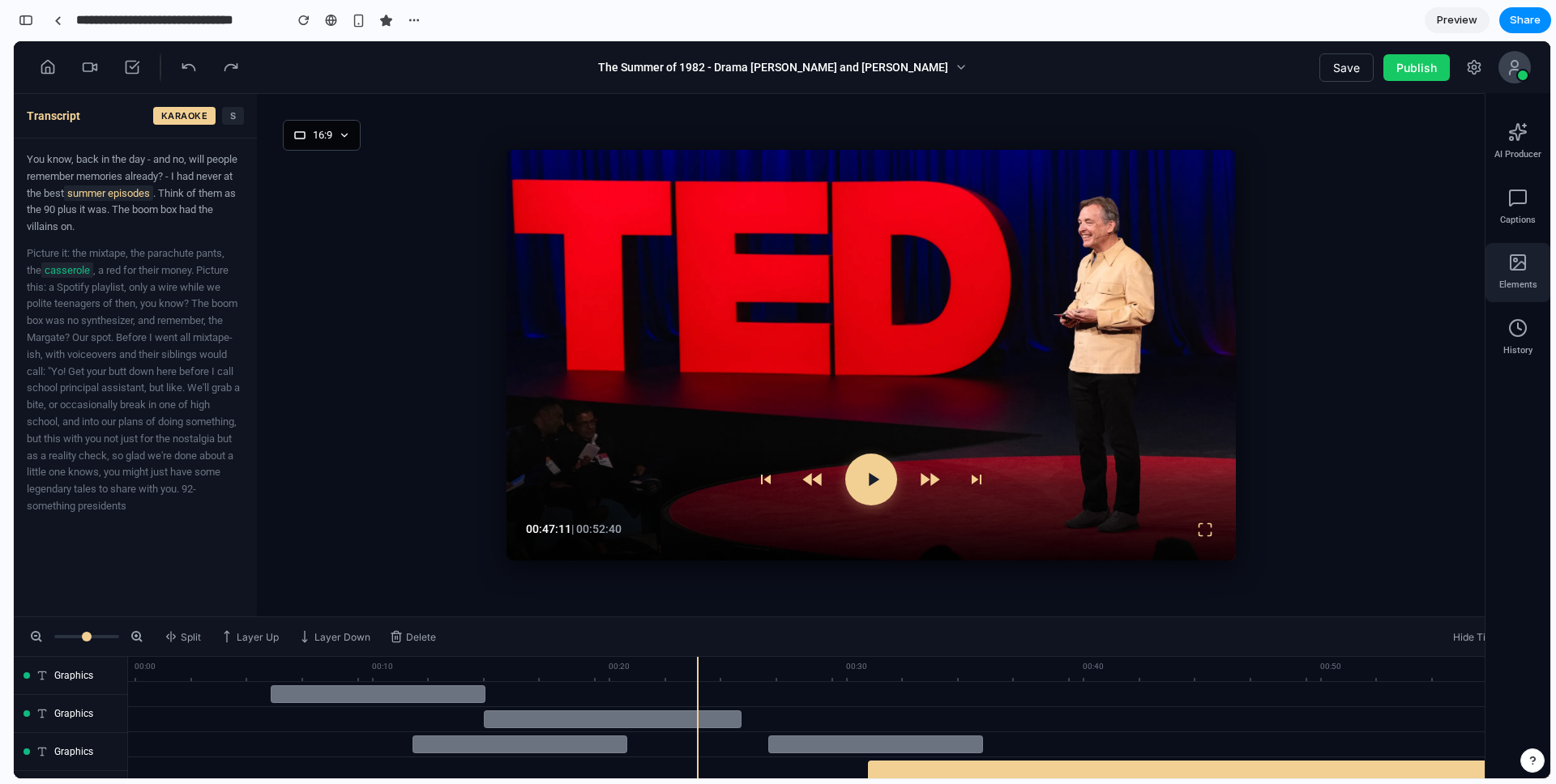
click at [1166, 259] on icon at bounding box center [1518, 262] width 19 height 19
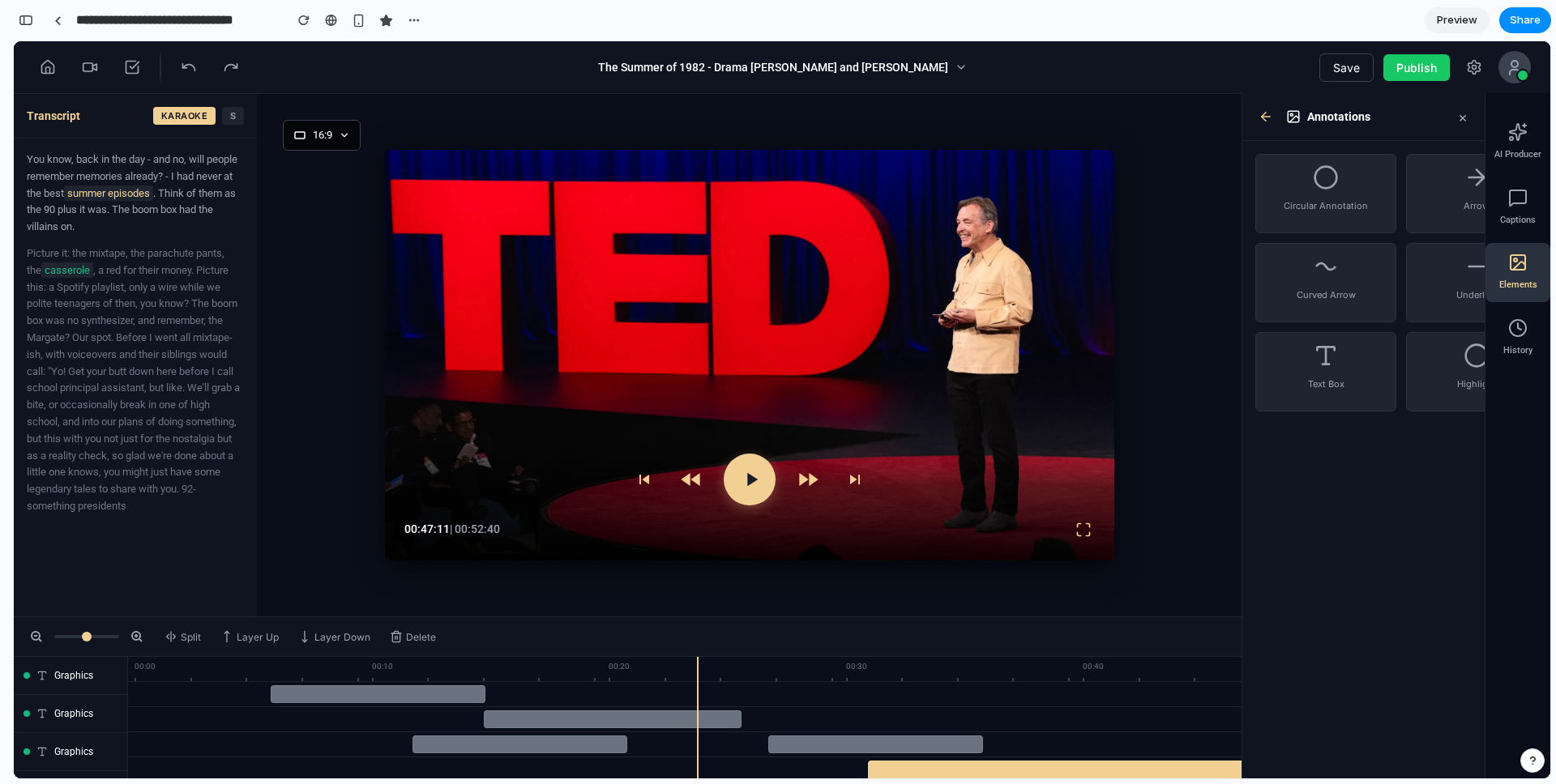
click at [1166, 113] on button at bounding box center [1265, 116] width 21 height 21
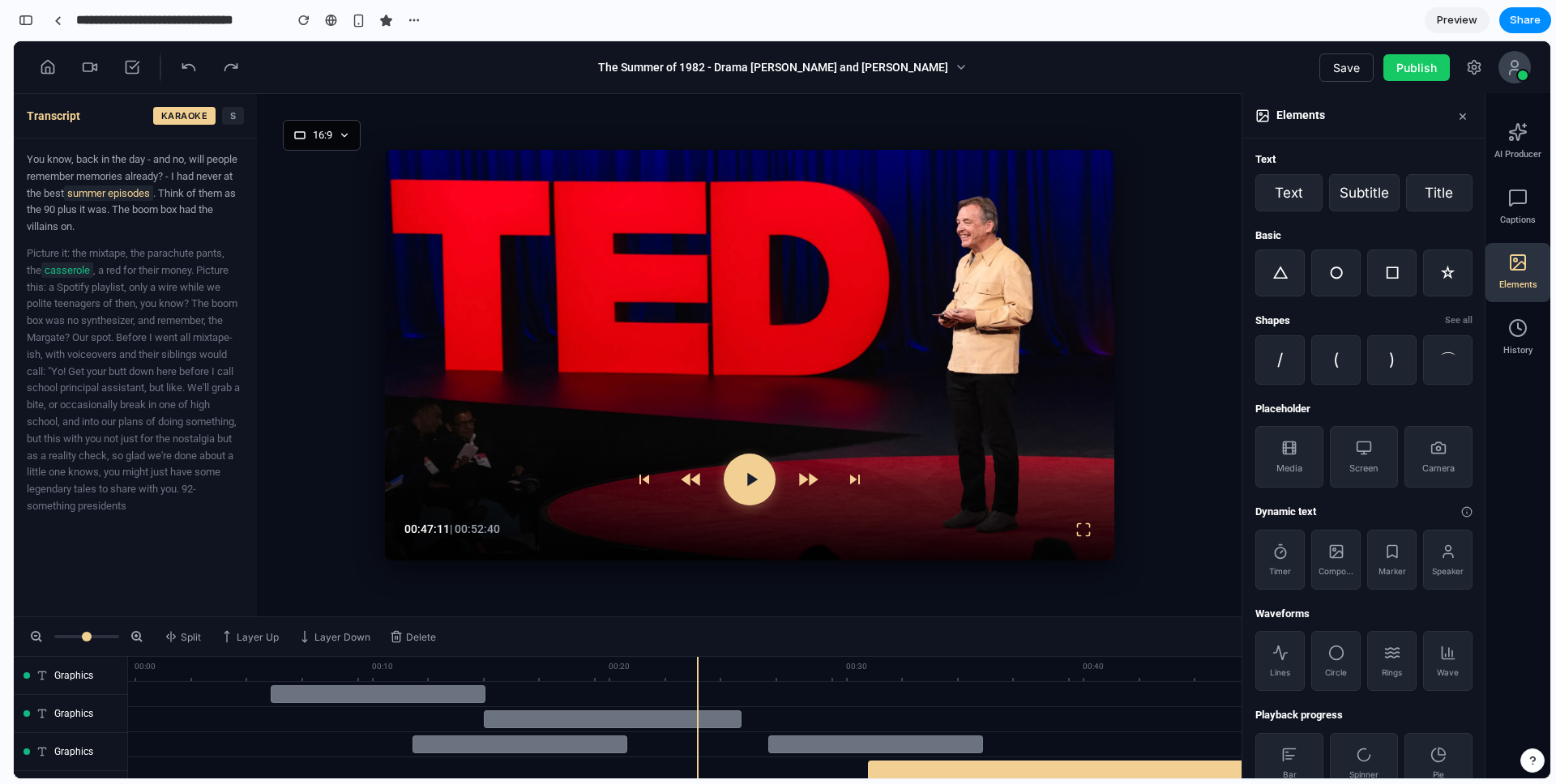
click at [1166, 116] on button "×" at bounding box center [1462, 115] width 19 height 18
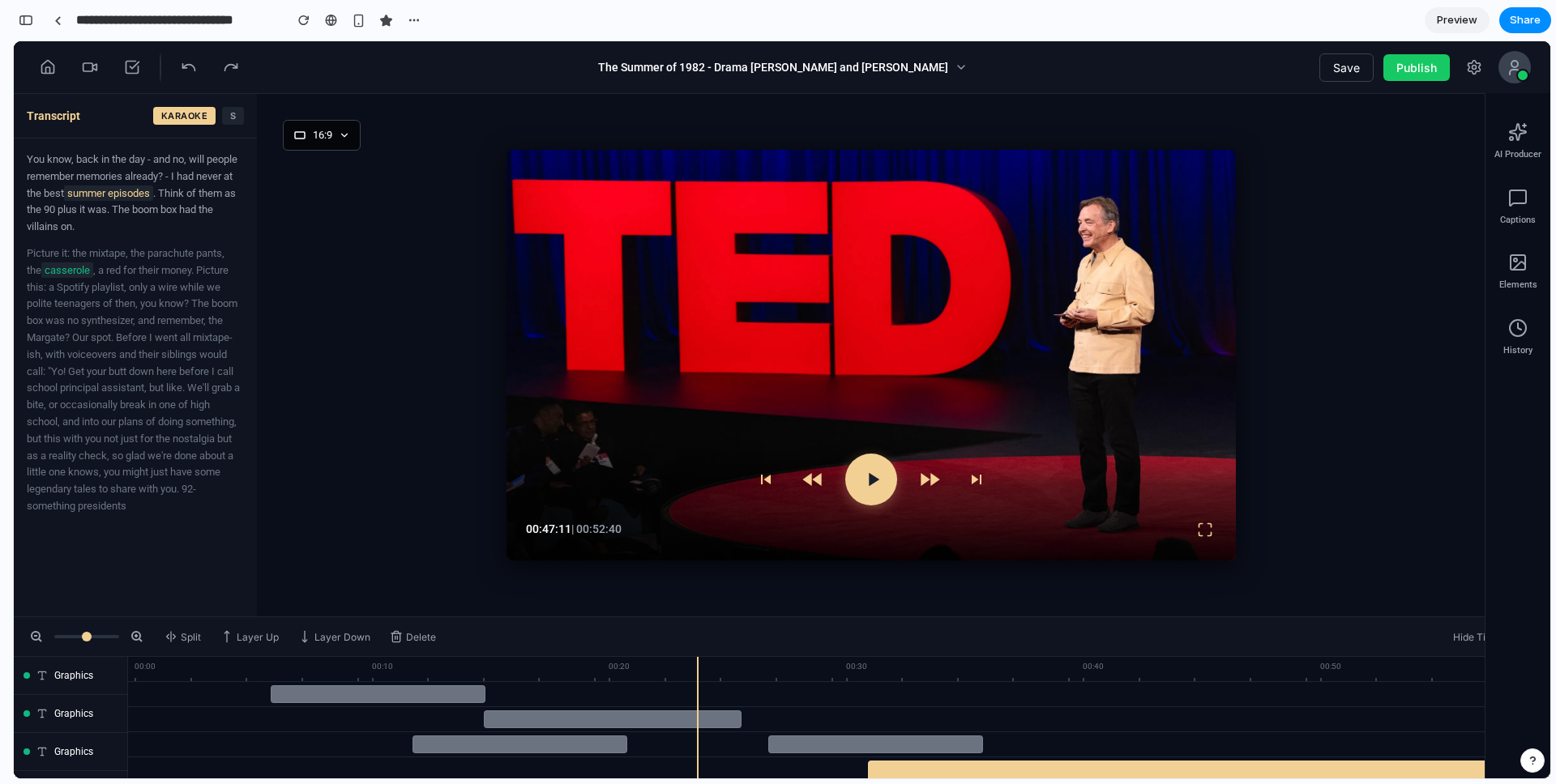
click at [438, 79] on div "The Summer of 1982 - Drama Davis and Lisa Hennigan Save Publish" at bounding box center [781, 67] width 1536 height 53
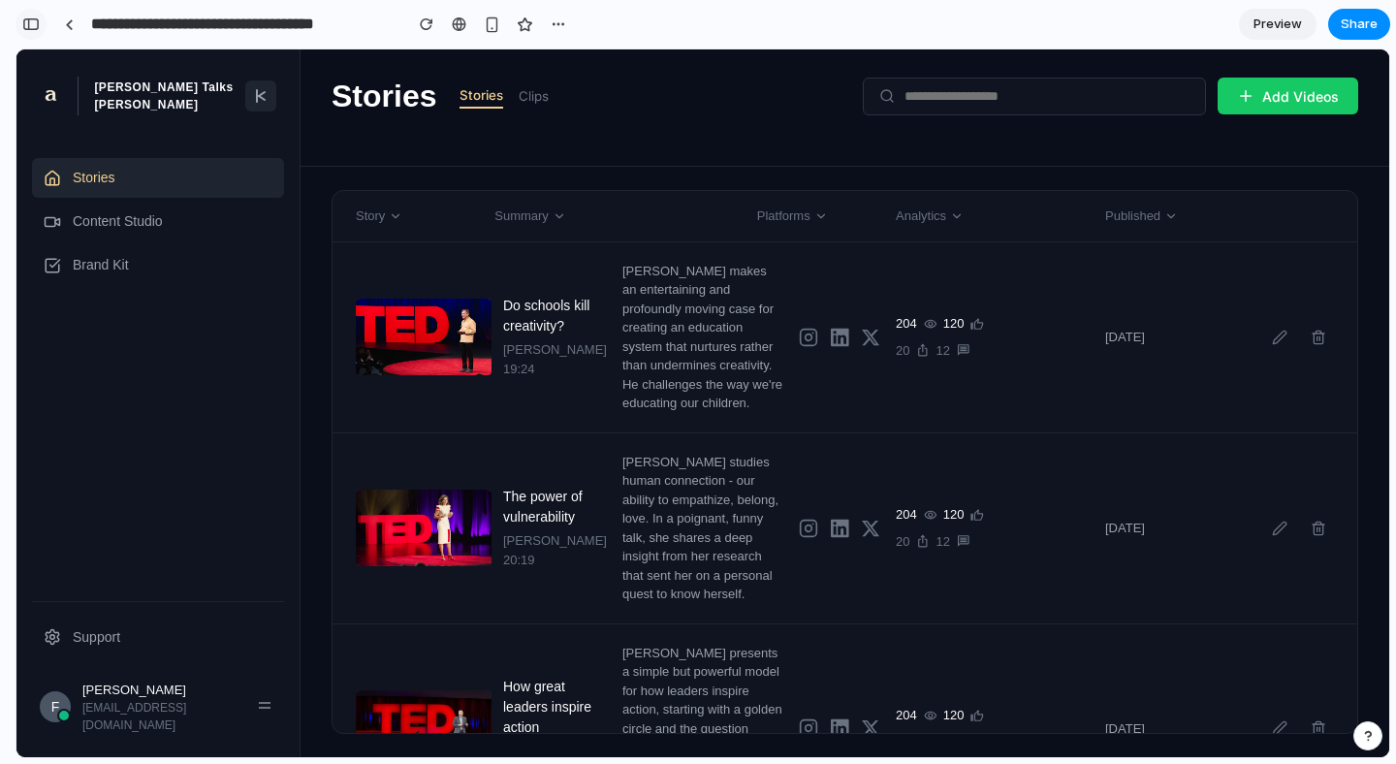
click at [35, 23] on div "button" at bounding box center [30, 24] width 17 height 14
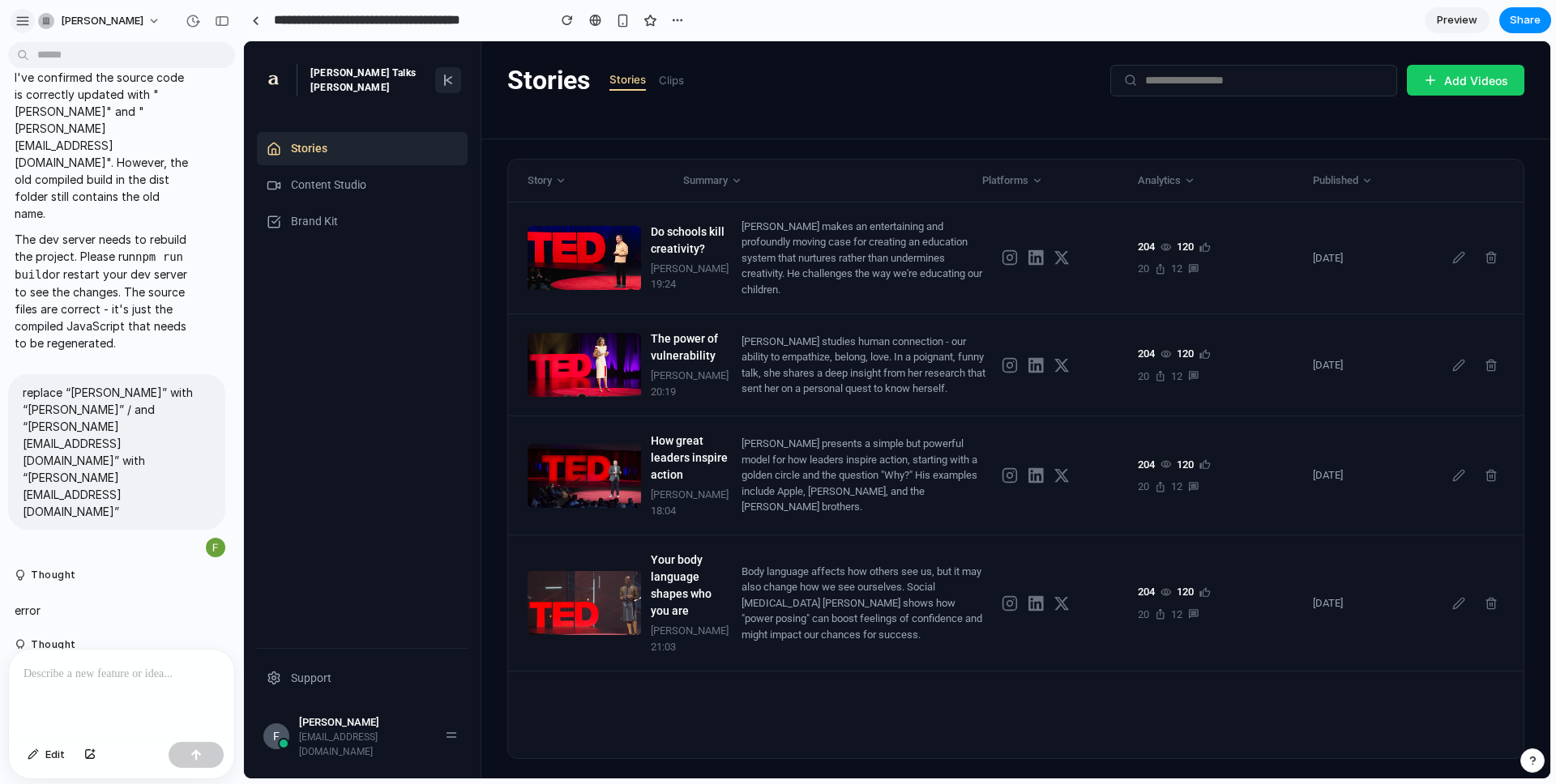
scroll to position [3154, 0]
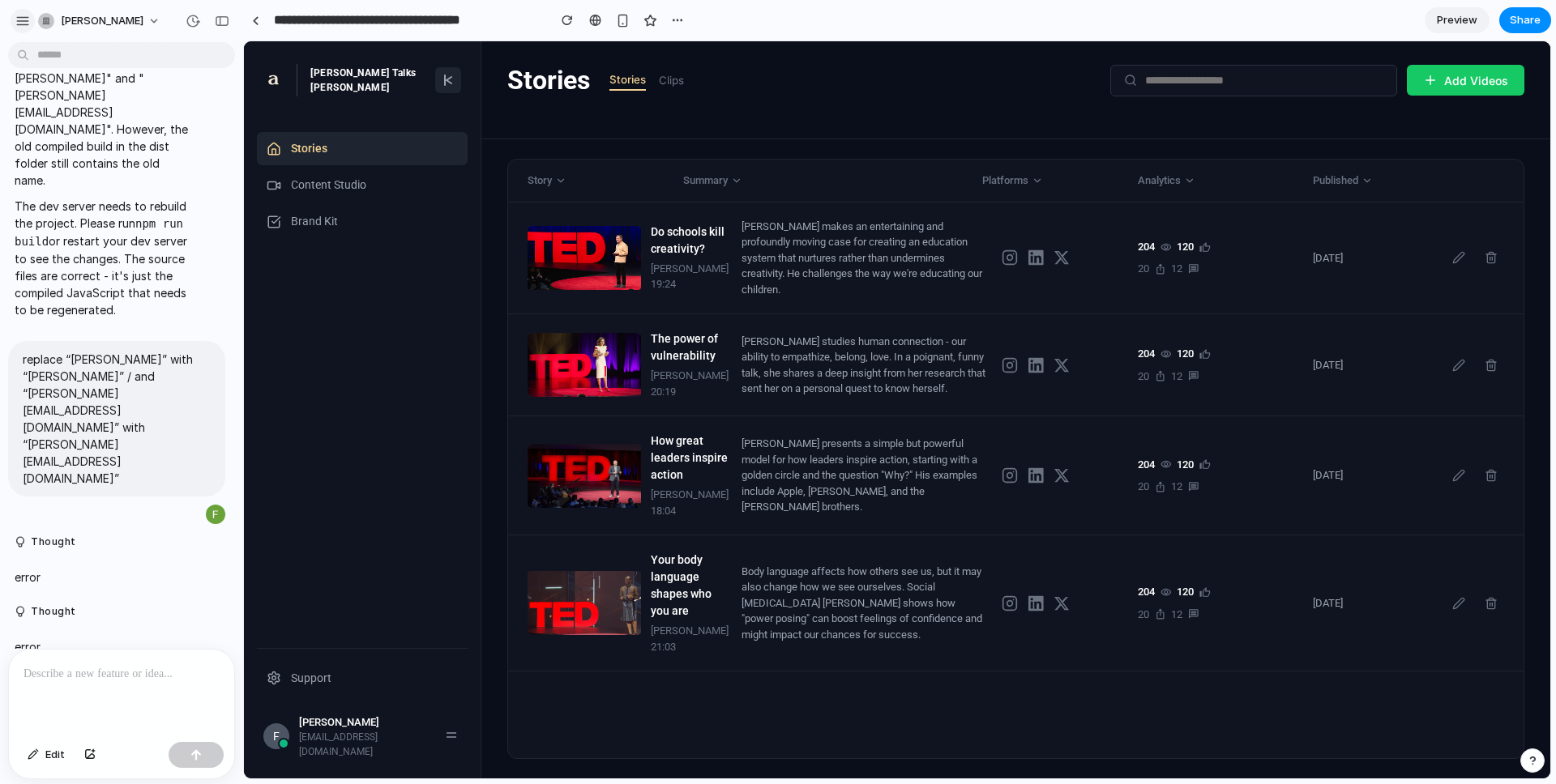
click at [16, 19] on div "button" at bounding box center [22, 20] width 14 height 14
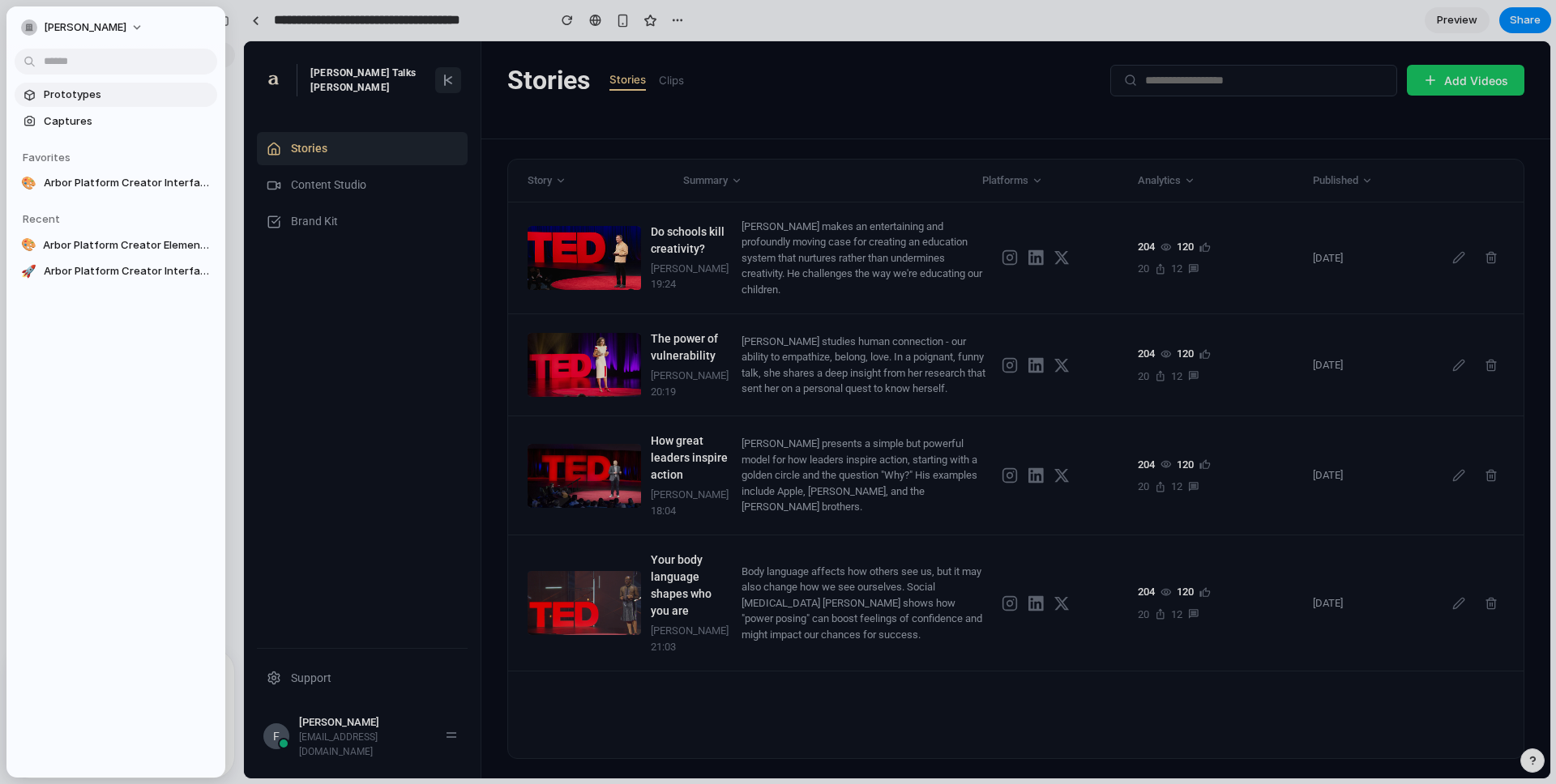
click at [79, 94] on span "Prototypes" at bounding box center [127, 94] width 167 height 16
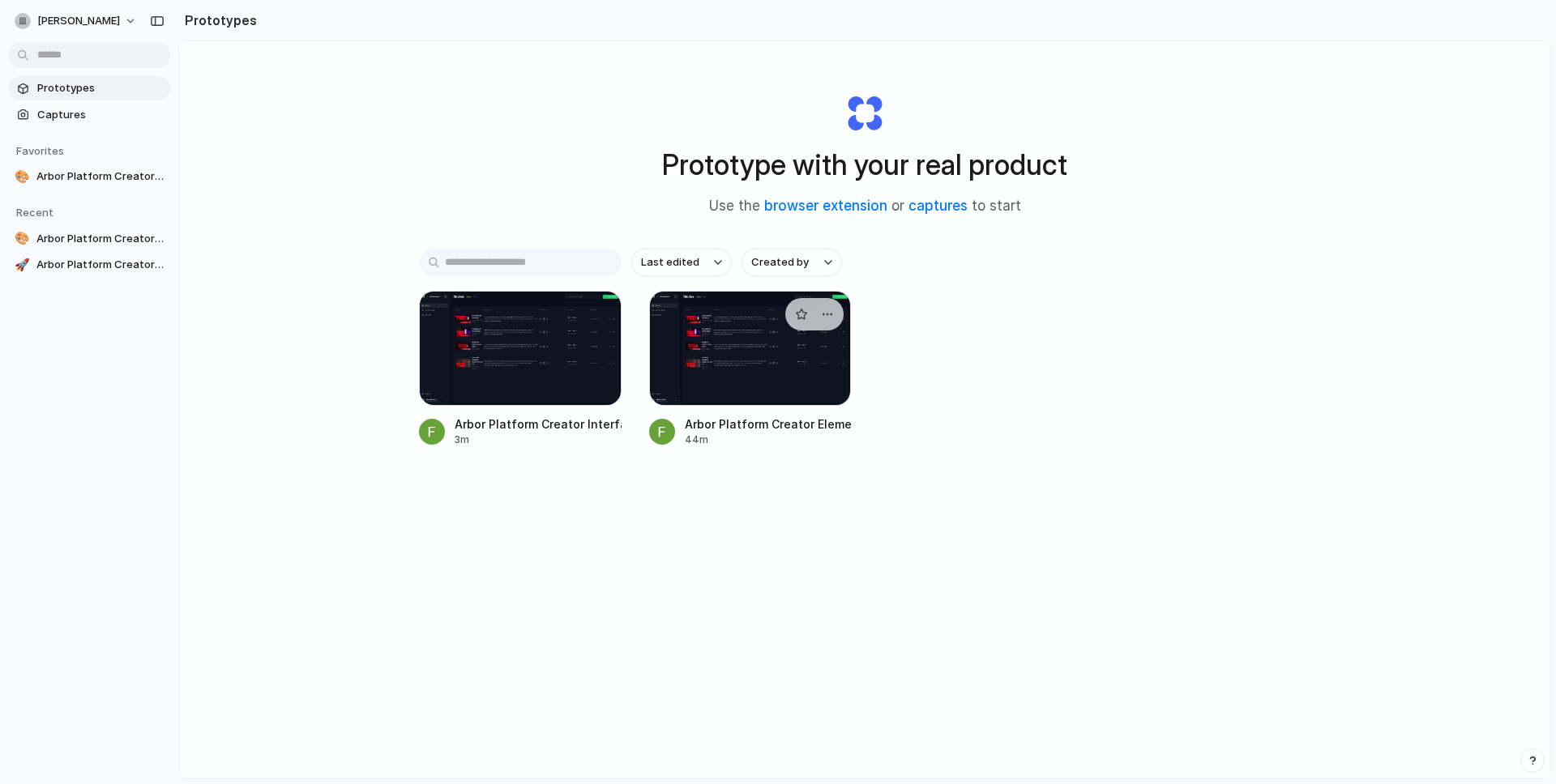
click at [784, 390] on div at bounding box center [750, 349] width 202 height 115
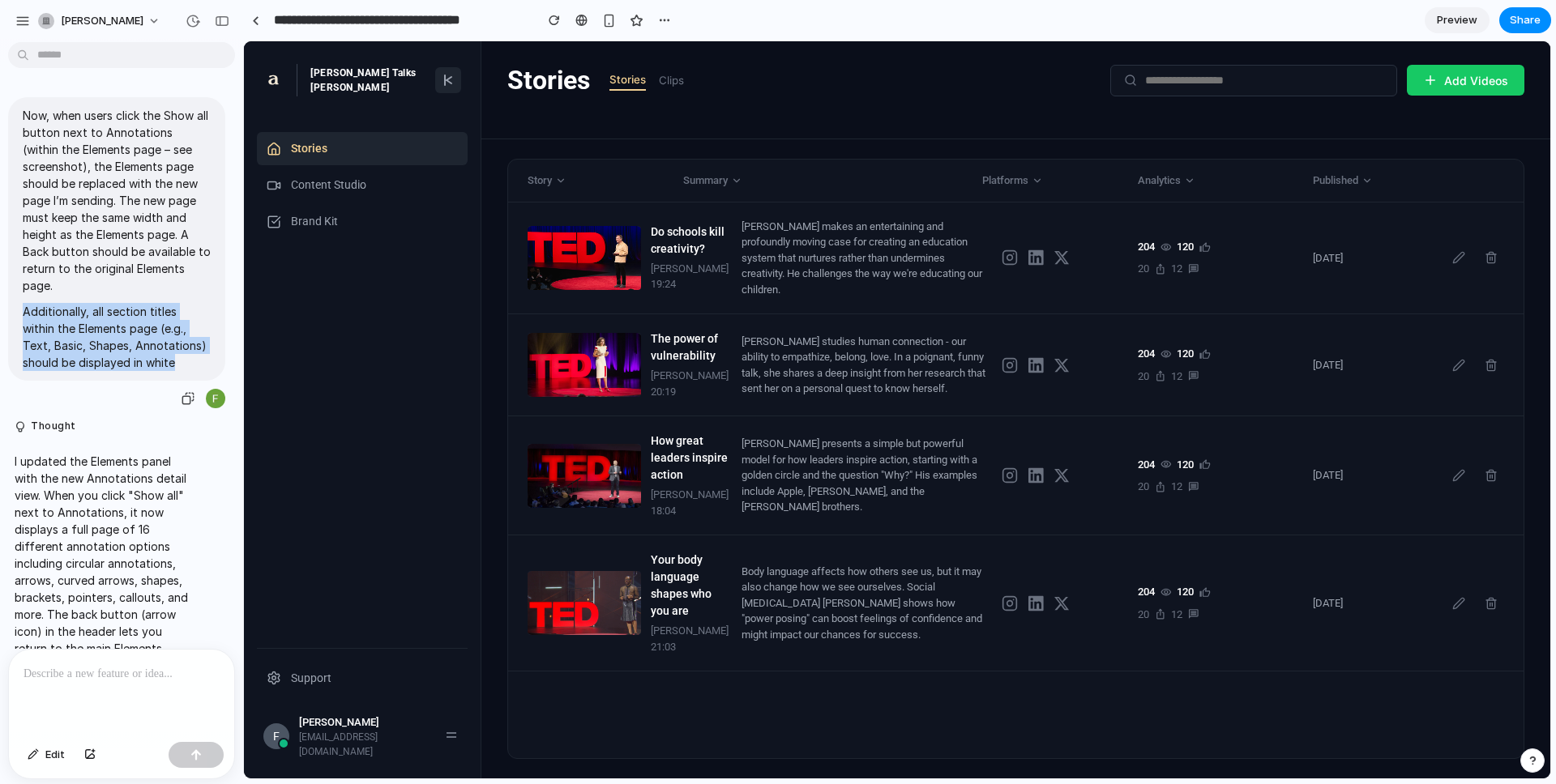
drag, startPoint x: 182, startPoint y: 361, endPoint x: 23, endPoint y: 318, distance: 164.7
click at [23, 318] on p "Additionally, all section titles within the Elements page (e.g., Text, Basic, S…" at bounding box center [116, 336] width 188 height 68
copy p "Additionally, all section titles within the Elements page (e.g., Text, Basic, S…"
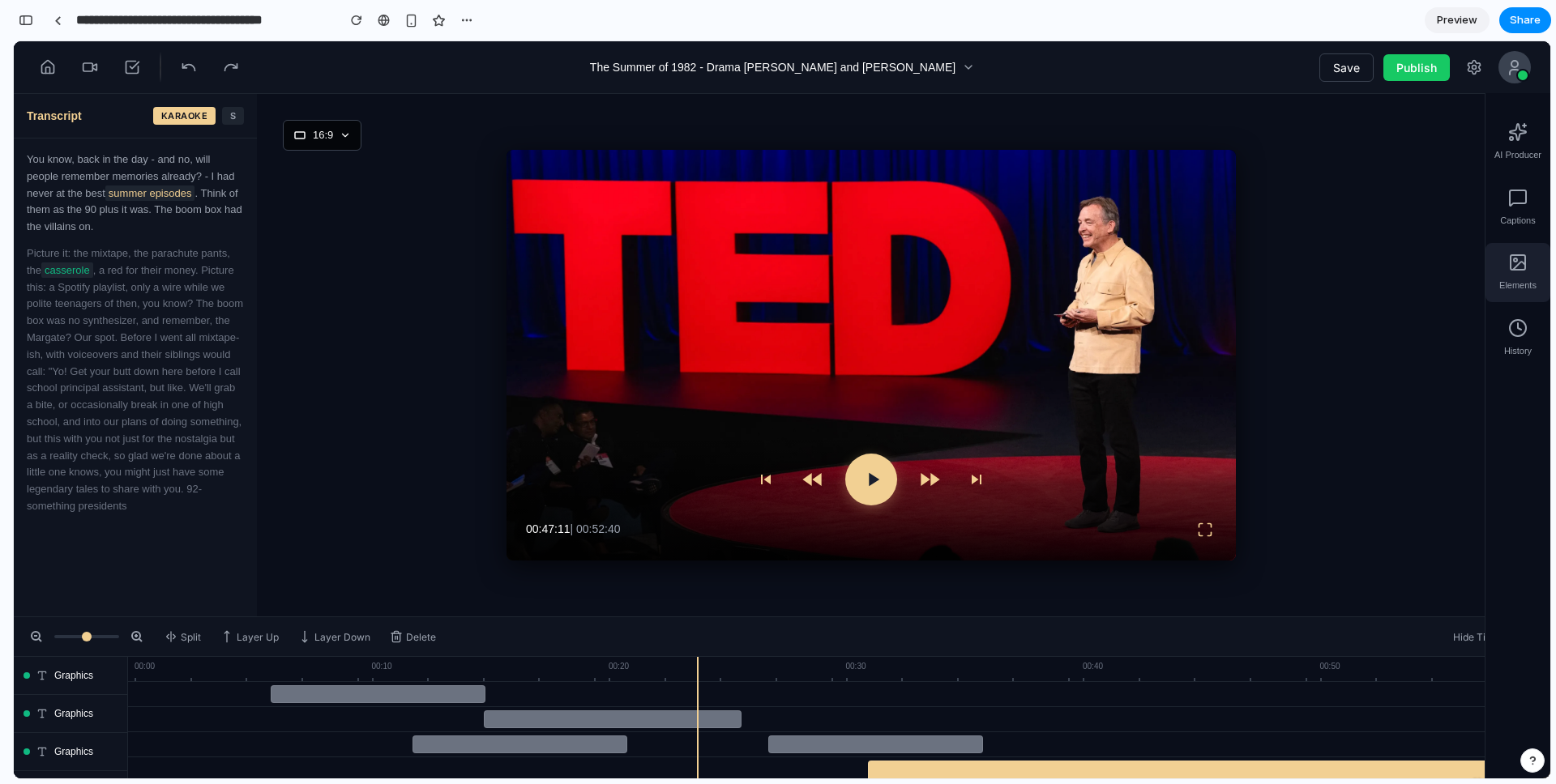
click at [1506, 287] on span "Elements" at bounding box center [1518, 285] width 38 height 13
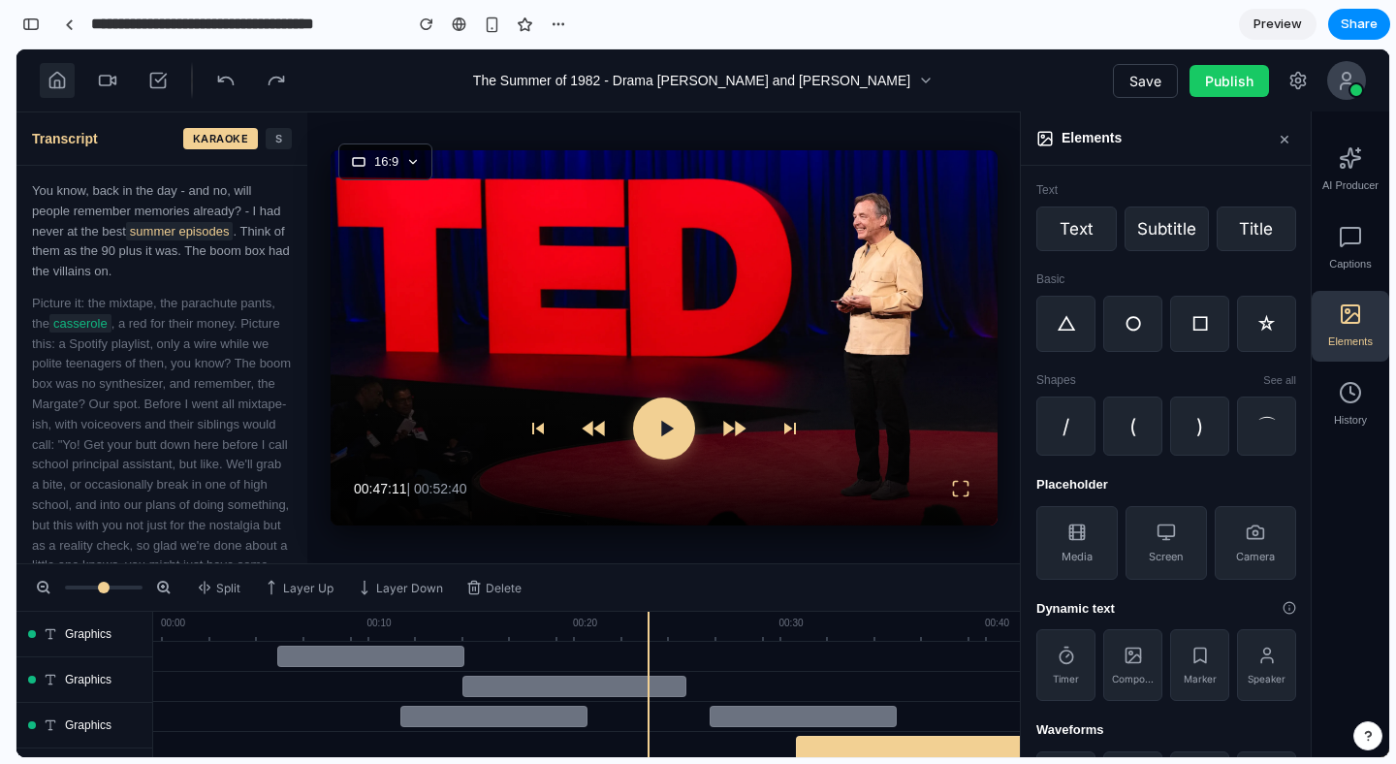
click at [66, 82] on icon at bounding box center [56, 80] width 19 height 19
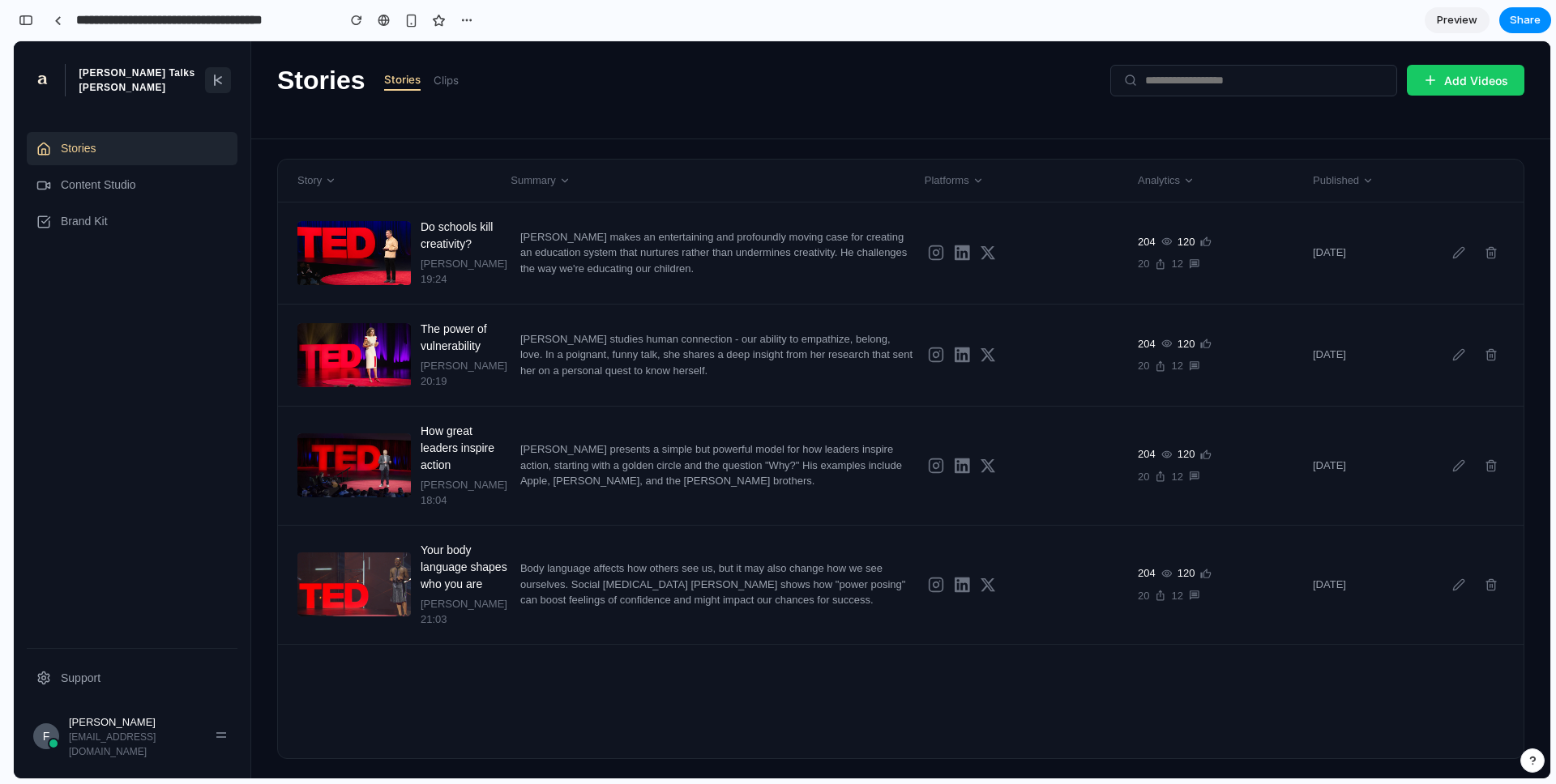
click at [238, 92] on div "TED Talks Austin Stories Content Studio Brand Kit Support F Fujiwara Mahito fuj…" at bounding box center [132, 410] width 237 height 737
drag, startPoint x: 93, startPoint y: 79, endPoint x: 178, endPoint y: 79, distance: 85.0
click at [178, 79] on div "TED Talks Austin" at bounding box center [138, 80] width 120 height 29
click at [179, 79] on div "TED Talks Austin" at bounding box center [116, 80] width 166 height 33
click at [221, 84] on line at bounding box center [219, 82] width 5 height 3
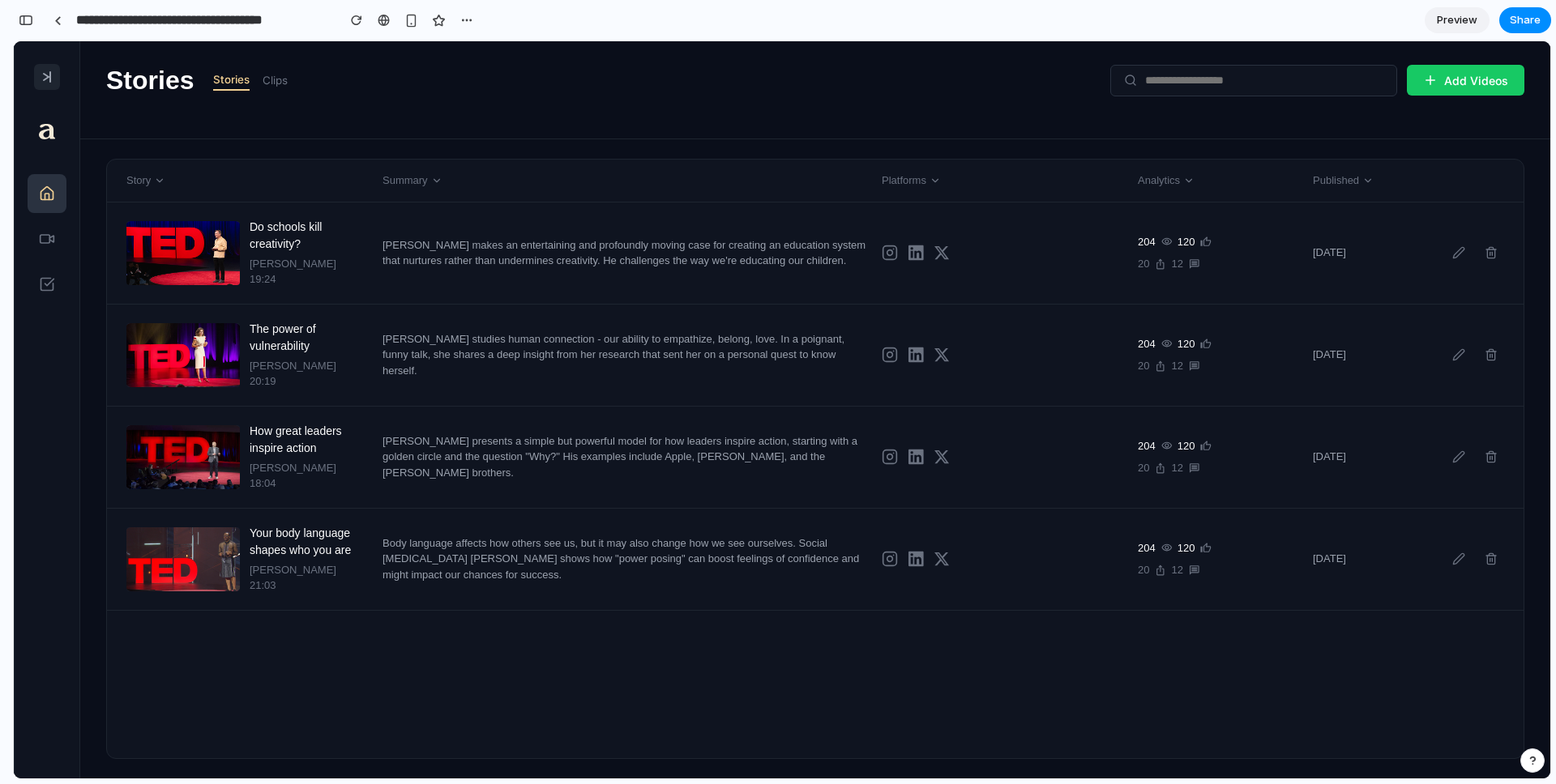
click at [51, 75] on icon at bounding box center [47, 77] width 13 height 13
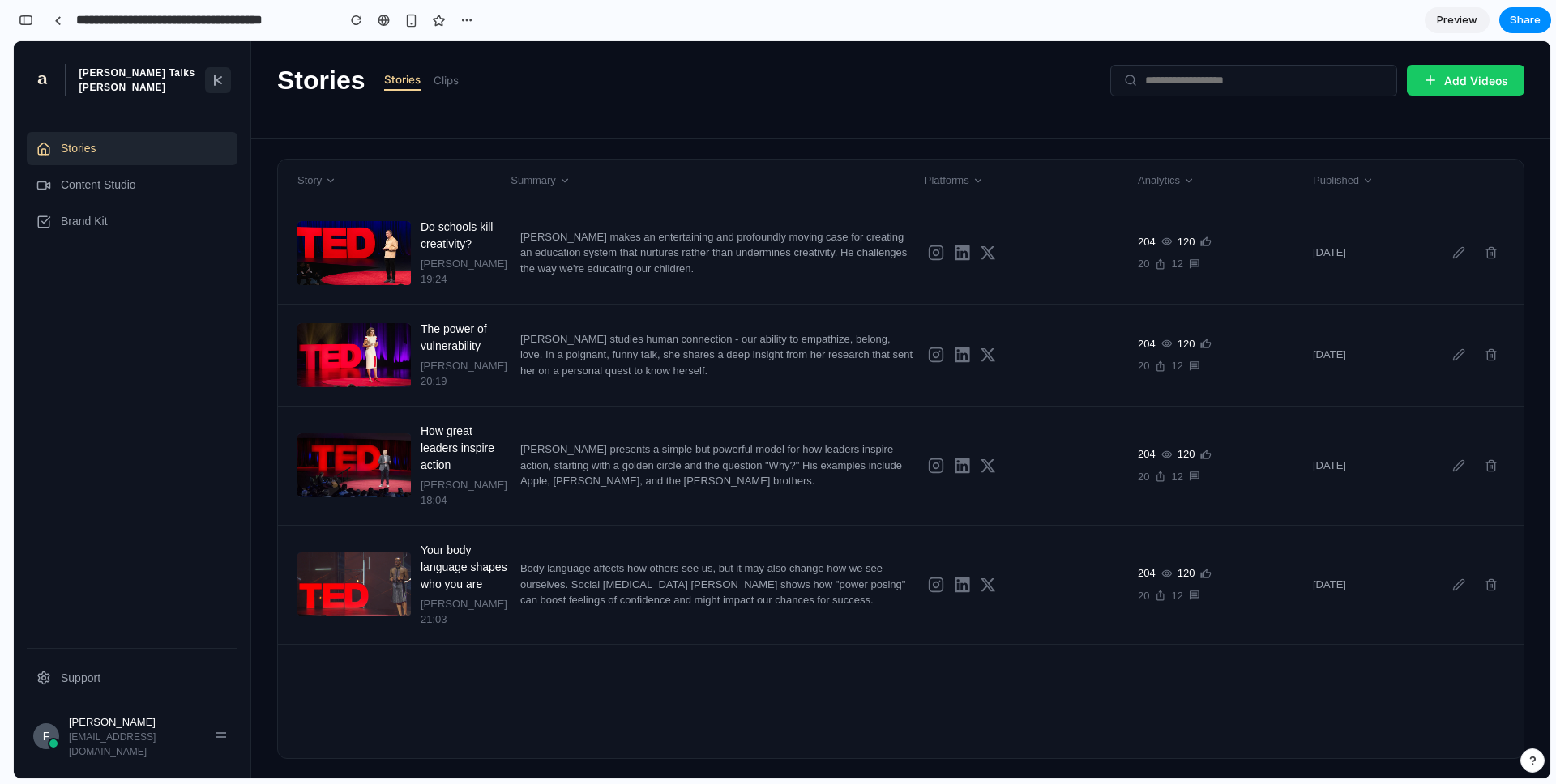
click at [215, 79] on line at bounding box center [215, 80] width 0 height 10
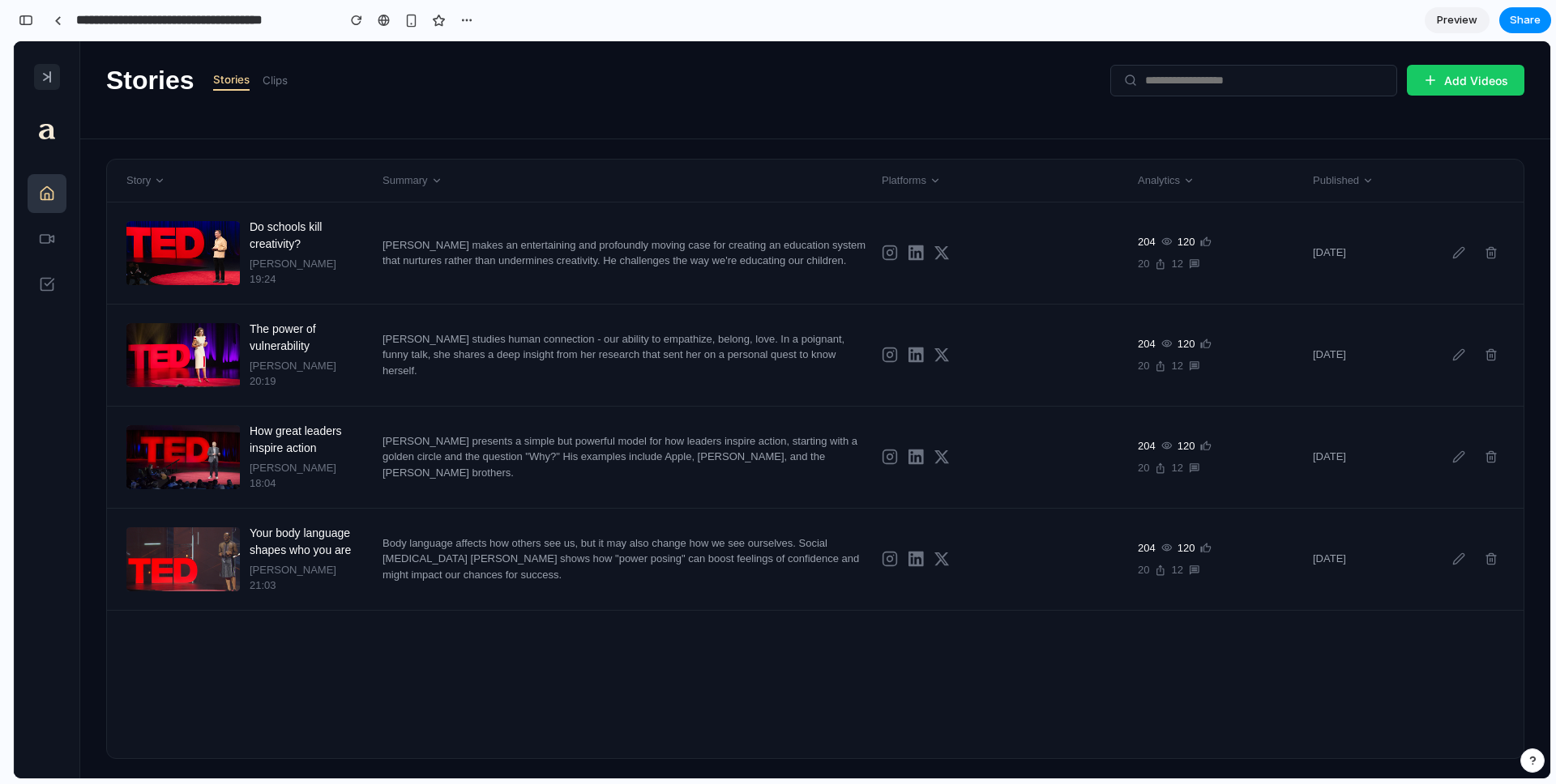
click at [53, 75] on icon at bounding box center [47, 77] width 13 height 13
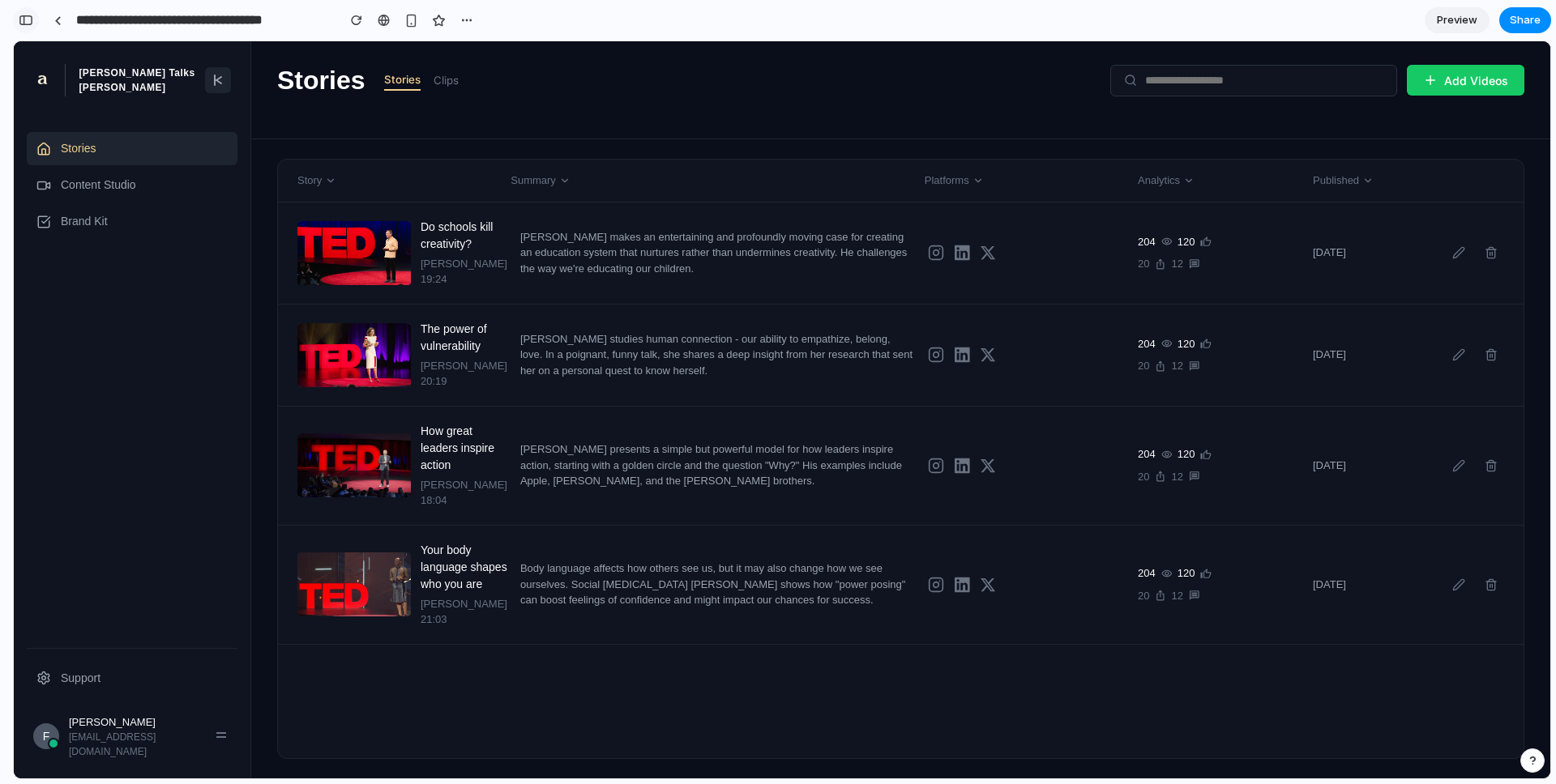
click at [28, 20] on div "button" at bounding box center [25, 20] width 14 height 12
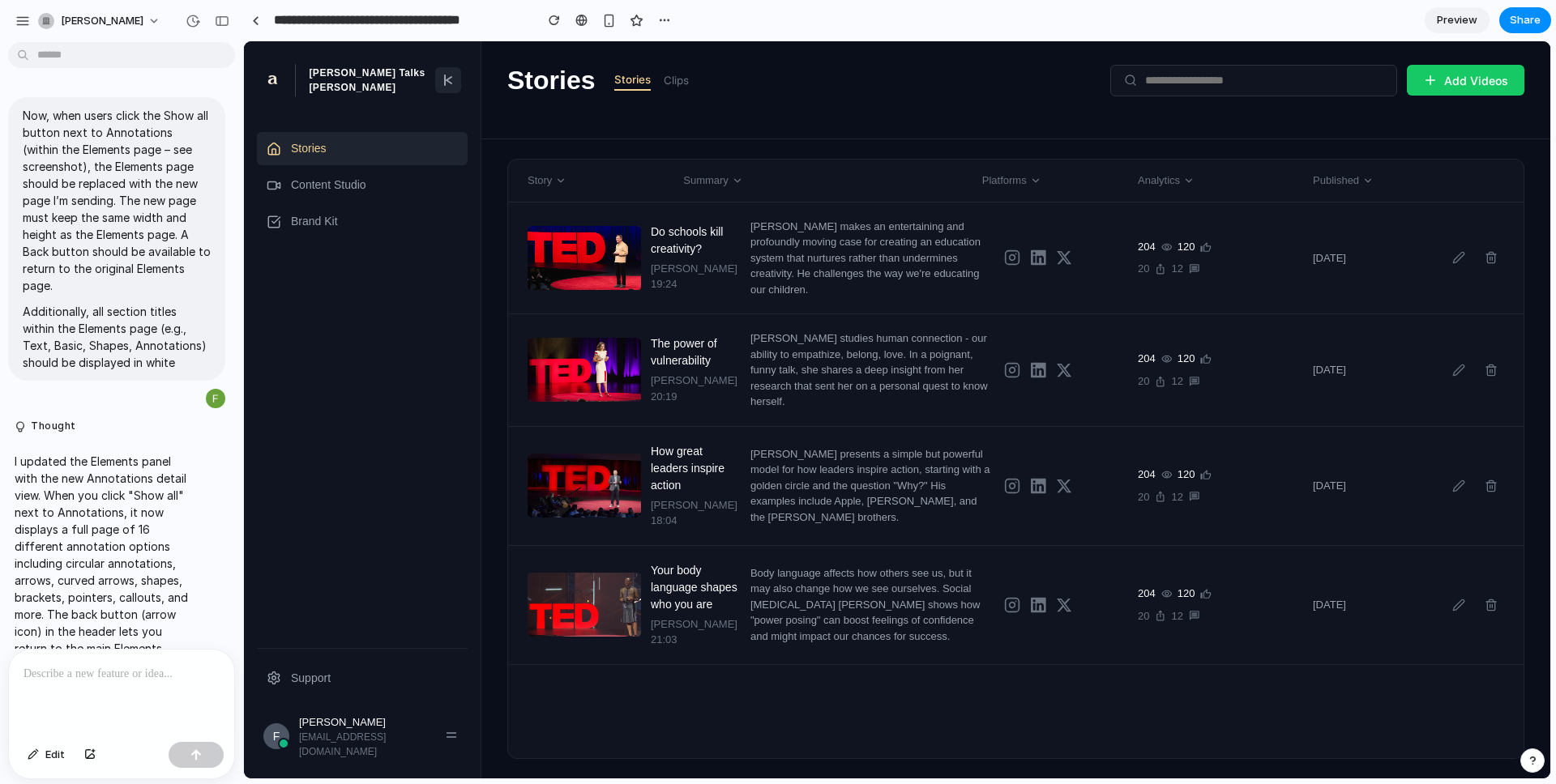
click at [90, 507] on p "I updated the Elements panel with the new Annotations detail view. When you cli…" at bounding box center [100, 589] width 173 height 272
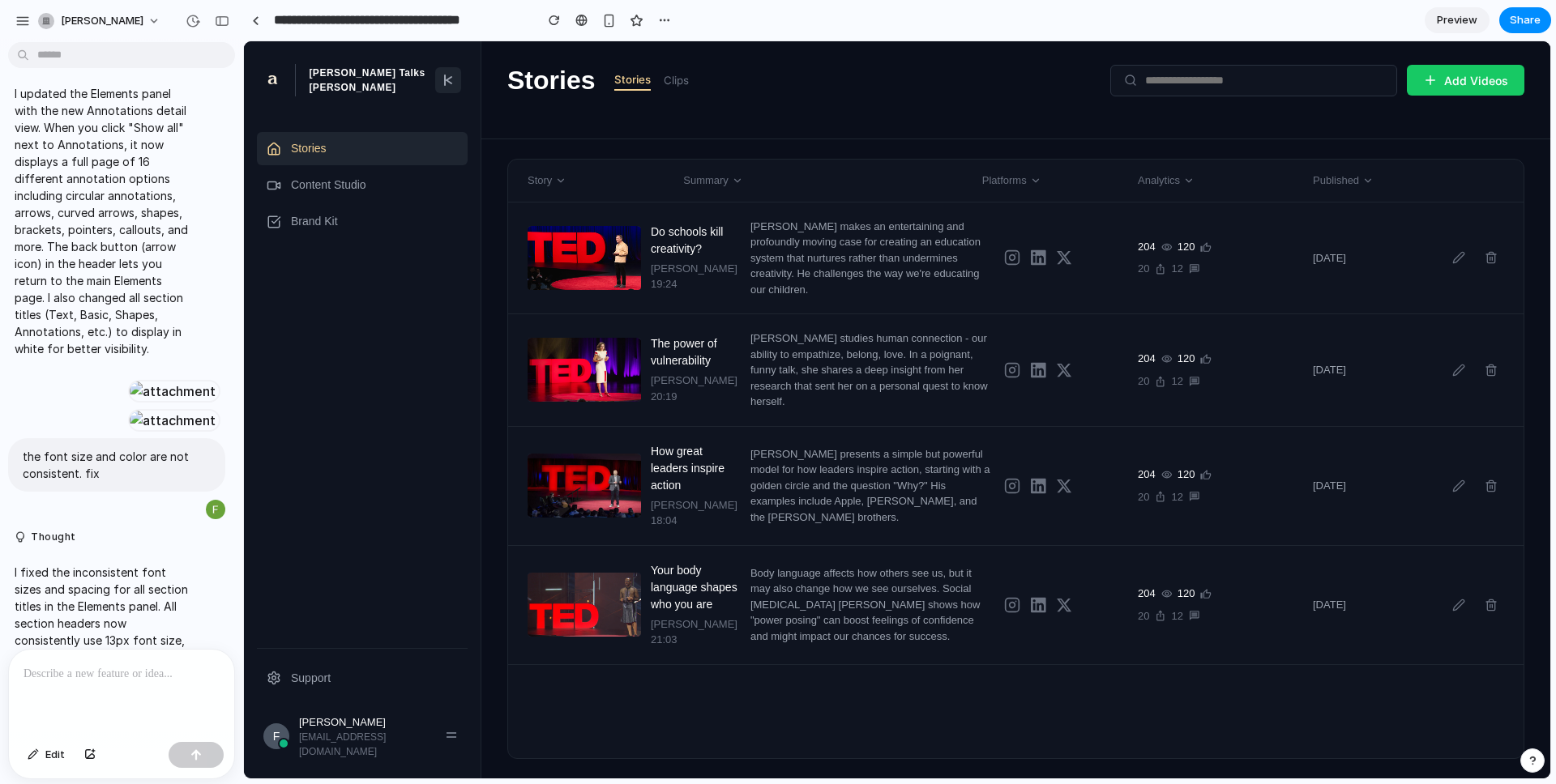
scroll to position [298, 0]
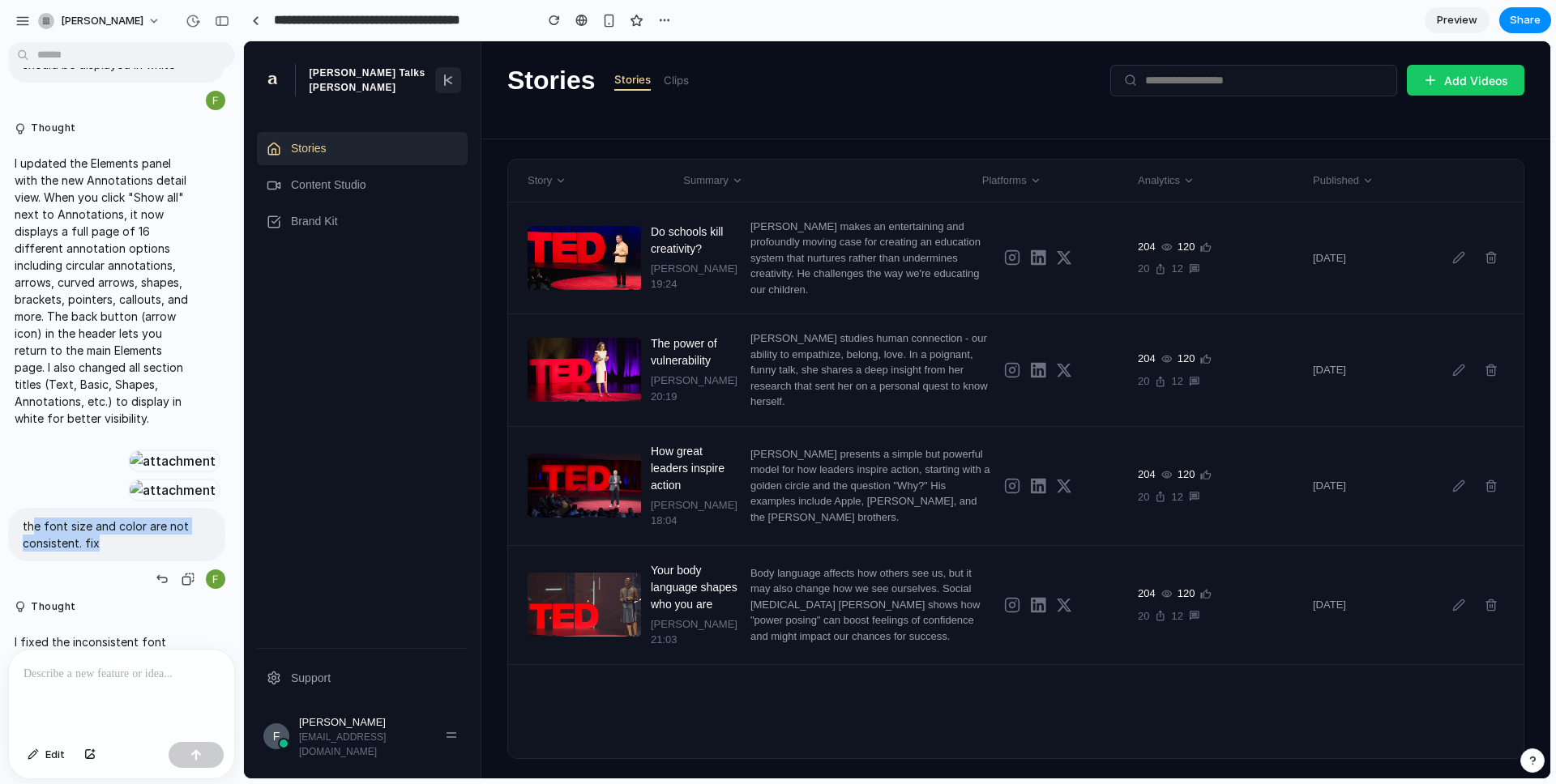
drag, startPoint x: 30, startPoint y: 614, endPoint x: 100, endPoint y: 624, distance: 70.7
click at [100, 552] on p "the font size and color are not consistent. fix" at bounding box center [116, 534] width 188 height 34
click at [101, 552] on p "the font size and color are not consistent. fix" at bounding box center [116, 534] width 188 height 34
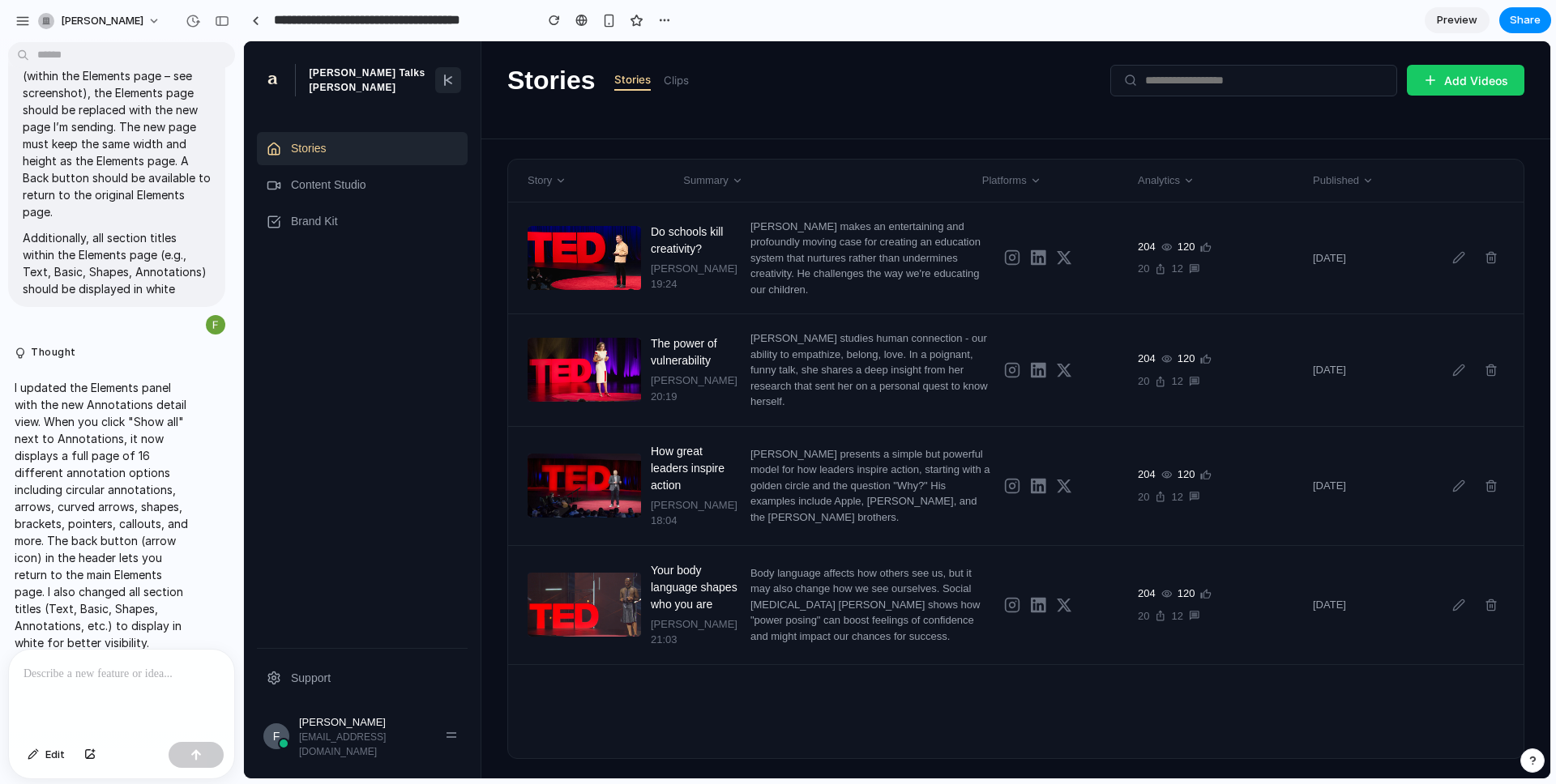
scroll to position [0, 0]
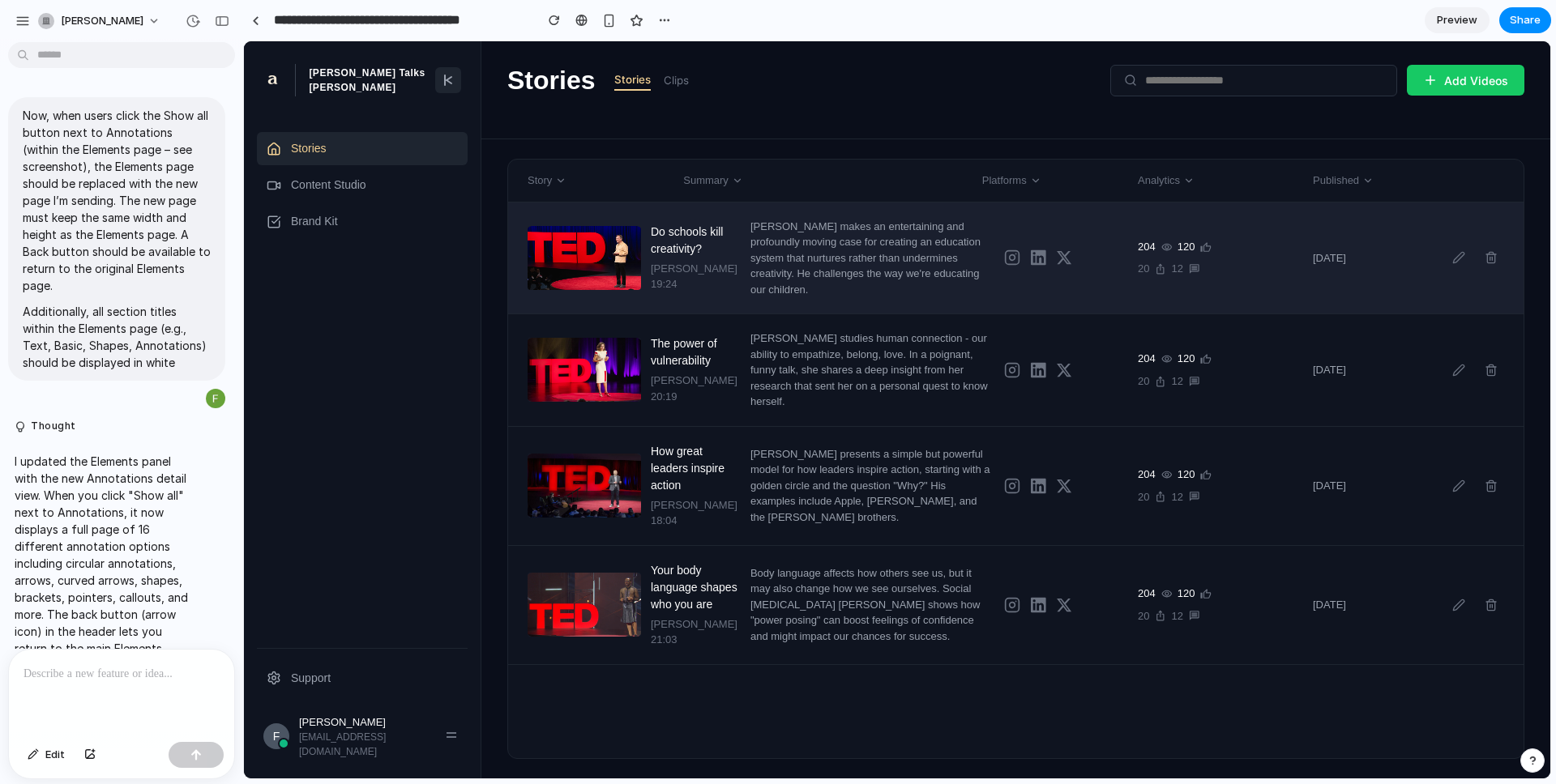
click at [837, 254] on div "[PERSON_NAME] makes an entertaining and profoundly moving case for creating an …" at bounding box center [870, 258] width 241 height 79
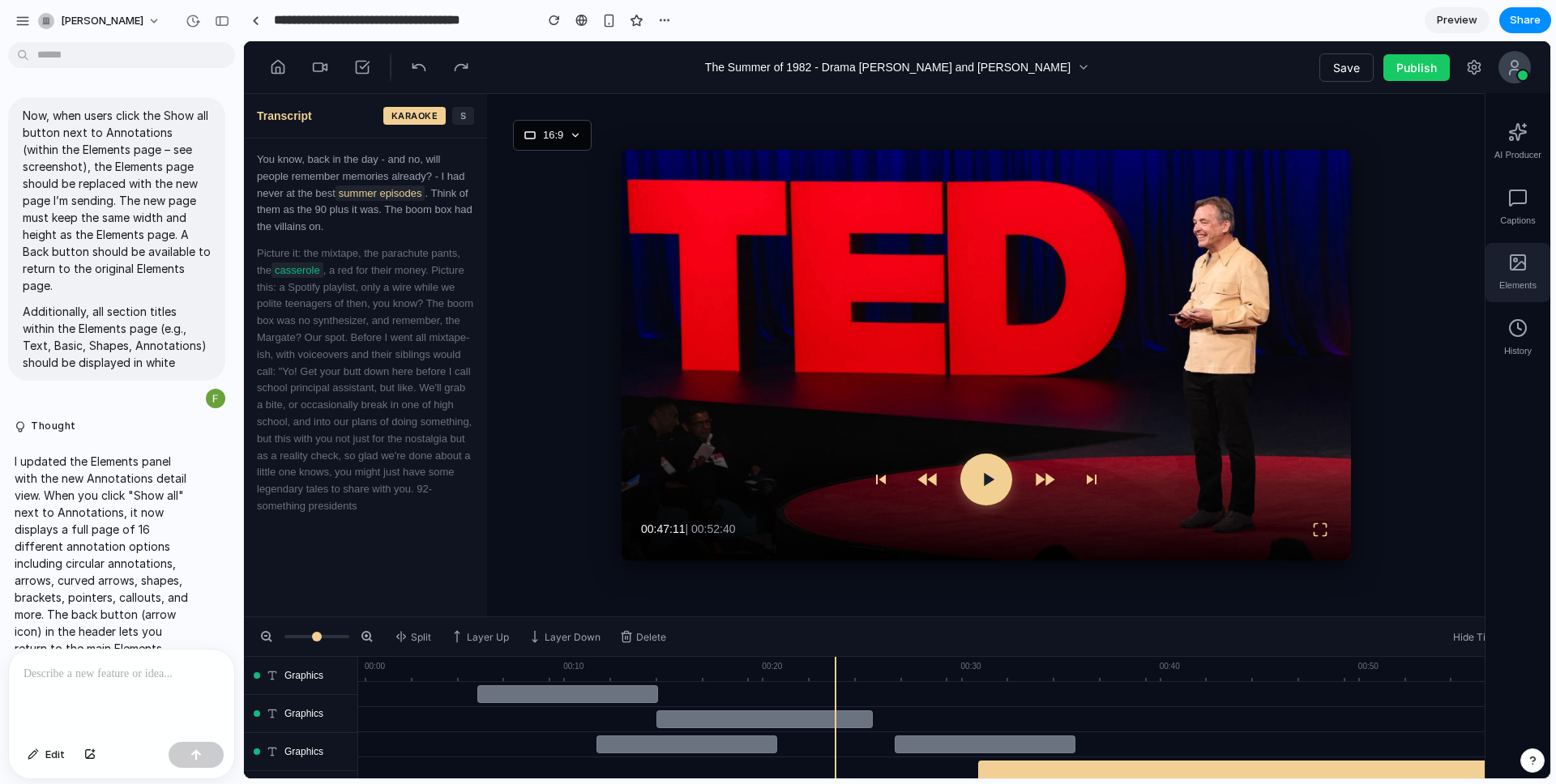
click at [1510, 272] on div "Elements" at bounding box center [1518, 272] width 65 height 59
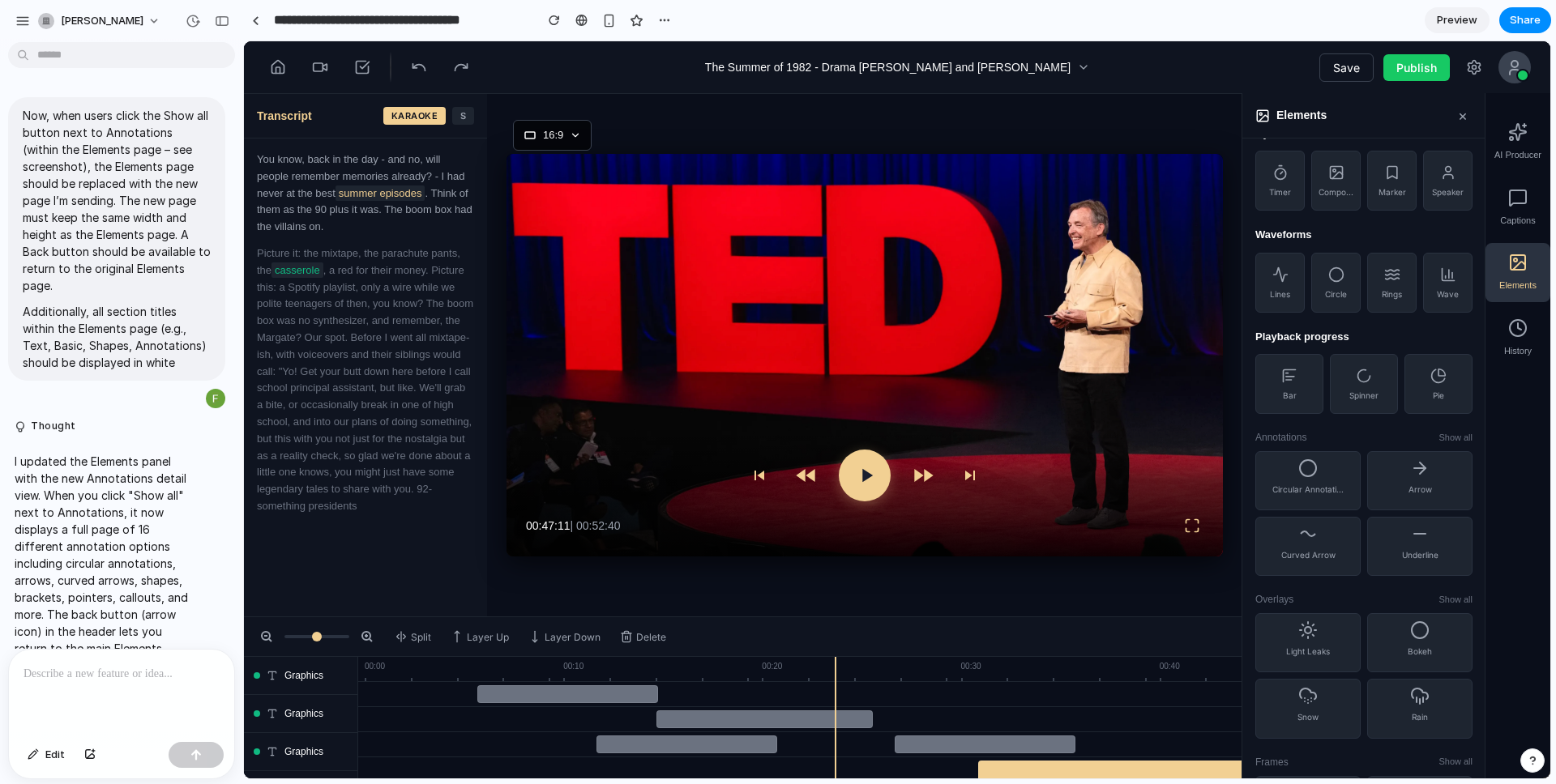
scroll to position [383, 0]
click at [1451, 432] on span "Show all" at bounding box center [1455, 430] width 34 height 13
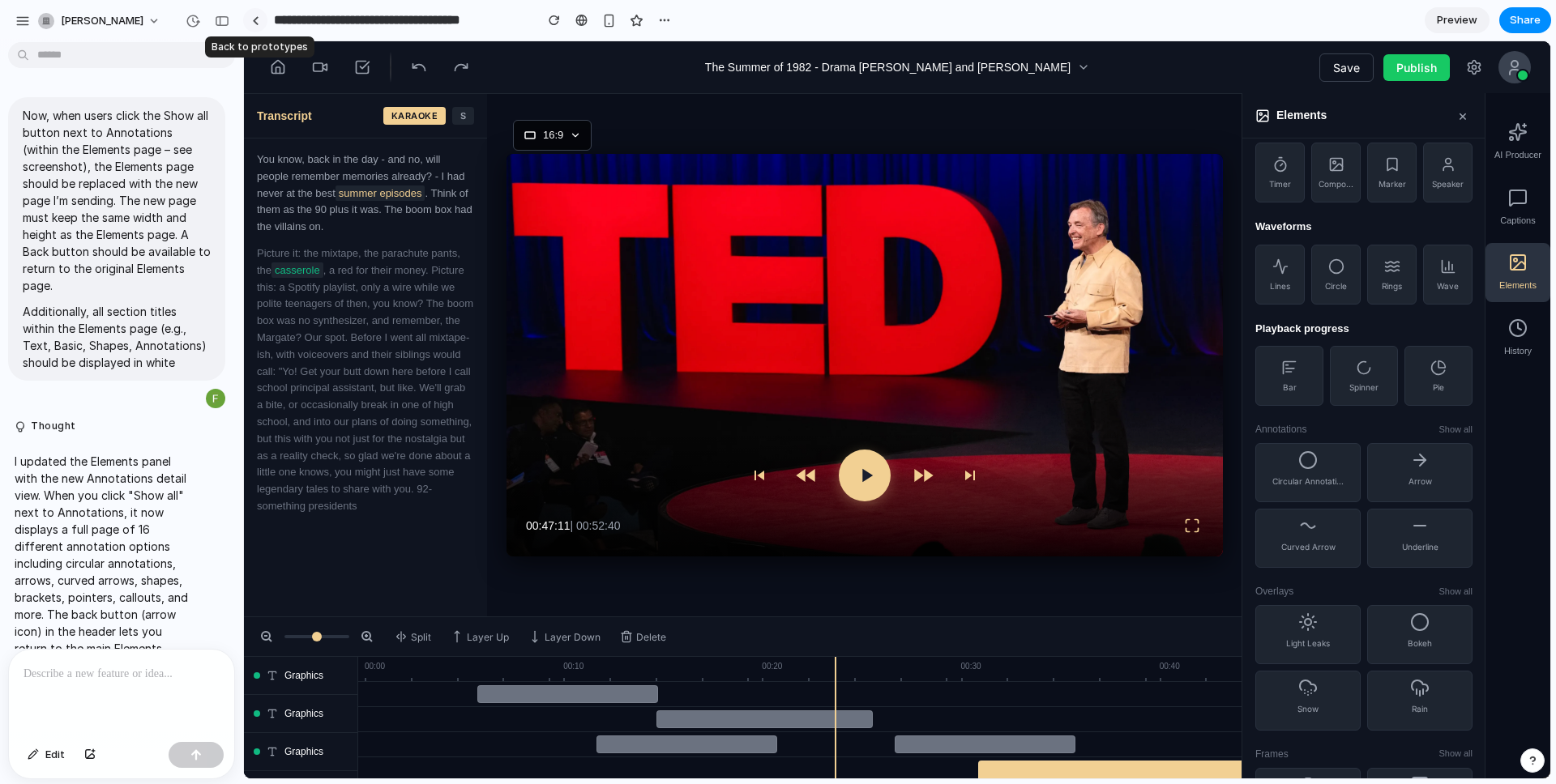
click at [256, 18] on div at bounding box center [255, 20] width 8 height 9
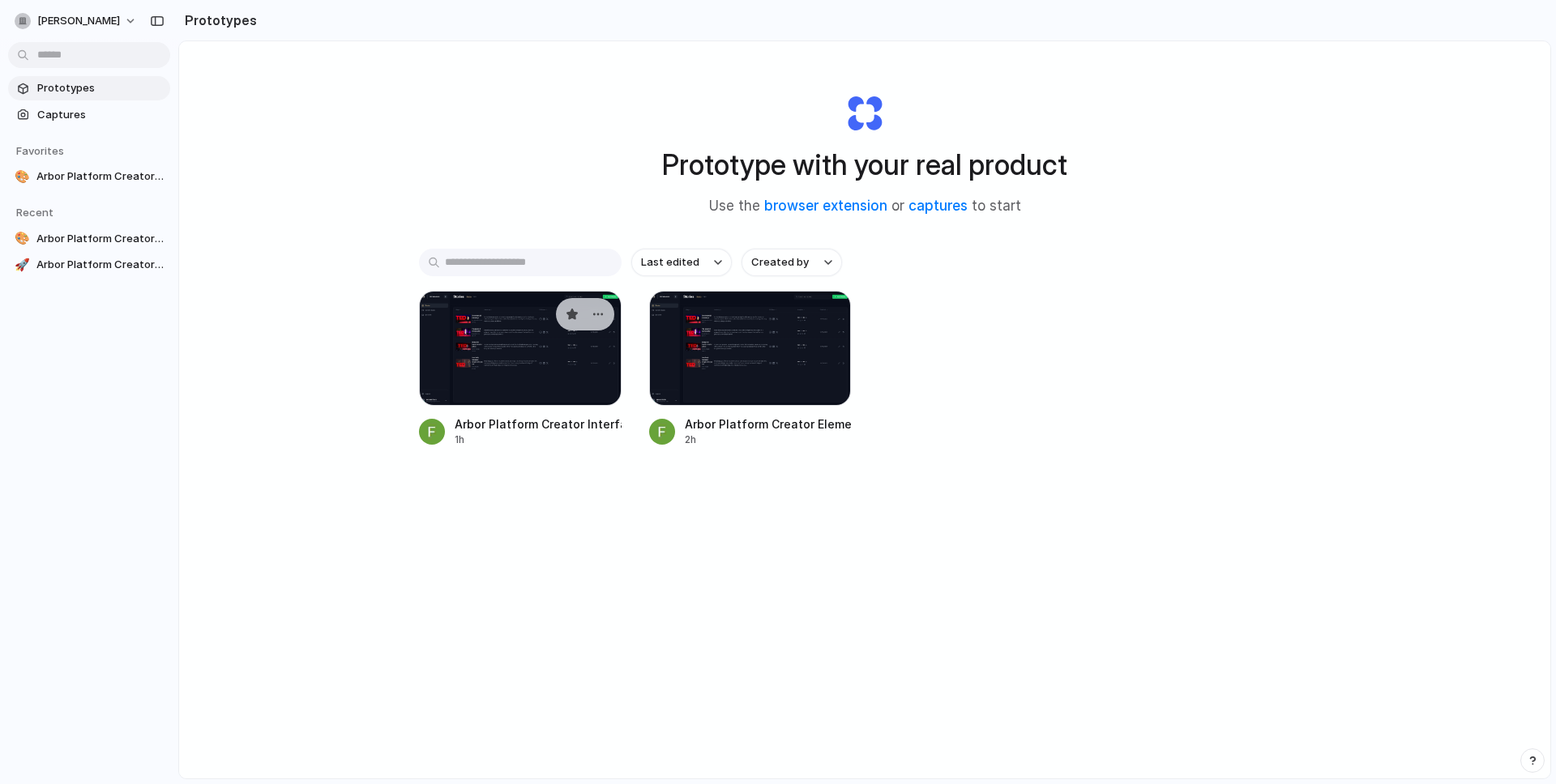
click at [518, 354] on div at bounding box center [520, 349] width 202 height 115
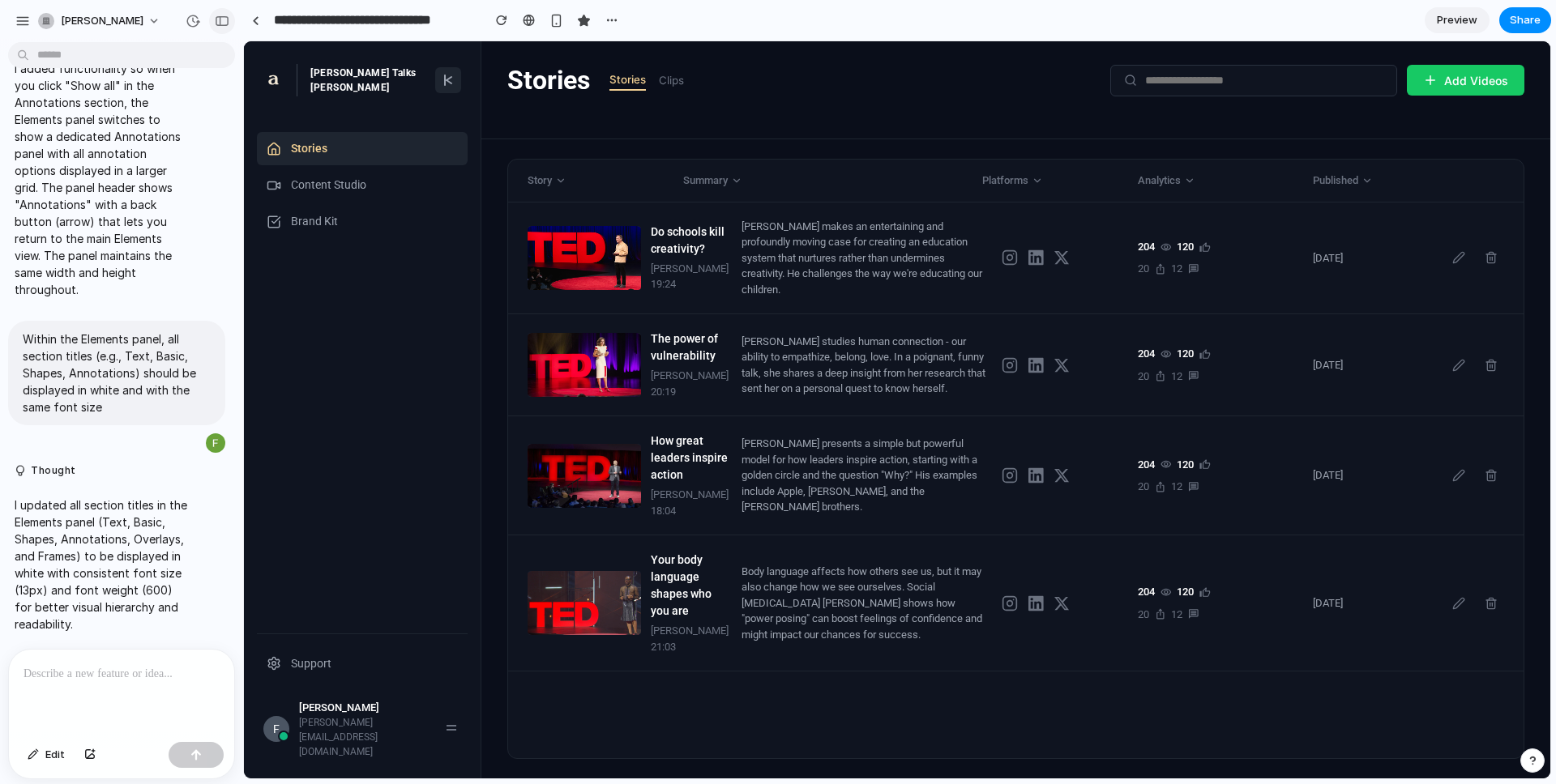
click at [218, 17] on div "button" at bounding box center [222, 21] width 14 height 12
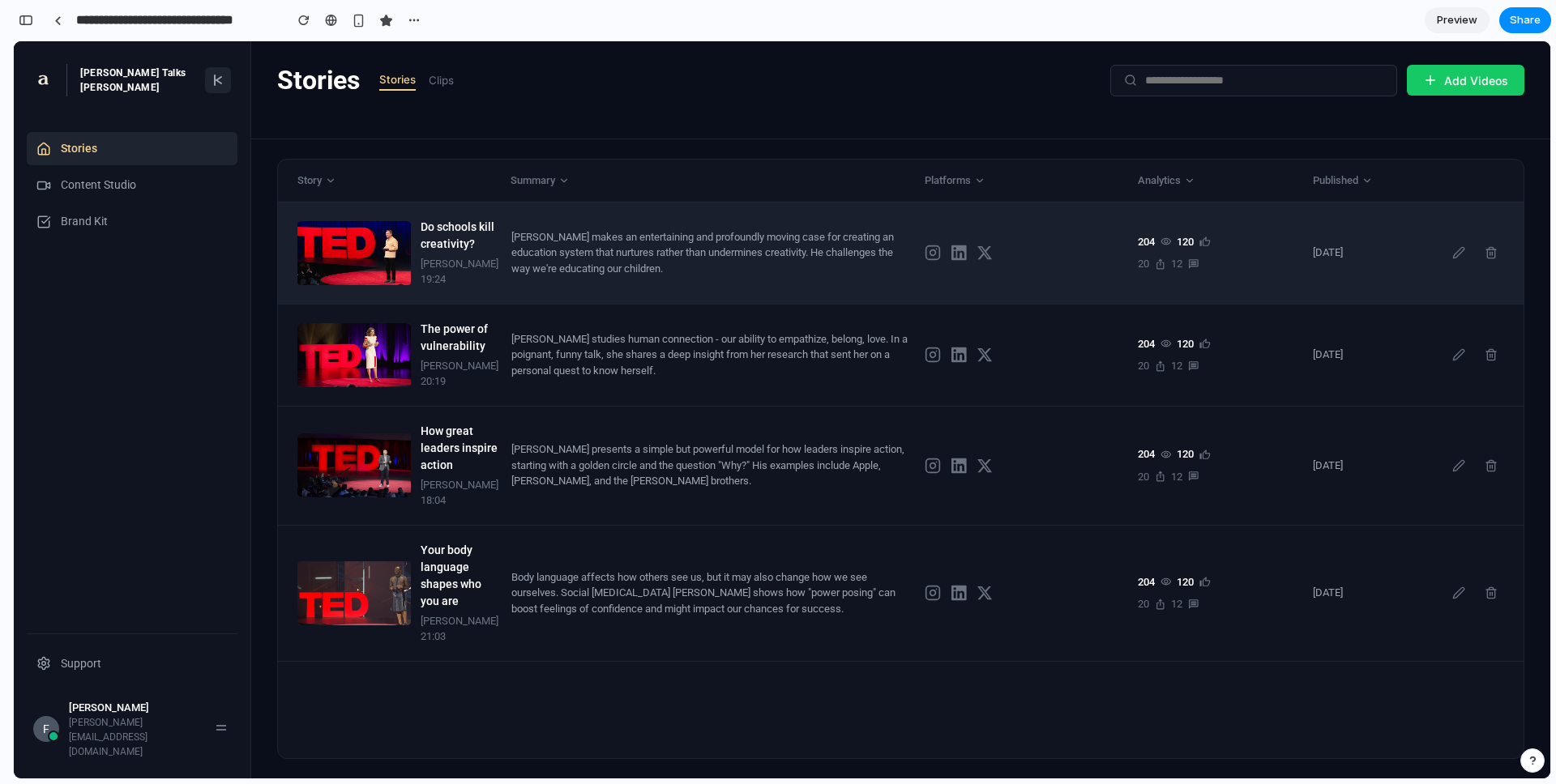
click at [510, 278] on div "Do schools kill creativity? Sir Ken Robinson 19:24 Sir Ken Robinson makes an en…" at bounding box center [900, 253] width 1246 height 102
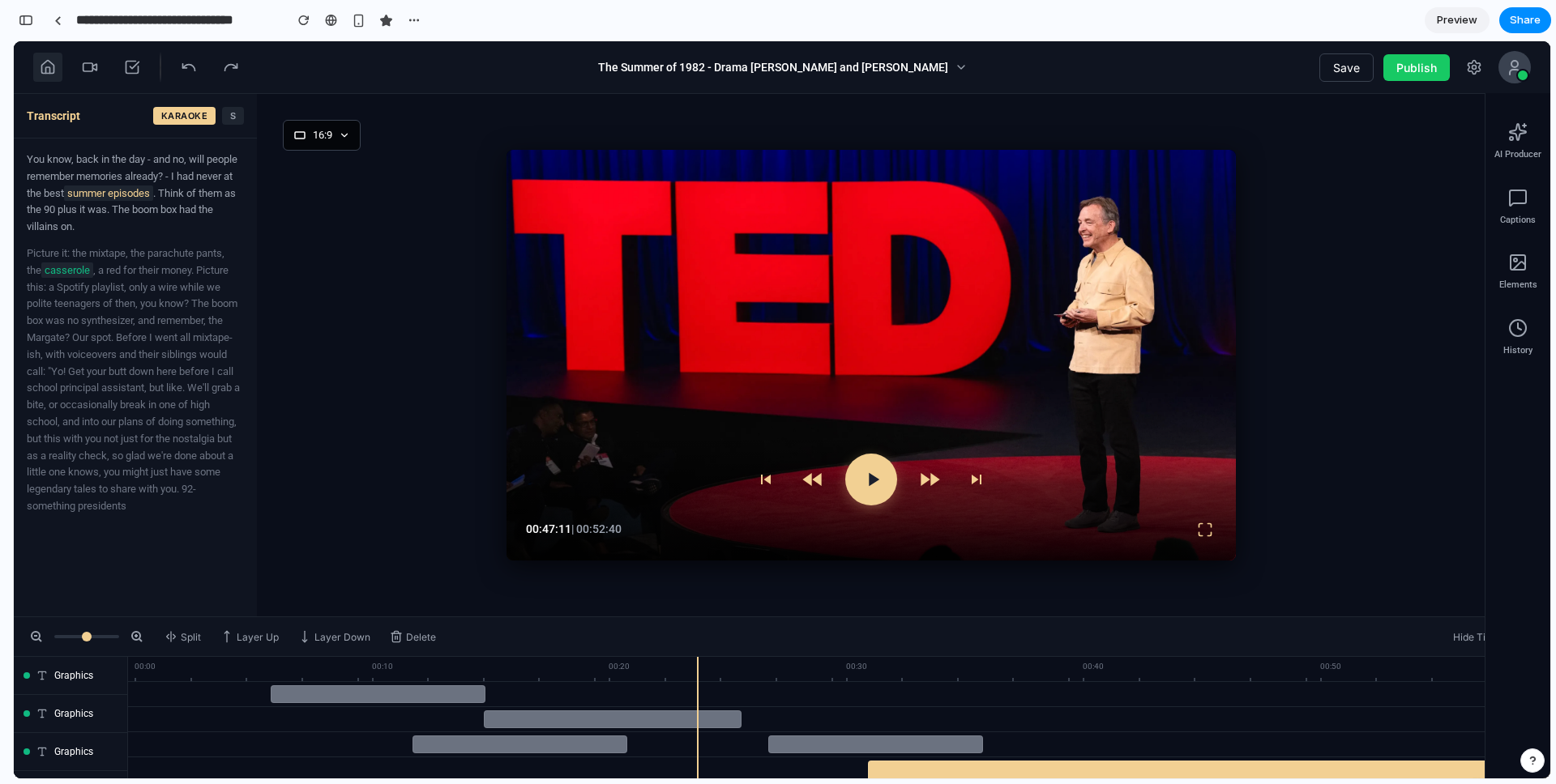
click at [52, 65] on icon at bounding box center [47, 67] width 16 height 16
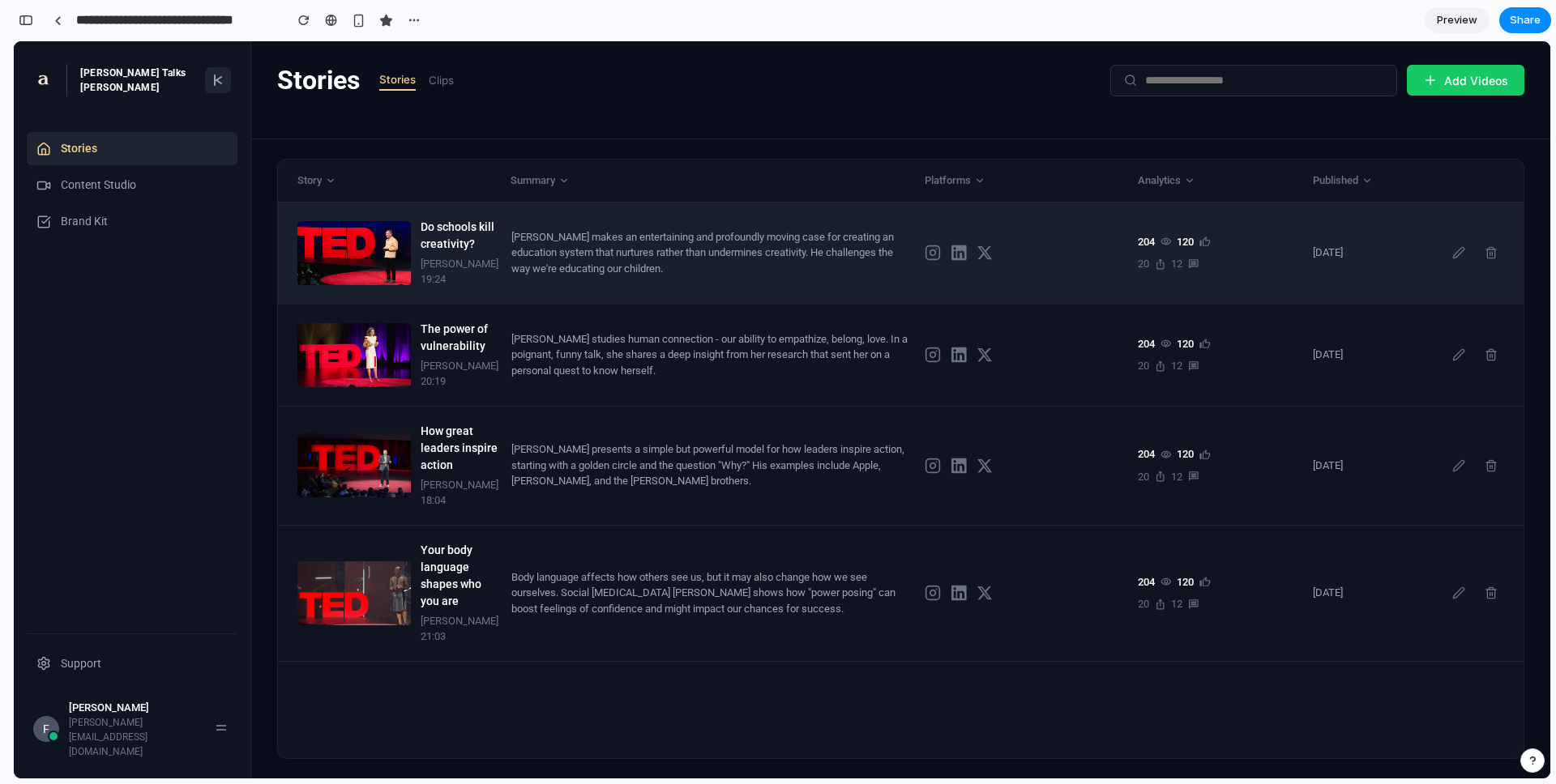
click at [485, 250] on div "Do schools kill creativity?" at bounding box center [459, 236] width 78 height 34
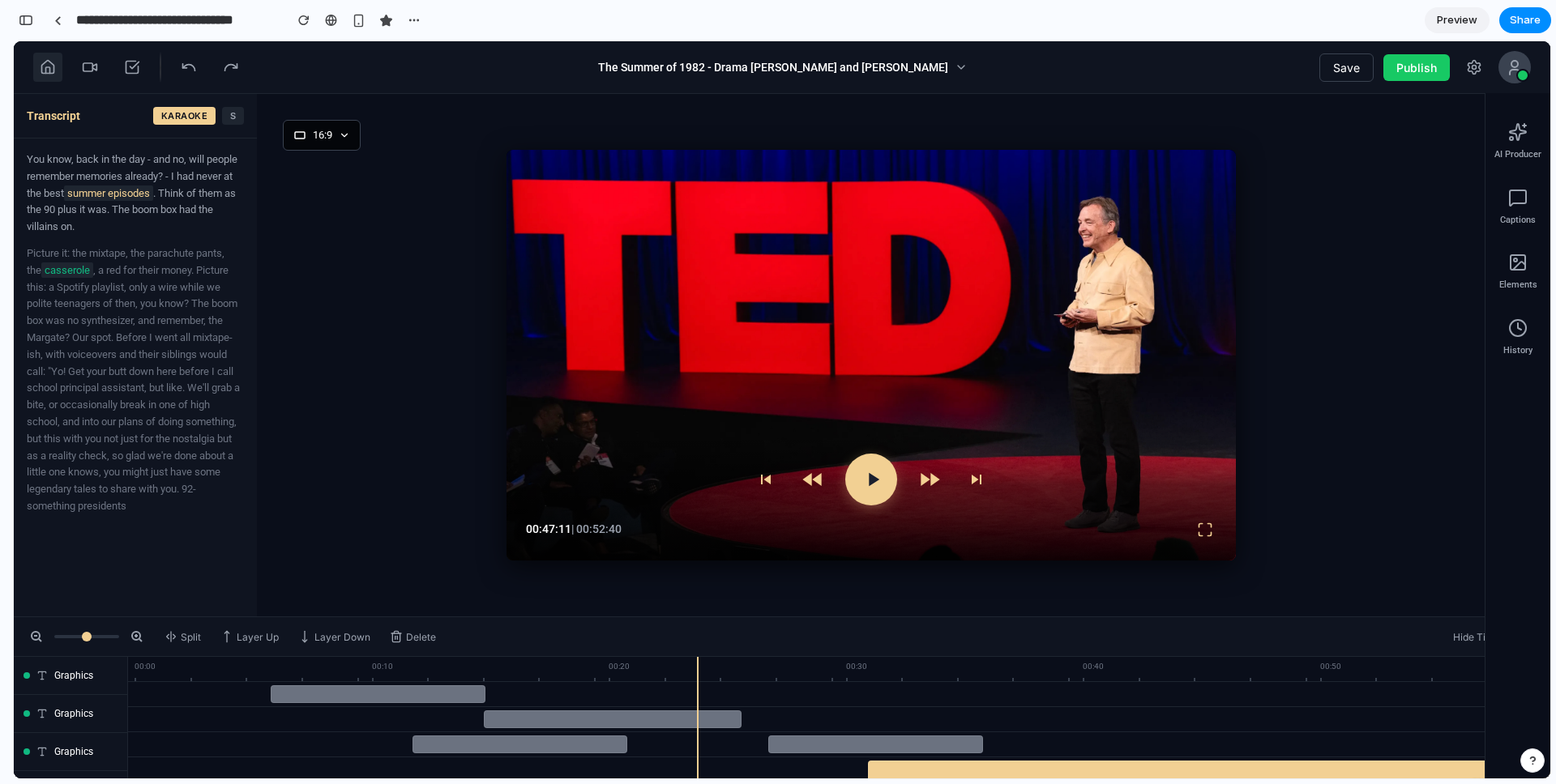
click at [43, 63] on icon at bounding box center [47, 67] width 16 height 16
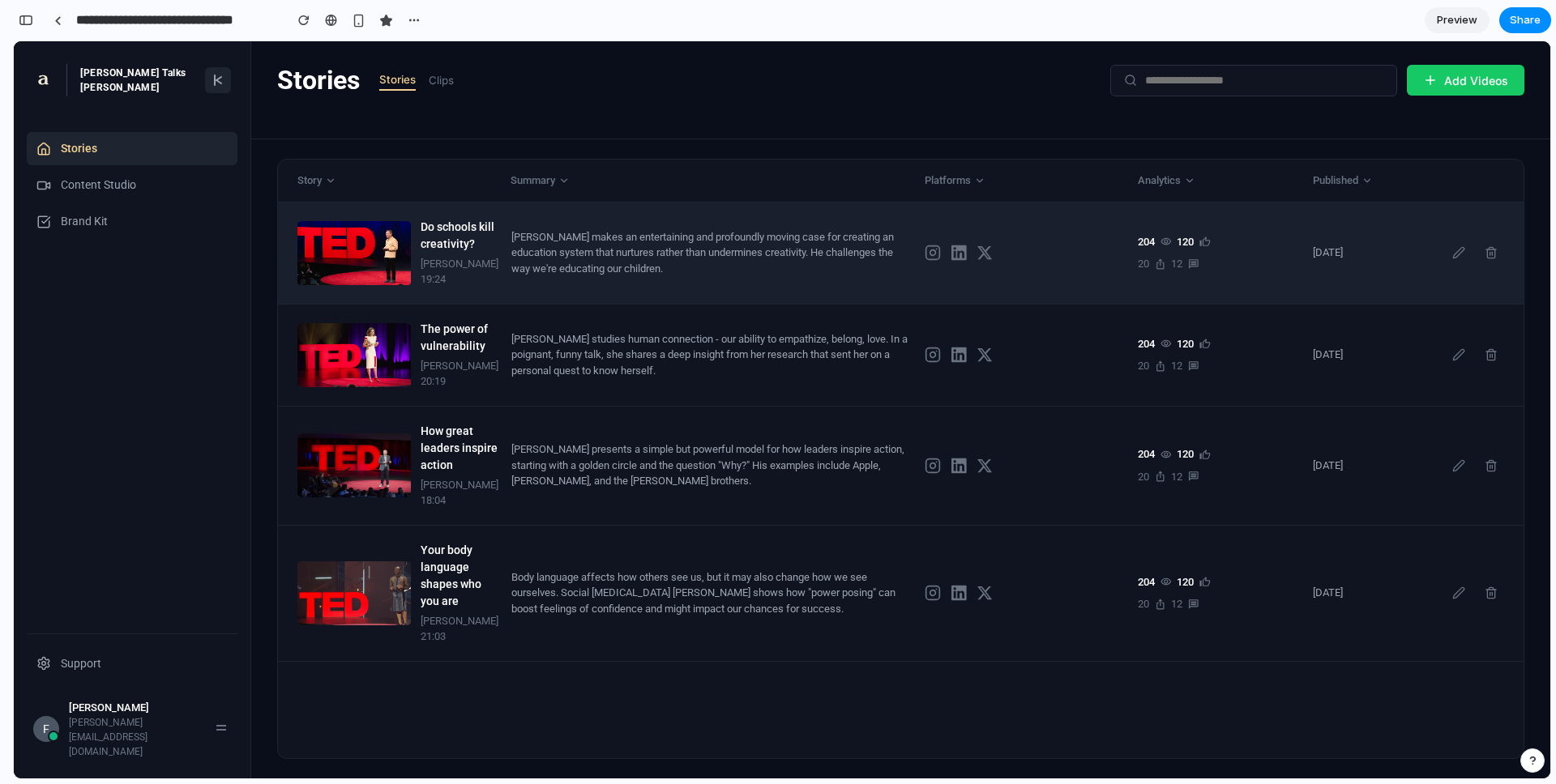
click at [664, 242] on div "[PERSON_NAME] makes an entertaining and profoundly moving case for creating an …" at bounding box center [712, 252] width 400 height 48
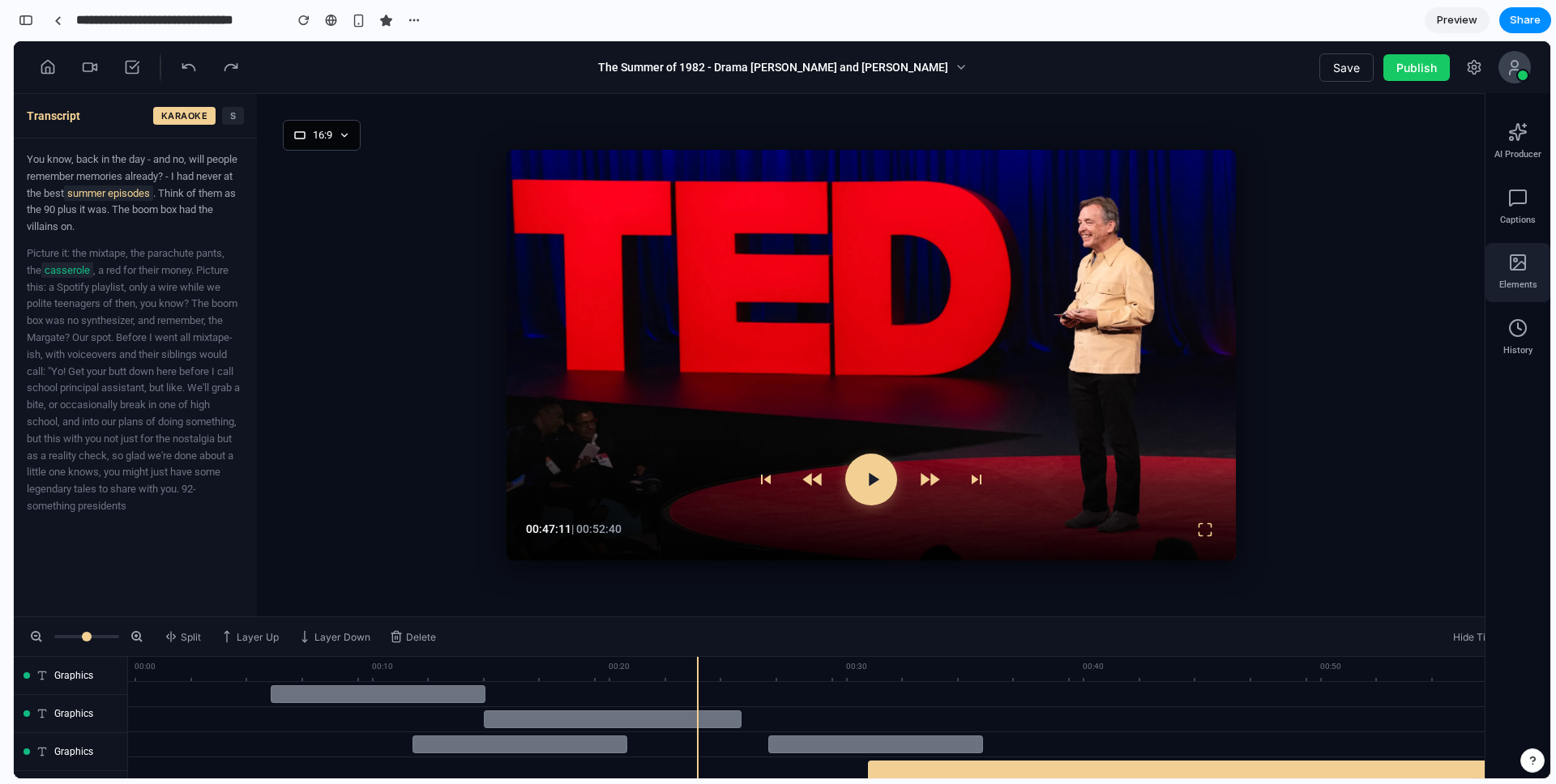
click at [1518, 269] on rect at bounding box center [1517, 262] width 14 height 14
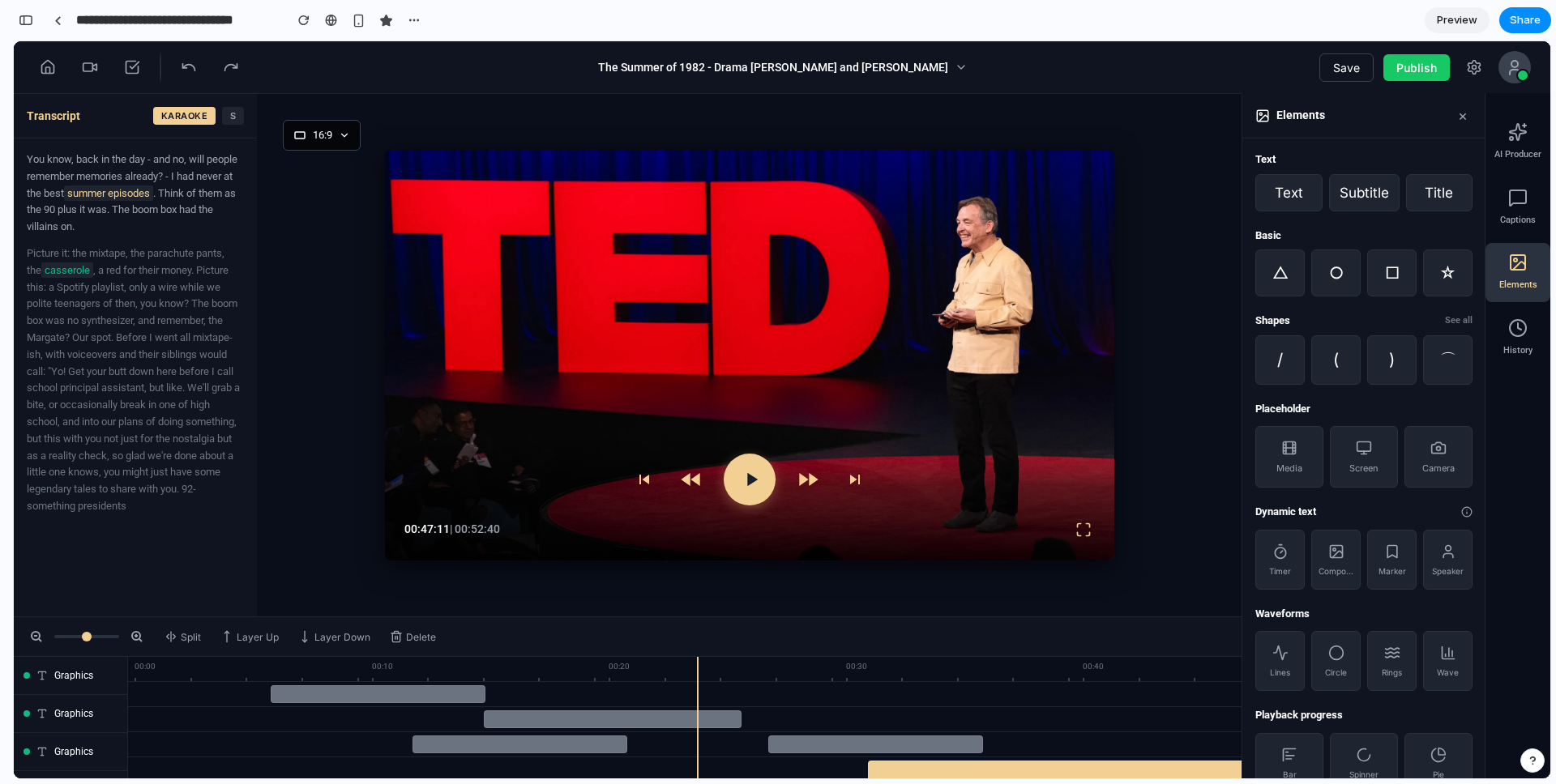
click at [1510, 274] on div "Elements" at bounding box center [1518, 272] width 65 height 59
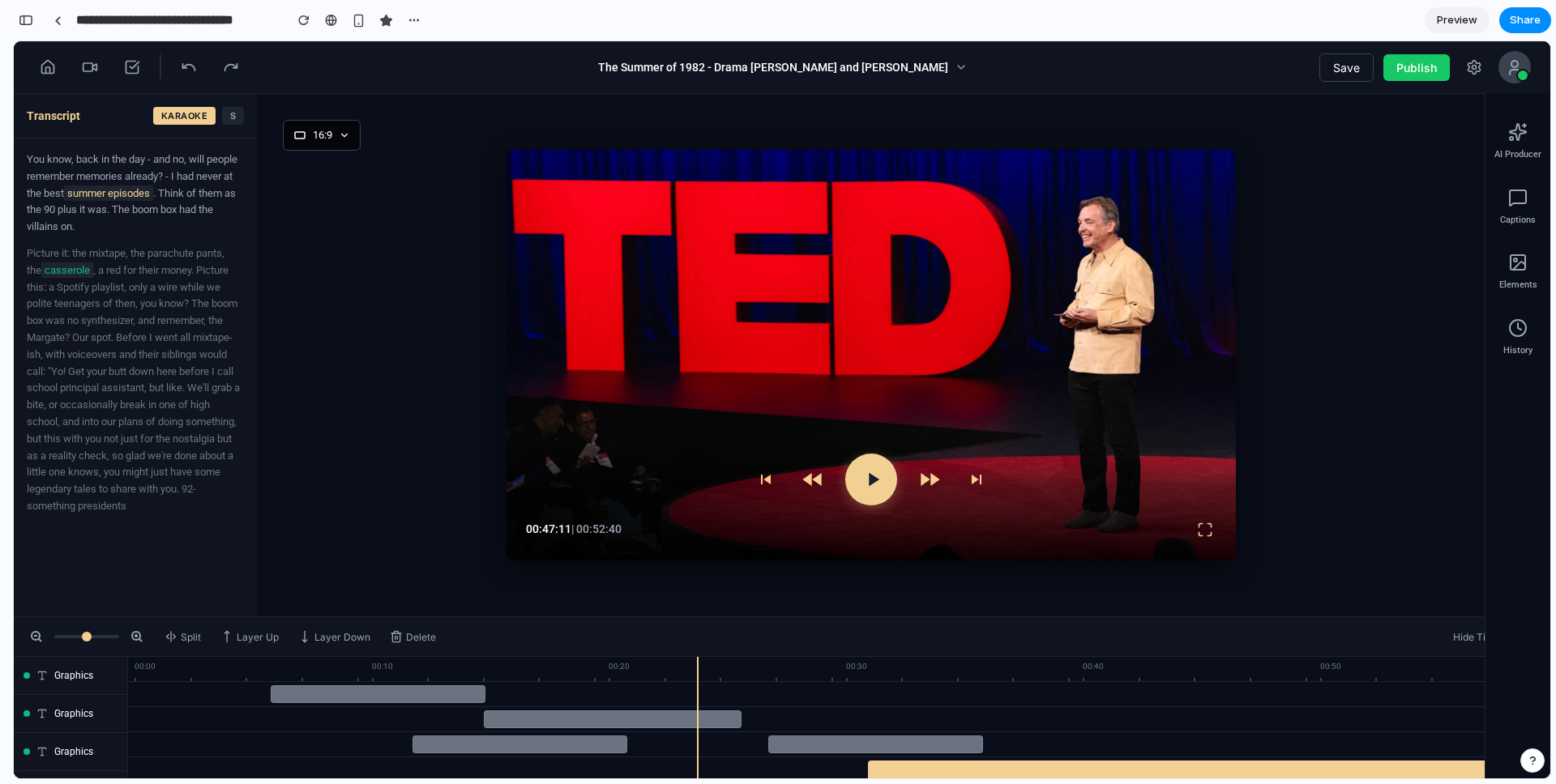
click at [1510, 274] on div "Elements" at bounding box center [1518, 272] width 65 height 59
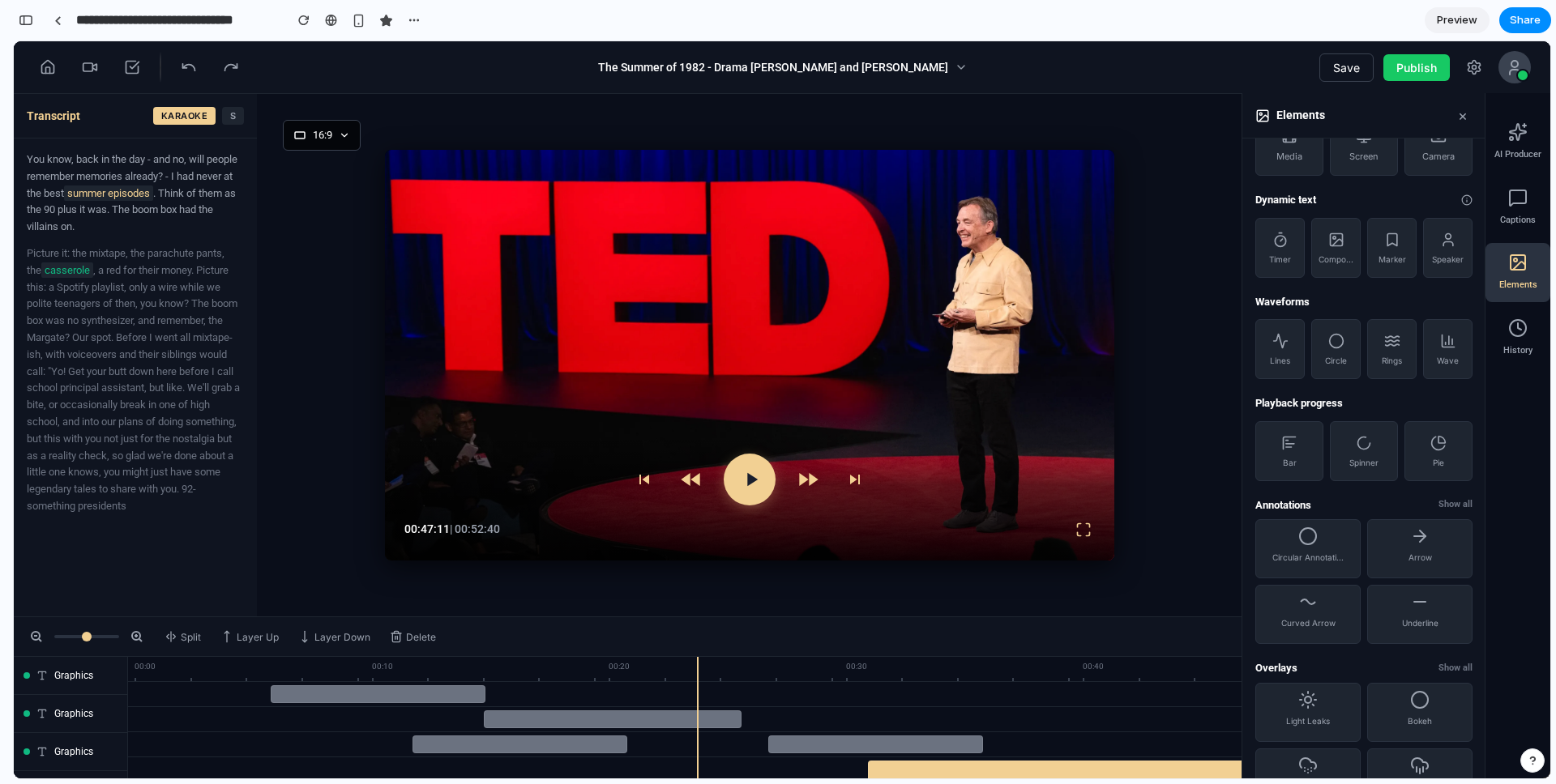
scroll to position [317, 0]
click at [1459, 501] on span "Show all" at bounding box center [1455, 500] width 34 height 13
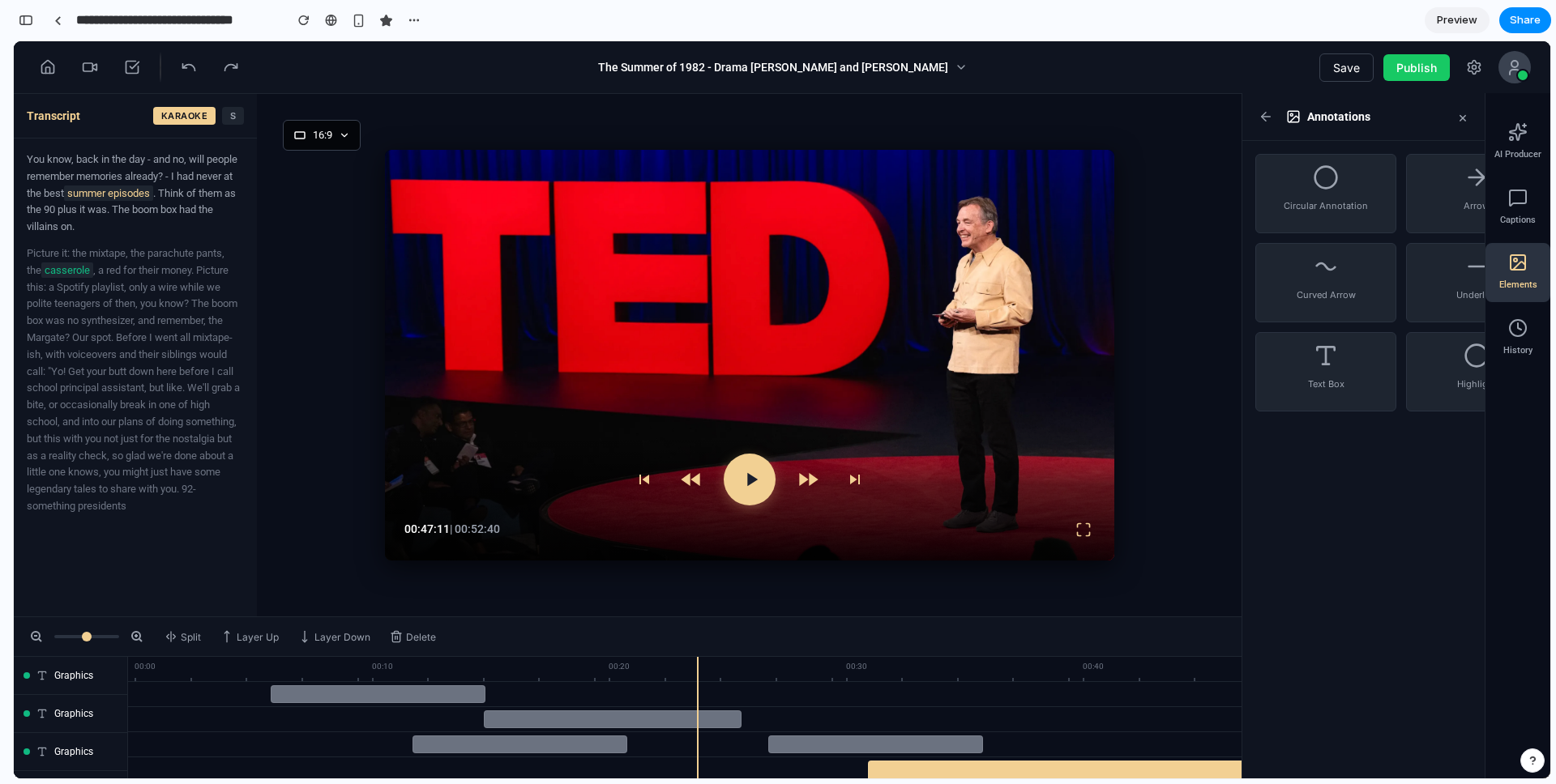
scroll to position [0, 0]
click at [1268, 115] on icon at bounding box center [1265, 116] width 14 height 14
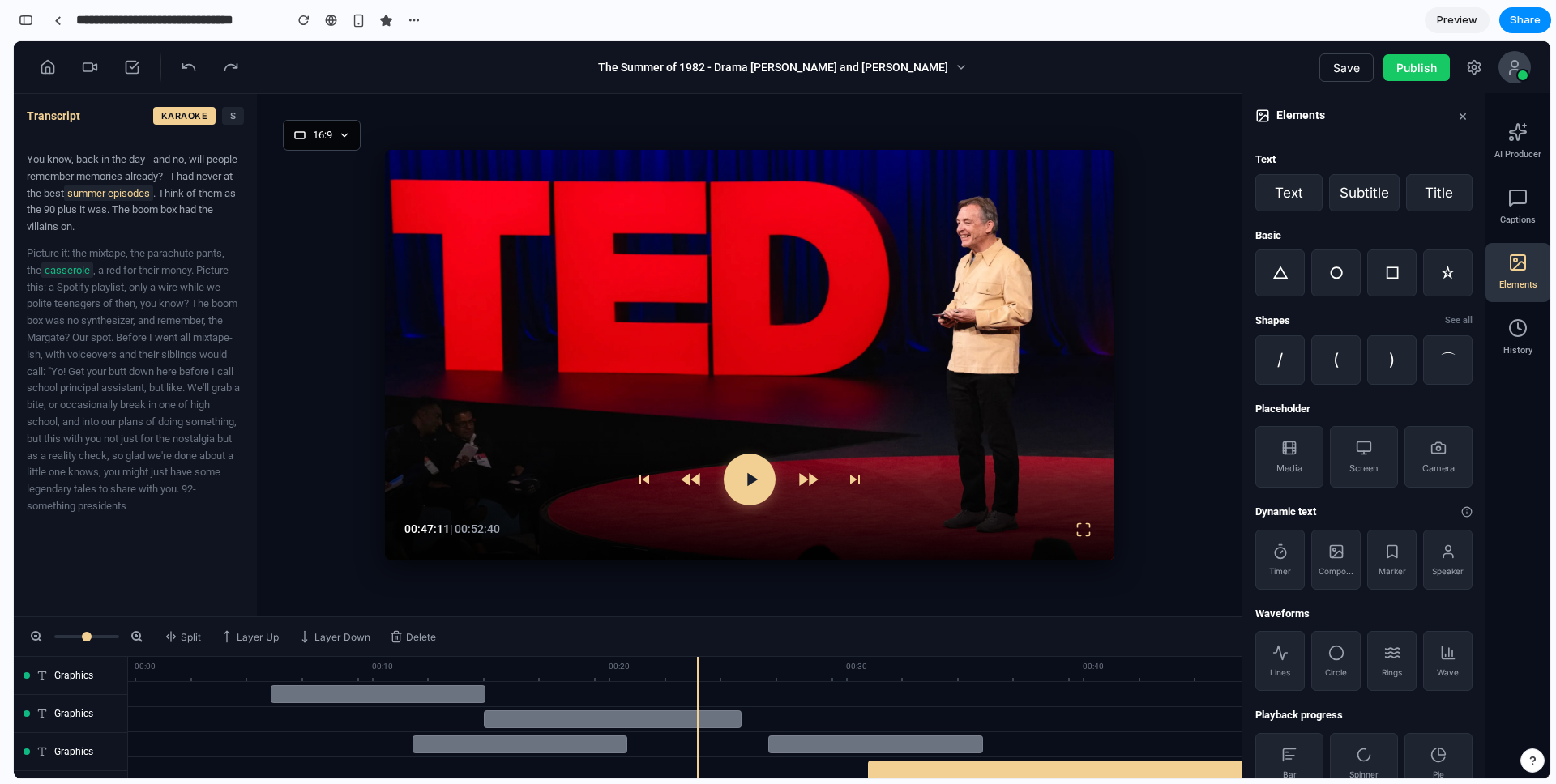
click at [1463, 117] on button "×" at bounding box center [1462, 115] width 19 height 18
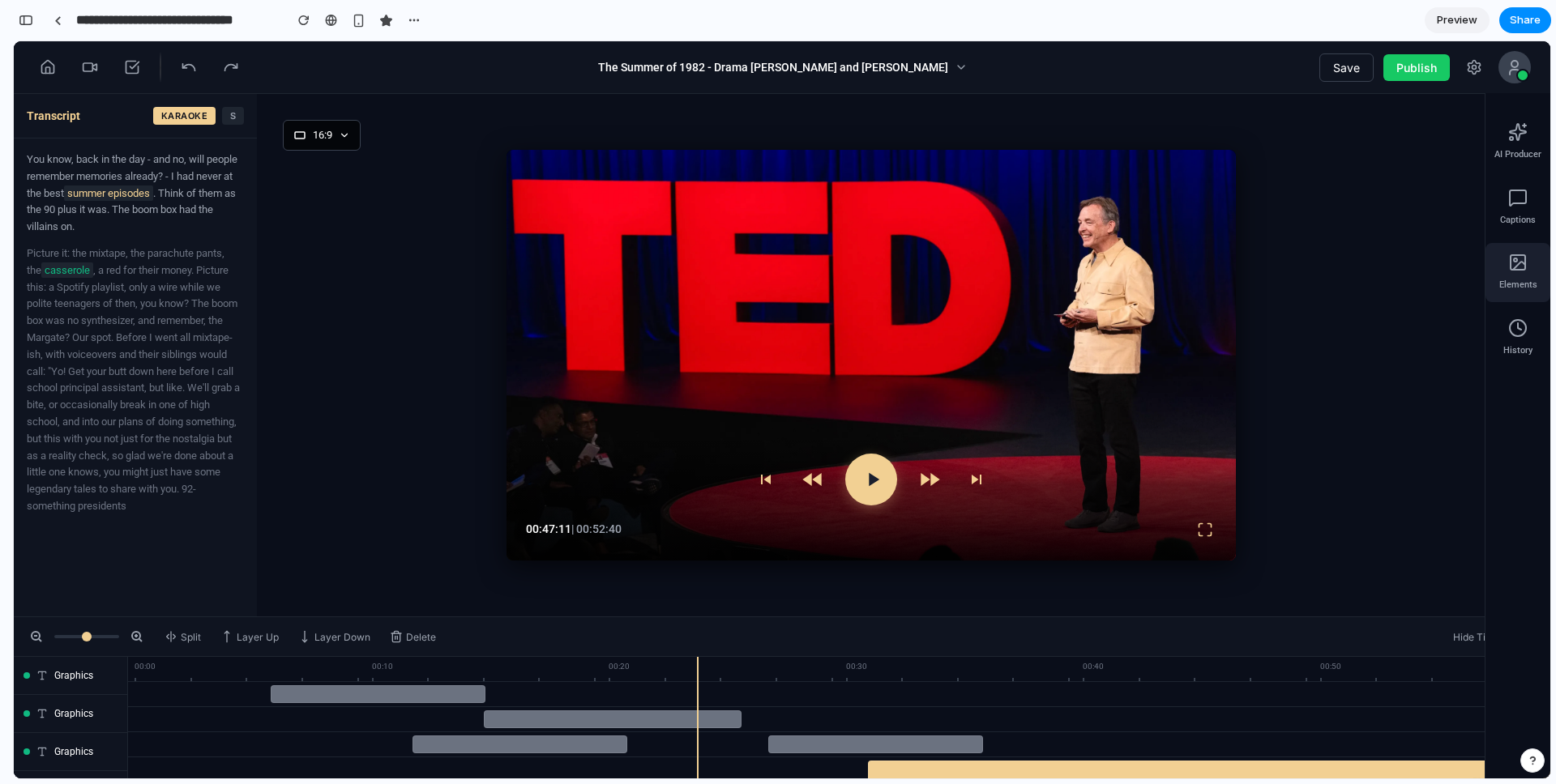
click at [1525, 265] on icon at bounding box center [1518, 266] width 13 height 8
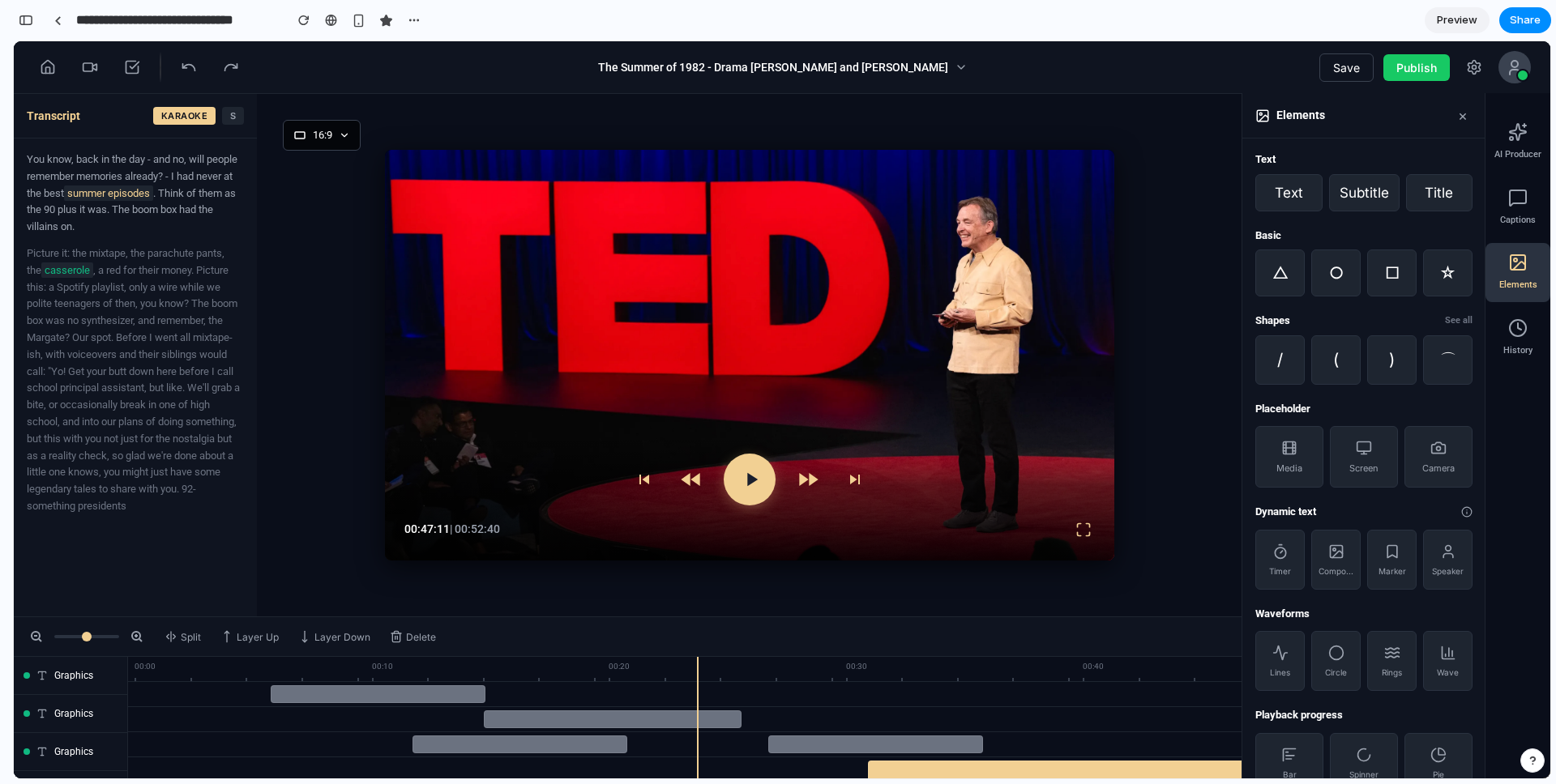
click at [1466, 118] on button "×" at bounding box center [1462, 115] width 19 height 18
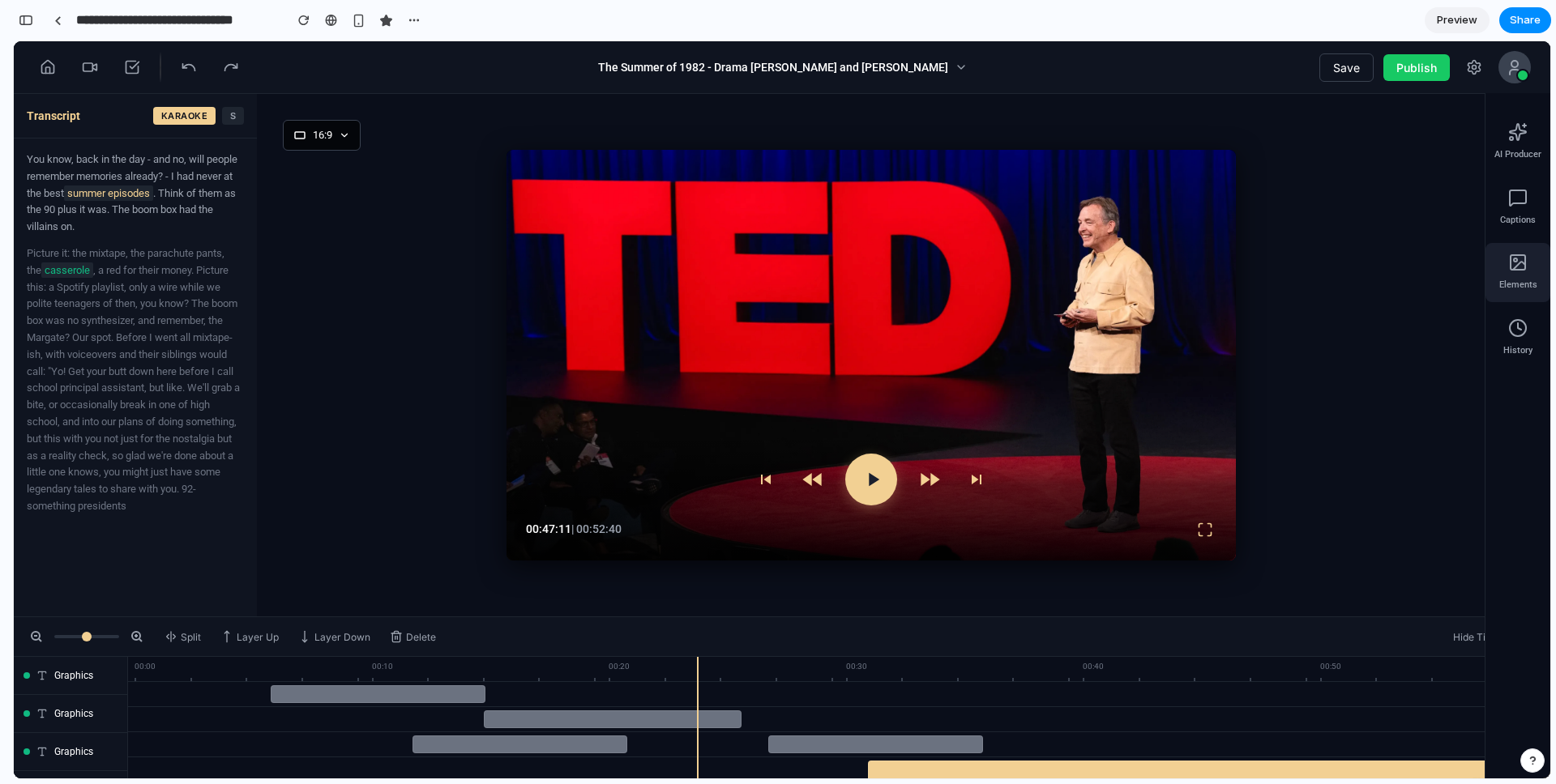
click at [1526, 262] on icon at bounding box center [1518, 262] width 19 height 19
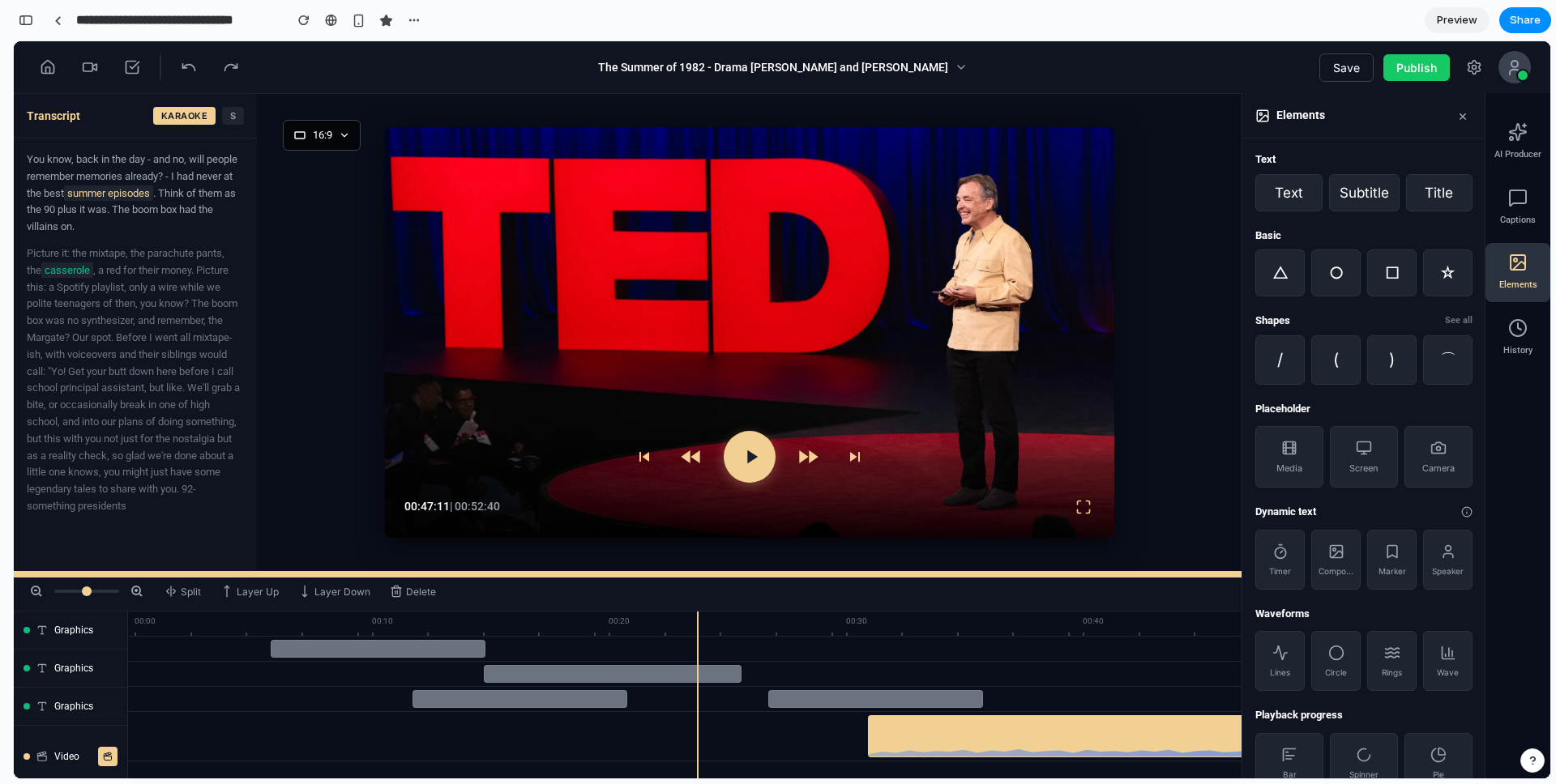
drag, startPoint x: 617, startPoint y: 618, endPoint x: 579, endPoint y: 572, distance: 59.7
click at [579, 572] on div at bounding box center [781, 574] width 1536 height 7
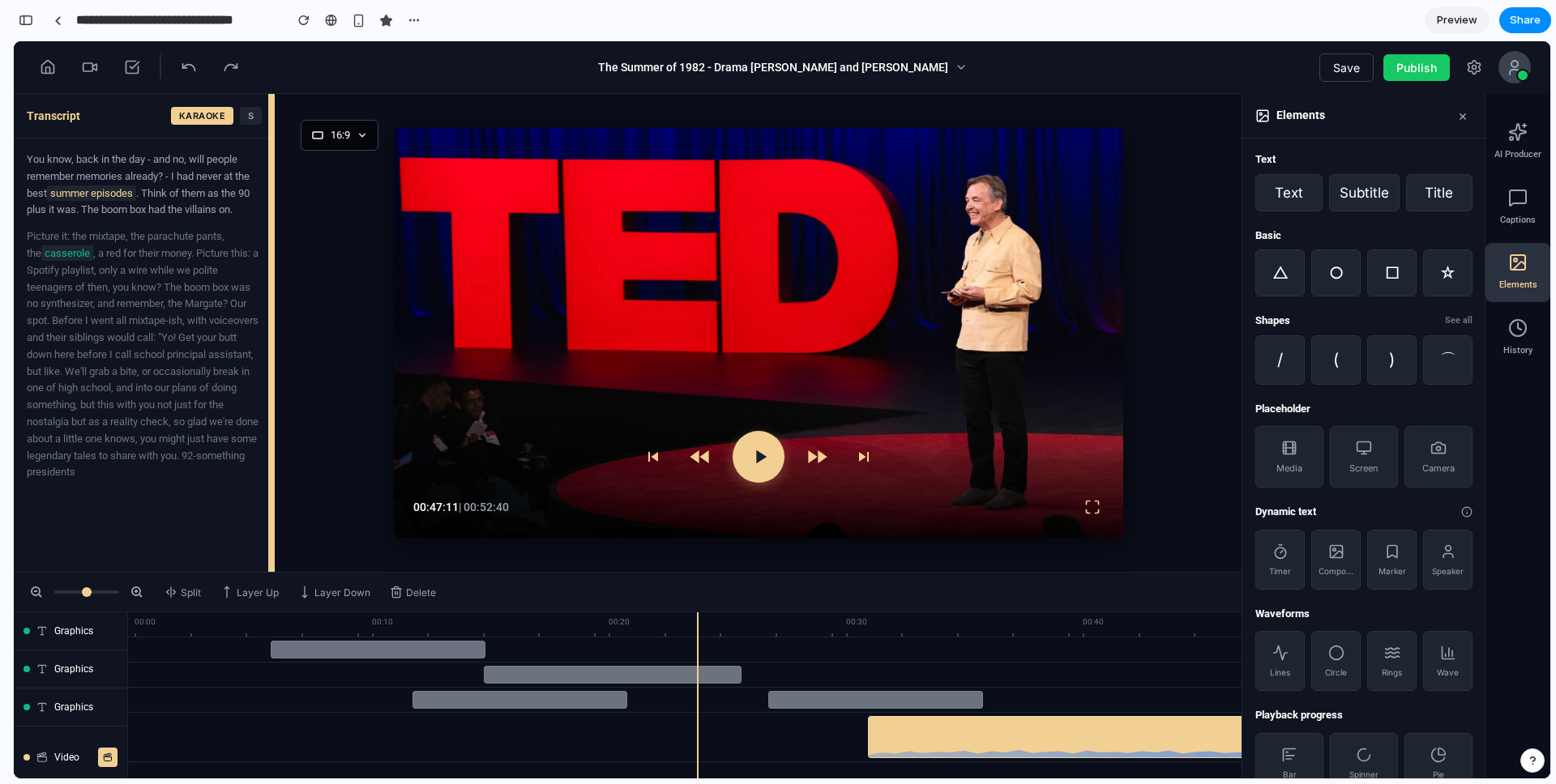
drag, startPoint x: 254, startPoint y: 414, endPoint x: 275, endPoint y: 437, distance: 31.1
click at [275, 437] on div "Transcript KARAOKE S You know, back in the day - and no, will people remember m…" at bounding box center [781, 333] width 1536 height 478
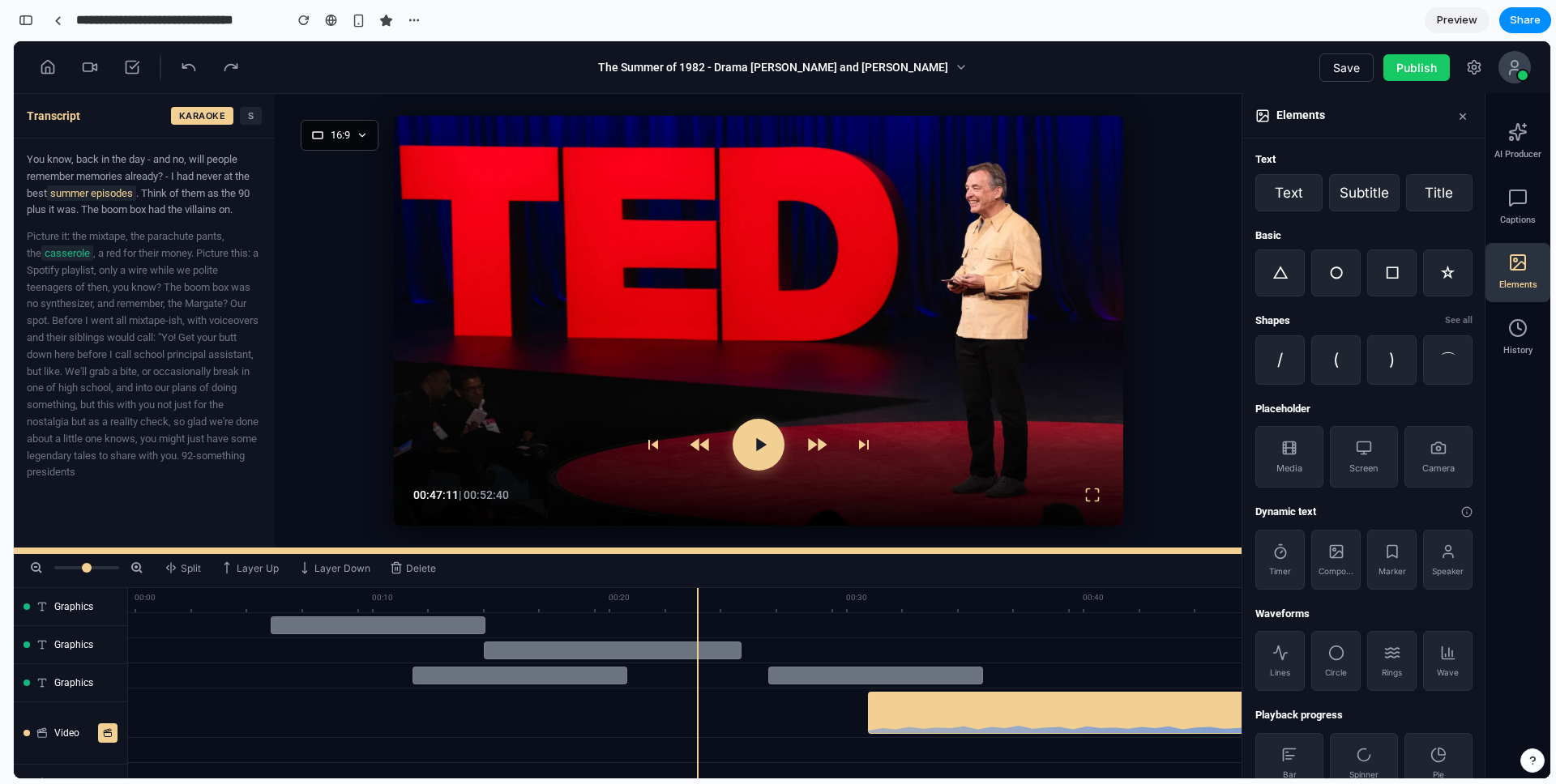
drag, startPoint x: 222, startPoint y: 575, endPoint x: 268, endPoint y: 558, distance: 49.0
click at [268, 554] on div at bounding box center [781, 551] width 1536 height 7
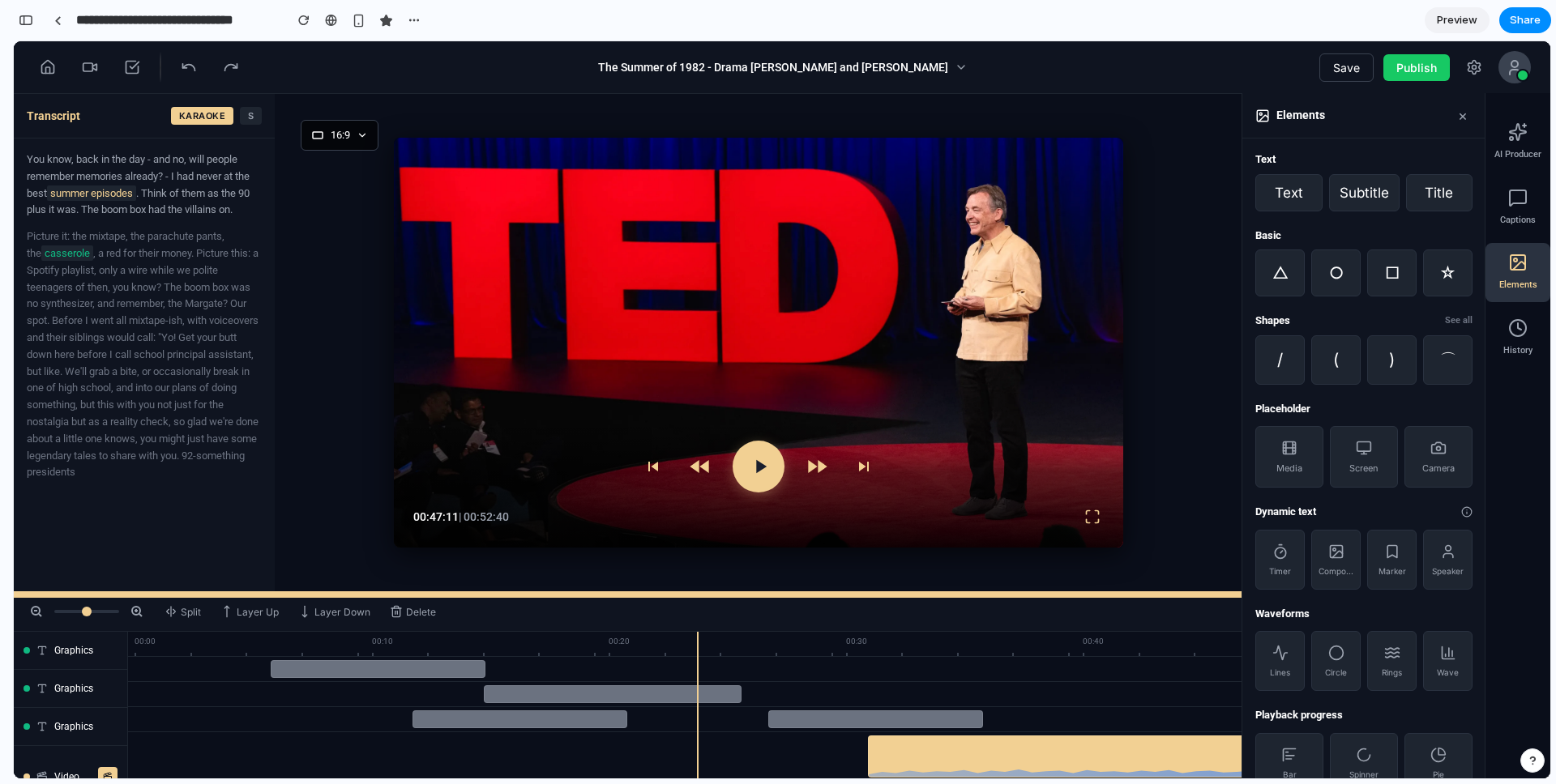
drag, startPoint x: 366, startPoint y: 564, endPoint x: 298, endPoint y: 468, distance: 117.6
click at [363, 592] on div at bounding box center [781, 594] width 1536 height 7
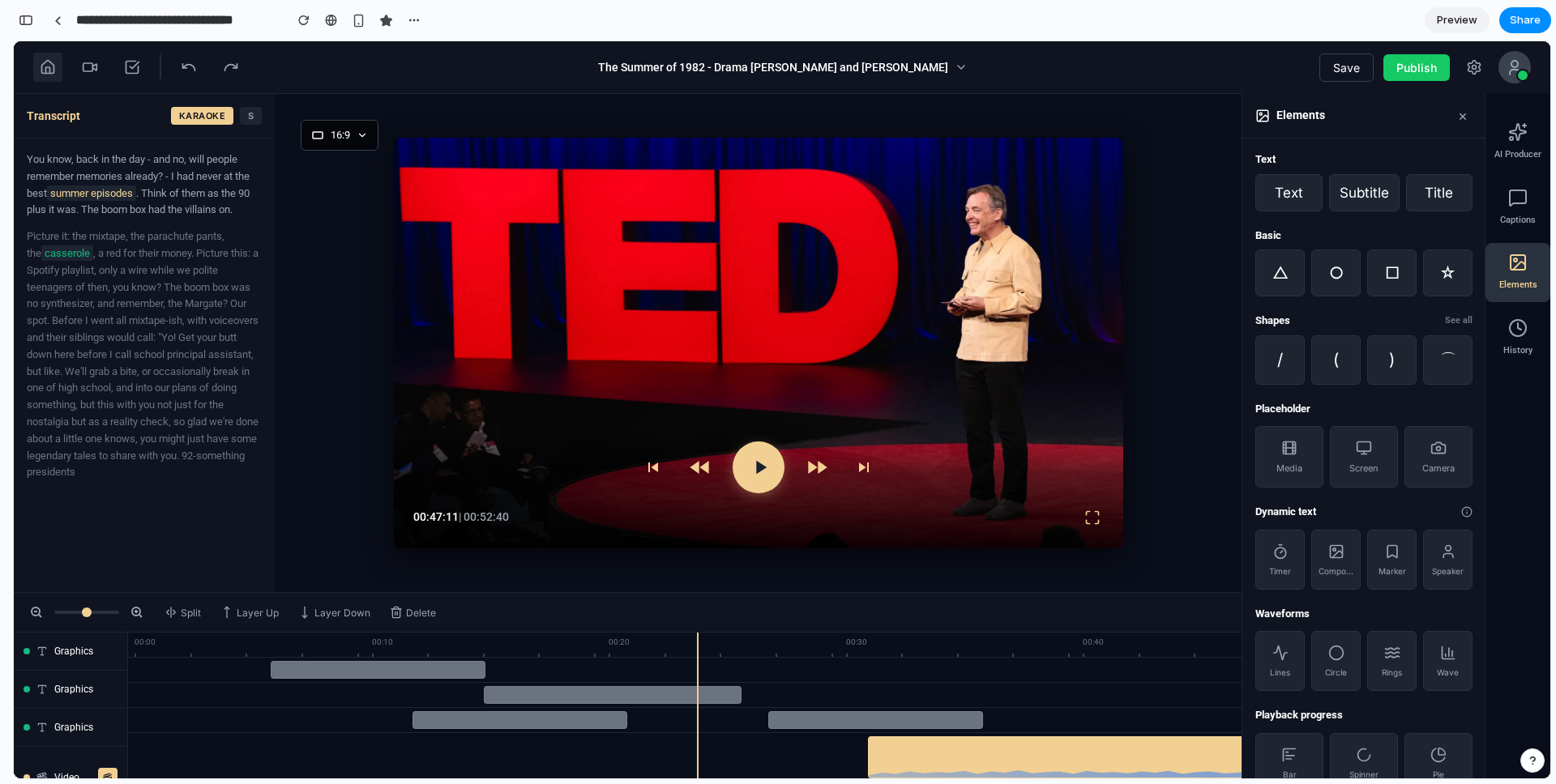
drag, startPoint x: 46, startPoint y: 72, endPoint x: 803, endPoint y: 41, distance: 757.6
click at [46, 72] on icon at bounding box center [48, 70] width 4 height 7
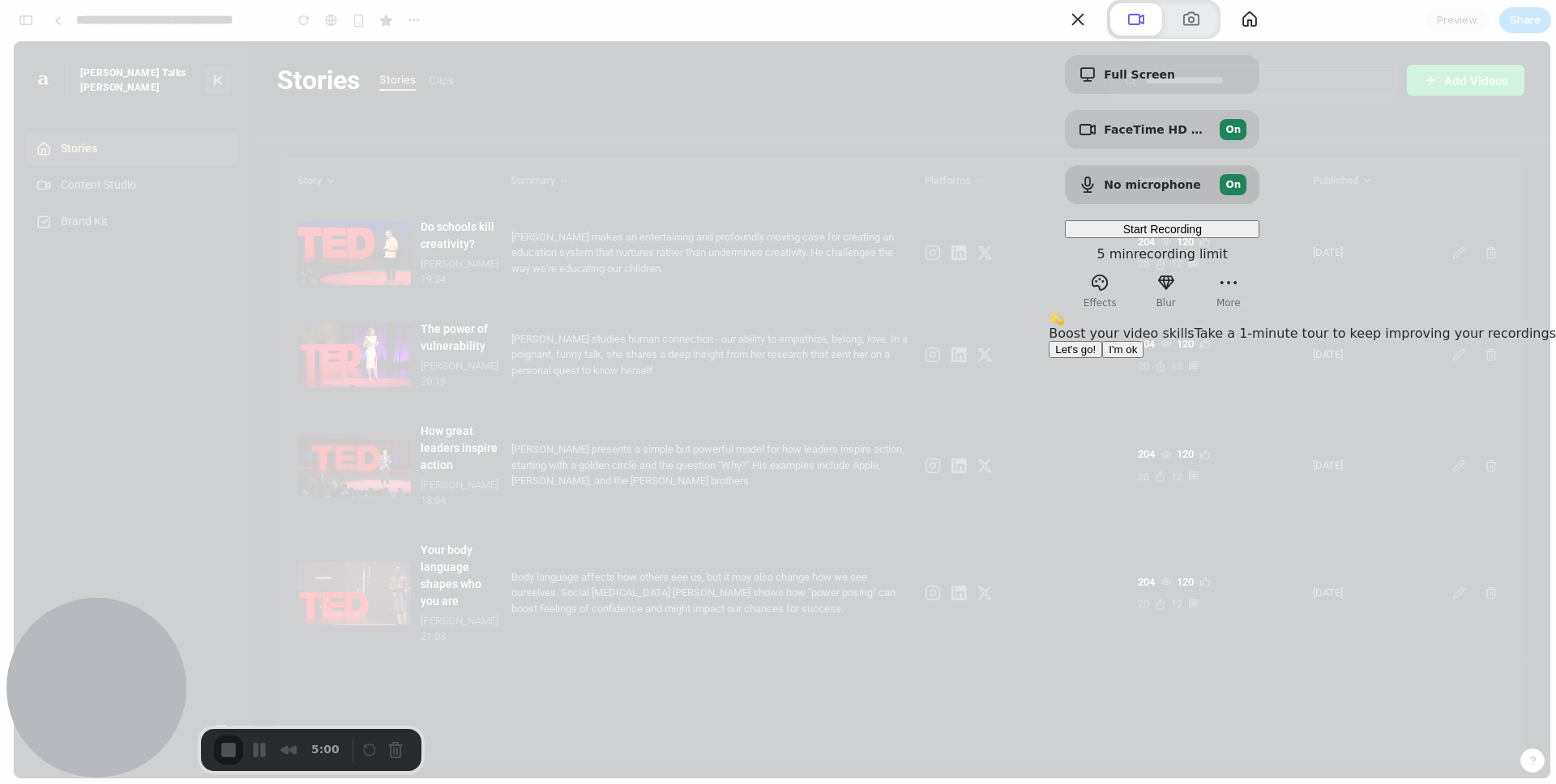
click at [1137, 355] on span "I'm ok" at bounding box center [1123, 349] width 28 height 13
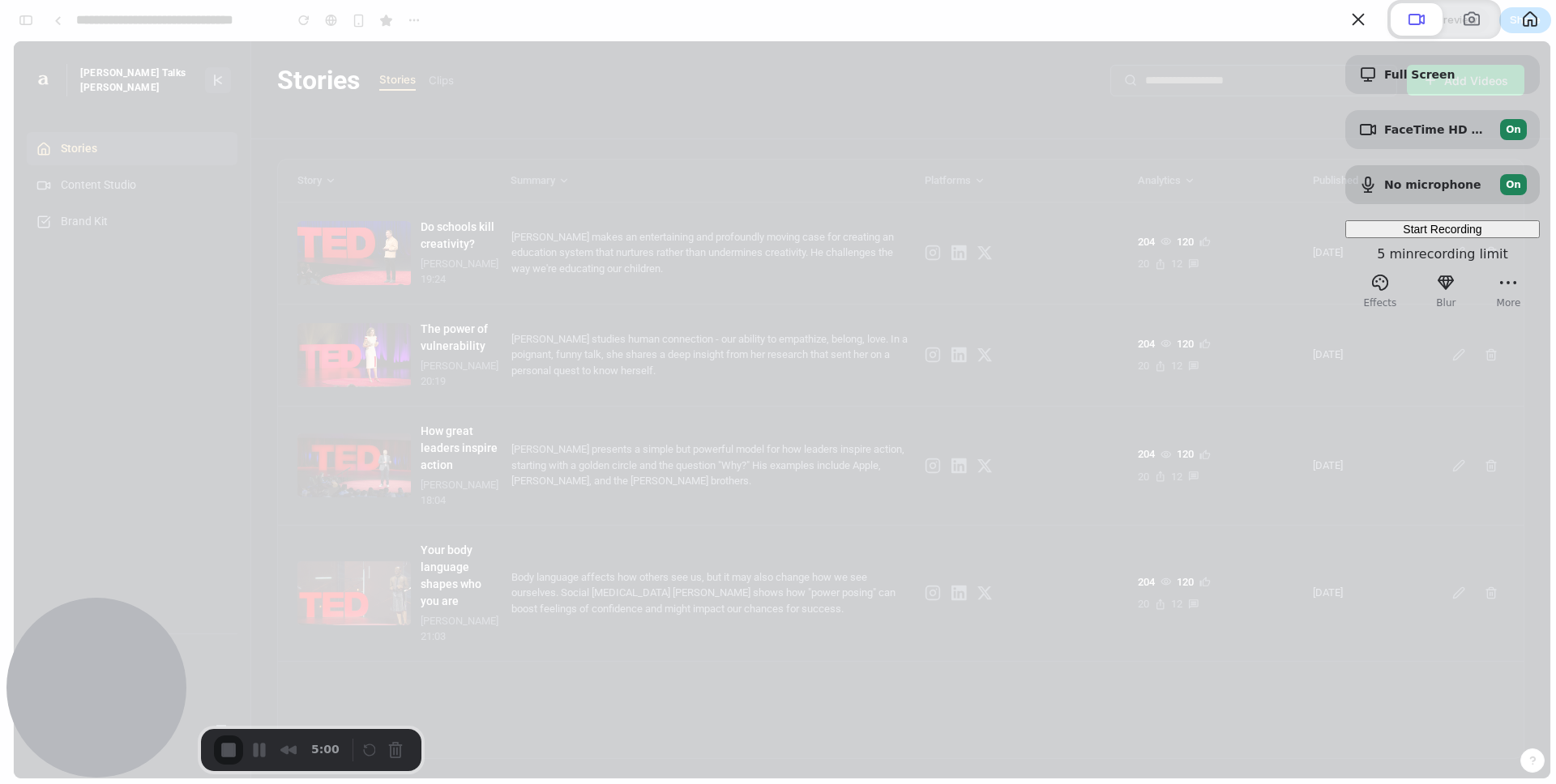
click at [1403, 236] on span "Start Recording" at bounding box center [1442, 230] width 79 height 13
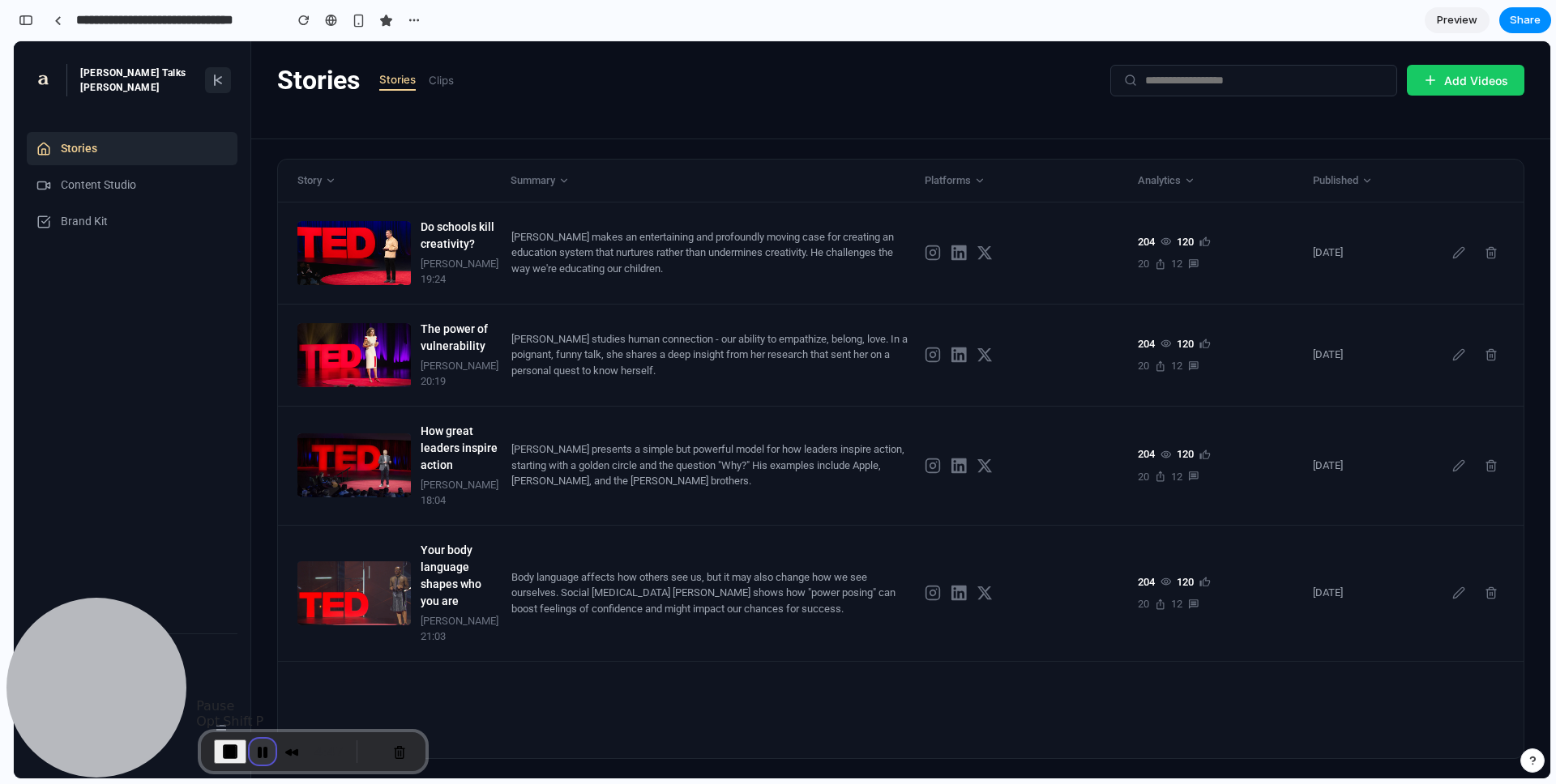
click at [260, 754] on button "Pause Recording" at bounding box center [262, 751] width 26 height 26
click at [391, 752] on button "Cancel Recording" at bounding box center [398, 751] width 26 height 26
click at [217, 80] on line at bounding box center [219, 82] width 5 height 3
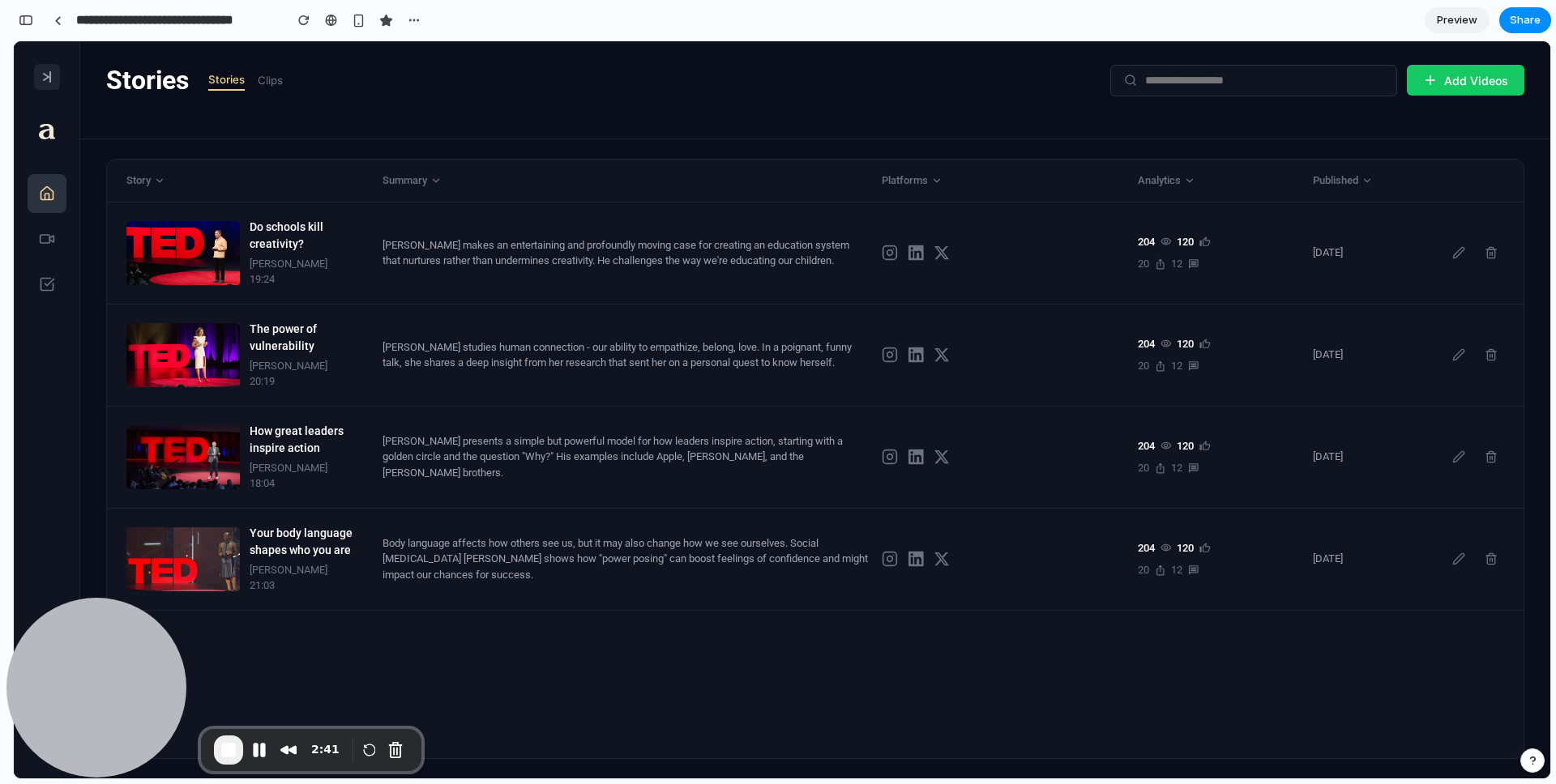
click at [48, 79] on icon at bounding box center [47, 77] width 13 height 13
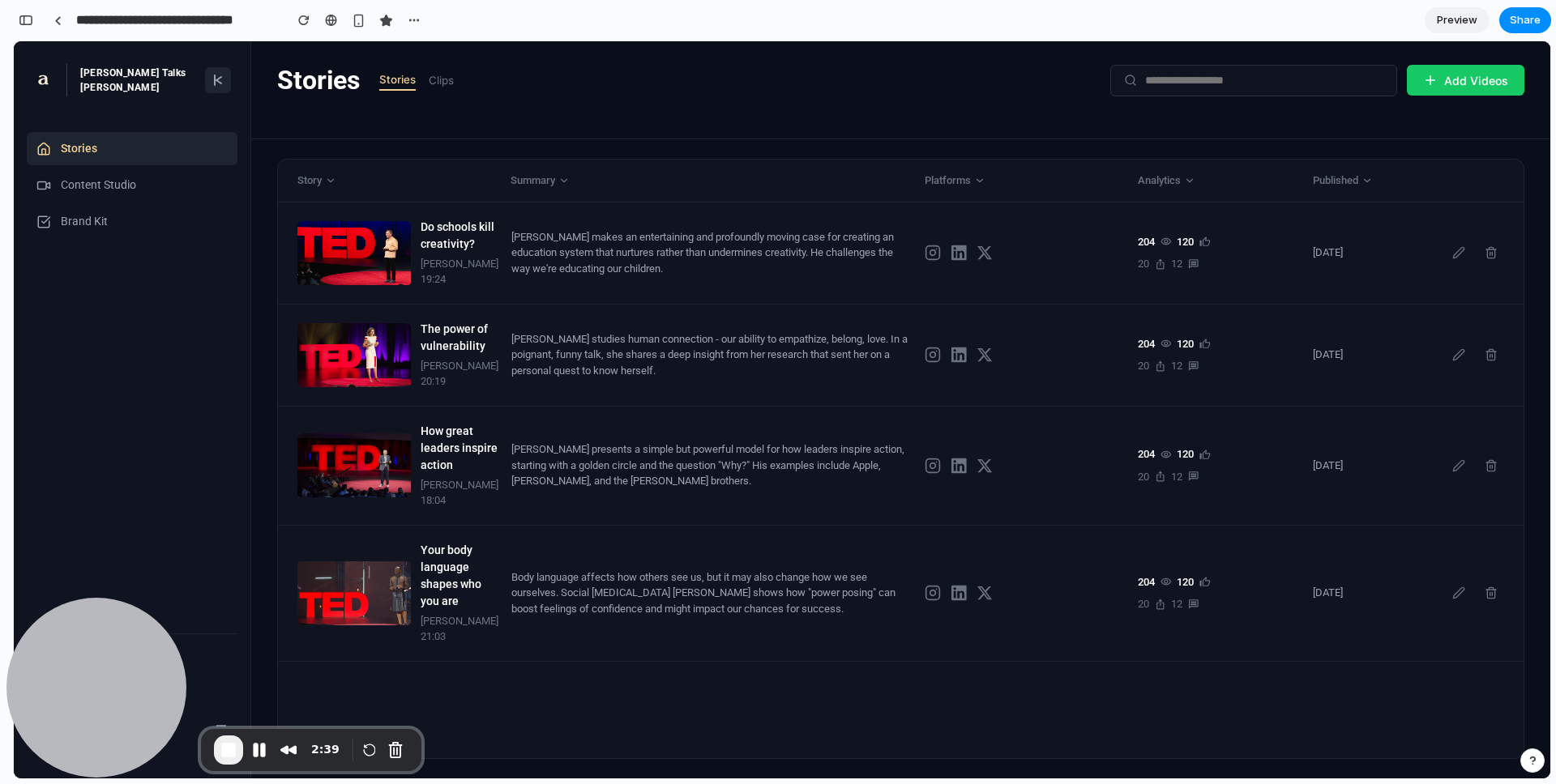
click at [215, 78] on line at bounding box center [215, 80] width 0 height 10
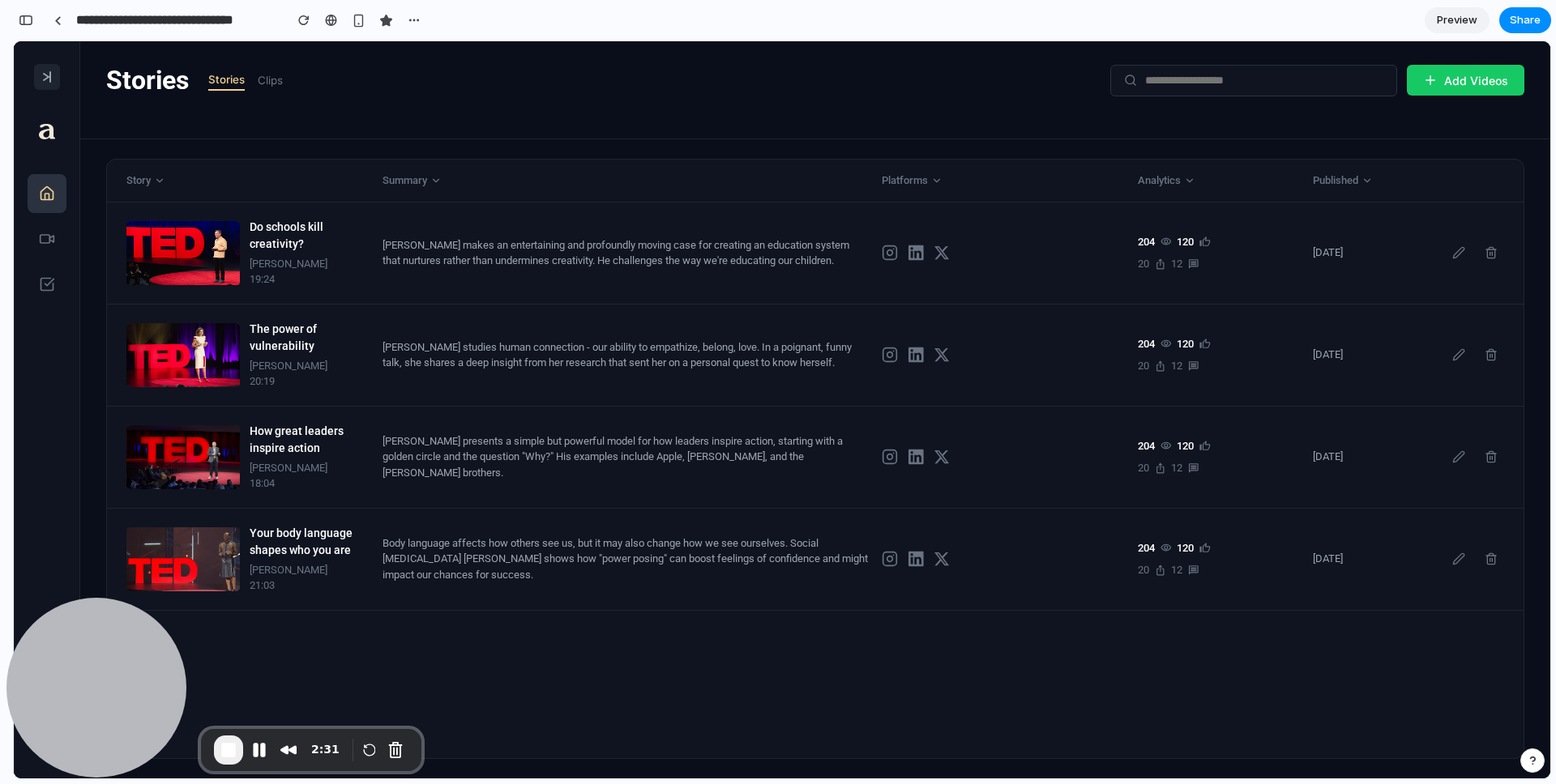
click at [45, 71] on icon at bounding box center [47, 77] width 13 height 13
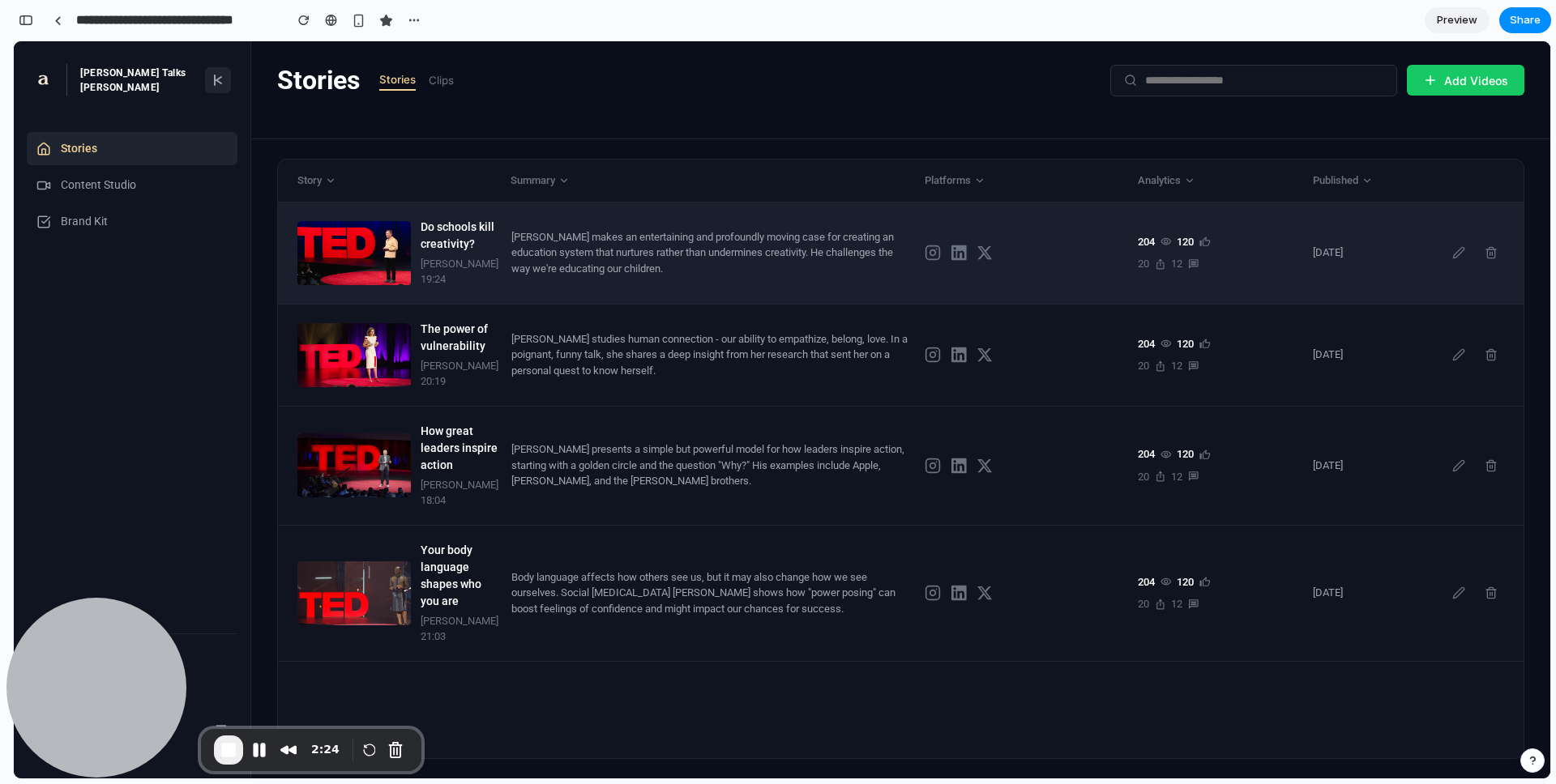
click at [716, 276] on div "[PERSON_NAME] makes an entertaining and profoundly moving case for creating an …" at bounding box center [712, 252] width 400 height 48
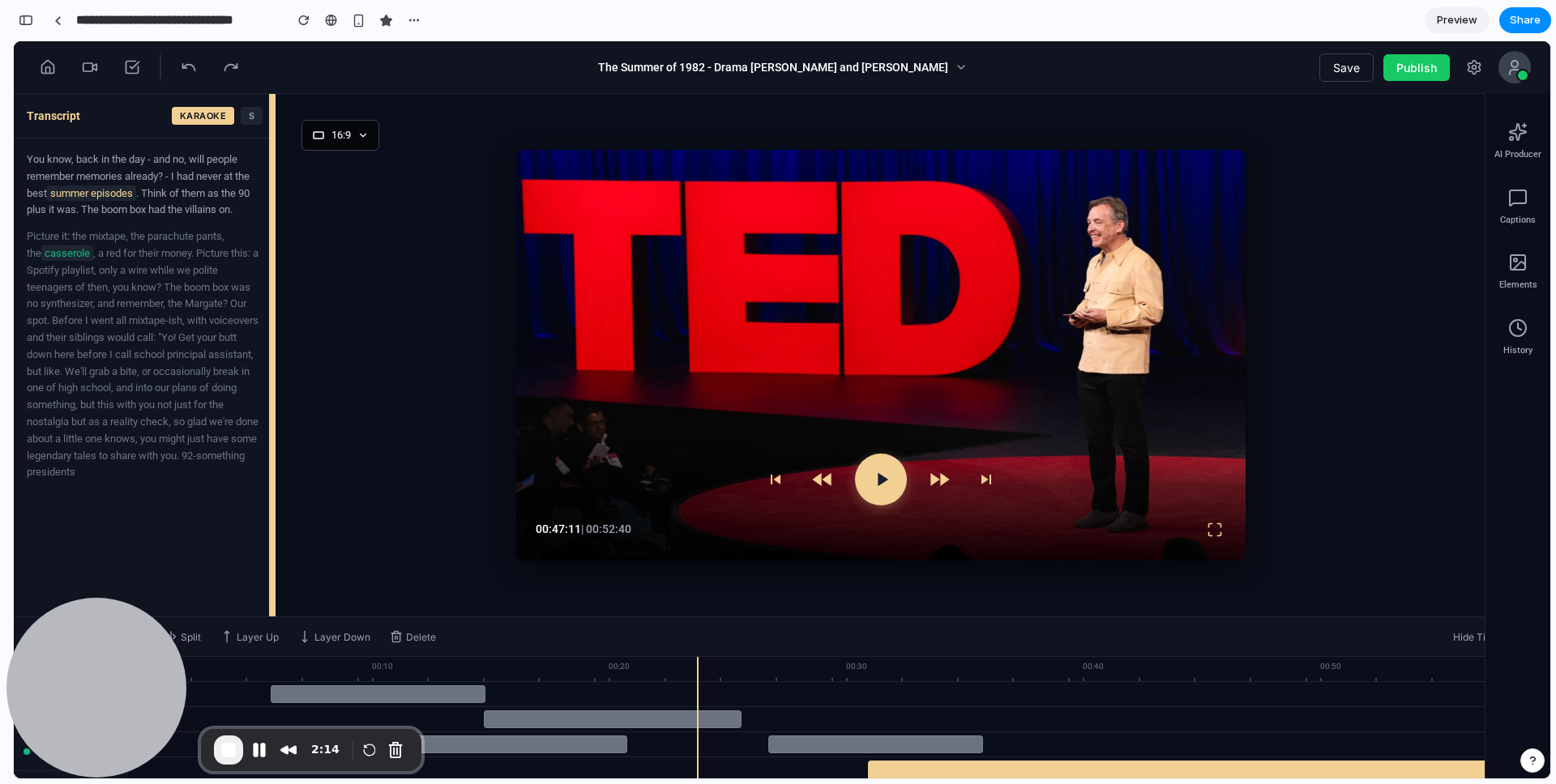
drag, startPoint x: 253, startPoint y: 267, endPoint x: 306, endPoint y: 475, distance: 214.6
click at [276, 277] on div "Transcript KARAOKE S You know, back in the day - and no, will people remember m…" at bounding box center [781, 354] width 1536 height 522
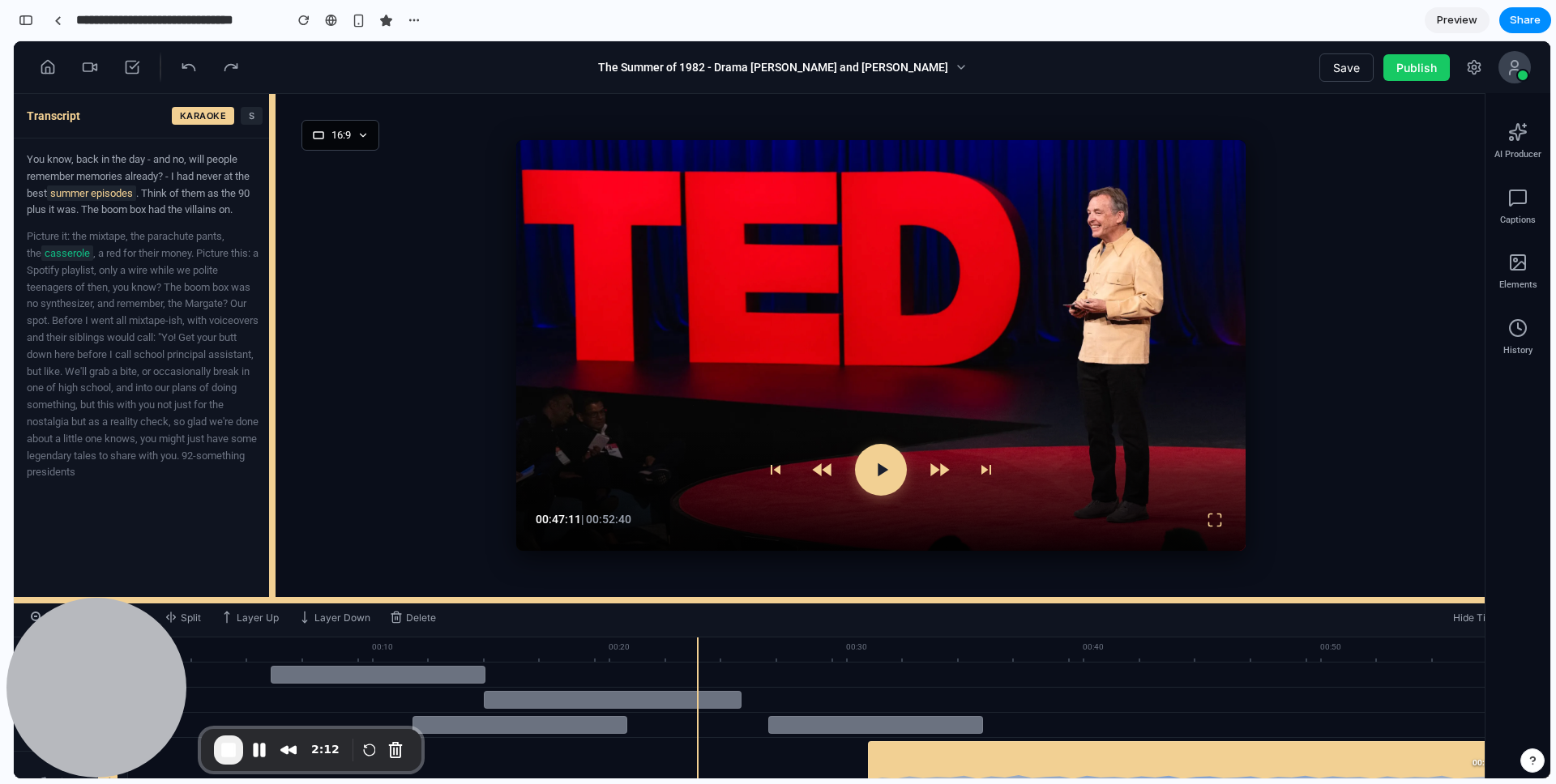
drag, startPoint x: 350, startPoint y: 619, endPoint x: 351, endPoint y: 597, distance: 22.0
click at [351, 597] on div at bounding box center [781, 600] width 1536 height 7
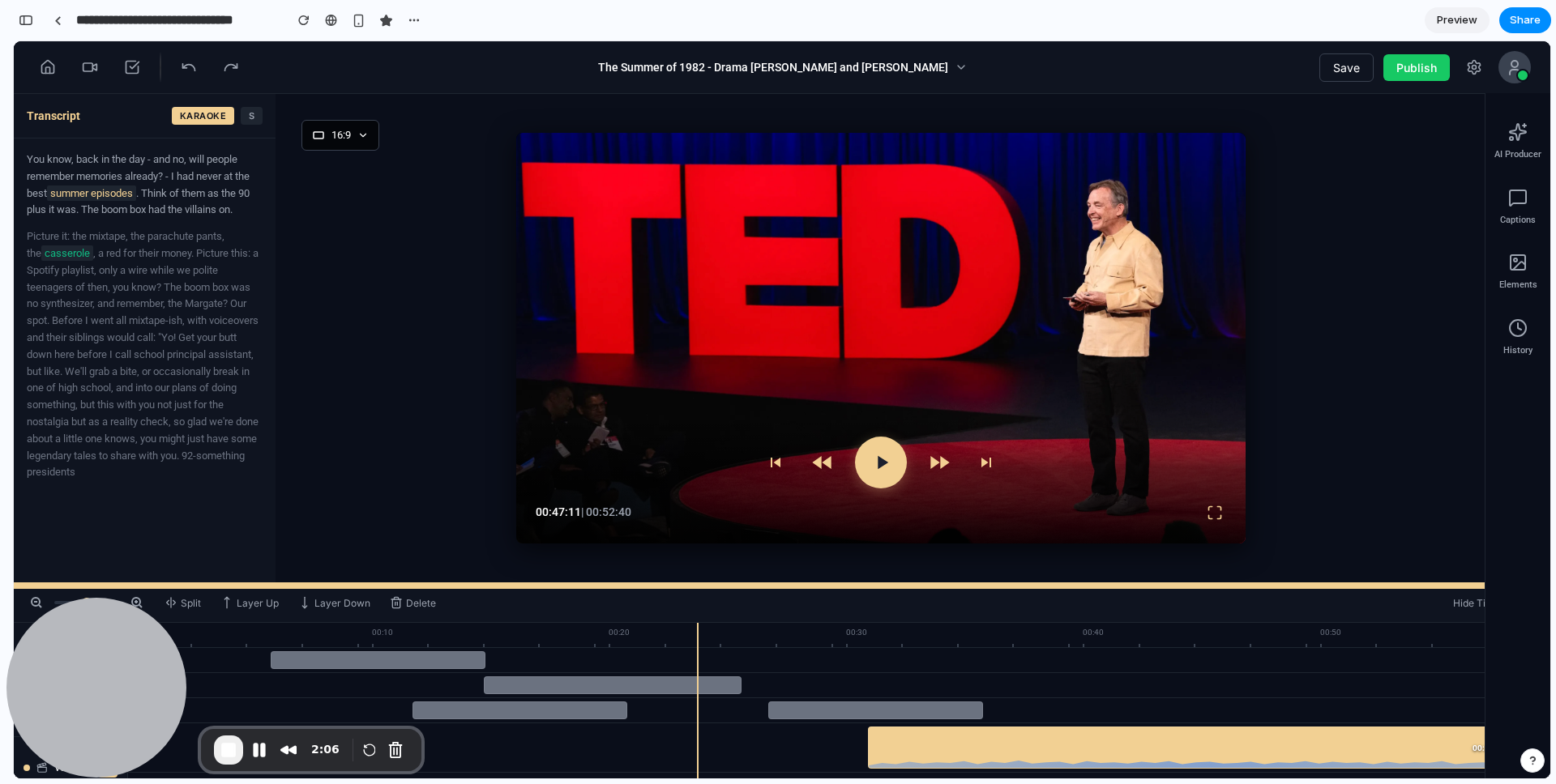
drag, startPoint x: 727, startPoint y: 598, endPoint x: 723, endPoint y: 588, distance: 10.8
click at [727, 589] on div at bounding box center [781, 586] width 1536 height 7
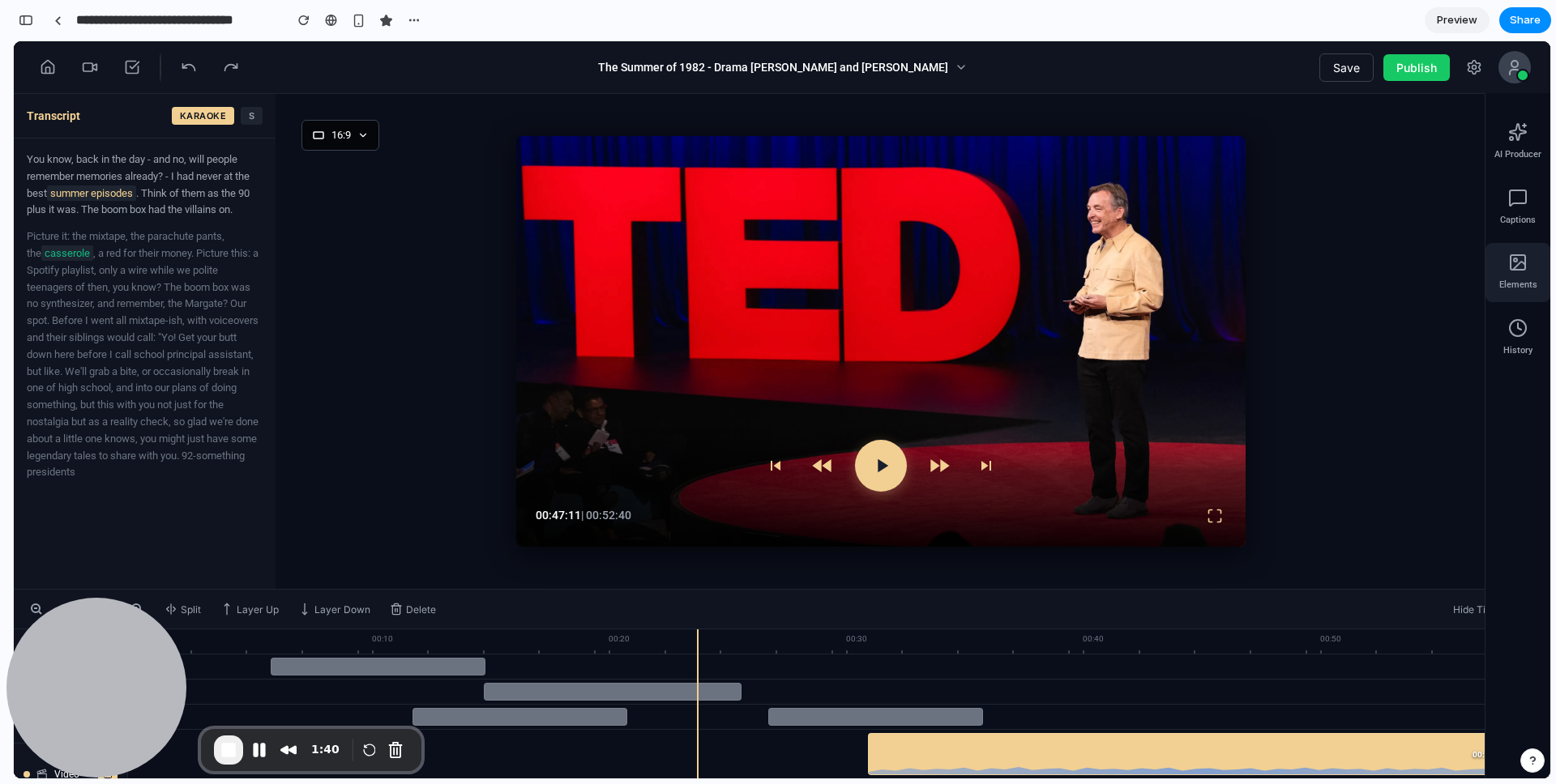
click at [1523, 283] on span "Elements" at bounding box center [1518, 285] width 38 height 13
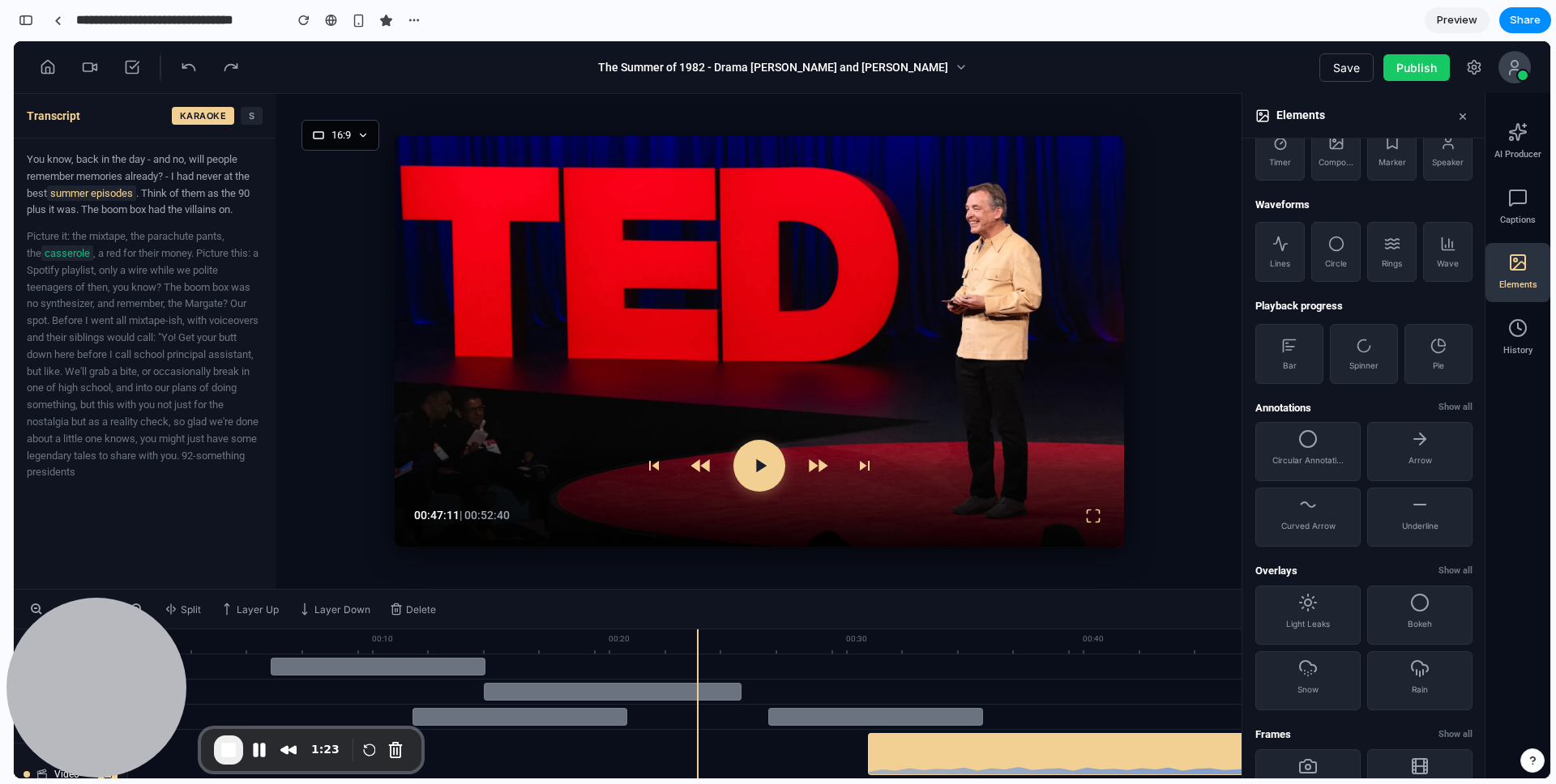
scroll to position [416, 0]
click at [1454, 400] on span "Show all" at bounding box center [1455, 400] width 34 height 13
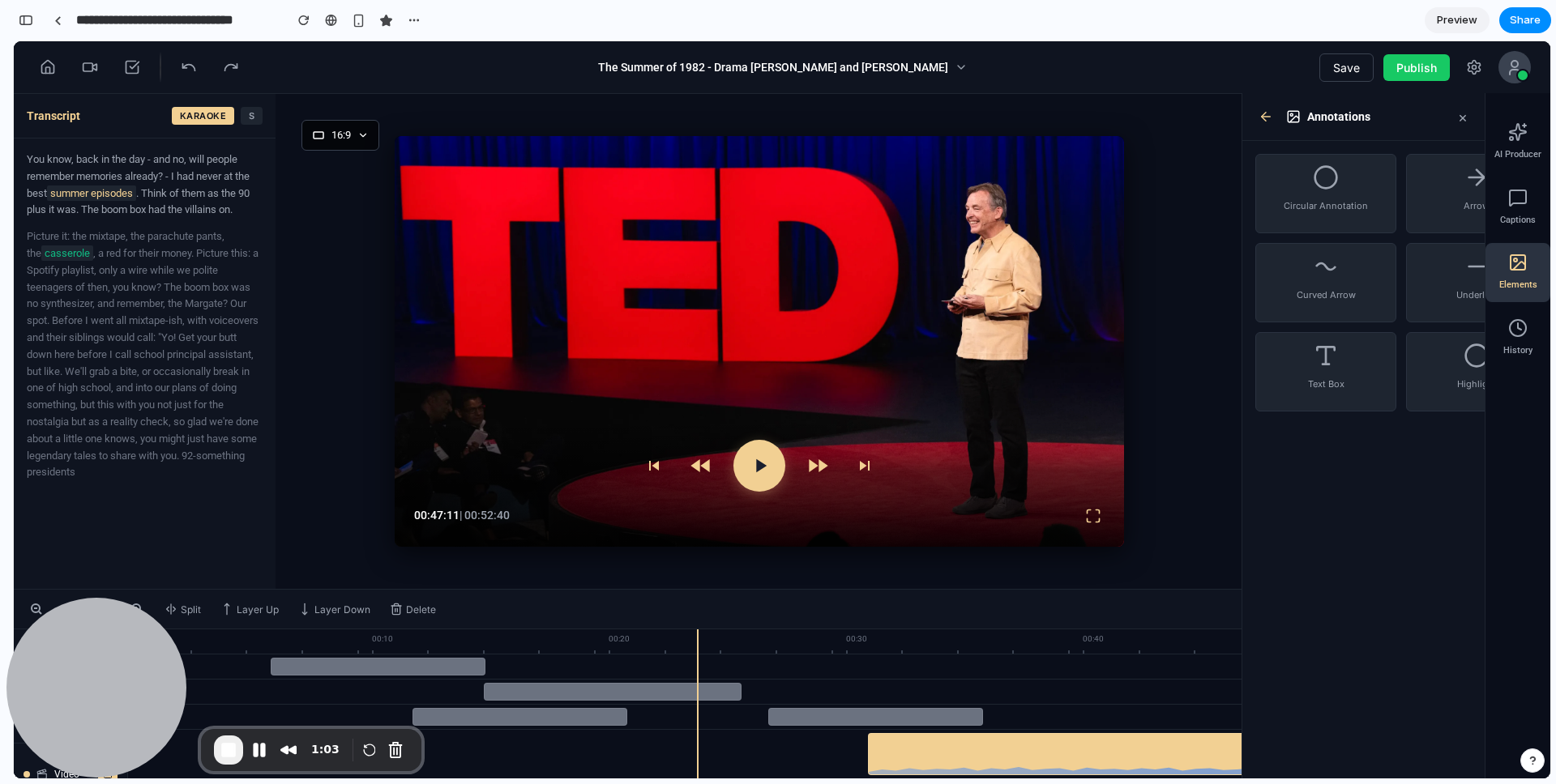
click at [1262, 118] on icon at bounding box center [1263, 117] width 4 height 9
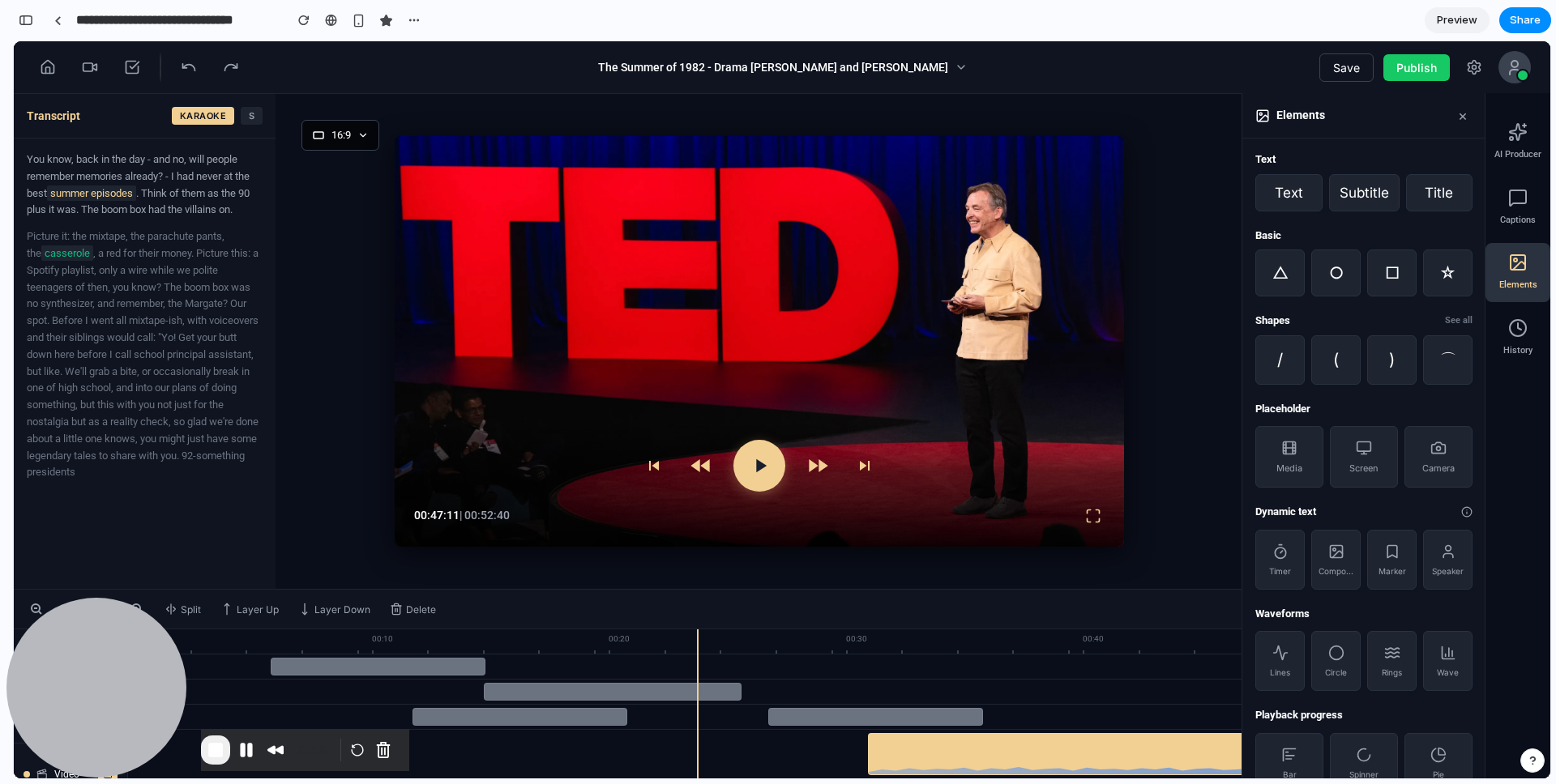
click at [1463, 117] on button "×" at bounding box center [1462, 115] width 19 height 18
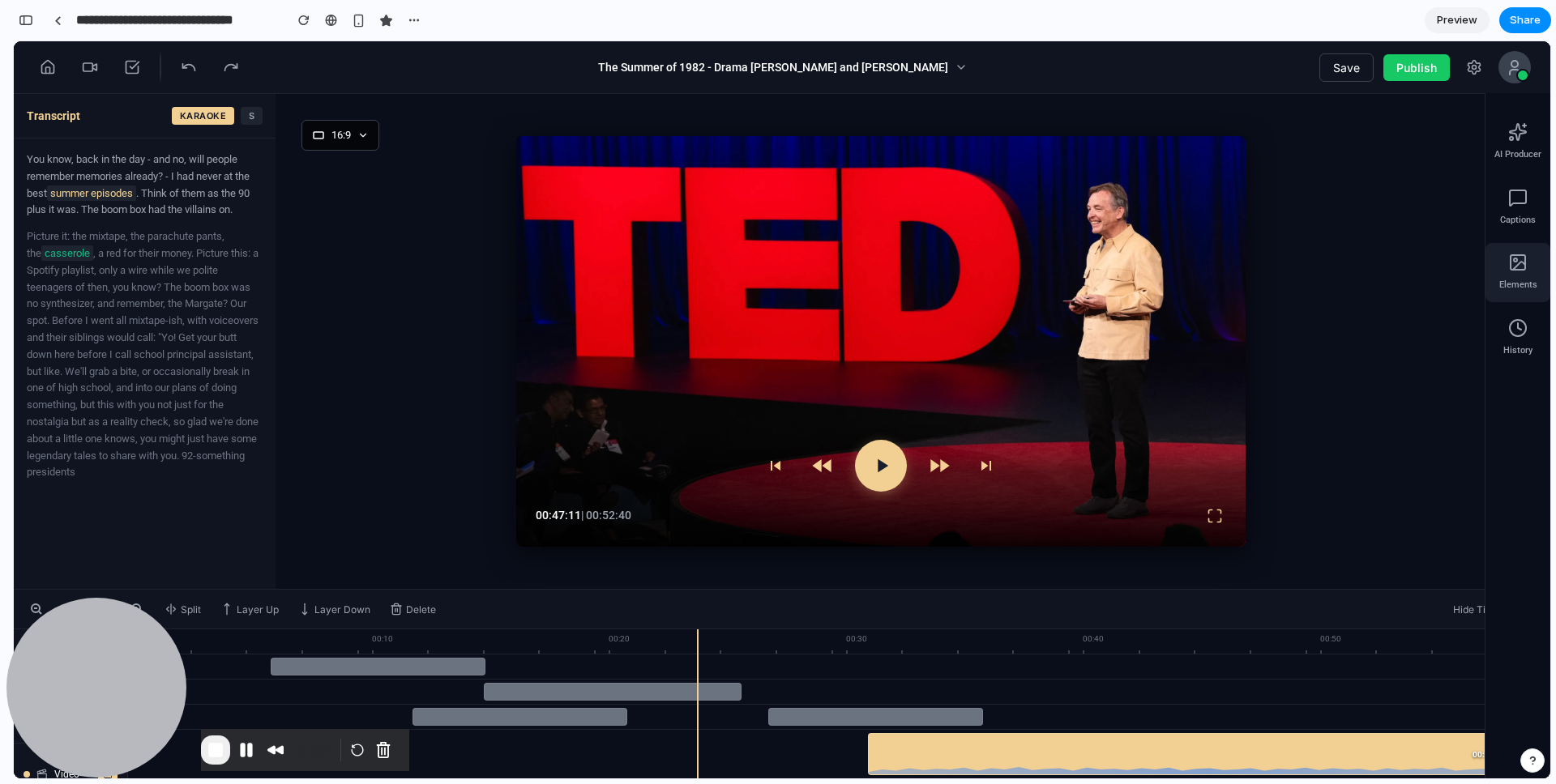
click at [1513, 276] on div "Elements" at bounding box center [1518, 272] width 65 height 59
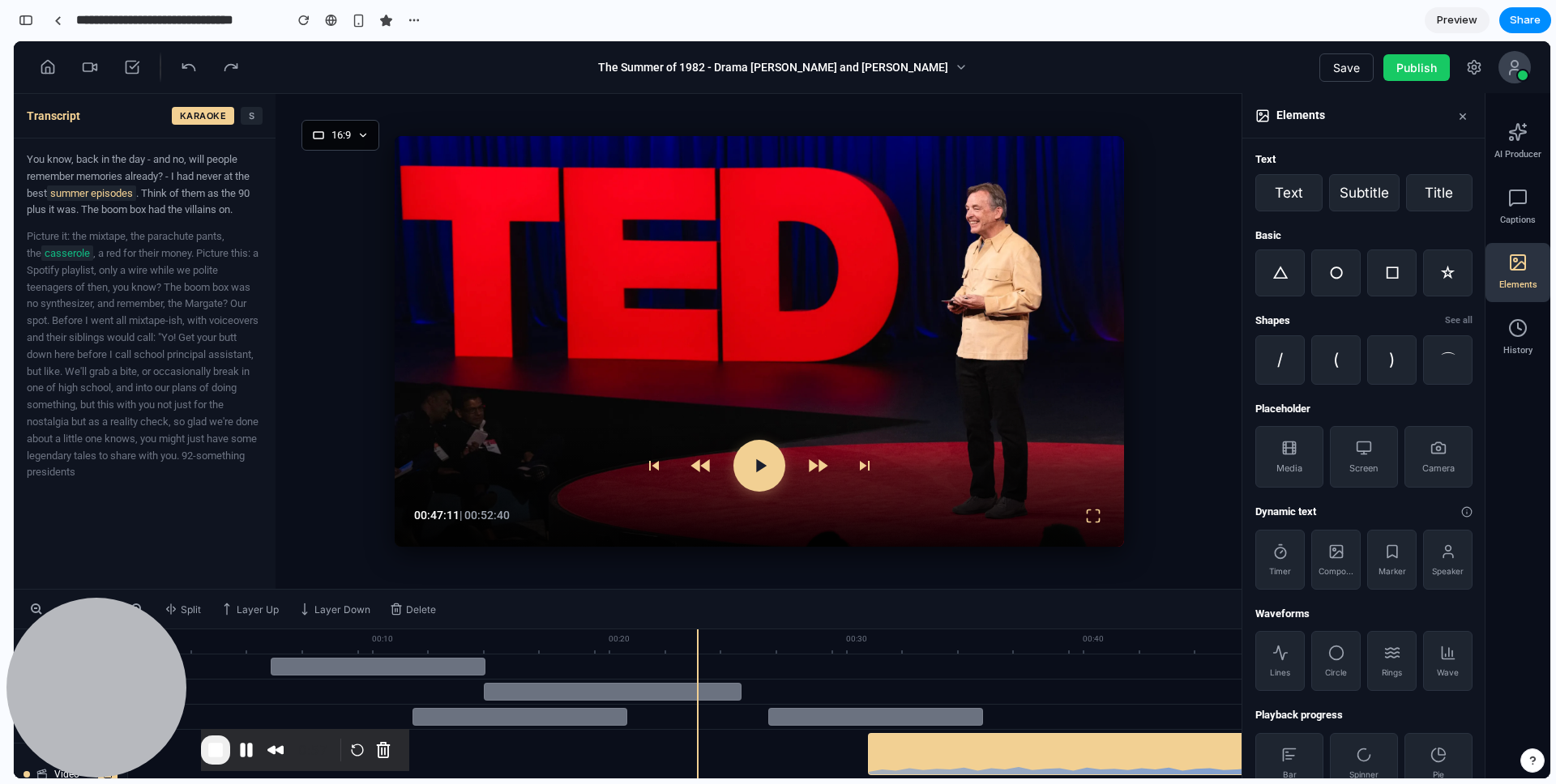
click at [1462, 121] on button "×" at bounding box center [1462, 115] width 19 height 18
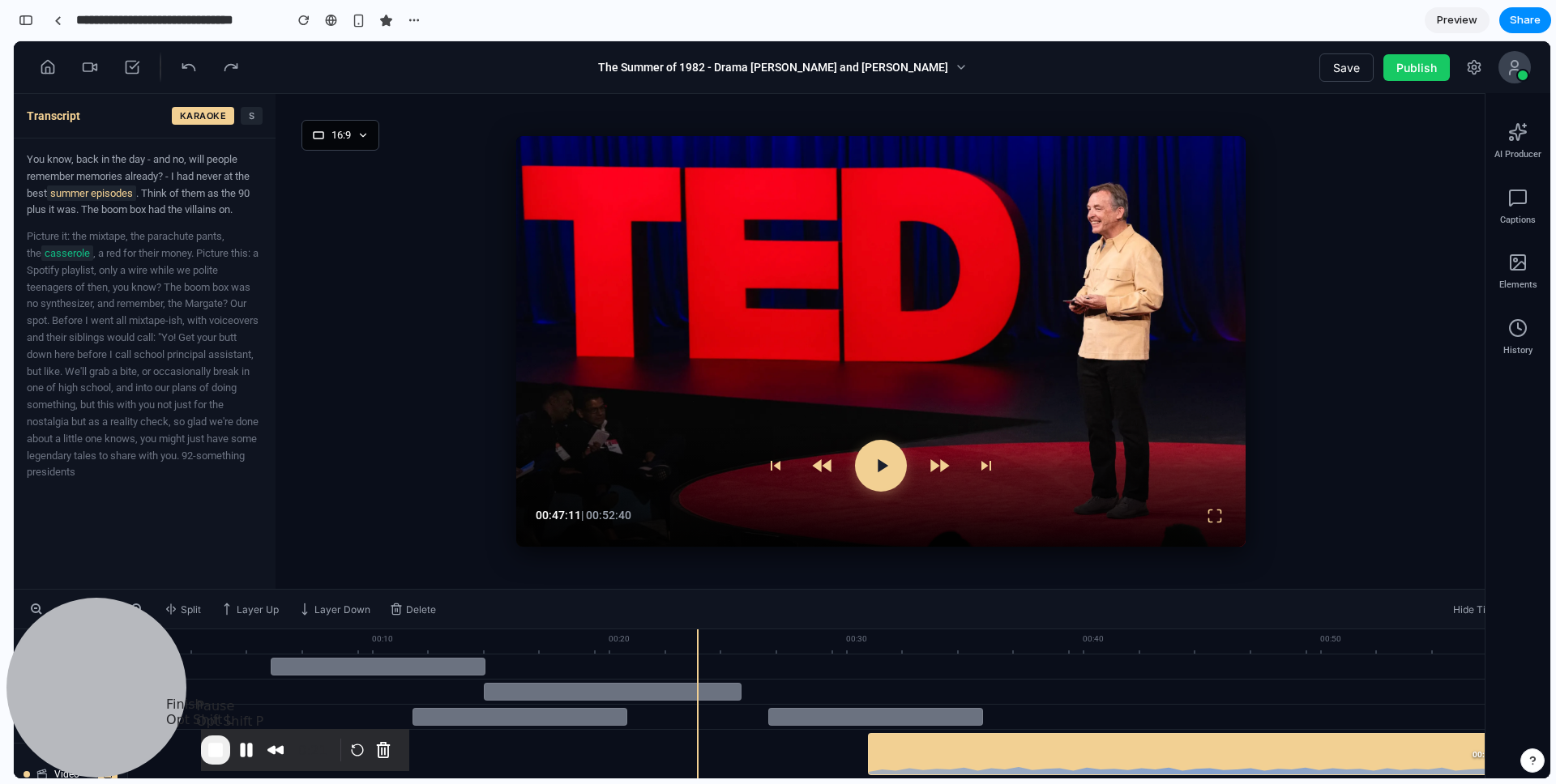
click at [230, 751] on button "End Recording" at bounding box center [215, 750] width 29 height 29
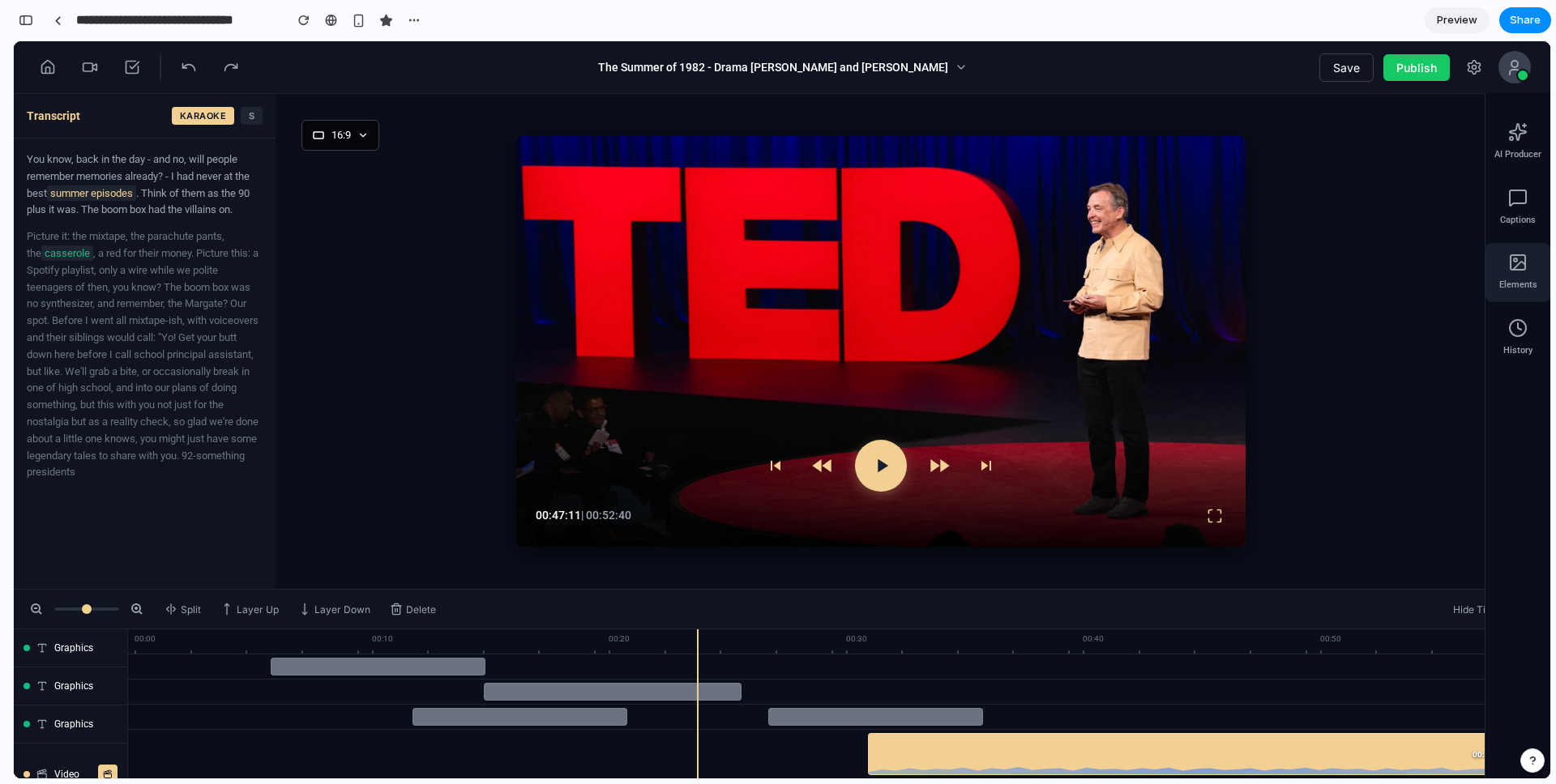
click at [1504, 263] on div "Elements" at bounding box center [1518, 272] width 65 height 59
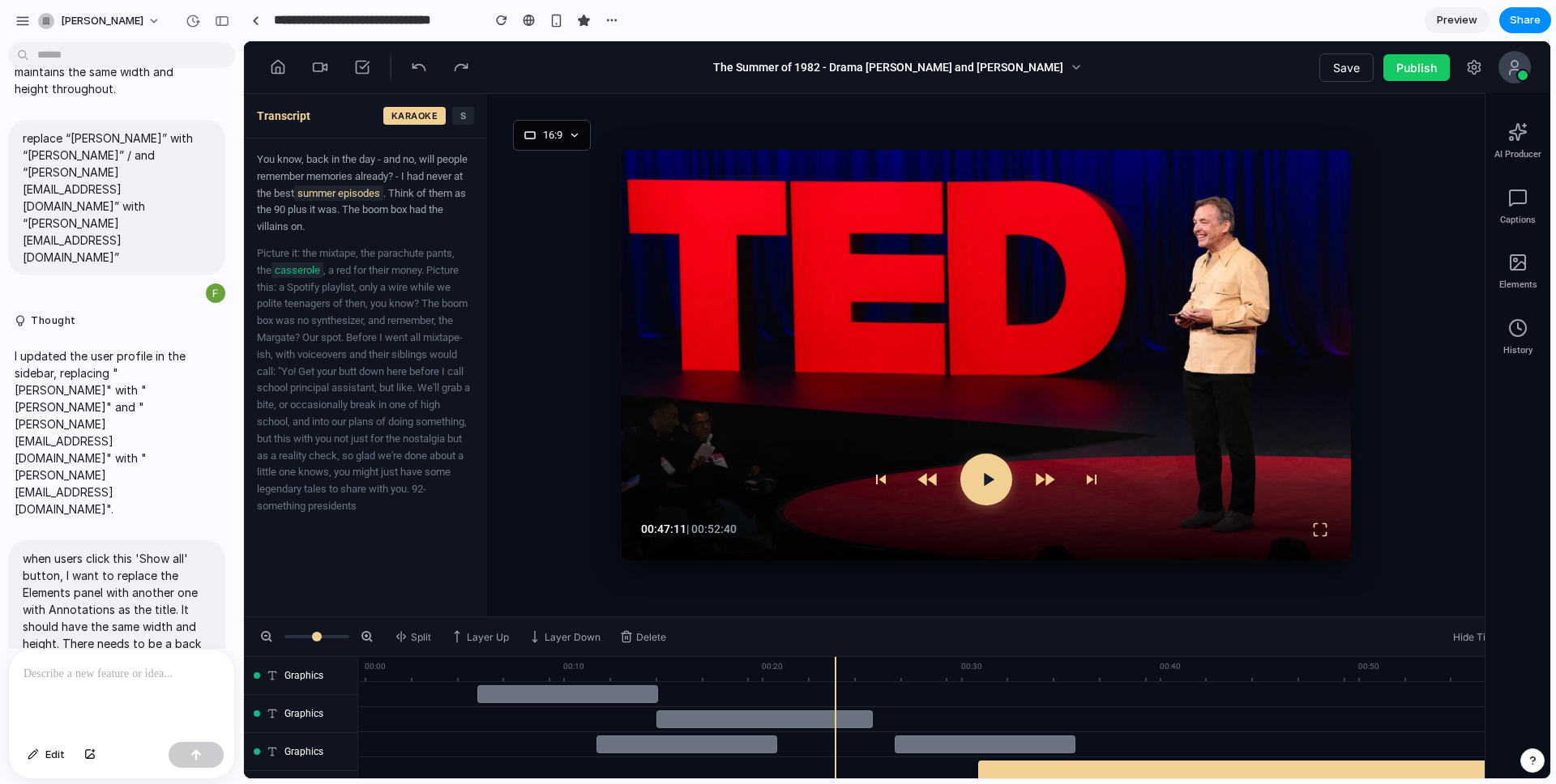
scroll to position [6852, 0]
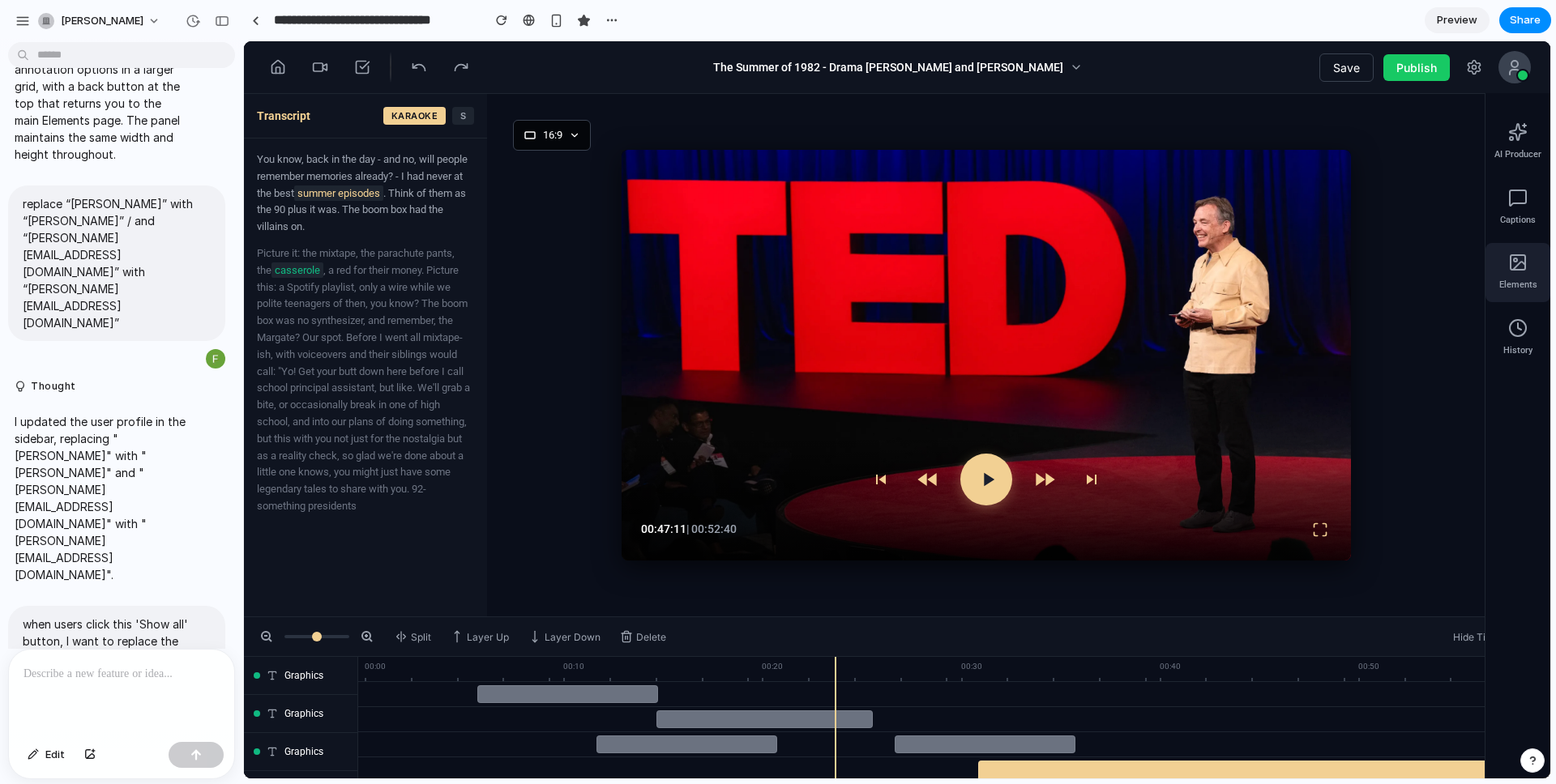
click at [1166, 275] on div "Elements" at bounding box center [1518, 272] width 65 height 59
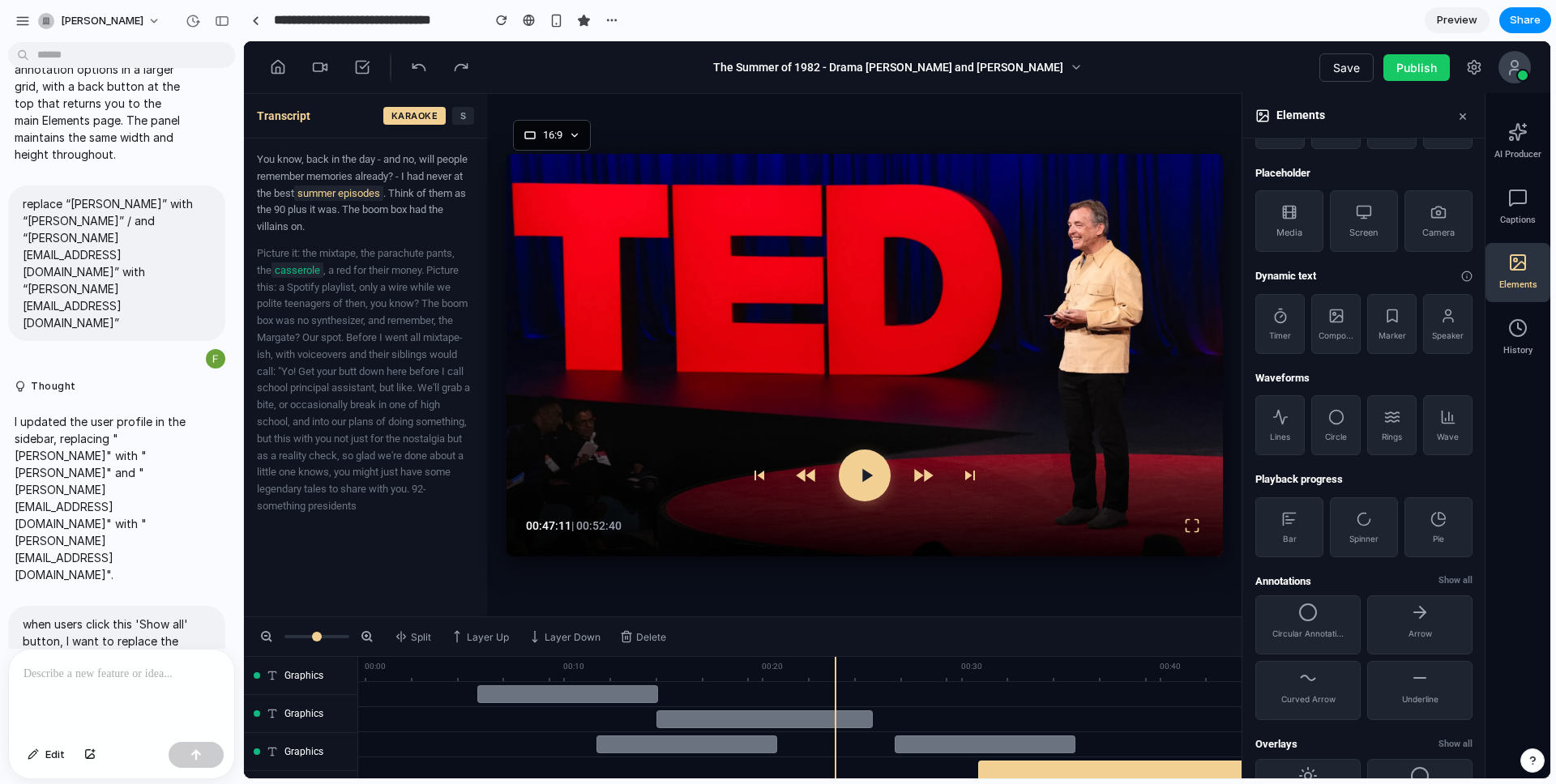
scroll to position [238, 0]
click at [191, 16] on div "button" at bounding box center [192, 20] width 14 height 14
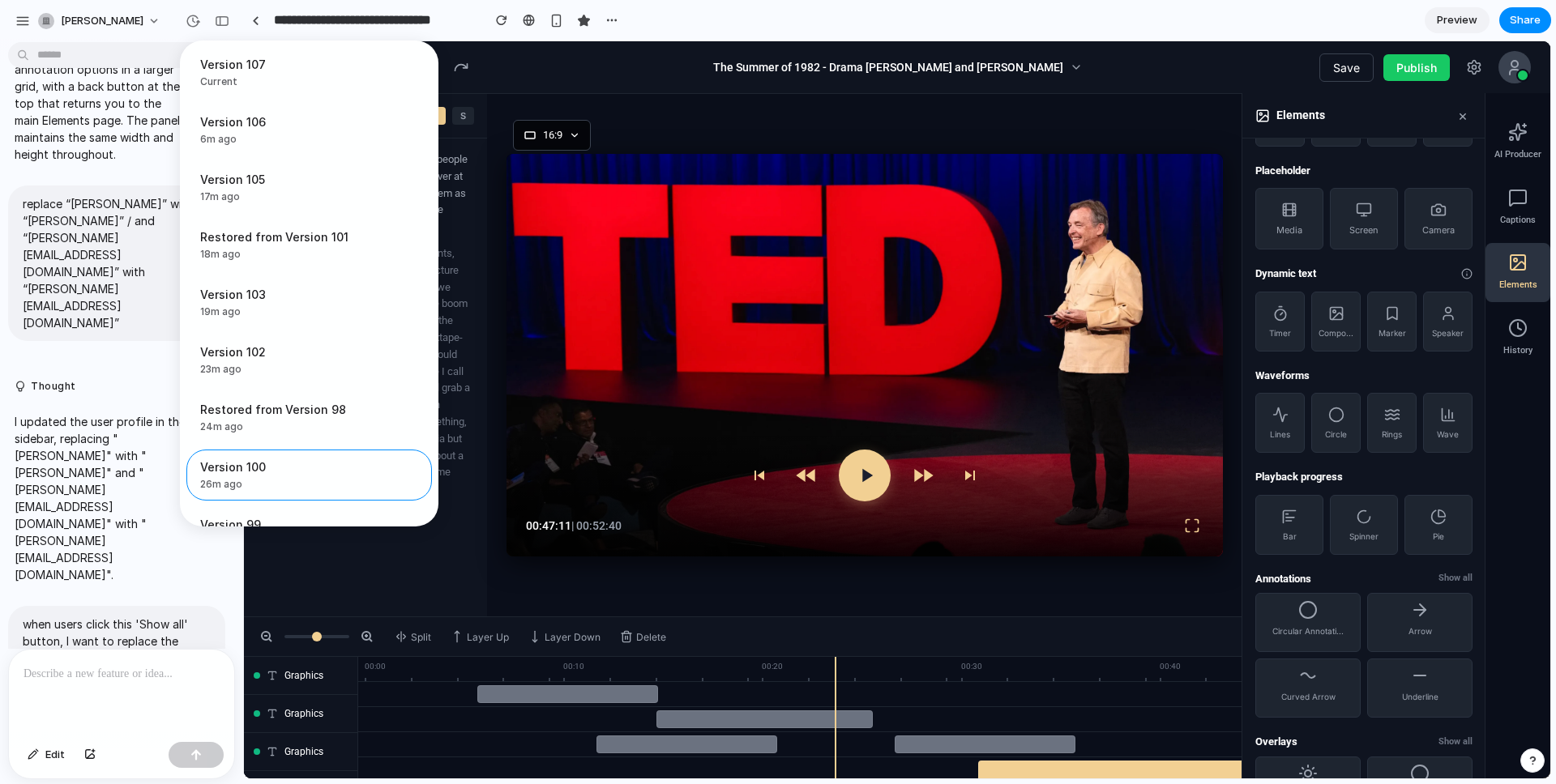
click at [195, 20] on div "Version 107 Current Version 106 6m ago Restore Version 105 17m ago Restore Rest…" at bounding box center [778, 392] width 1556 height 784
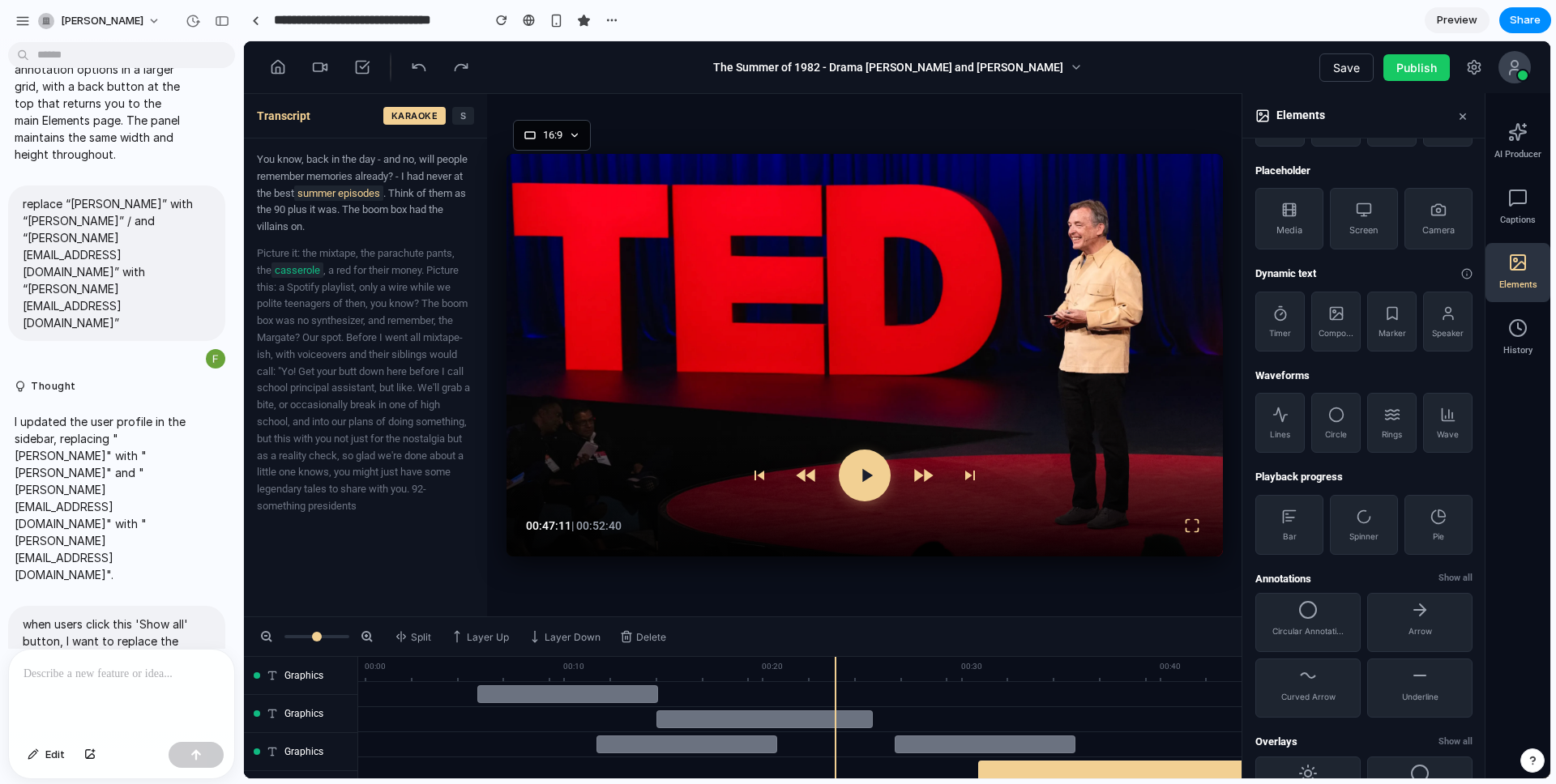
click at [278, 68] on icon at bounding box center [278, 66] width 16 height 16
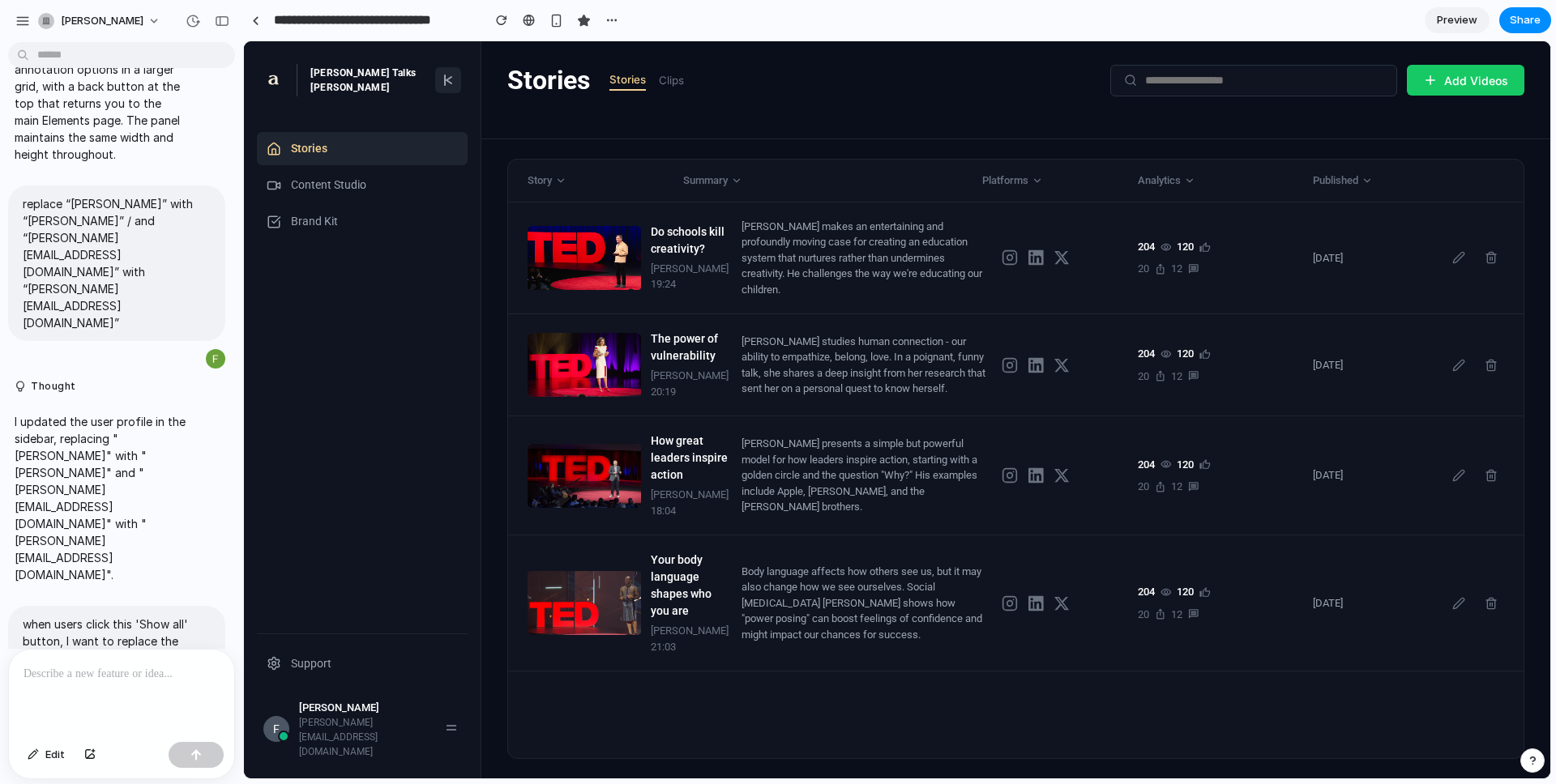
scroll to position [0, 0]
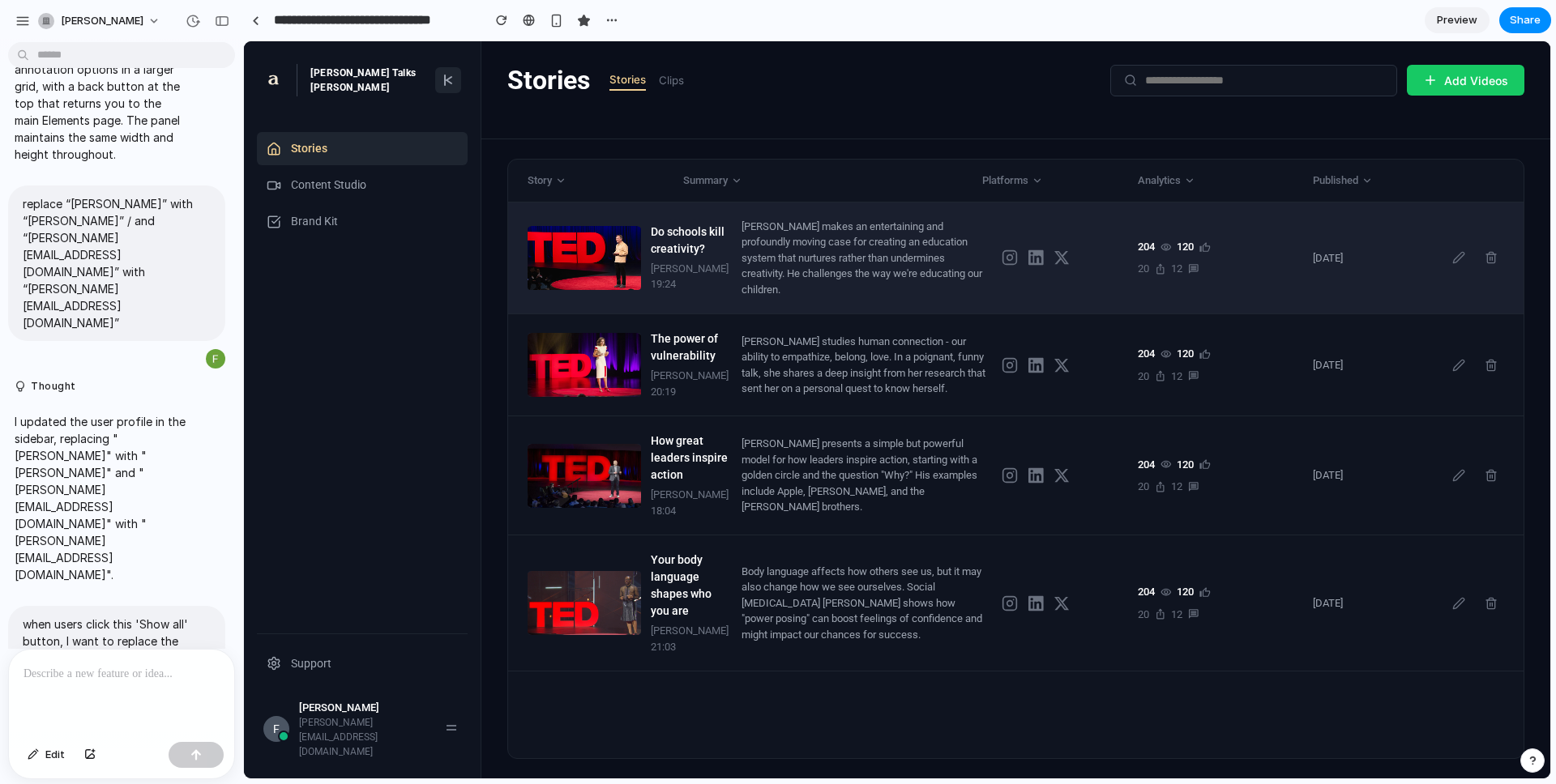
click at [814, 298] on div "[PERSON_NAME] makes an entertaining and profoundly moving case for creating an …" at bounding box center [865, 258] width 247 height 79
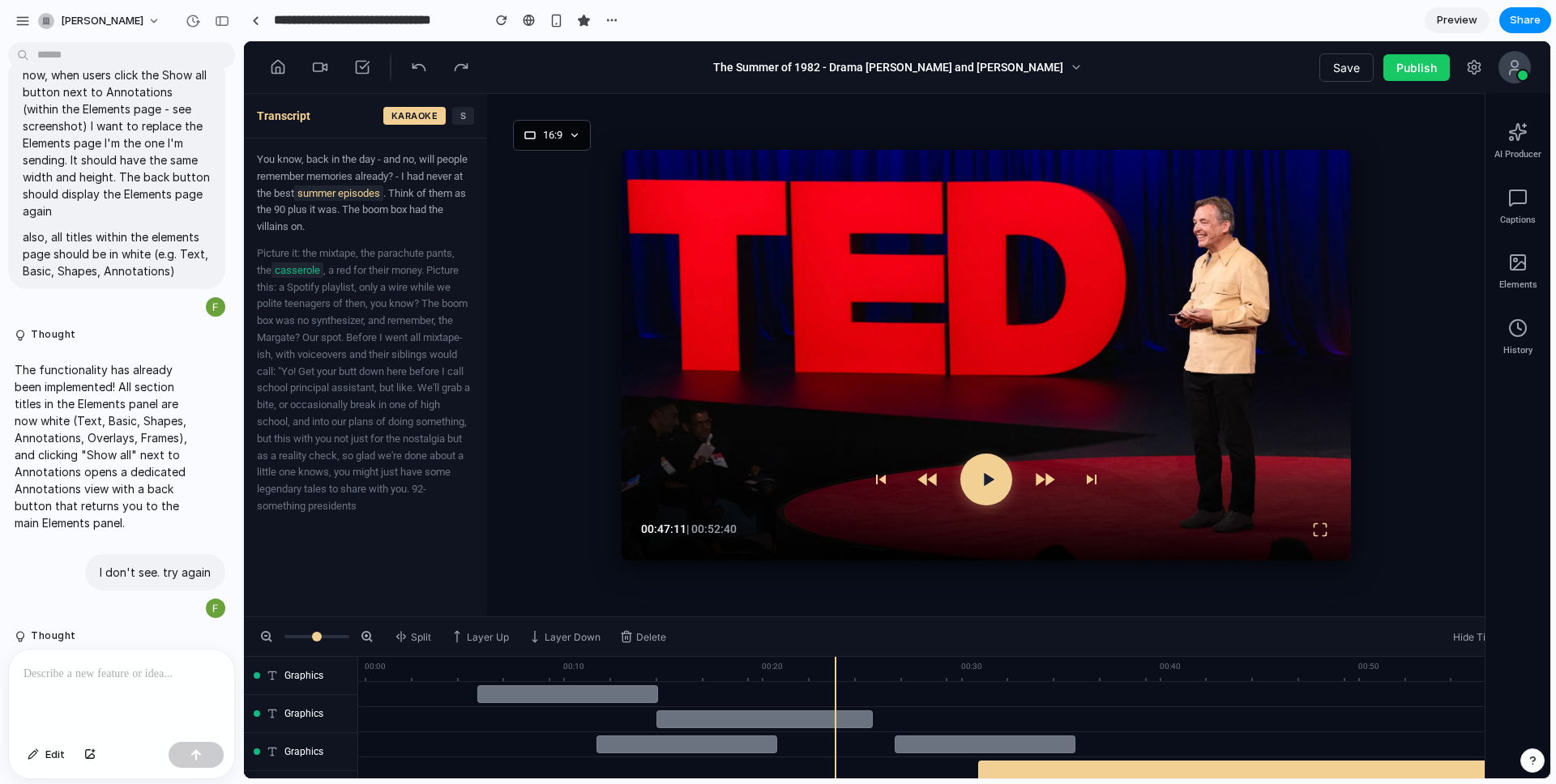
scroll to position [1739, 0]
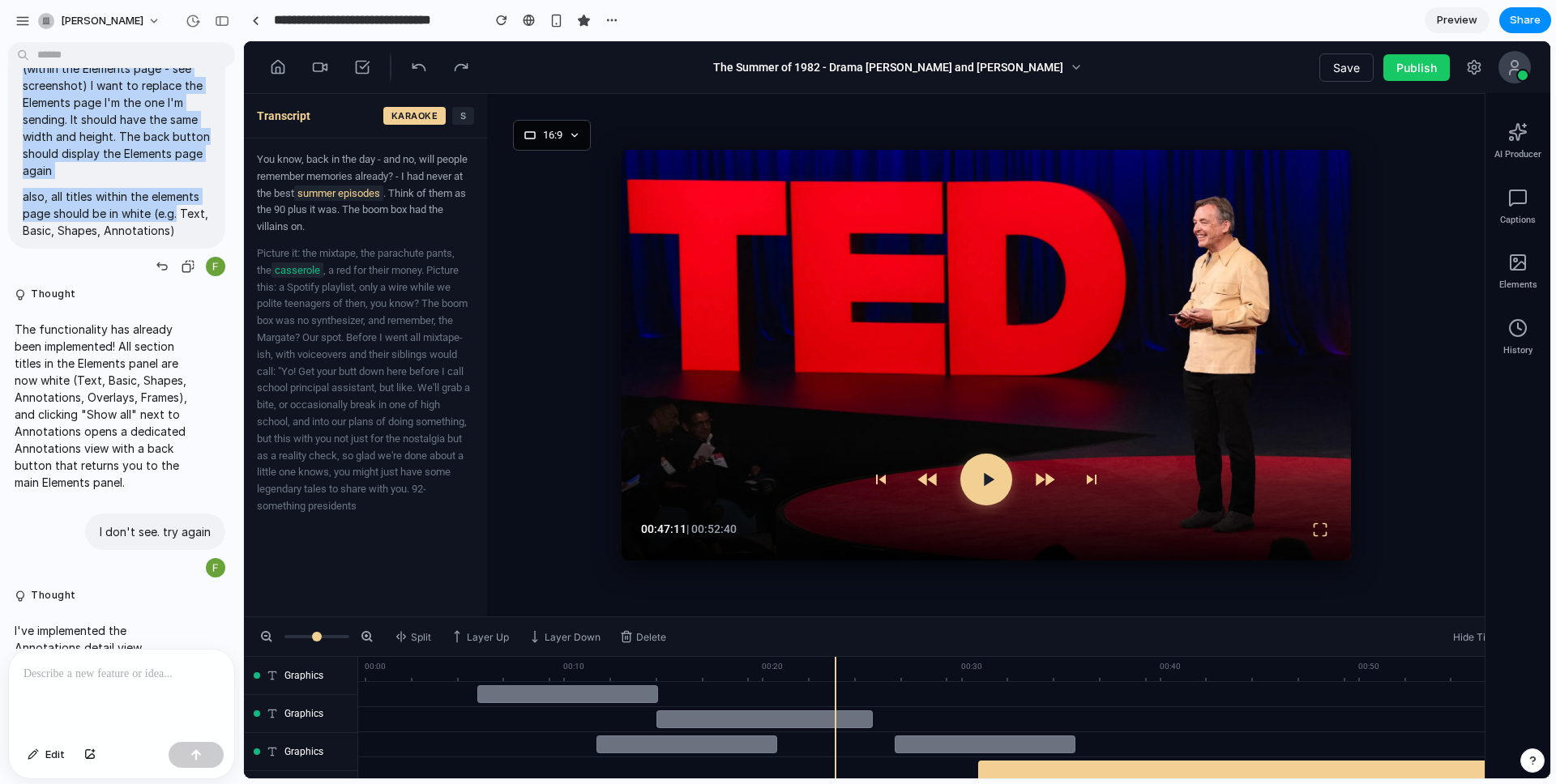
drag, startPoint x: 35, startPoint y: 348, endPoint x: 178, endPoint y: 521, distance: 224.5
click at [177, 239] on span "now, when users click the Show all button next to Annotations (within the Eleme…" at bounding box center [116, 132] width 188 height 213
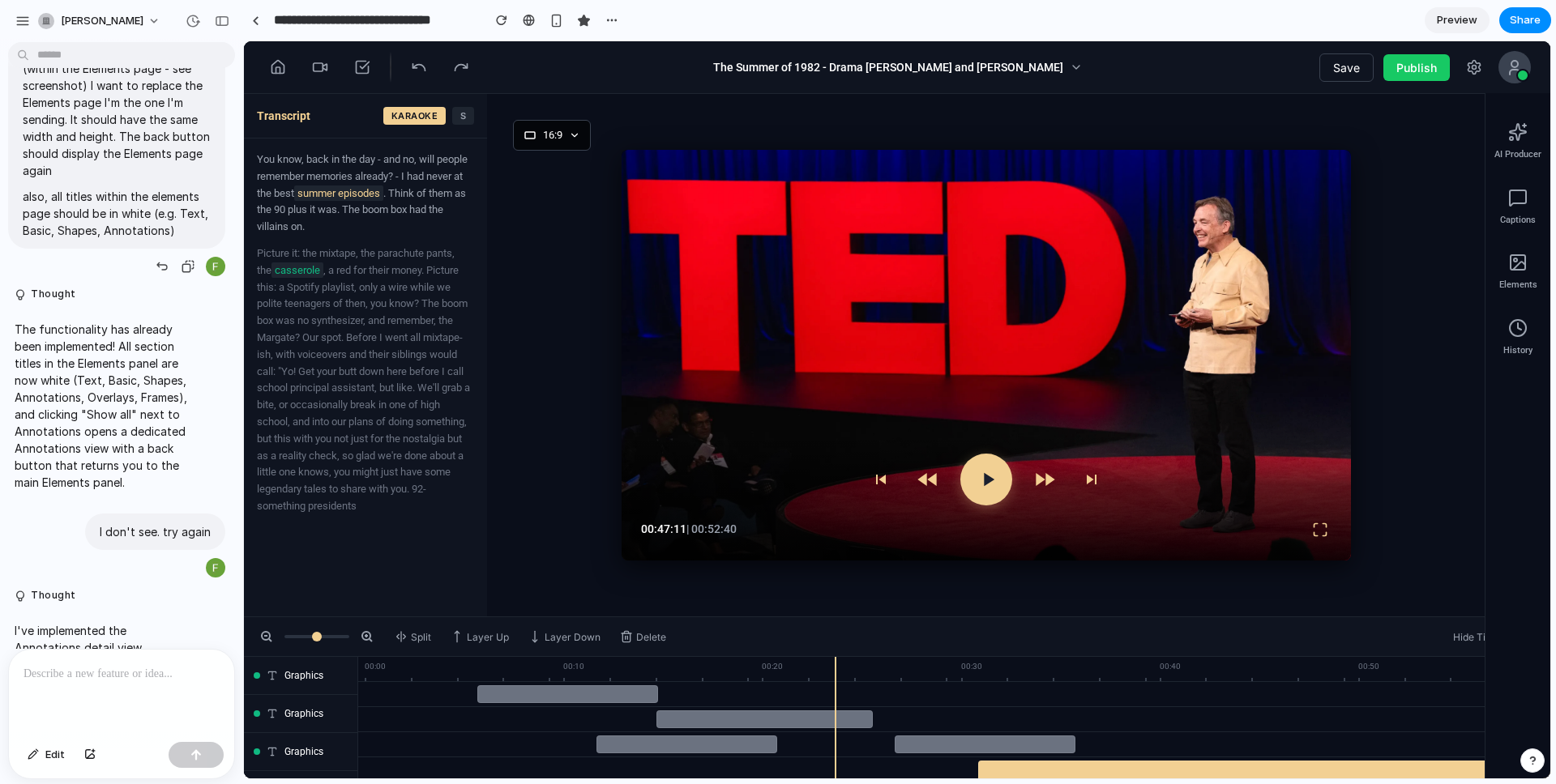
click at [184, 239] on p "also, all titles within the elements page should be in white (e.g. Text, Basic,…" at bounding box center [116, 213] width 188 height 51
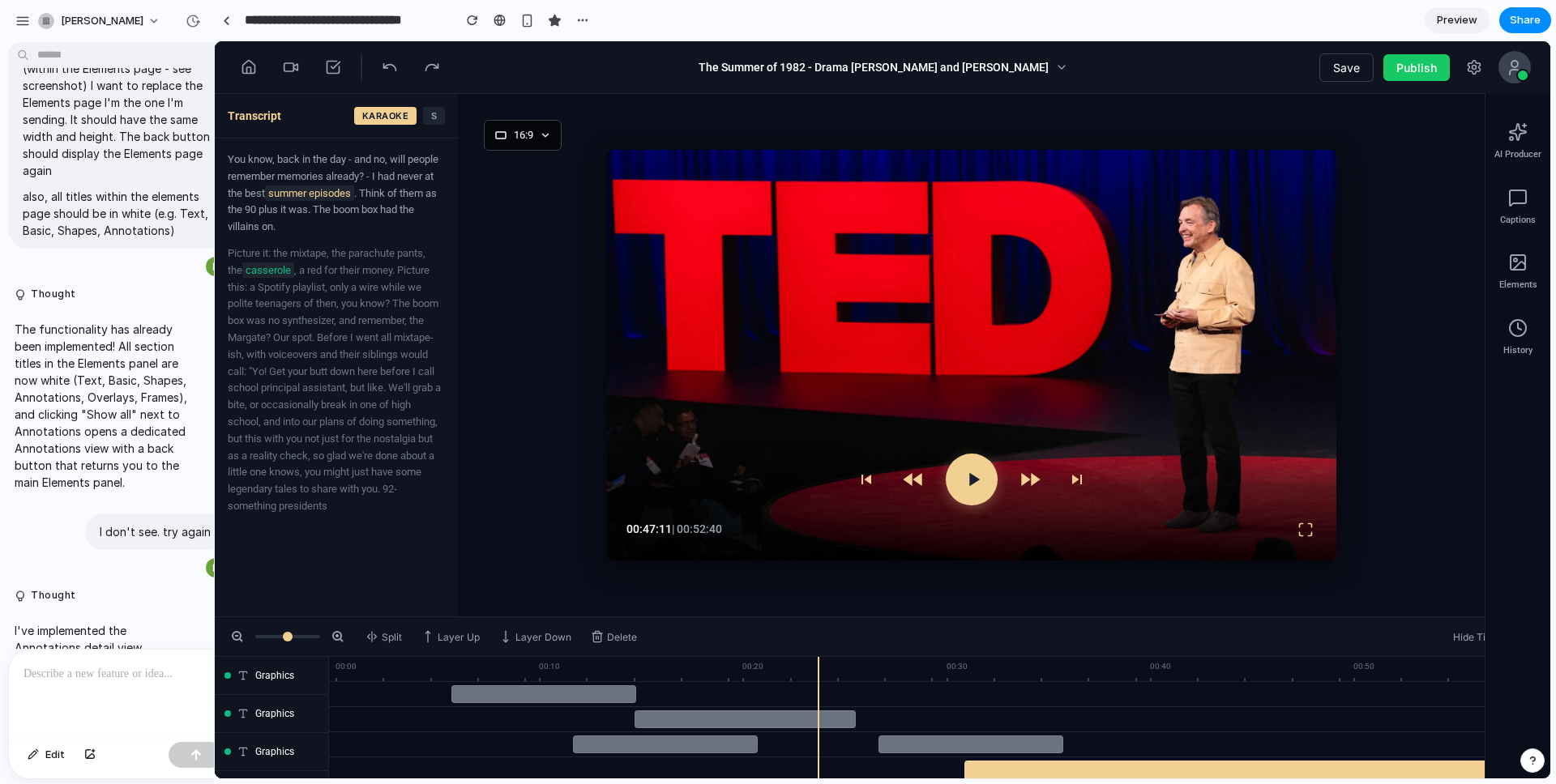
drag, startPoint x: 242, startPoint y: 282, endPoint x: 217, endPoint y: 293, distance: 27.3
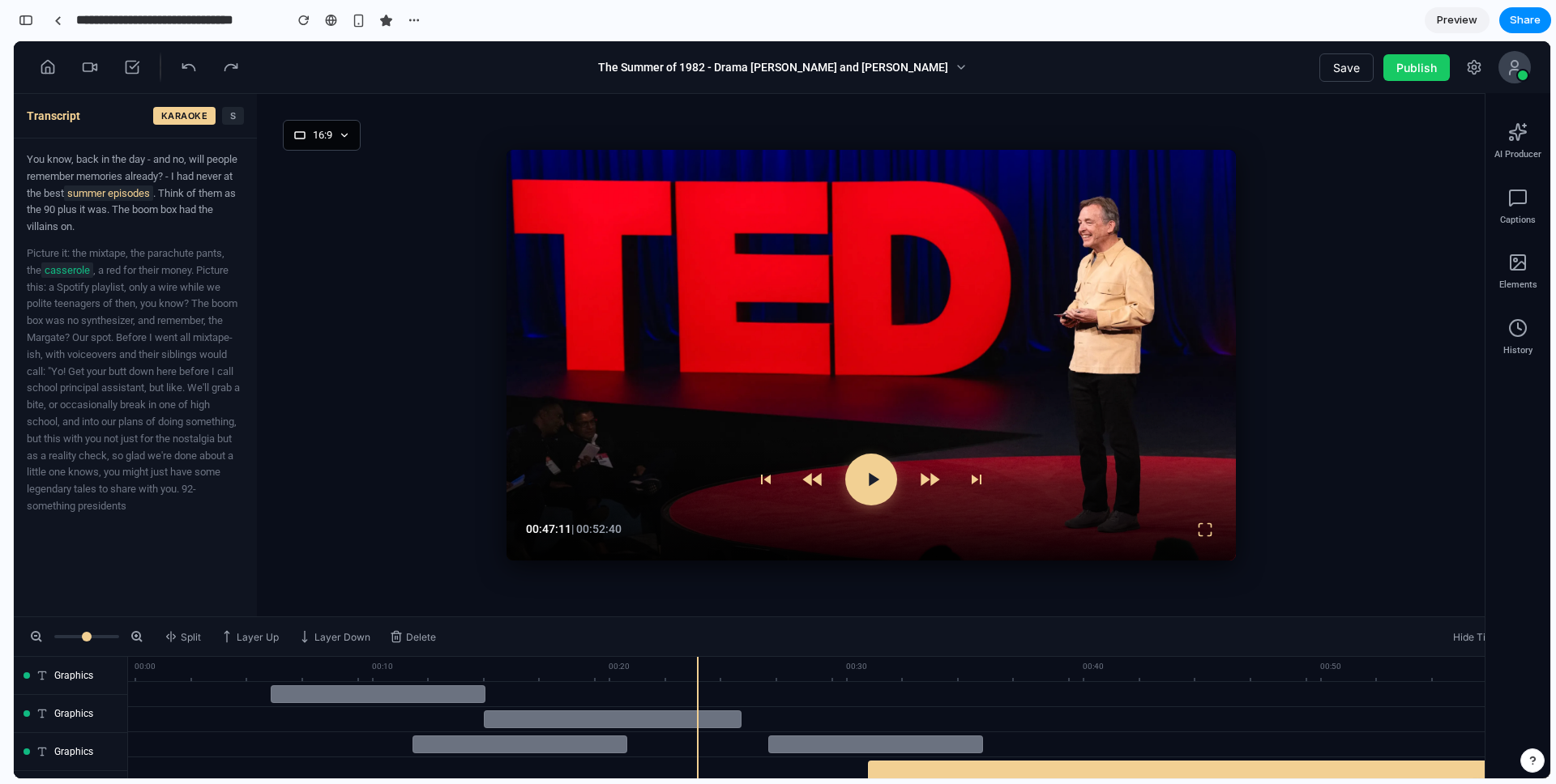
scroll to position [2023, 0]
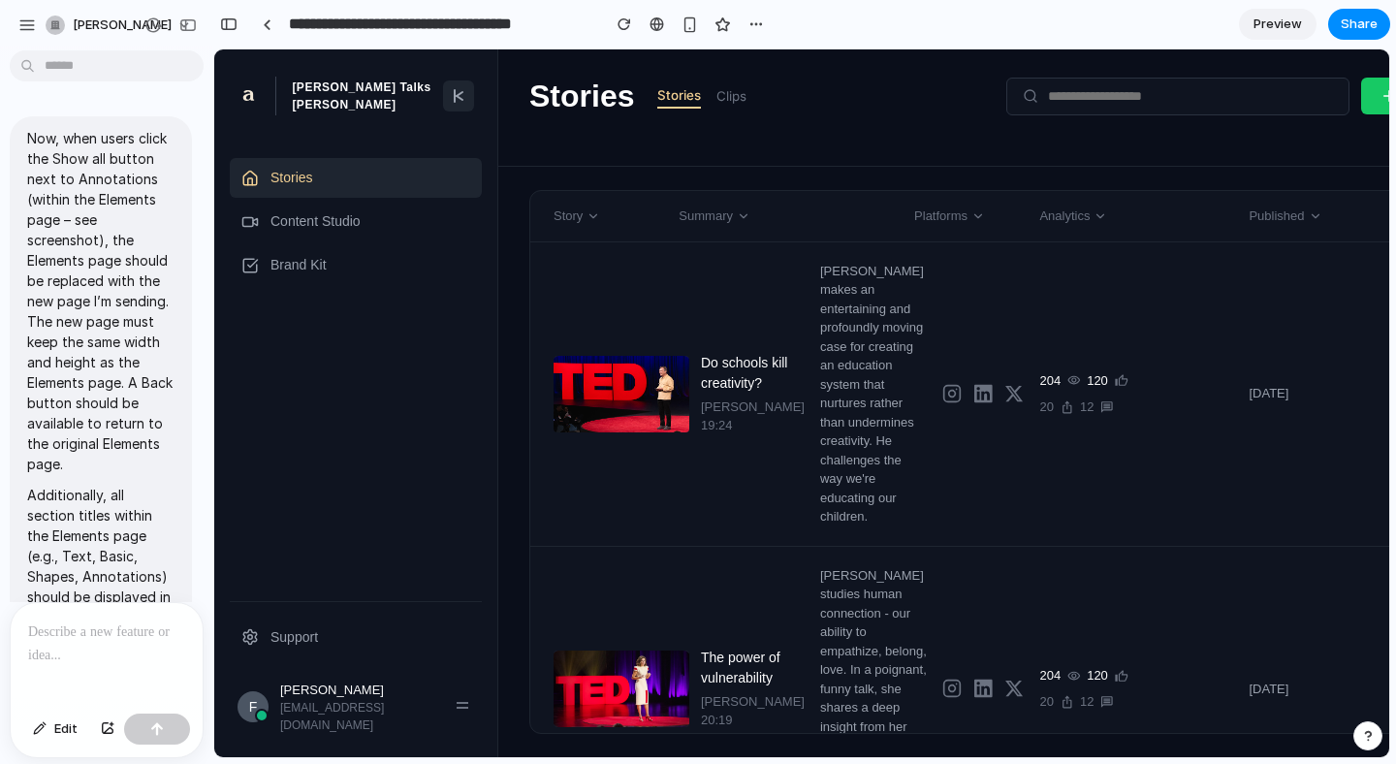
type input "******"
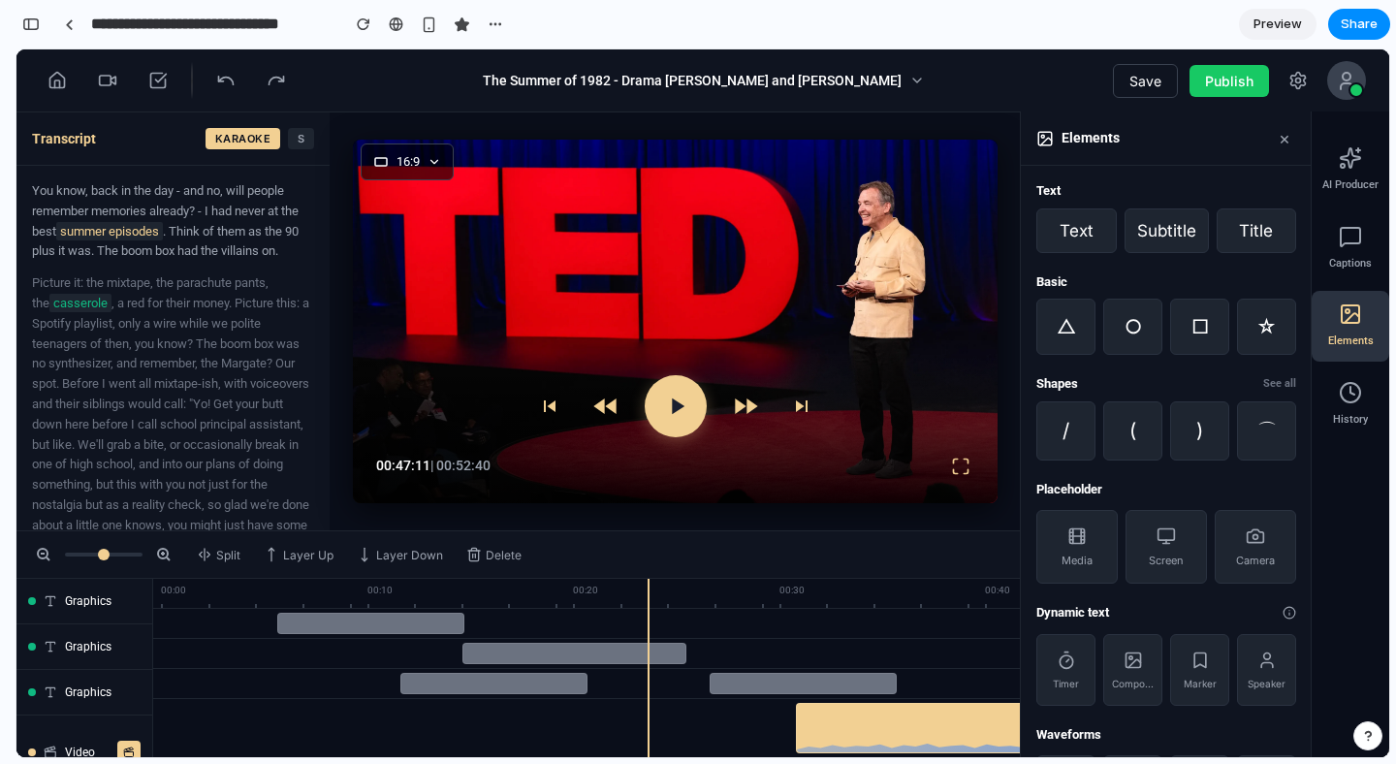
scroll to position [12727, 0]
click at [73, 23] on link at bounding box center [68, 24] width 29 height 29
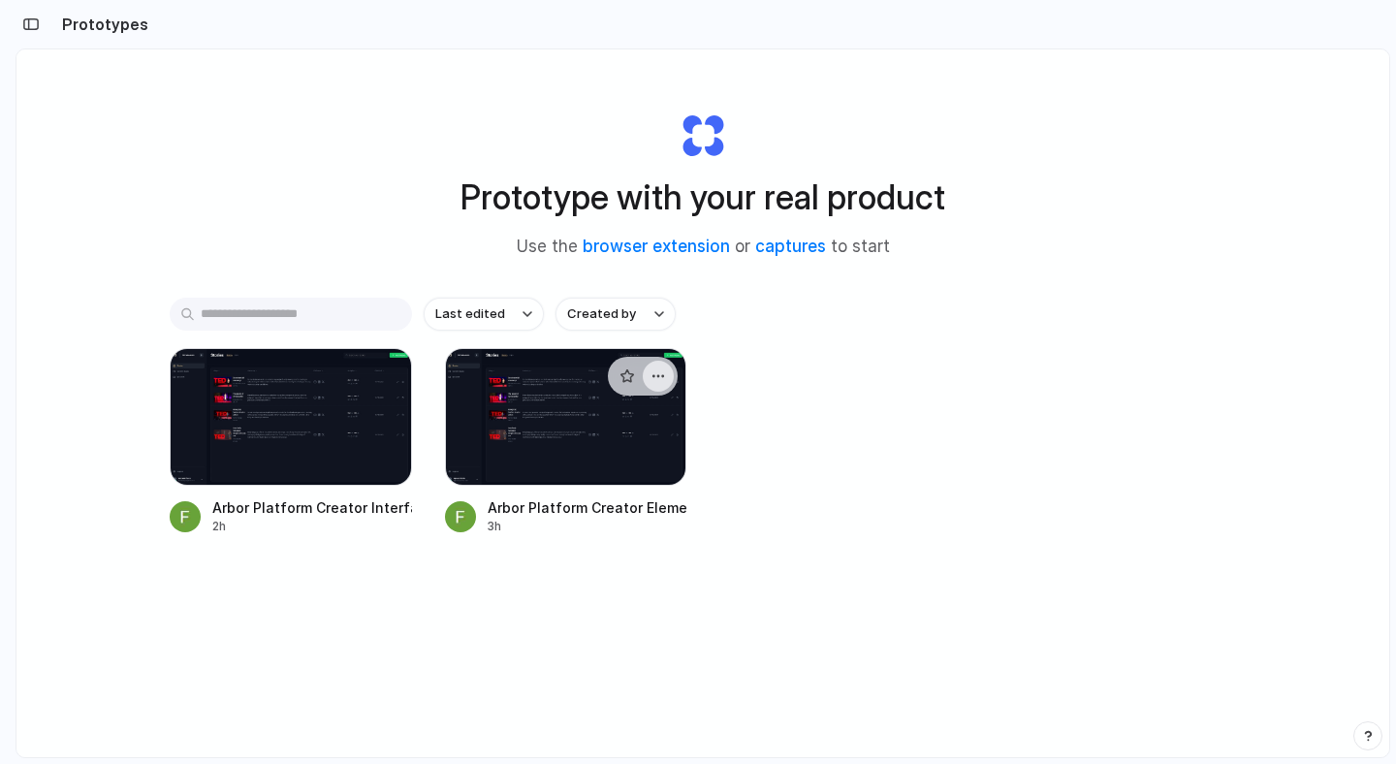
click at [650, 378] on div "button" at bounding box center [658, 376] width 16 height 16
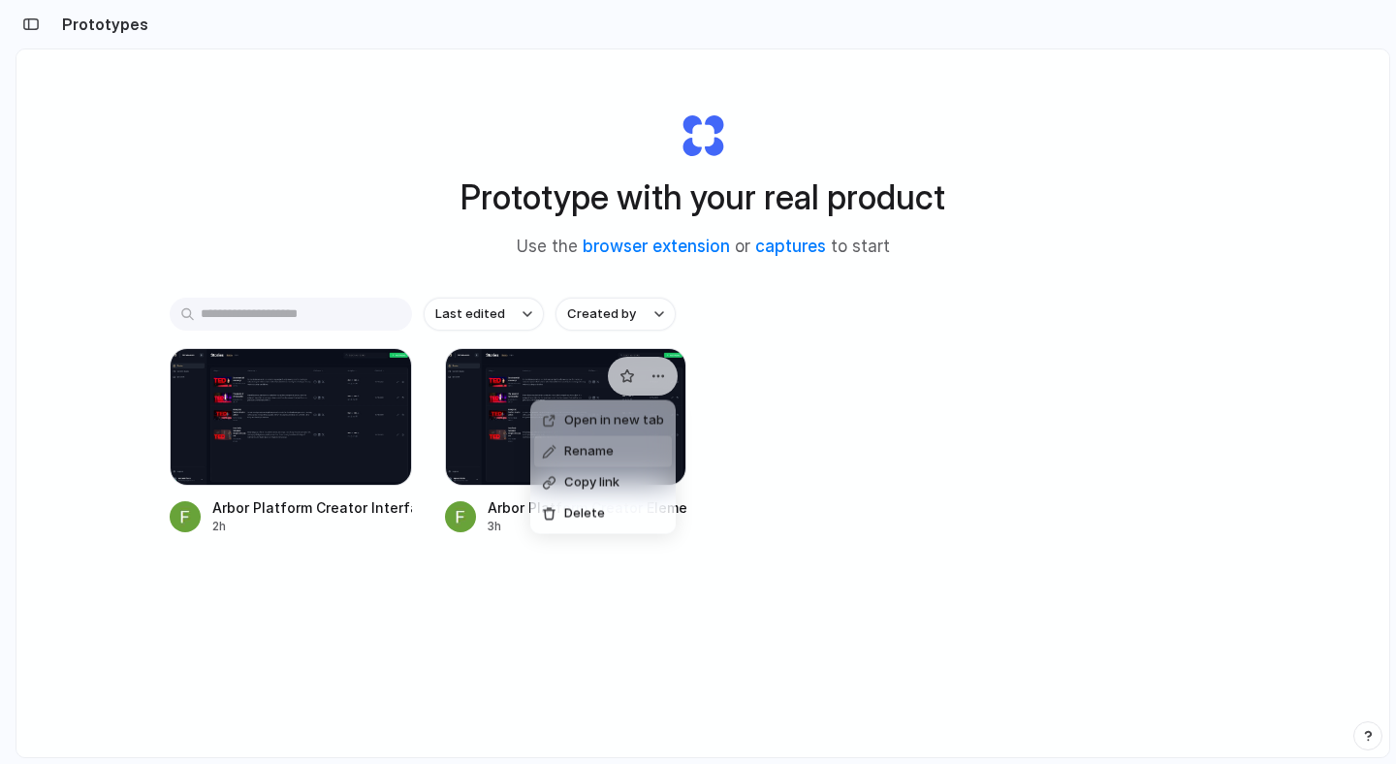
click at [602, 455] on span "Rename" at bounding box center [588, 451] width 49 height 19
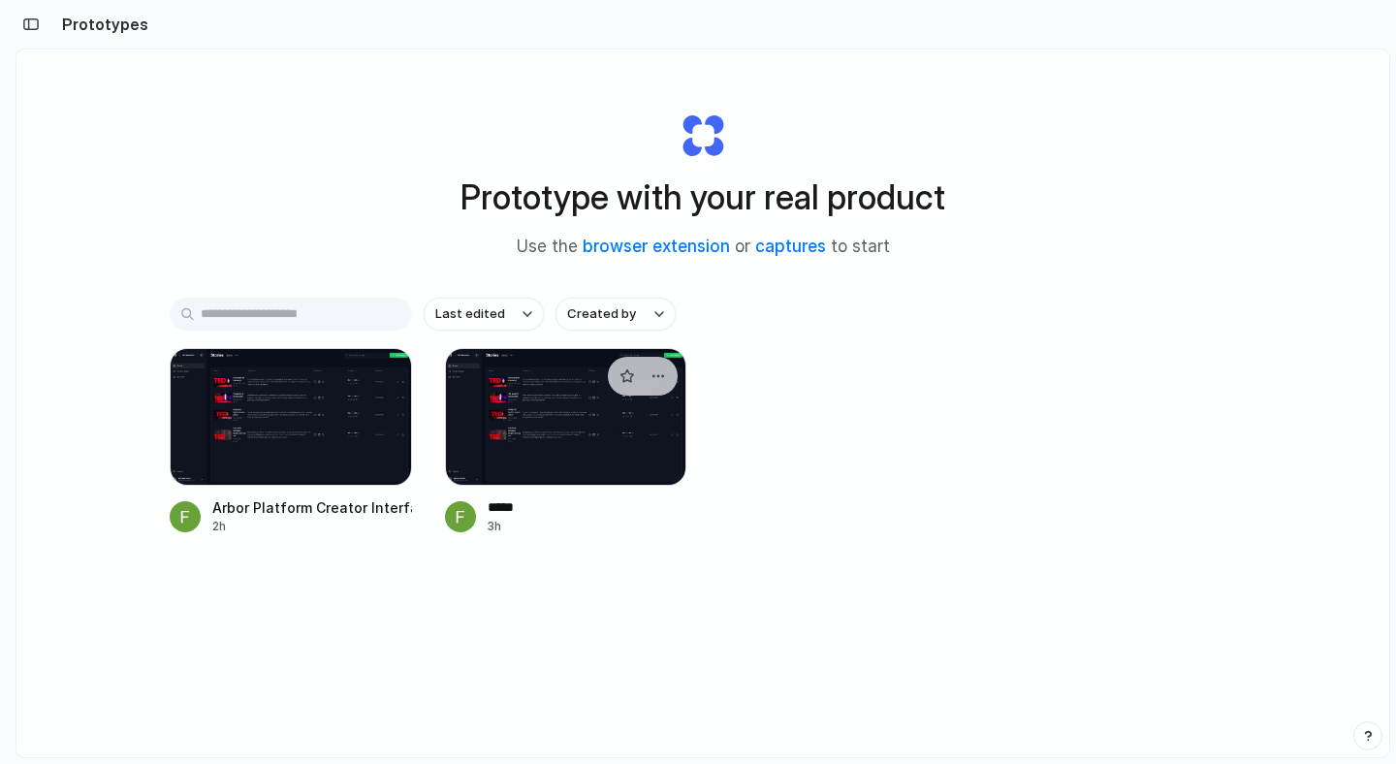
type input "******"
click at [889, 495] on div "Arbor Platform Creator Interface 2h Backup 3h" at bounding box center [703, 441] width 1066 height 187
